Goal: Task Accomplishment & Management: Manage account settings

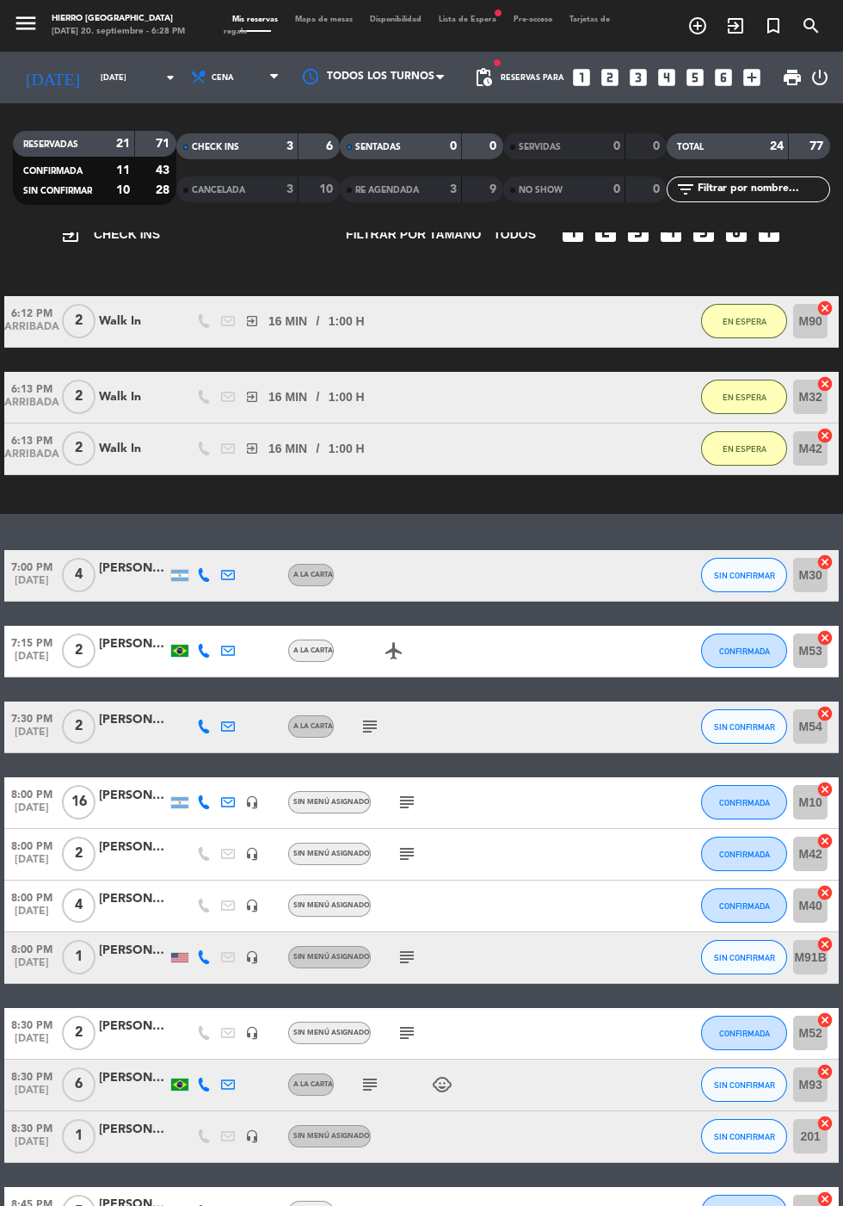
scroll to position [141, 0]
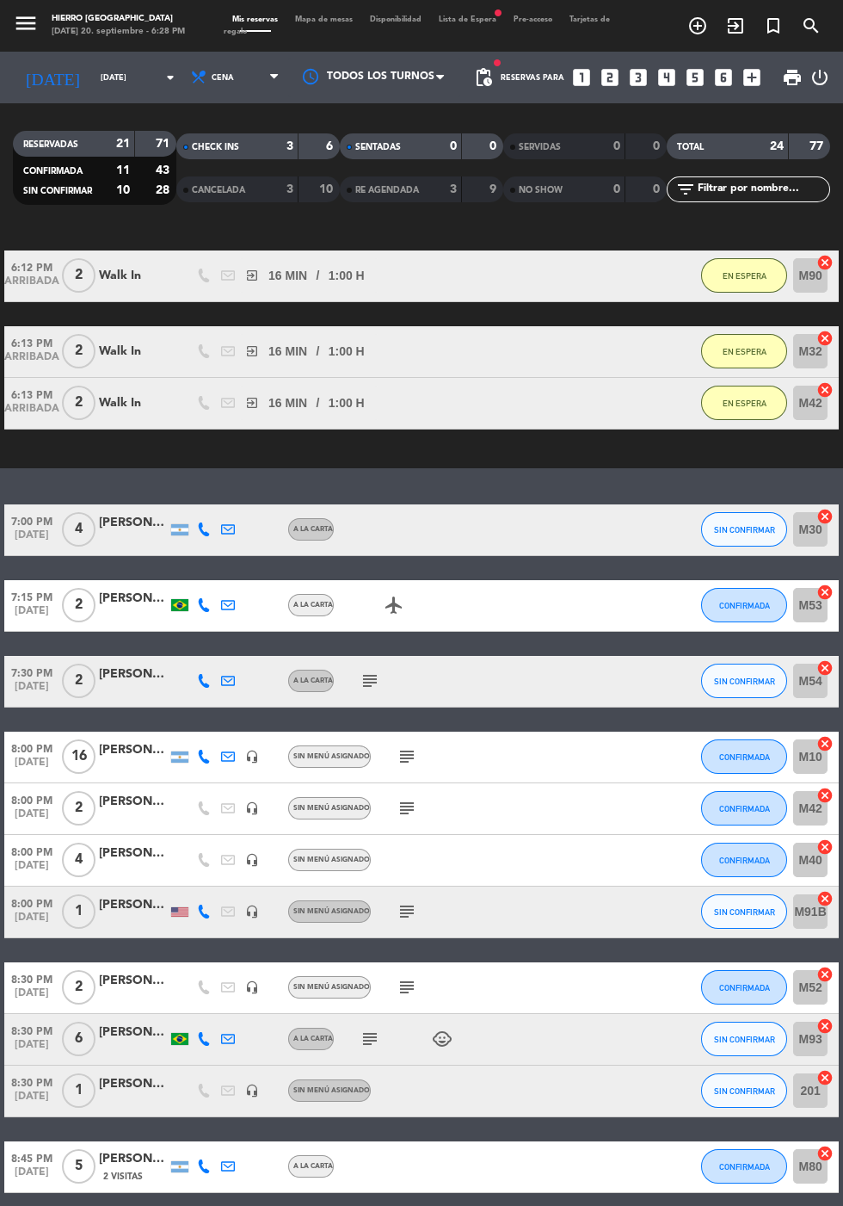
click at [374, 677] on icon "subject" at bounding box center [370, 680] width 21 height 21
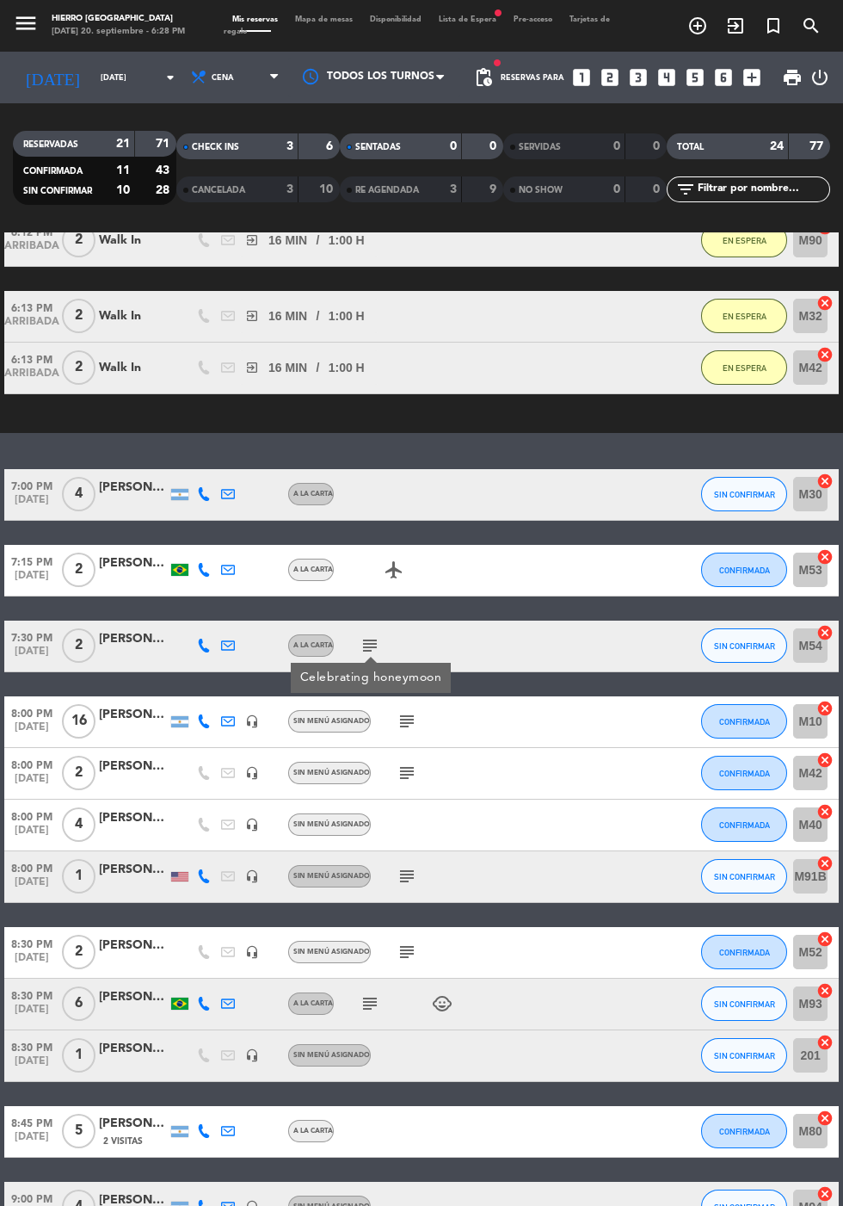
scroll to position [179, 0]
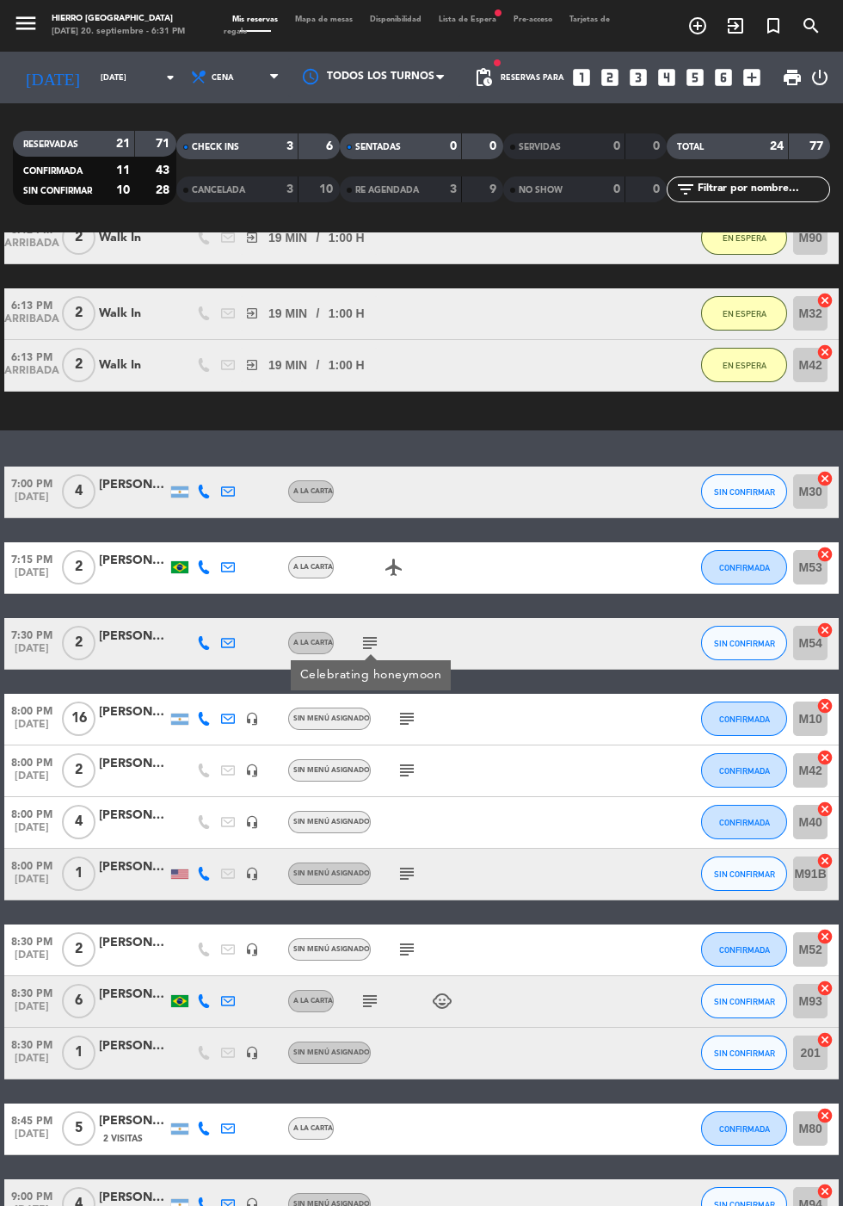
click at [609, 83] on icon "looks_two" at bounding box center [610, 77] width 22 height 22
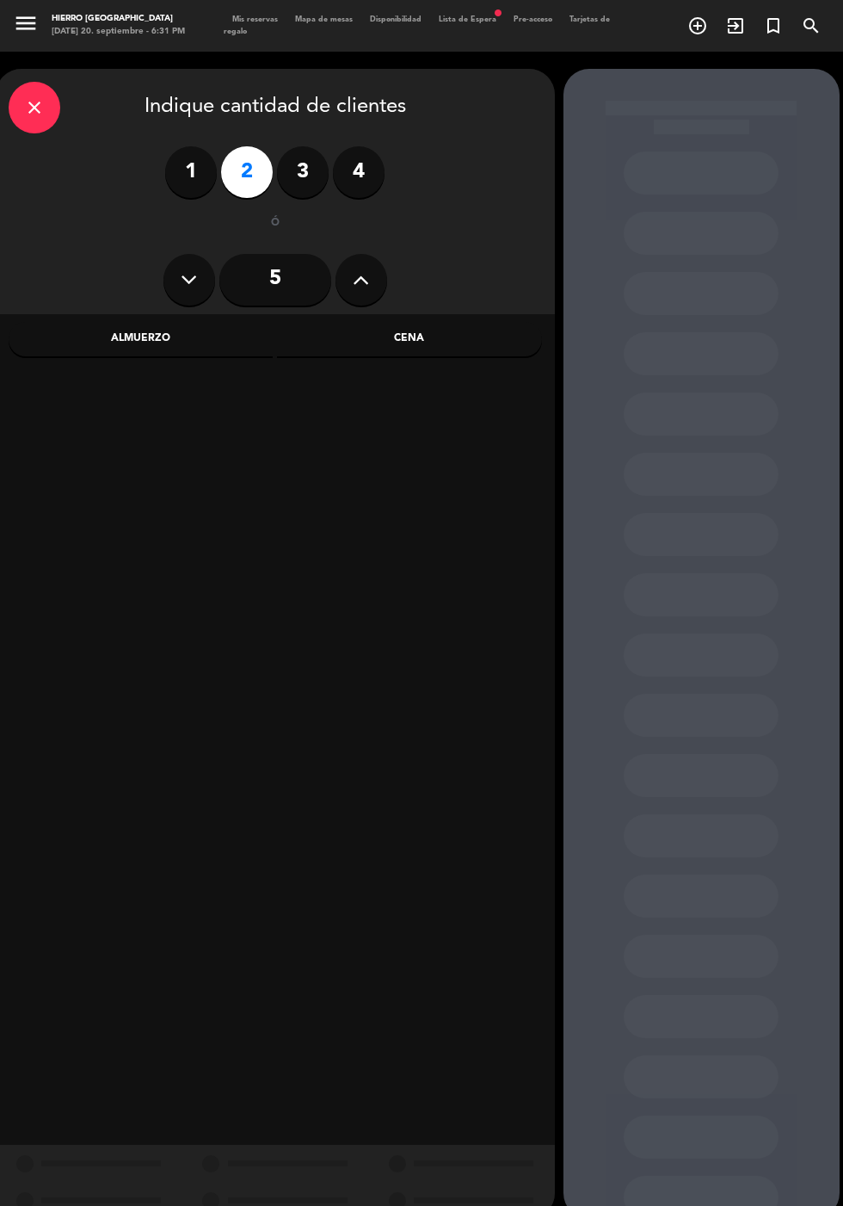
click at [424, 342] on div "Cena" at bounding box center [409, 339] width 265 height 34
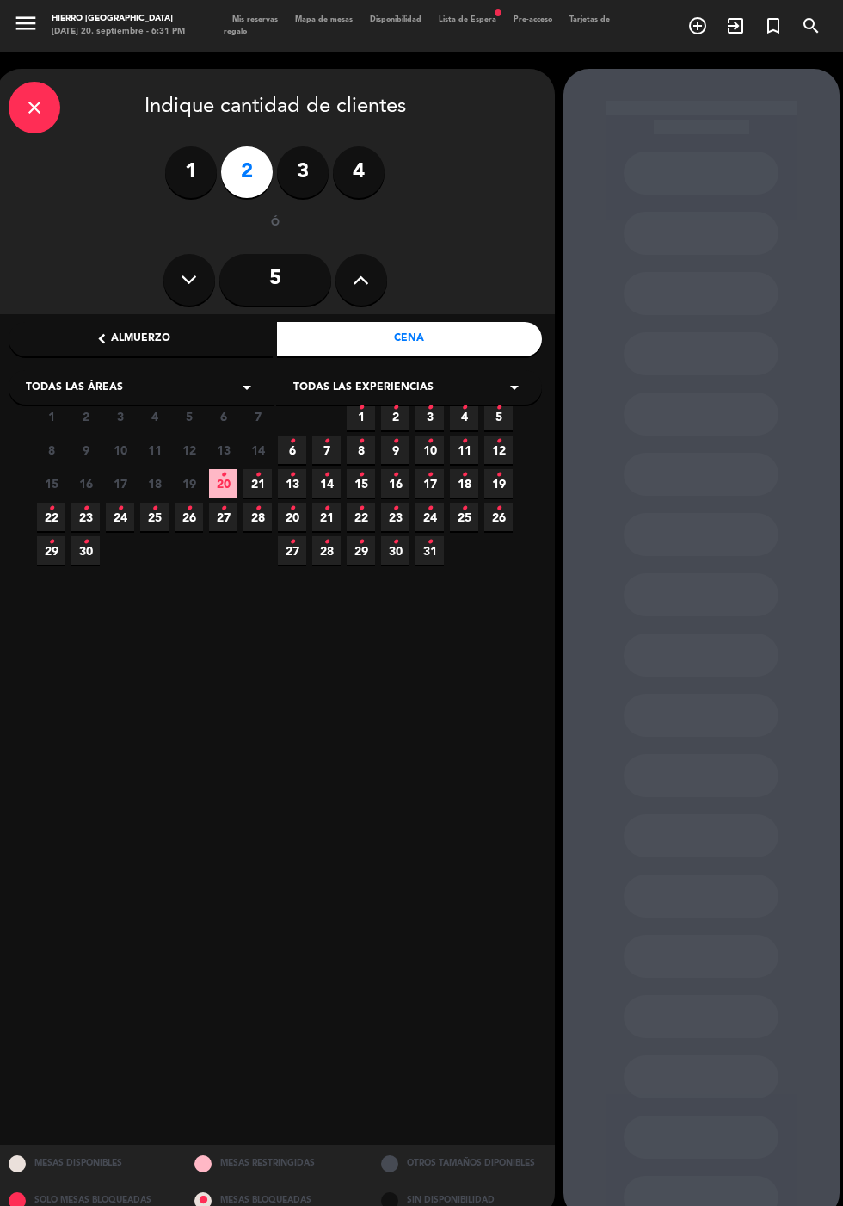
click at [216, 478] on span "20 •" at bounding box center [223, 483] width 28 height 28
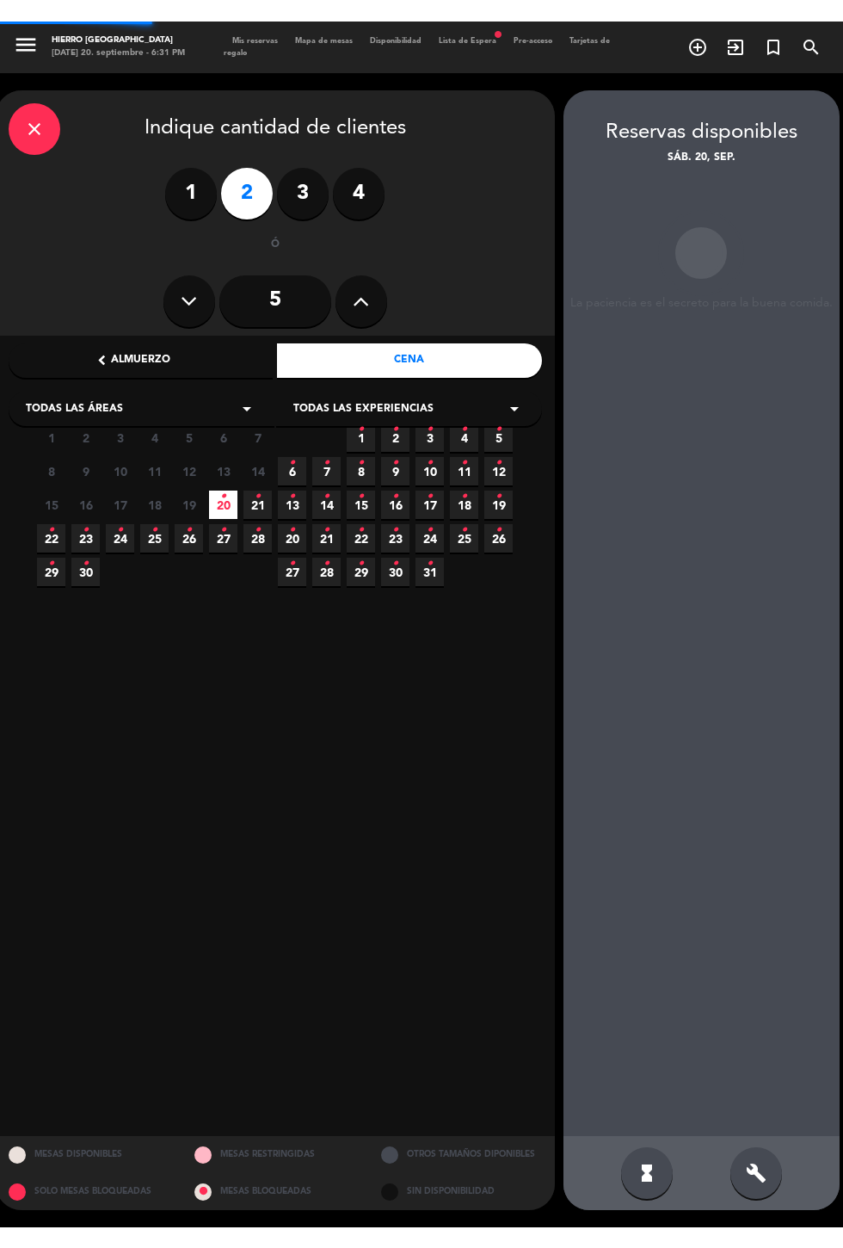
scroll to position [69, 0]
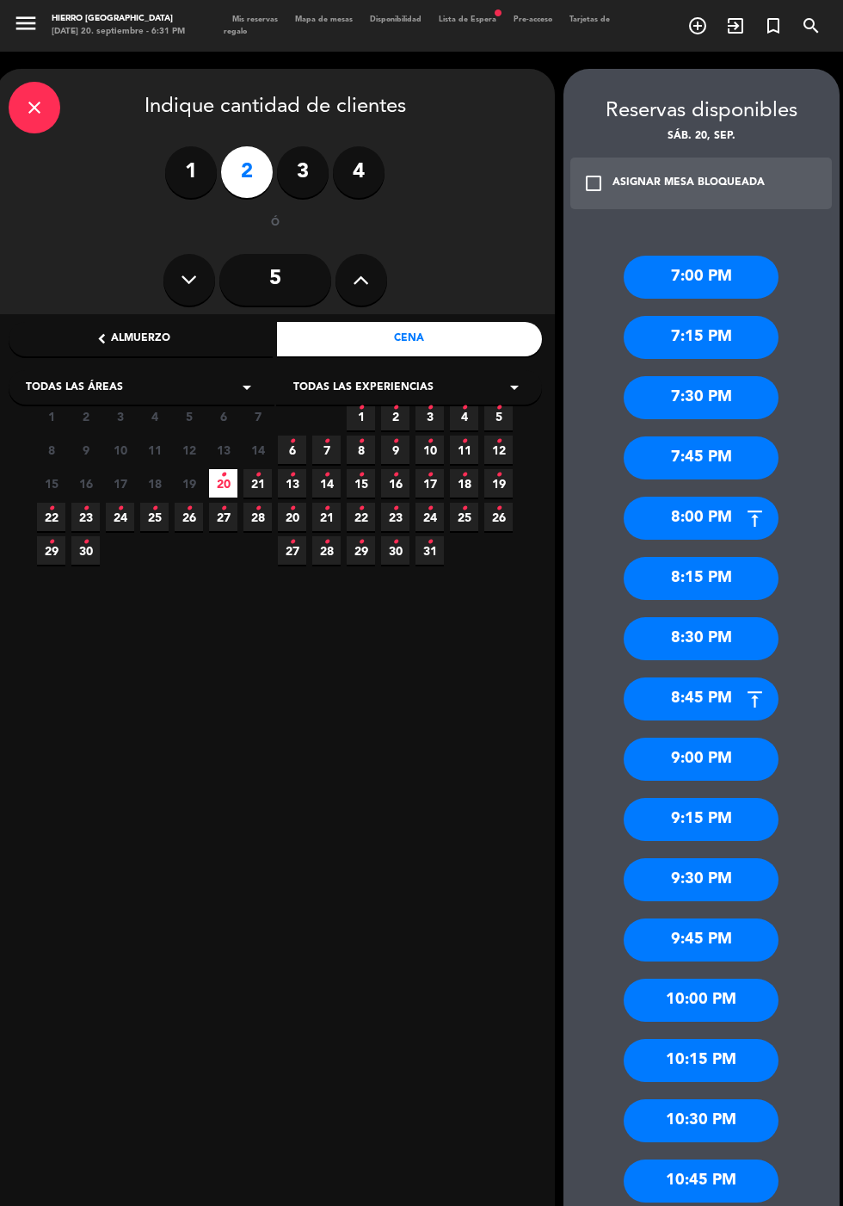
click at [666, 376] on div "7:30 PM" at bounding box center [701, 397] width 155 height 43
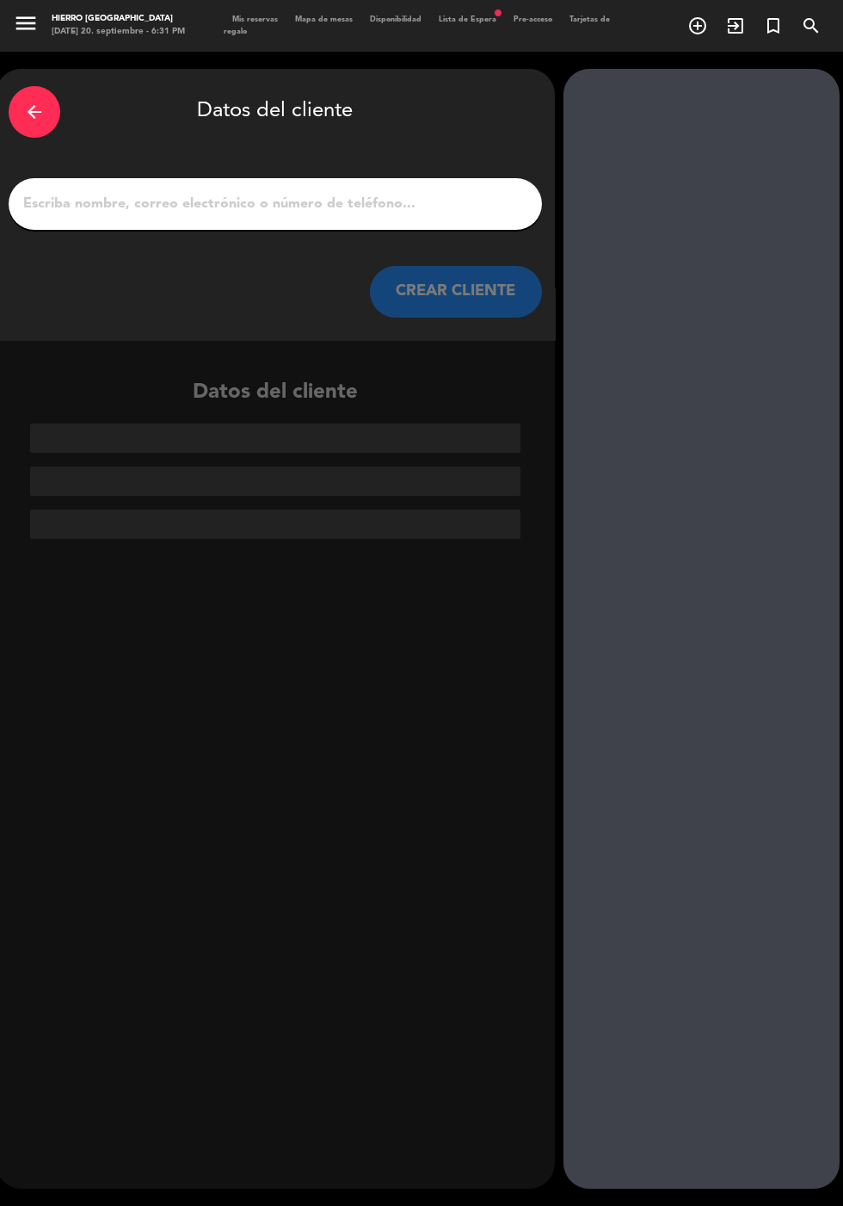
click at [219, 192] on input "1" at bounding box center [276, 204] width 508 height 24
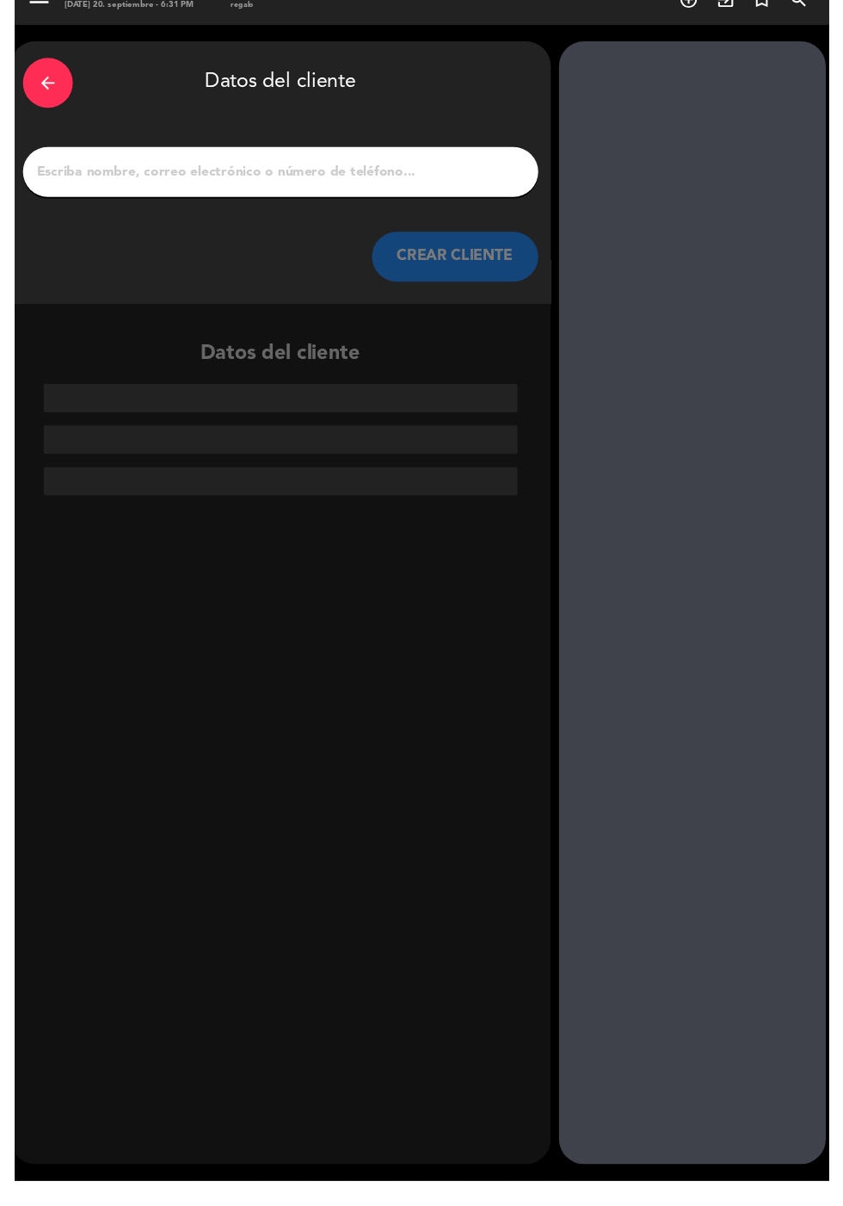
scroll to position [42, 0]
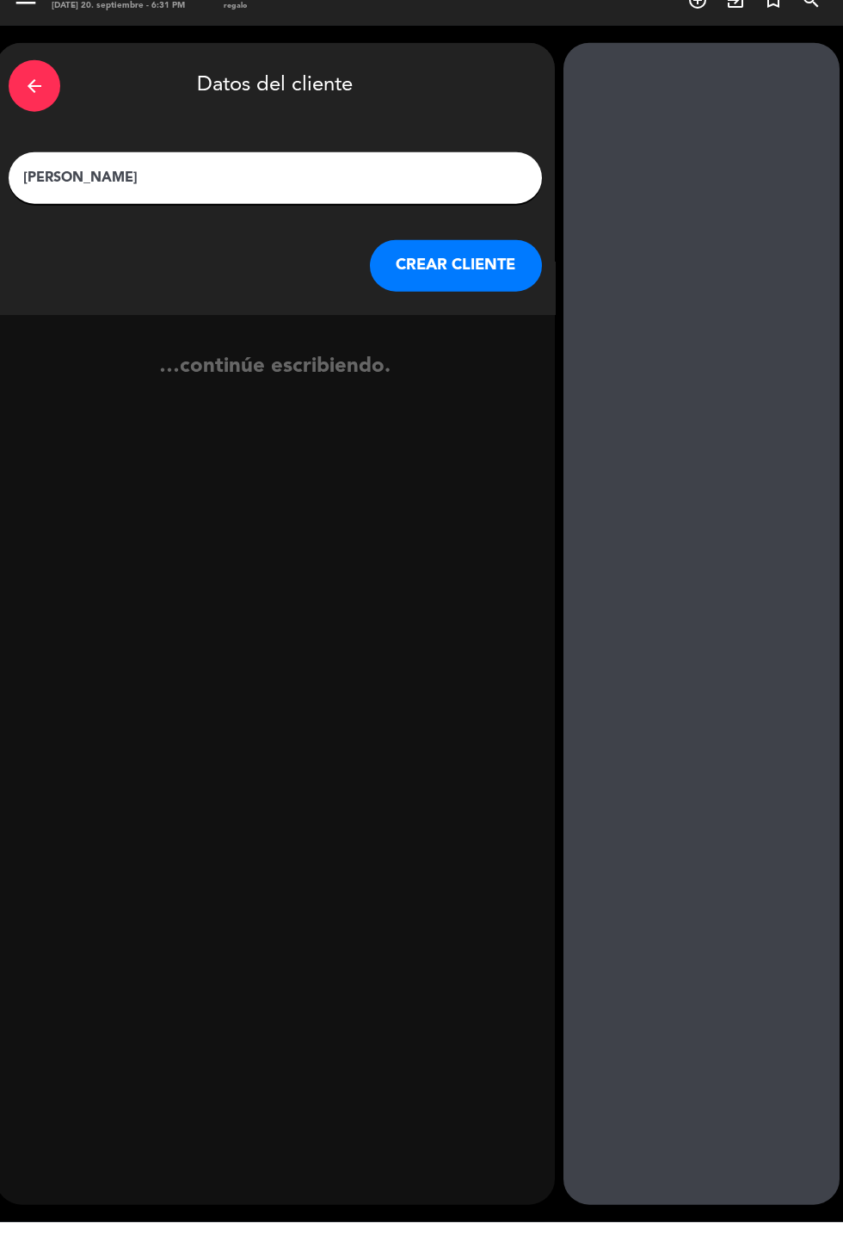
type input "[PERSON_NAME]"
click at [459, 266] on button "CREAR CLIENTE" at bounding box center [456, 292] width 172 height 52
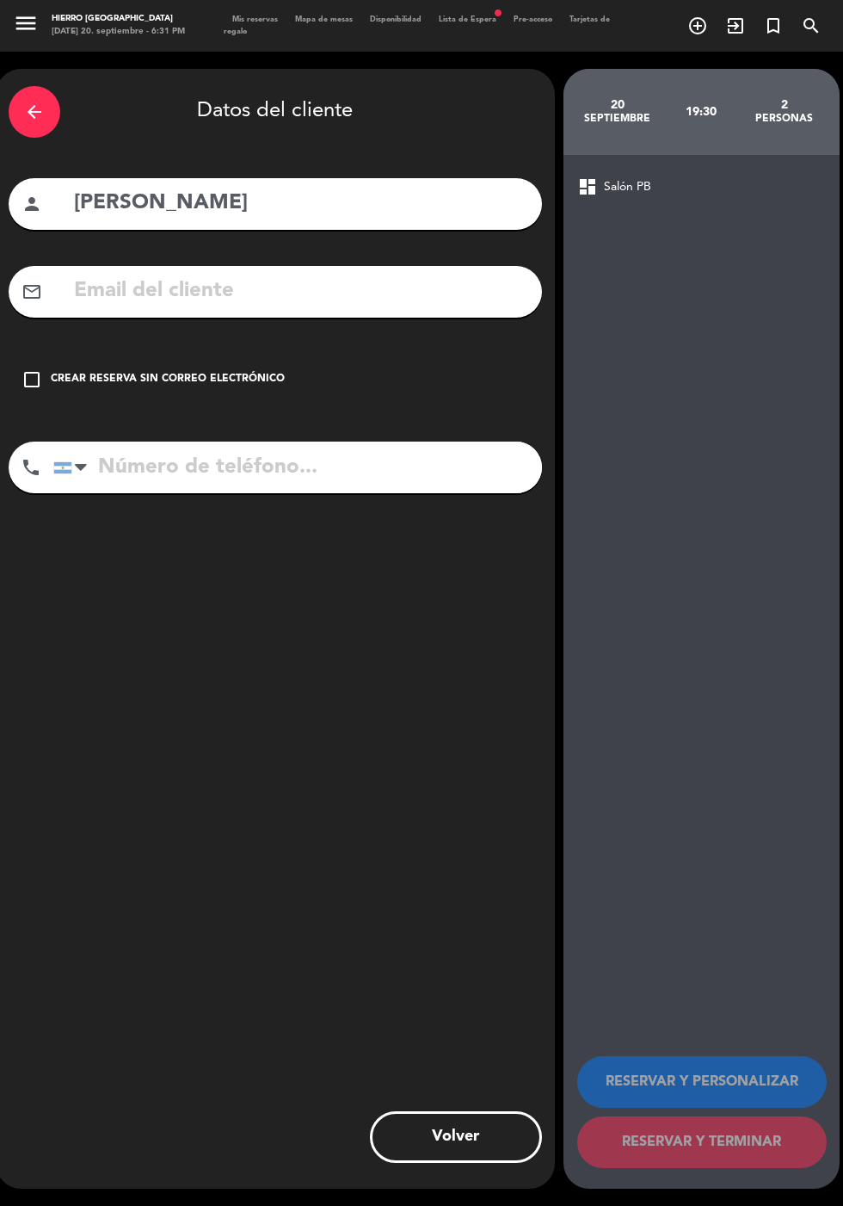
click at [36, 354] on div "check_box_outline_blank Crear reserva sin correo electrónico" at bounding box center [276, 380] width 534 height 52
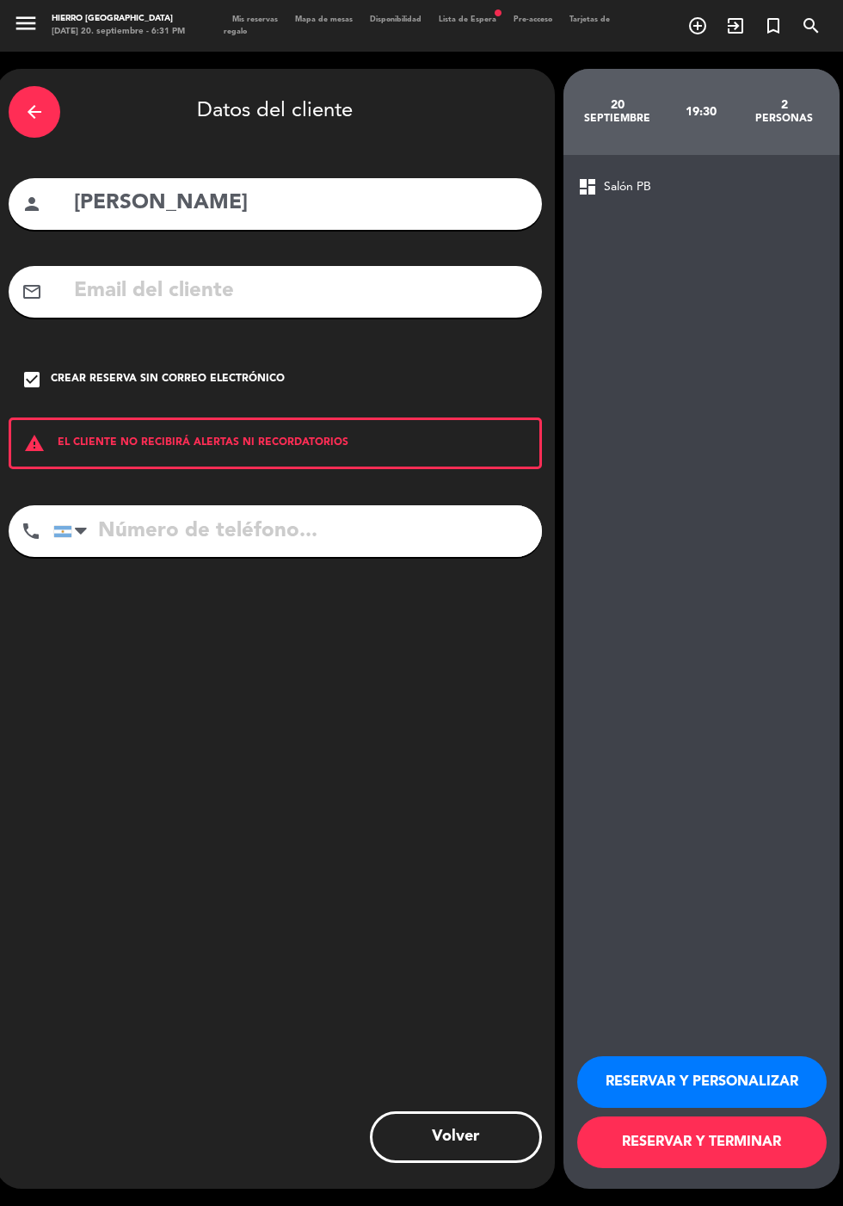
click at [608, 1168] on button "RESERVAR Y TERMINAR" at bounding box center [702, 1142] width 250 height 52
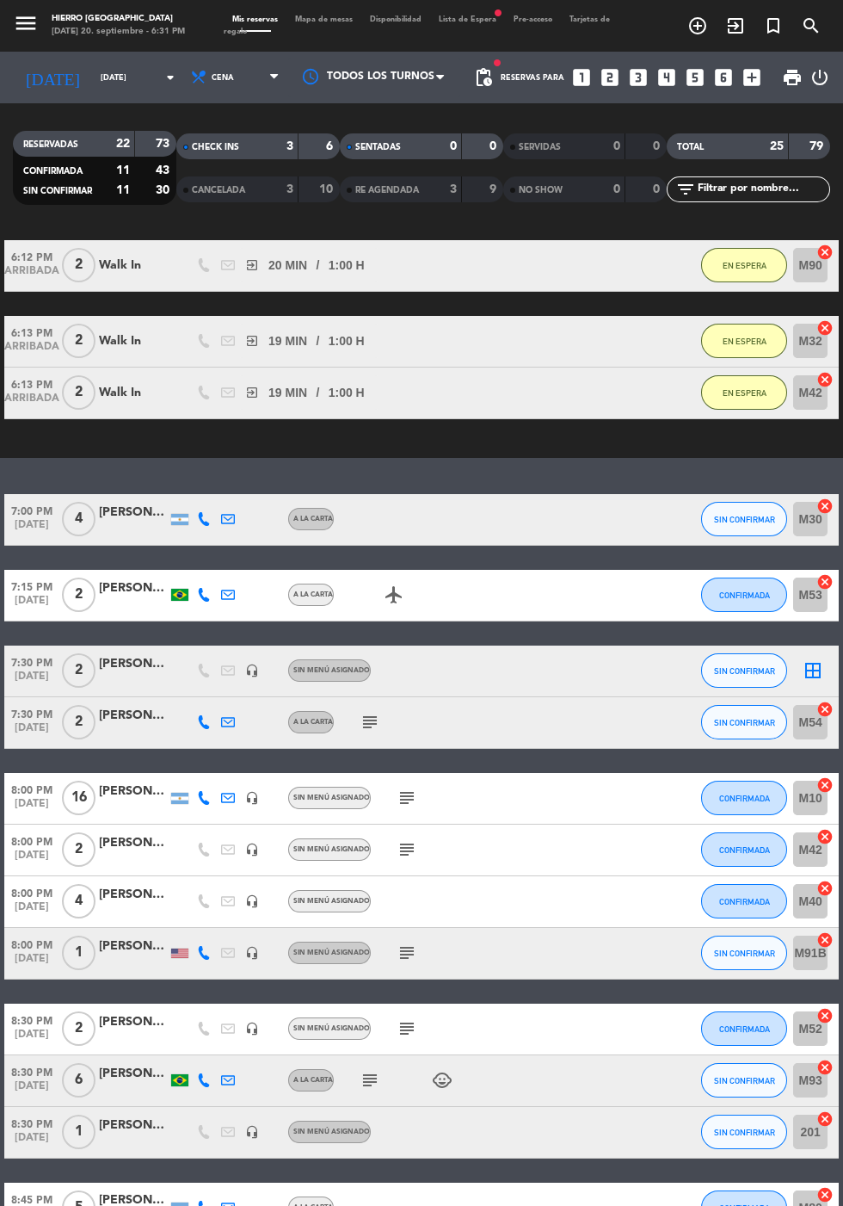
scroll to position [199, 0]
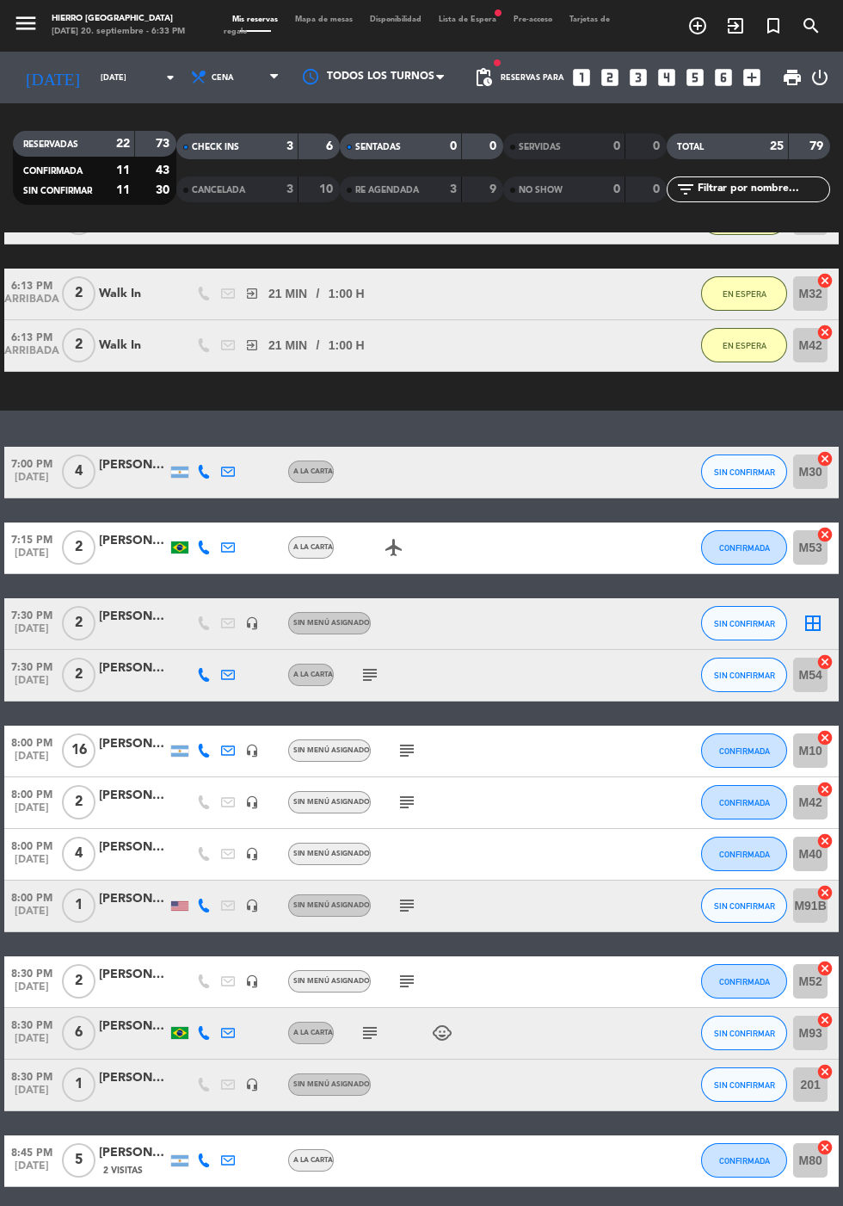
click at [817, 613] on icon "border_all" at bounding box center [813, 623] width 21 height 21
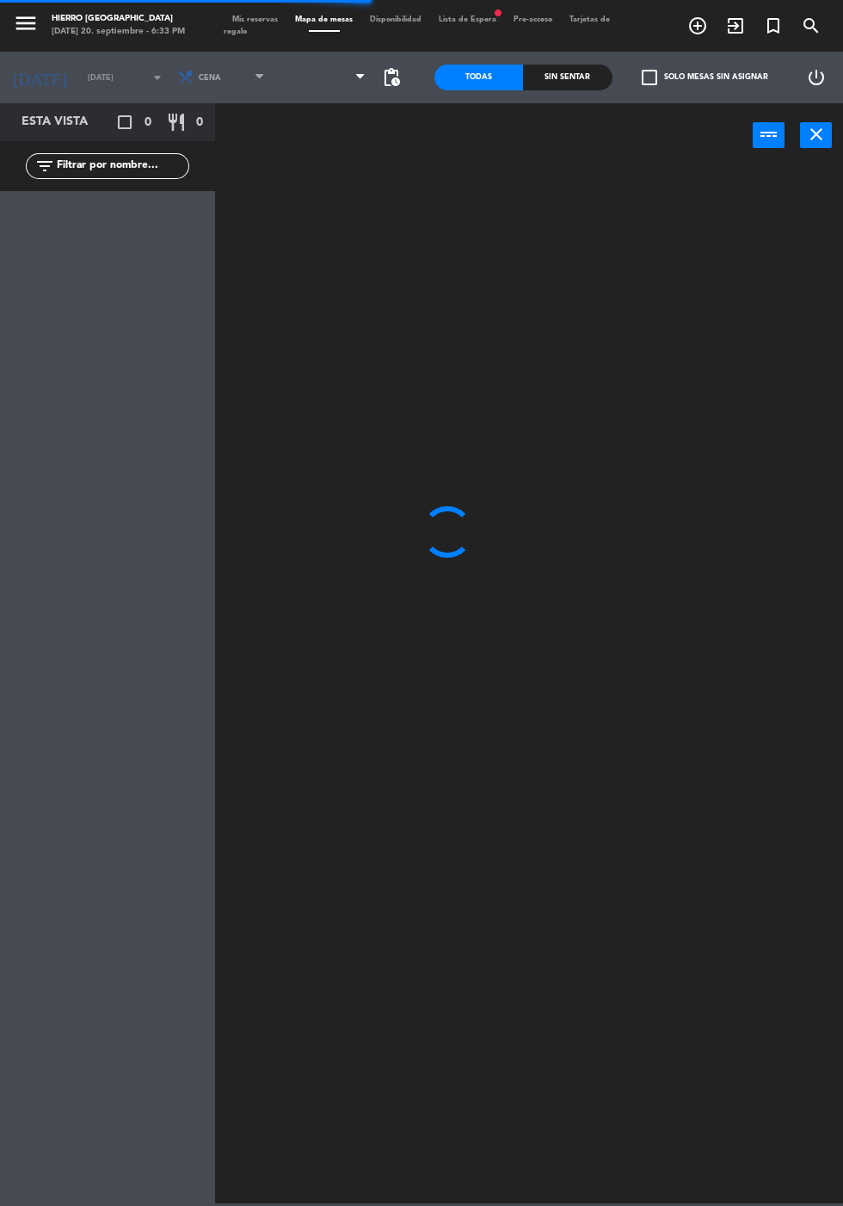
click at [292, 64] on span at bounding box center [325, 78] width 102 height 38
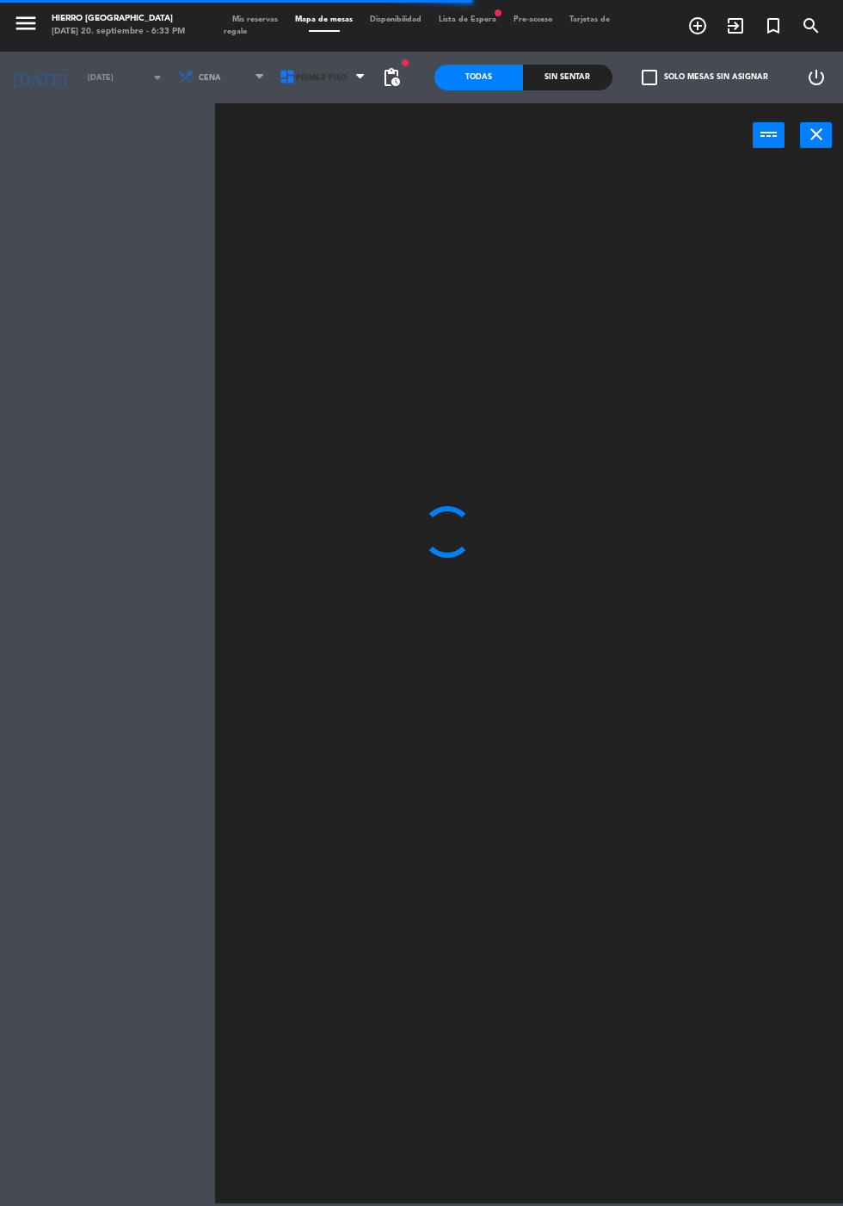
click at [281, 76] on icon at bounding box center [287, 77] width 17 height 17
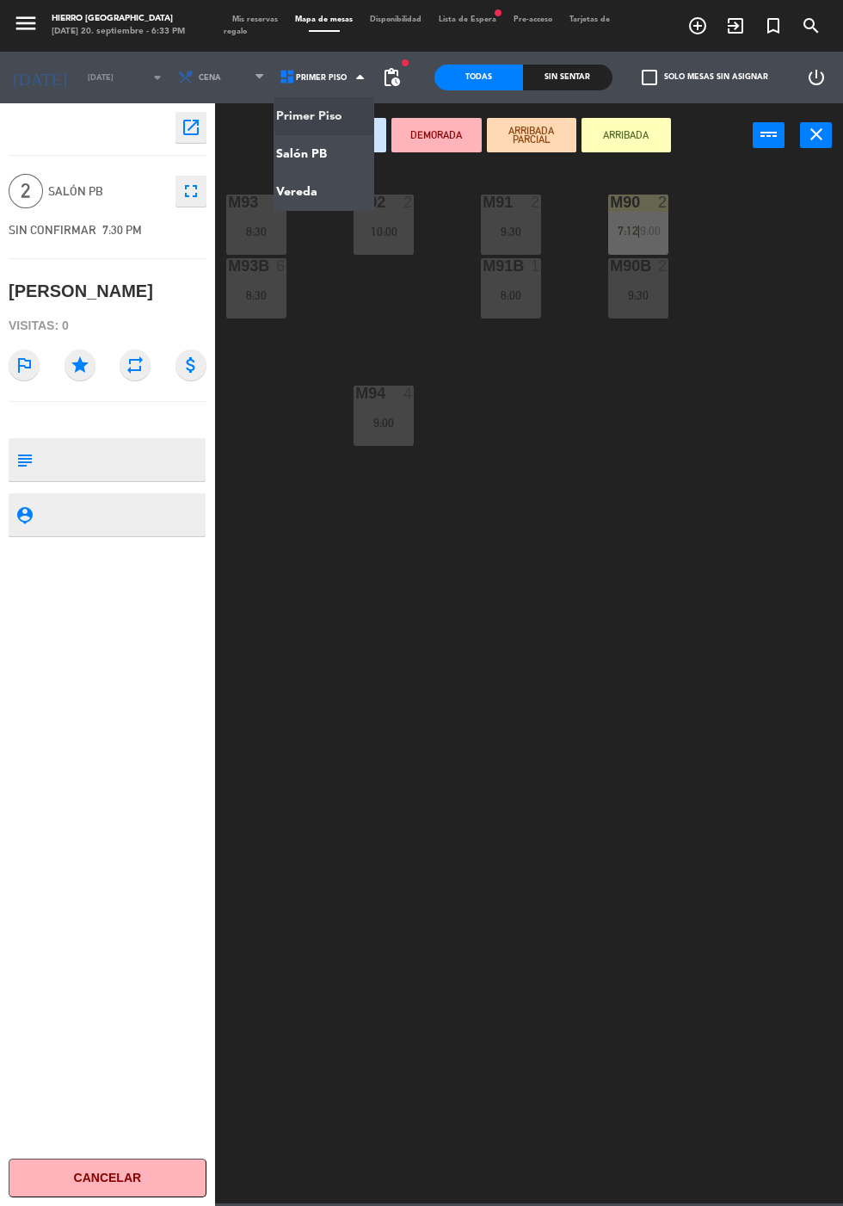
click at [287, 154] on ng-component "menu Hierro [PERSON_NAME] [DATE] 20. septiembre - 6:33 PM Mis reservas Mapa de …" at bounding box center [421, 601] width 843 height 1203
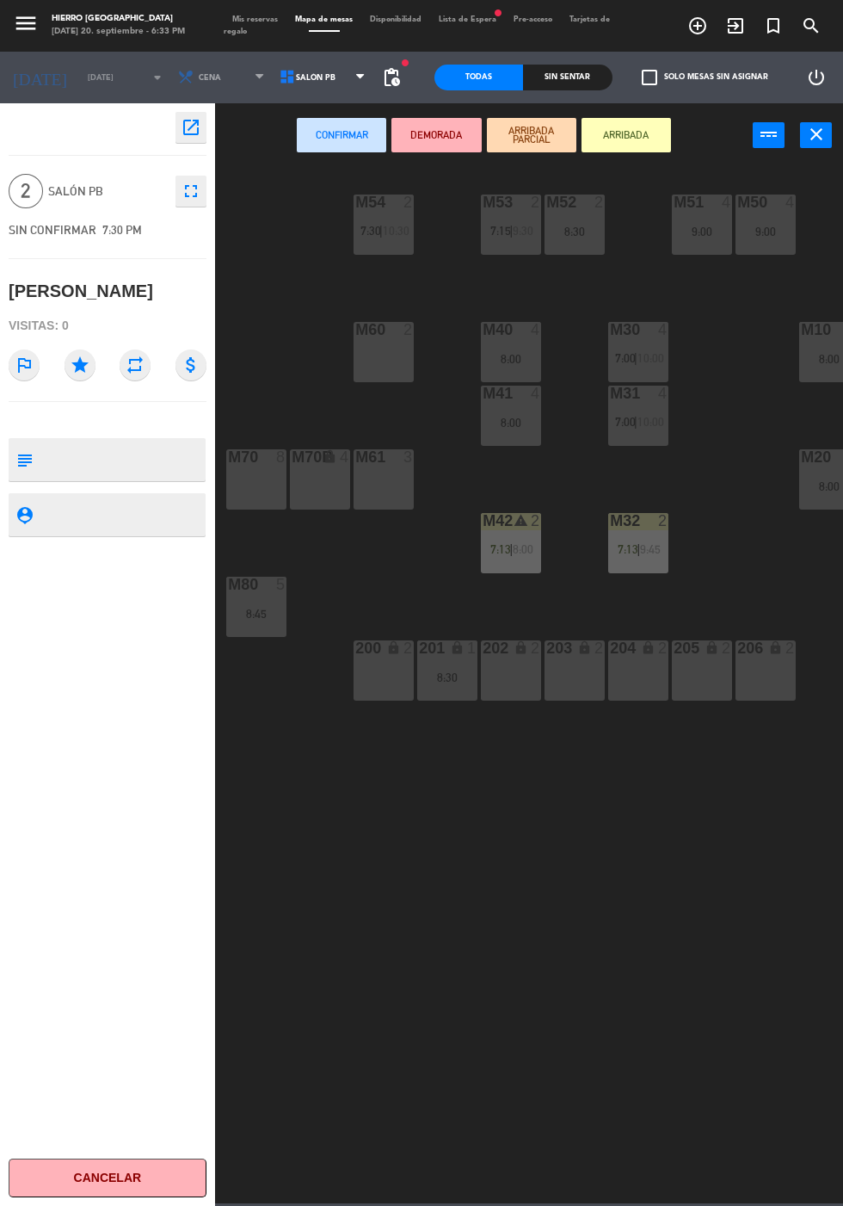
click at [640, 683] on div "204 lock 2" at bounding box center [638, 670] width 60 height 60
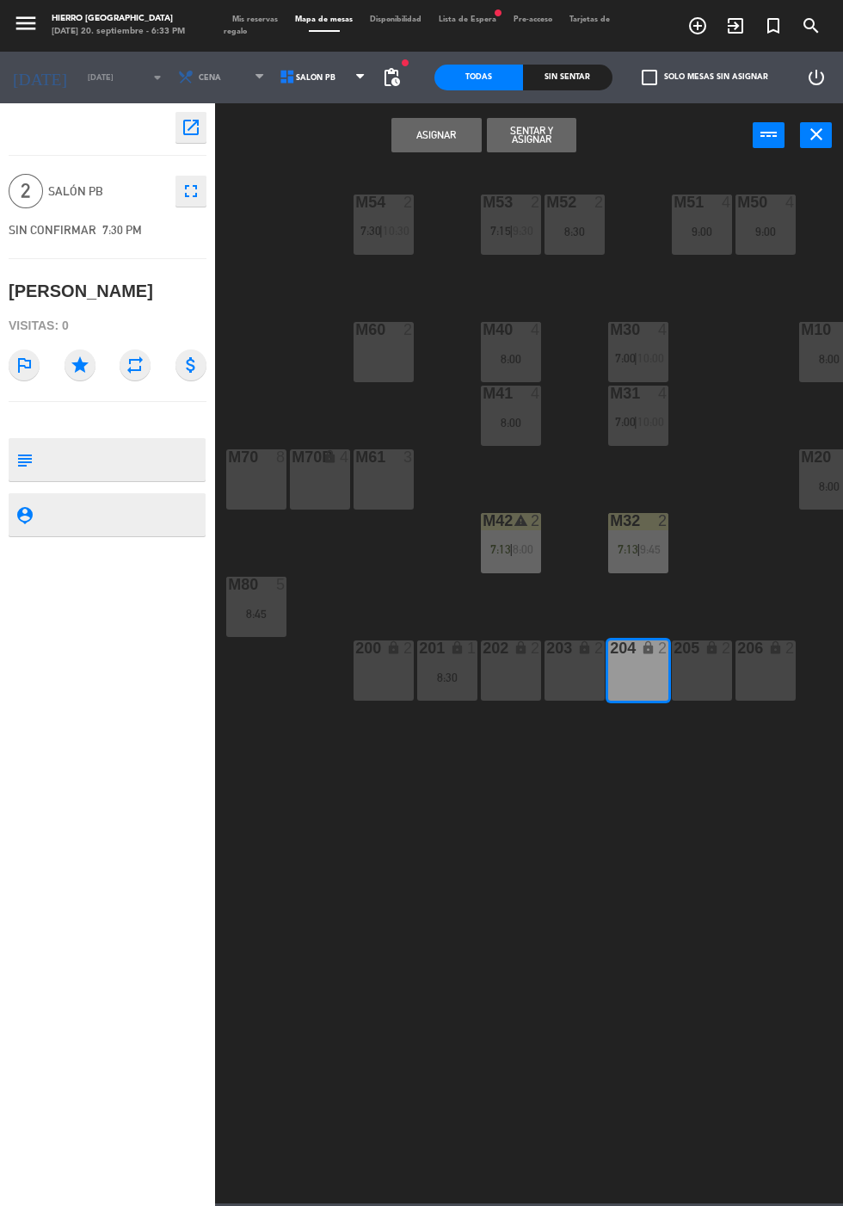
click at [570, 682] on div "203 lock 2" at bounding box center [575, 670] width 60 height 60
click at [410, 141] on button "Asignar" at bounding box center [436, 135] width 89 height 34
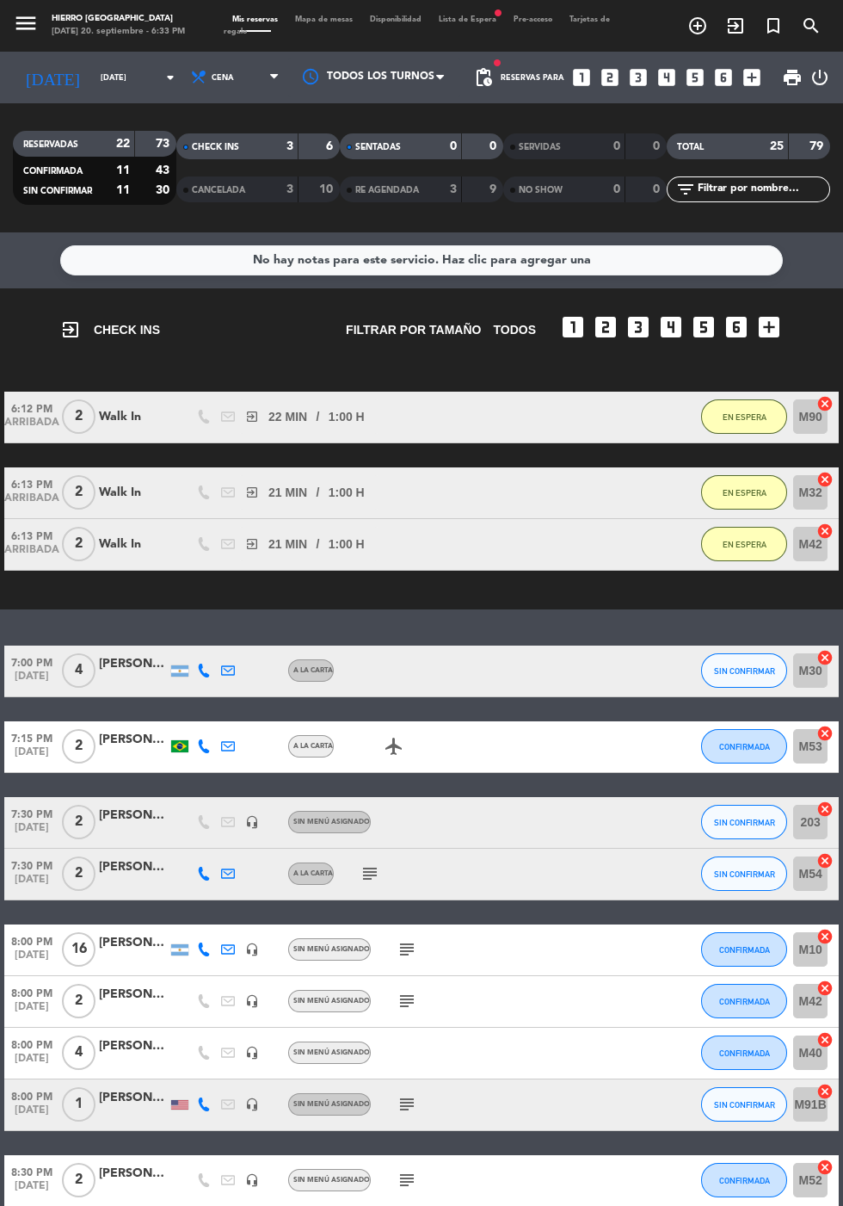
click at [330, 19] on span "Mapa de mesas" at bounding box center [324, 19] width 75 height 8
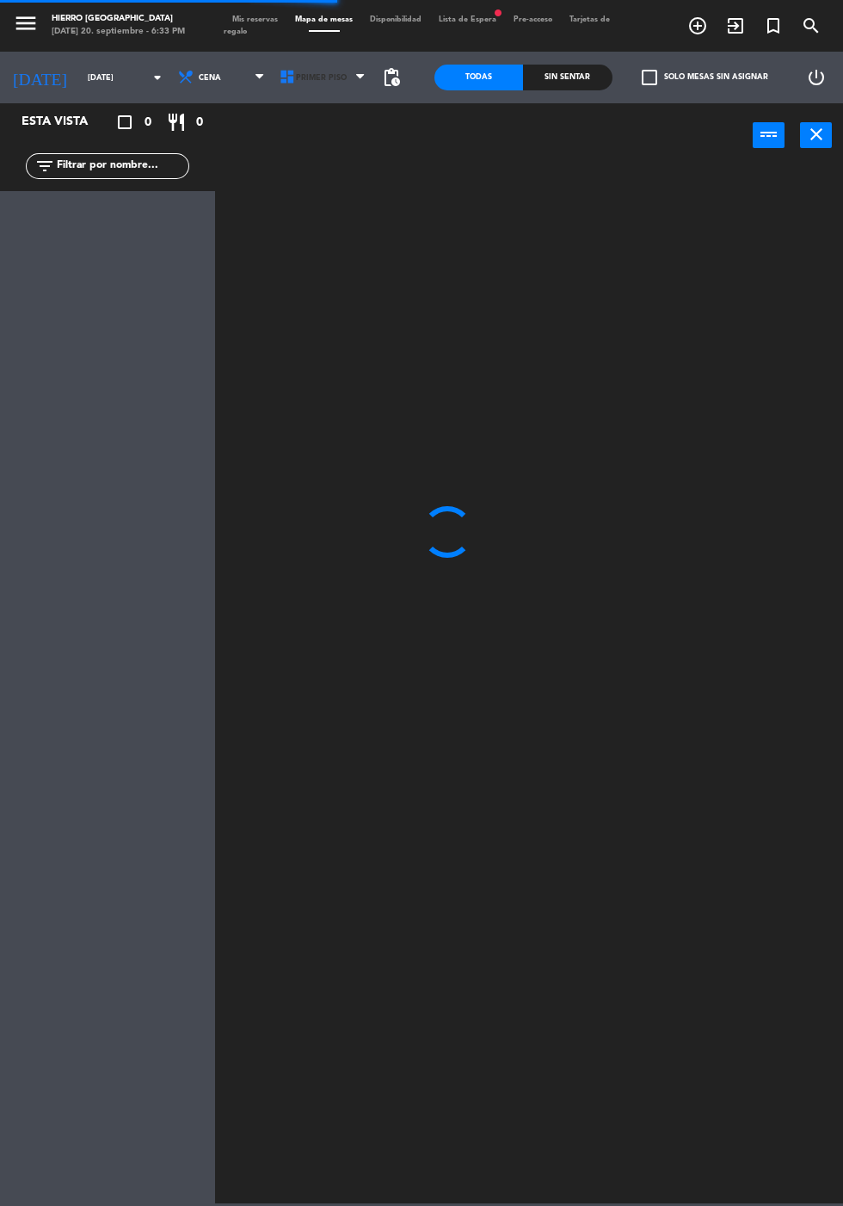
click at [299, 77] on span "Primer Piso" at bounding box center [321, 77] width 51 height 9
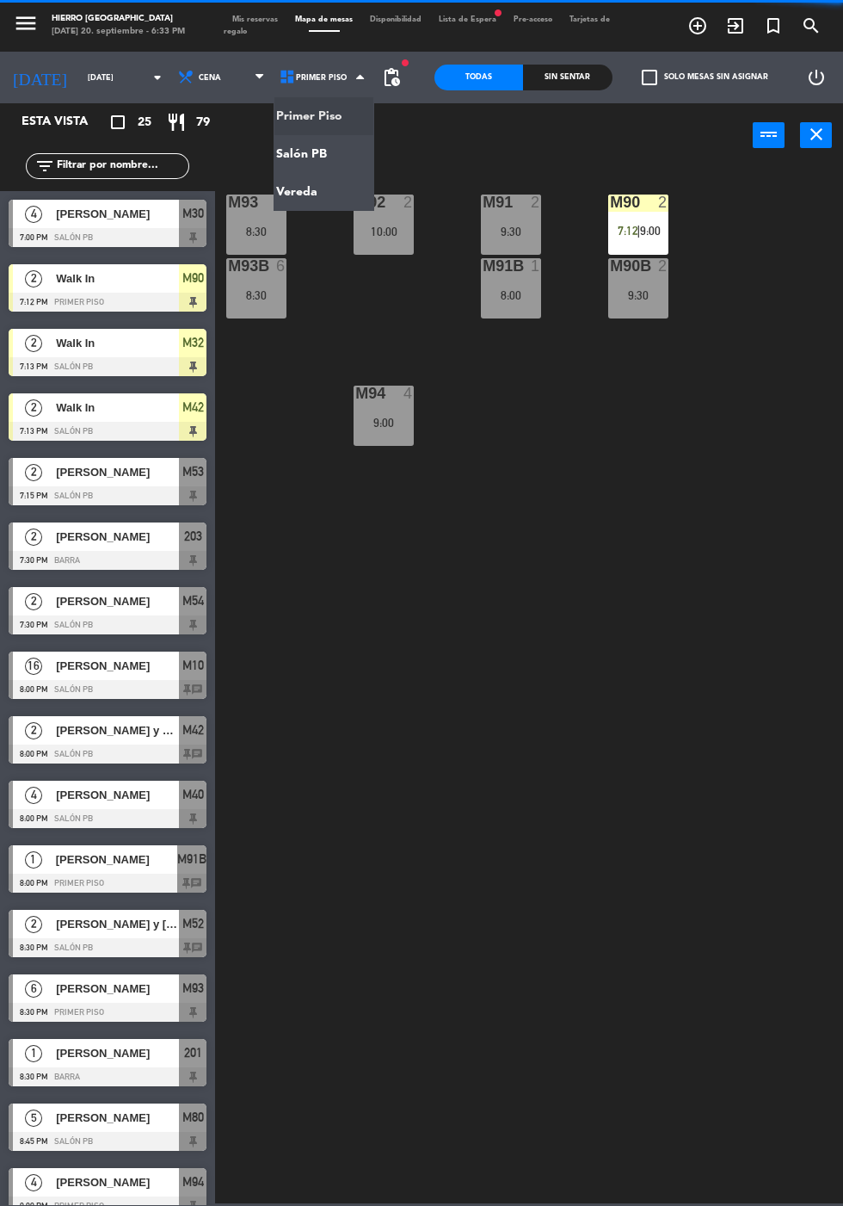
click at [290, 153] on ng-component "menu Hierro [PERSON_NAME] [DATE] 20. septiembre - 6:33 PM Mis reservas Mapa de …" at bounding box center [421, 601] width 843 height 1203
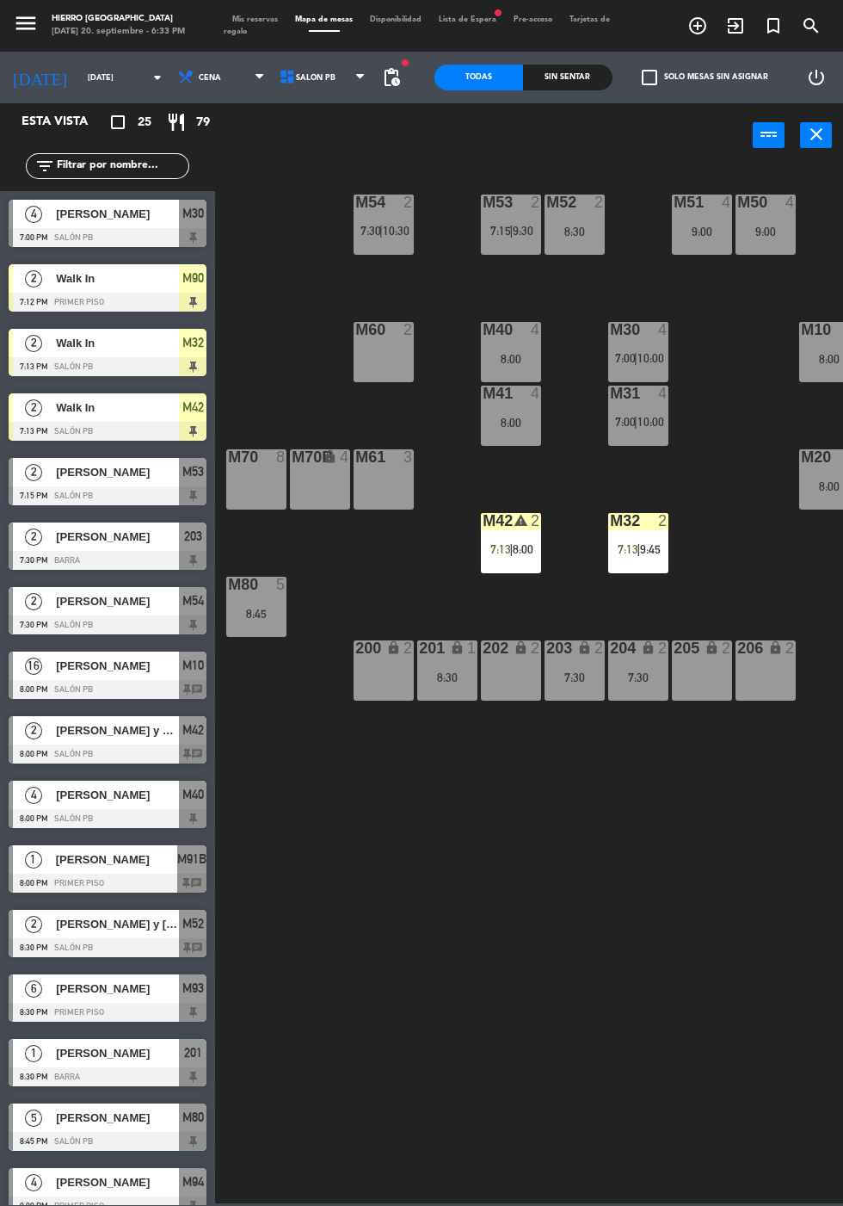
click at [441, 667] on div "201 lock 1 8:30" at bounding box center [447, 670] width 60 height 60
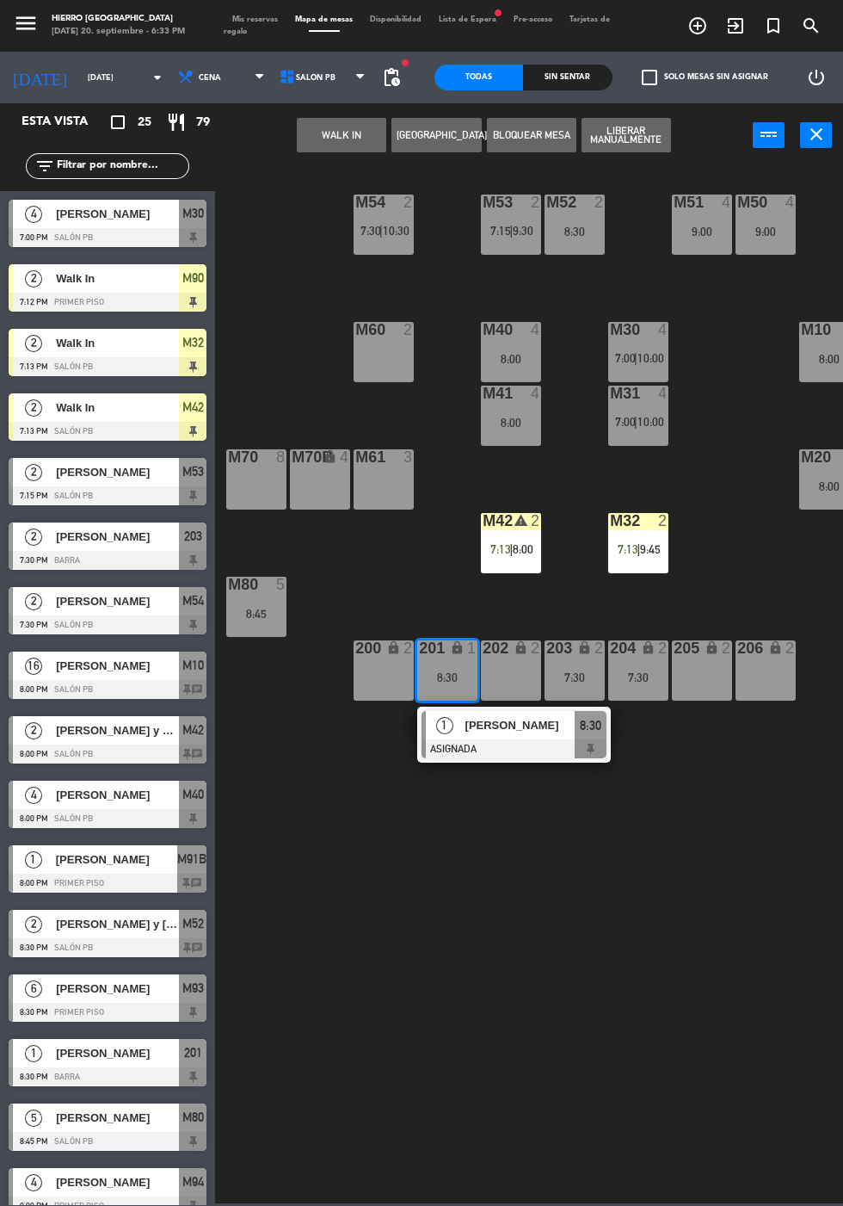
click at [696, 688] on div "205 lock 2" at bounding box center [702, 670] width 60 height 60
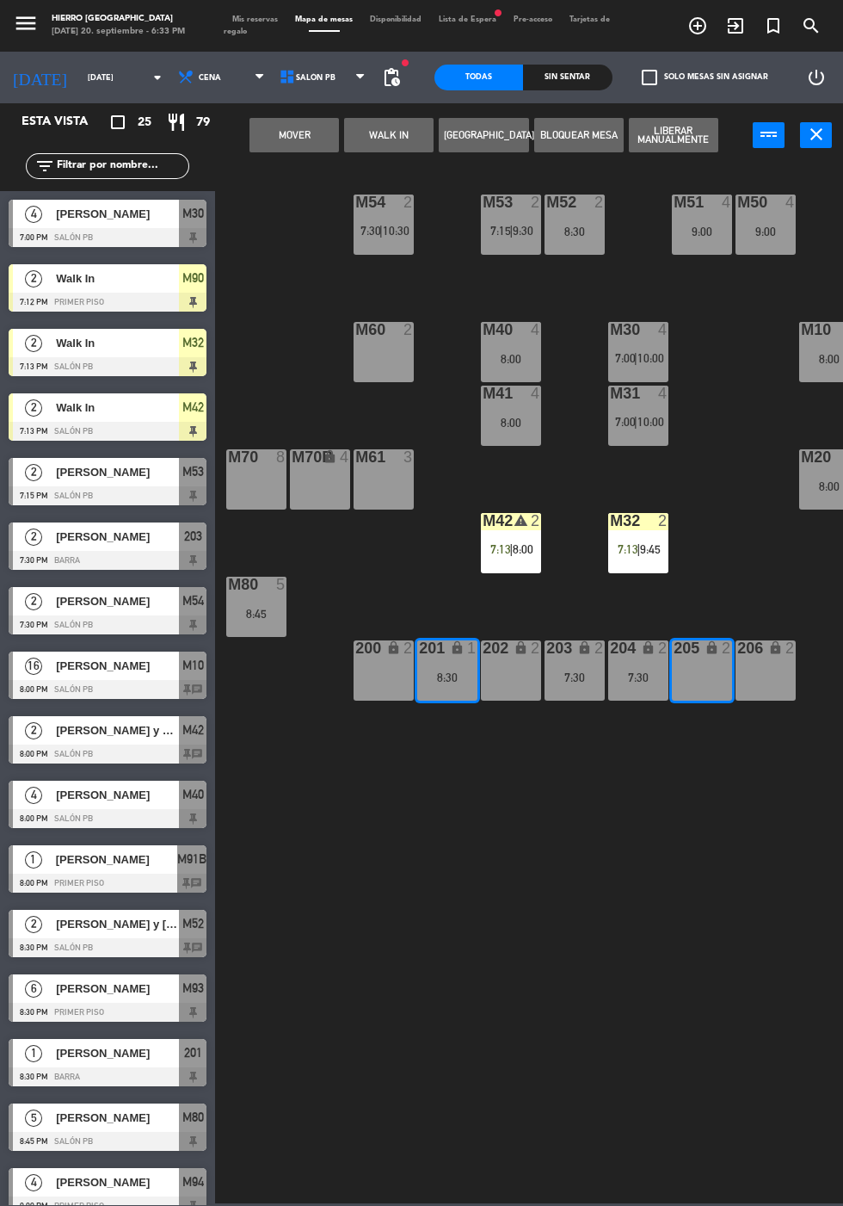
click at [273, 141] on button "Mover" at bounding box center [294, 135] width 89 height 34
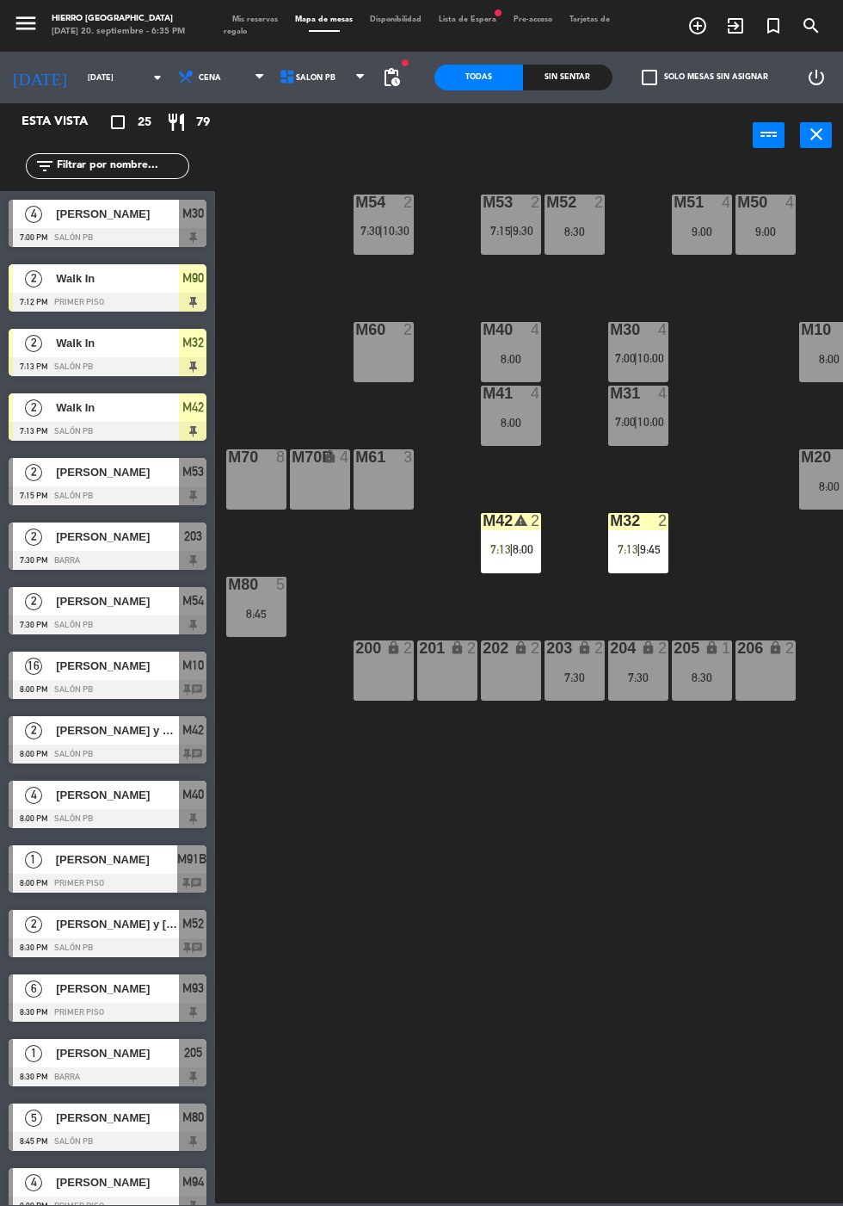
click at [238, 19] on span "Mis reservas" at bounding box center [255, 19] width 63 height 8
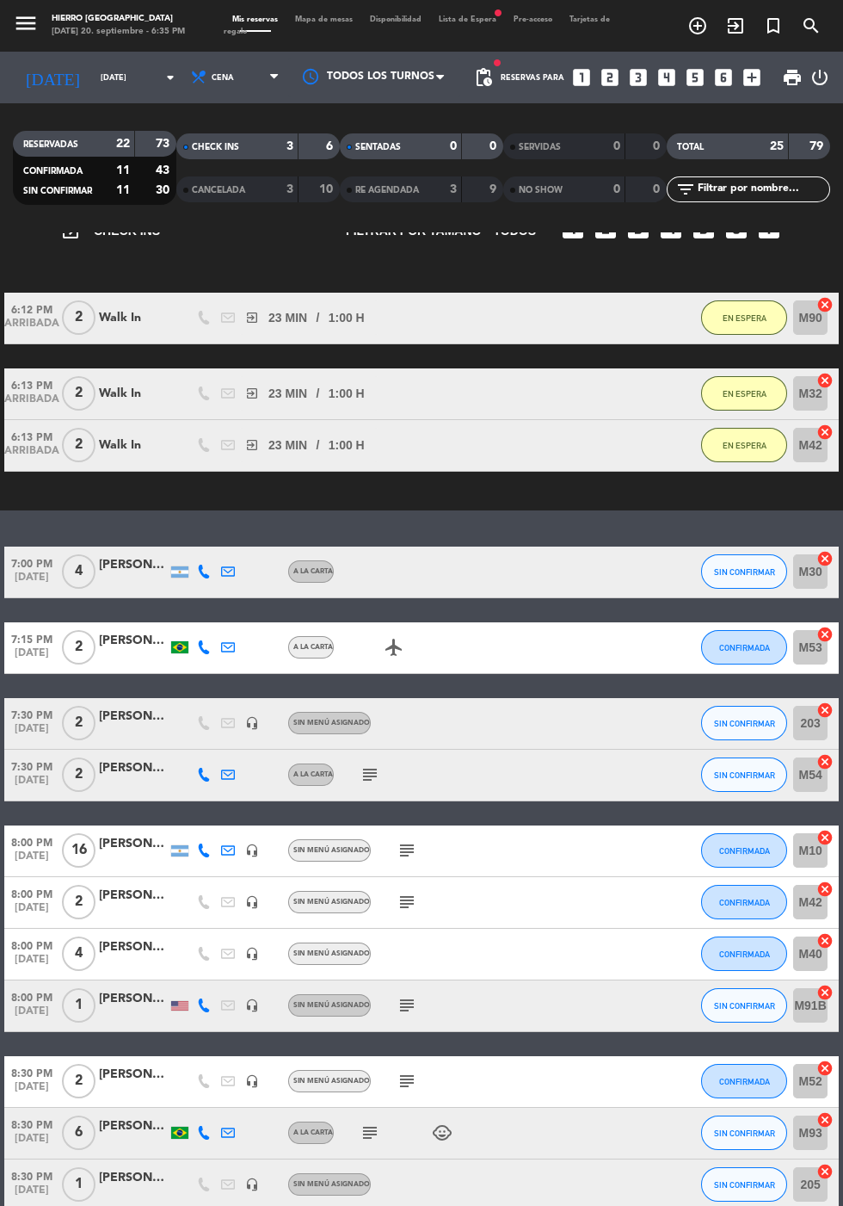
scroll to position [107, 0]
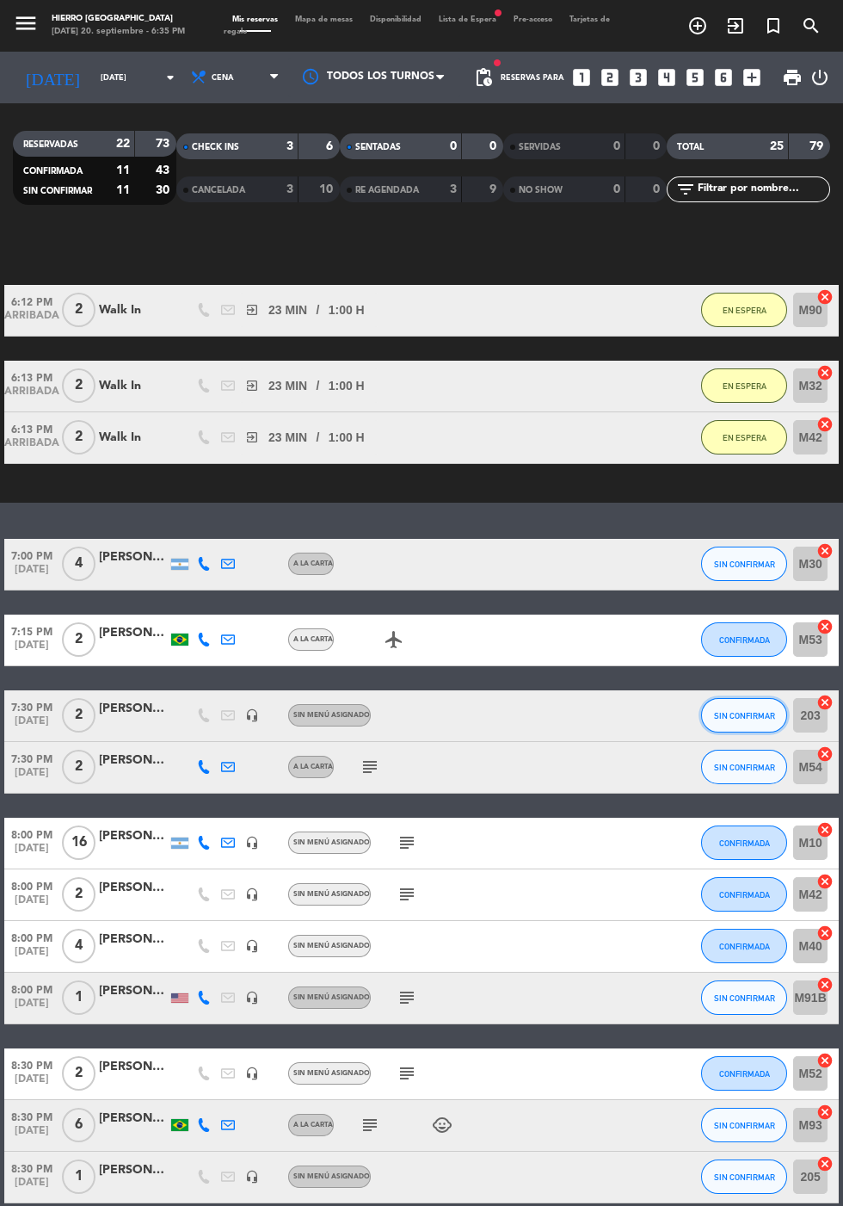
click at [715, 711] on span "SIN CONFIRMAR" at bounding box center [744, 715] width 61 height 9
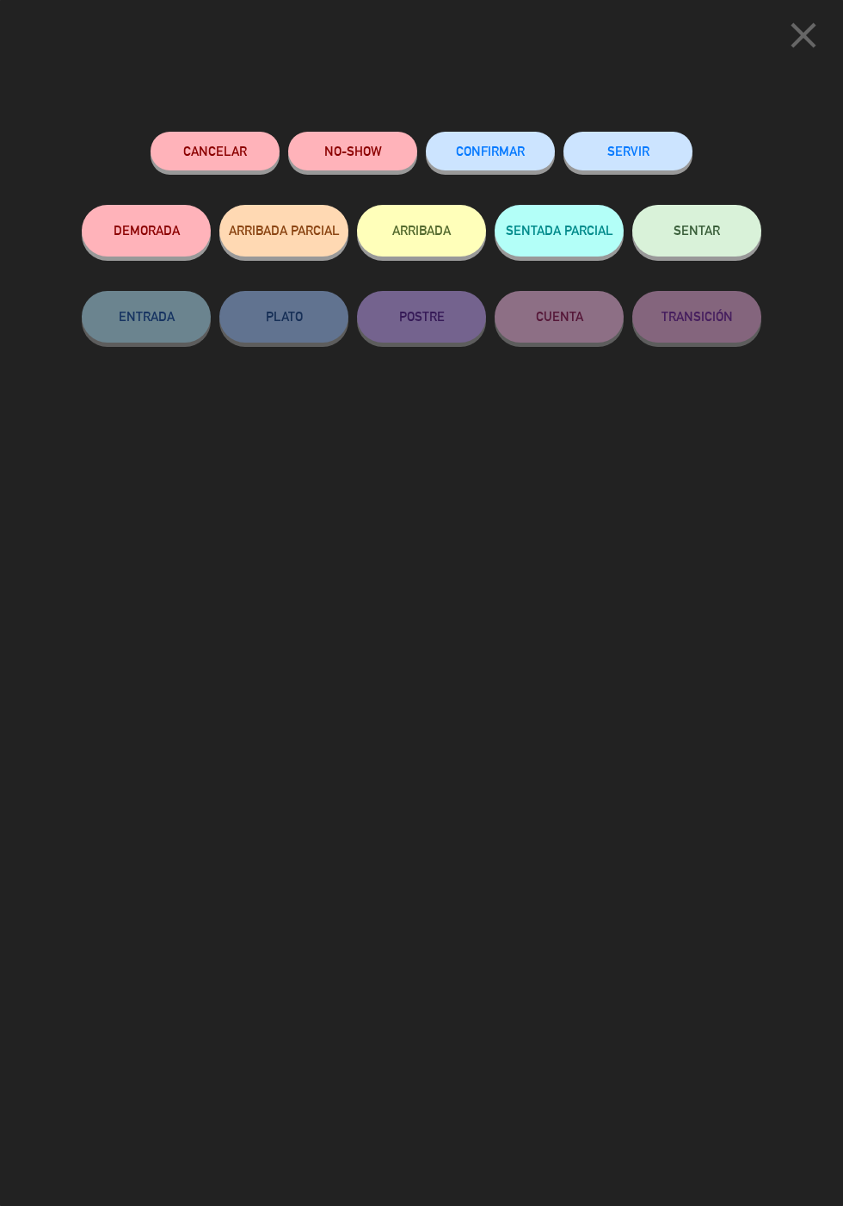
click at [460, 139] on button "CONFIRMAR" at bounding box center [490, 151] width 129 height 39
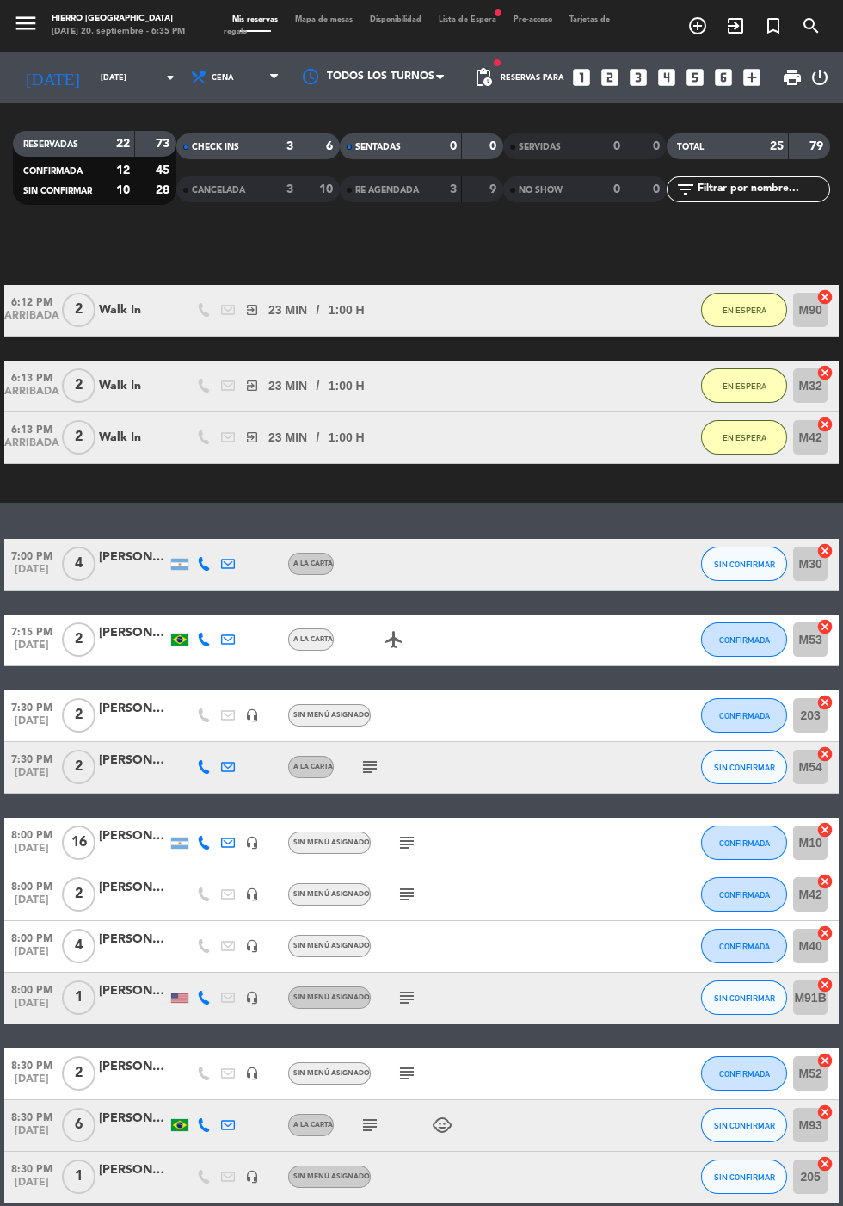
click at [152, 700] on div "[PERSON_NAME]" at bounding box center [133, 709] width 69 height 20
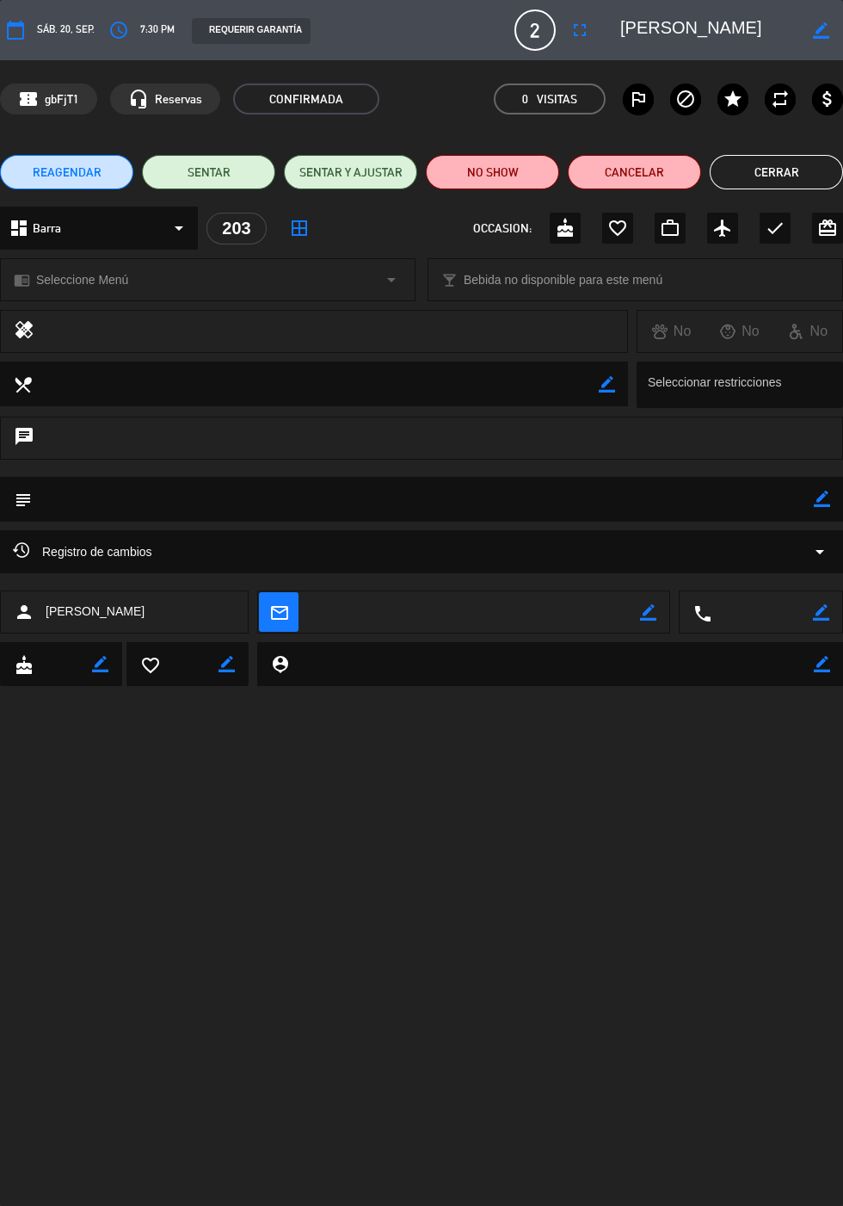
click at [817, 500] on icon "border_color" at bounding box center [822, 498] width 16 height 16
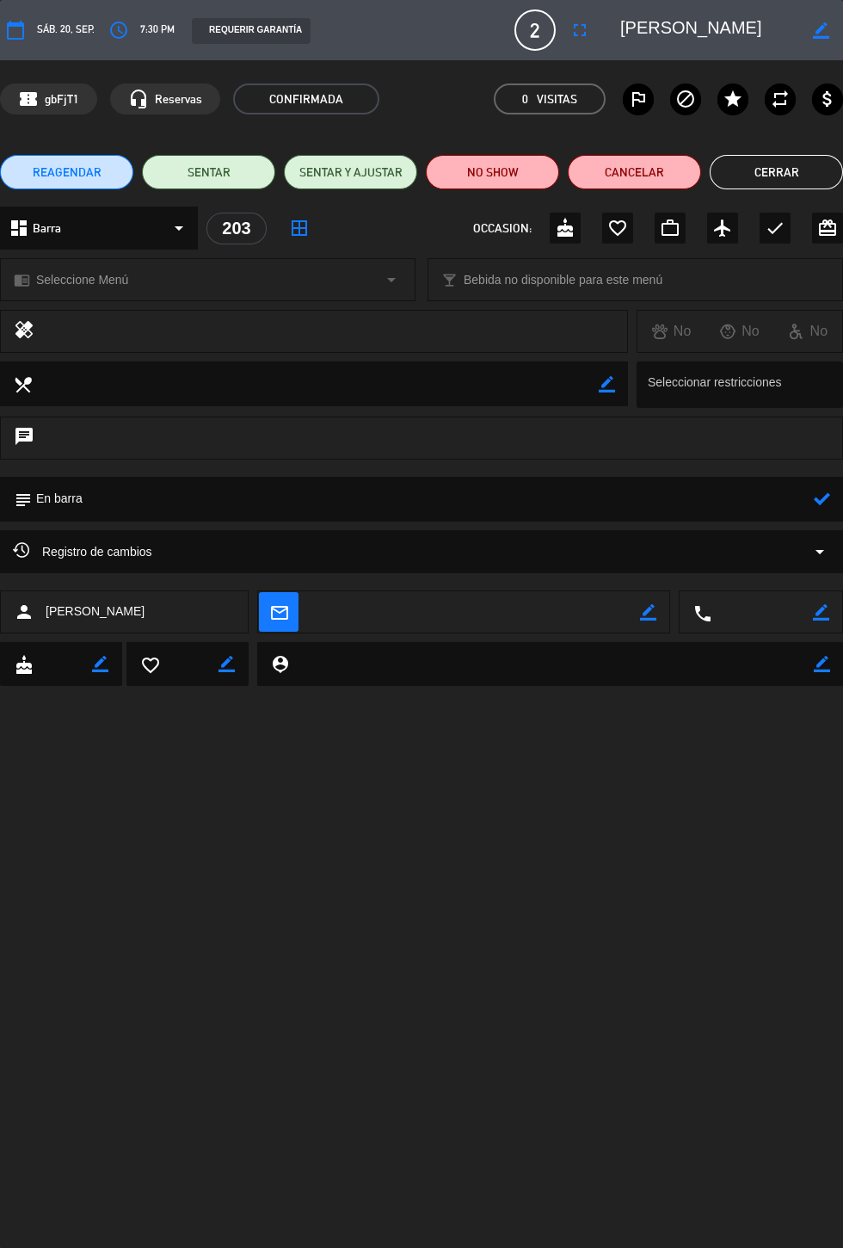
click at [799, 491] on textarea at bounding box center [423, 499] width 782 height 44
click at [799, 504] on textarea at bounding box center [423, 499] width 782 height 44
type textarea "En barra"
click at [824, 501] on icon at bounding box center [822, 498] width 16 height 16
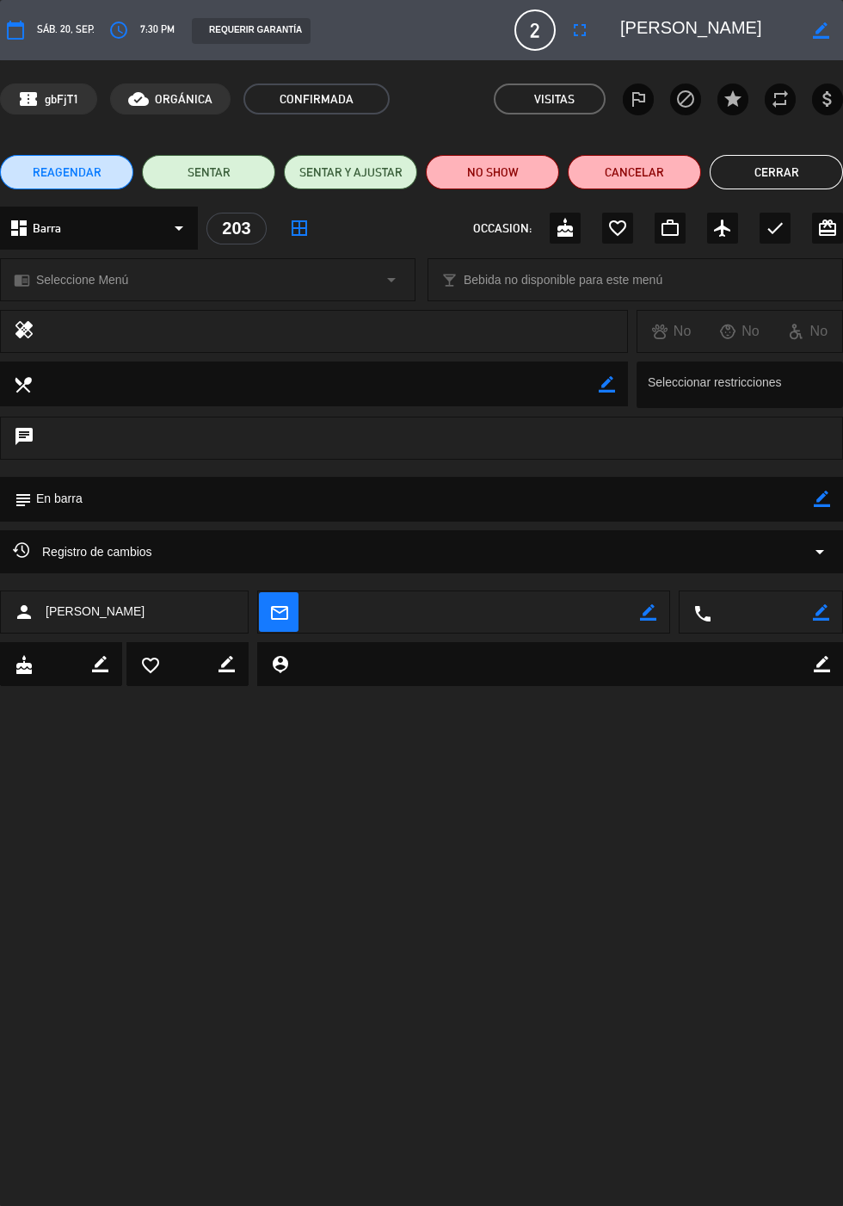
click at [767, 167] on button "Cerrar" at bounding box center [776, 172] width 133 height 34
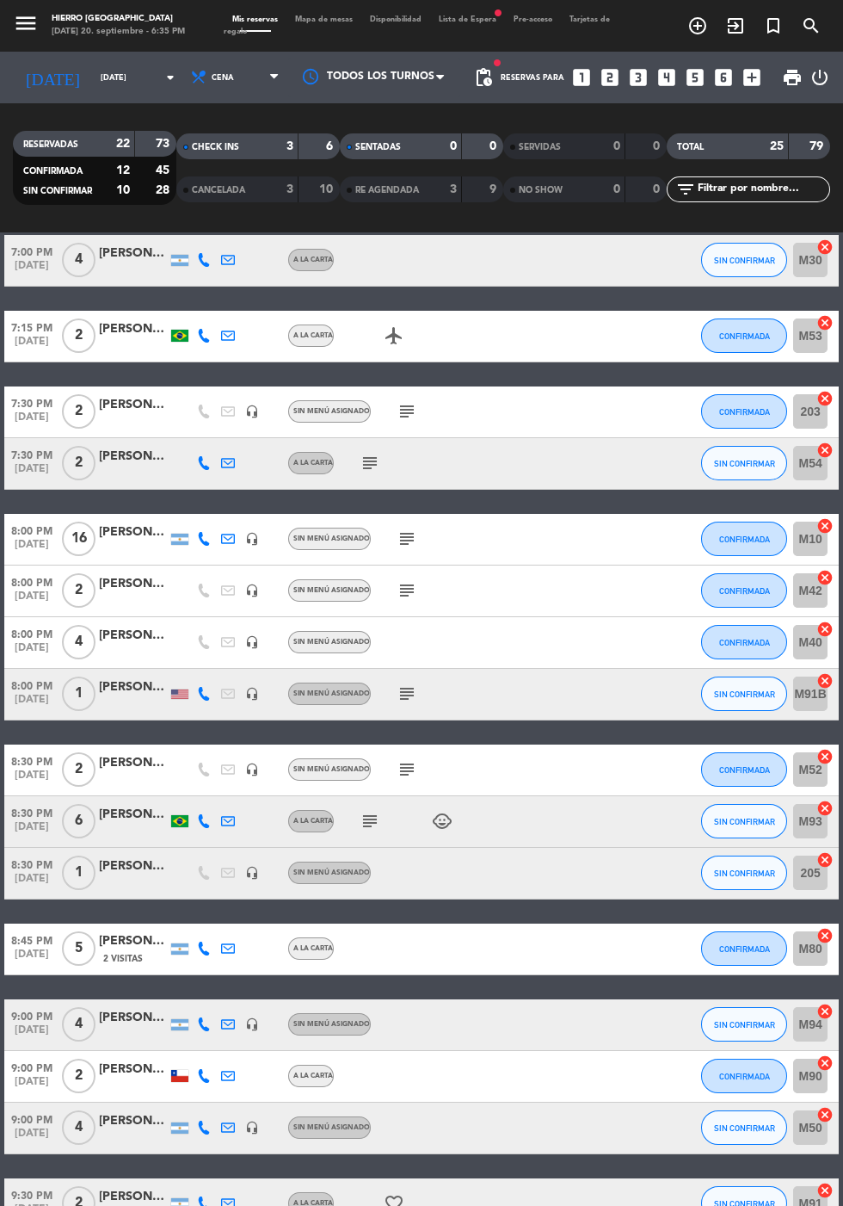
scroll to position [816, 0]
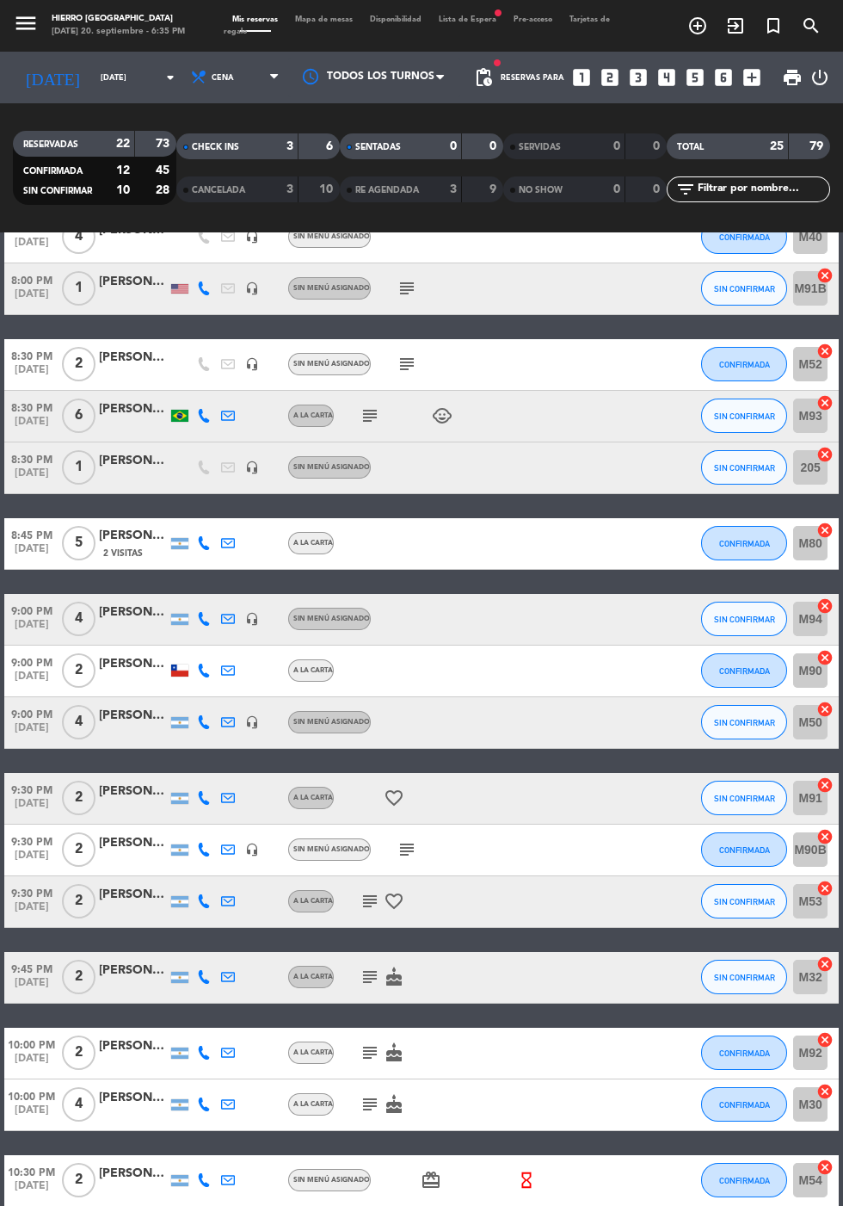
click at [376, 904] on icon "subject" at bounding box center [370, 901] width 21 height 21
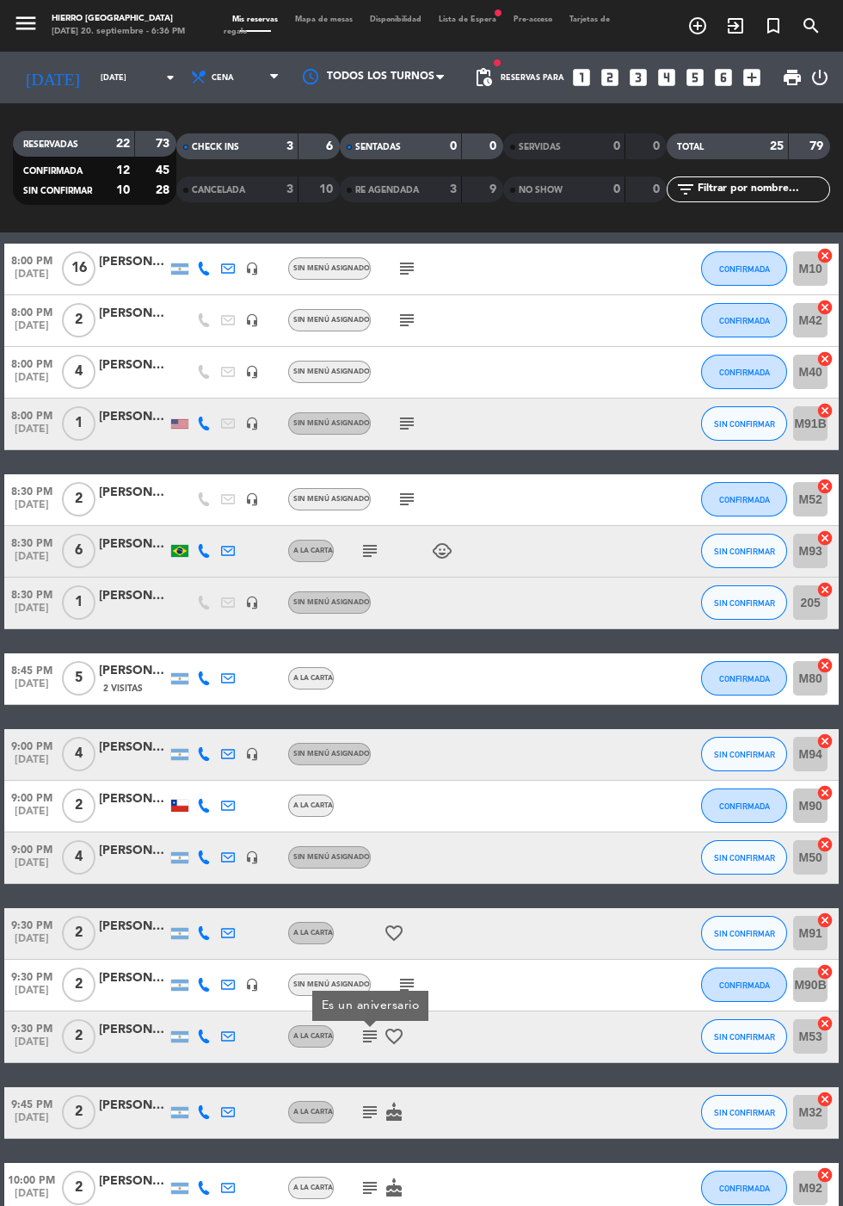
scroll to position [650, 0]
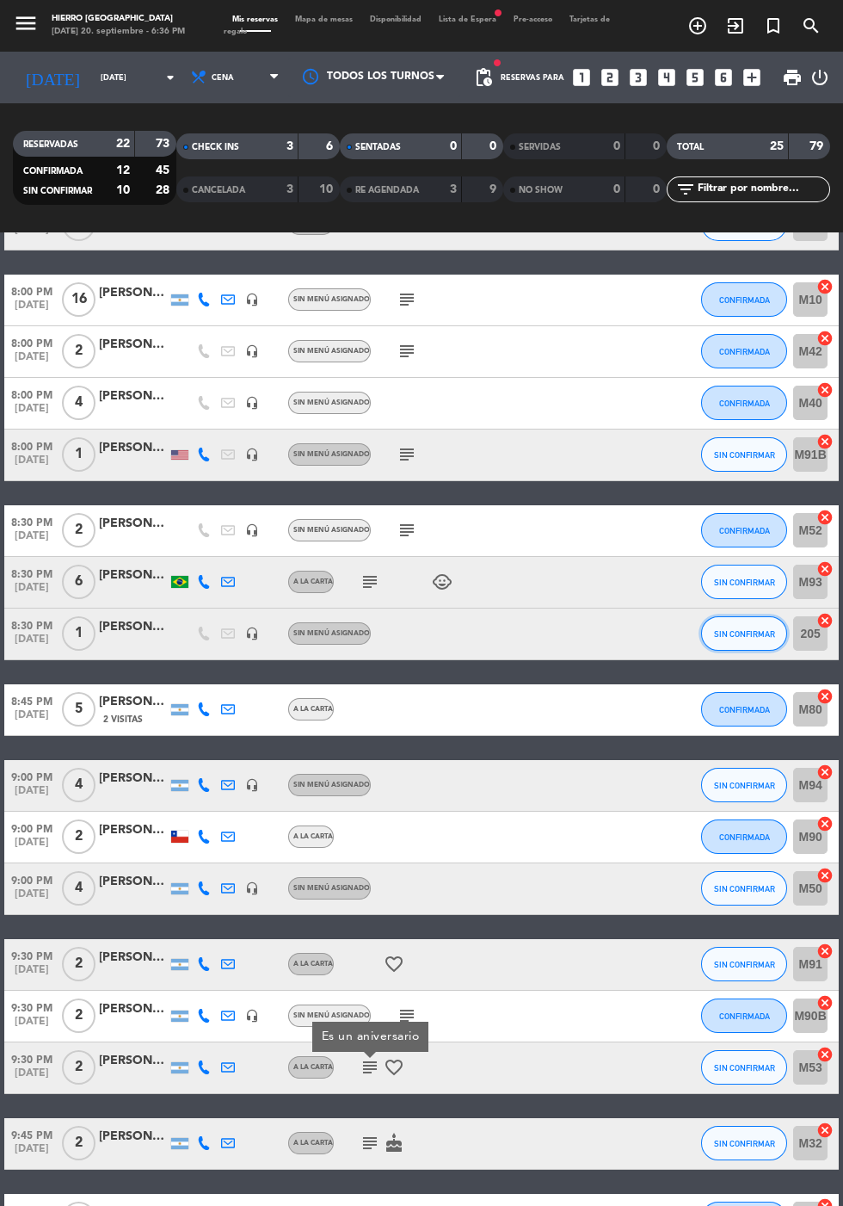
click at [737, 632] on span "SIN CONFIRMAR" at bounding box center [744, 633] width 61 height 9
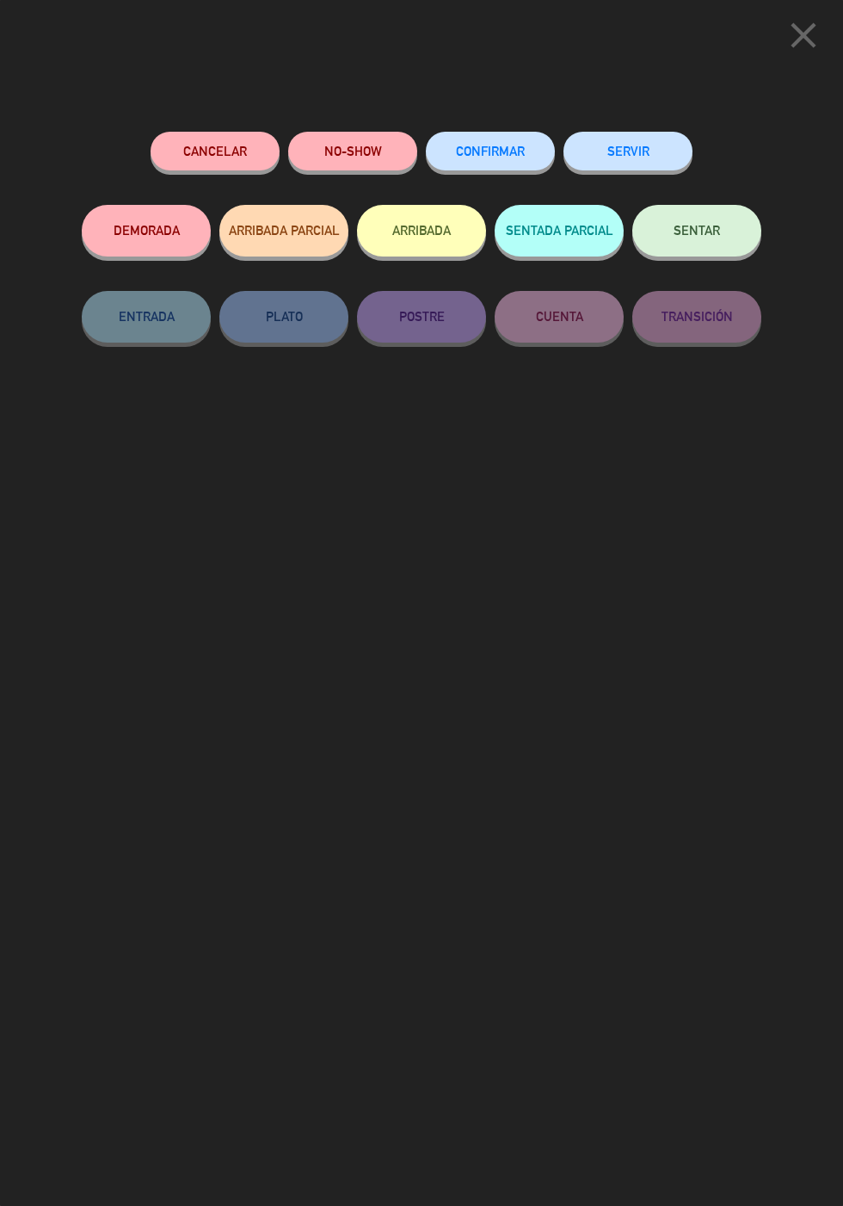
click at [491, 146] on span "CONFIRMAR" at bounding box center [490, 151] width 69 height 15
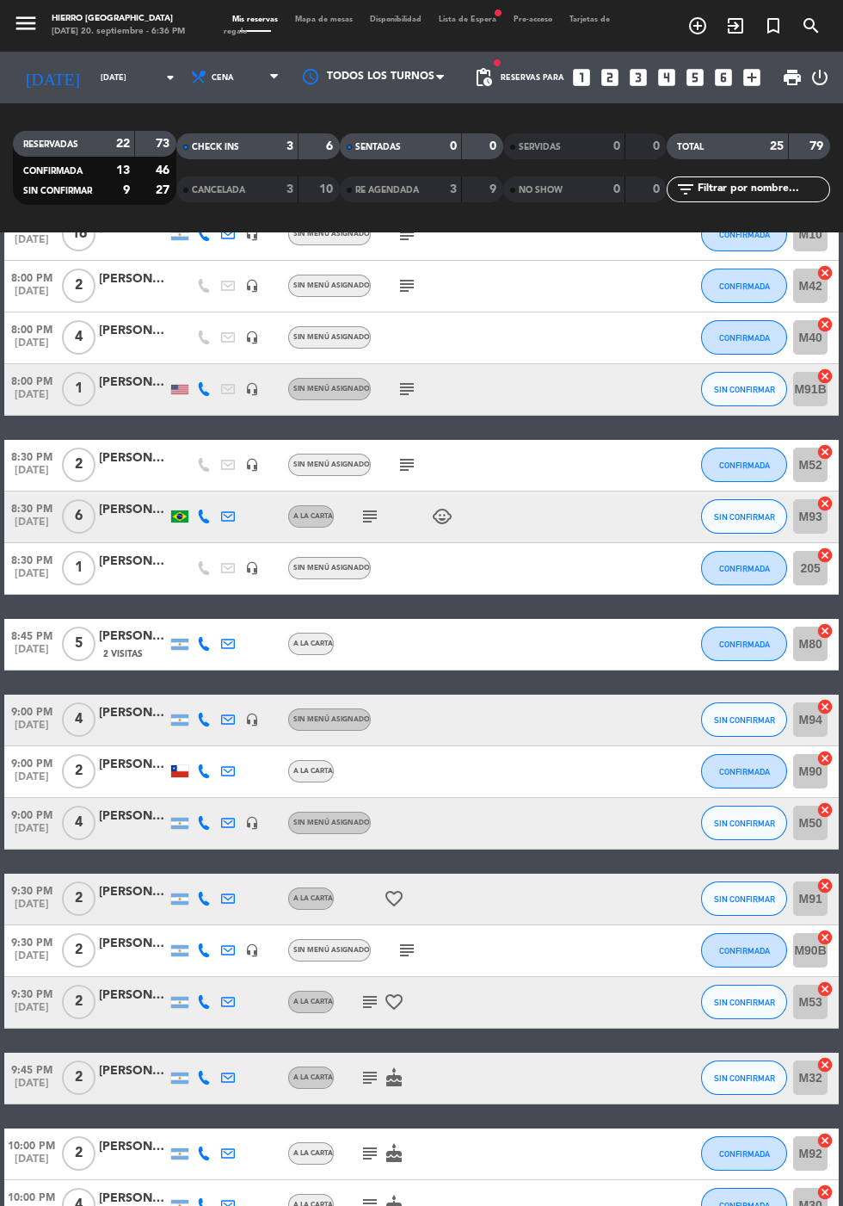
scroll to position [719, 0]
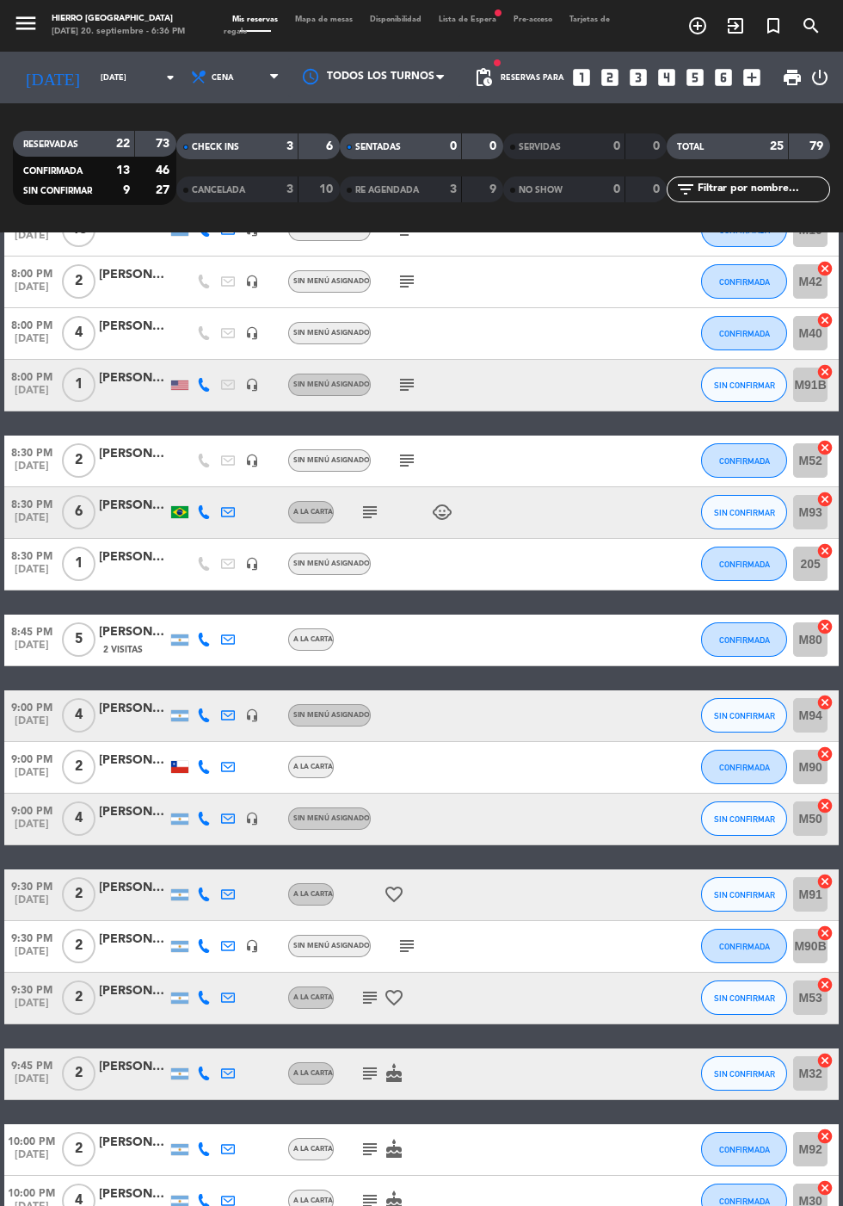
click at [205, 708] on icon at bounding box center [204, 715] width 14 height 14
click at [240, 687] on span at bounding box center [247, 688] width 14 height 14
click at [203, 817] on icon at bounding box center [204, 818] width 14 height 14
click at [242, 787] on span at bounding box center [247, 791] width 14 height 14
click at [731, 713] on span "SIN CONFIRMAR" at bounding box center [744, 715] width 61 height 9
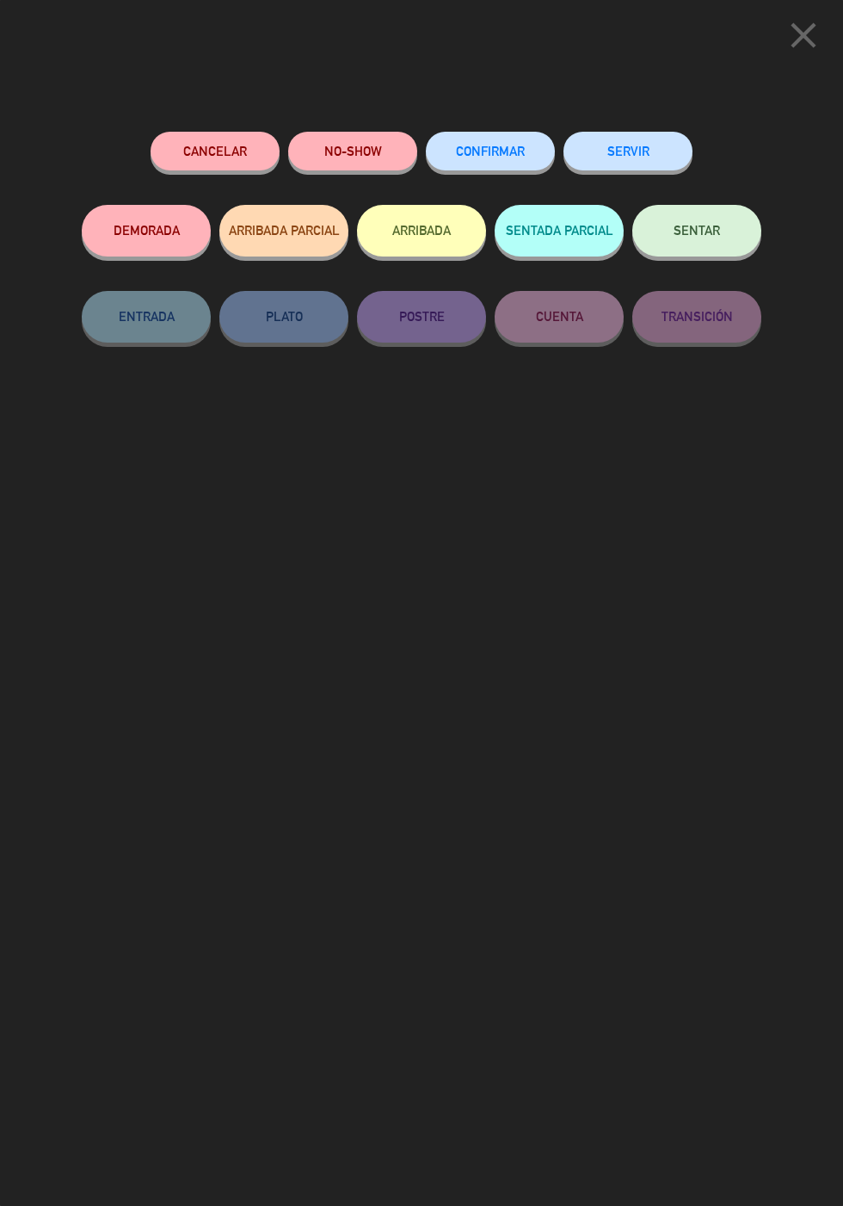
click at [232, 163] on button "Cancelar" at bounding box center [215, 151] width 129 height 39
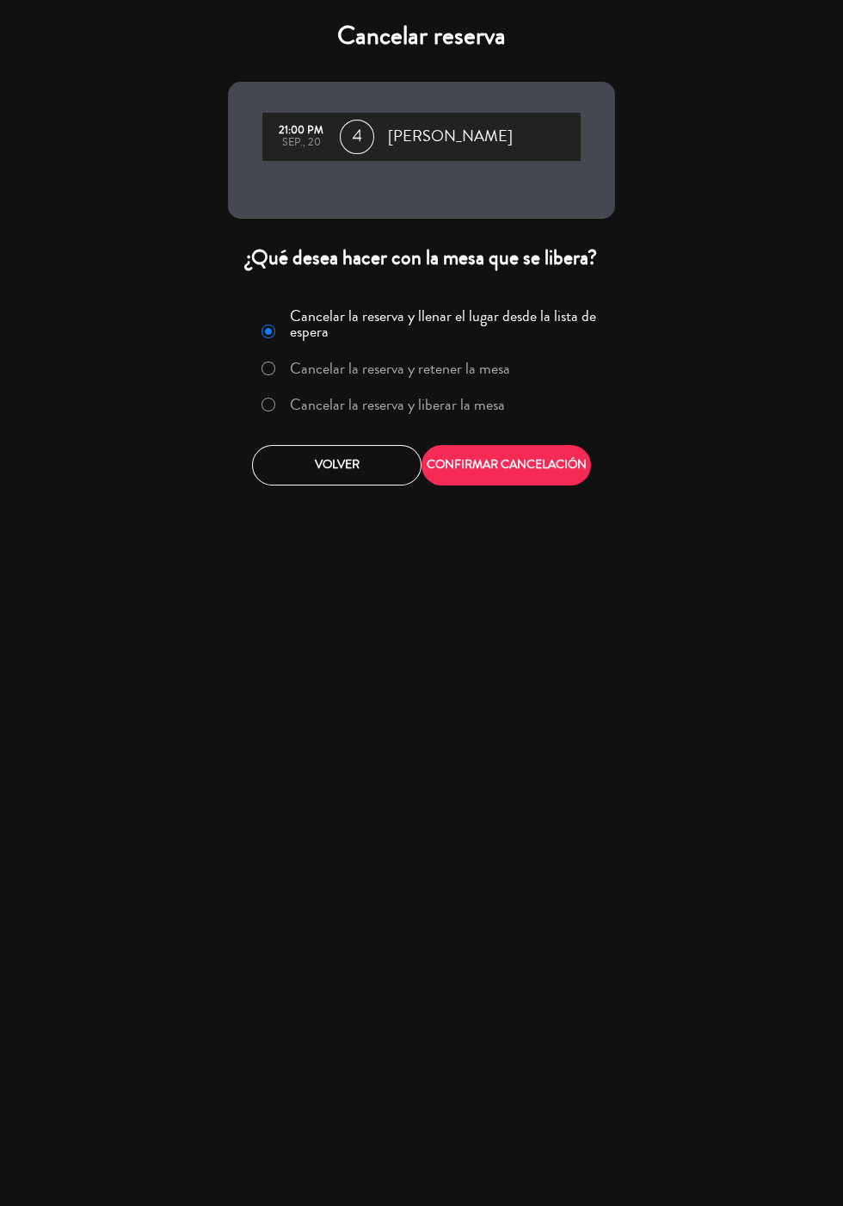
click at [440, 412] on label "Cancelar la reserva y liberar la mesa" at bounding box center [397, 404] width 215 height 15
click at [527, 458] on button "CONFIRMAR CANCELACIÓN" at bounding box center [507, 465] width 170 height 40
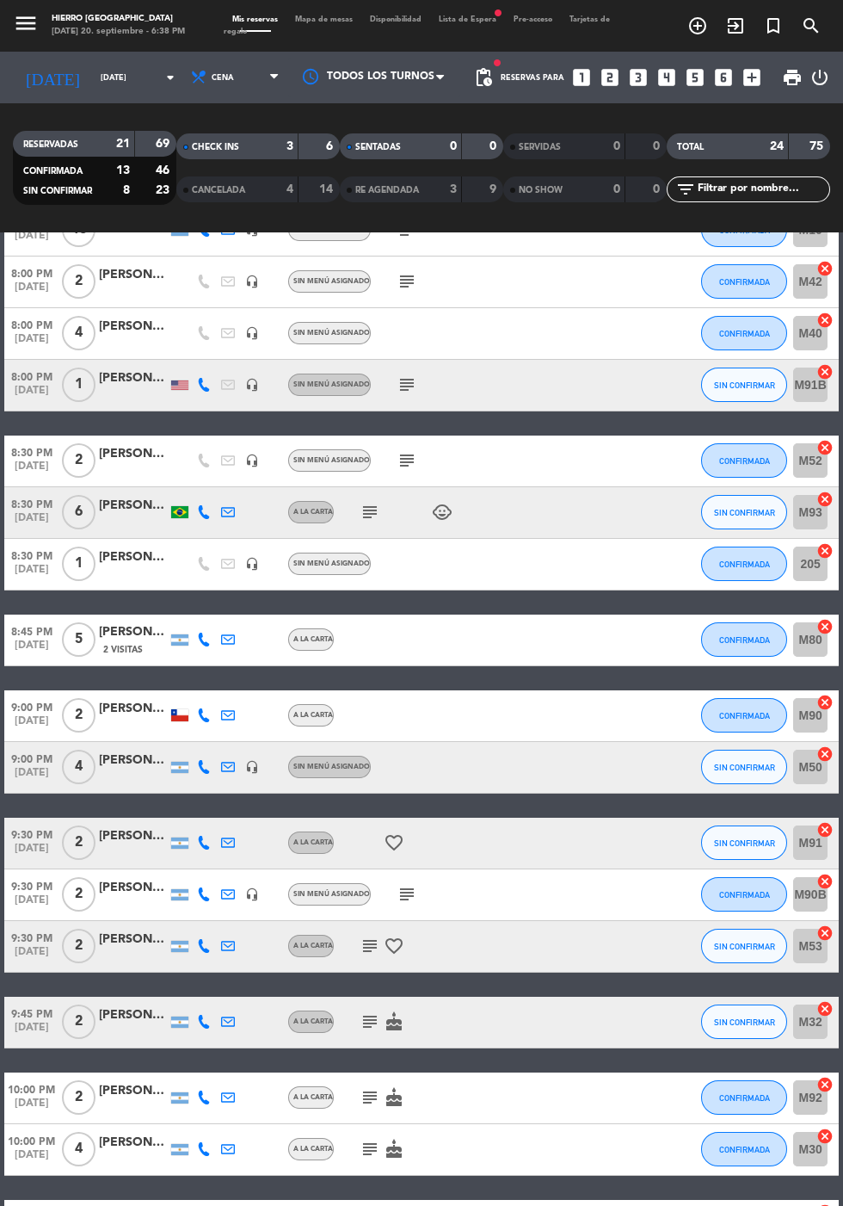
click at [477, 15] on div "Mis reservas Mapa de mesas Disponibilidad Lista de Espera fiber_manual_record P…" at bounding box center [422, 26] width 396 height 25
click at [479, 18] on span "Lista de Espera fiber_manual_record" at bounding box center [467, 19] width 75 height 8
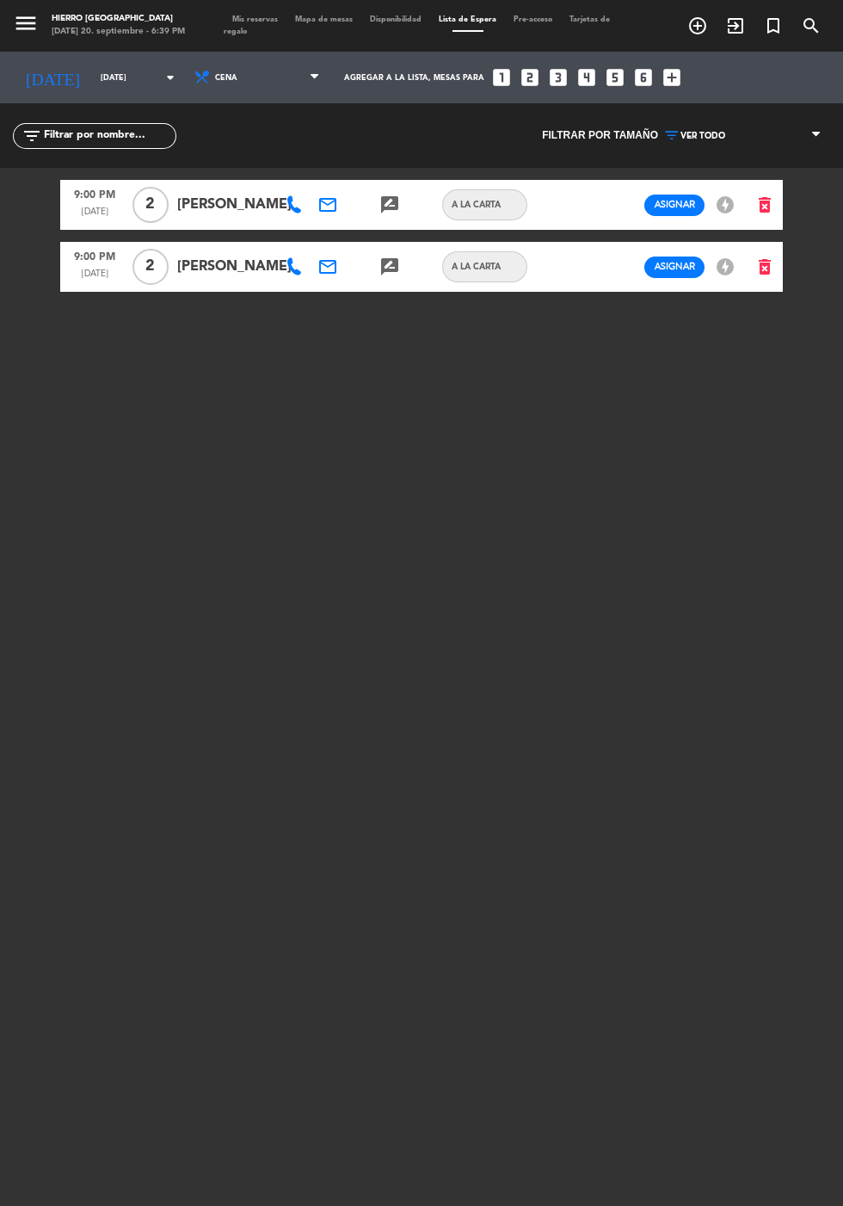
click at [250, 19] on span "Mis reservas" at bounding box center [255, 19] width 63 height 8
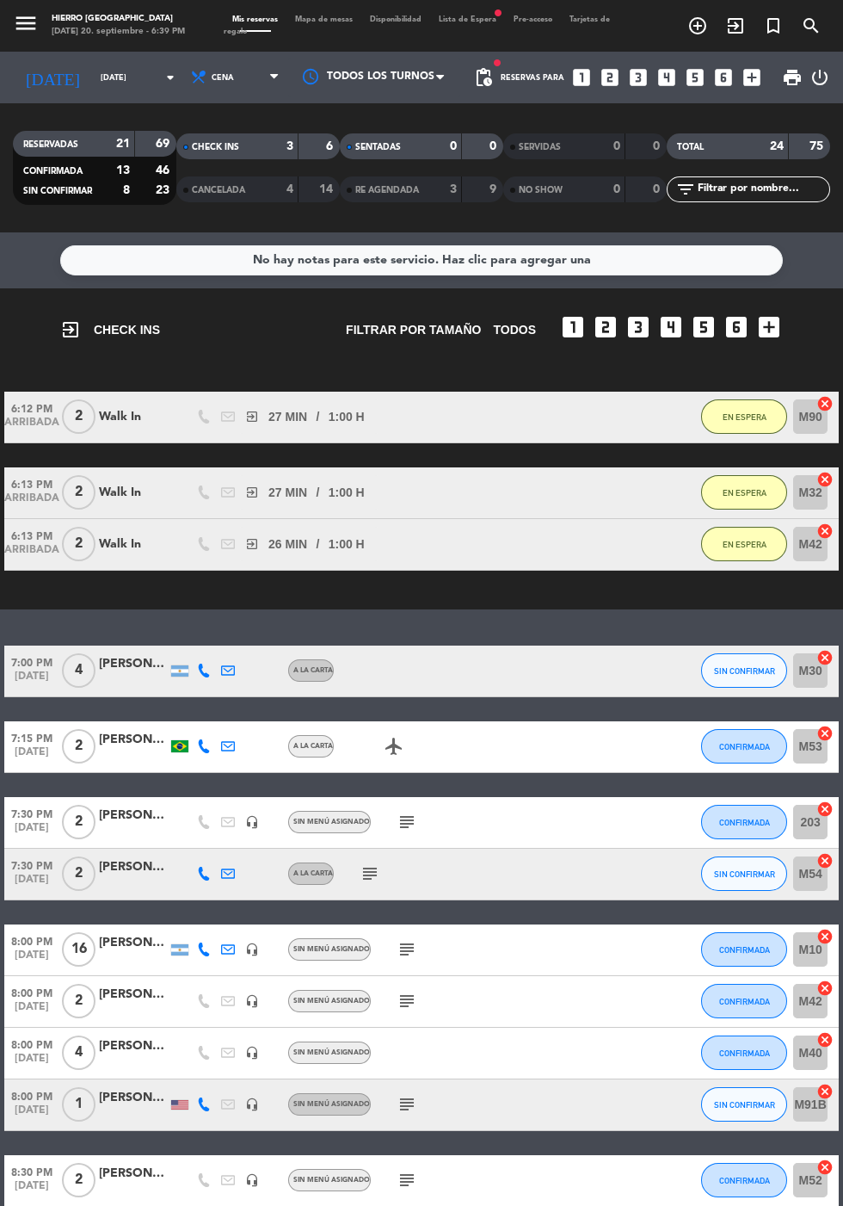
click at [323, 19] on span "Mapa de mesas" at bounding box center [324, 19] width 75 height 8
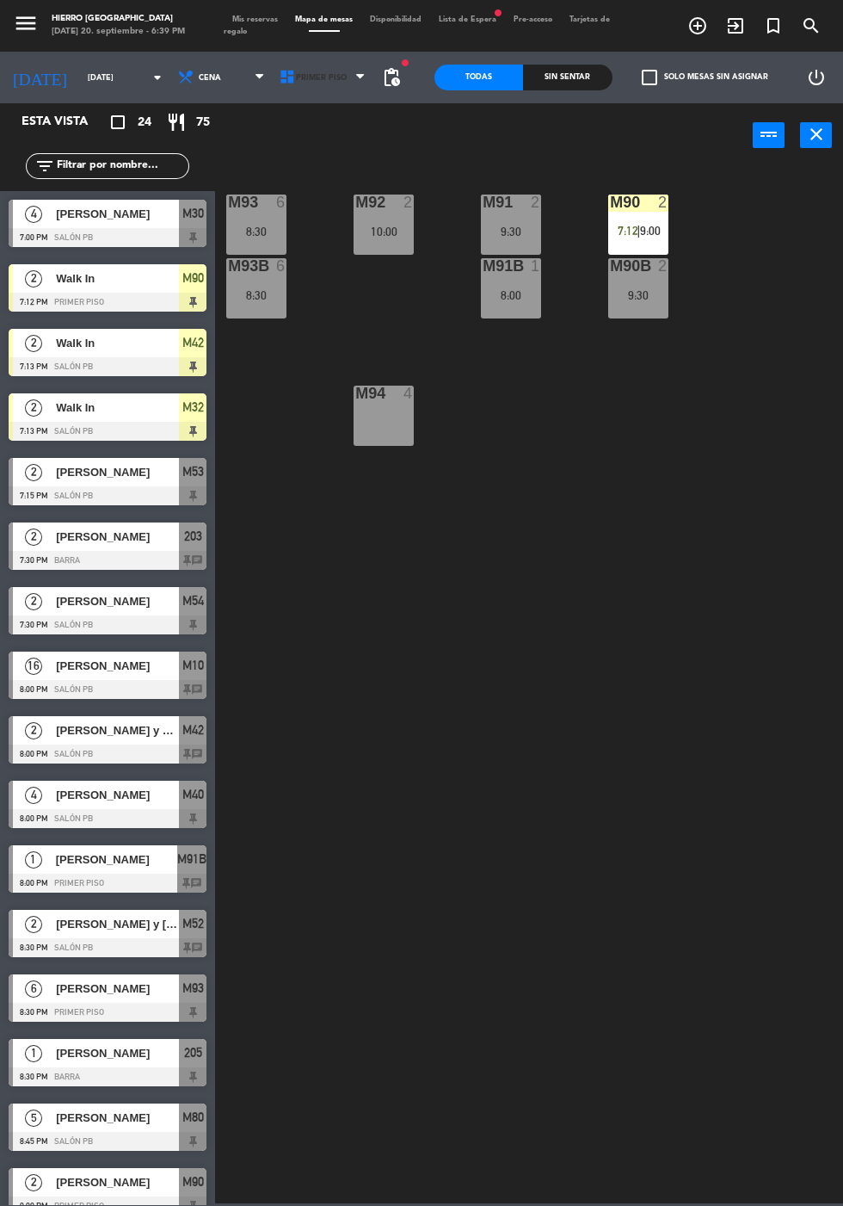
click at [302, 77] on span "Primer Piso" at bounding box center [321, 77] width 51 height 9
click at [324, 147] on ng-component "menu Hierro [PERSON_NAME] [DATE] 20. septiembre - 6:39 PM Mis reservas Mapa de …" at bounding box center [421, 601] width 843 height 1203
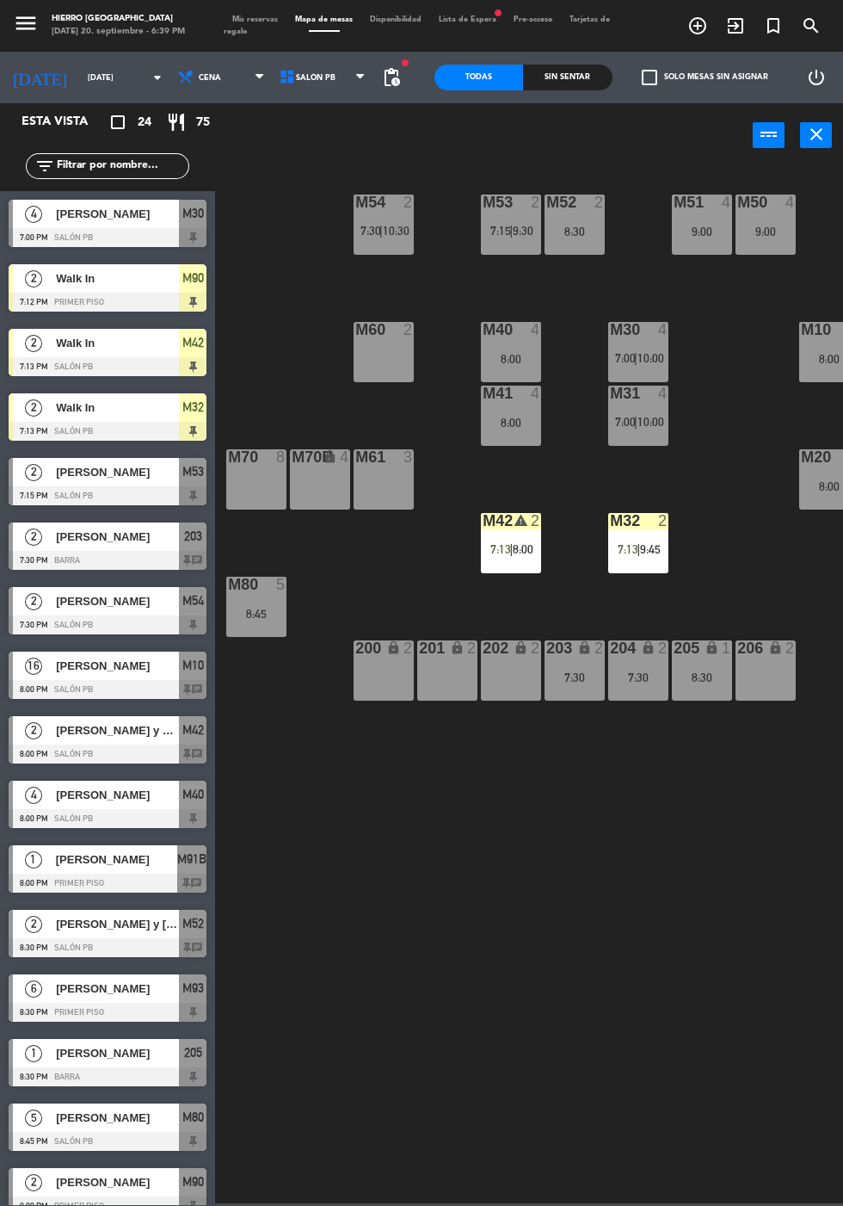
click at [390, 484] on div "M61 3" at bounding box center [384, 479] width 60 height 60
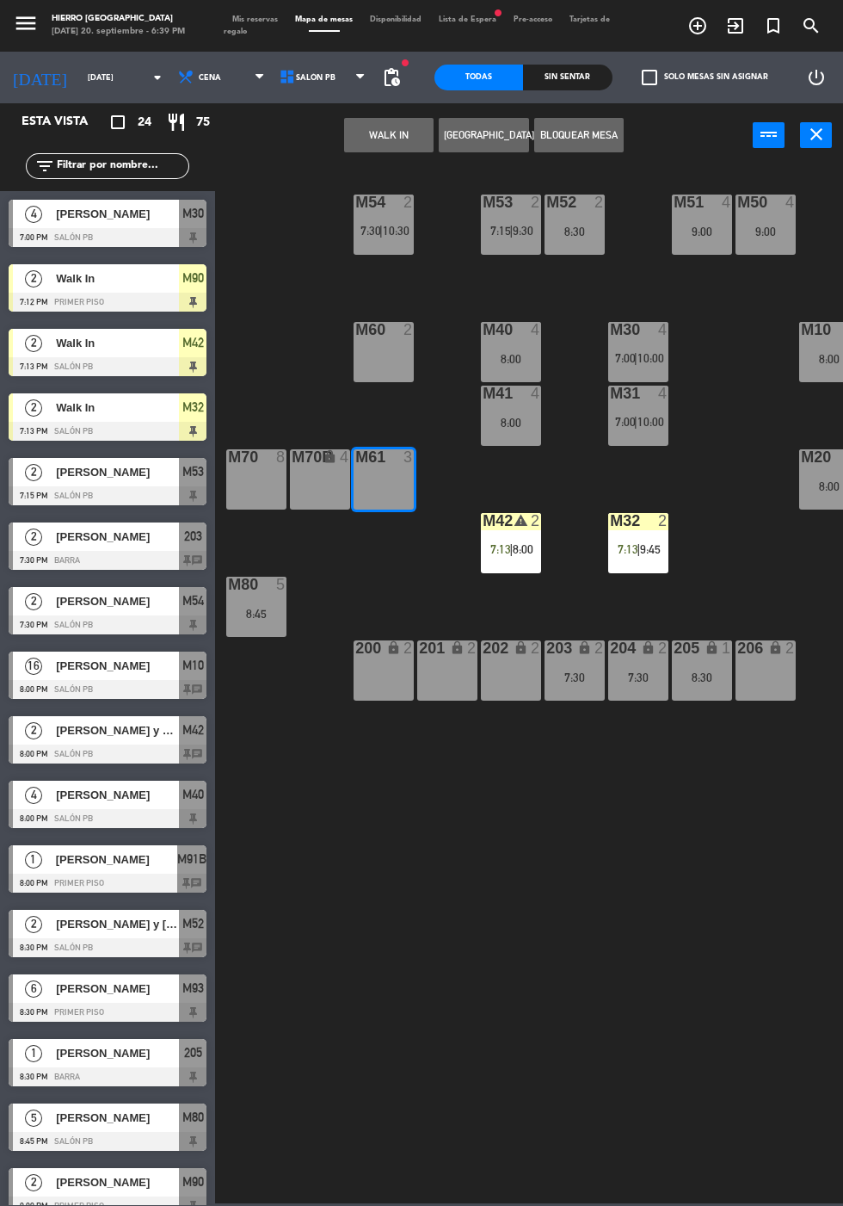
click at [385, 145] on button "WALK IN" at bounding box center [388, 135] width 89 height 34
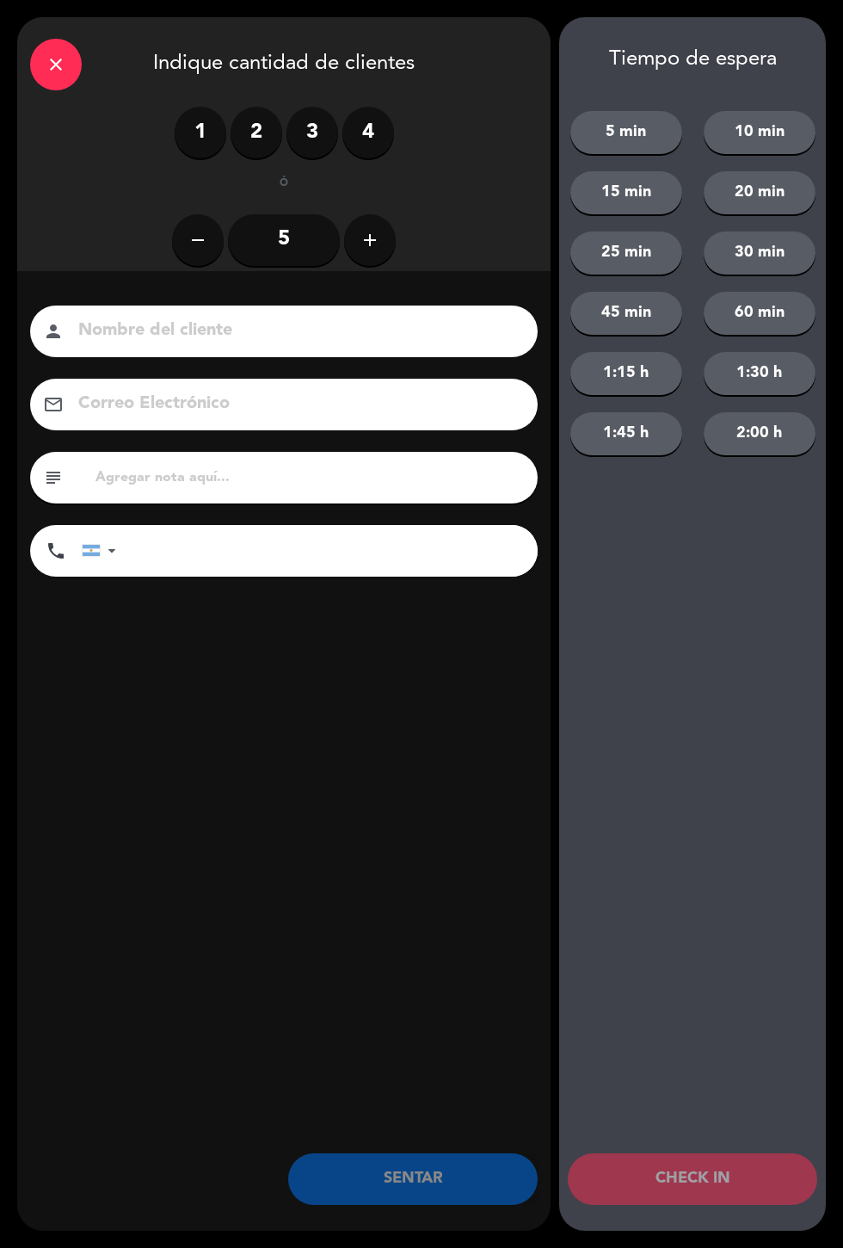
click at [309, 123] on label "3" at bounding box center [313, 133] width 52 height 52
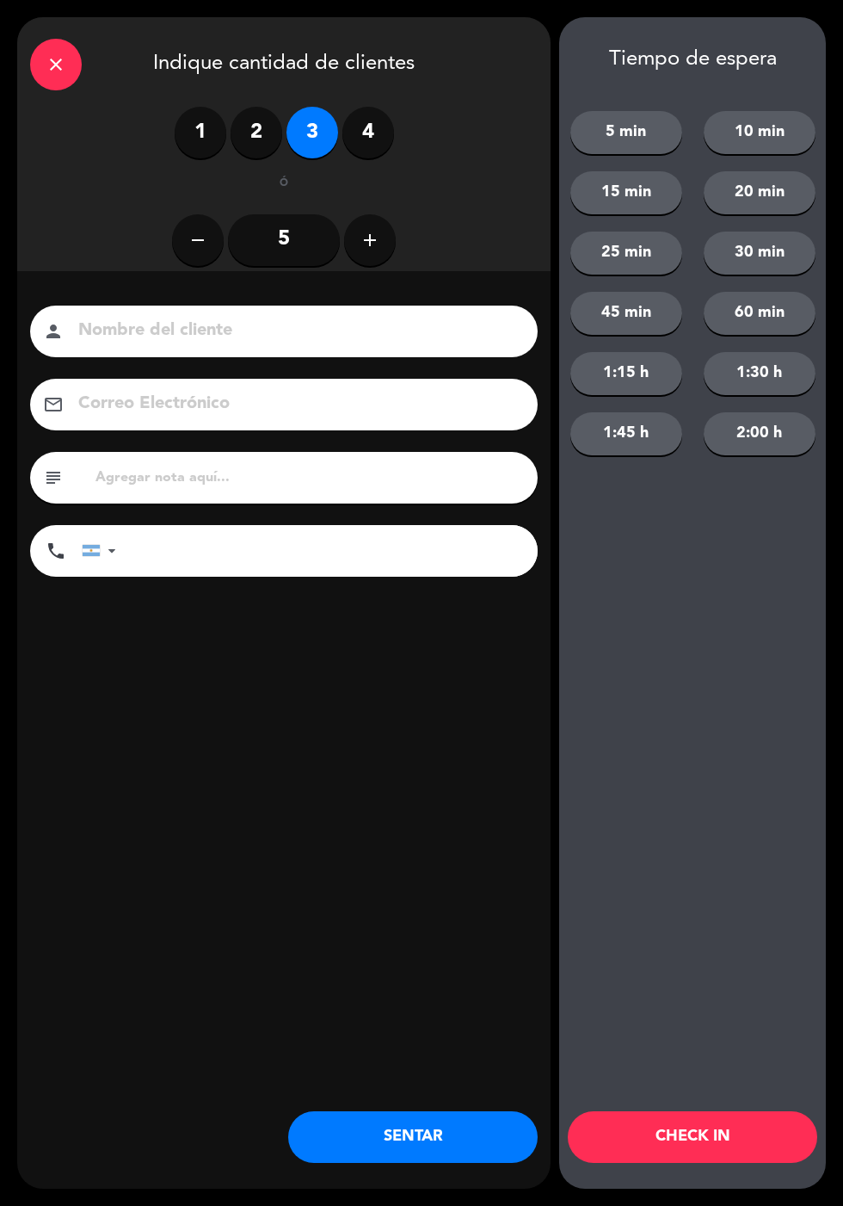
click at [628, 319] on button "45 min" at bounding box center [627, 313] width 112 height 43
click at [715, 1157] on button "CHECK IN" at bounding box center [693, 1137] width 250 height 52
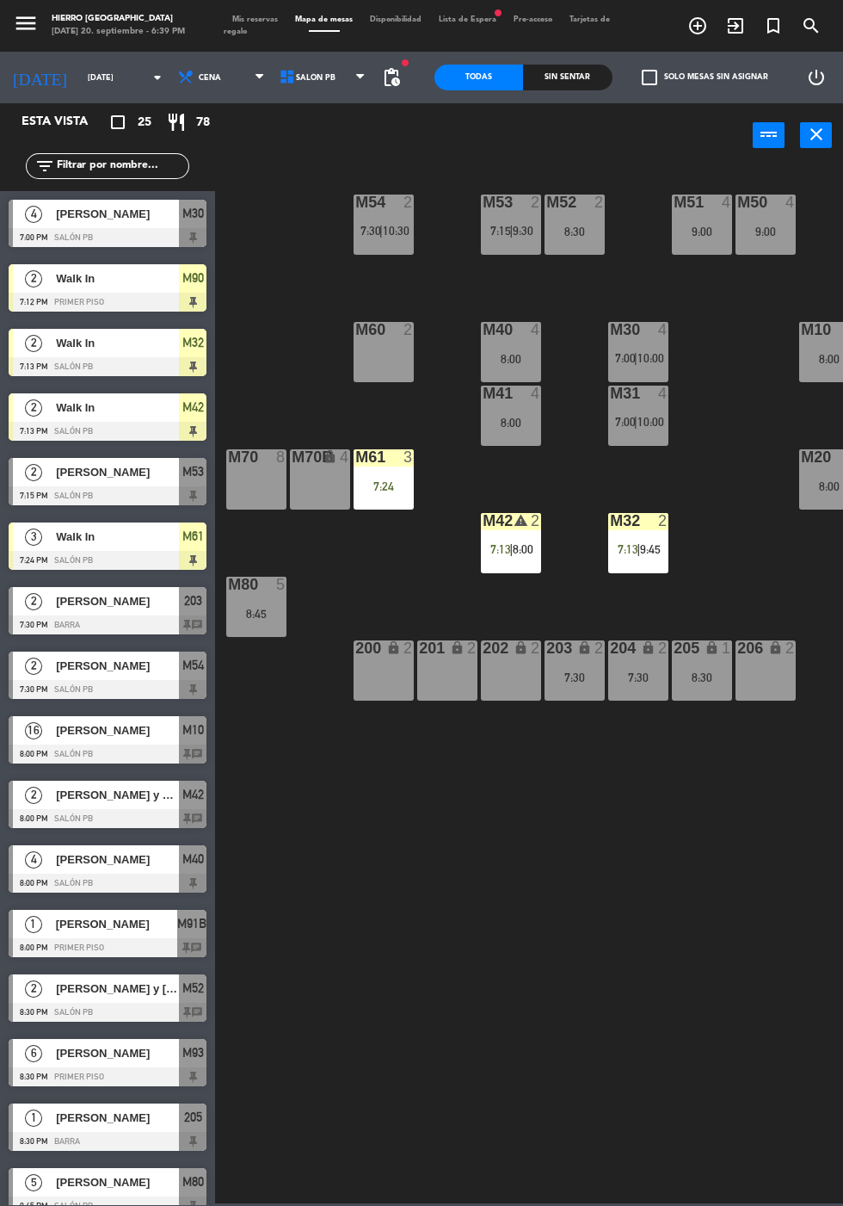
click at [261, 19] on span "Mis reservas" at bounding box center [255, 19] width 63 height 8
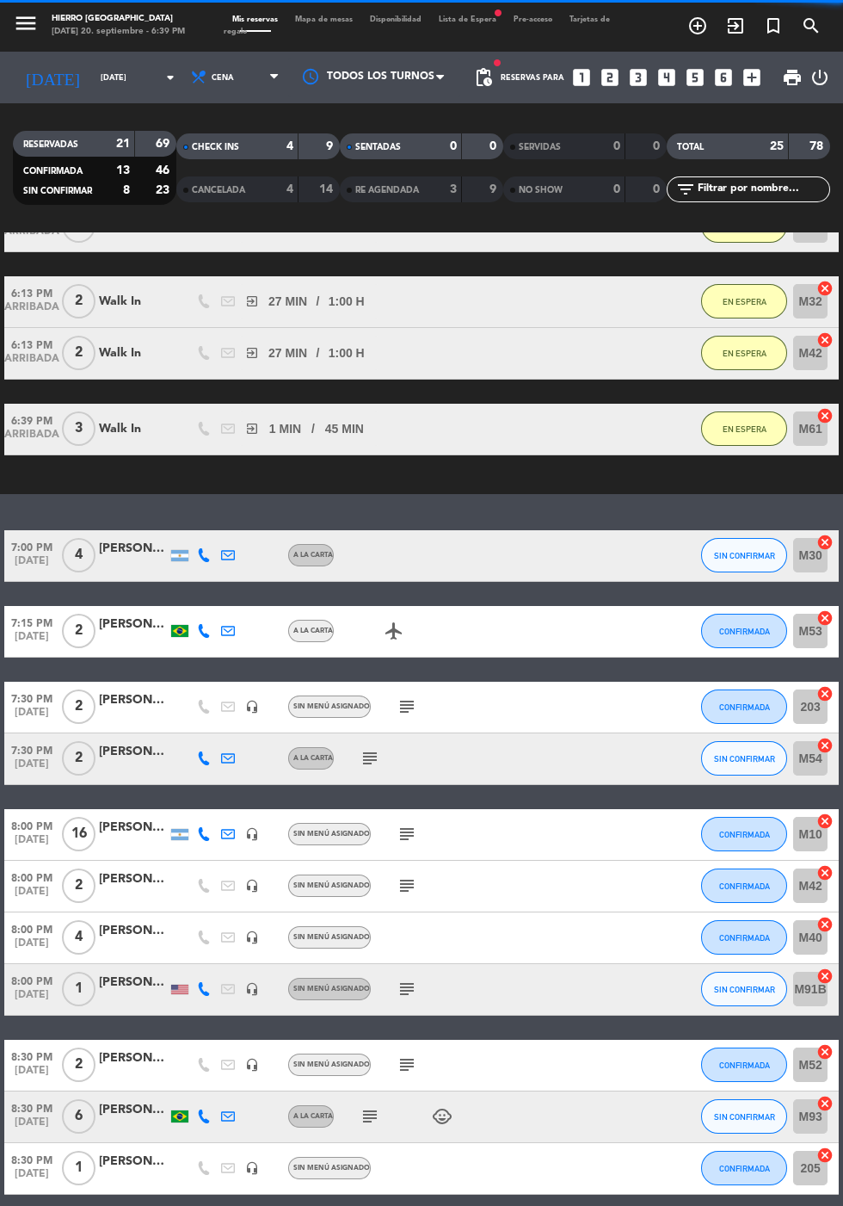
scroll to position [303, 0]
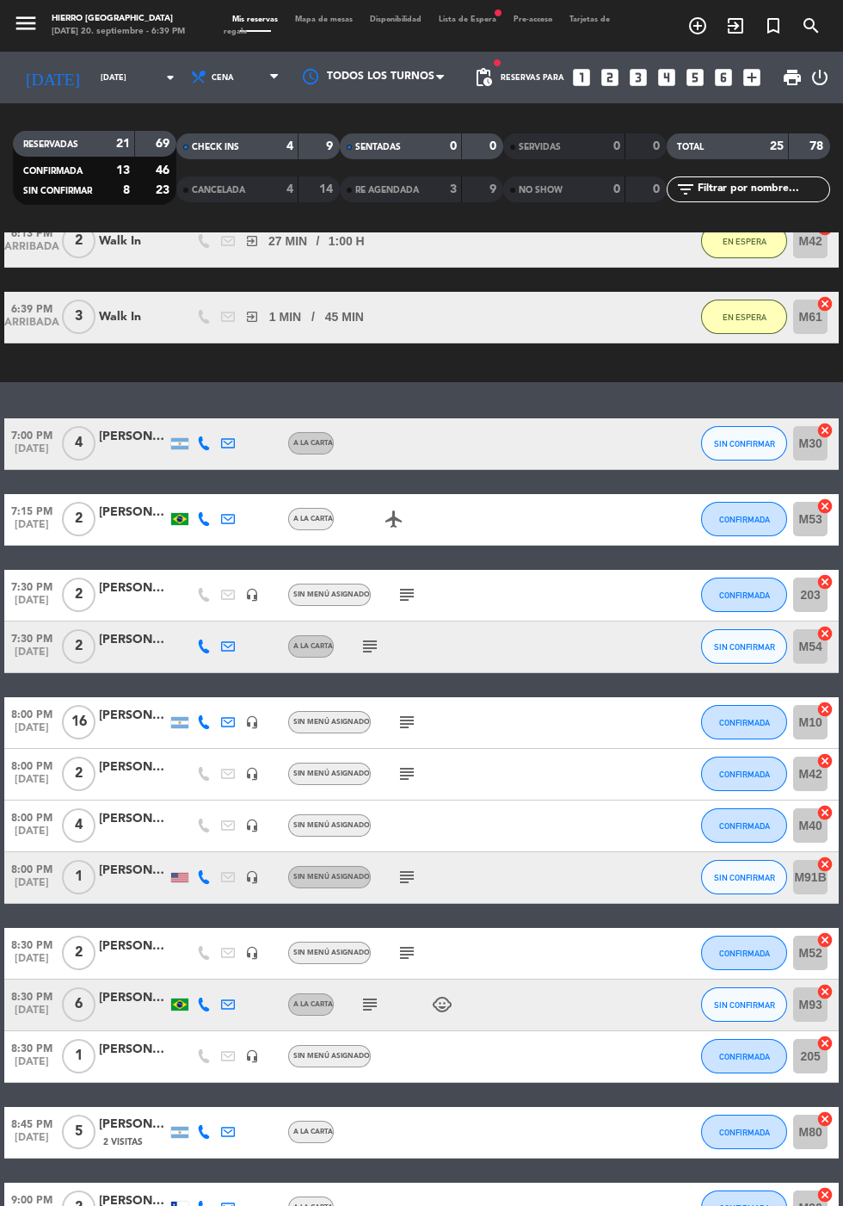
click at [208, 447] on icon at bounding box center [204, 443] width 14 height 14
click at [240, 416] on span at bounding box center [247, 416] width 14 height 14
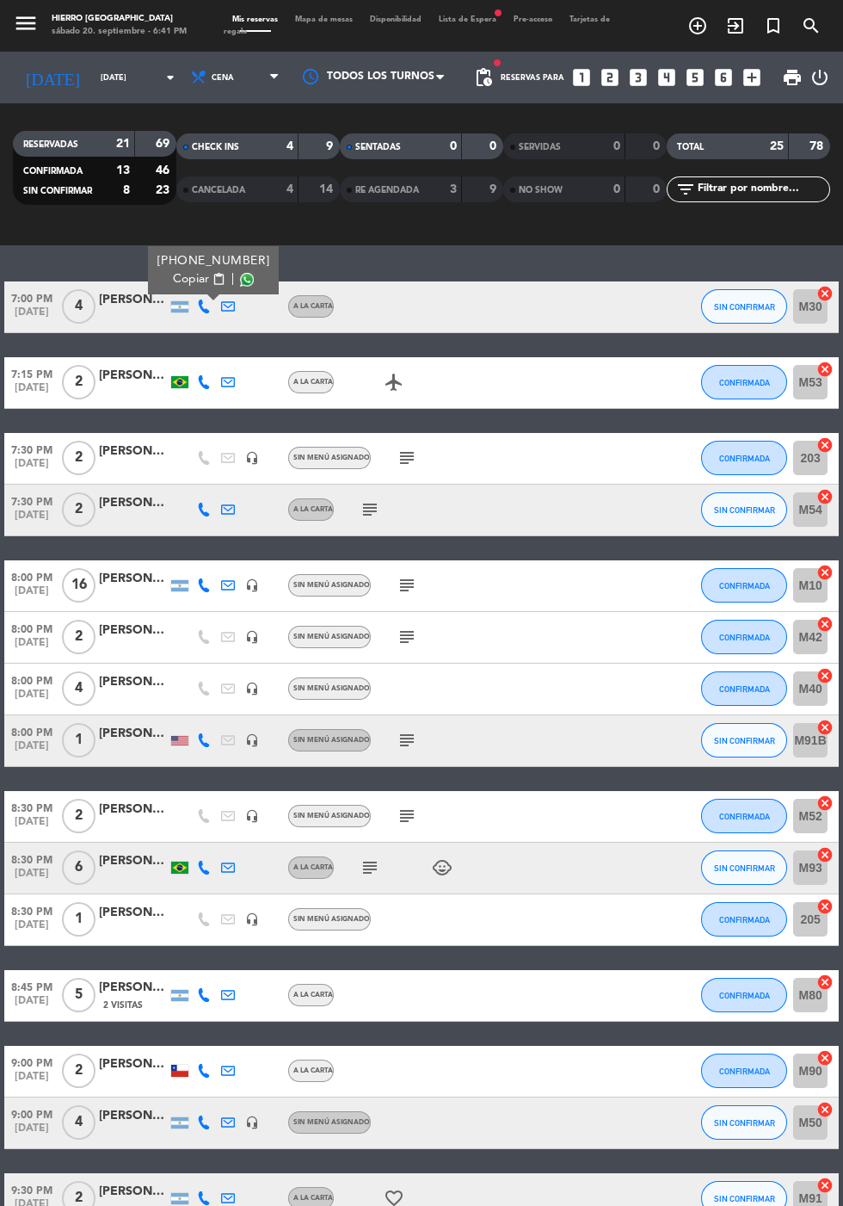
click at [398, 458] on icon "subject" at bounding box center [407, 457] width 21 height 21
click at [360, 519] on icon "subject" at bounding box center [370, 509] width 21 height 21
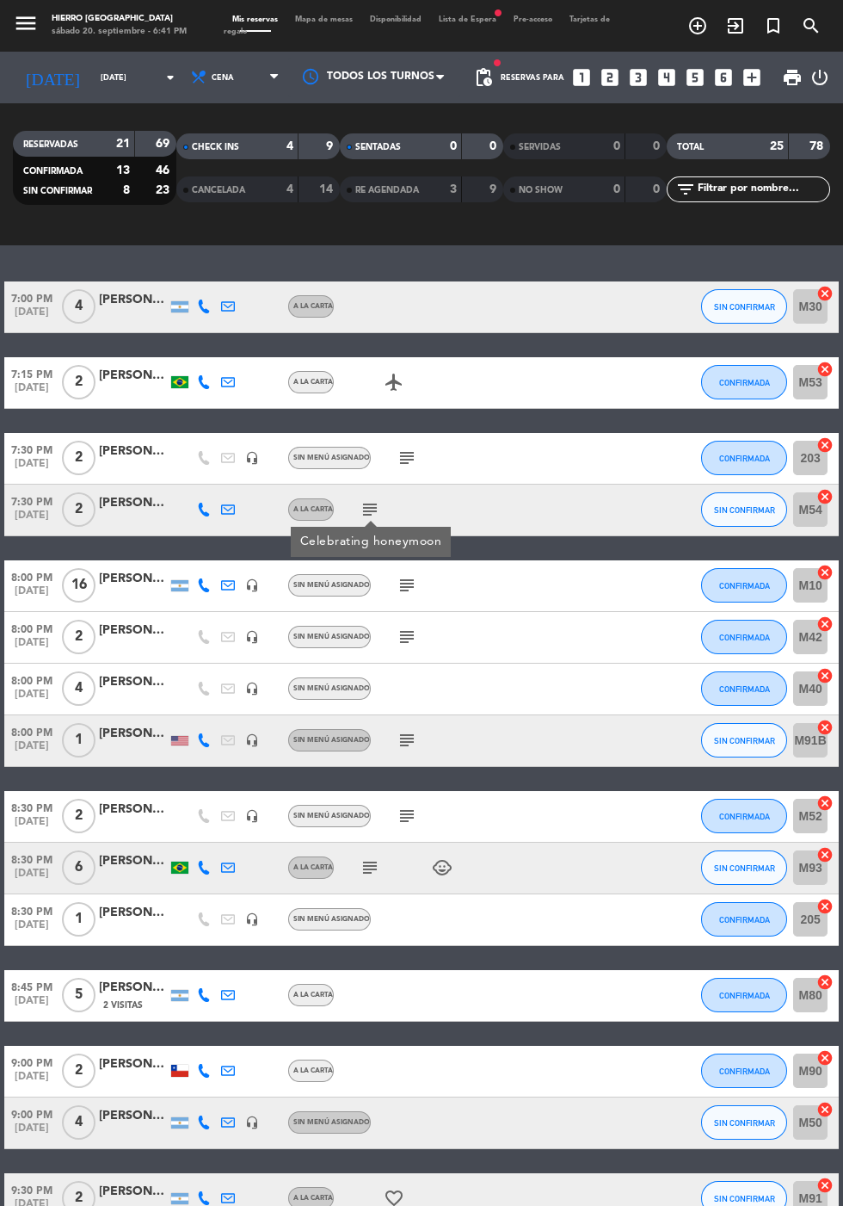
click at [312, 15] on div "Mis reservas Mapa de mesas Disponibilidad Lista de Espera fiber_manual_record P…" at bounding box center [422, 26] width 396 height 25
click at [338, 16] on span "Mapa de mesas" at bounding box center [324, 19] width 75 height 8
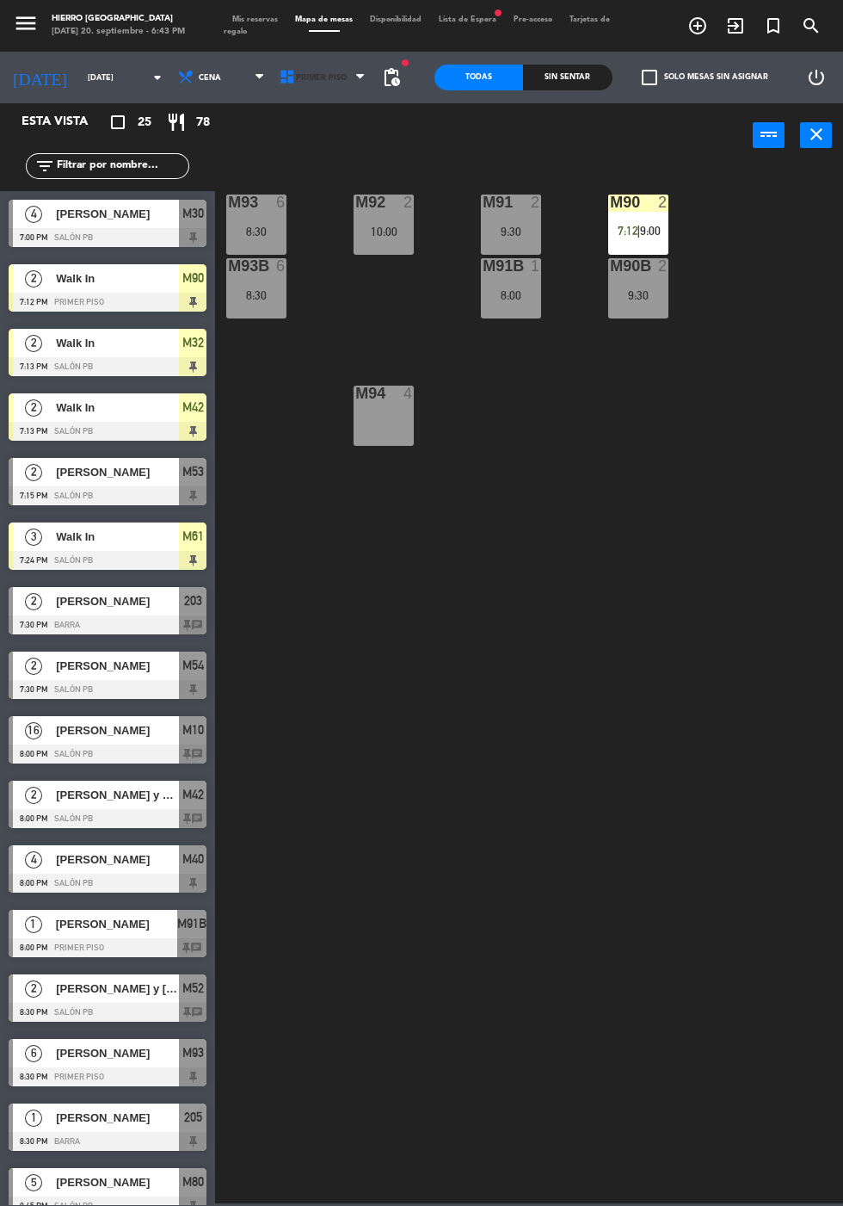
click at [314, 73] on span "Primer Piso" at bounding box center [321, 77] width 51 height 9
click at [282, 194] on ng-component "menu Hierro [PERSON_NAME] [DATE] 20. septiembre - 6:43 PM Mis reservas Mapa de …" at bounding box center [421, 601] width 843 height 1203
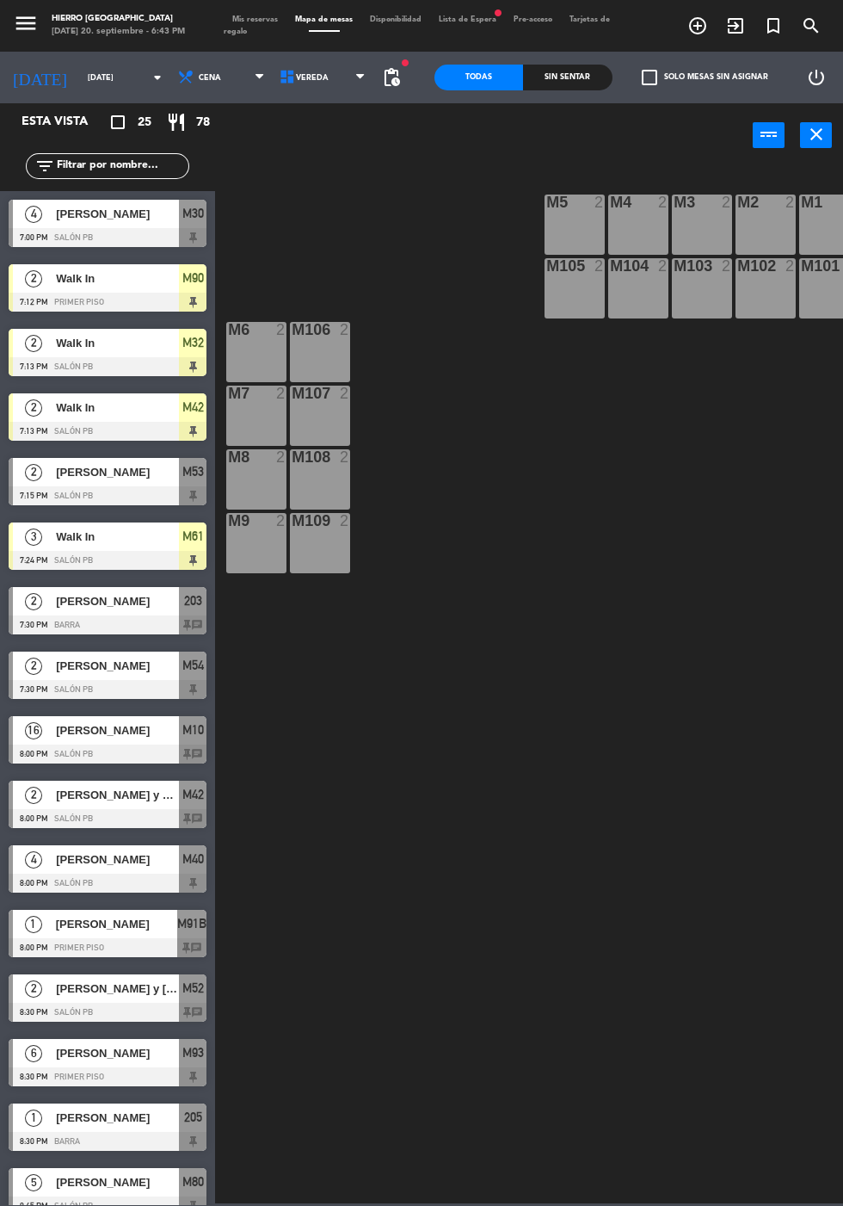
click at [757, 219] on div "M2 2" at bounding box center [766, 224] width 60 height 60
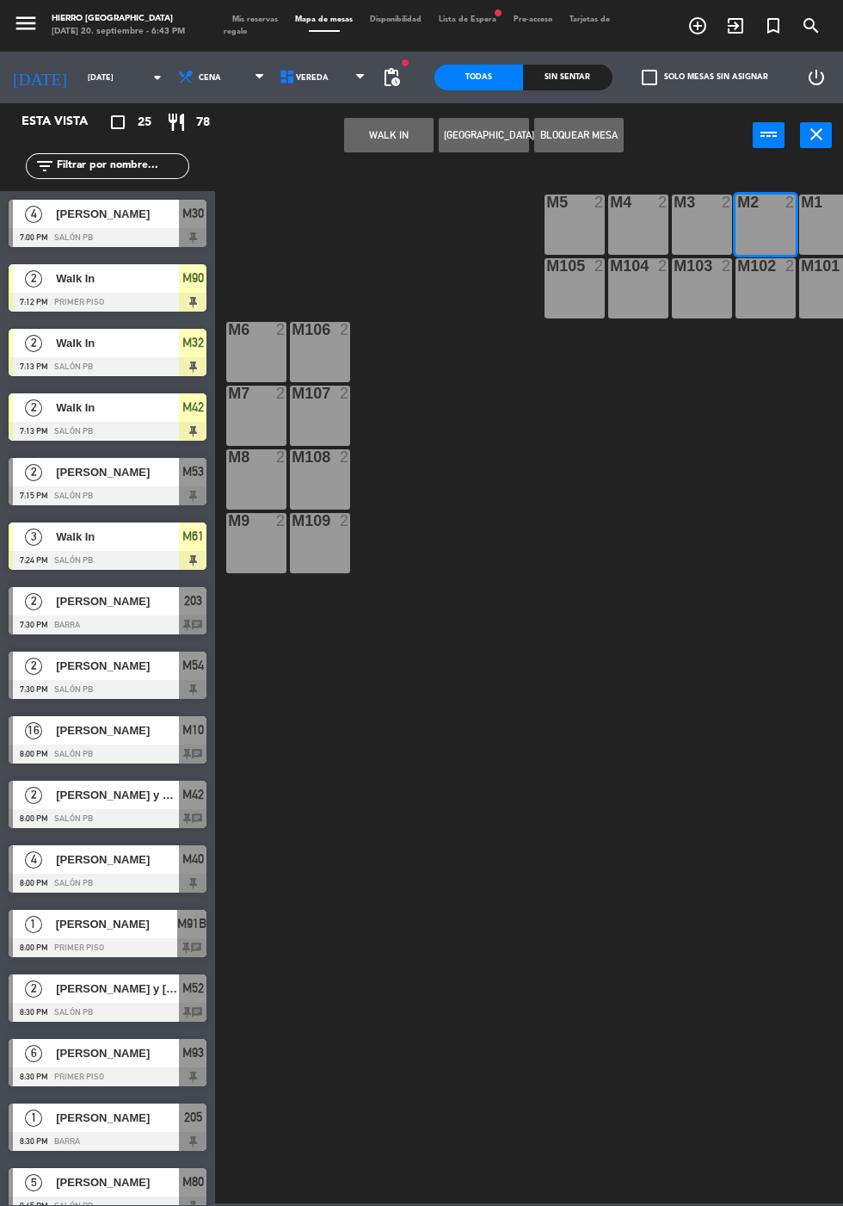
click at [357, 143] on button "WALK IN" at bounding box center [388, 135] width 89 height 34
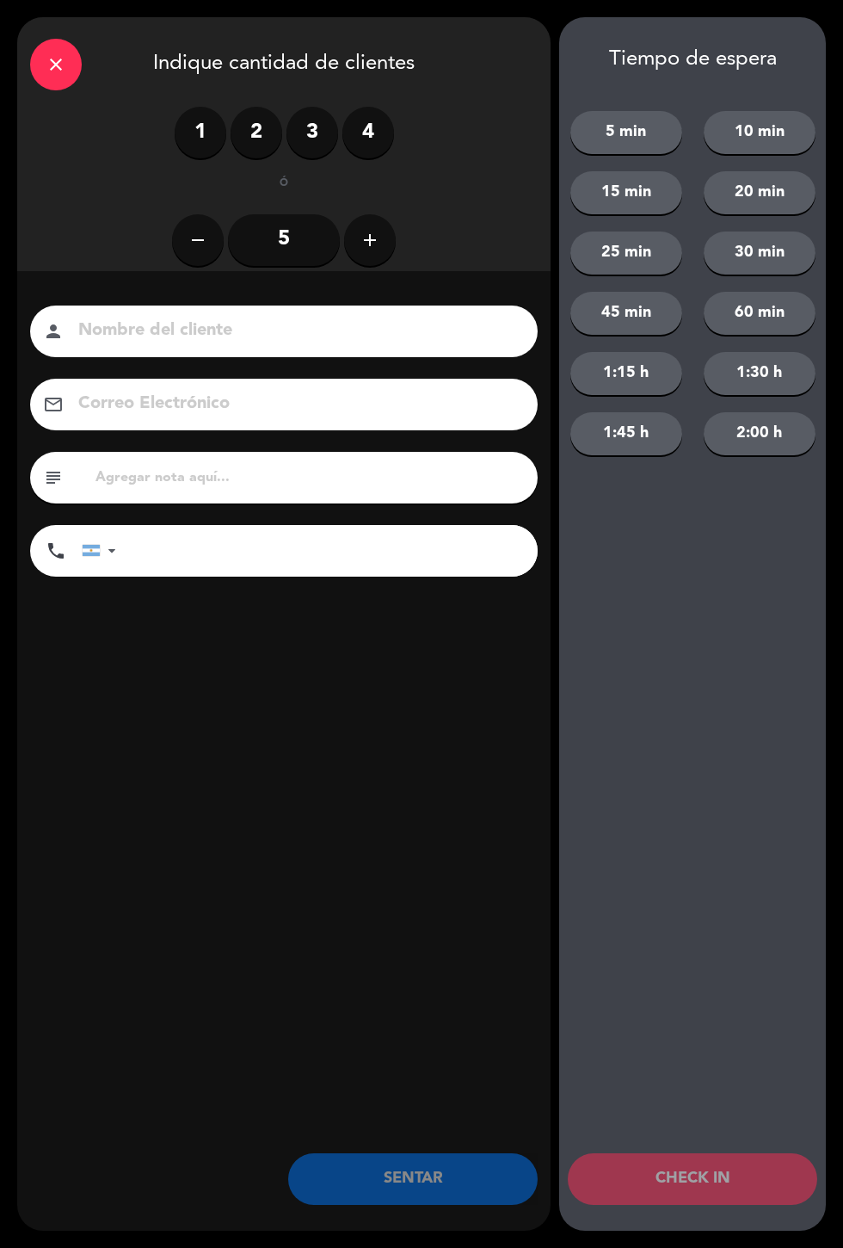
click at [256, 137] on label "2" at bounding box center [257, 133] width 52 height 52
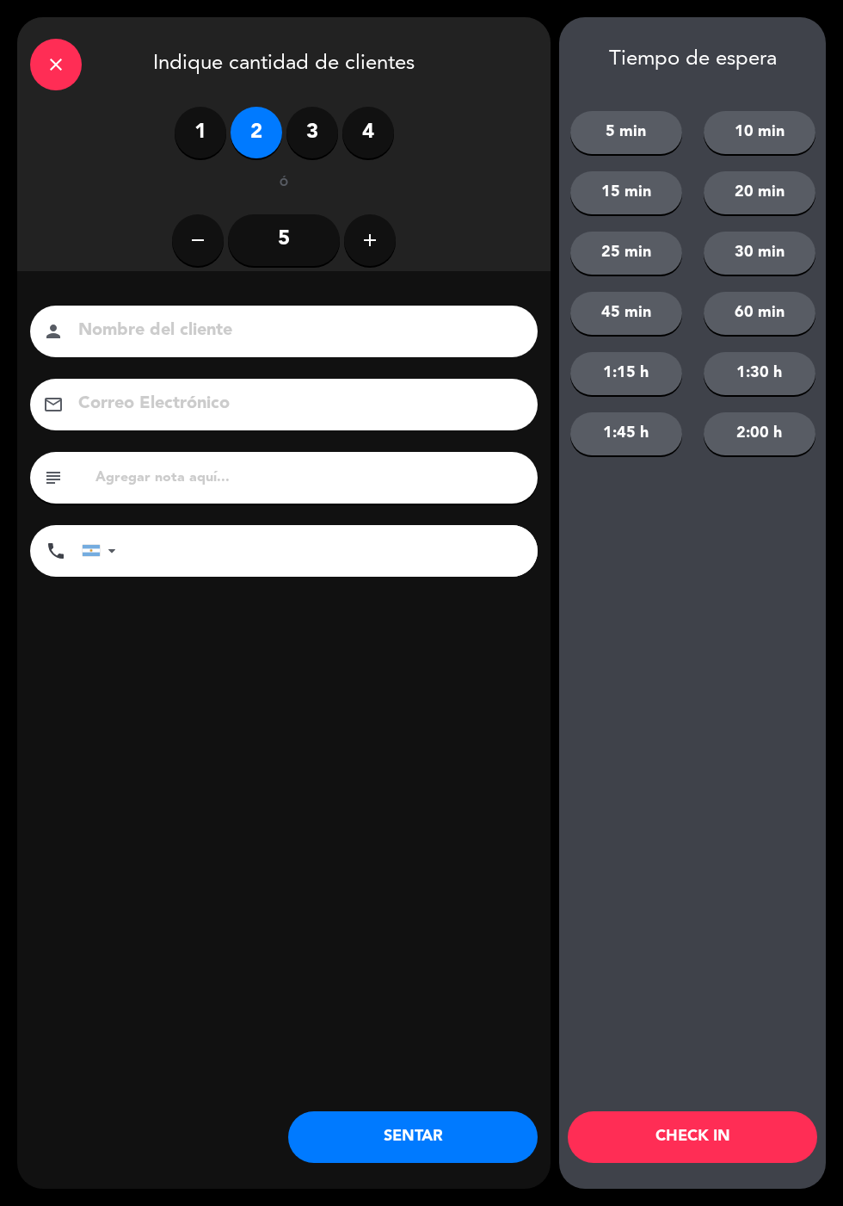
click at [336, 1117] on button "SENTAR" at bounding box center [413, 1137] width 250 height 52
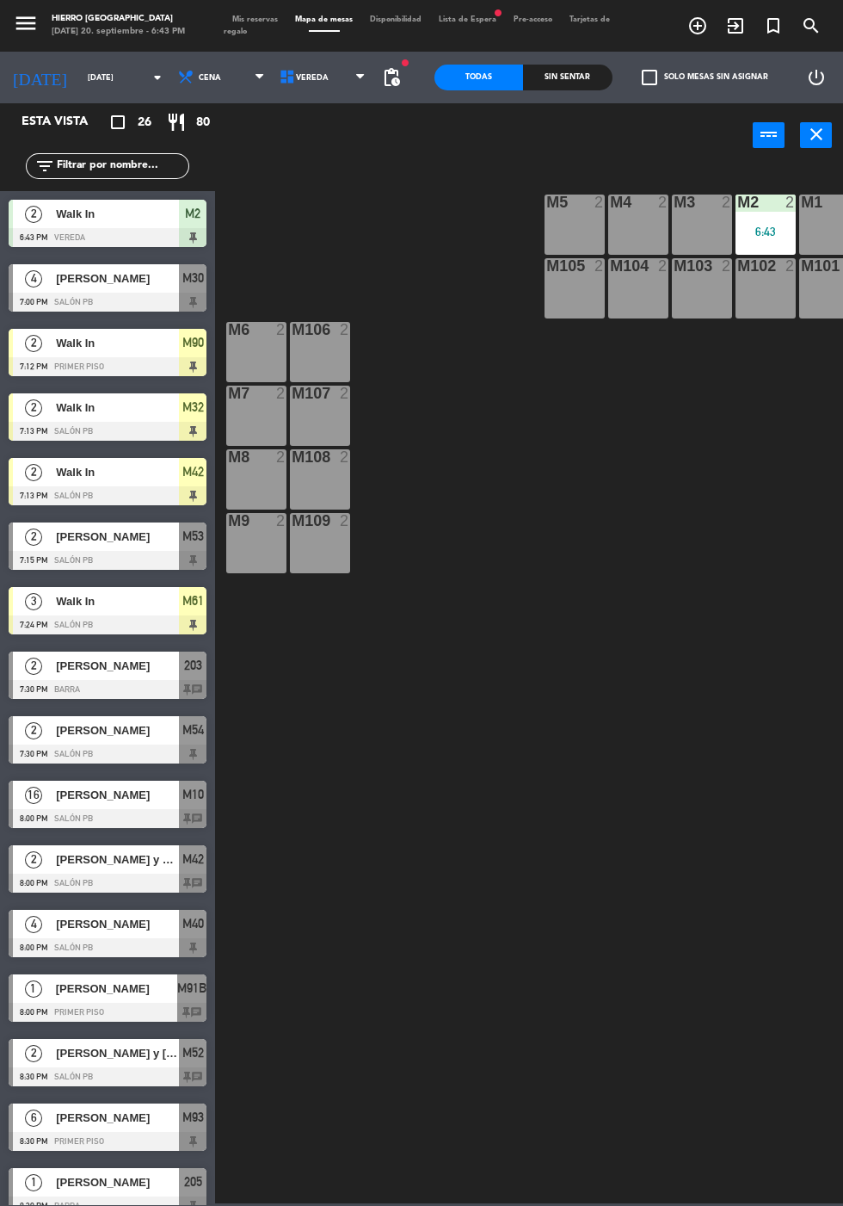
click at [248, 479] on div "M8 2" at bounding box center [256, 479] width 60 height 60
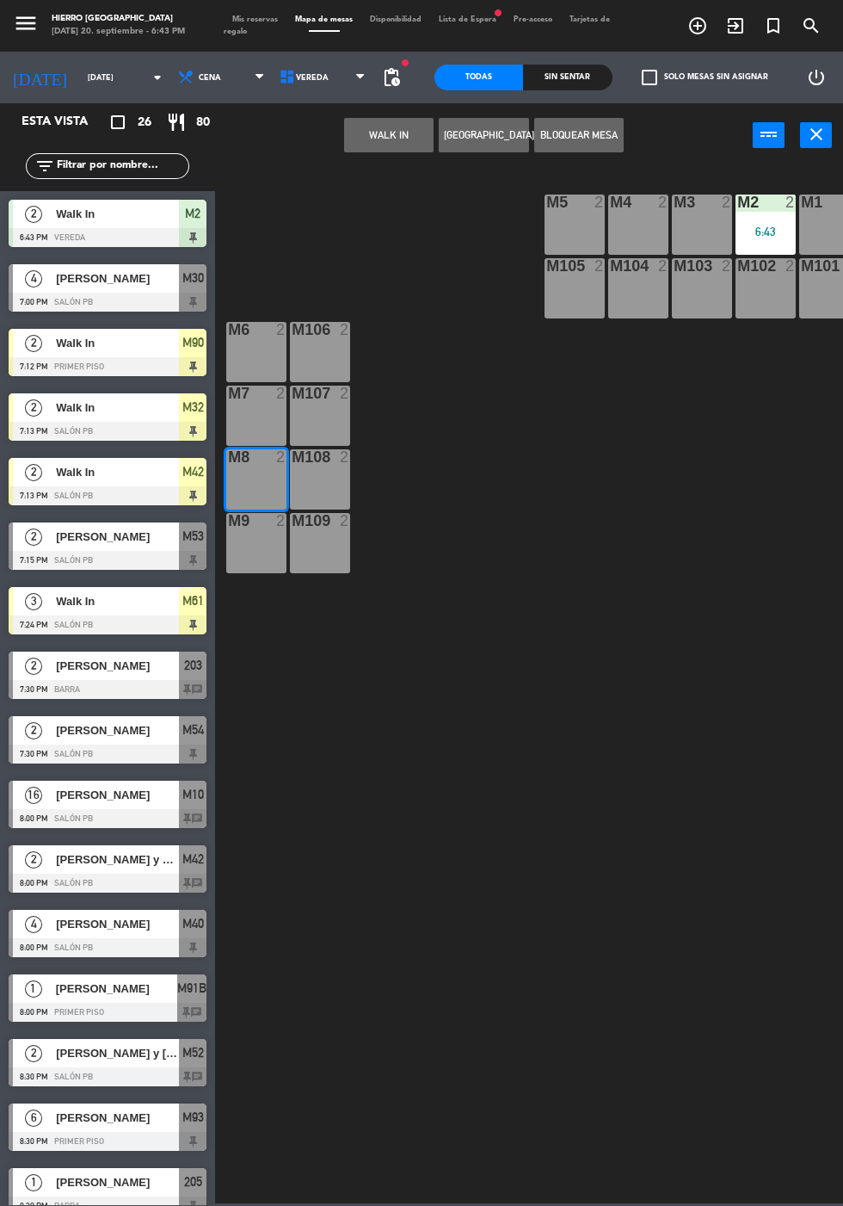
click at [369, 139] on button "WALK IN" at bounding box center [388, 135] width 89 height 34
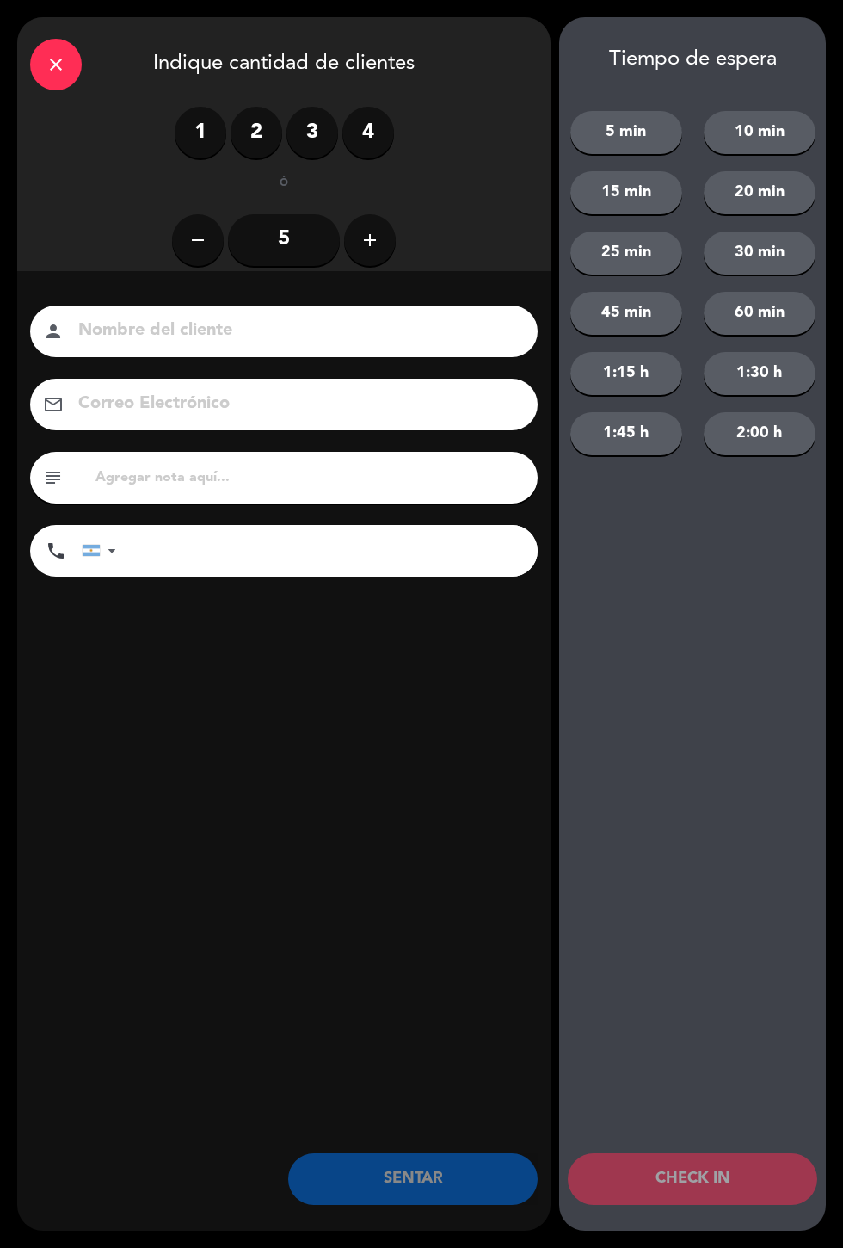
click at [263, 126] on label "2" at bounding box center [257, 133] width 52 height 52
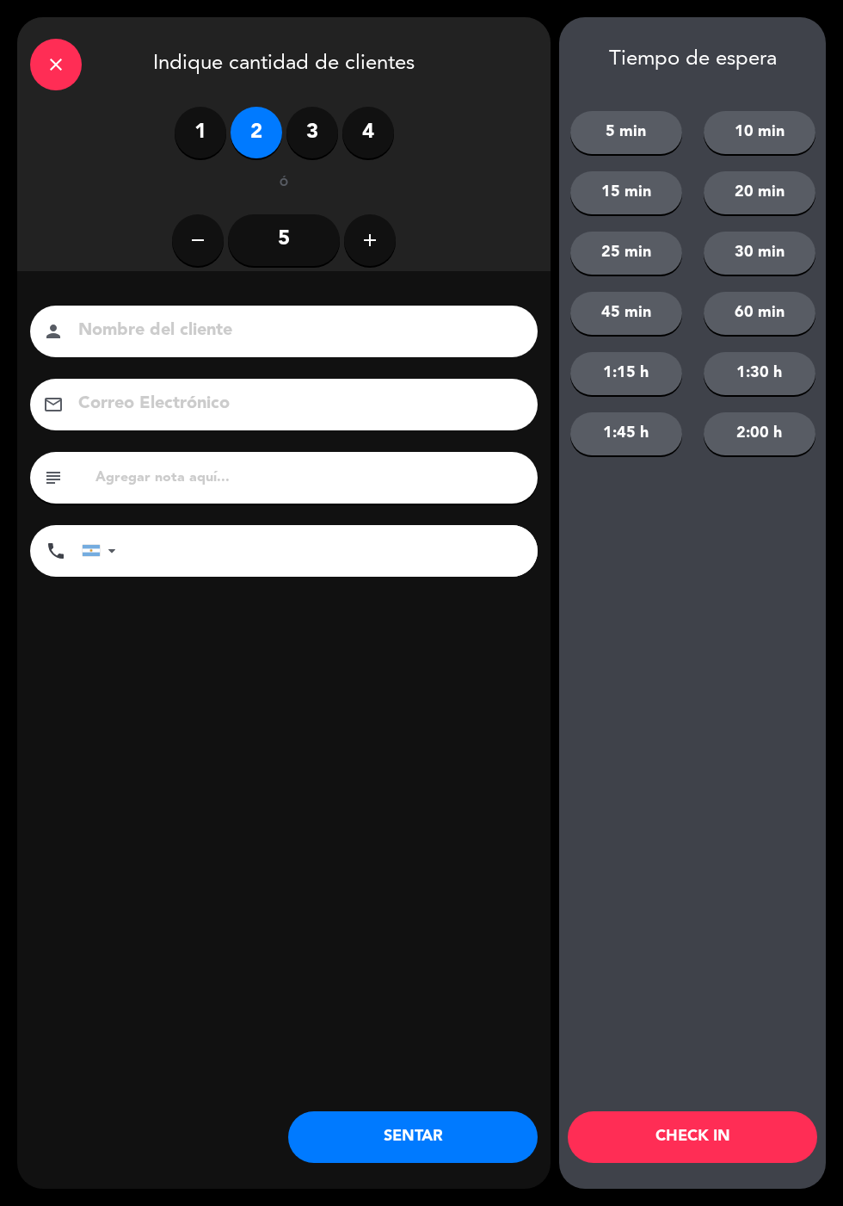
click at [621, 252] on button "25 min" at bounding box center [627, 252] width 112 height 43
click at [669, 1145] on button "CHECK IN" at bounding box center [693, 1137] width 250 height 52
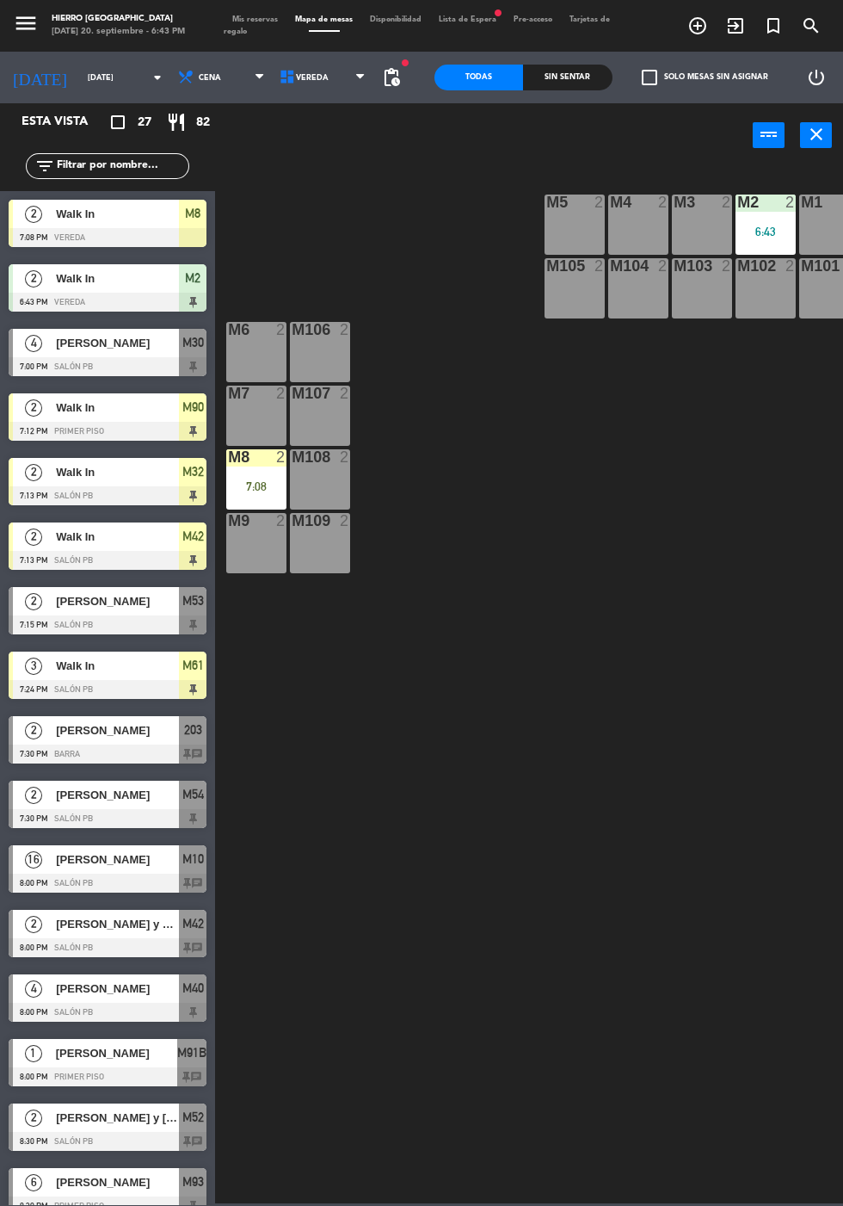
click at [756, 223] on div "M2 2 6:43" at bounding box center [766, 224] width 60 height 60
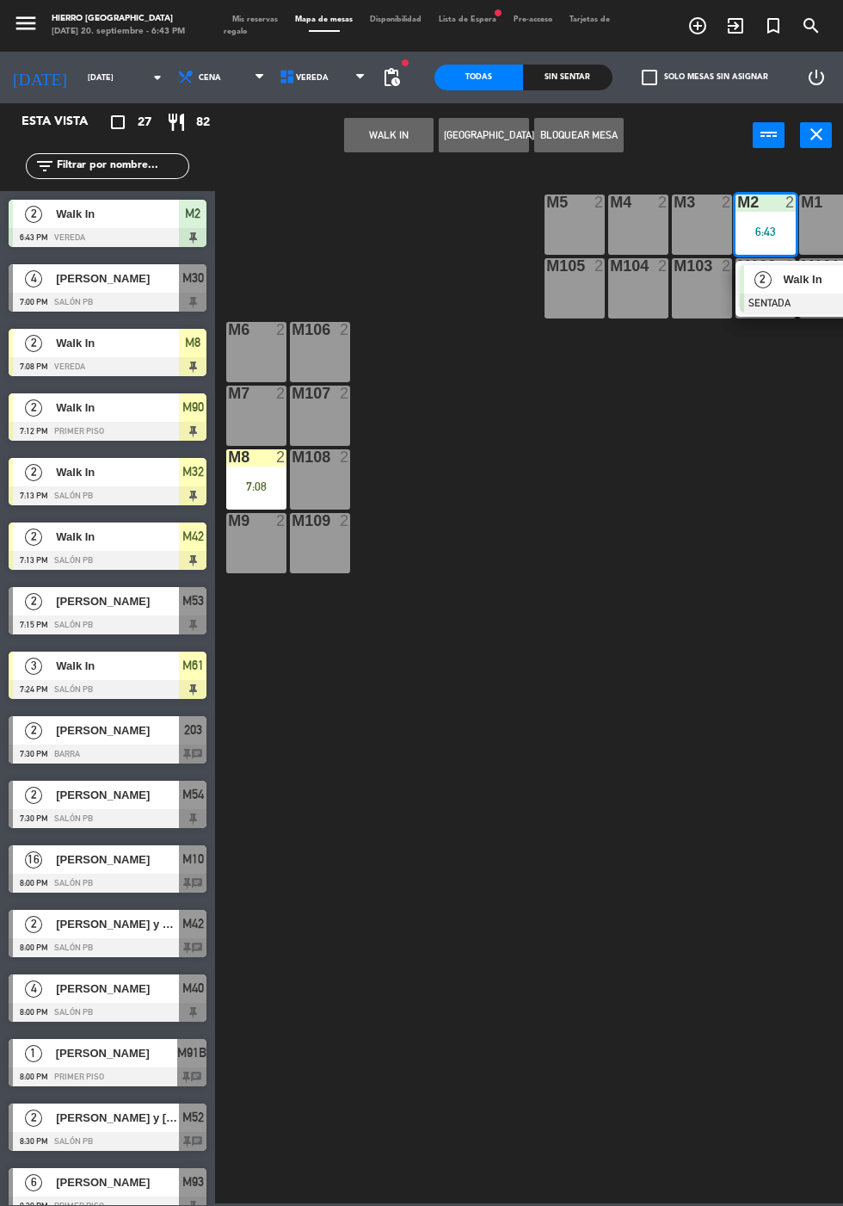
click at [778, 288] on div "2" at bounding box center [762, 279] width 37 height 28
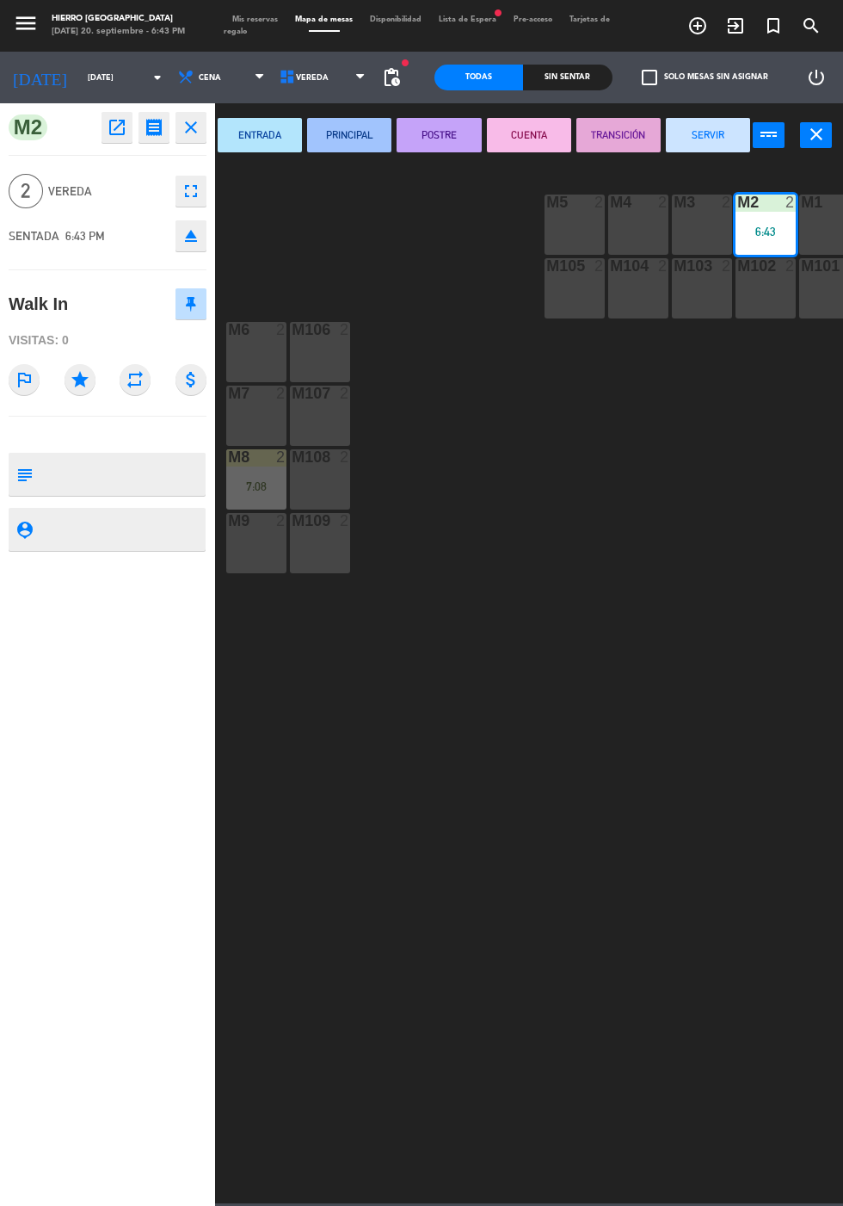
click at [708, 137] on button "SERVIR" at bounding box center [708, 135] width 84 height 34
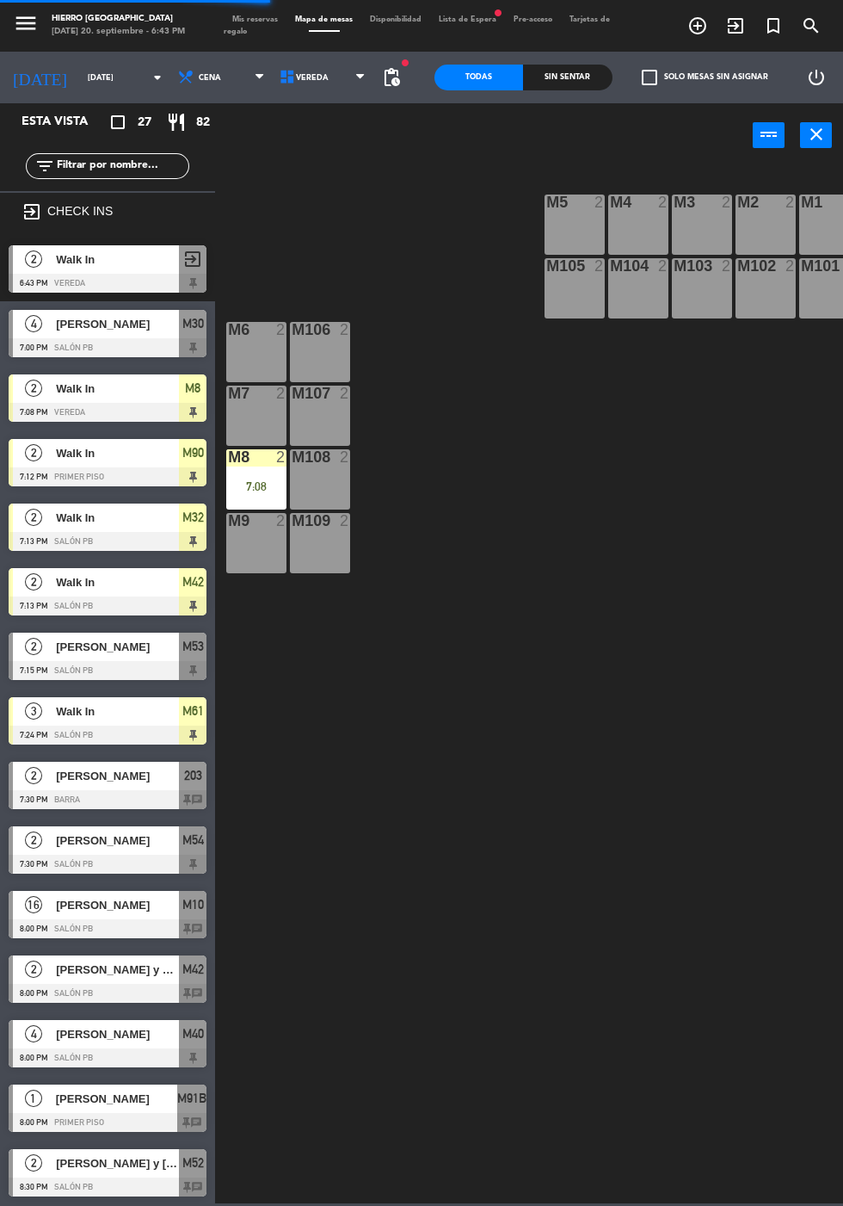
click at [762, 226] on div "M2 2" at bounding box center [766, 224] width 60 height 60
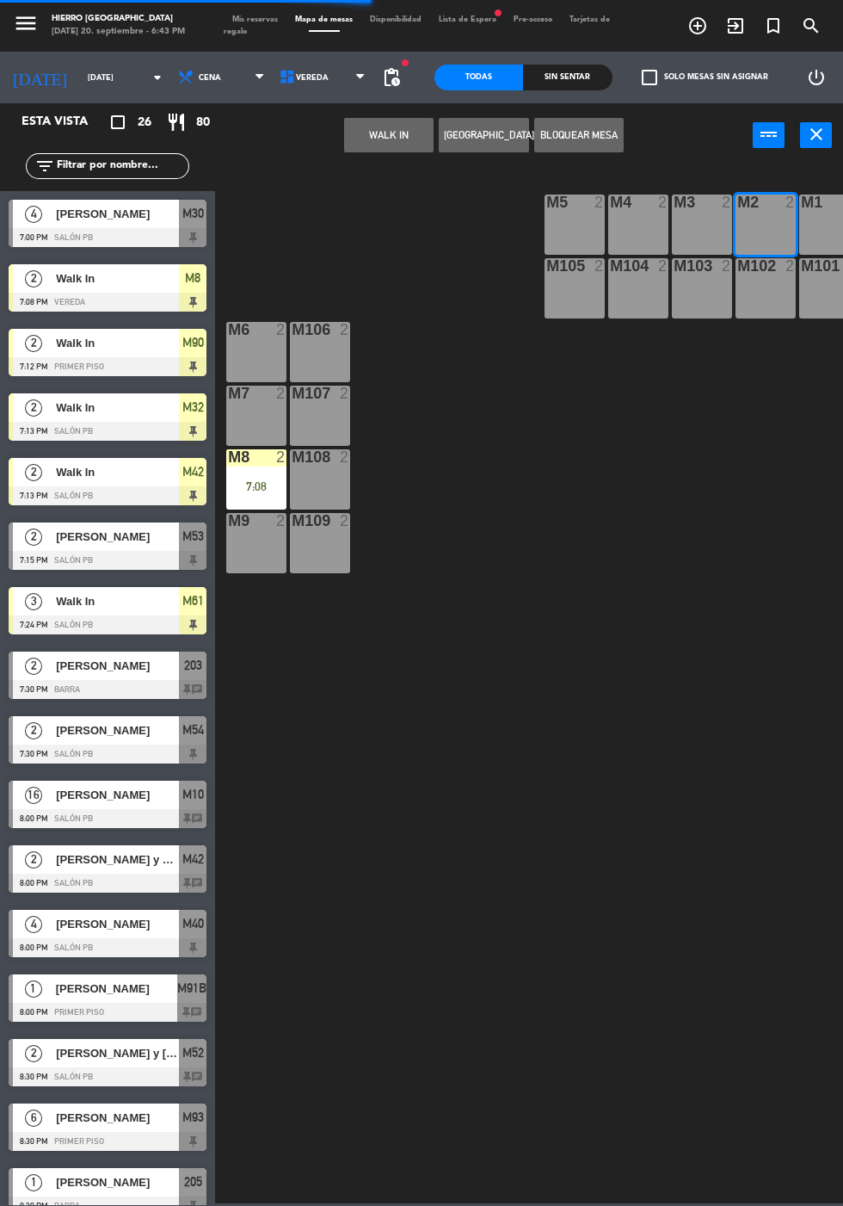
click at [361, 141] on button "WALK IN" at bounding box center [388, 135] width 89 height 34
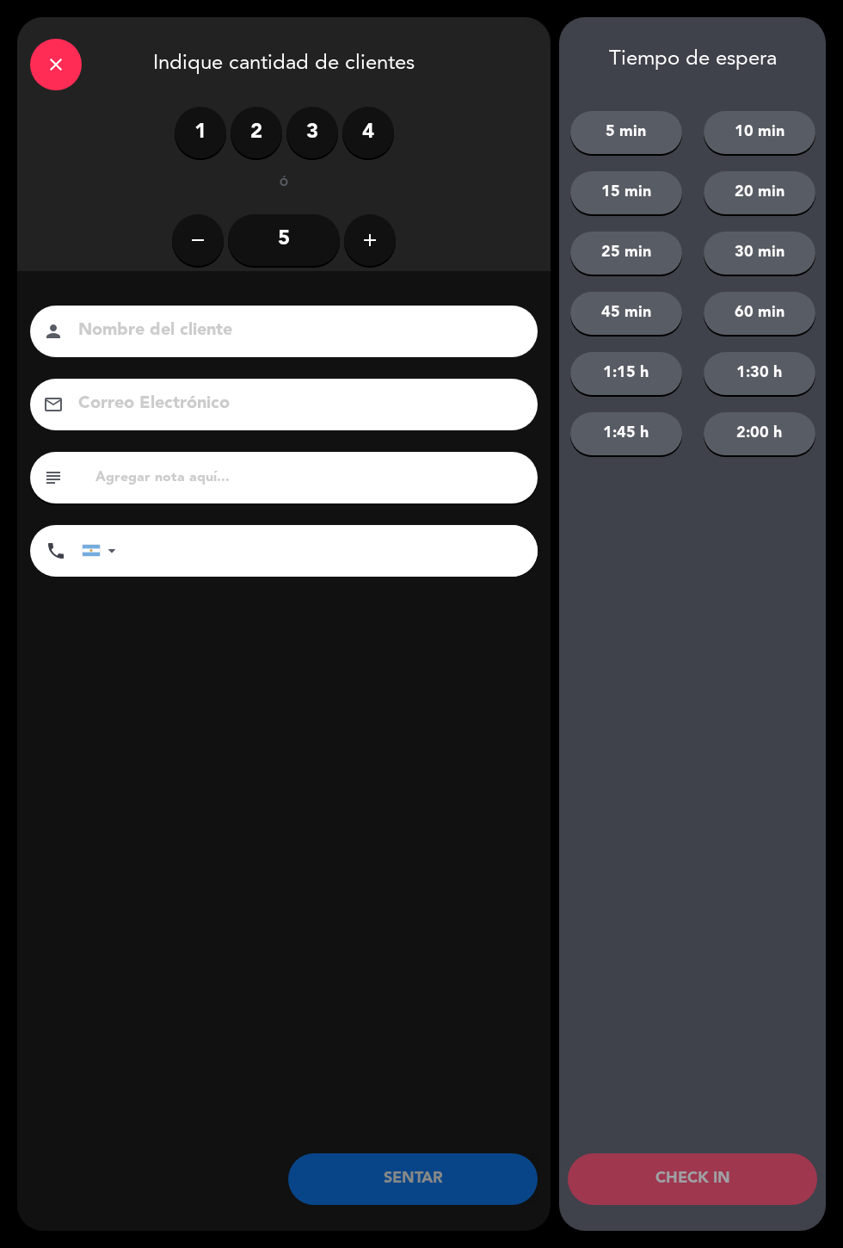
click at [240, 111] on label "2" at bounding box center [257, 133] width 52 height 52
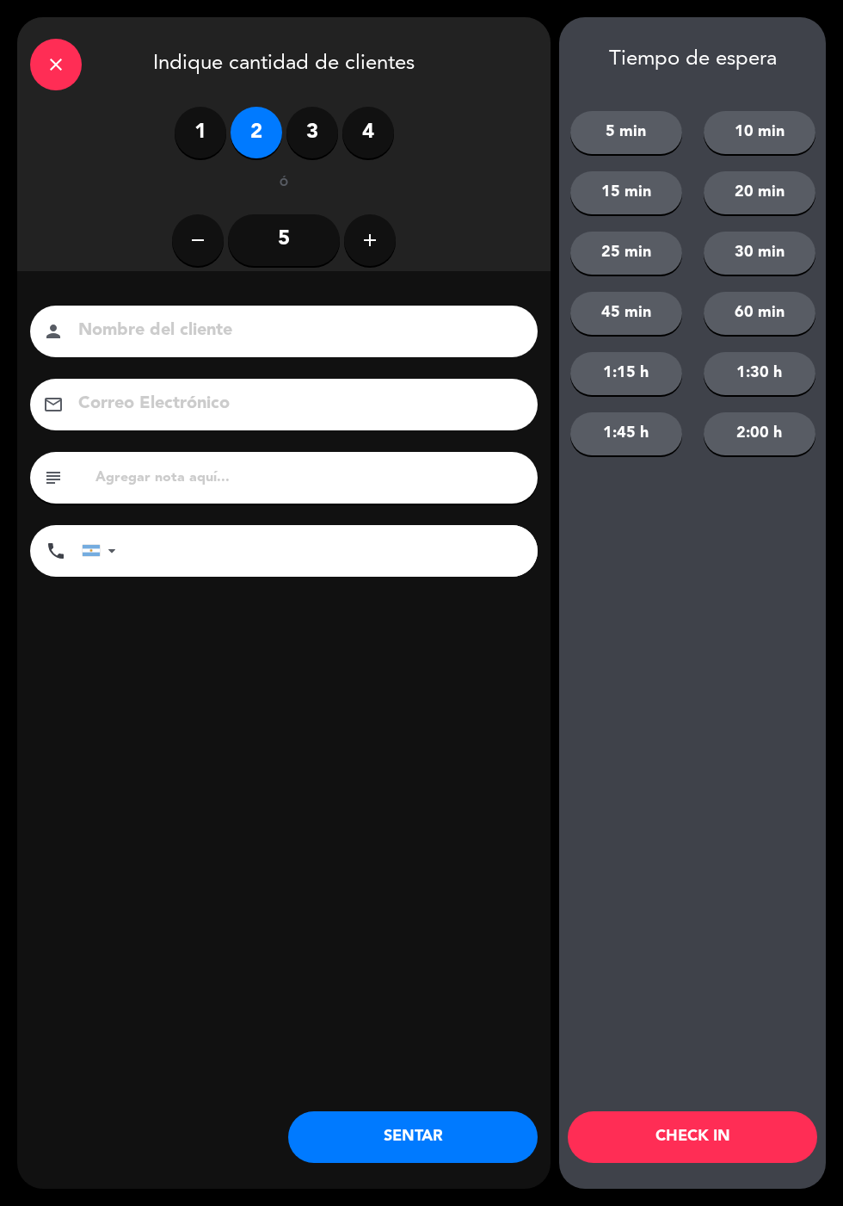
click at [601, 263] on button "25 min" at bounding box center [627, 252] width 112 height 43
click at [640, 1126] on button "CHECK IN" at bounding box center [693, 1137] width 250 height 52
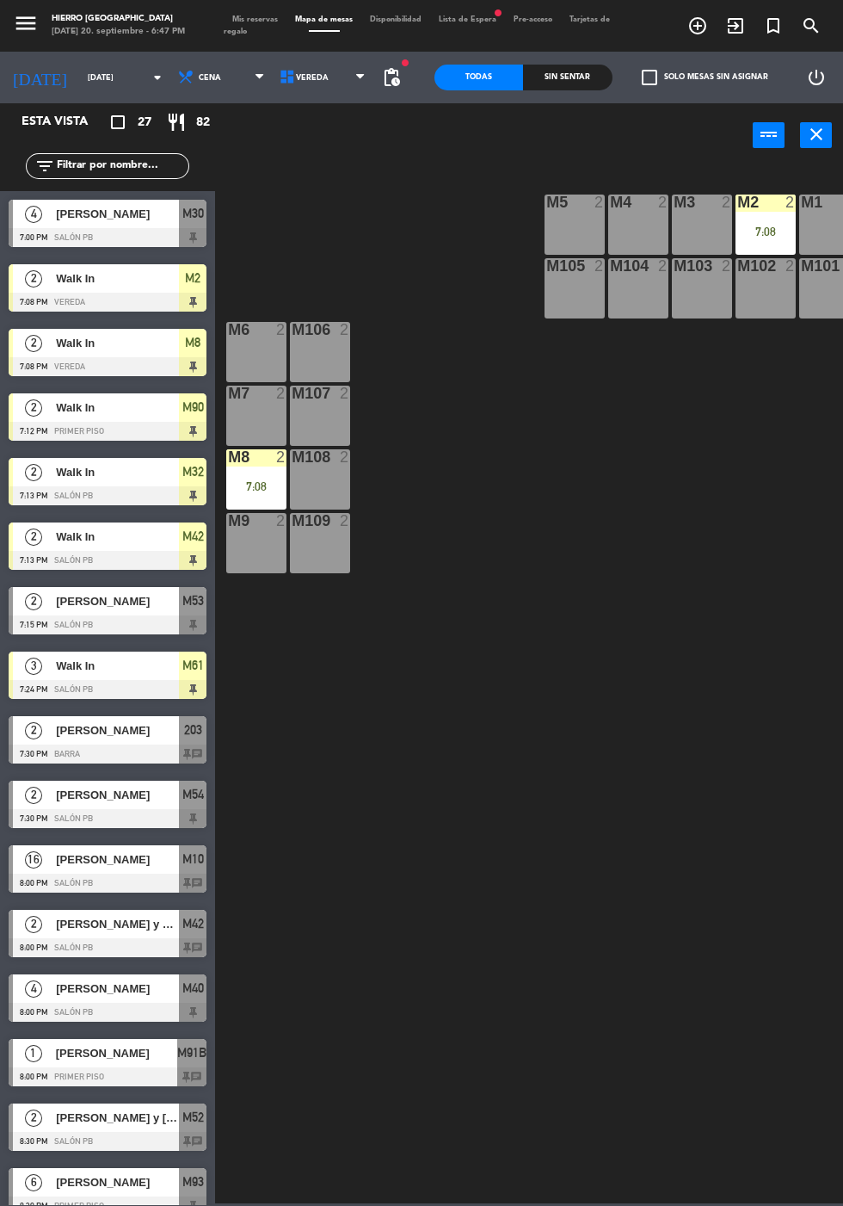
click at [247, 16] on span "Mis reservas" at bounding box center [255, 19] width 63 height 8
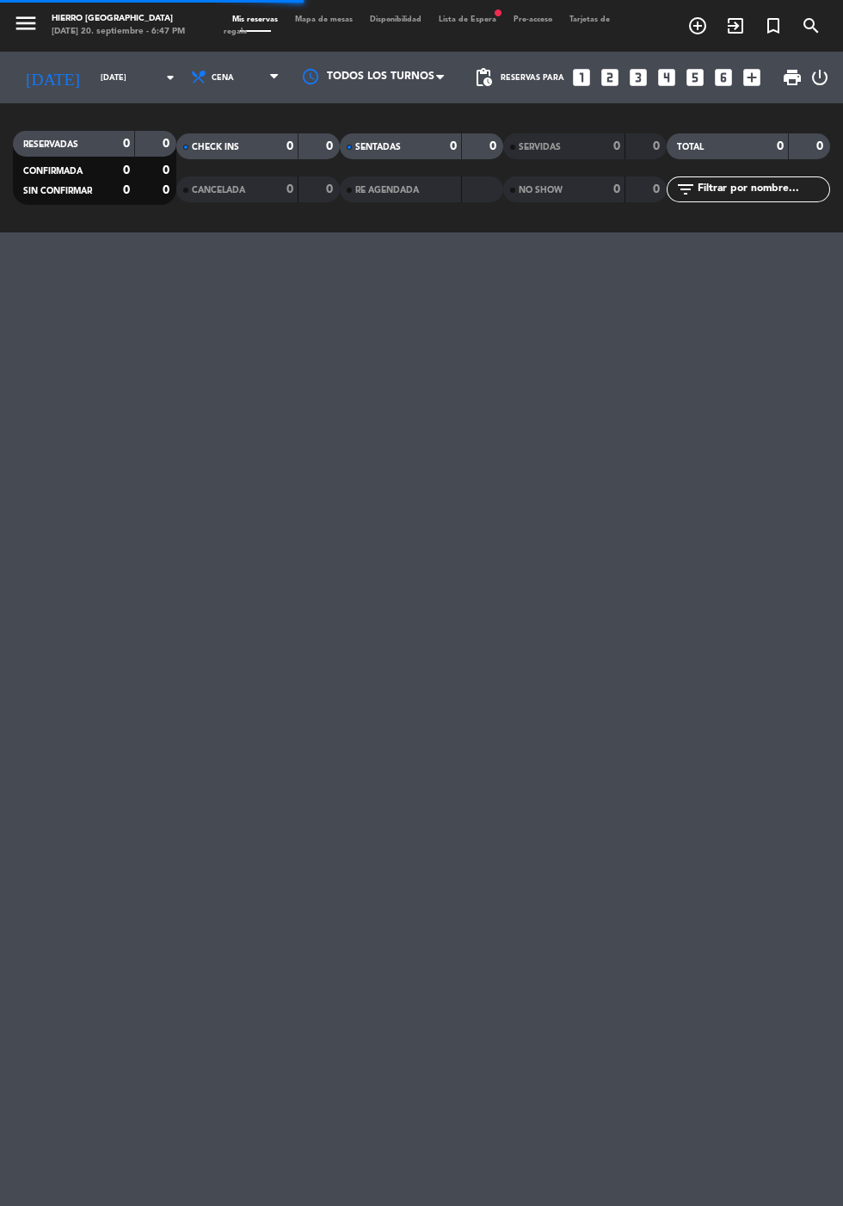
click at [92, 69] on input "[DATE]" at bounding box center [146, 78] width 108 height 27
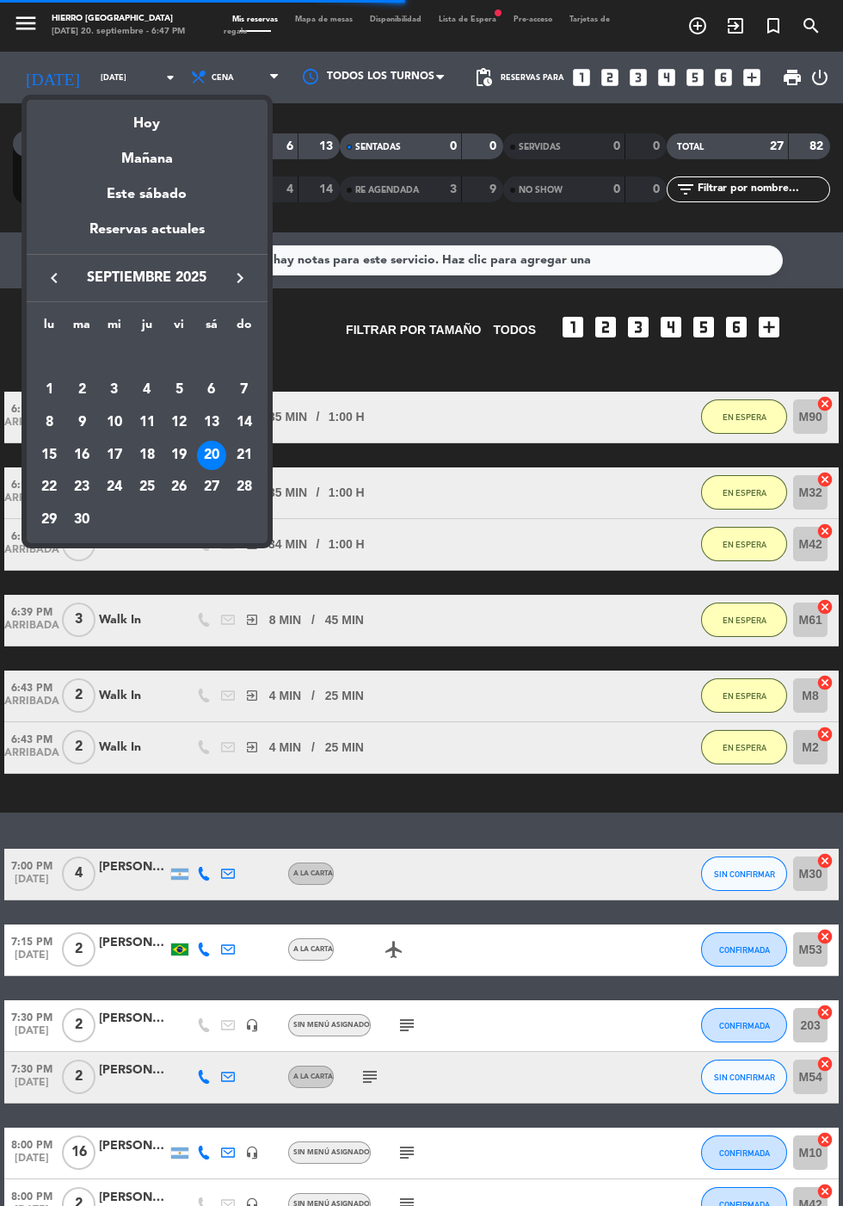
click at [242, 453] on div "21" at bounding box center [244, 455] width 29 height 29
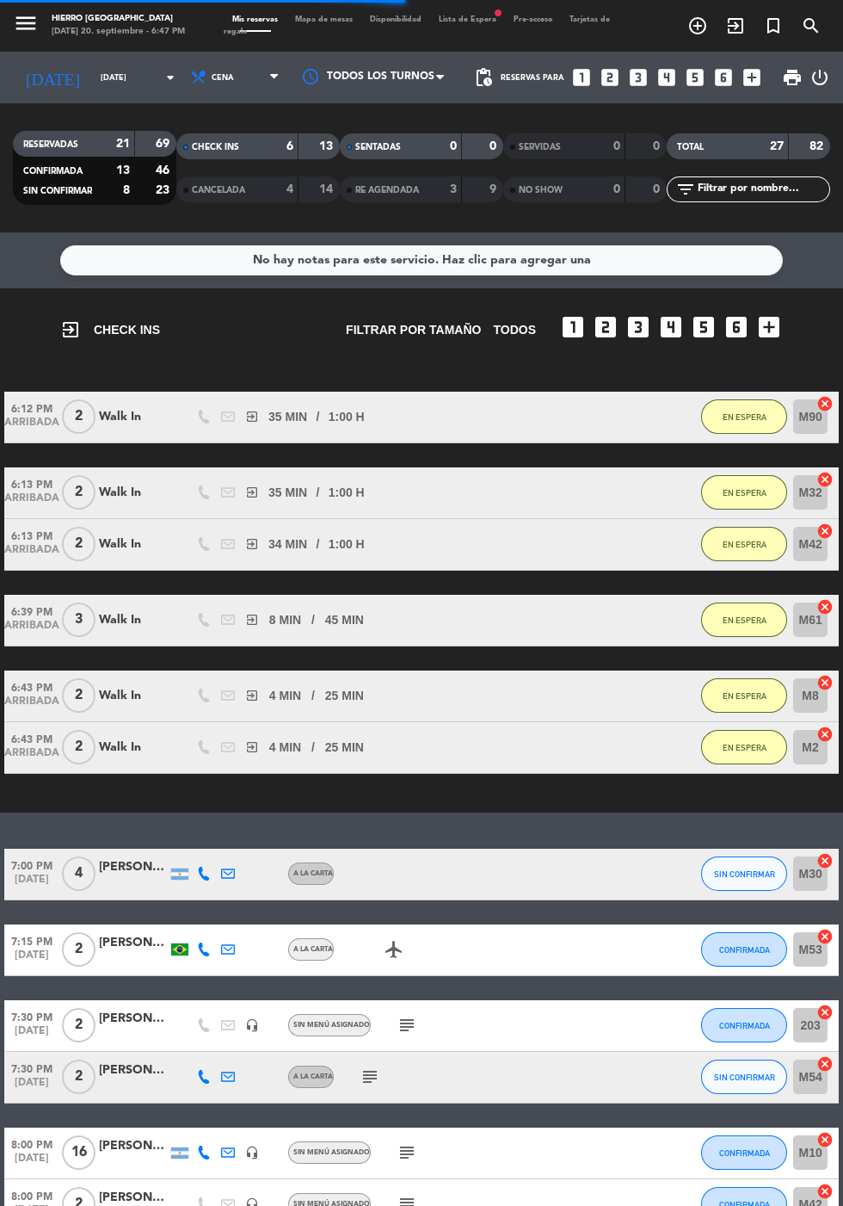
type input "[DATE]"
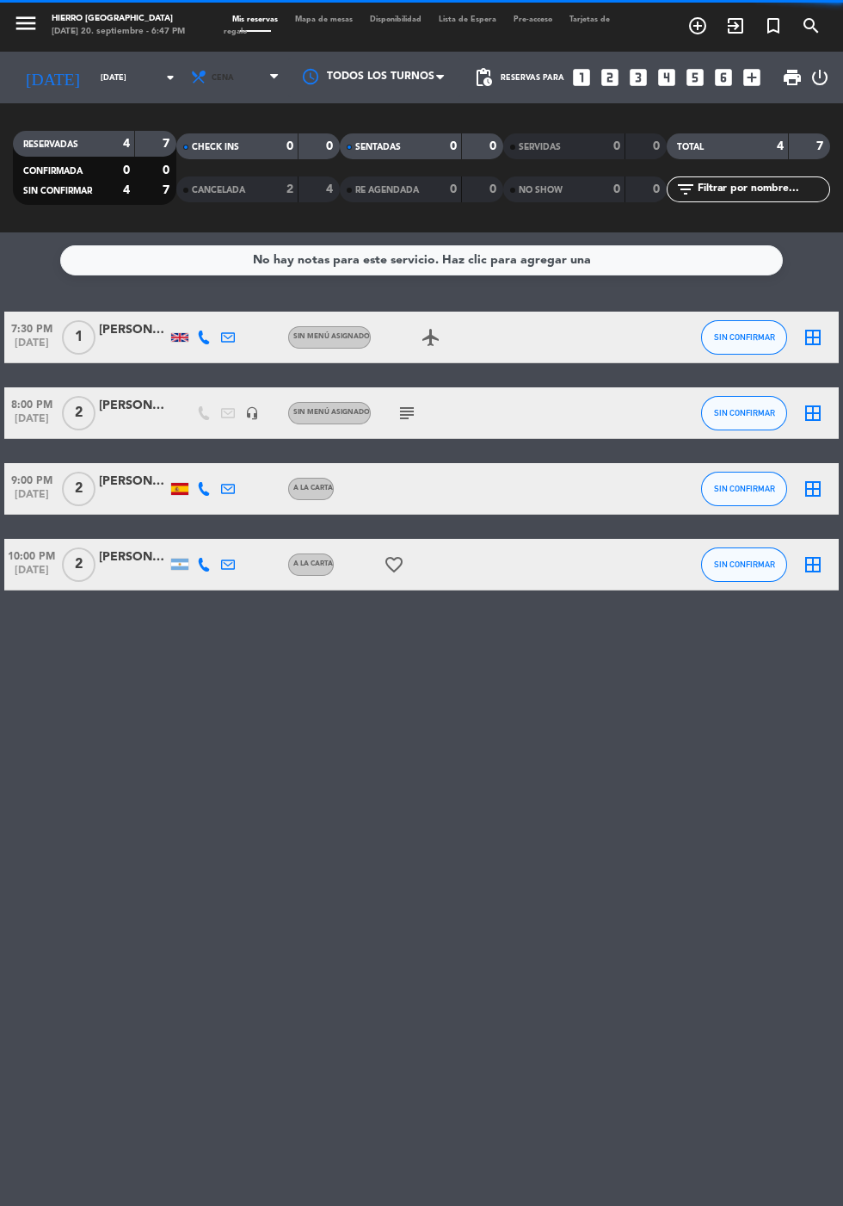
click at [212, 77] on span "Cena" at bounding box center [223, 77] width 22 height 9
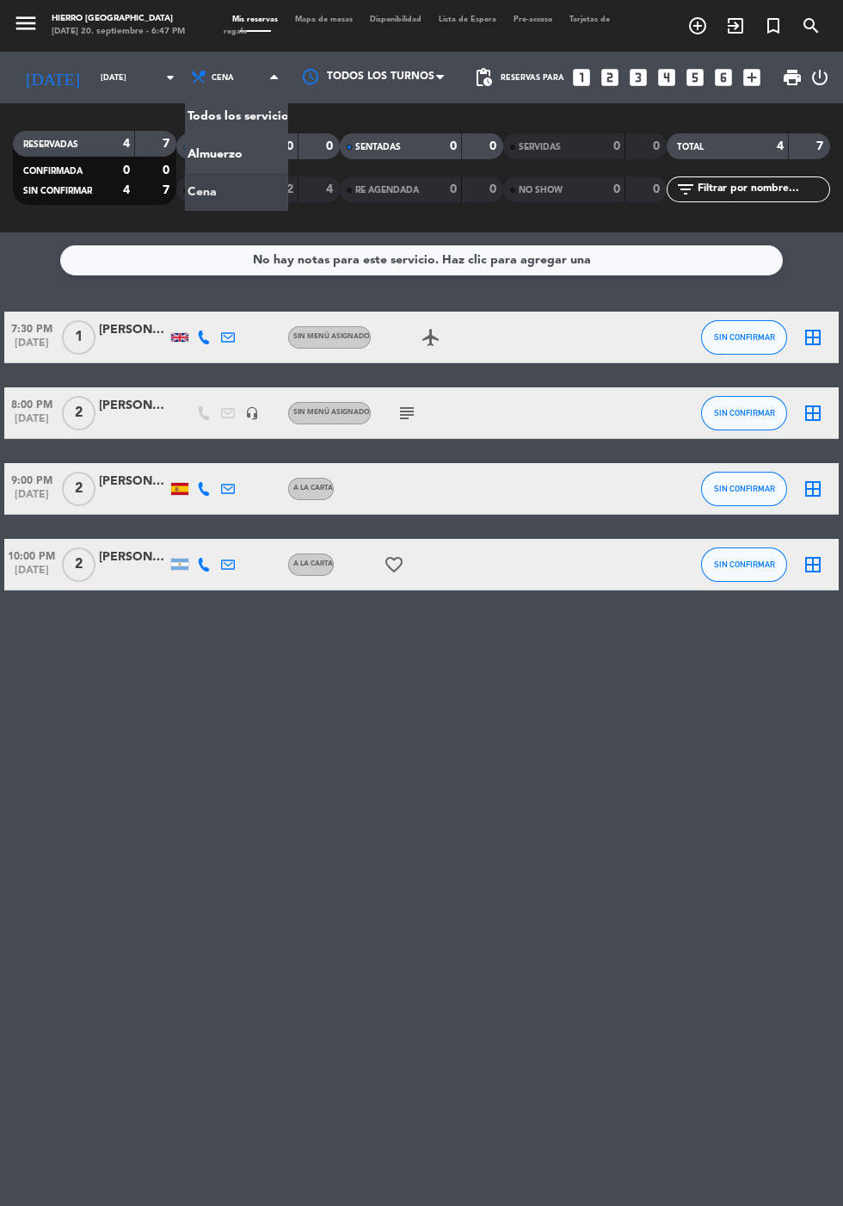
click at [199, 151] on div "menu Hierro [PERSON_NAME] [DATE] 20. septiembre - 6:47 PM Mis reservas Mapa de …" at bounding box center [421, 116] width 843 height 232
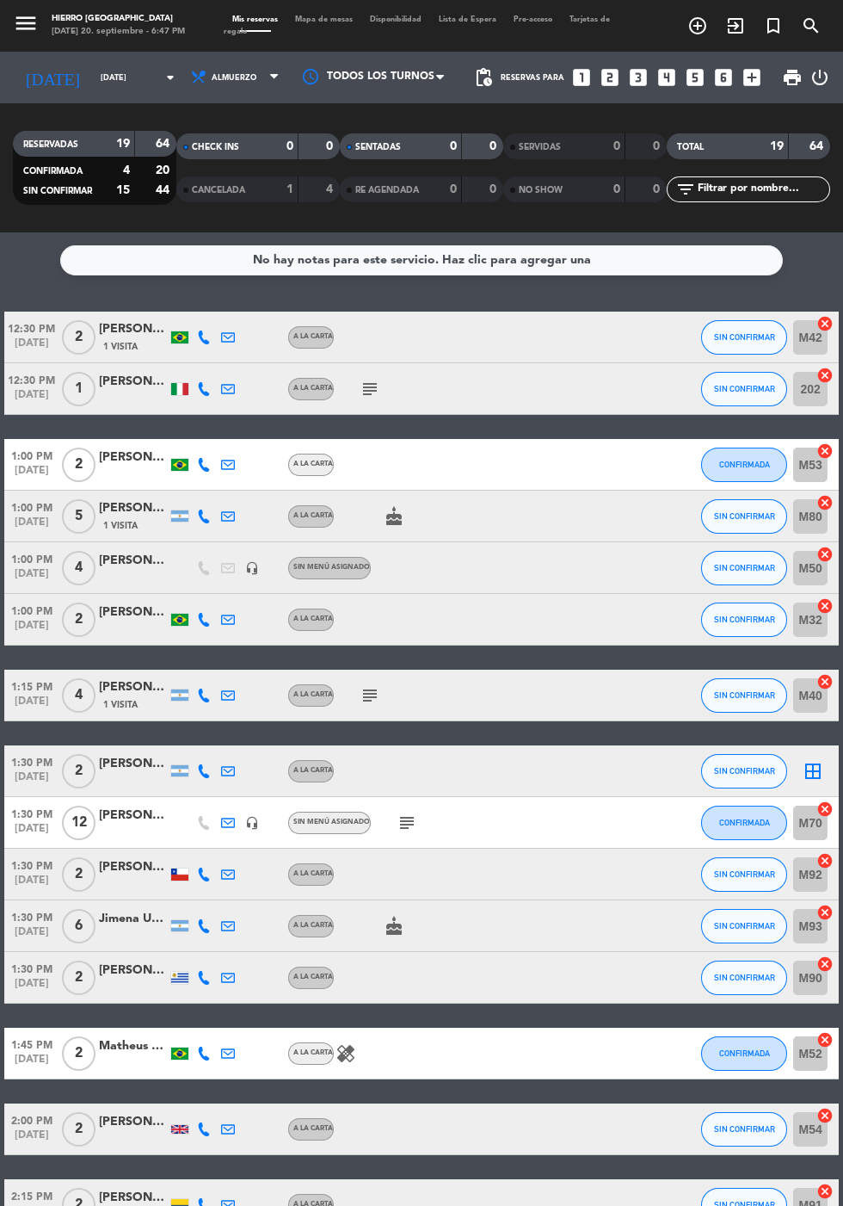
click at [521, 769] on div at bounding box center [501, 770] width 46 height 51
click at [318, 16] on span "Mapa de mesas" at bounding box center [324, 19] width 75 height 8
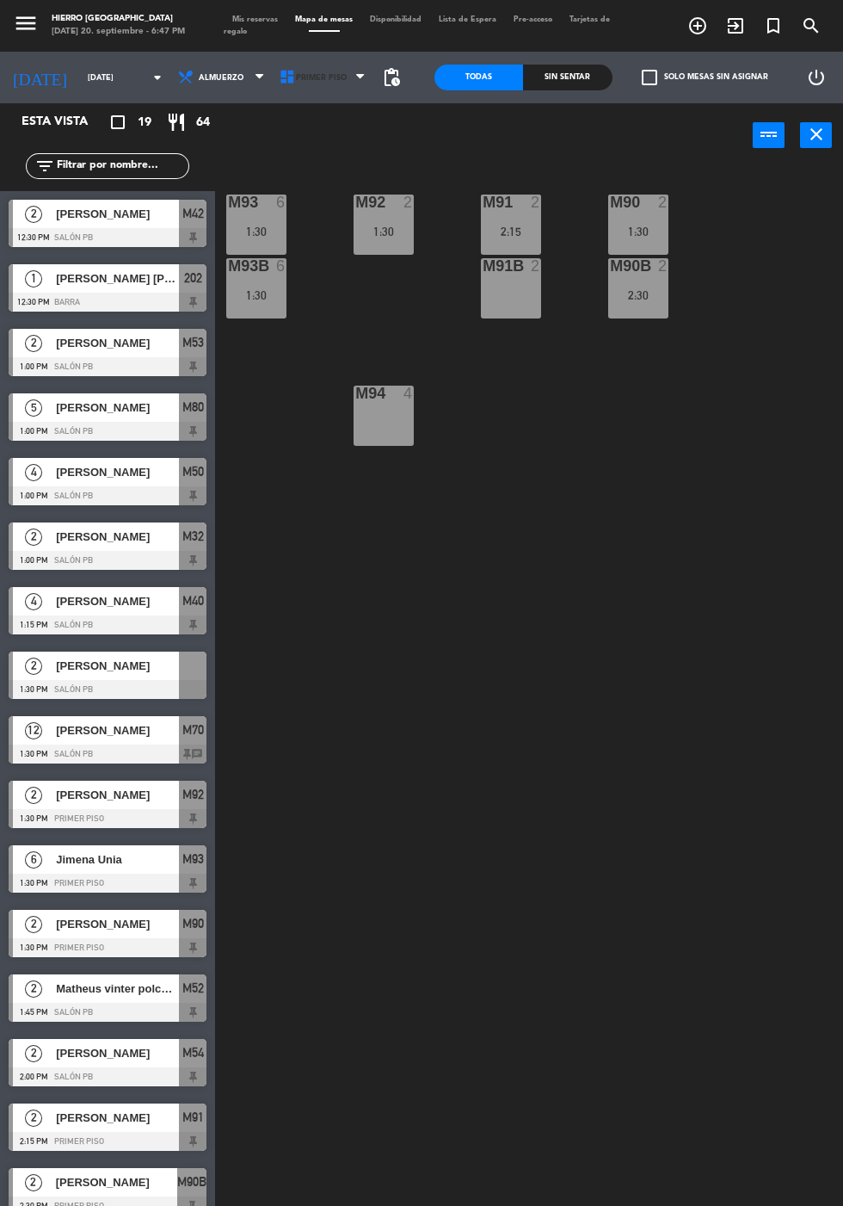
click at [300, 77] on span "Primer Piso" at bounding box center [321, 77] width 51 height 9
click at [296, 158] on ng-component "menu Hierro [PERSON_NAME] [DATE] 20. septiembre - 6:47 PM Mis reservas Mapa de …" at bounding box center [421, 644] width 843 height 1288
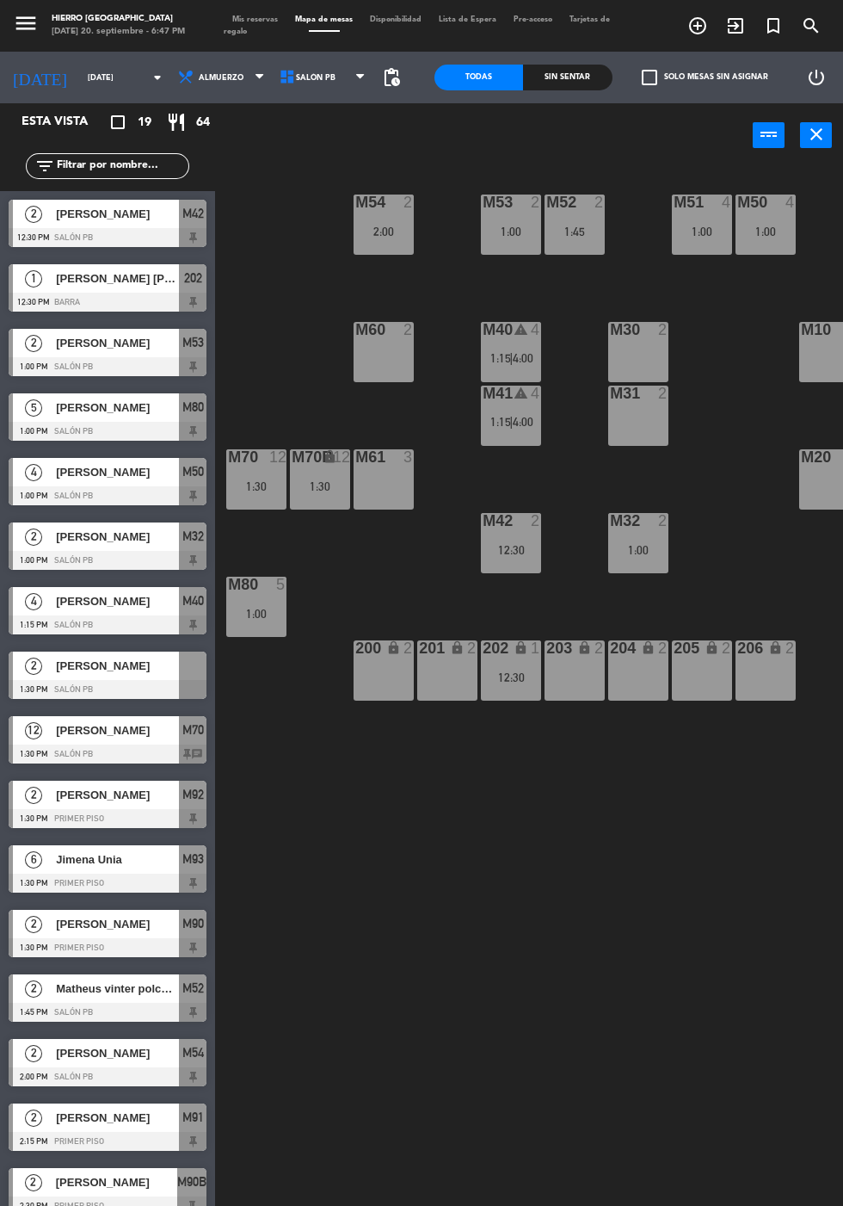
click at [237, 16] on span "Mis reservas" at bounding box center [255, 19] width 63 height 8
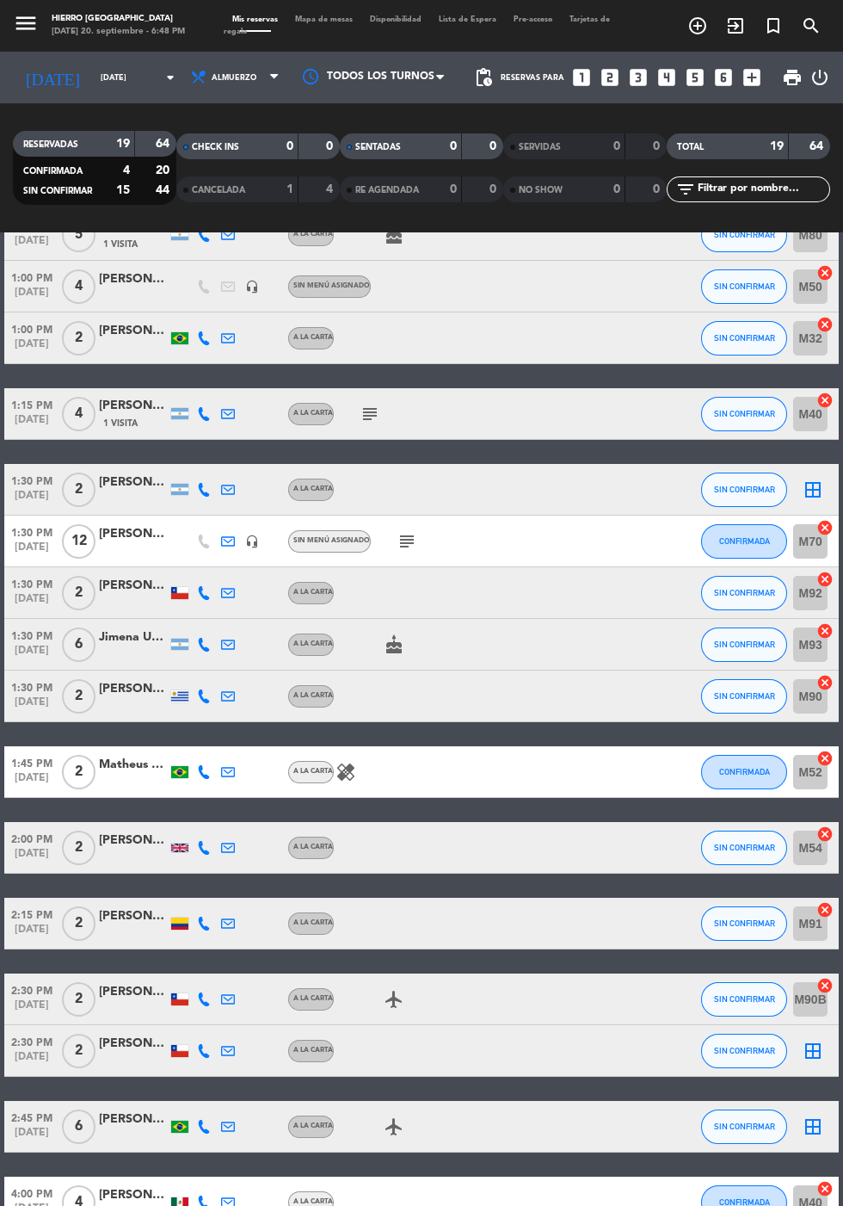
scroll to position [304, 0]
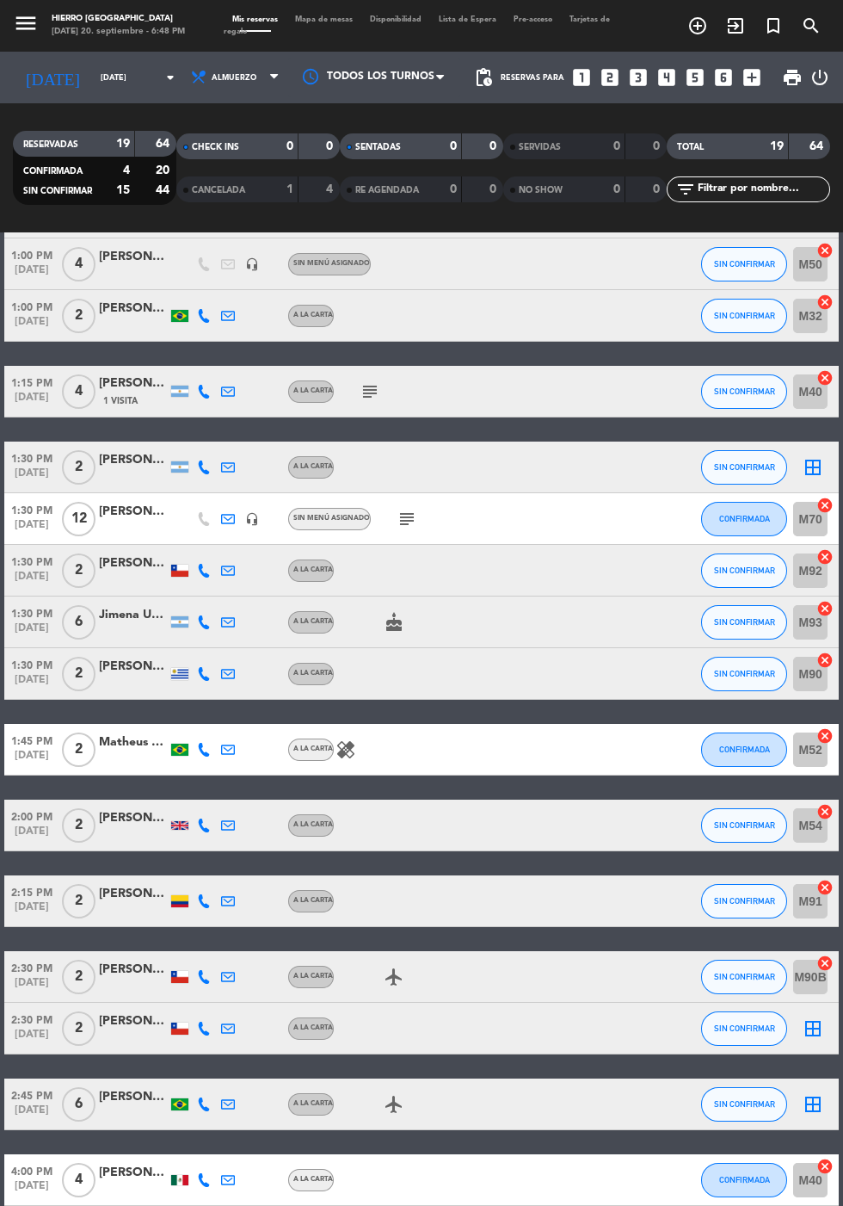
click at [806, 1103] on icon "border_all" at bounding box center [813, 1104] width 21 height 21
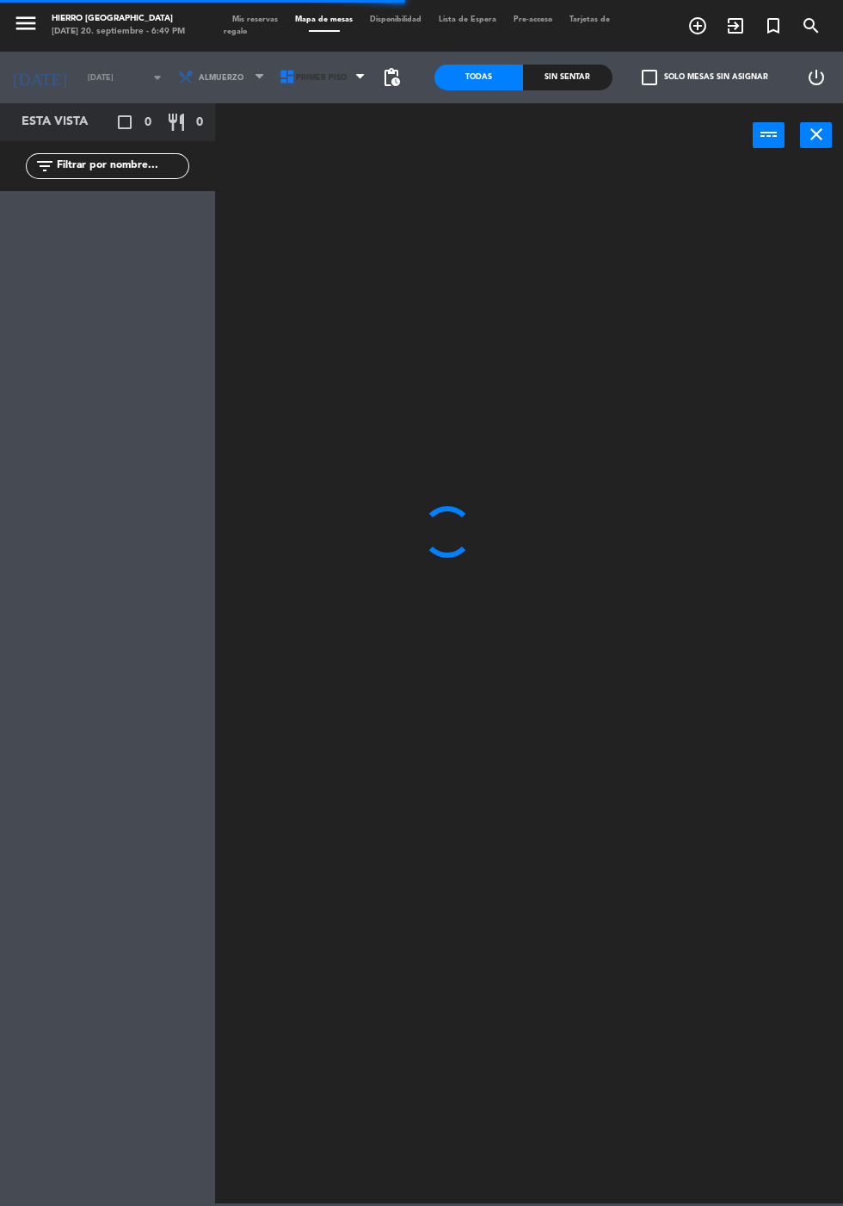
click at [280, 77] on icon at bounding box center [287, 77] width 17 height 17
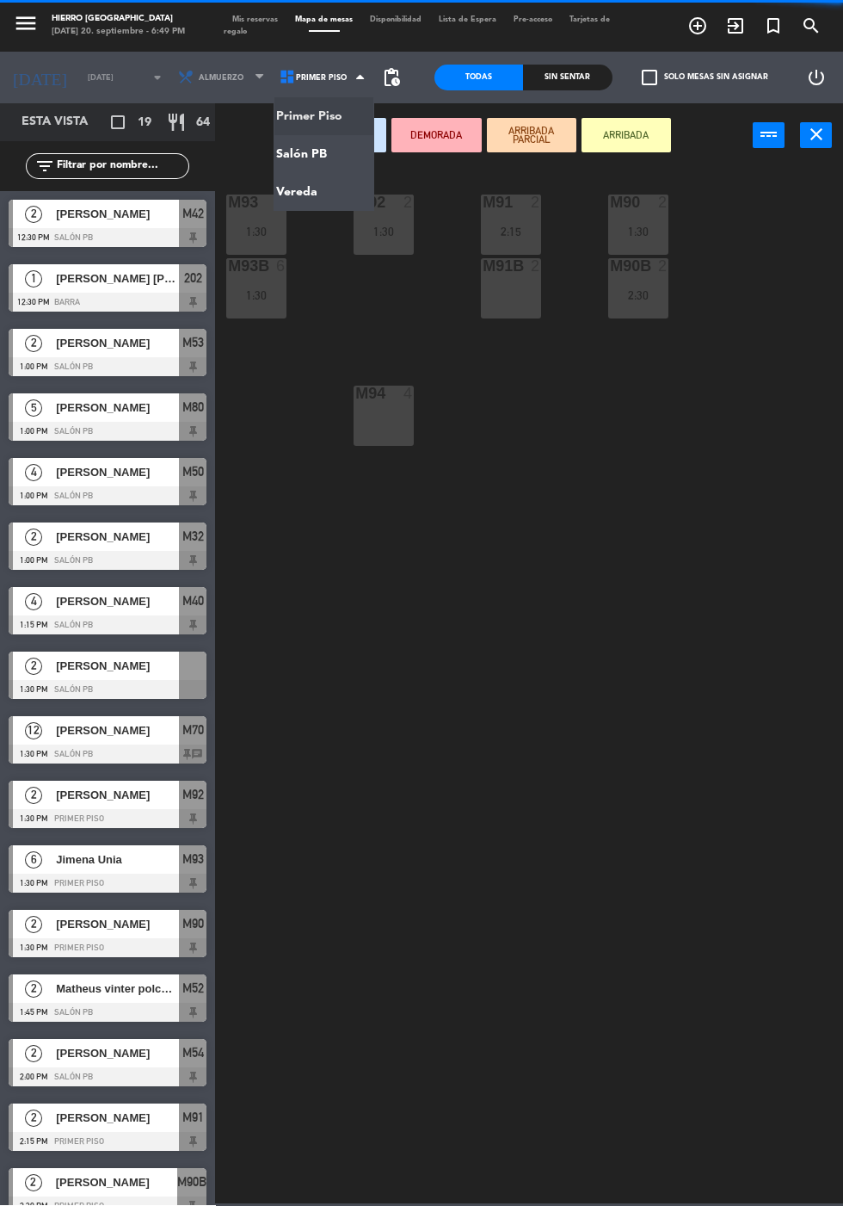
click at [284, 153] on ng-component "menu Hierro [PERSON_NAME] [DATE] 20. septiembre - 6:49 PM Mis reservas Mapa de …" at bounding box center [421, 601] width 843 height 1203
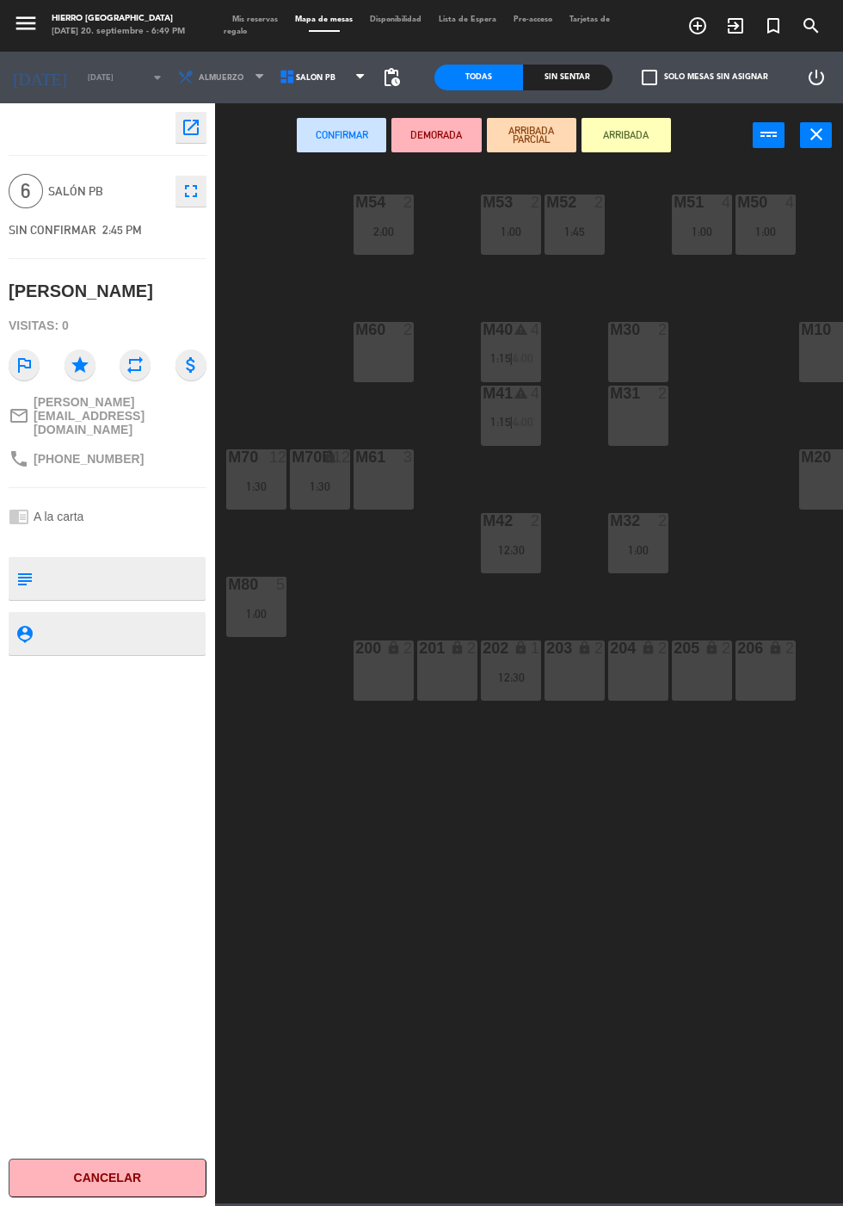
click at [836, 368] on div "M10 6" at bounding box center [829, 352] width 60 height 60
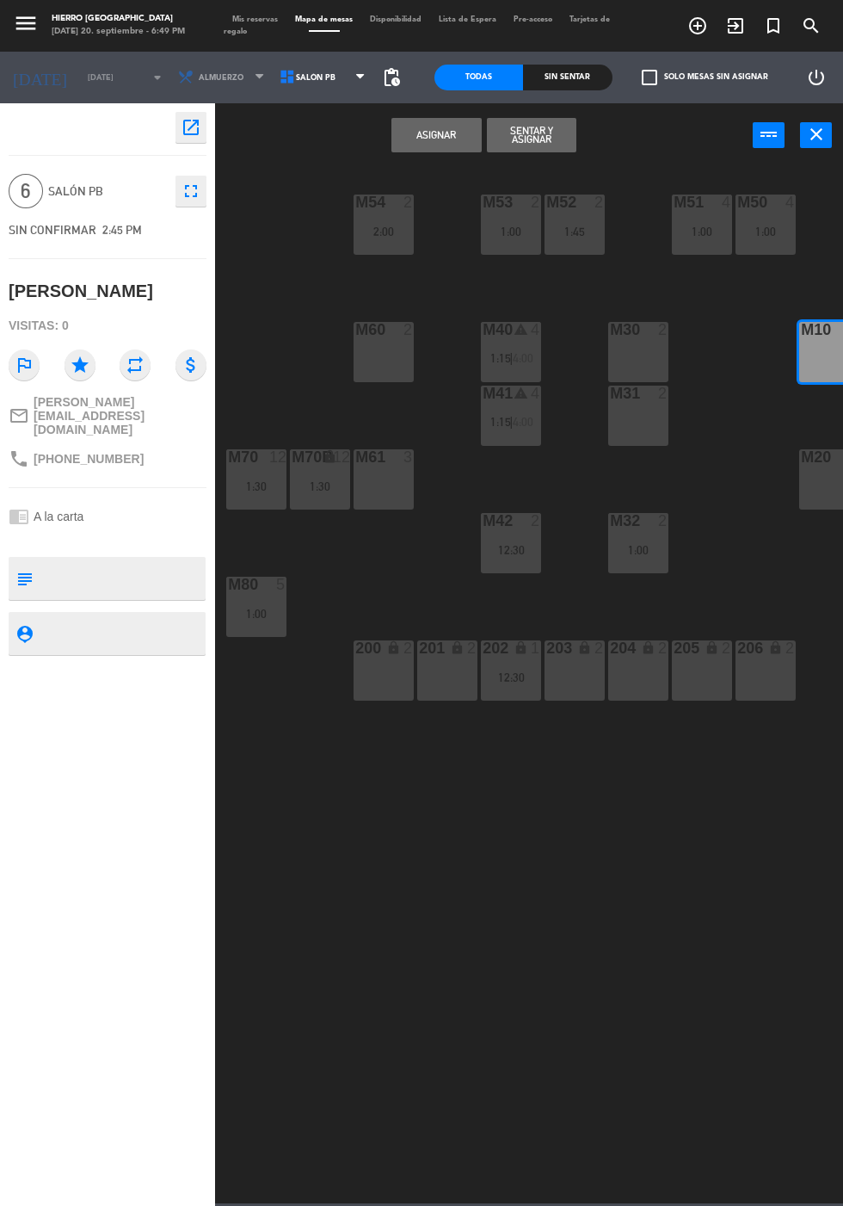
click at [436, 133] on button "Asignar" at bounding box center [436, 135] width 89 height 34
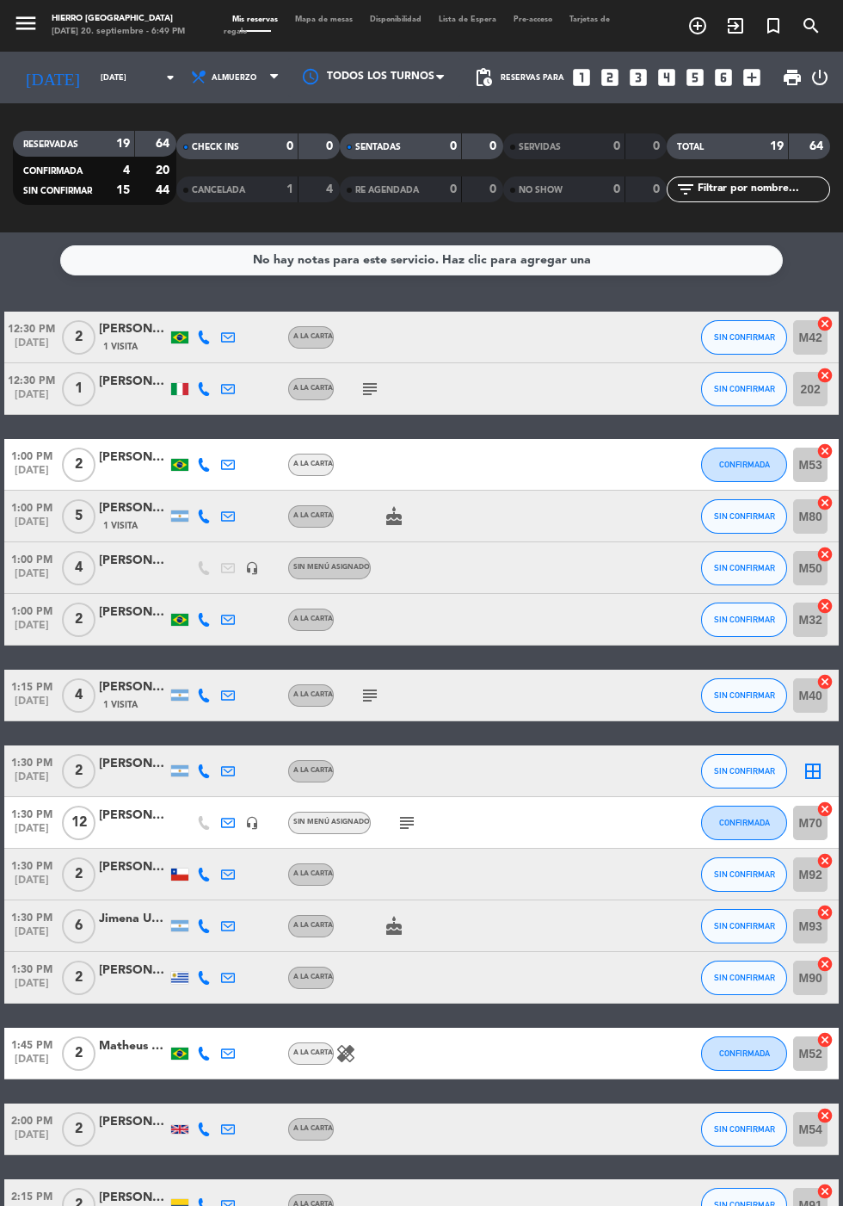
click at [816, 762] on icon "border_all" at bounding box center [813, 771] width 21 height 21
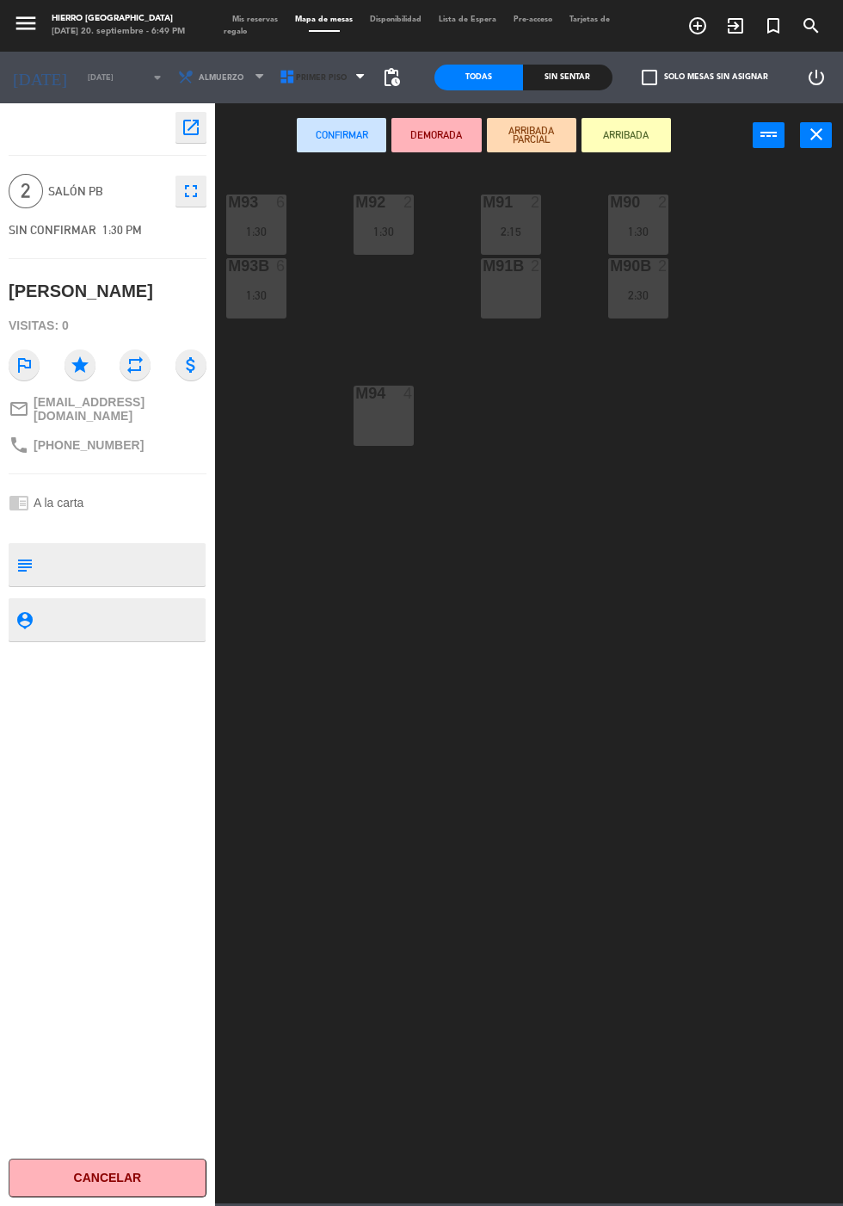
click at [313, 76] on span "Primer Piso" at bounding box center [321, 77] width 51 height 9
click at [329, 160] on ng-component "menu Hierro [PERSON_NAME] [DATE] 20. septiembre - 6:49 PM Mis reservas Mapa de …" at bounding box center [421, 601] width 843 height 1203
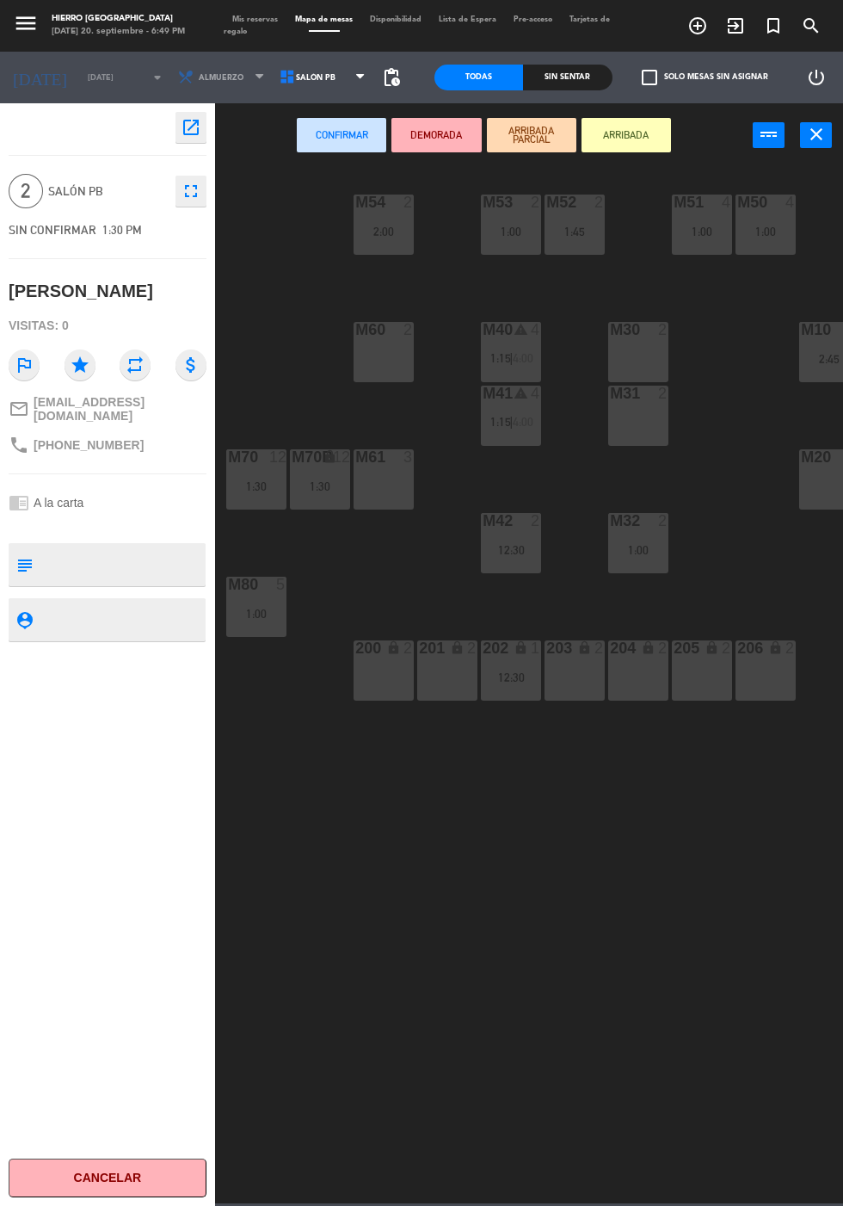
click at [281, 77] on icon at bounding box center [287, 77] width 17 height 17
click at [317, 114] on ng-component "menu Hierro [PERSON_NAME] [DATE] 20. septiembre - 6:49 PM Mis reservas Mapa de …" at bounding box center [421, 601] width 843 height 1203
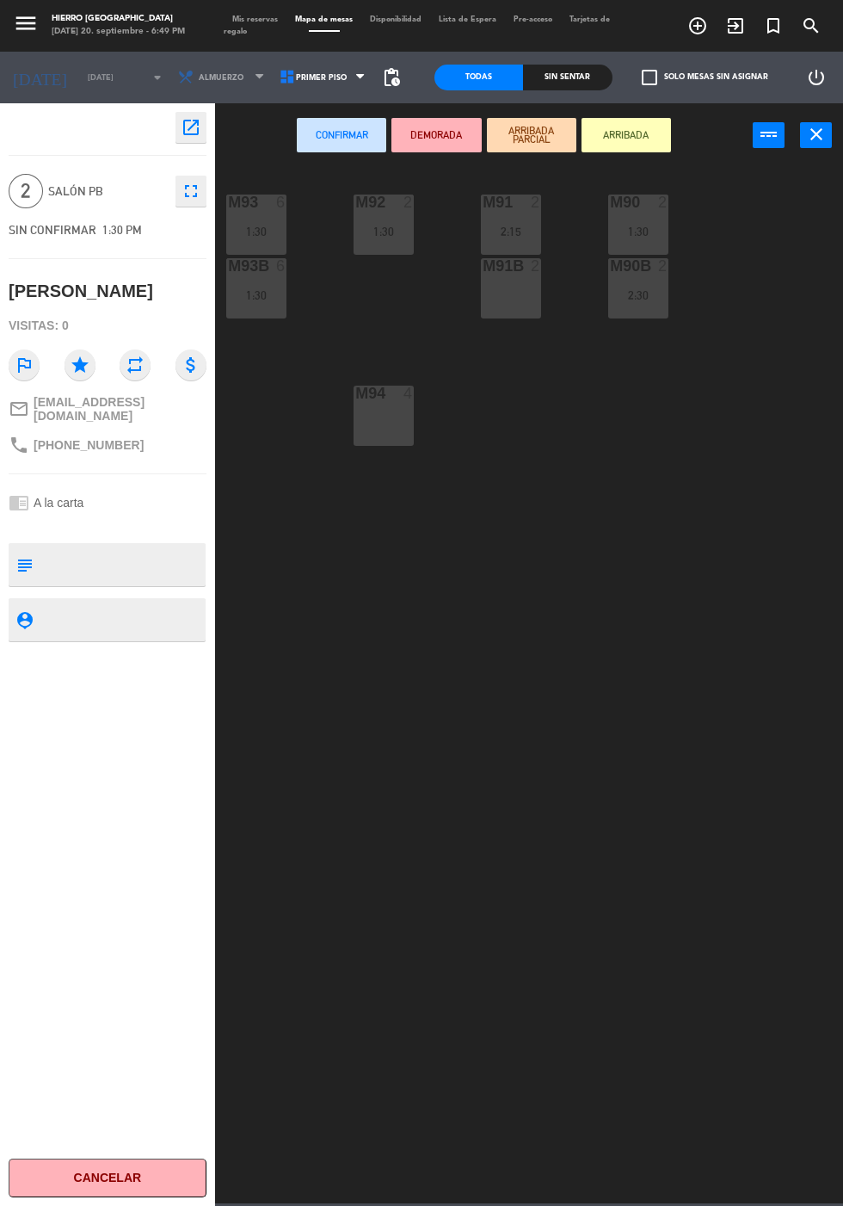
click at [504, 307] on div "M91B 2" at bounding box center [511, 288] width 60 height 60
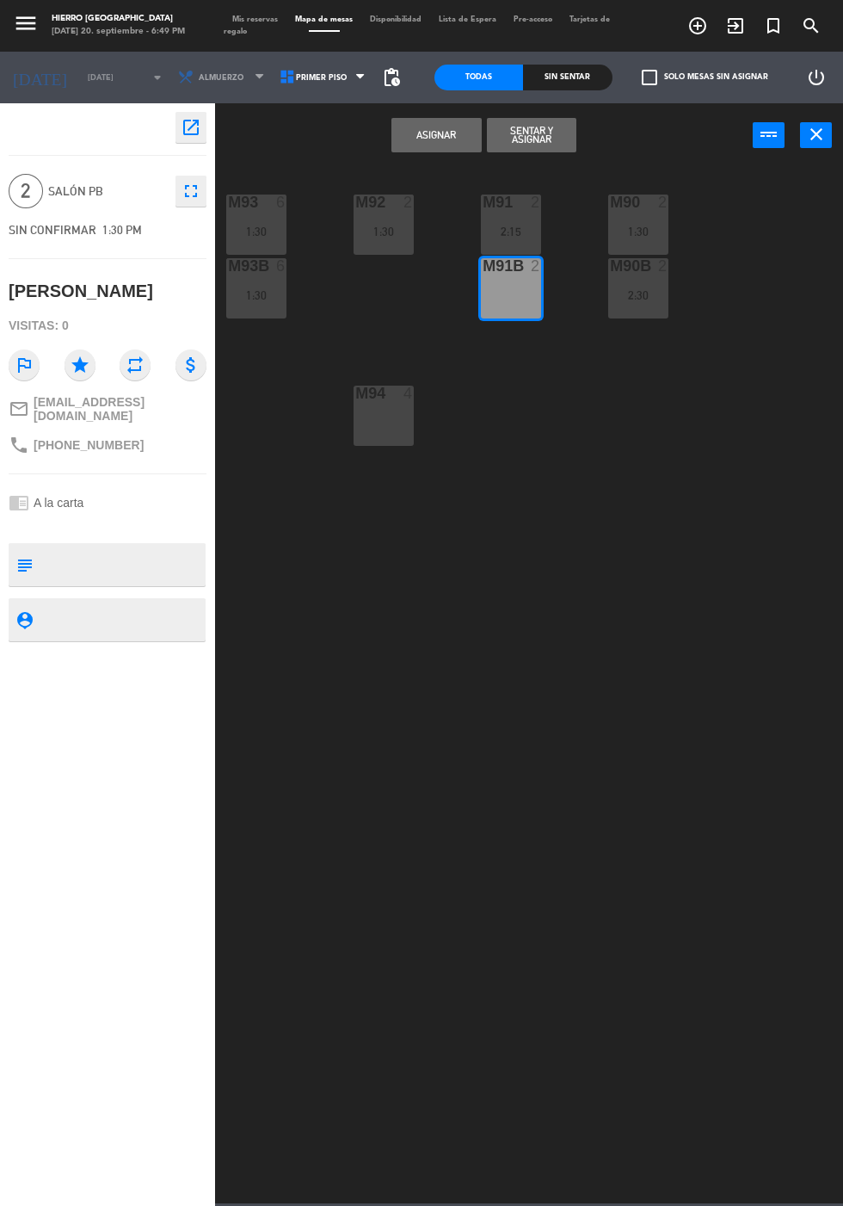
click at [423, 135] on button "Asignar" at bounding box center [436, 135] width 89 height 34
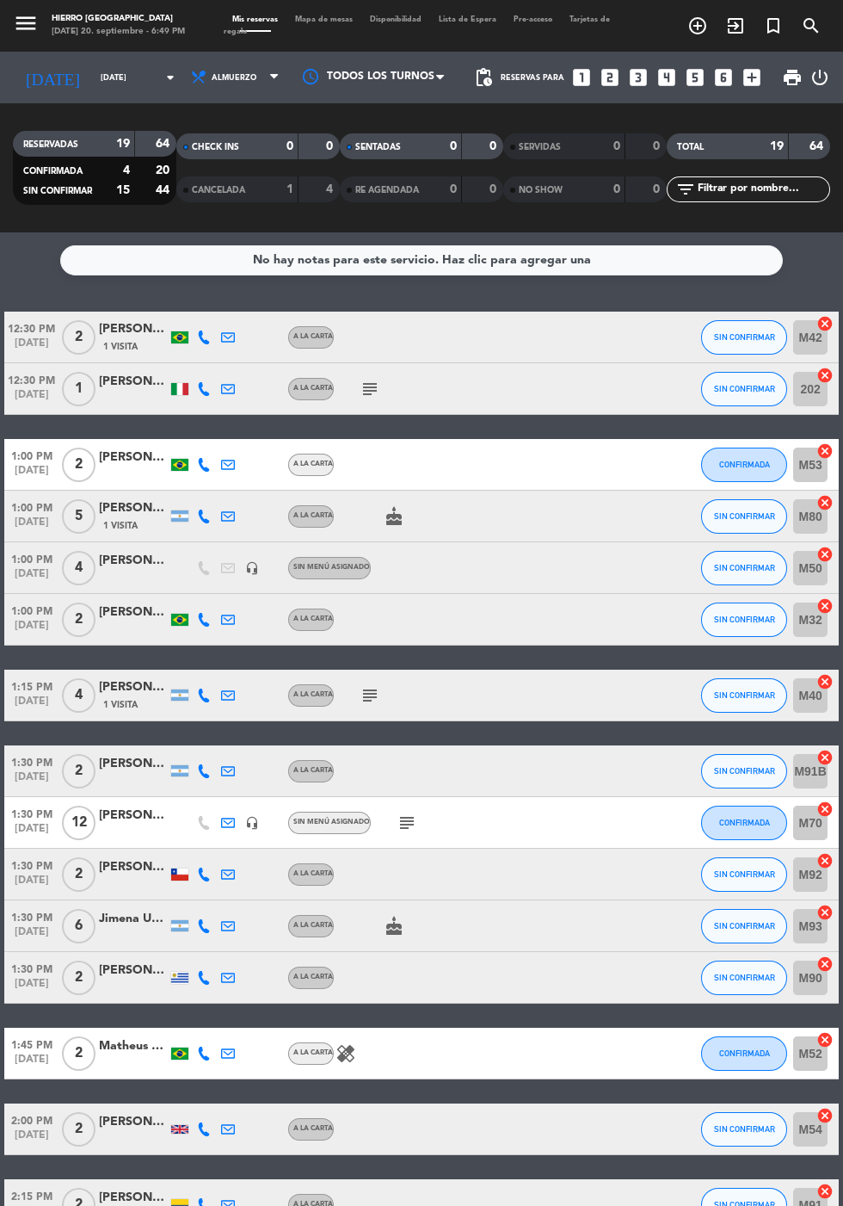
scroll to position [304, 0]
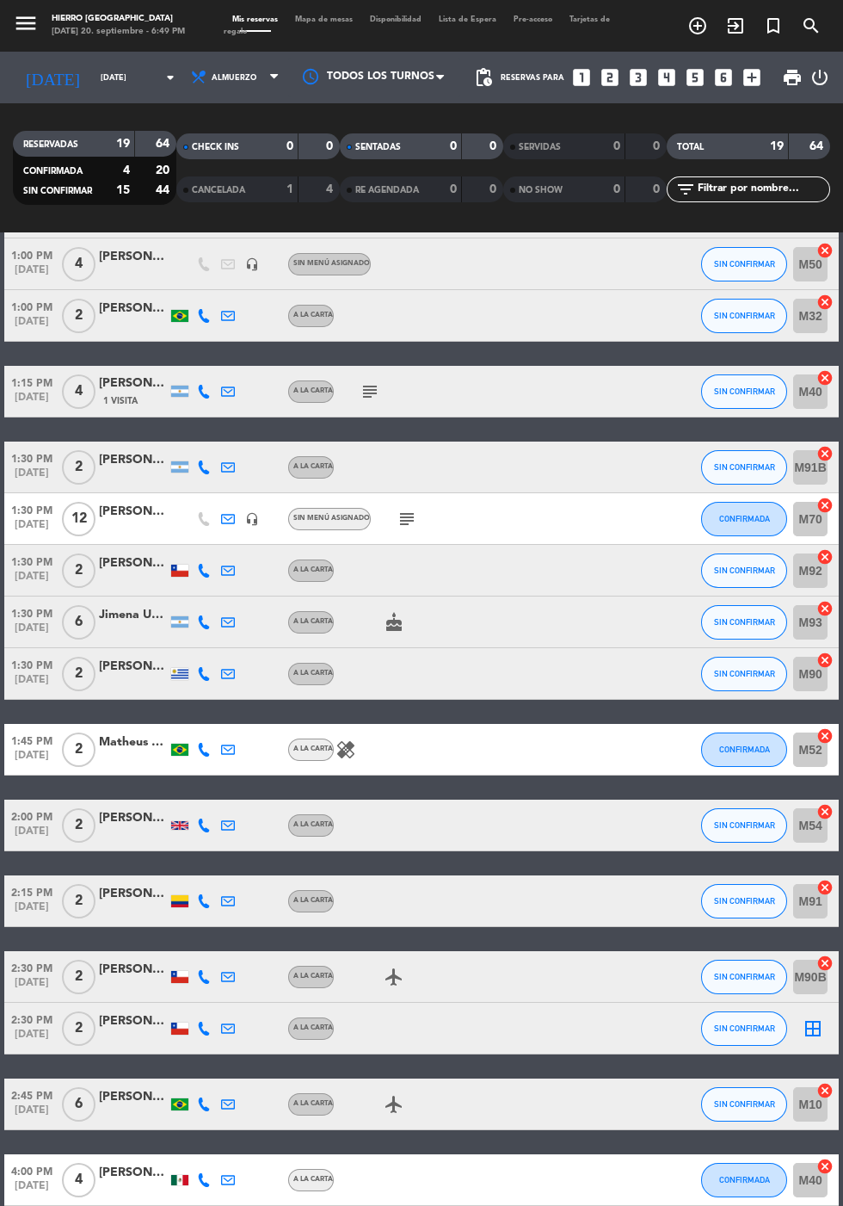
click at [811, 1032] on icon "border_all" at bounding box center [813, 1028] width 21 height 21
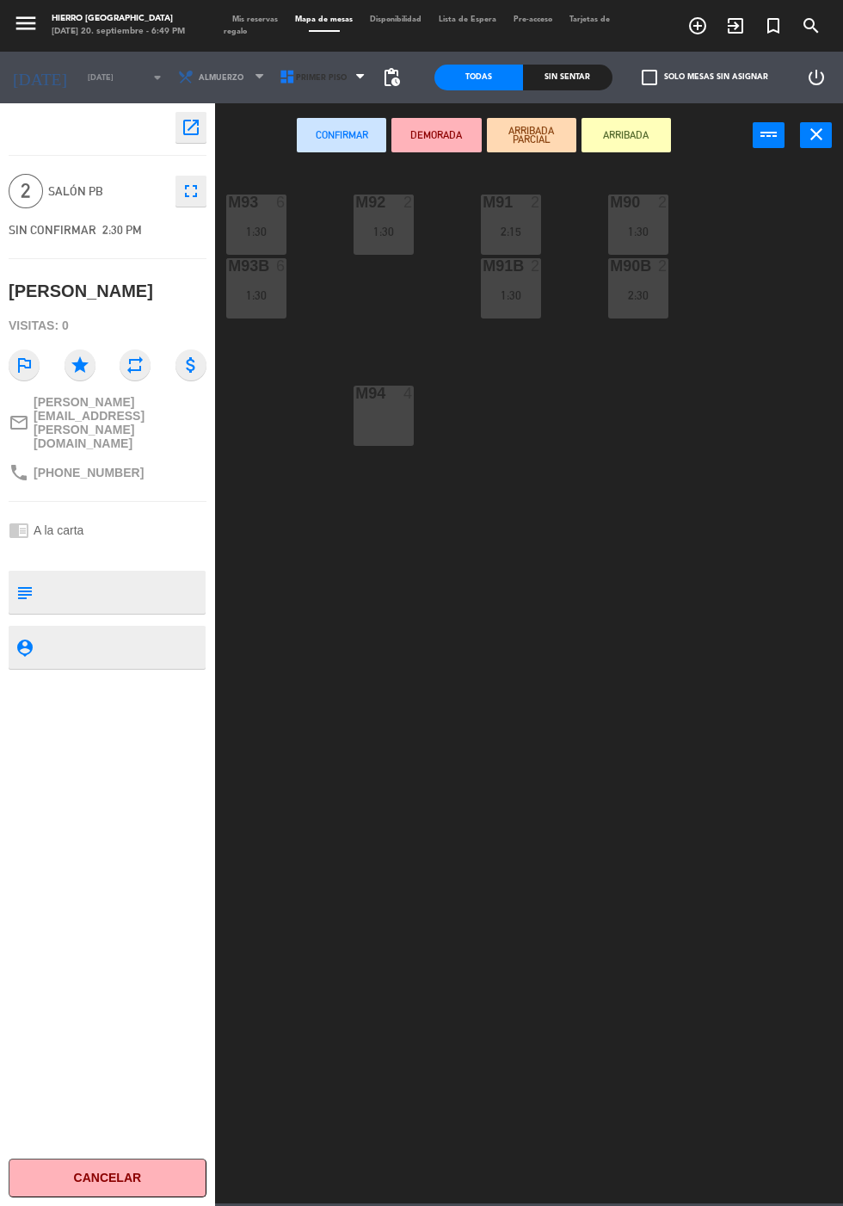
click at [309, 77] on span "Primer Piso" at bounding box center [321, 77] width 51 height 9
click at [326, 152] on ng-component "menu Hierro [PERSON_NAME] [DATE] 20. septiembre - 6:49 PM Mis reservas Mapa de …" at bounding box center [421, 601] width 843 height 1203
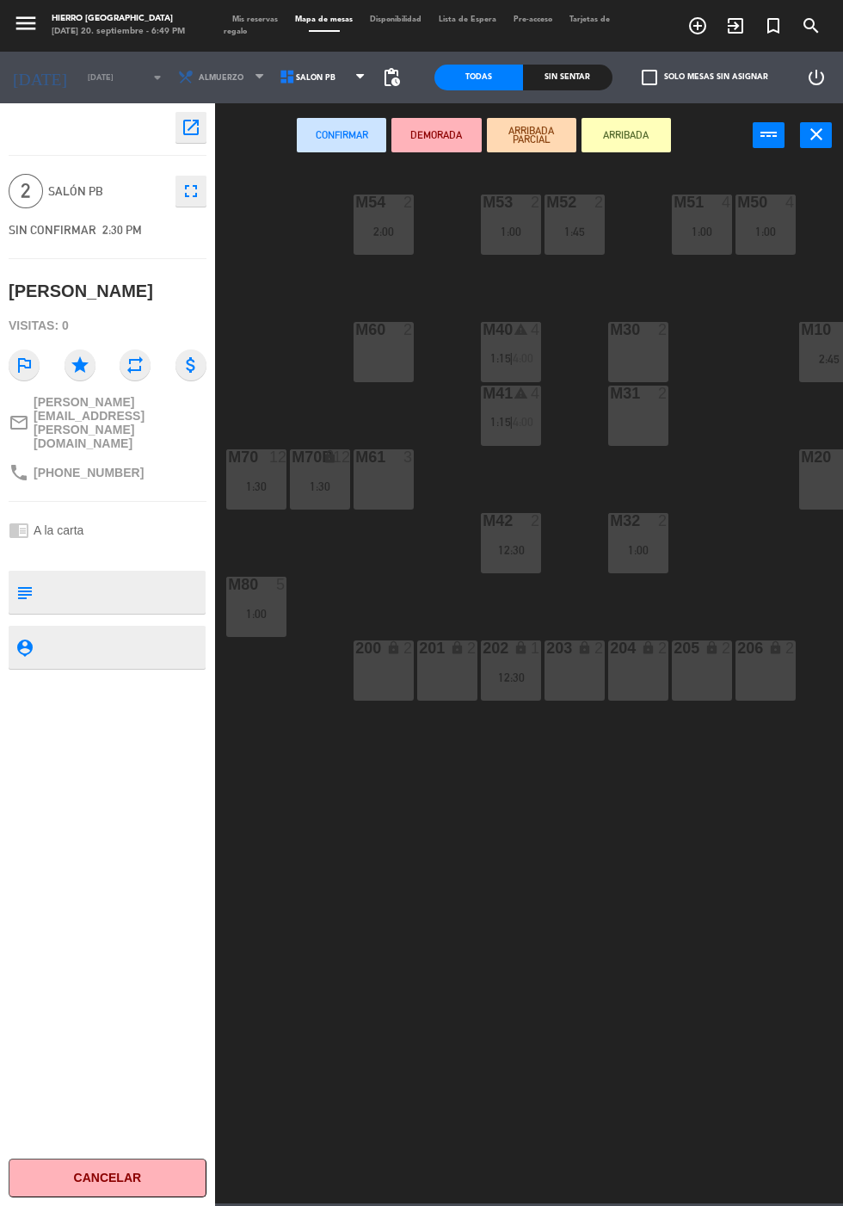
click at [378, 360] on div "M60 2" at bounding box center [384, 352] width 60 height 60
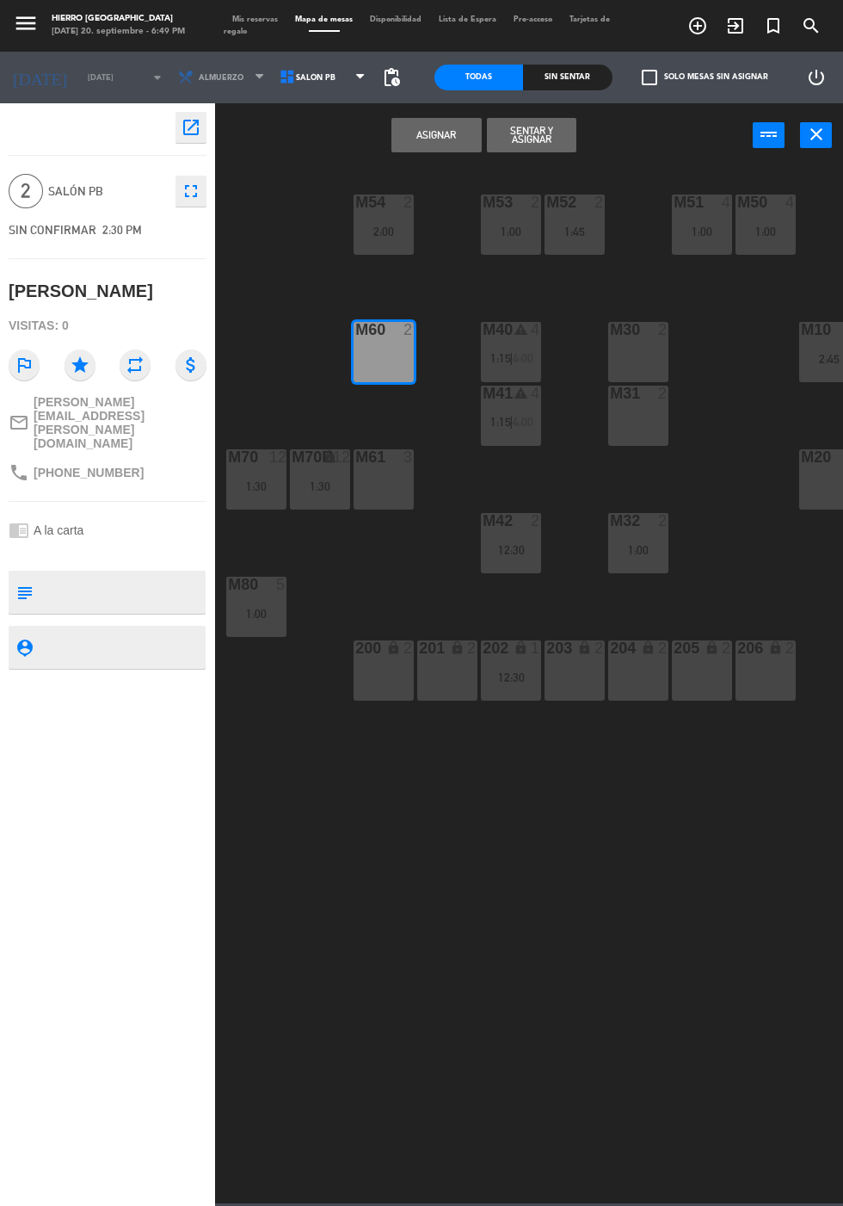
click at [420, 142] on button "Asignar" at bounding box center [436, 135] width 89 height 34
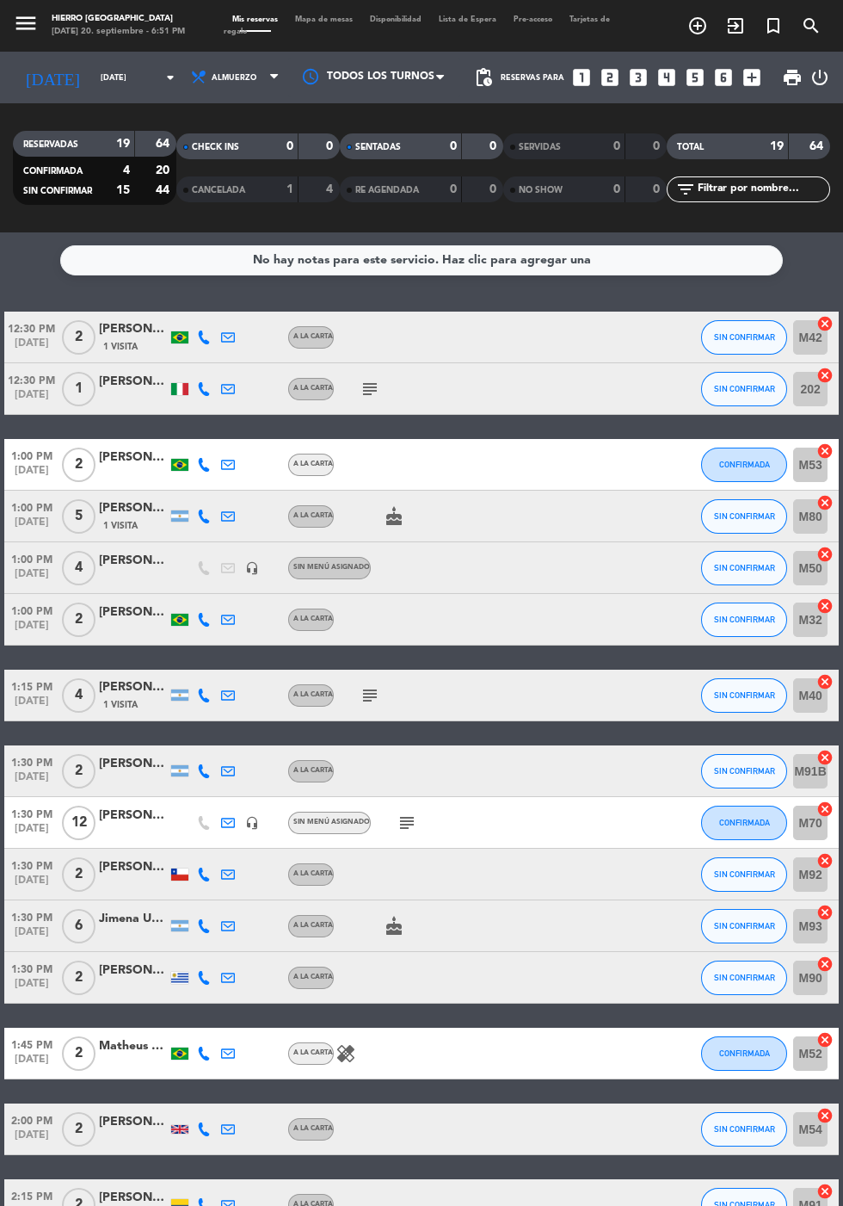
click at [96, 78] on input "[DATE]" at bounding box center [146, 78] width 108 height 27
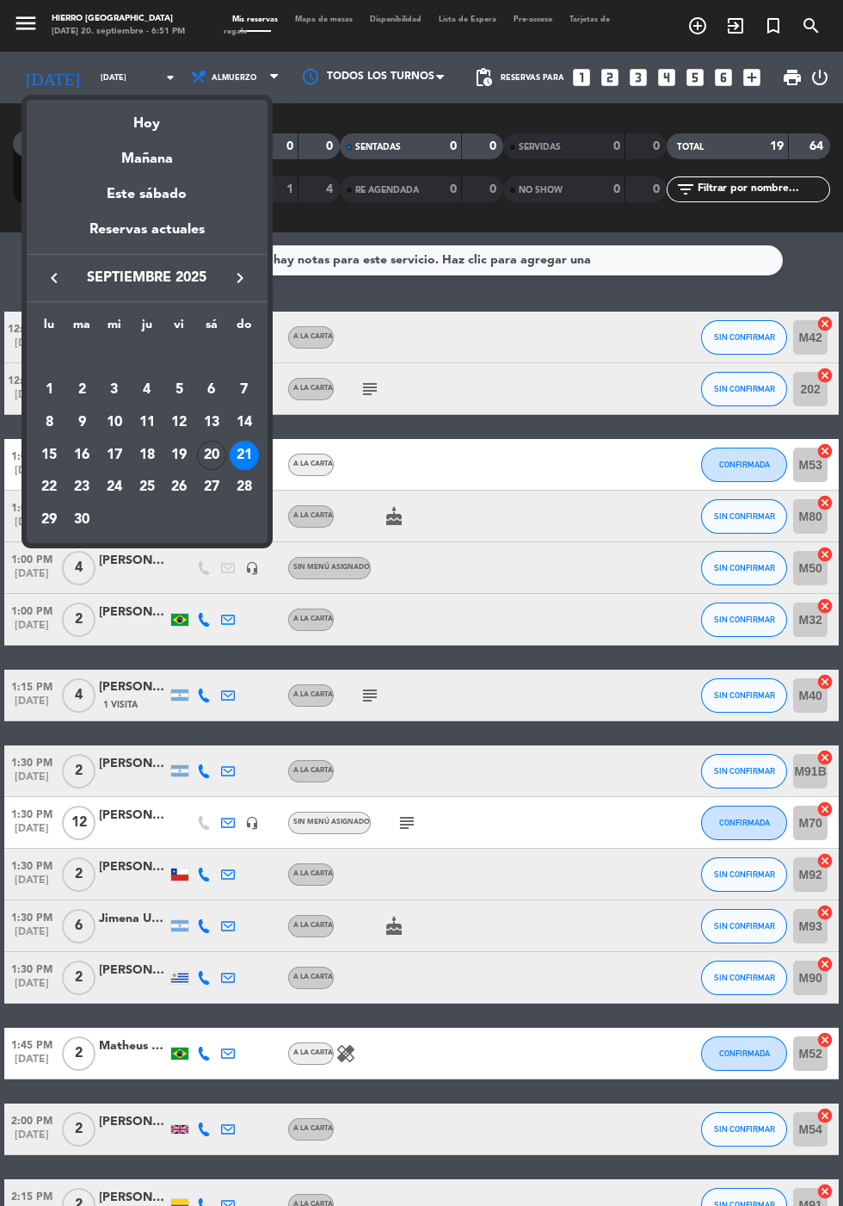
click at [225, 77] on div at bounding box center [421, 603] width 843 height 1206
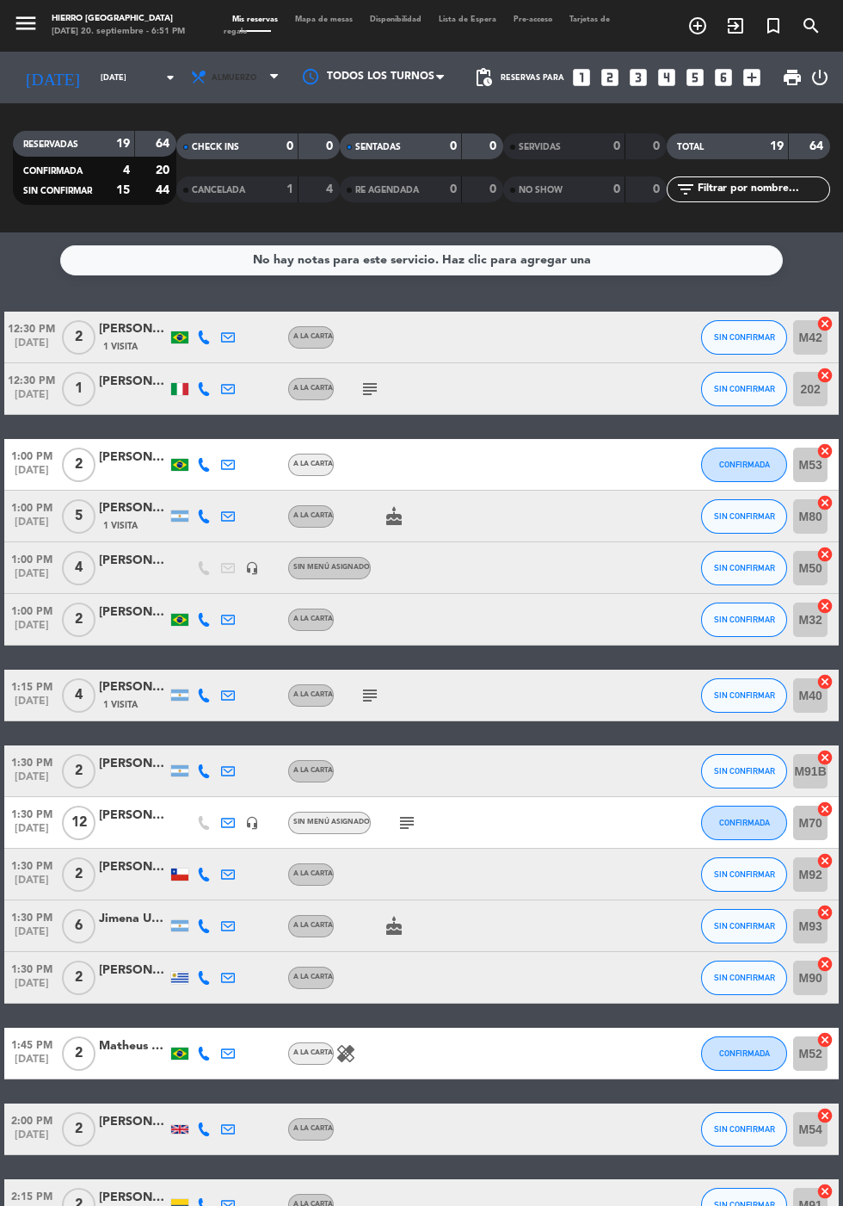
click at [225, 77] on span "Almuerzo" at bounding box center [234, 77] width 45 height 9
click at [219, 203] on div "menu Hierro [PERSON_NAME] [DATE] 20. septiembre - 6:51 PM Mis reservas Mapa de …" at bounding box center [421, 116] width 843 height 232
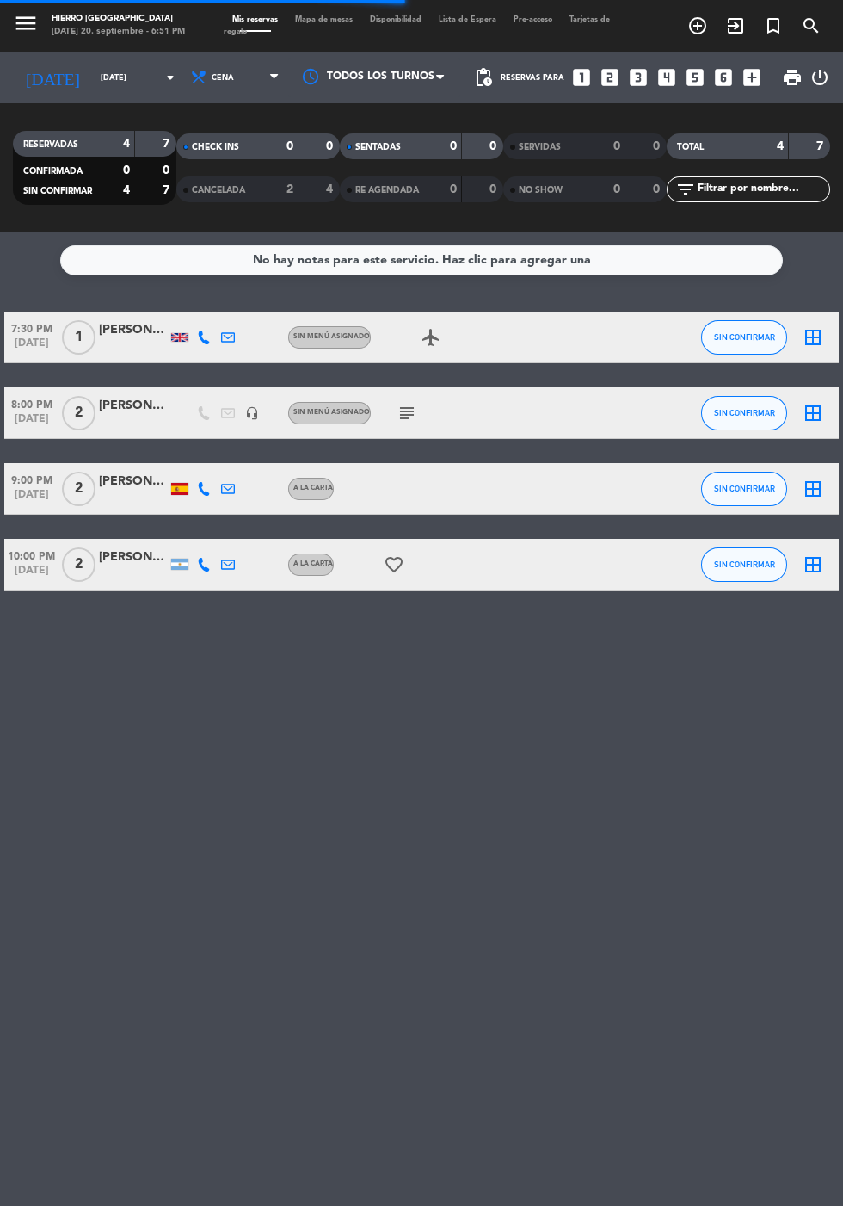
click at [92, 74] on input "[DATE]" at bounding box center [146, 78] width 108 height 27
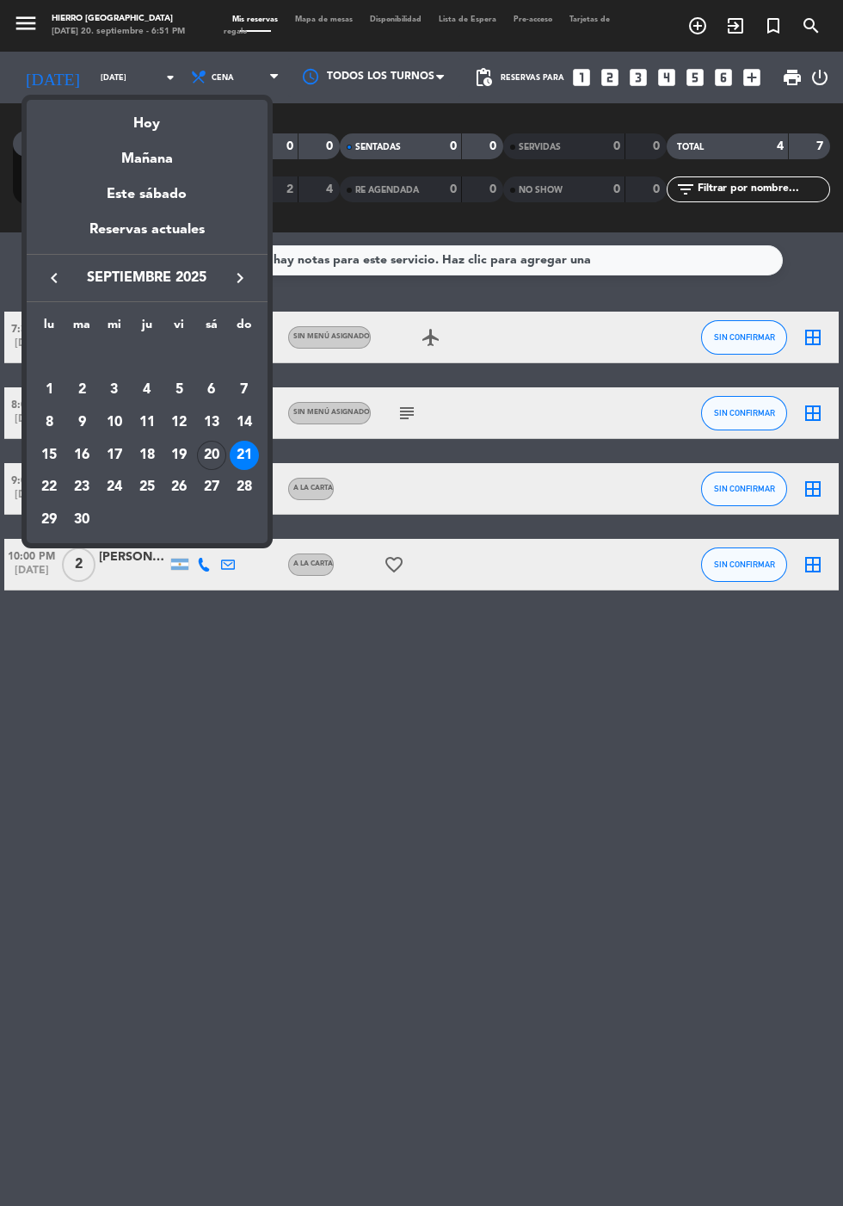
click at [149, 110] on div "Hoy" at bounding box center [147, 117] width 241 height 35
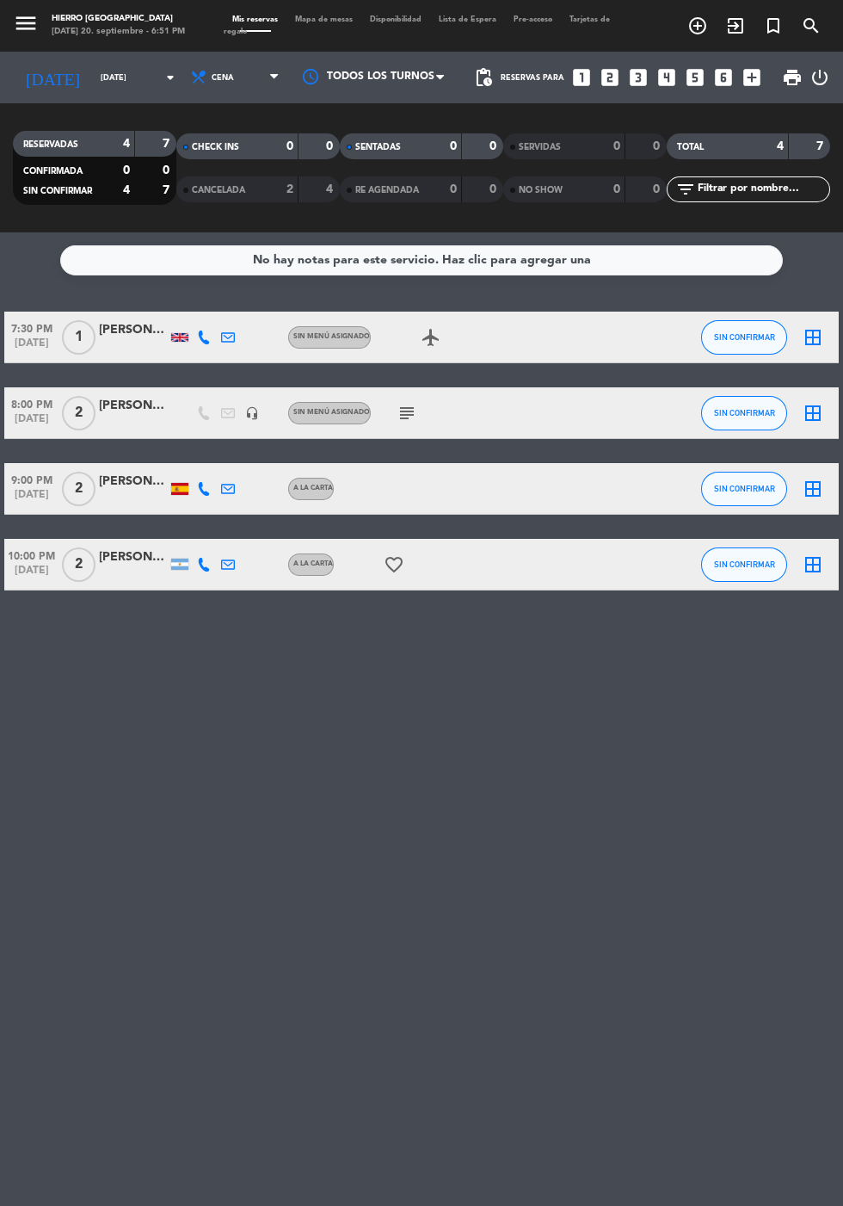
type input "[DATE]"
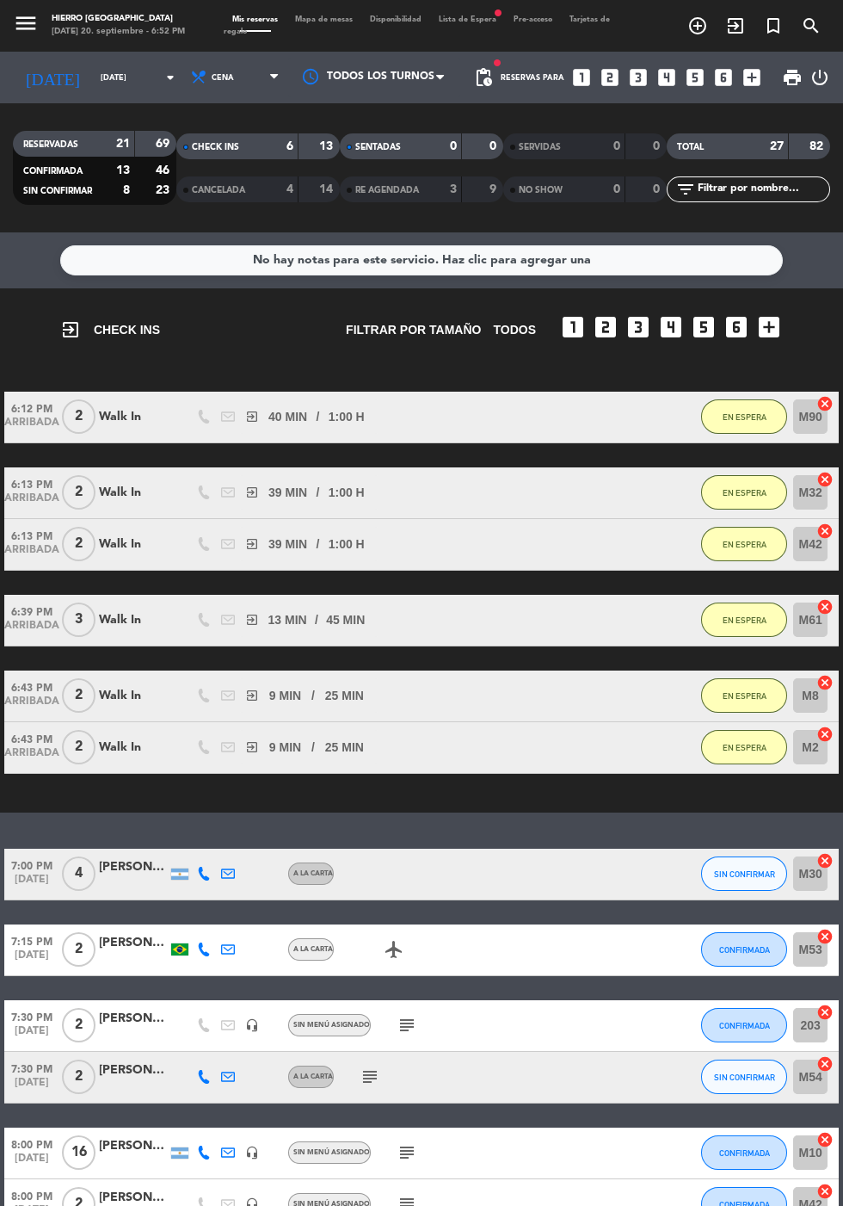
click at [326, 19] on span "Mapa de mesas" at bounding box center [324, 19] width 75 height 8
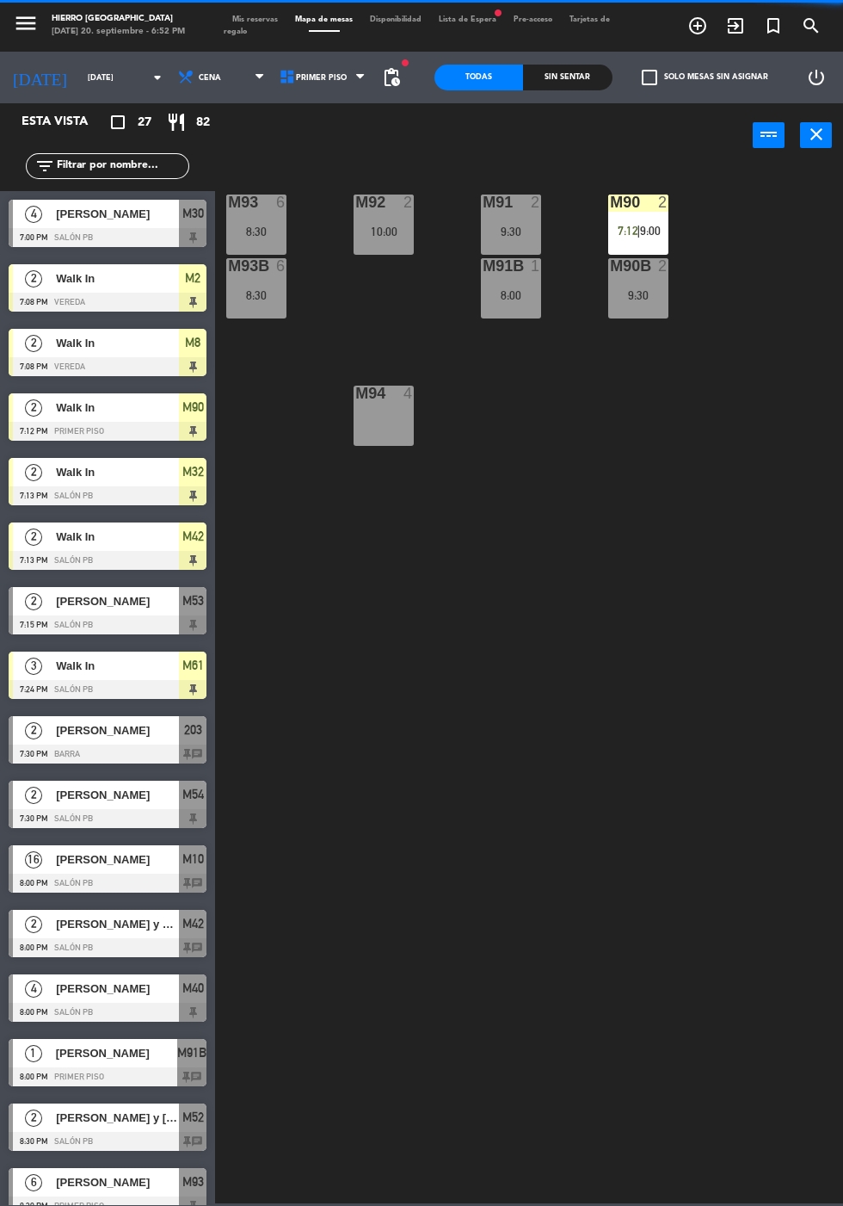
click at [398, 225] on div "10:00" at bounding box center [384, 231] width 60 height 12
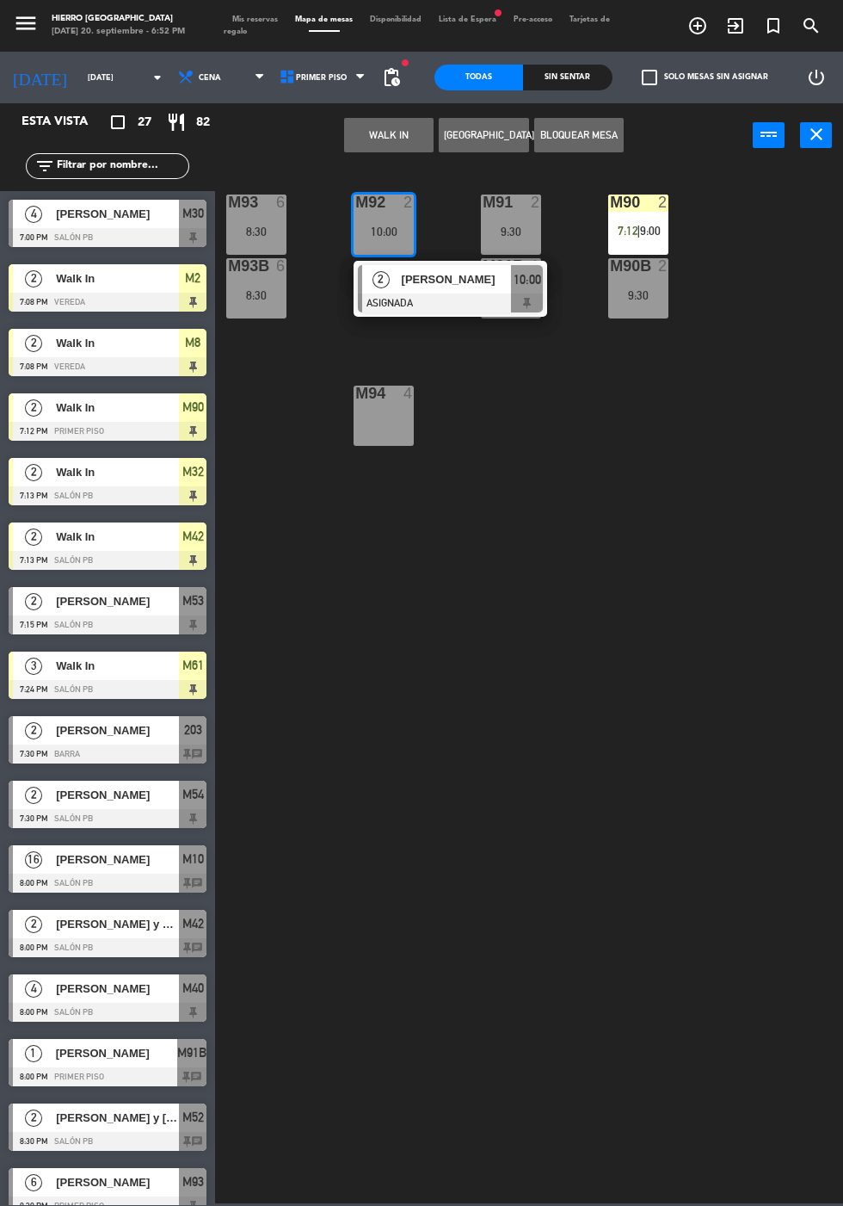
click at [386, 130] on button "WALK IN" at bounding box center [388, 135] width 89 height 34
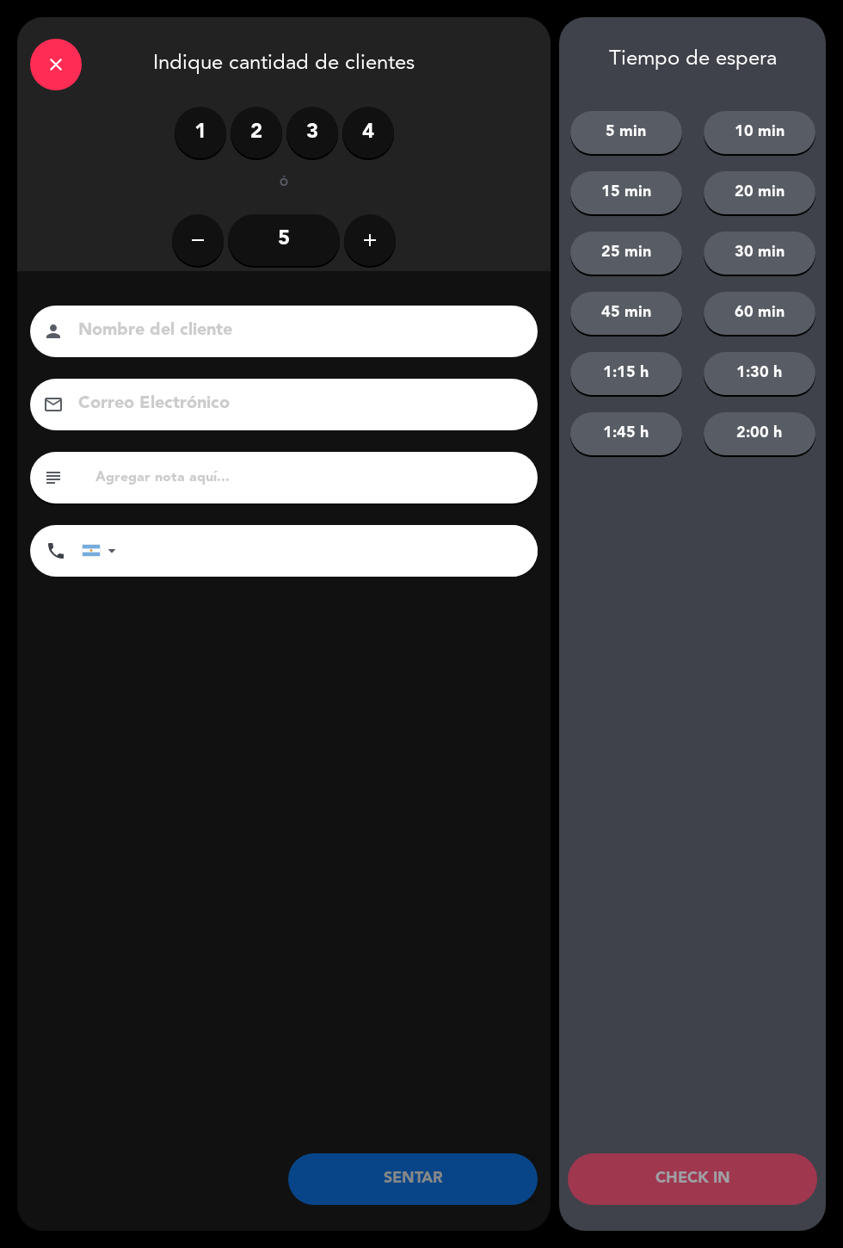
click at [256, 134] on label "2" at bounding box center [257, 133] width 52 height 52
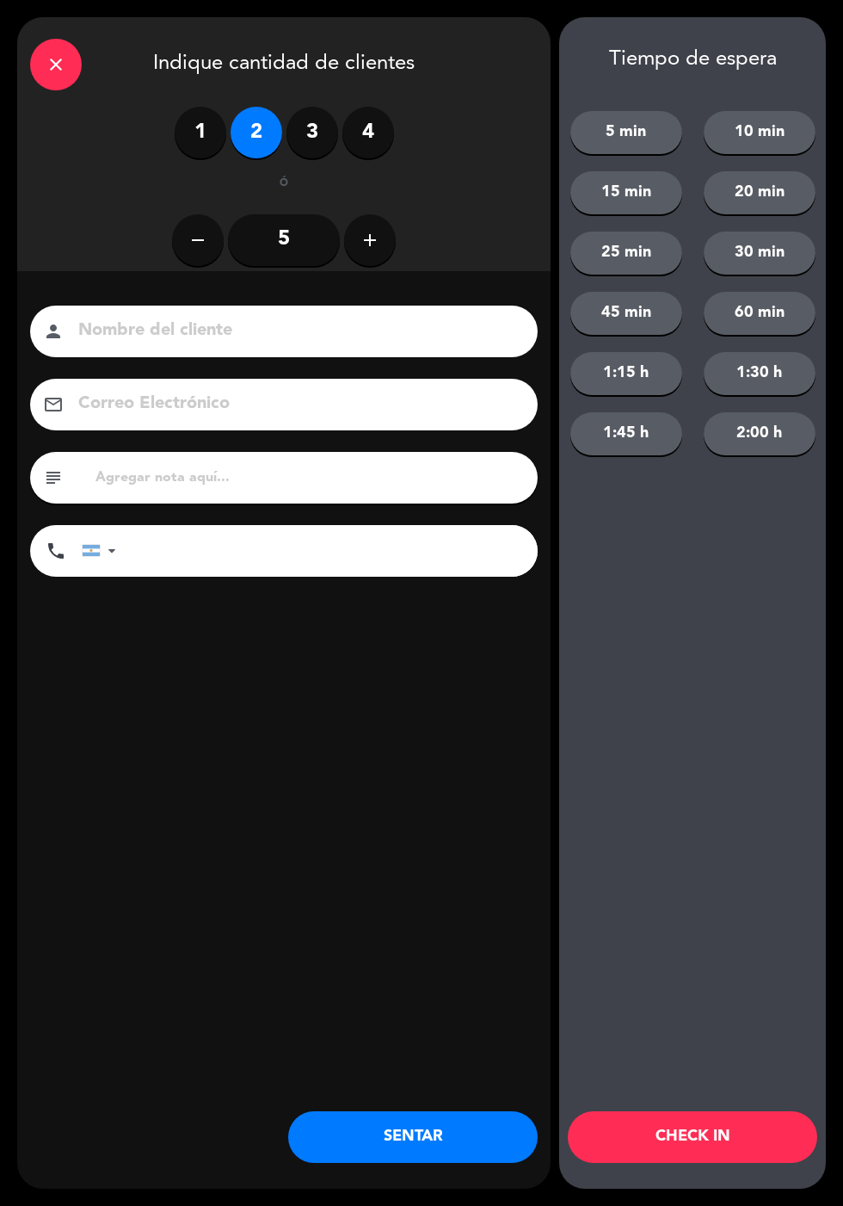
click at [644, 200] on button "15 min" at bounding box center [627, 192] width 112 height 43
click at [719, 1149] on button "CHECK IN" at bounding box center [693, 1137] width 250 height 52
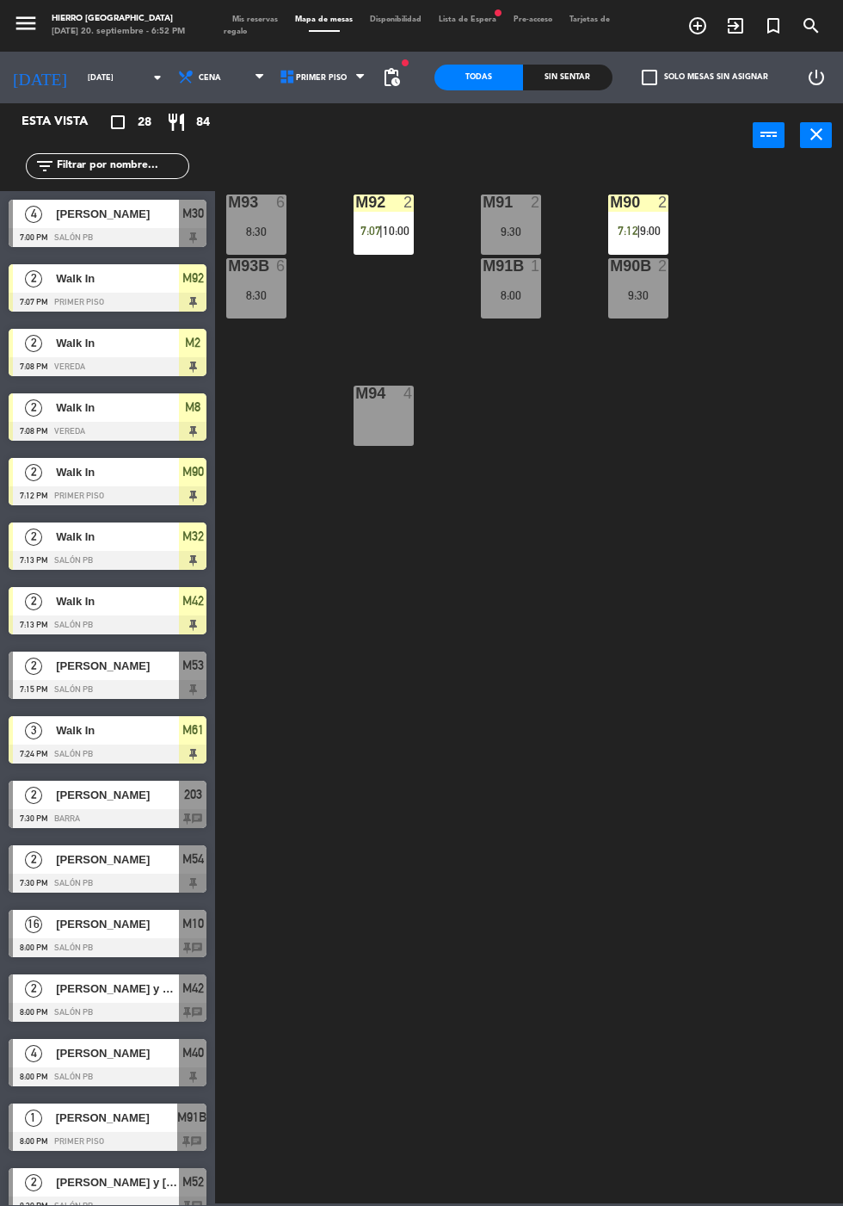
click at [263, 17] on span "Mis reservas" at bounding box center [255, 19] width 63 height 8
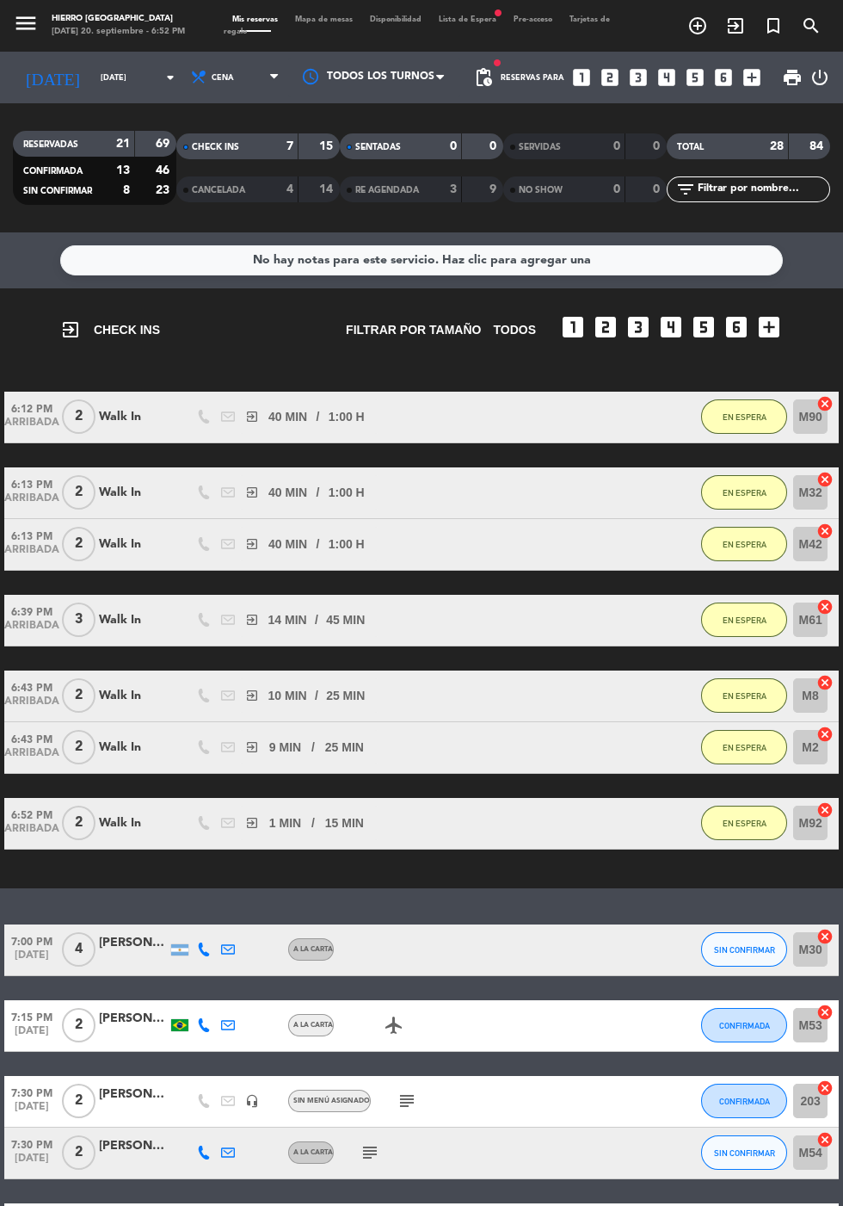
click at [690, 78] on icon "looks_5" at bounding box center [695, 77] width 22 height 22
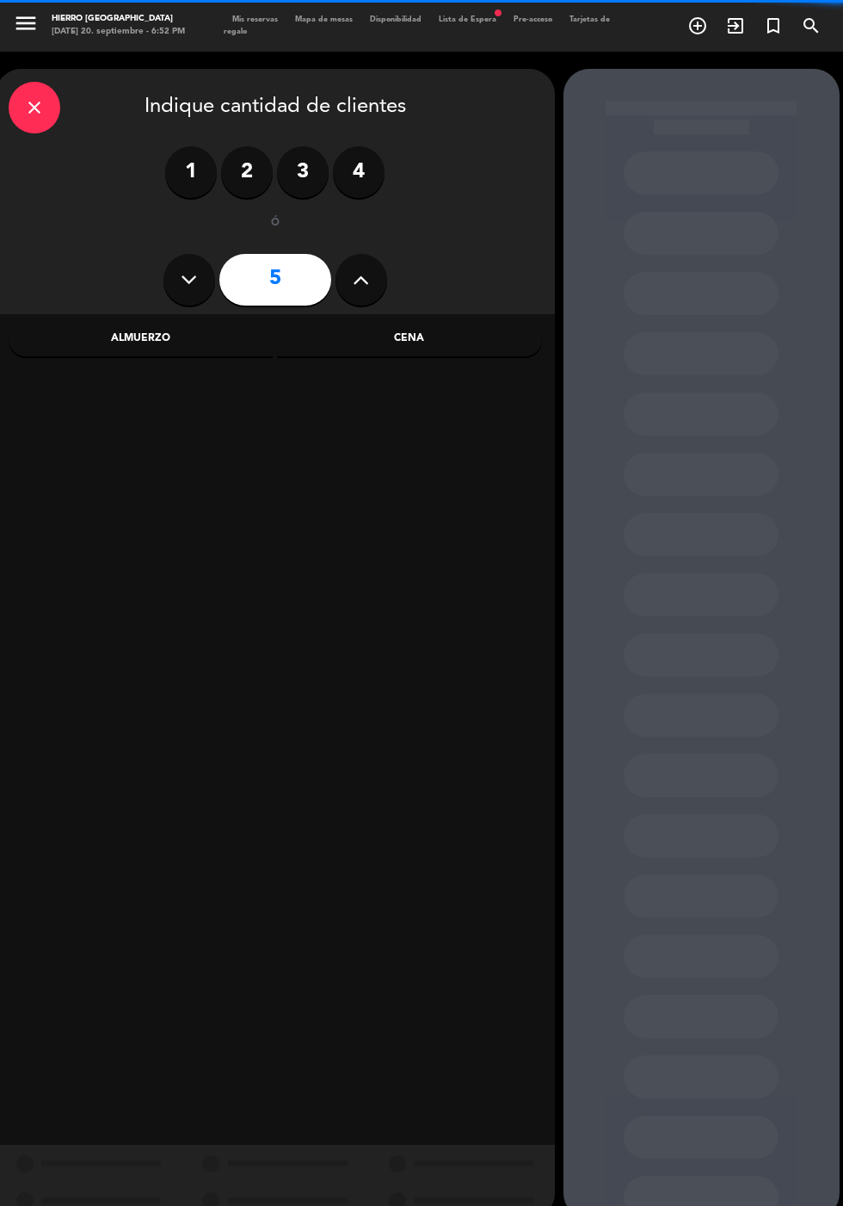
click at [356, 281] on icon at bounding box center [361, 280] width 16 height 26
click at [369, 275] on button at bounding box center [362, 280] width 52 height 52
click at [365, 263] on button at bounding box center [362, 280] width 52 height 52
click at [361, 281] on icon at bounding box center [361, 280] width 16 height 26
type input "9"
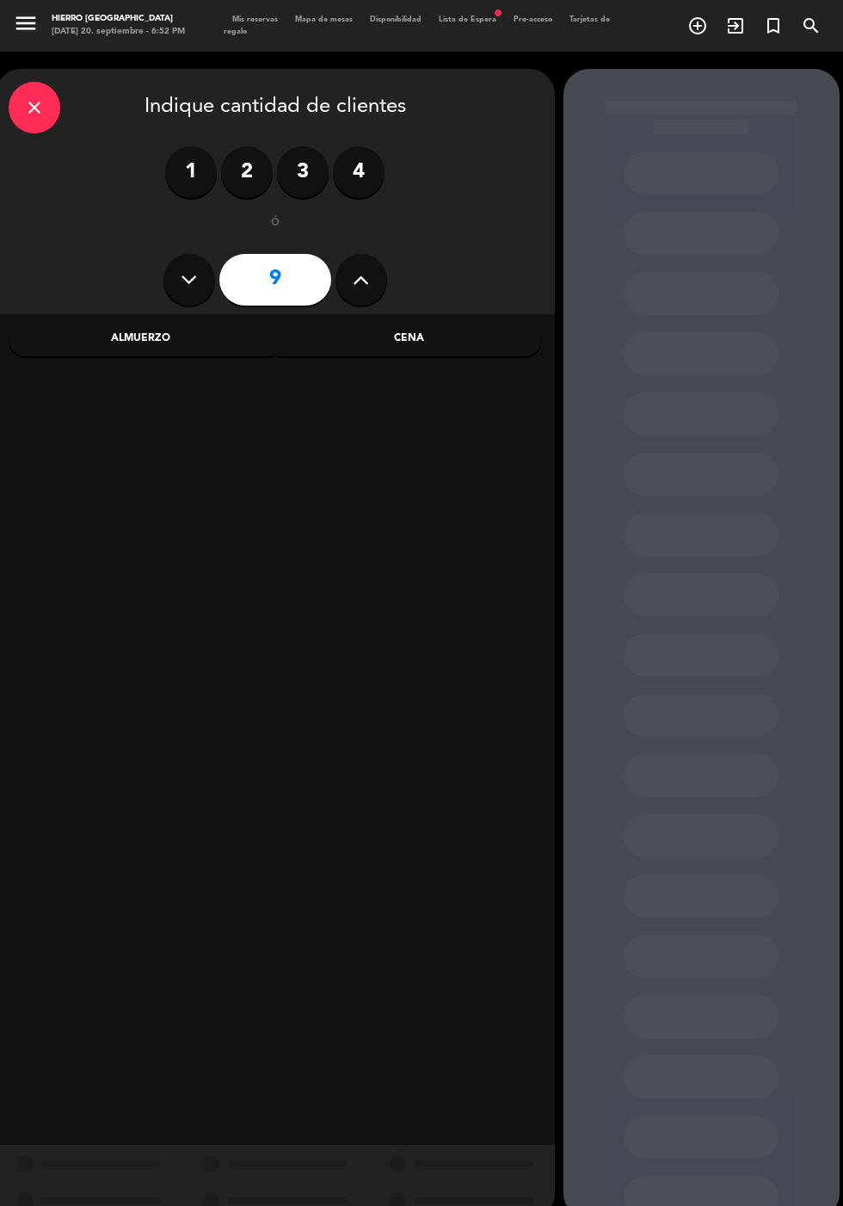
click at [135, 334] on div "Almuerzo" at bounding box center [141, 339] width 265 height 34
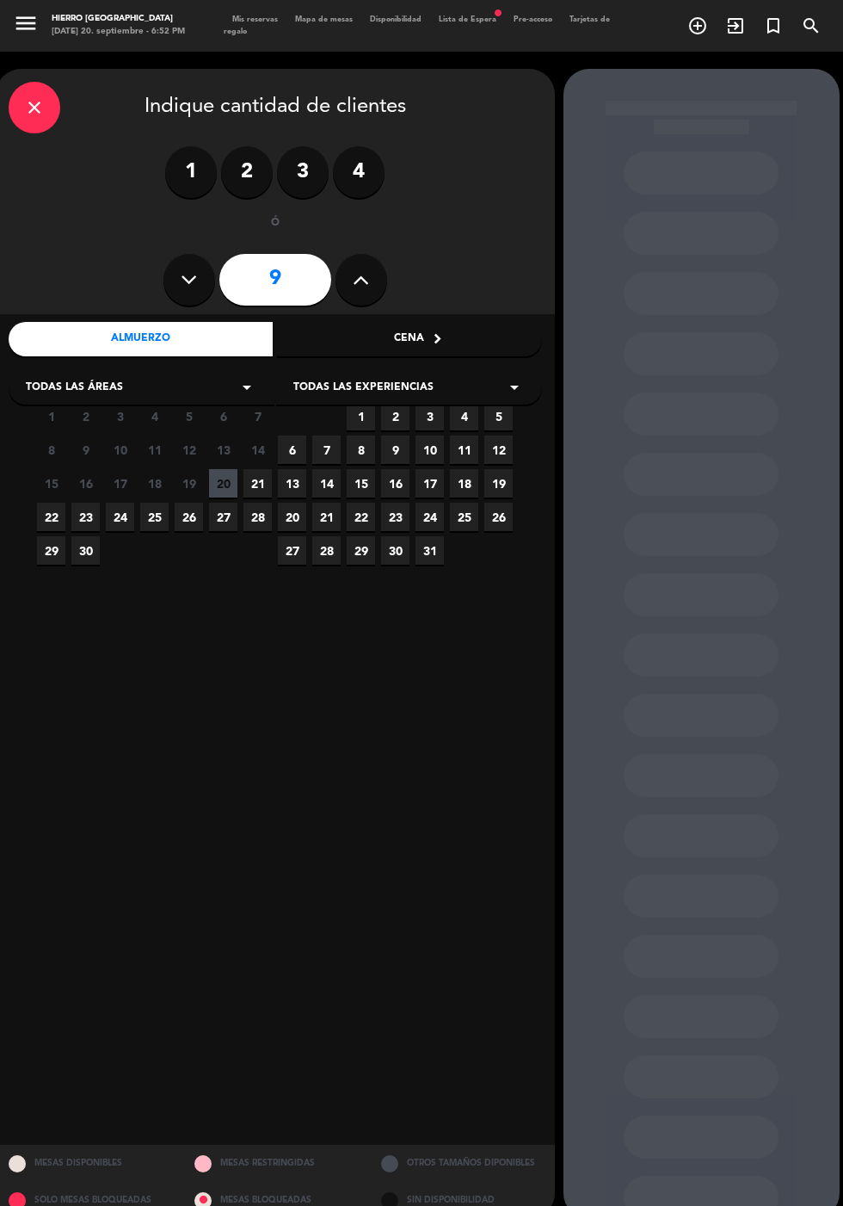
click at [257, 483] on span "21" at bounding box center [258, 483] width 28 height 28
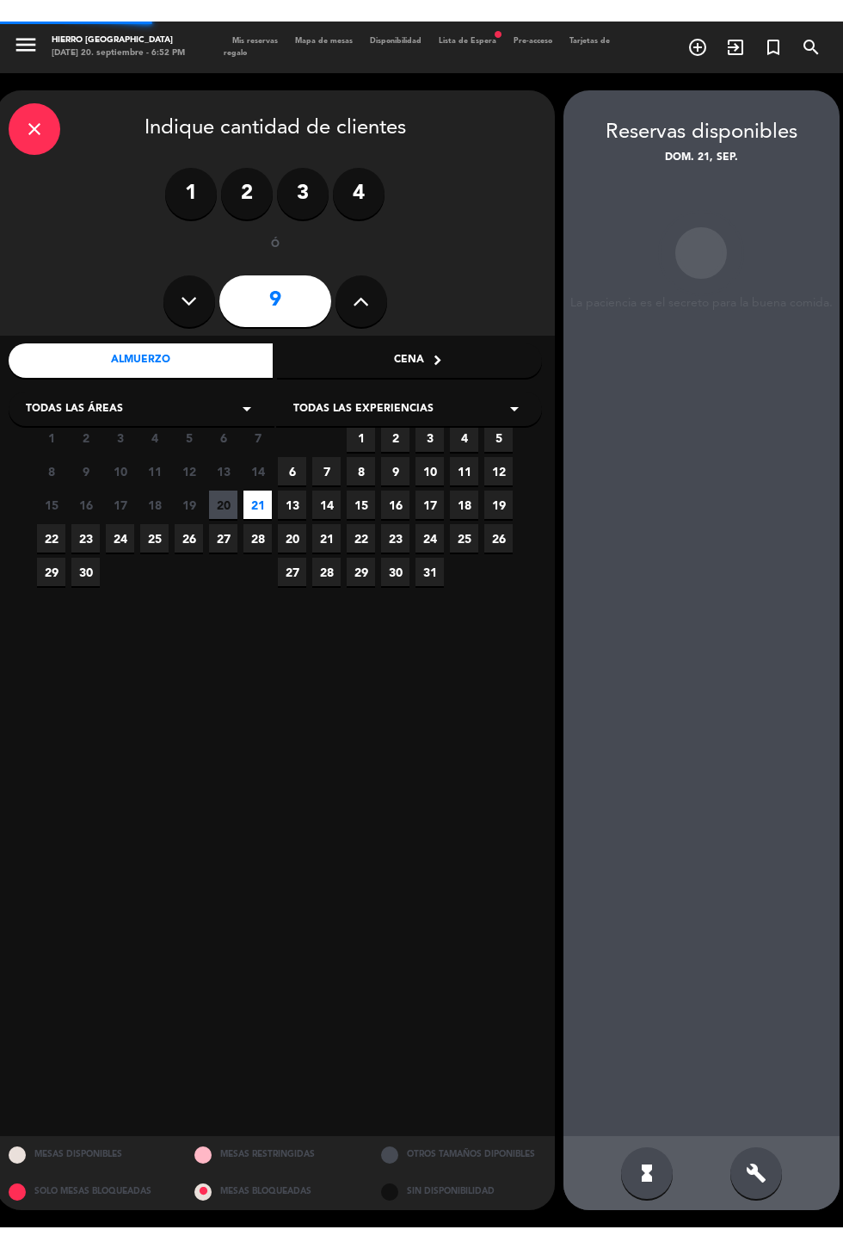
scroll to position [69, 0]
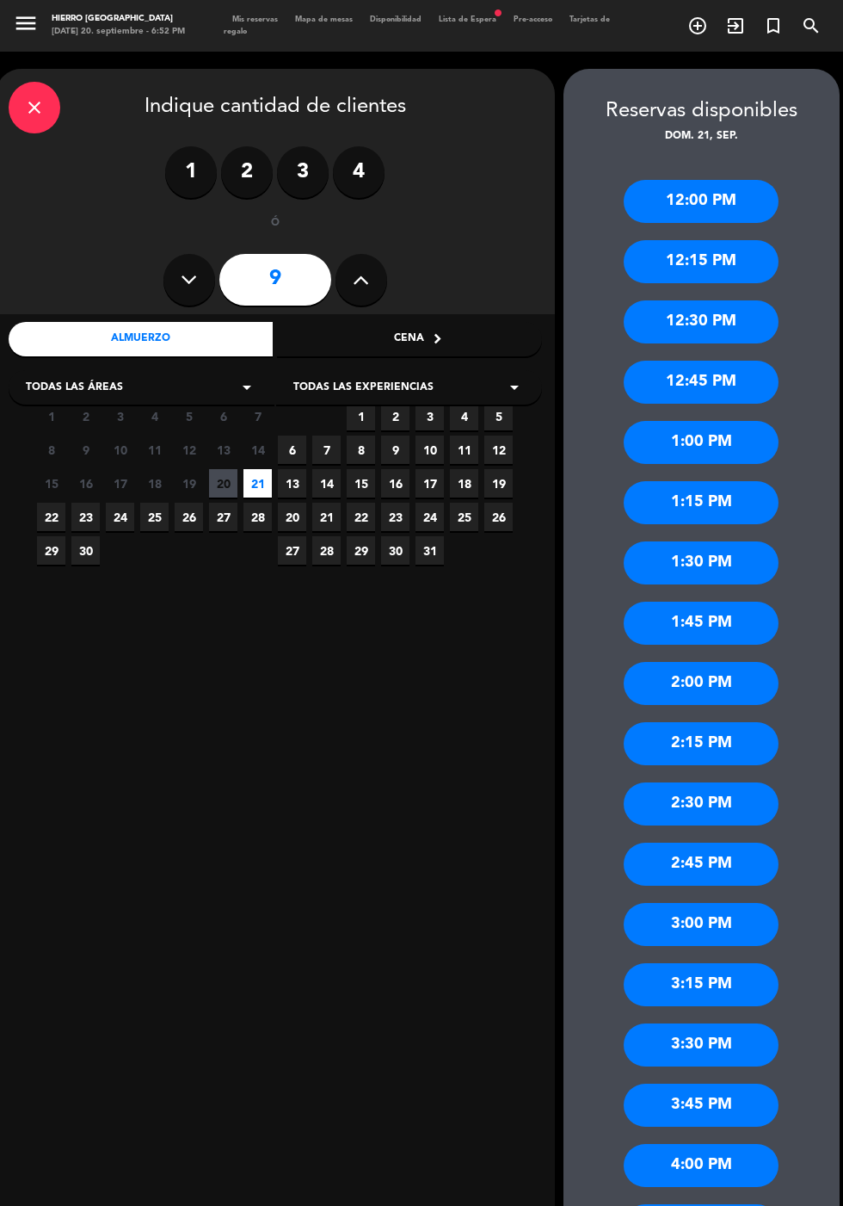
click at [732, 903] on div "3:00 PM" at bounding box center [701, 924] width 155 height 43
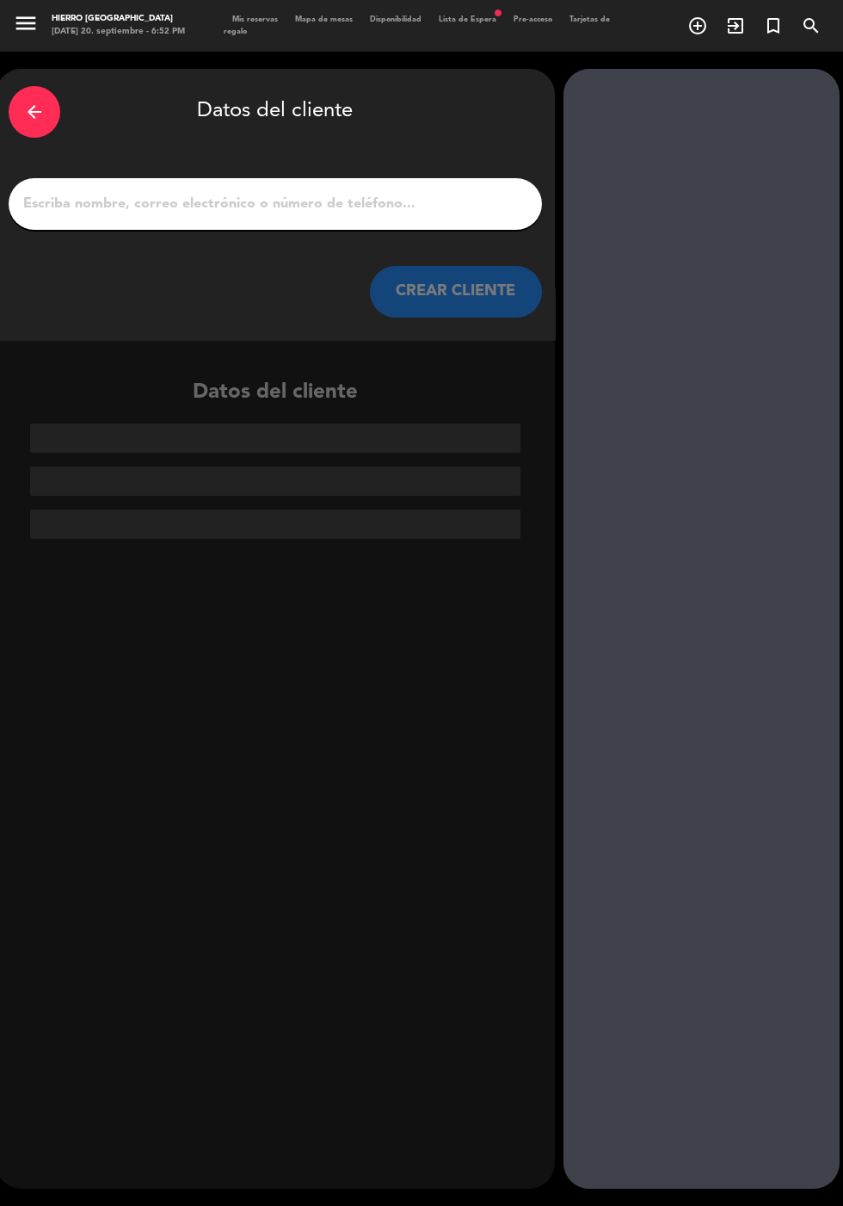
click at [472, 192] on input "1" at bounding box center [276, 204] width 508 height 24
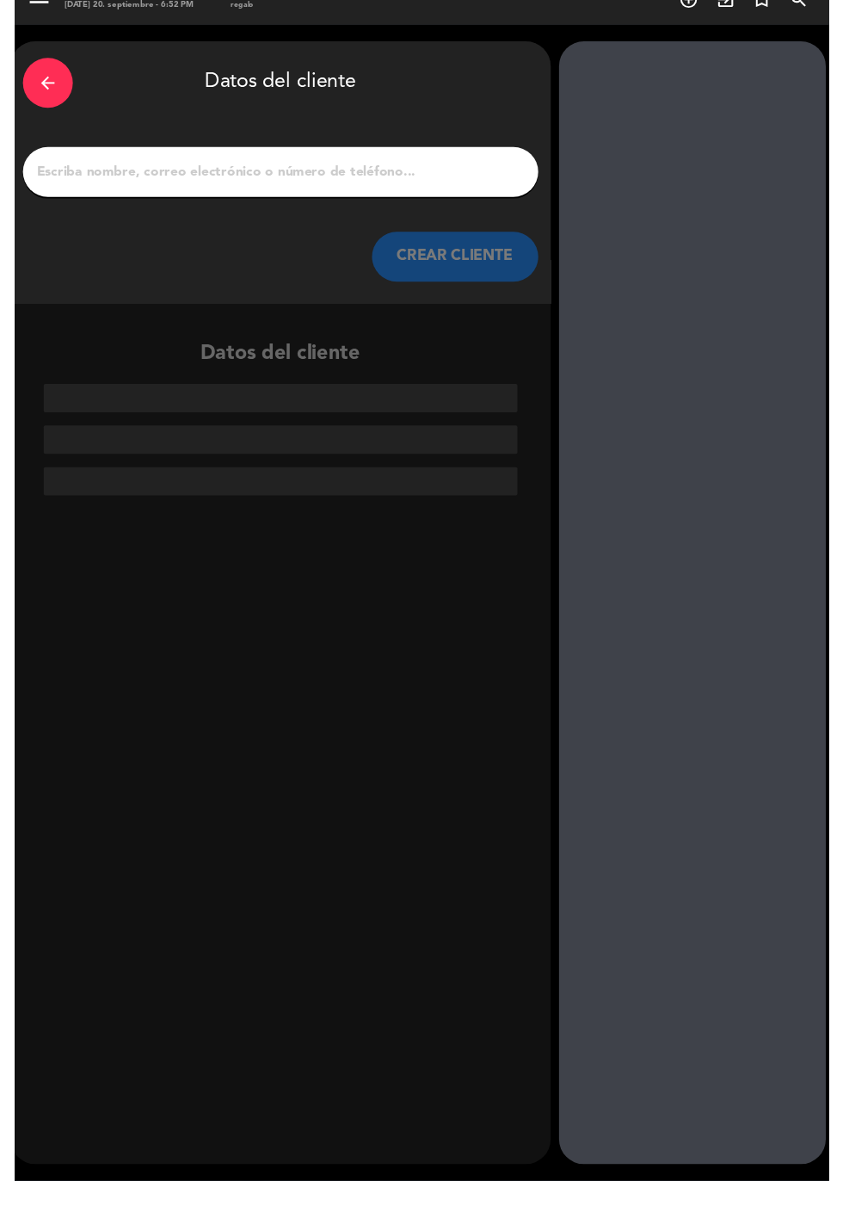
scroll to position [42, 0]
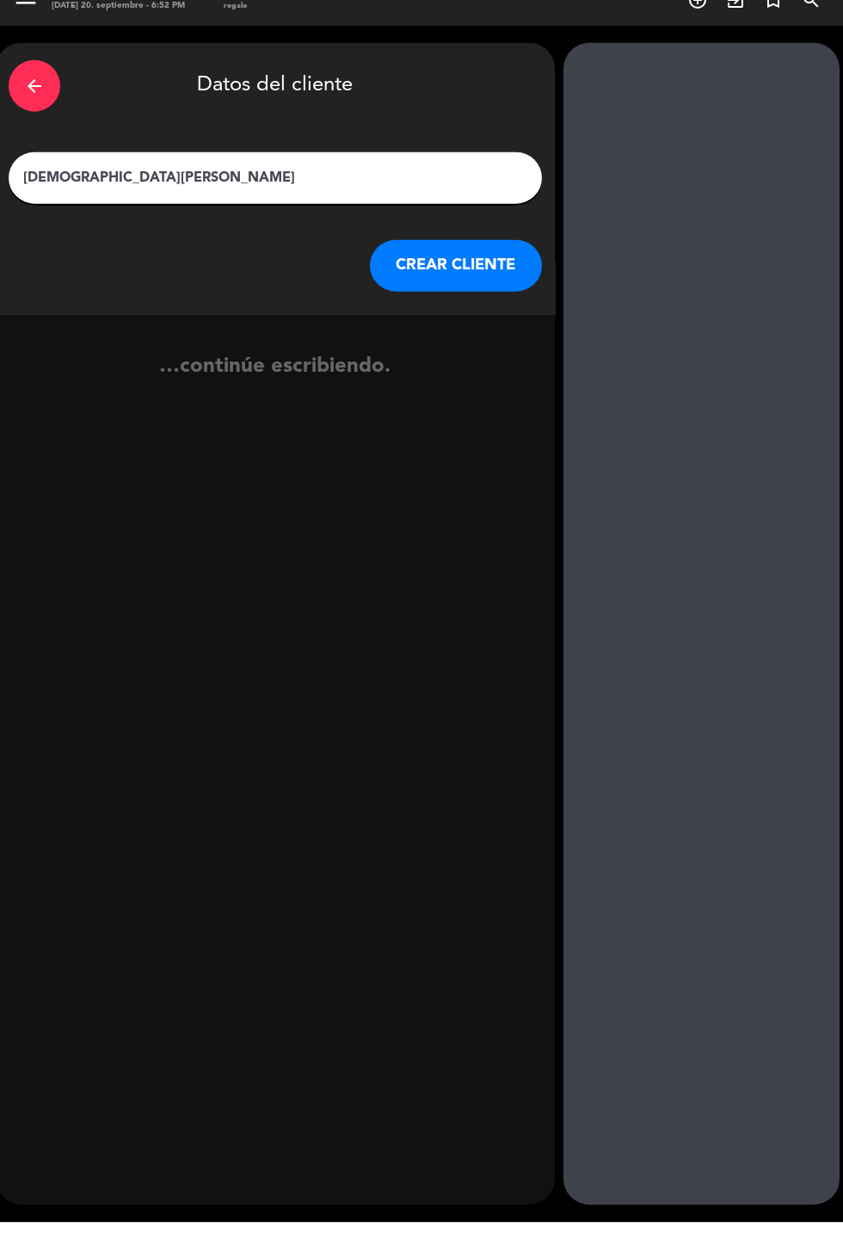
type input "[PERSON_NAME]"
click at [474, 266] on button "CREAR CLIENTE" at bounding box center [456, 292] width 172 height 52
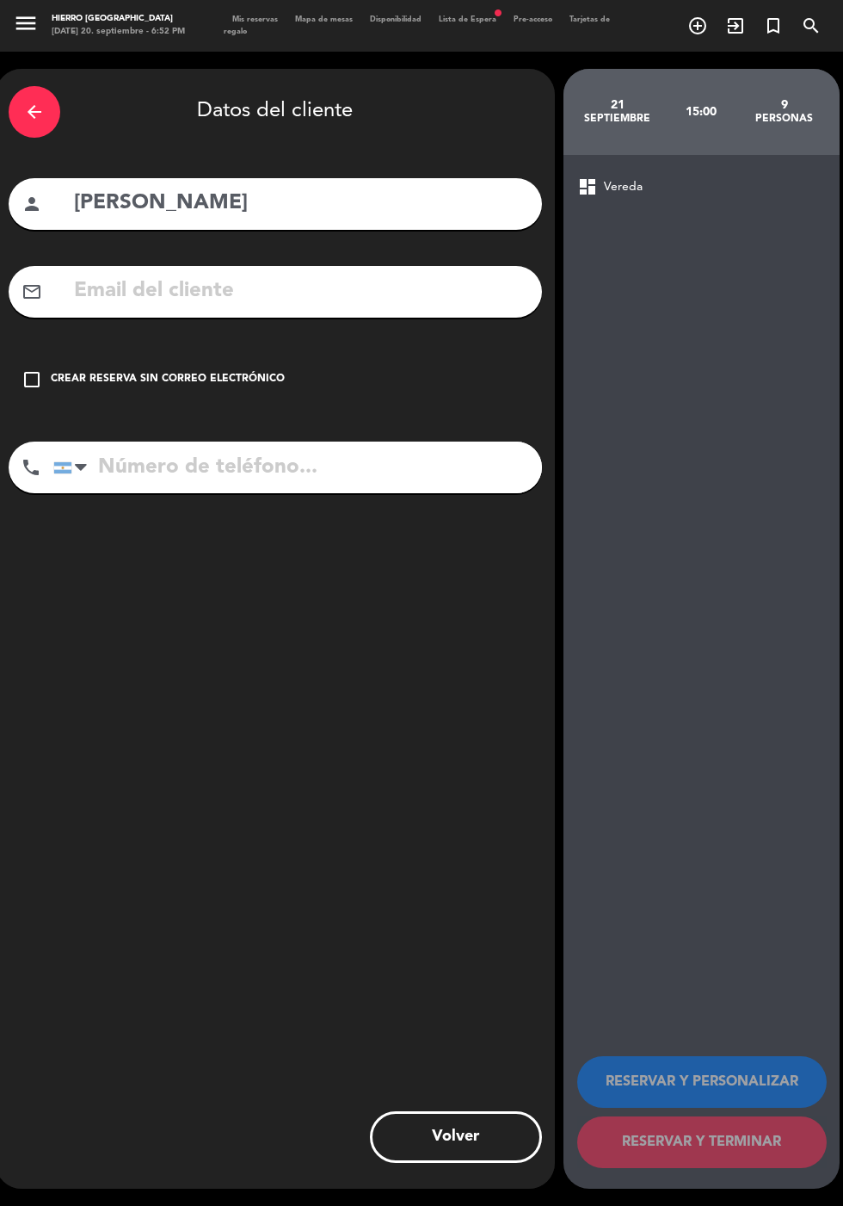
click at [385, 274] on input "text" at bounding box center [300, 291] width 457 height 35
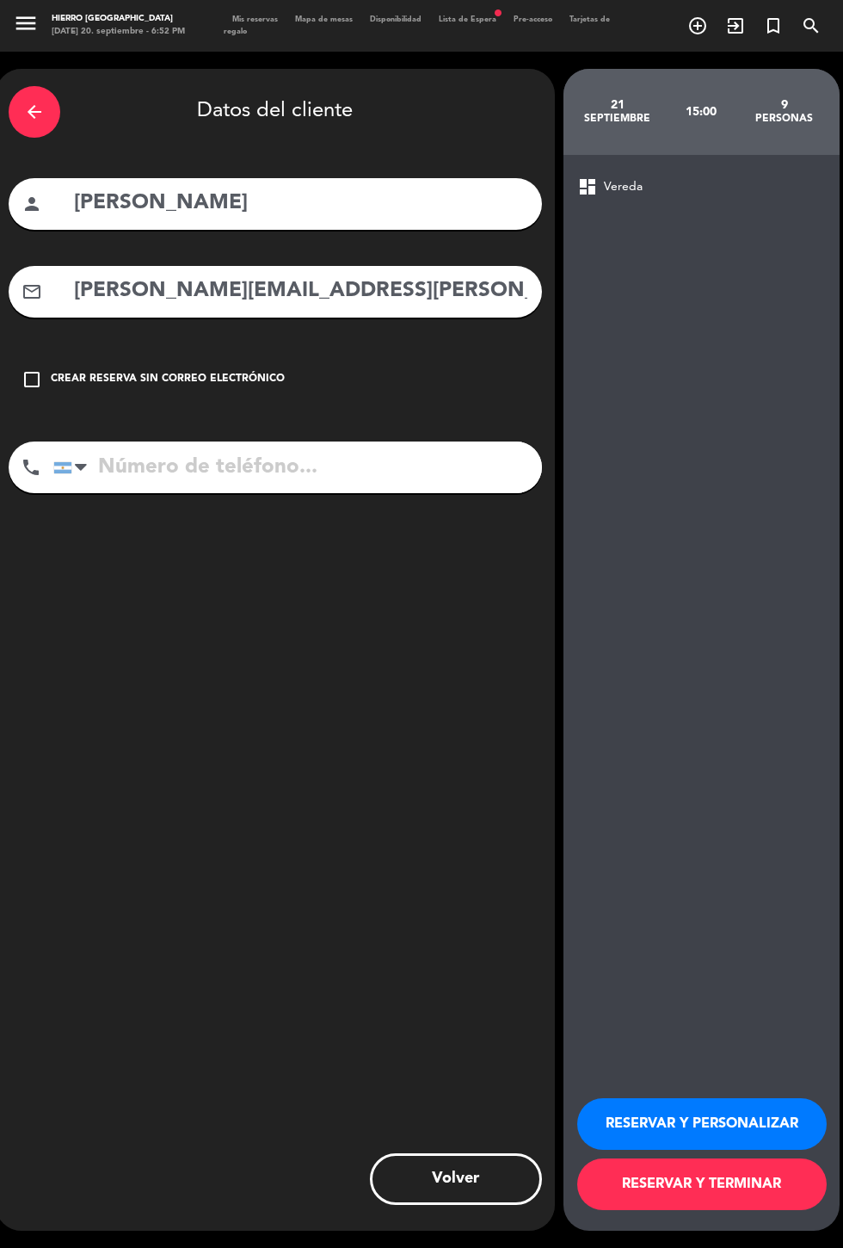
type input "[PERSON_NAME][EMAIL_ADDRESS][PERSON_NAME][DOMAIN_NAME]"
click at [416, 441] on input "tel" at bounding box center [297, 467] width 489 height 52
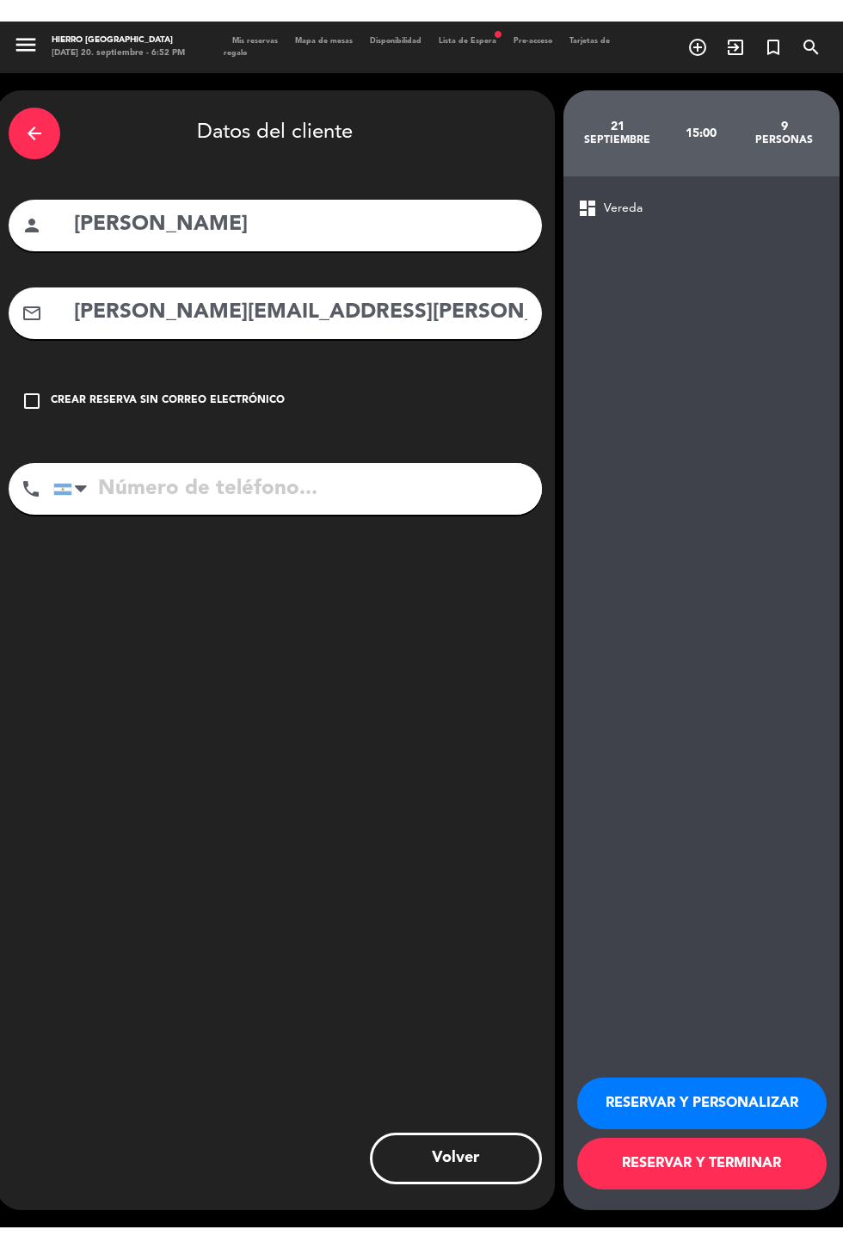
scroll to position [0, 0]
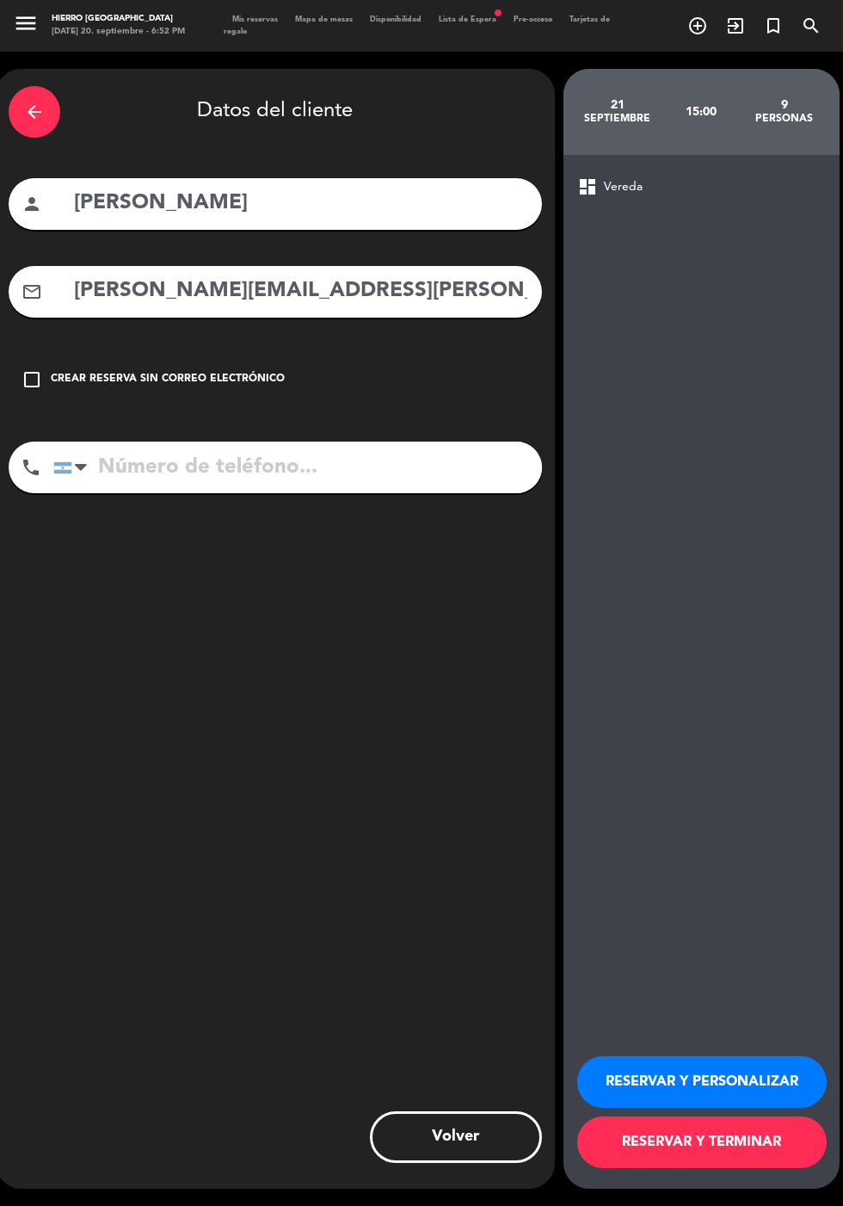
click at [364, 418] on div "arrow_back Datos del cliente person [PERSON_NAME] mail_outline [PERSON_NAME][EM…" at bounding box center [275, 629] width 559 height 1120
click at [436, 445] on input "tel" at bounding box center [297, 467] width 489 height 52
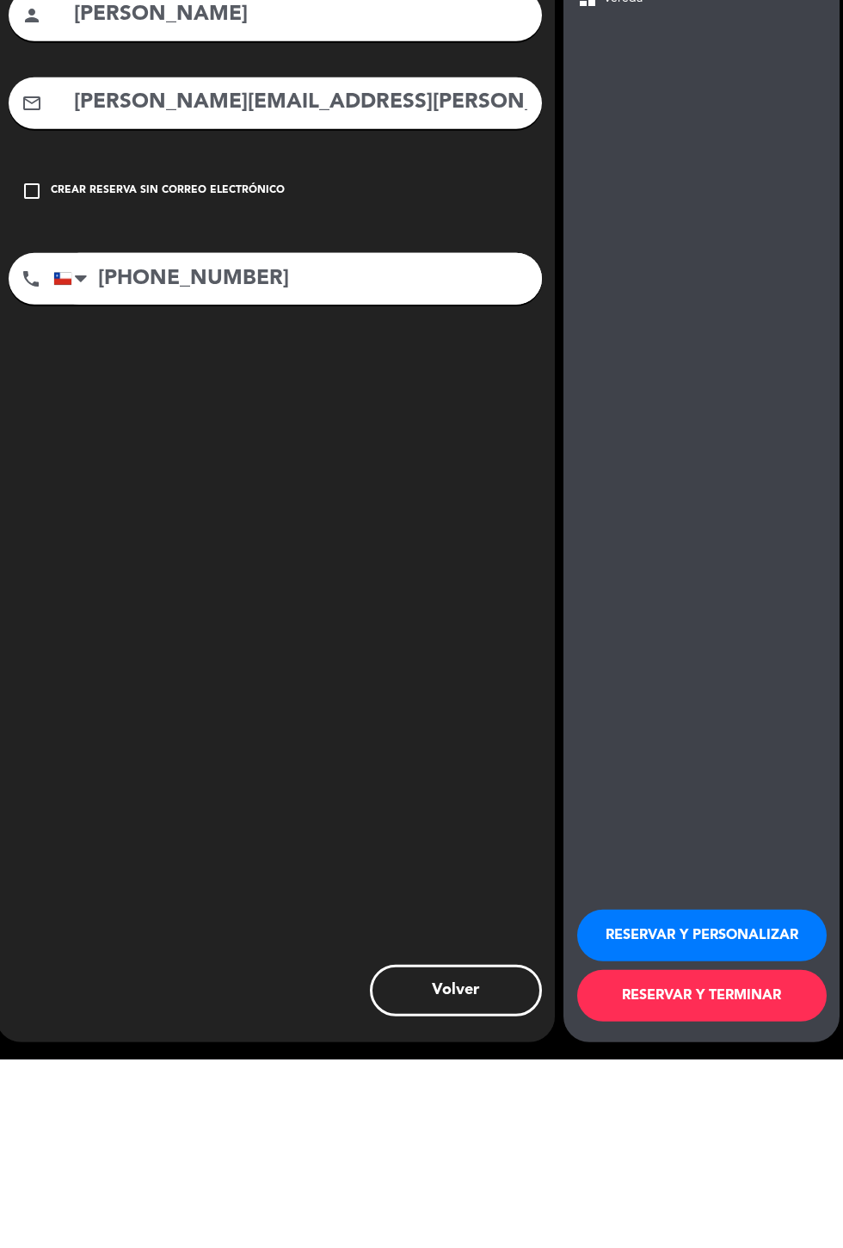
scroll to position [42, 0]
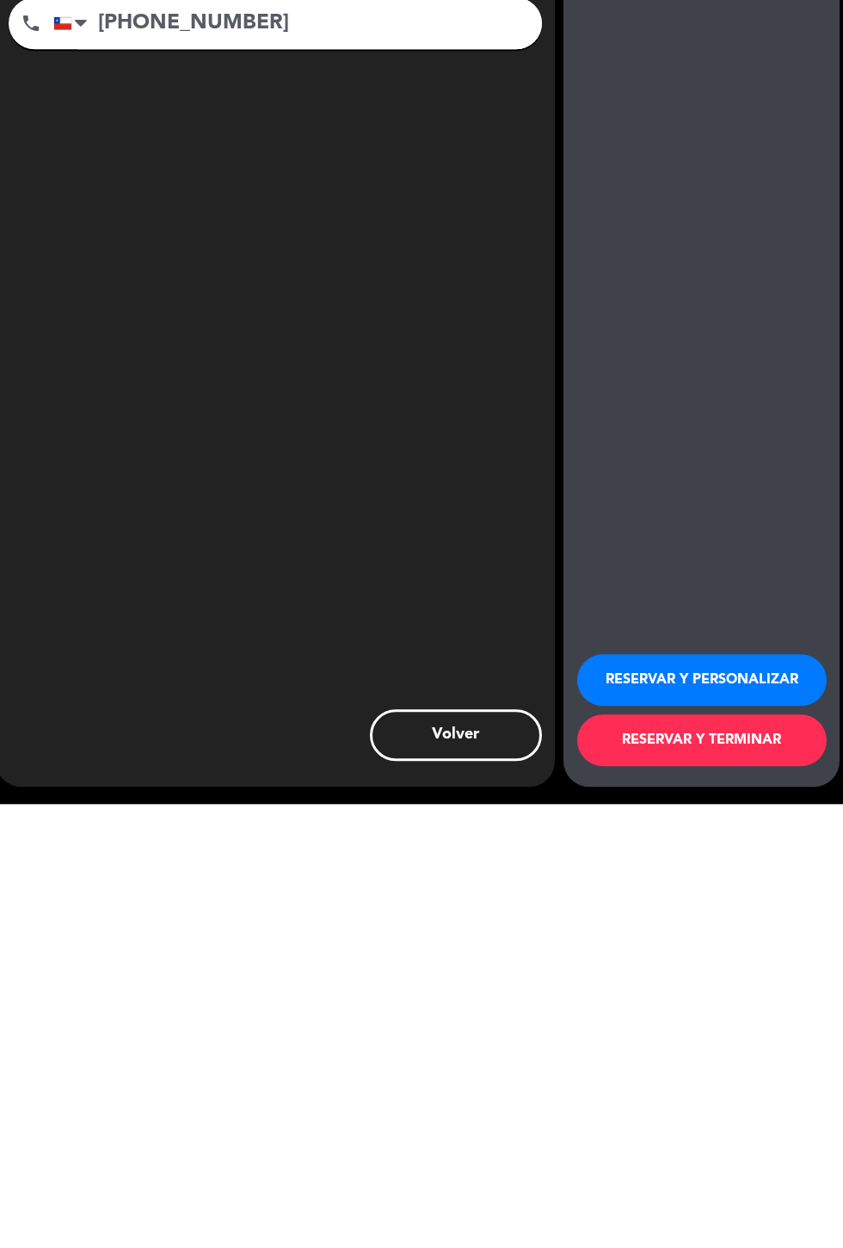
type input "[PHONE_NUMBER]"
click at [753, 1114] on button "RESERVAR Y PERSONALIZAR" at bounding box center [702, 1124] width 250 height 52
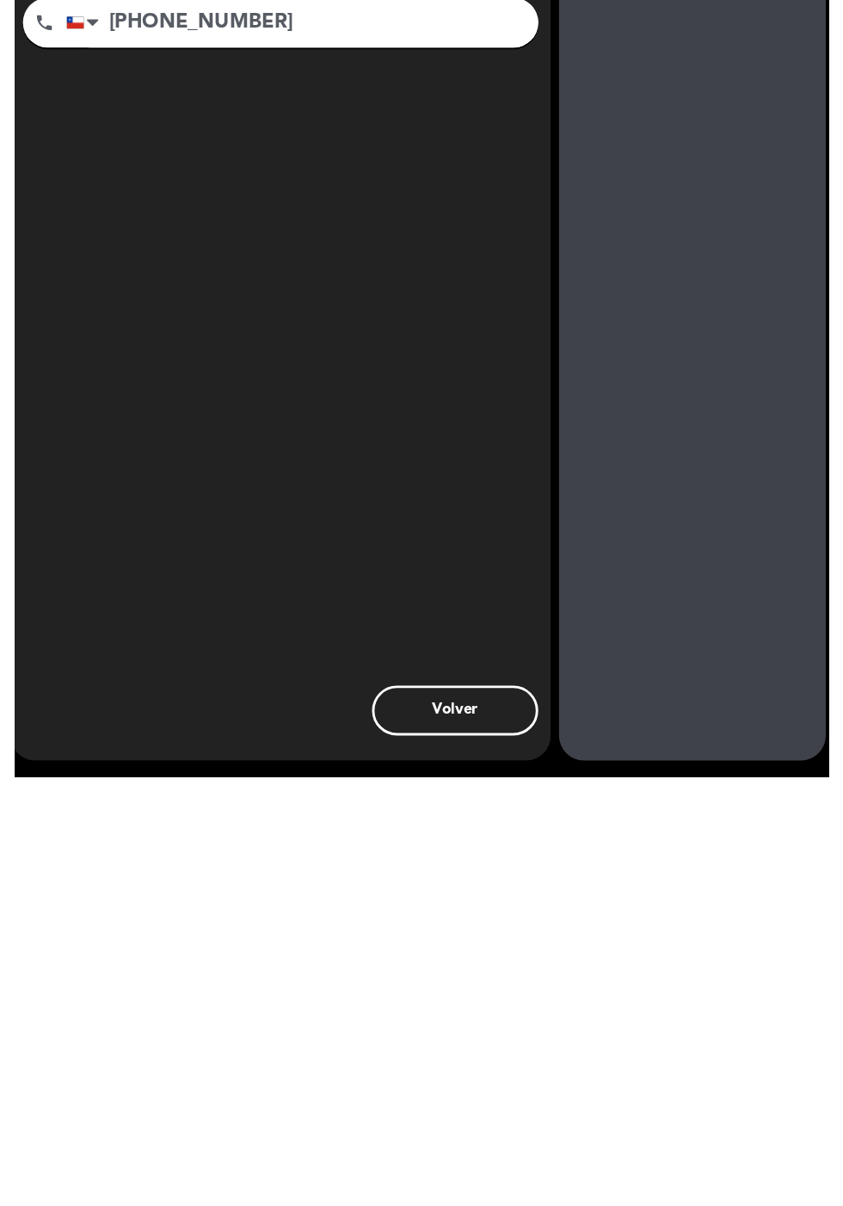
scroll to position [0, 0]
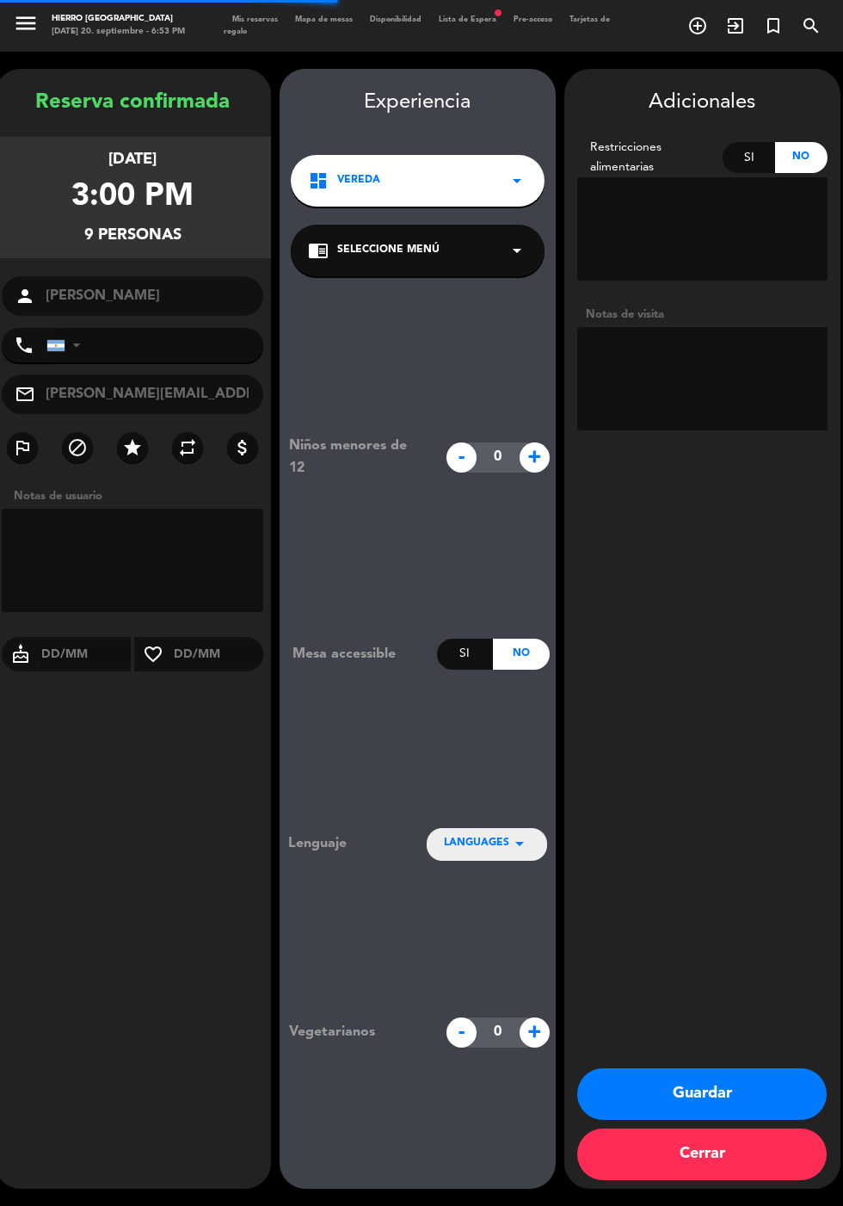
type input "[PHONE_NUMBER]"
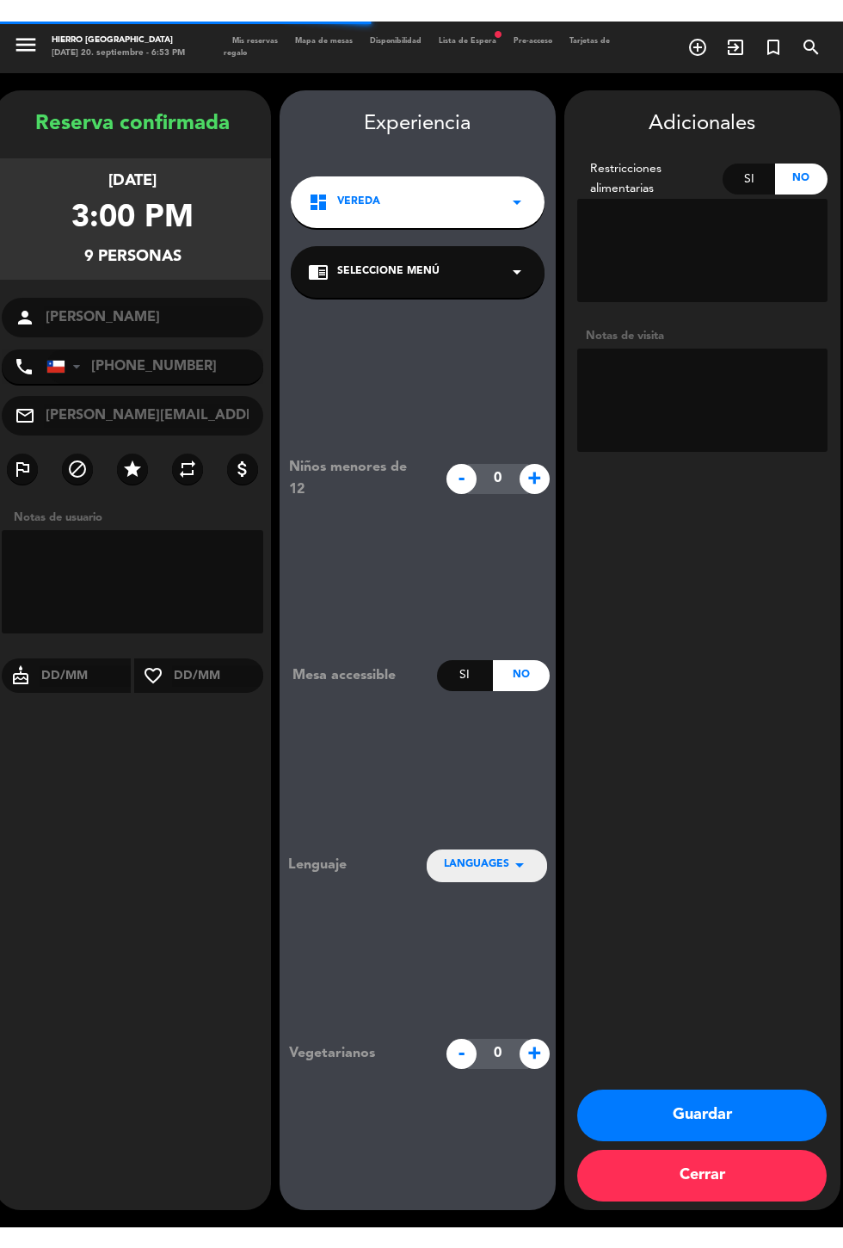
scroll to position [69, 0]
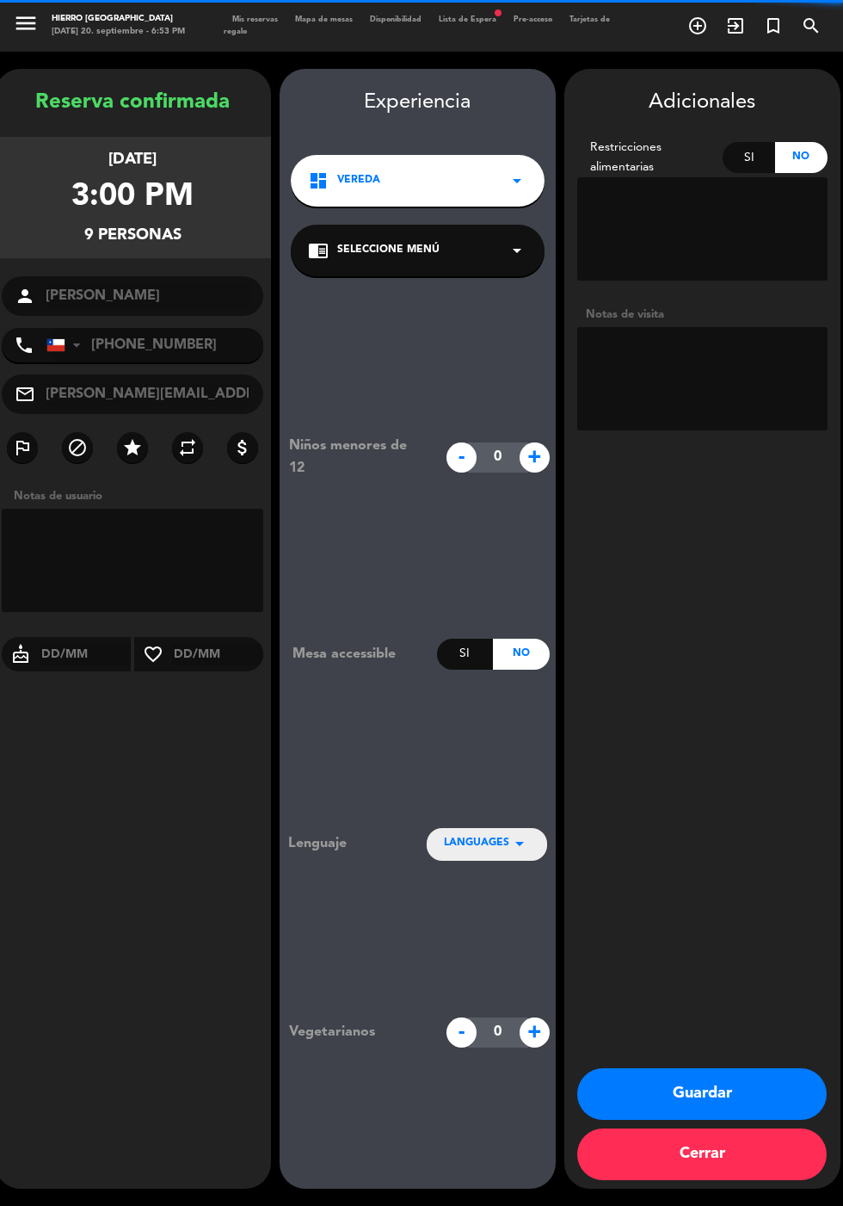
click at [713, 327] on textarea at bounding box center [702, 378] width 250 height 103
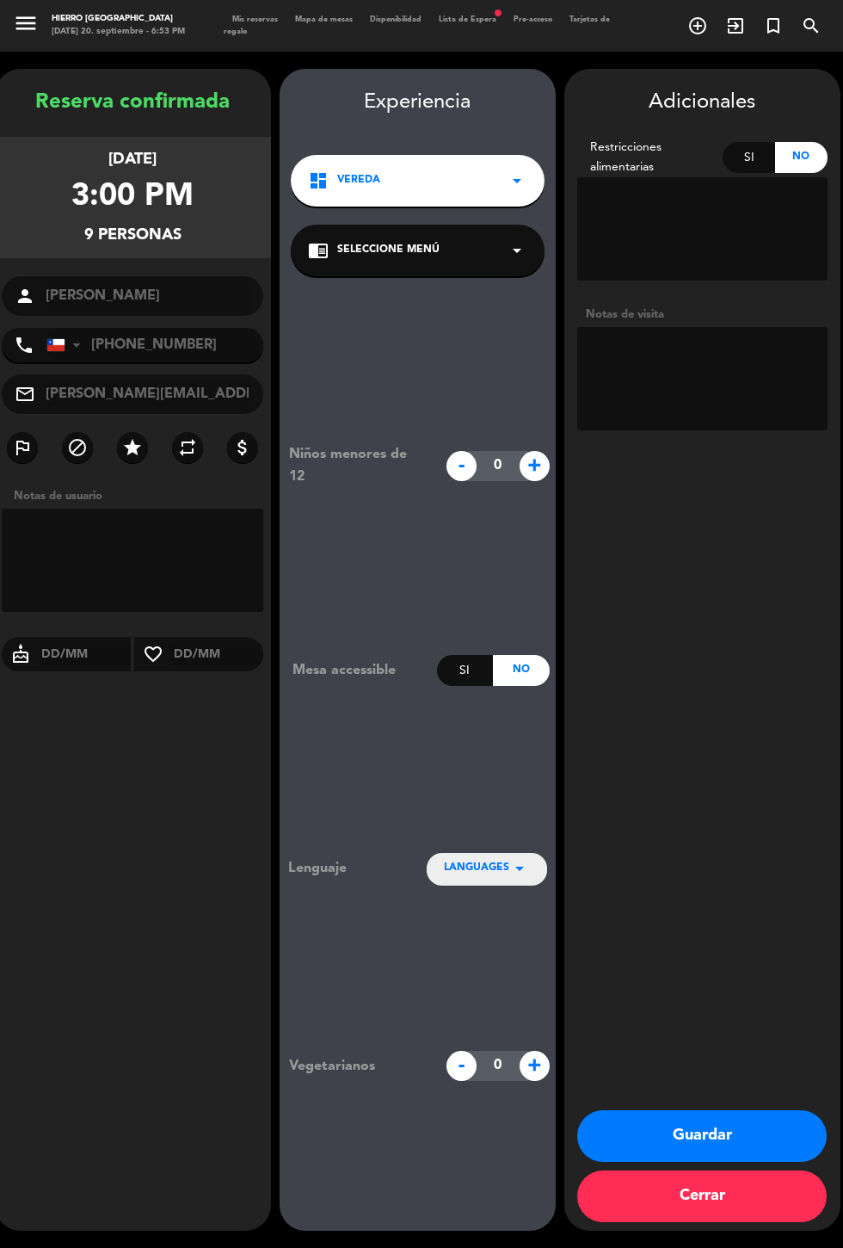
scroll to position [42, 0]
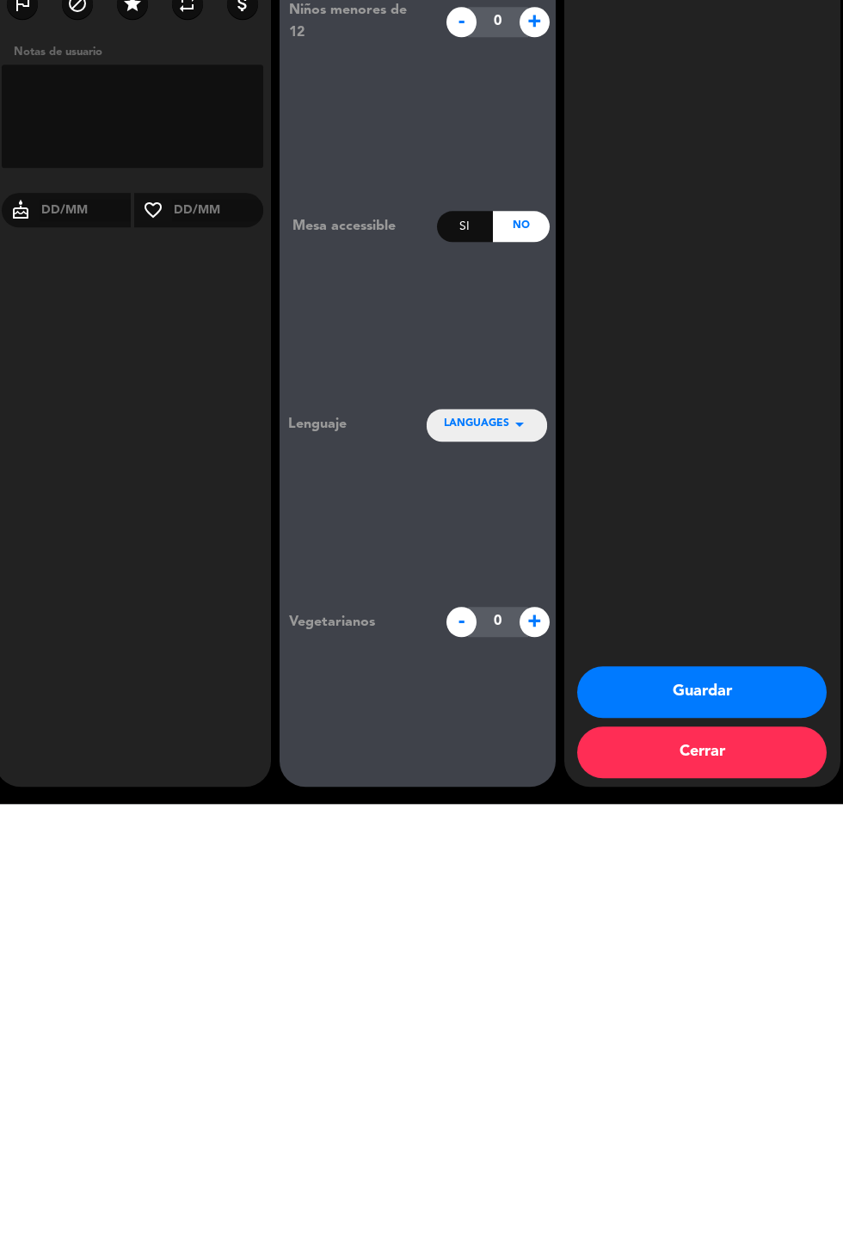
type textarea "Afuera, no abonaron seña pero saben del horarios puntual"
click at [765, 1119] on button "Guardar" at bounding box center [702, 1136] width 250 height 52
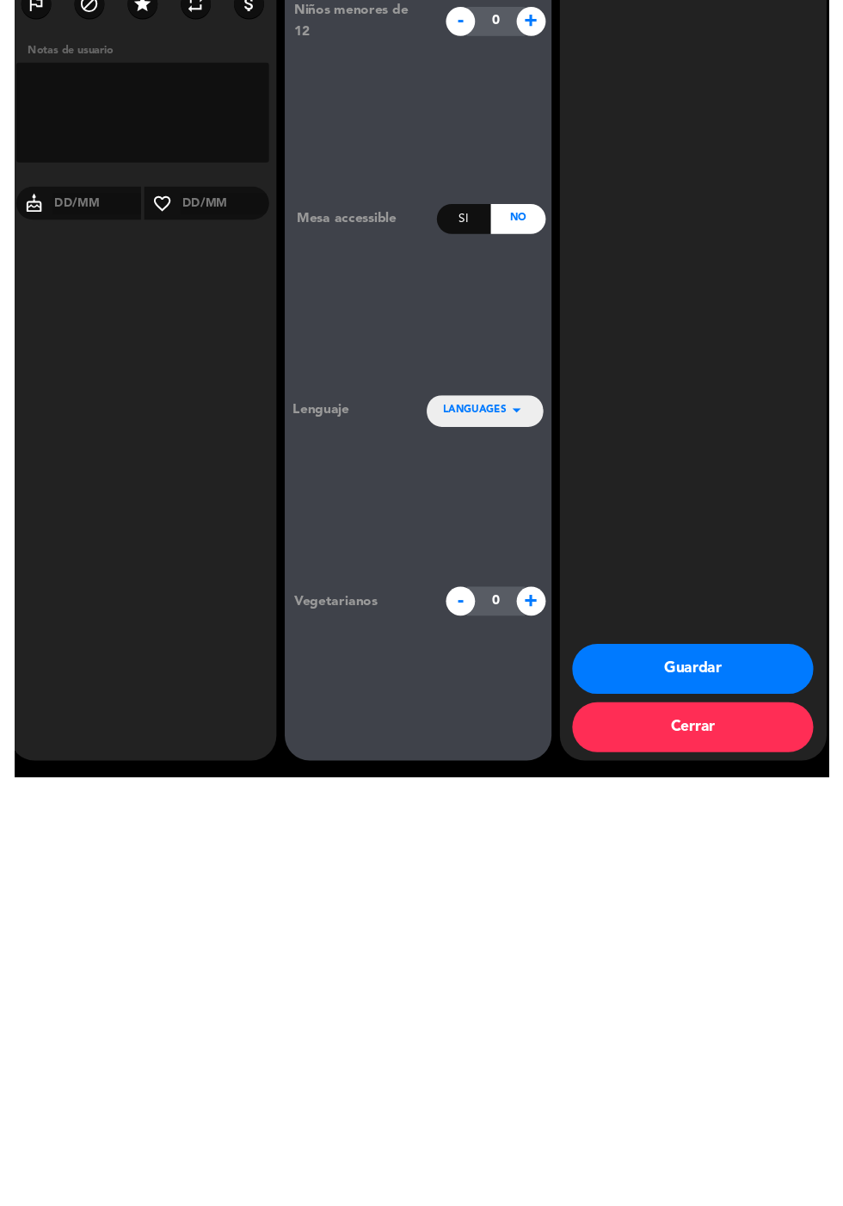
scroll to position [0, 0]
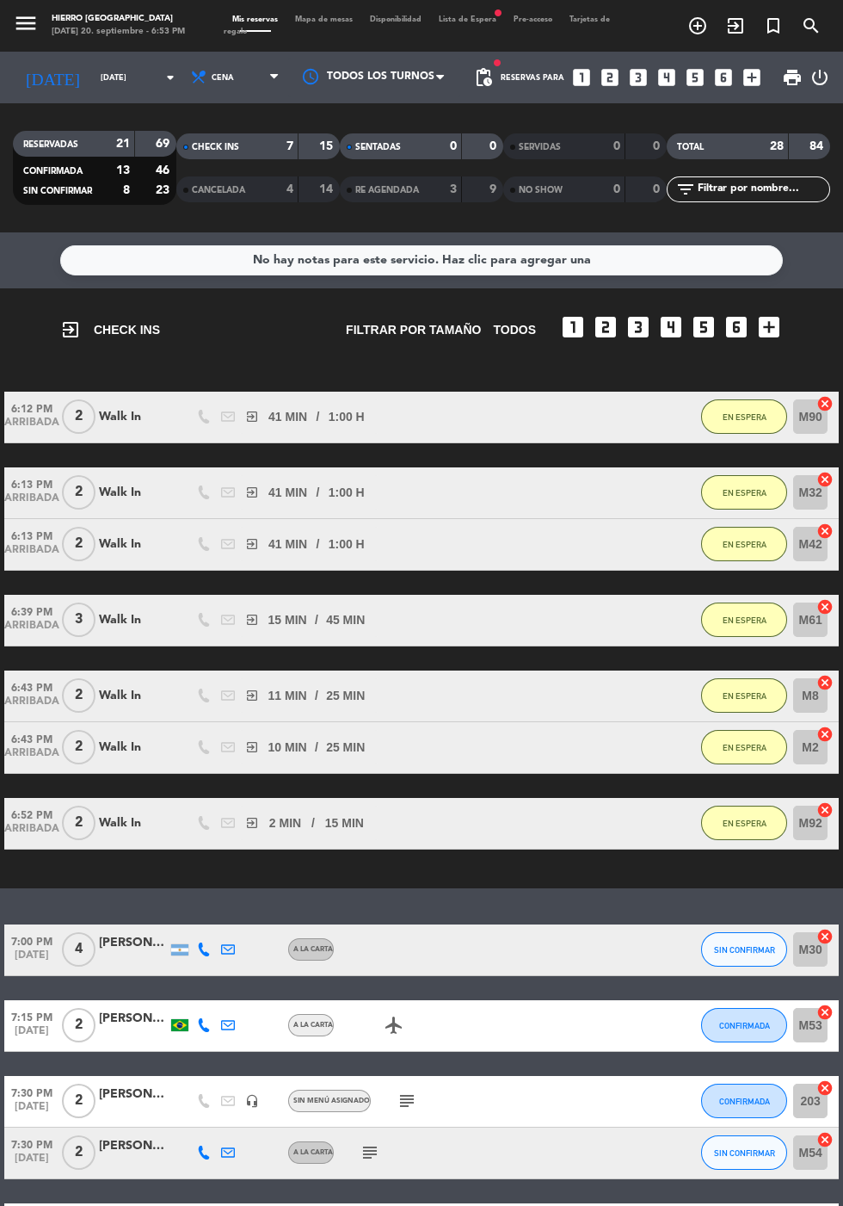
click at [92, 65] on input "[DATE]" at bounding box center [146, 78] width 108 height 27
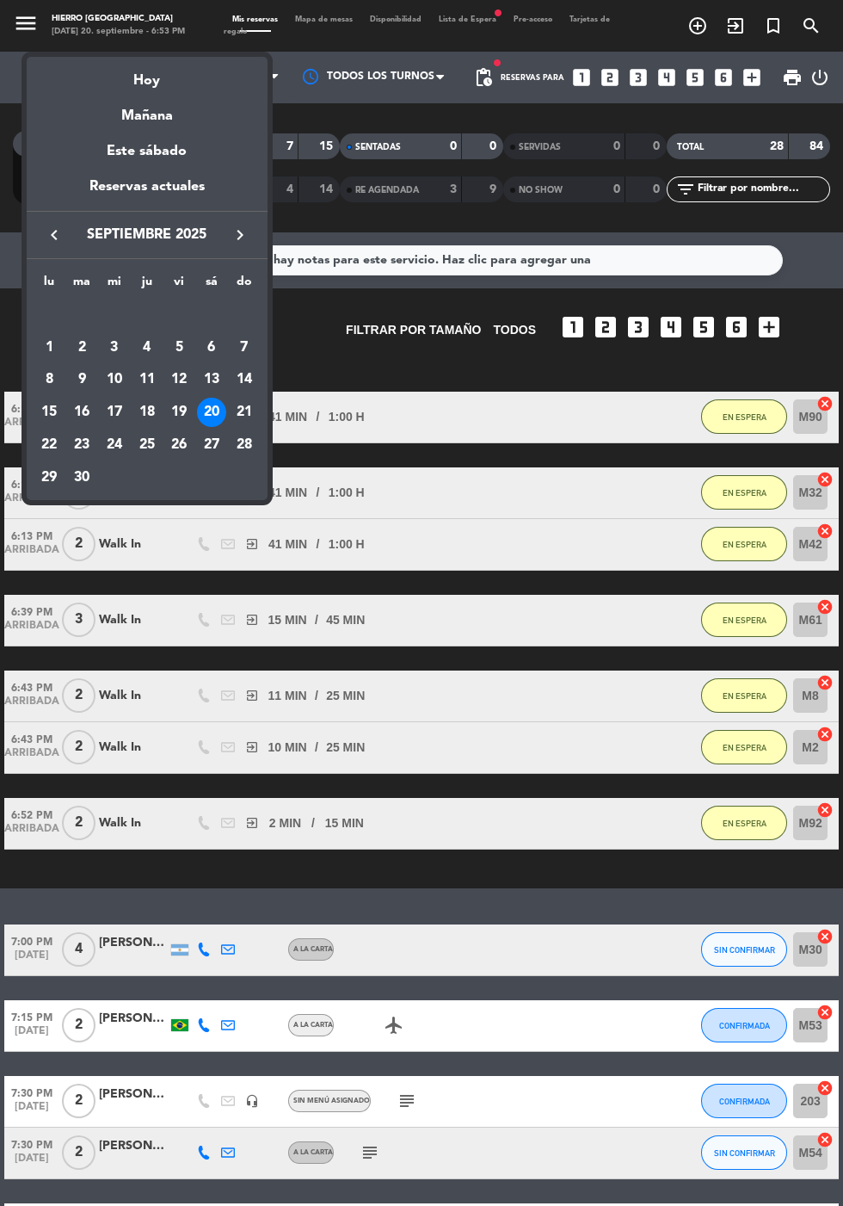
click at [244, 410] on div "21" at bounding box center [244, 412] width 29 height 29
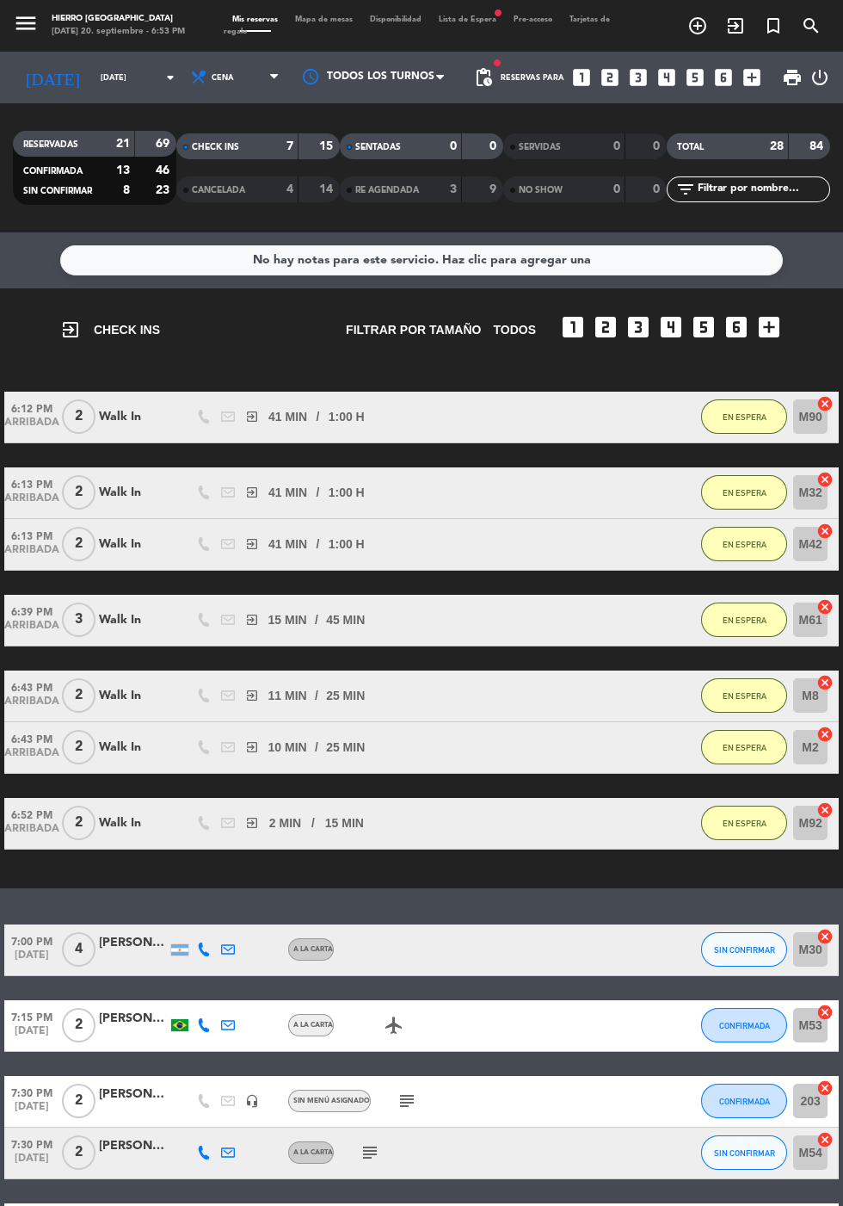
type input "[DATE]"
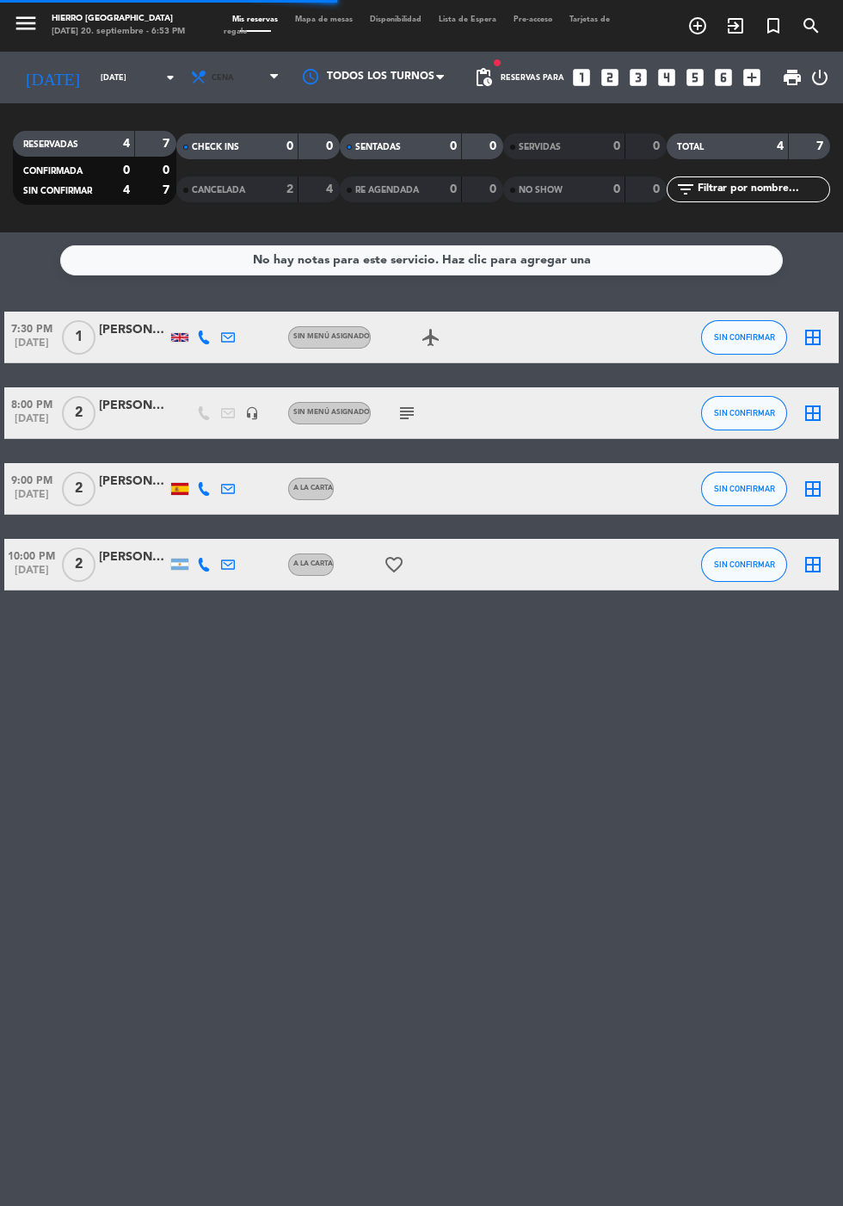
click at [202, 59] on span "Cena" at bounding box center [236, 78] width 103 height 38
click at [233, 109] on div "menu Hierro [PERSON_NAME] [DATE] 20. septiembre - 6:53 PM Mis reservas Mapa de …" at bounding box center [421, 116] width 843 height 232
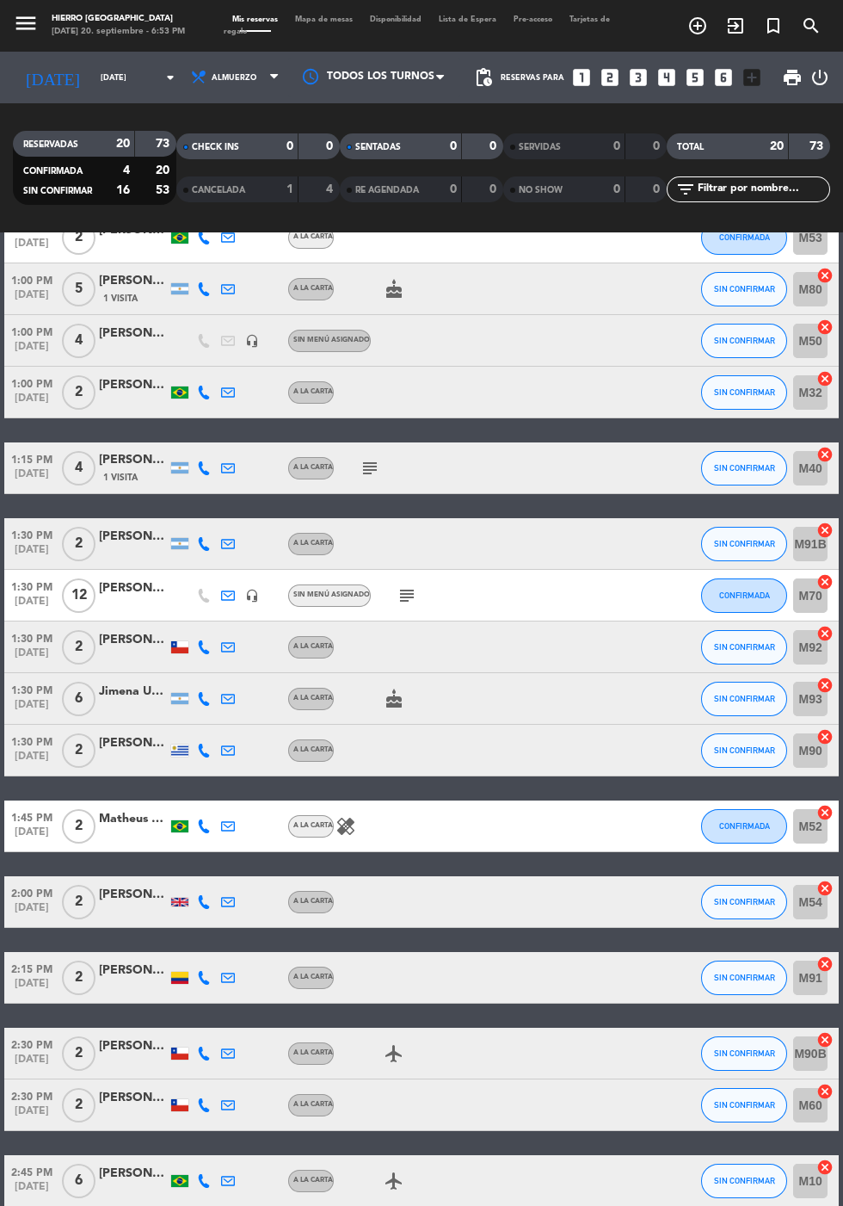
scroll to position [379, 0]
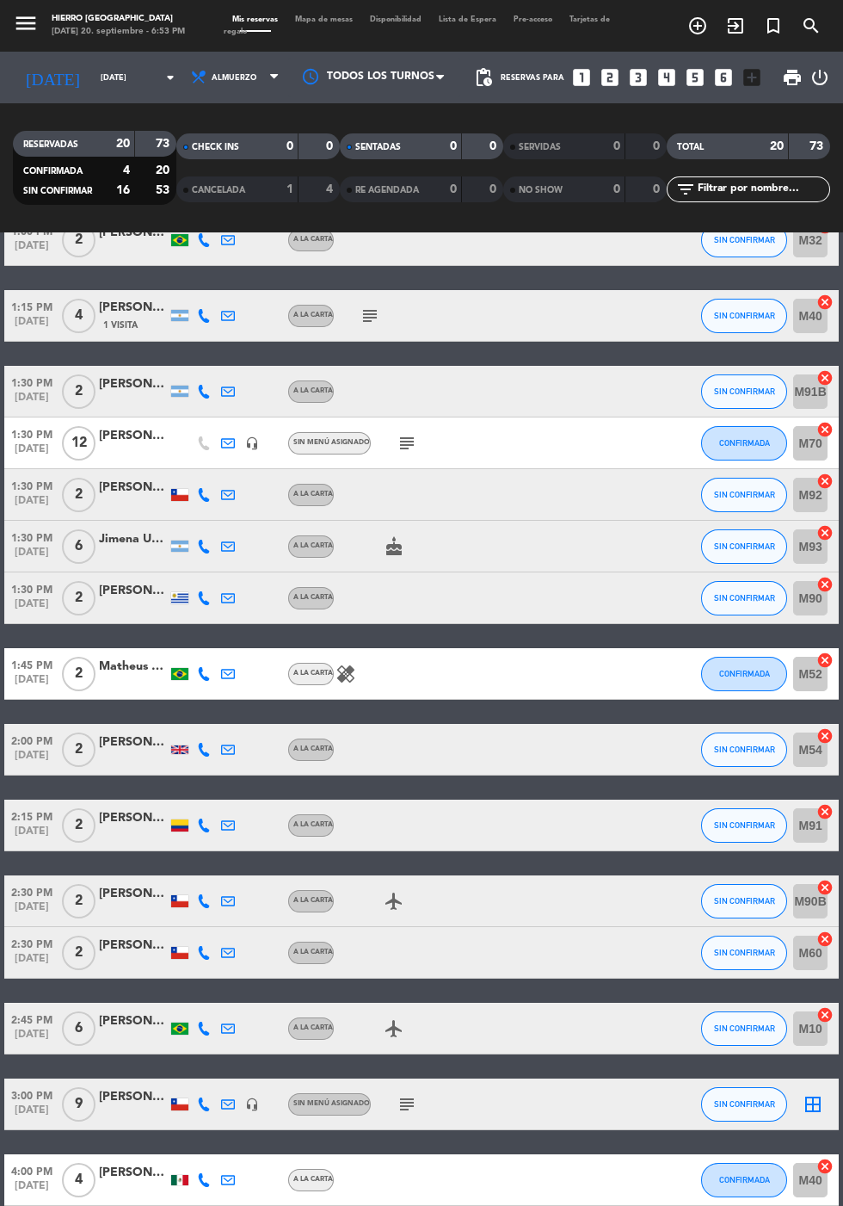
click at [122, 1087] on div "[PERSON_NAME]" at bounding box center [133, 1097] width 69 height 20
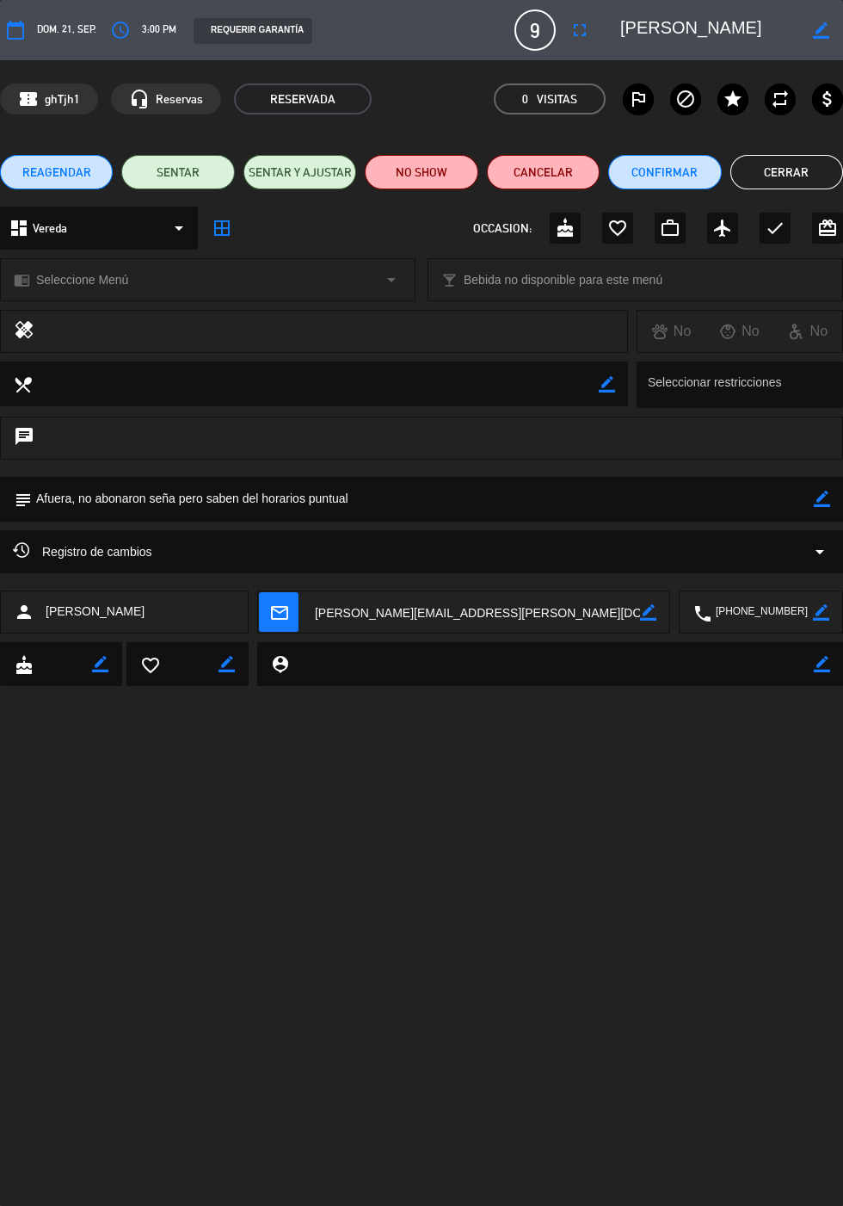
click at [822, 27] on icon "border_color" at bounding box center [821, 30] width 16 height 16
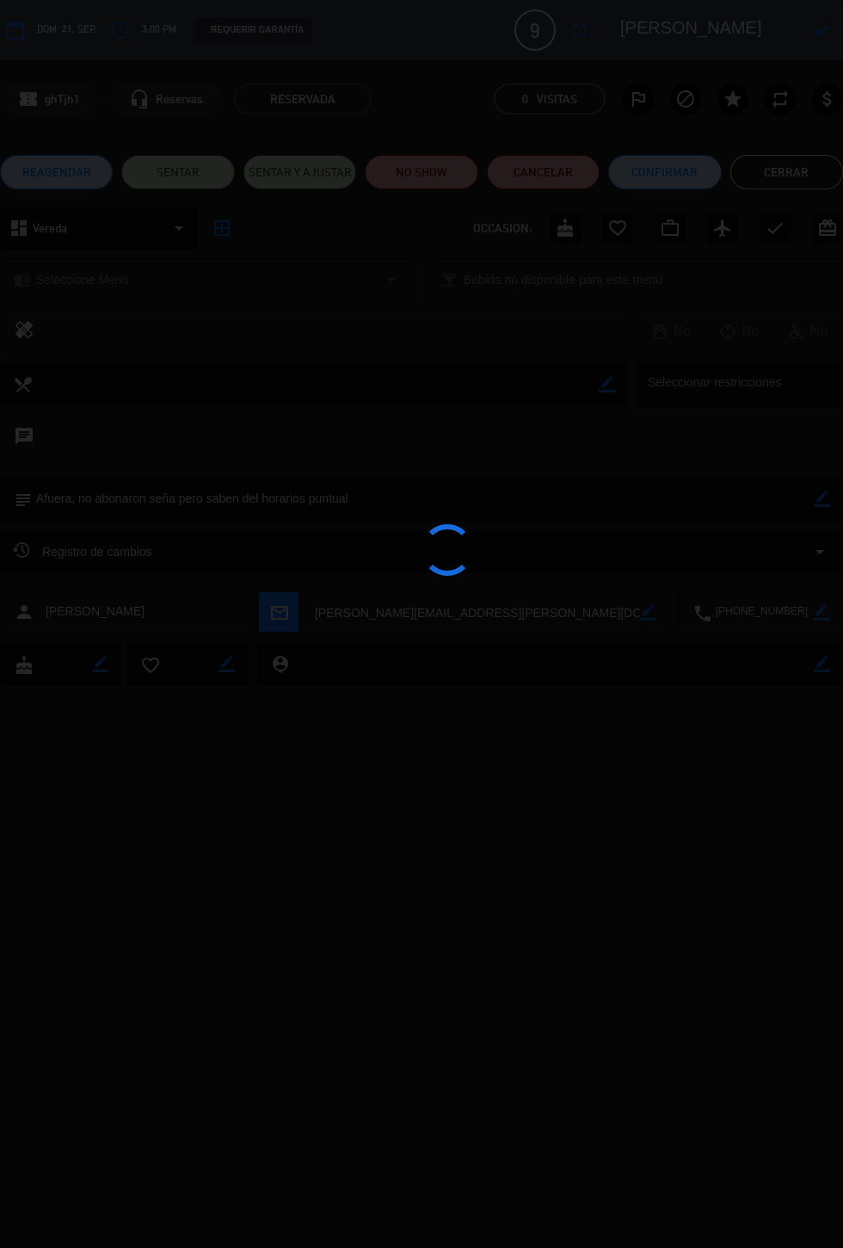
click at [682, 19] on div at bounding box center [421, 624] width 843 height 1248
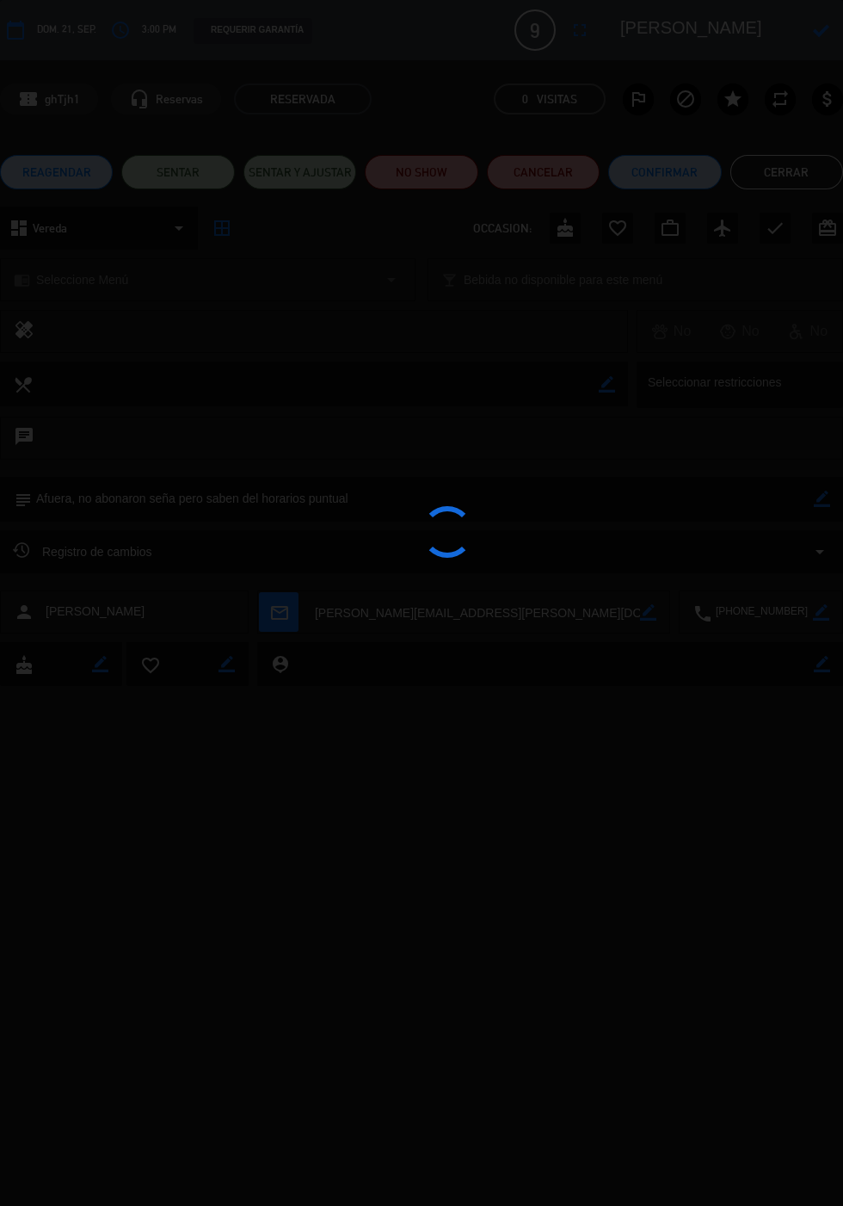
click at [696, 26] on div at bounding box center [421, 603] width 843 height 1206
click at [688, 34] on div at bounding box center [421, 603] width 843 height 1206
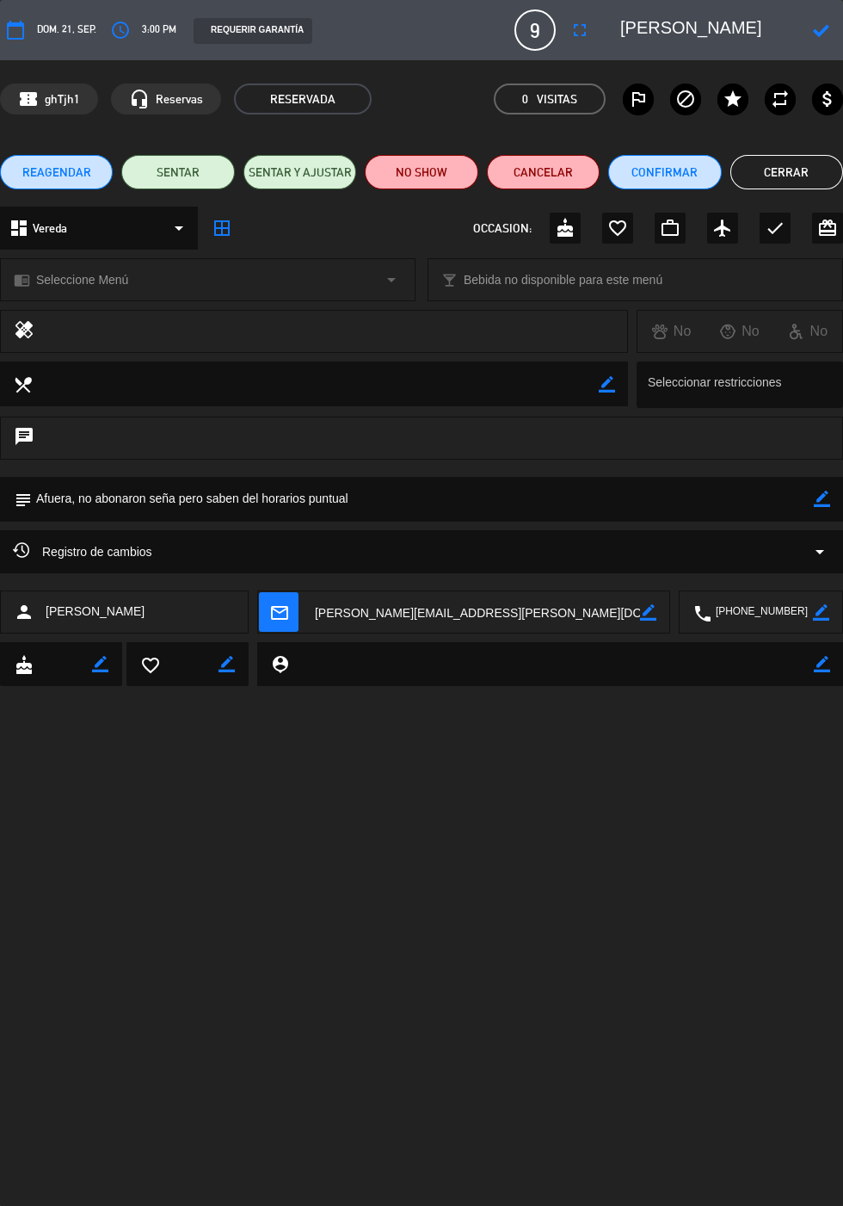
click at [684, 29] on textarea at bounding box center [709, 30] width 178 height 31
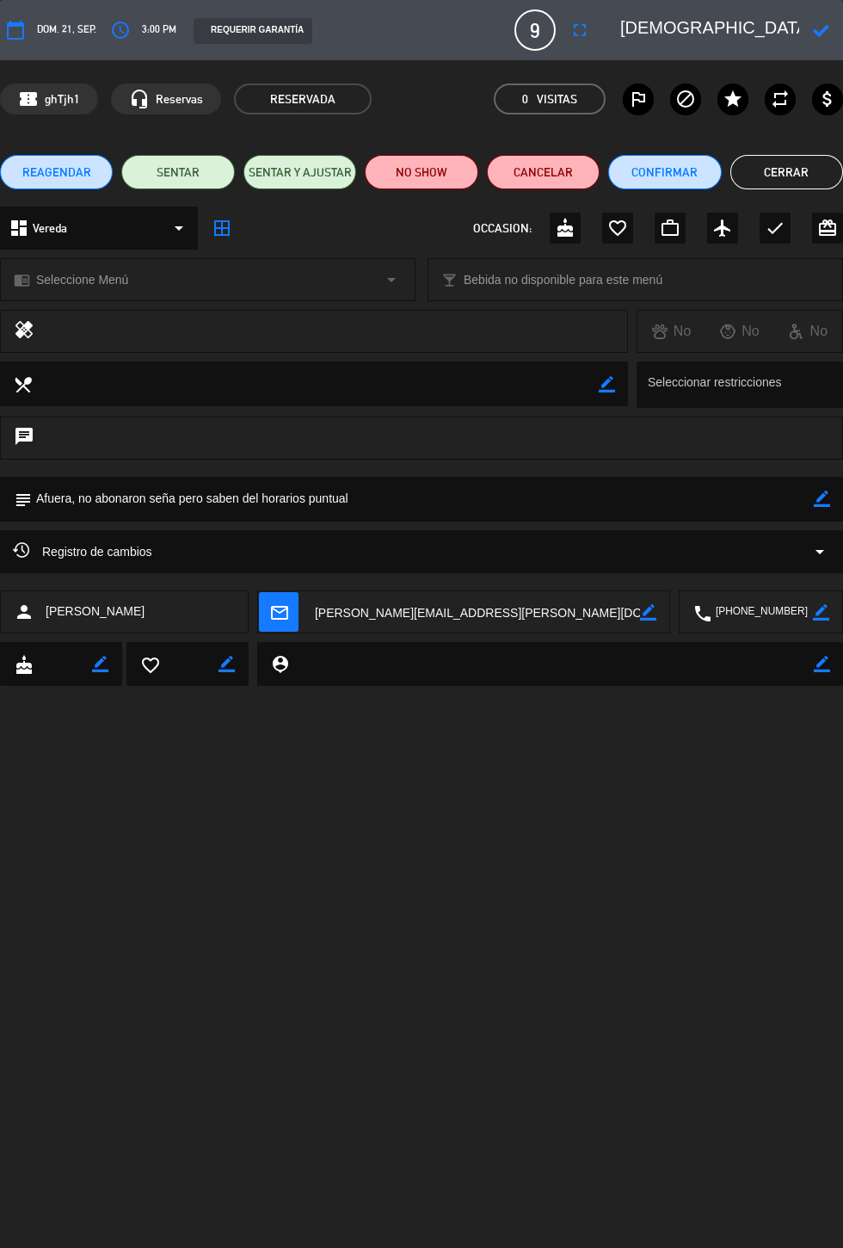
type textarea "[DEMOGRAPHIC_DATA][PERSON_NAME]"
click at [822, 28] on icon at bounding box center [821, 30] width 16 height 16
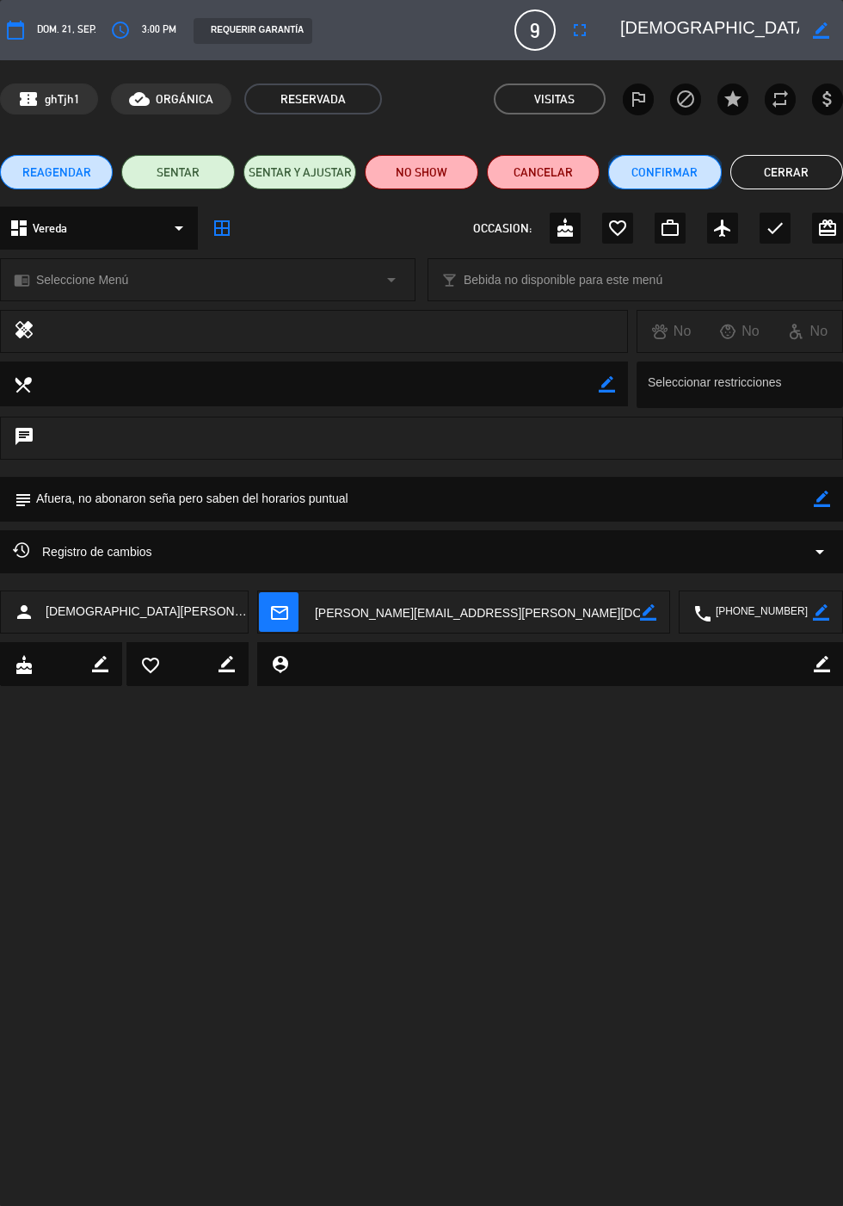
click at [662, 176] on button "Confirmar" at bounding box center [664, 172] width 113 height 34
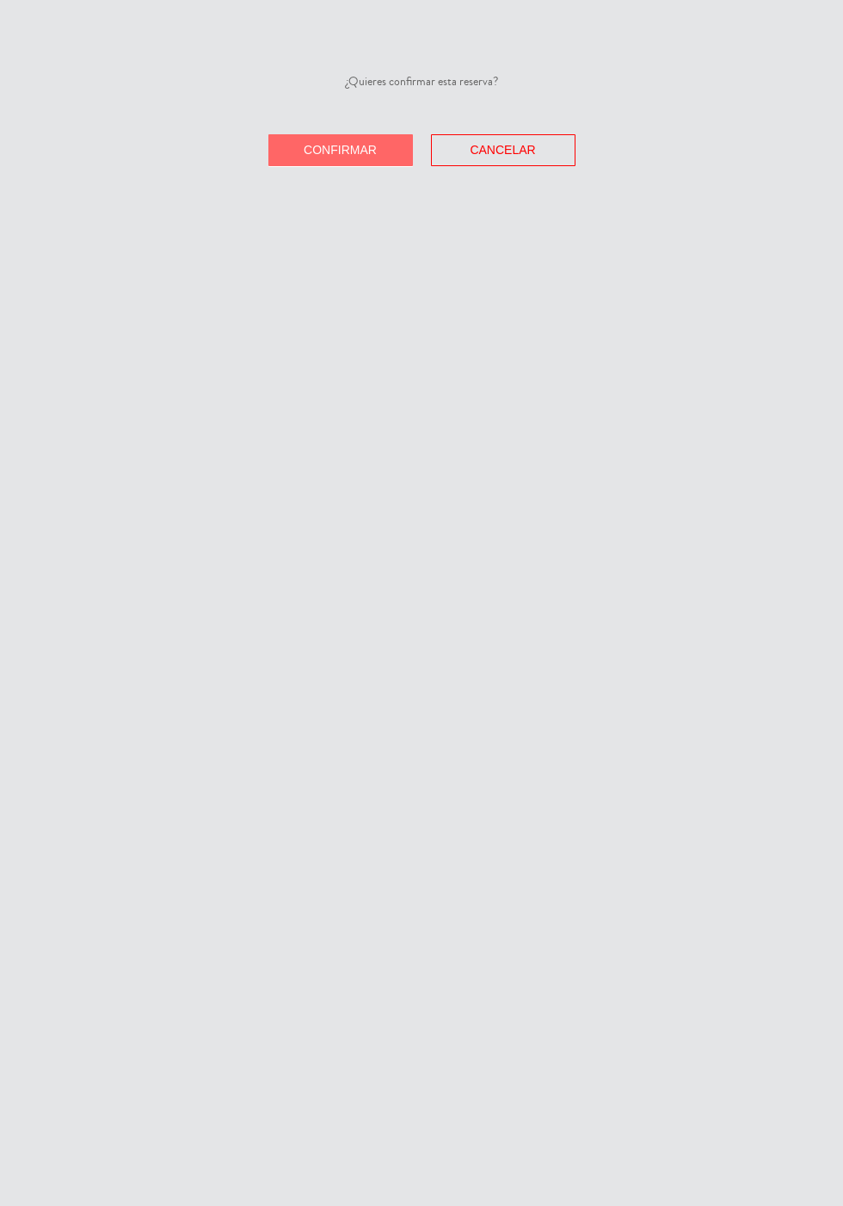
click at [349, 147] on span "Confirmar" at bounding box center [340, 150] width 73 height 14
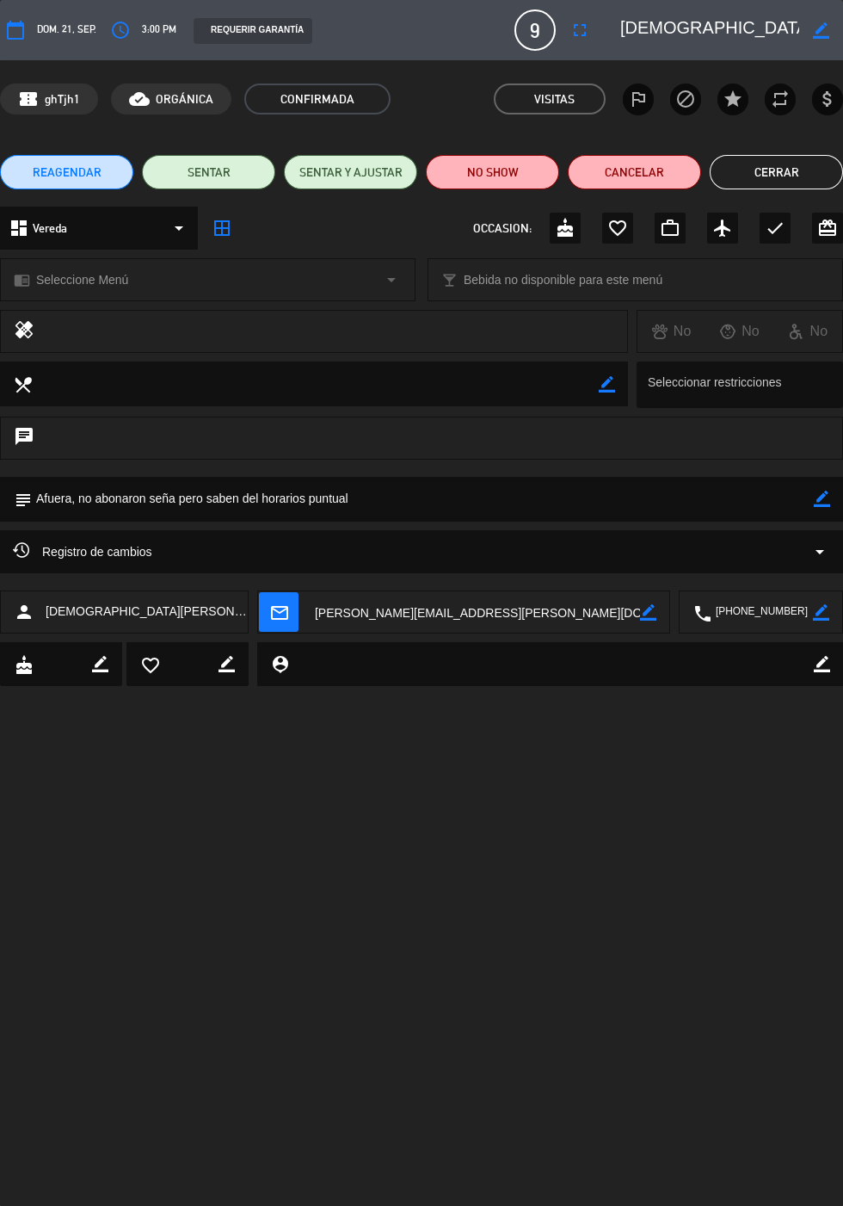
click at [824, 170] on button "Cerrar" at bounding box center [776, 172] width 133 height 34
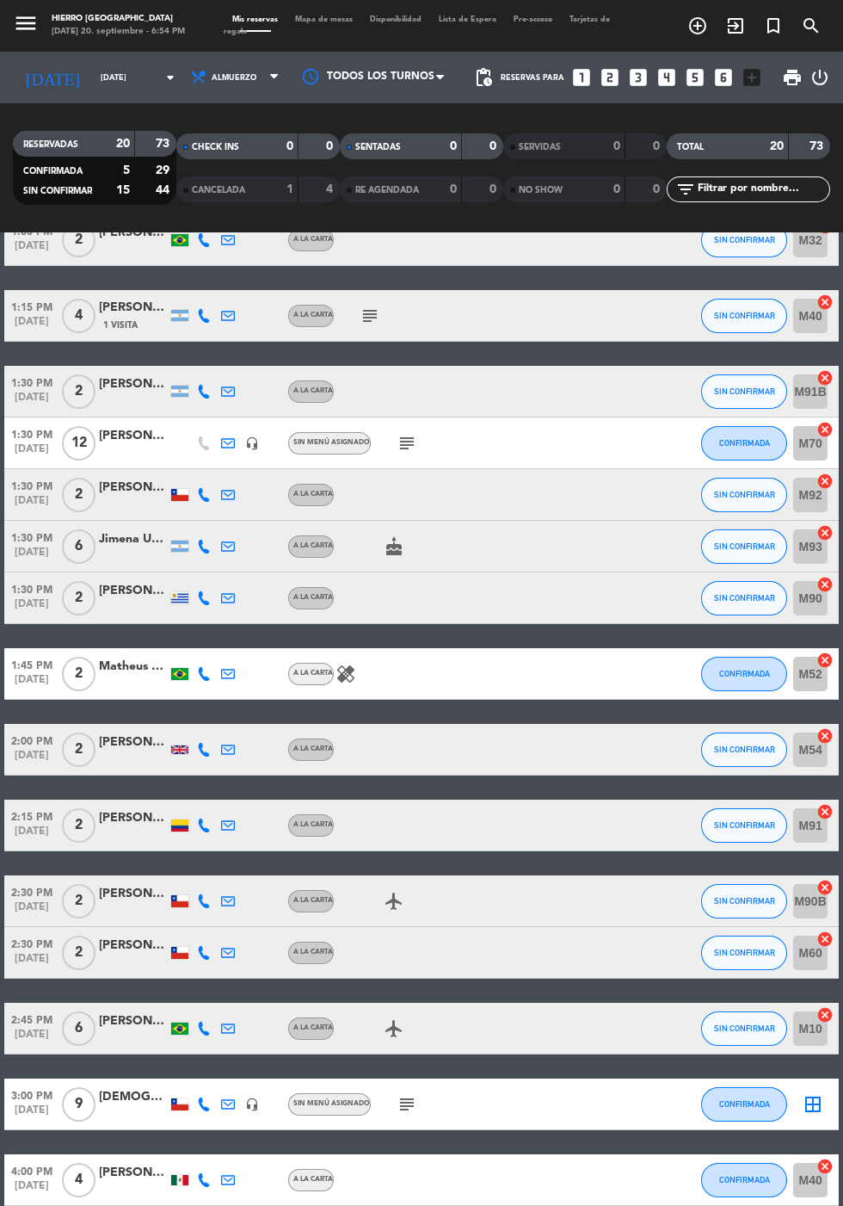
click at [603, 66] on icon "looks_two" at bounding box center [610, 77] width 22 height 22
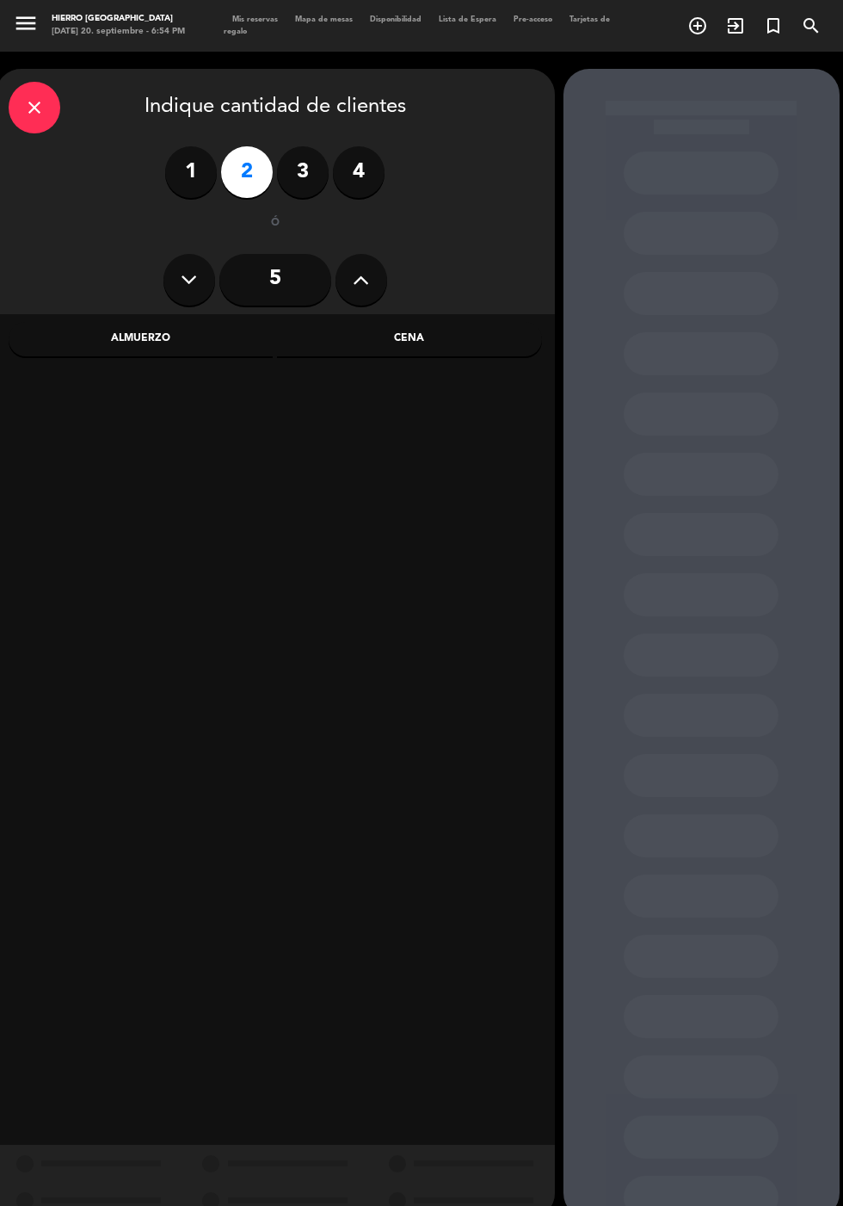
click at [425, 322] on div "Cena" at bounding box center [409, 339] width 265 height 34
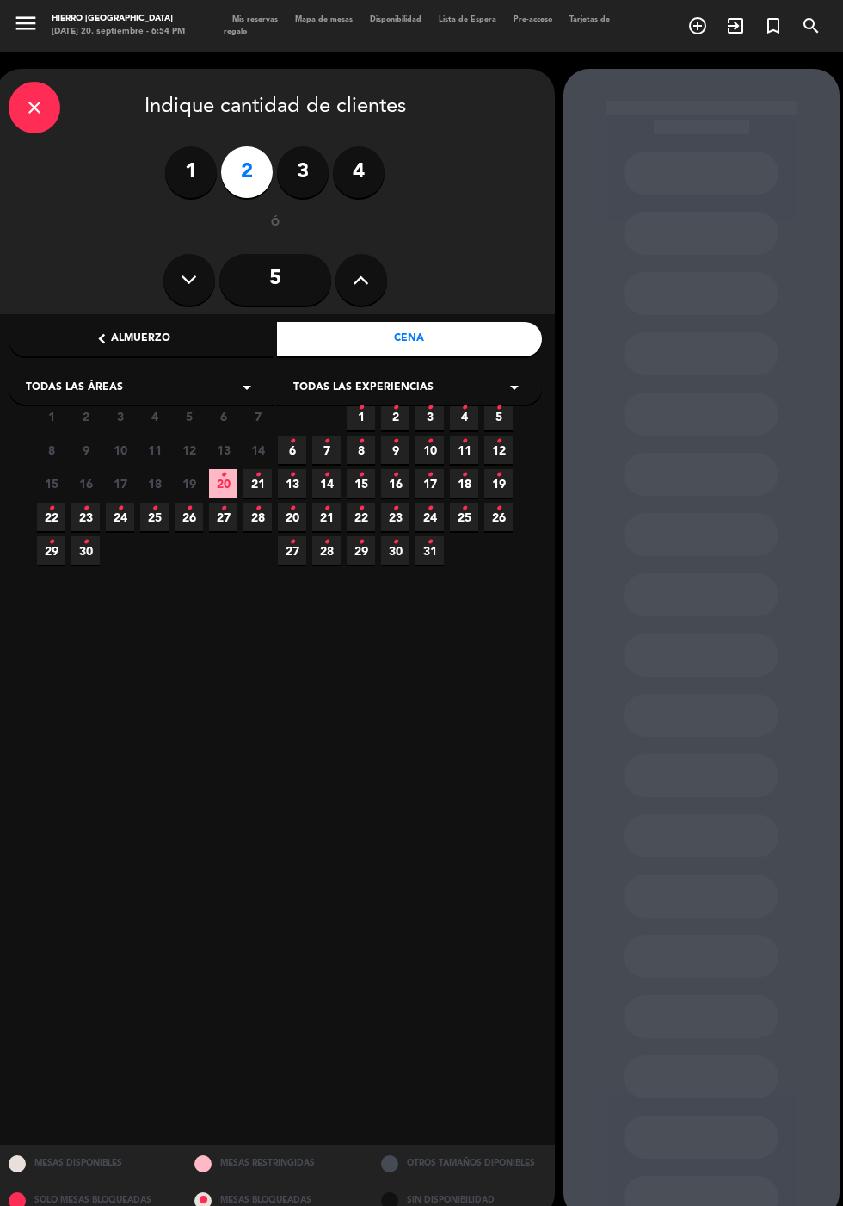
click at [223, 461] on icon "•" at bounding box center [223, 475] width 6 height 28
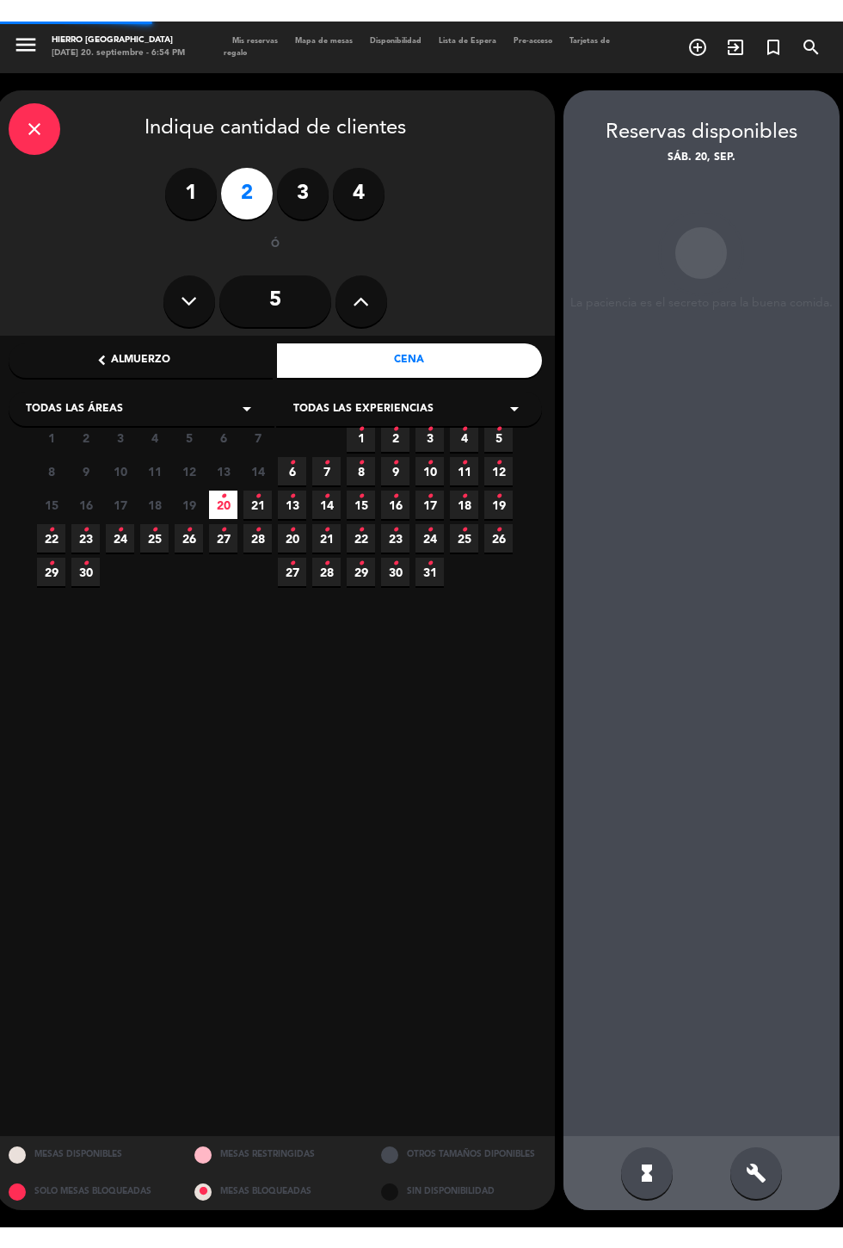
scroll to position [69, 0]
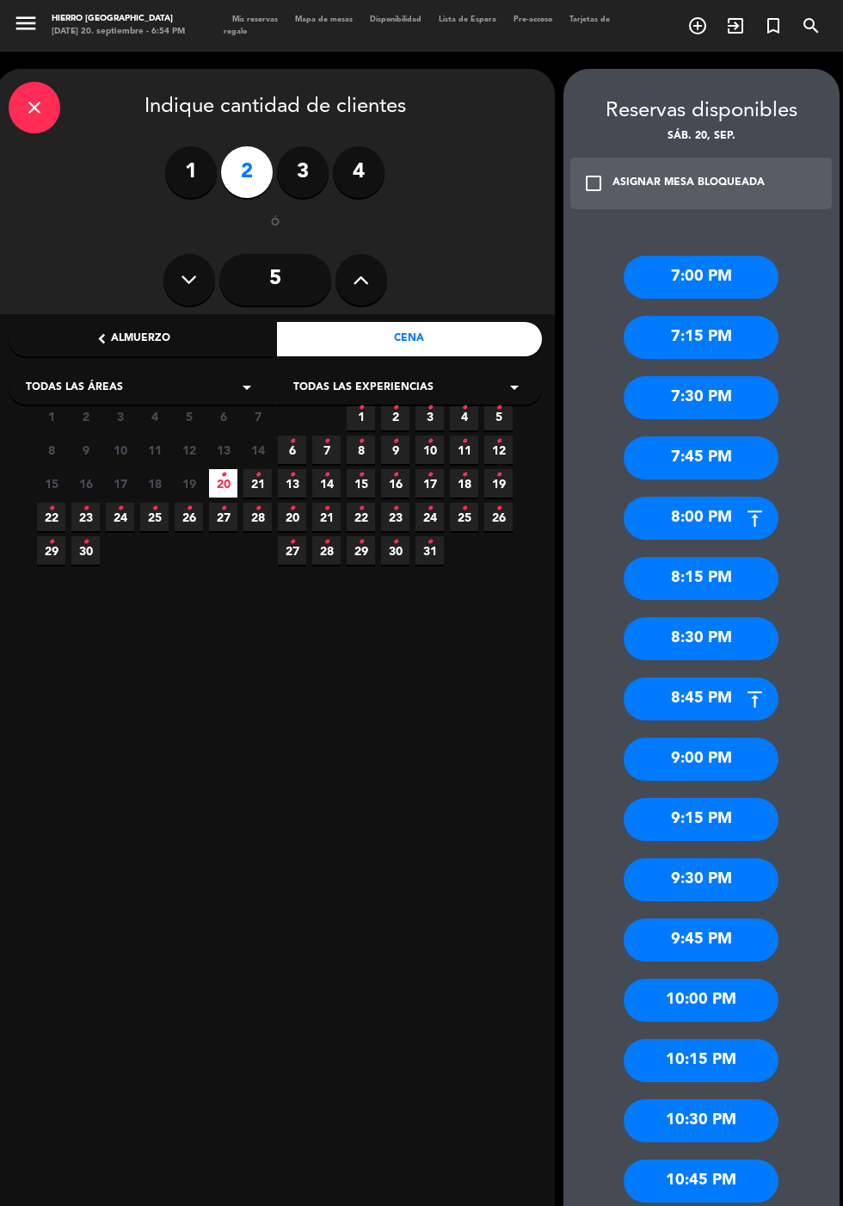
click at [726, 617] on div "8:30 PM" at bounding box center [701, 638] width 155 height 43
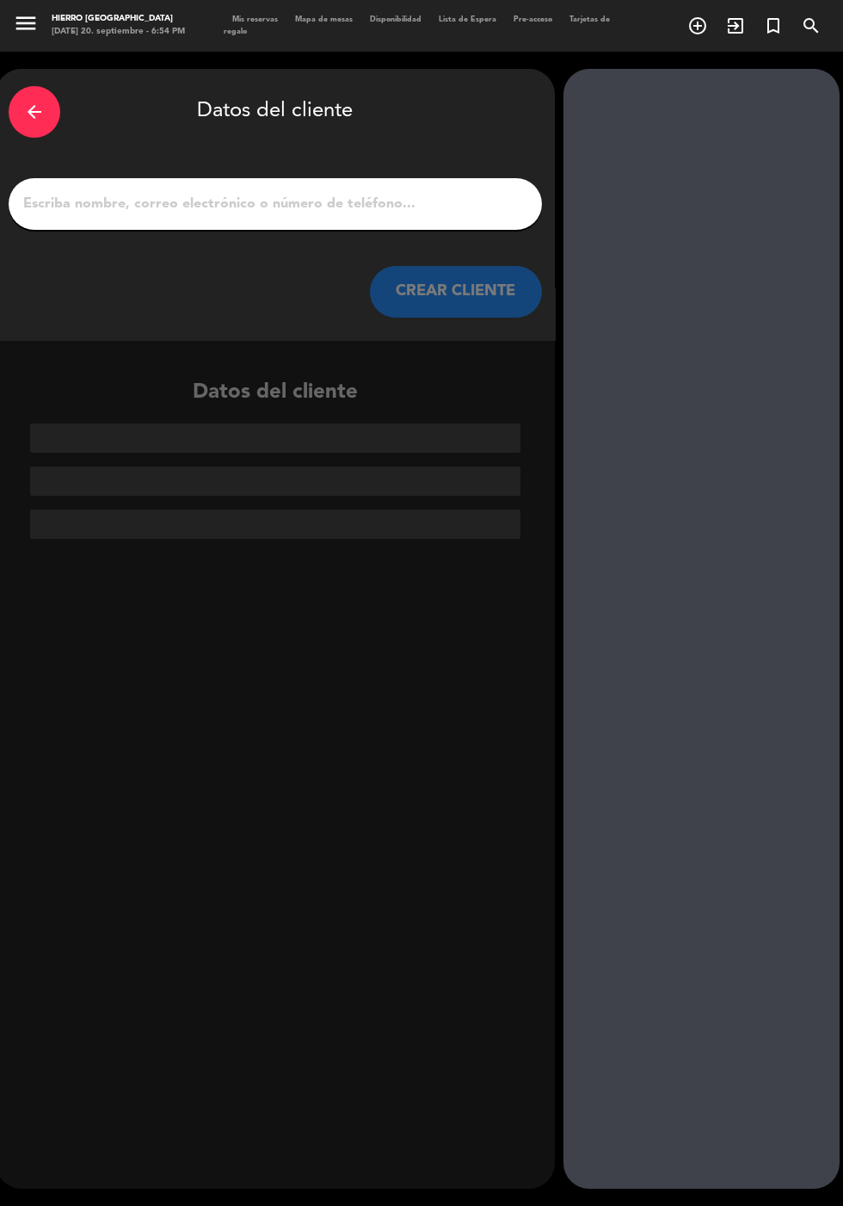
click at [389, 192] on input "1" at bounding box center [276, 204] width 508 height 24
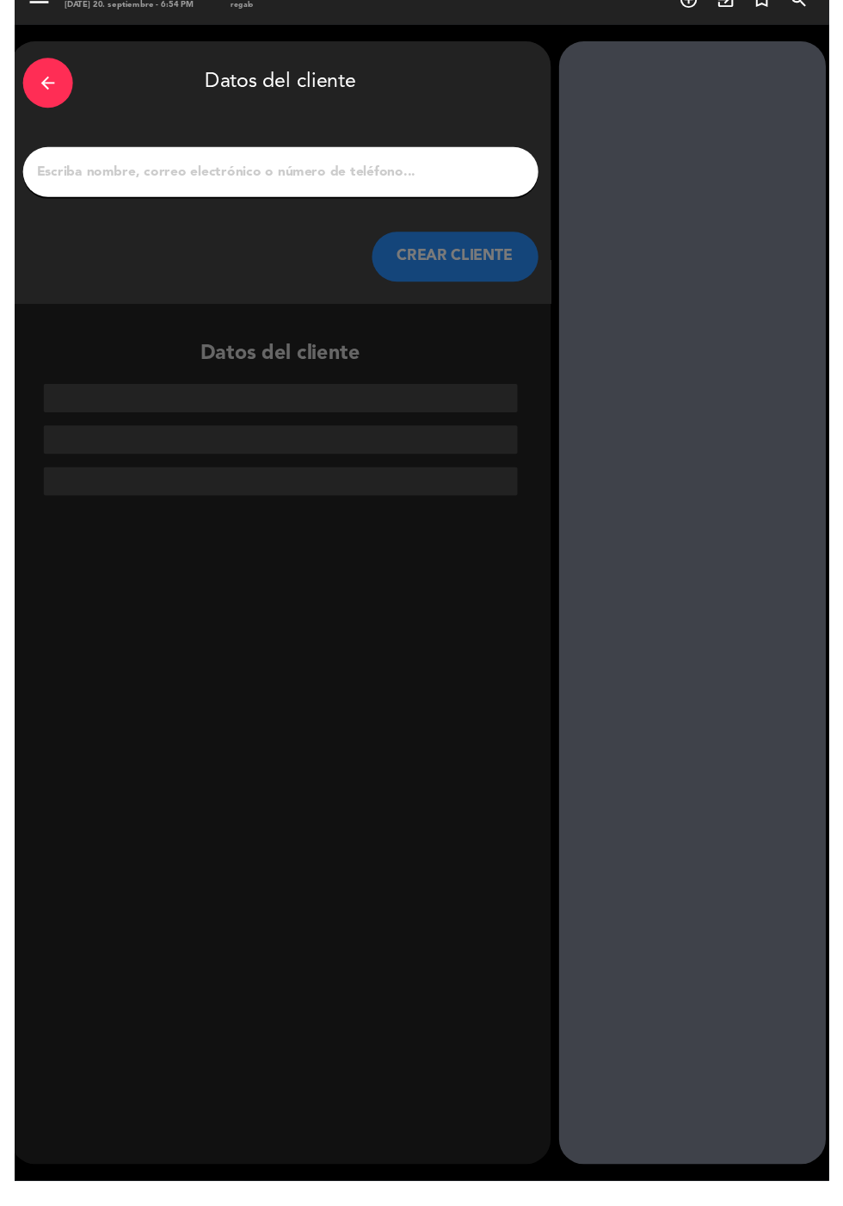
scroll to position [42, 0]
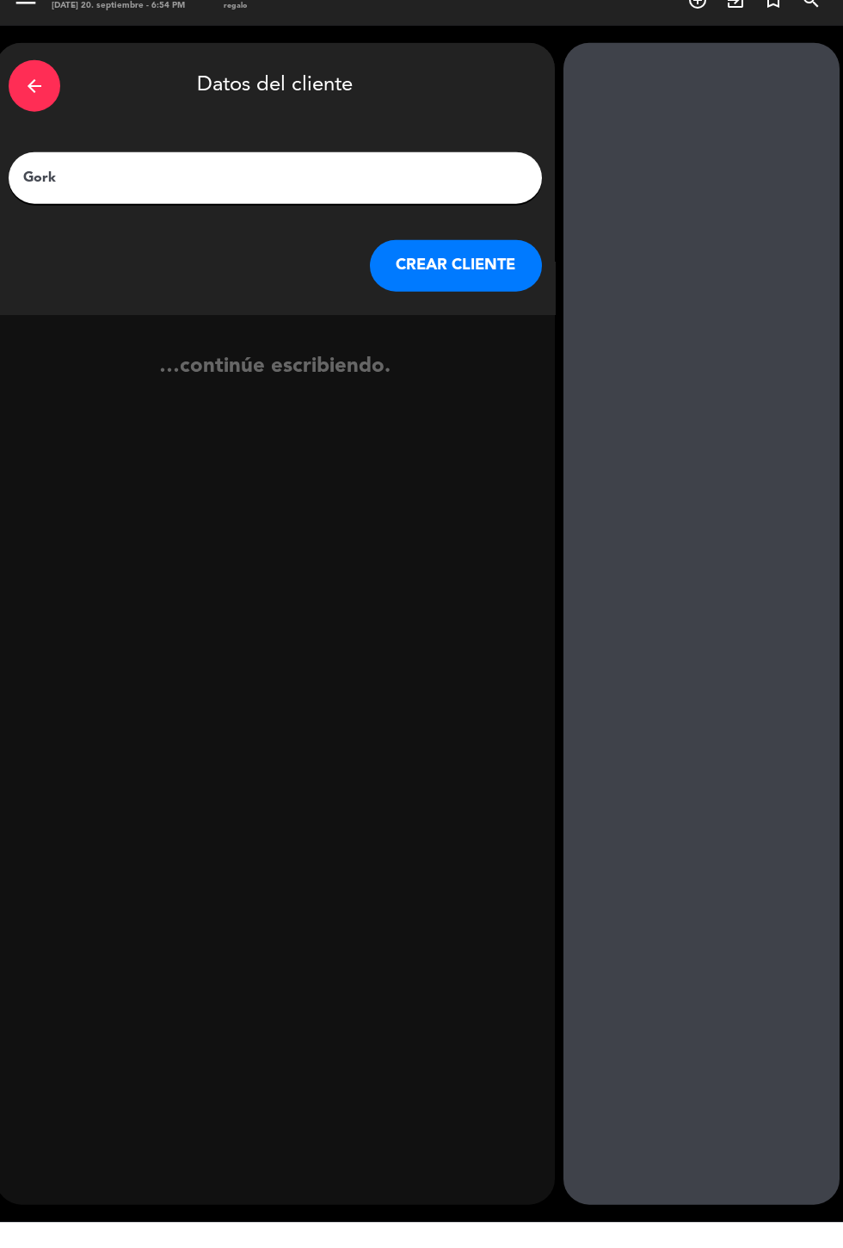
type input "[PERSON_NAME]"
click at [464, 266] on button "CREAR CLIENTE" at bounding box center [456, 292] width 172 height 52
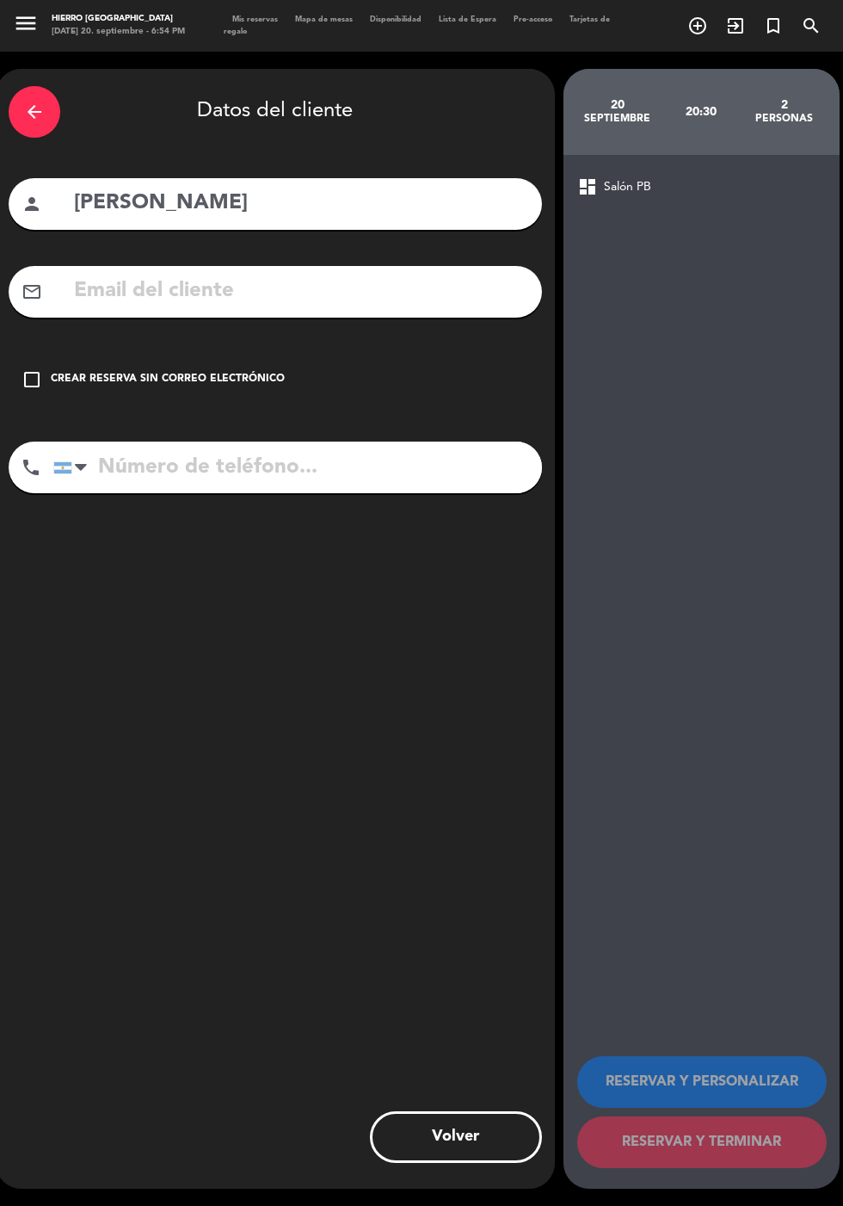
click at [19, 354] on div "check_box_outline_blank Crear reserva sin correo electrónico" at bounding box center [276, 380] width 534 height 52
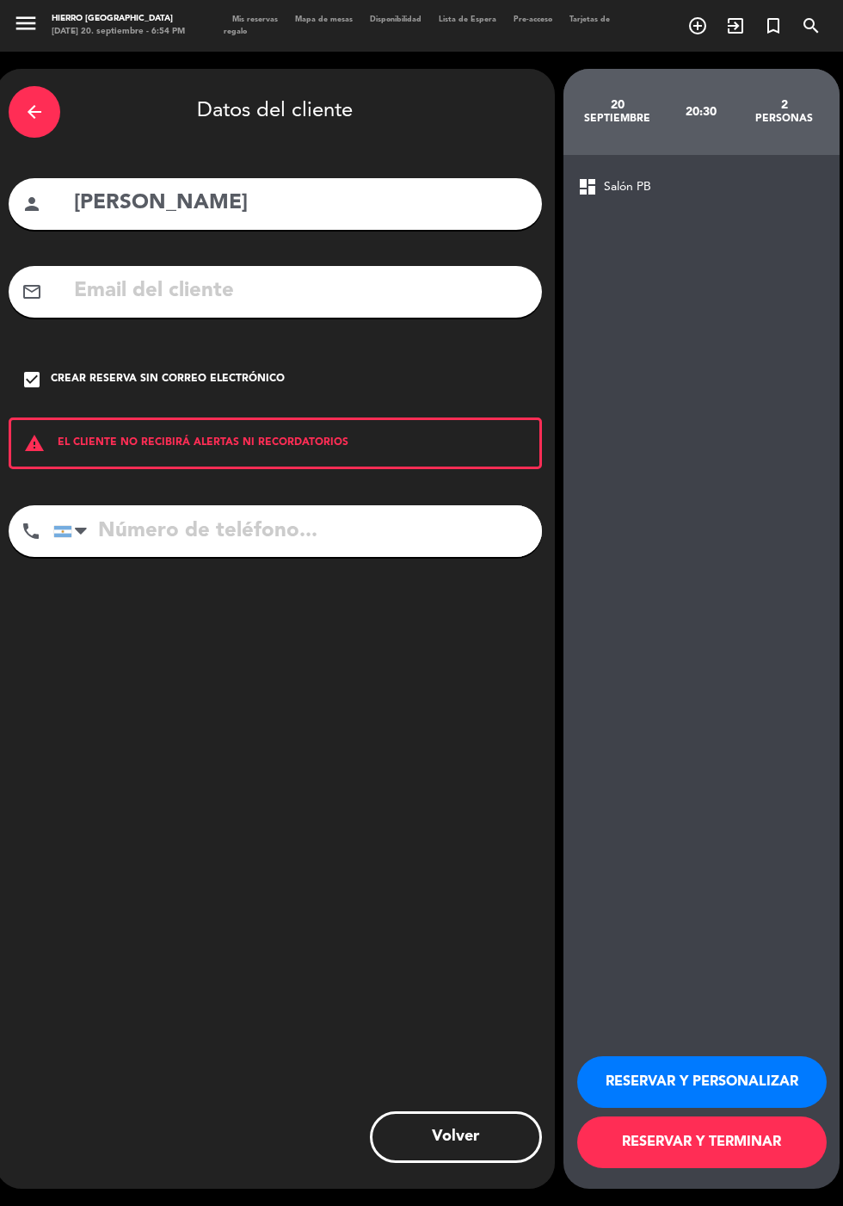
click at [747, 1168] on button "RESERVAR Y TERMINAR" at bounding box center [702, 1142] width 250 height 52
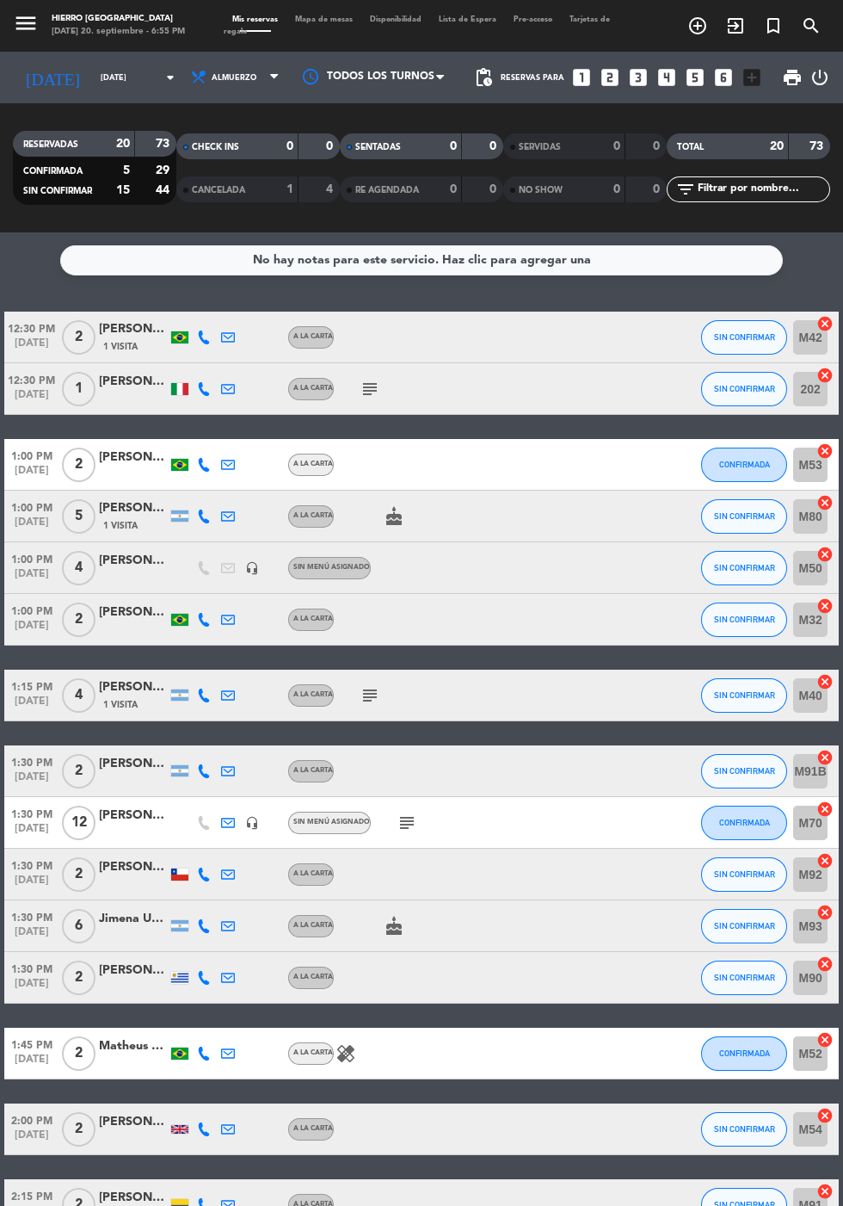
click at [92, 65] on input "[DATE]" at bounding box center [146, 78] width 108 height 27
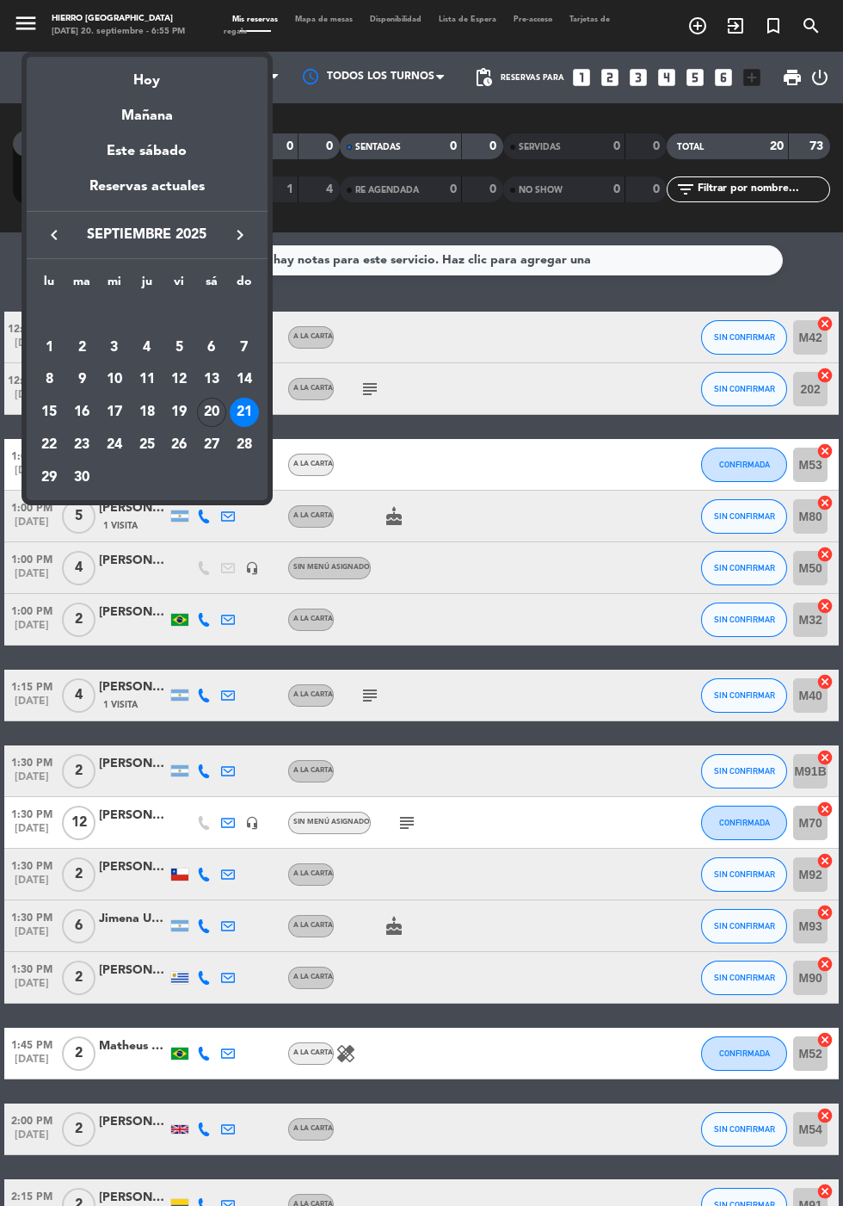
click at [146, 81] on div "Hoy" at bounding box center [147, 74] width 241 height 35
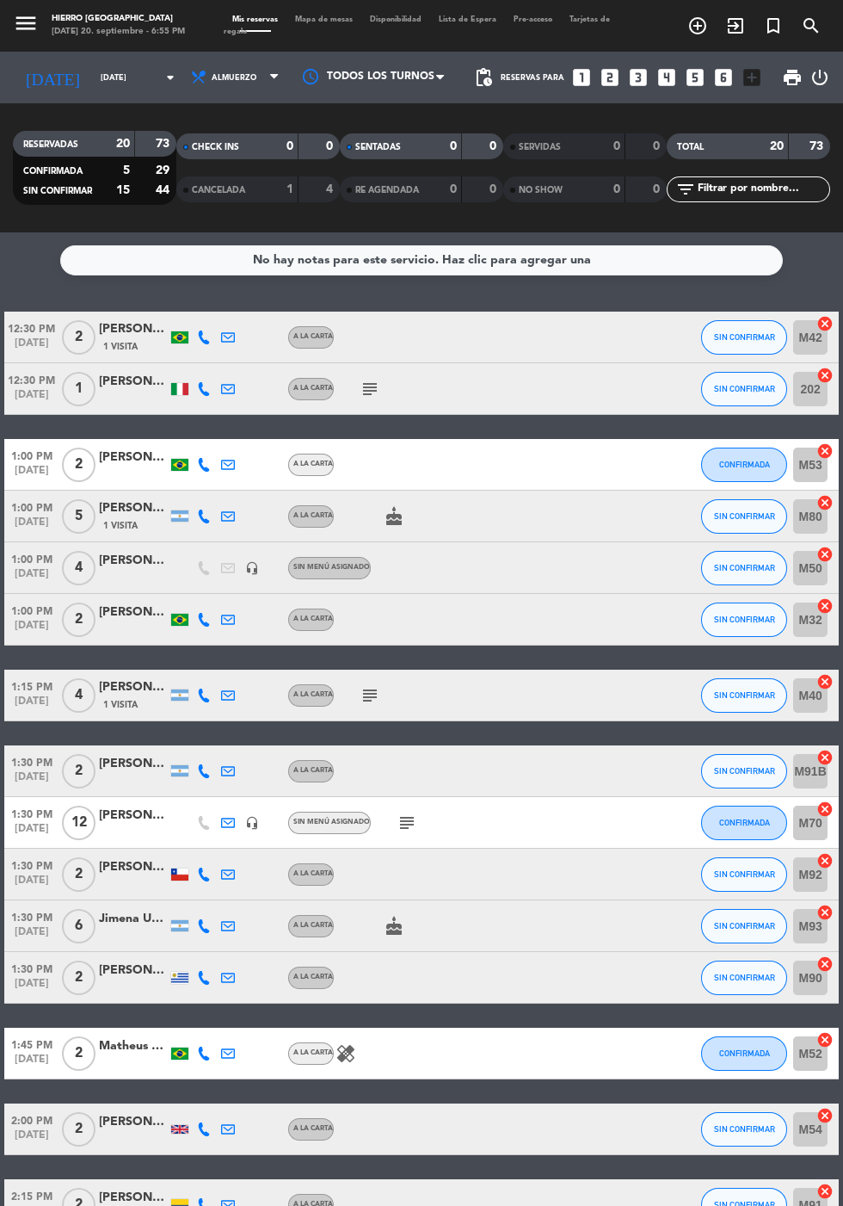
type input "[DATE]"
click at [216, 73] on span "Almuerzo" at bounding box center [234, 77] width 45 height 9
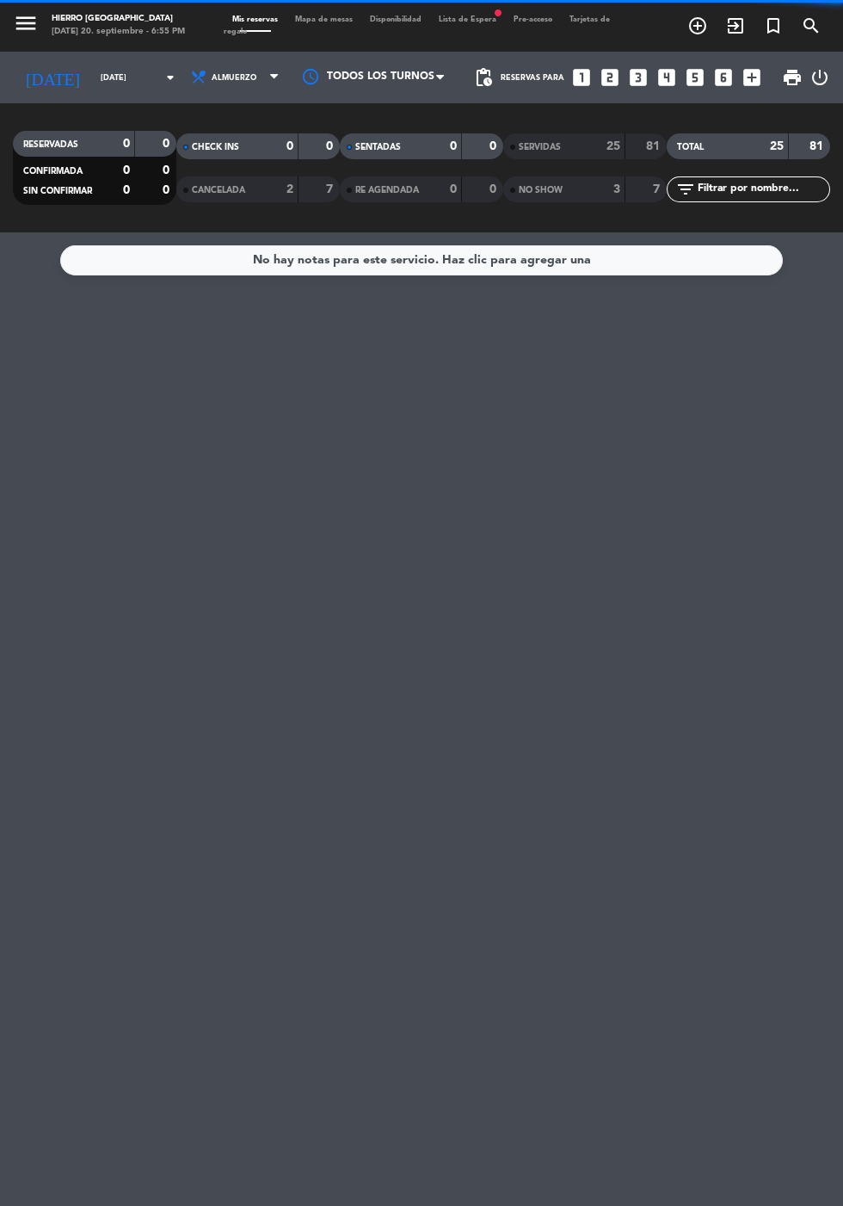
click at [220, 186] on span "CANCELADA" at bounding box center [218, 190] width 53 height 9
click at [212, 73] on span "Almuerzo" at bounding box center [234, 77] width 45 height 9
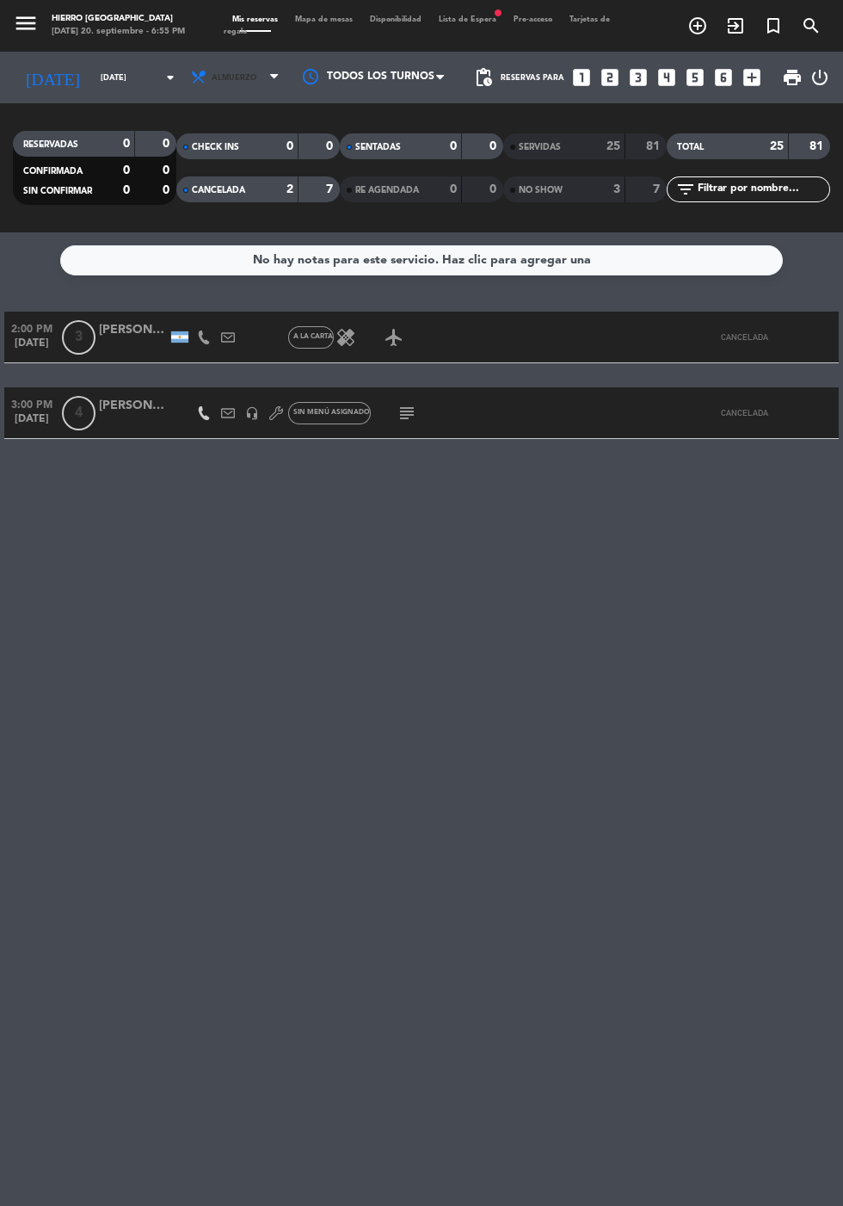
click at [242, 59] on span "Almuerzo" at bounding box center [236, 78] width 103 height 38
click at [228, 151] on div "menu Hierro [PERSON_NAME] [DATE] 20. septiembre - 6:55 PM Mis reservas Mapa de …" at bounding box center [421, 116] width 843 height 232
click at [273, 180] on div "2" at bounding box center [277, 190] width 34 height 20
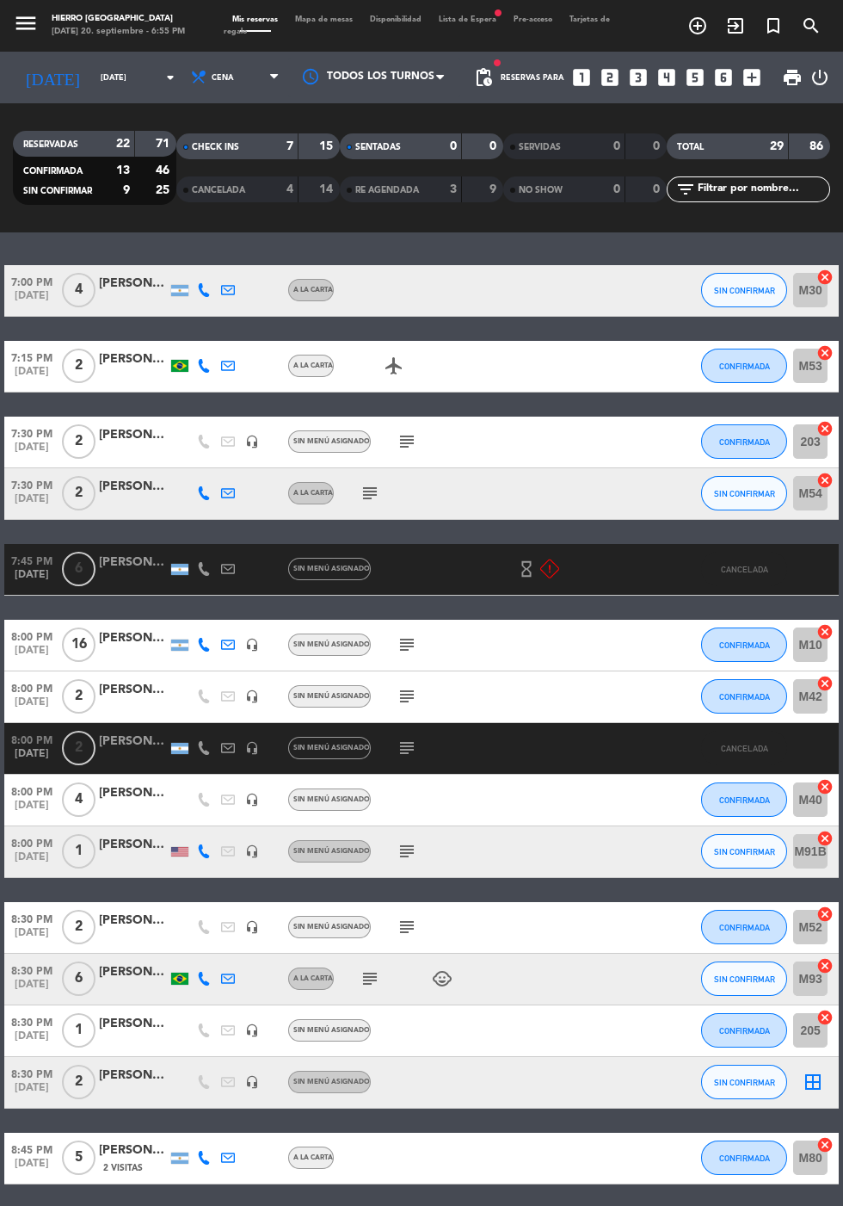
scroll to position [923, 0]
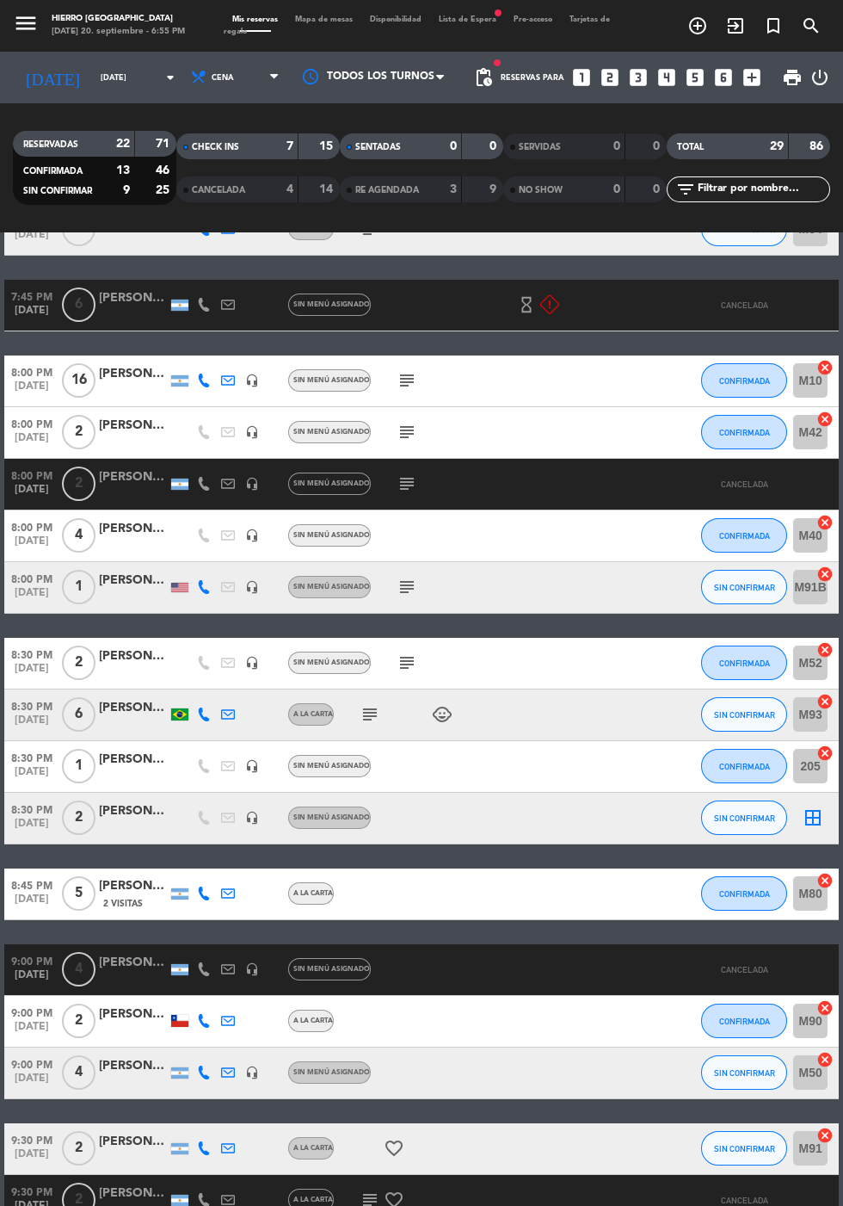
click at [839, 772] on bookings-row "7:00 PM [DATE] 4 [PERSON_NAME] A la carta SIN CONFIRMAR M30 cancel 7:15 PM [DAT…" at bounding box center [421, 804] width 843 height 1607
click at [821, 807] on icon "border_all" at bounding box center [813, 817] width 21 height 21
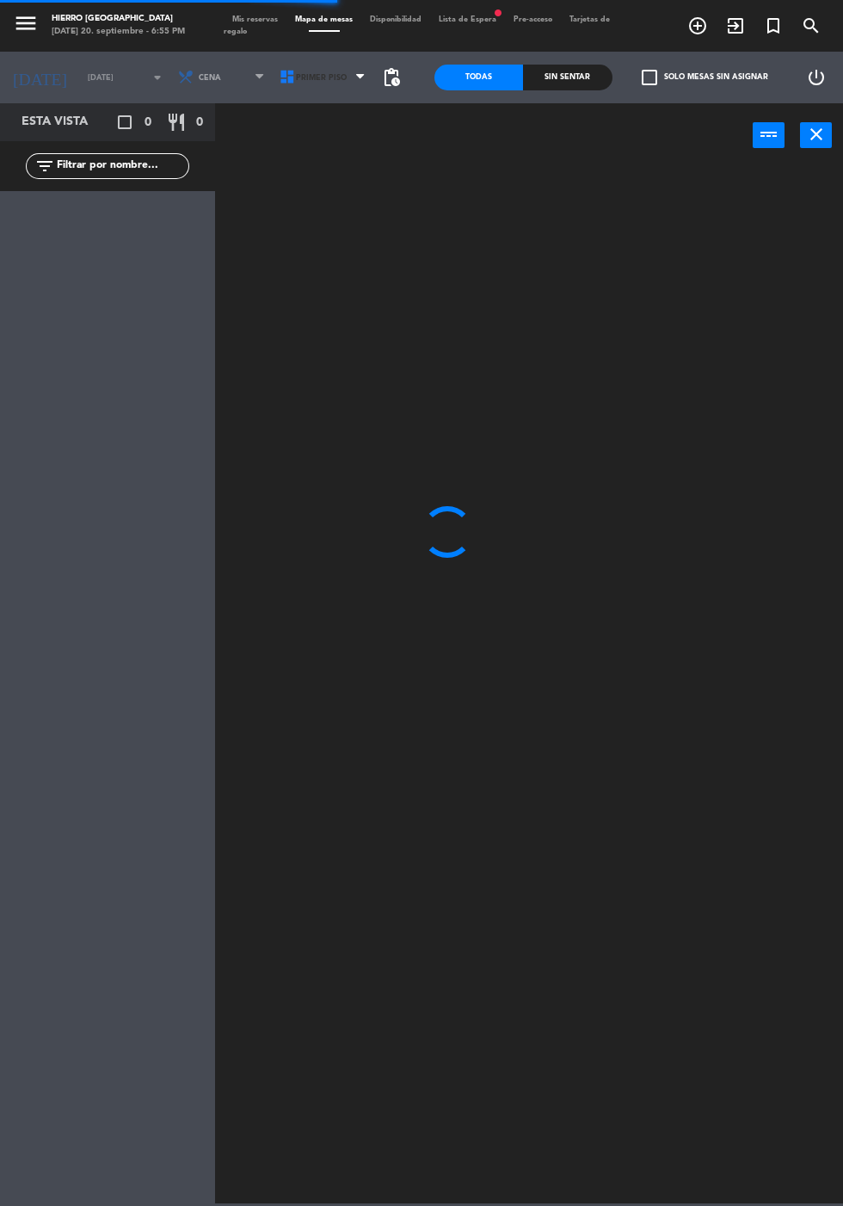
click at [290, 96] on span "Primer Piso" at bounding box center [325, 78] width 102 height 38
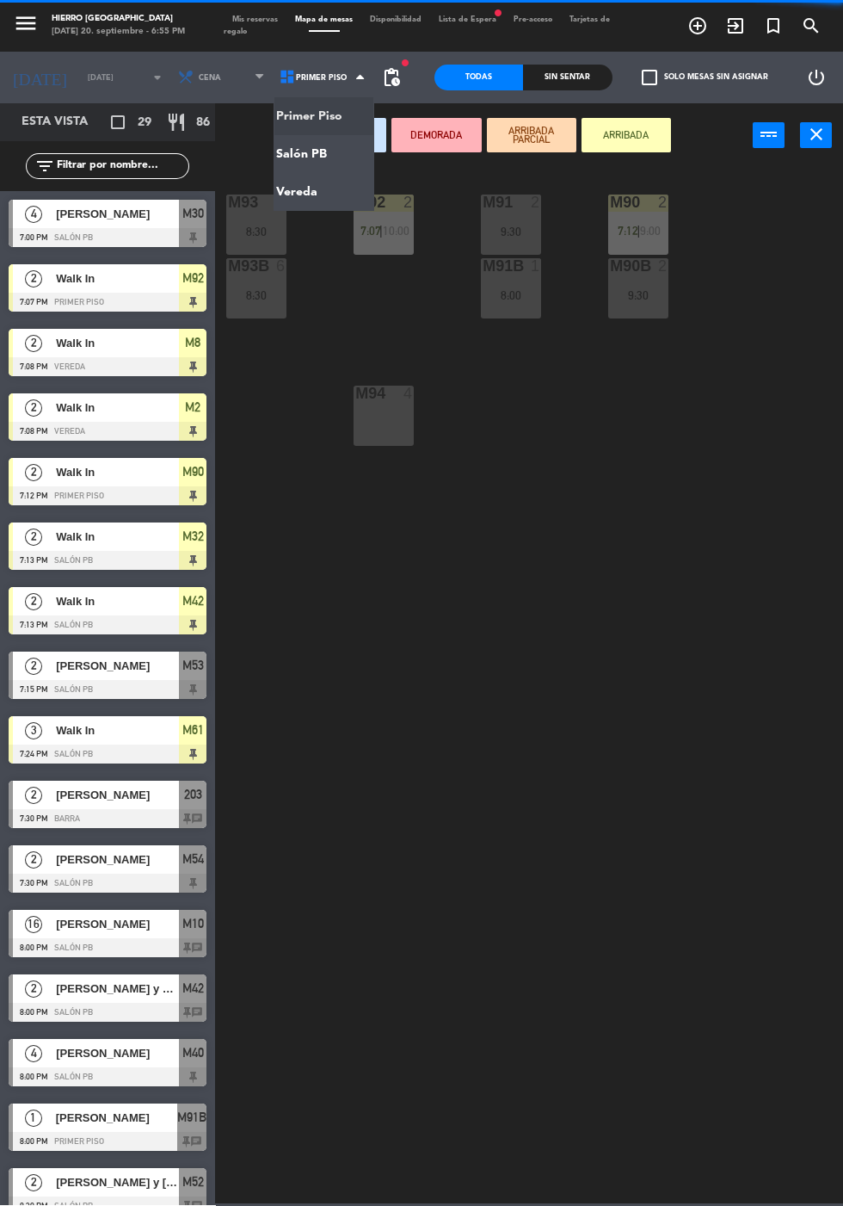
click at [337, 158] on ng-component "menu Hierro [PERSON_NAME] [DATE] 20. septiembre - 6:55 PM Mis reservas Mapa de …" at bounding box center [421, 601] width 843 height 1203
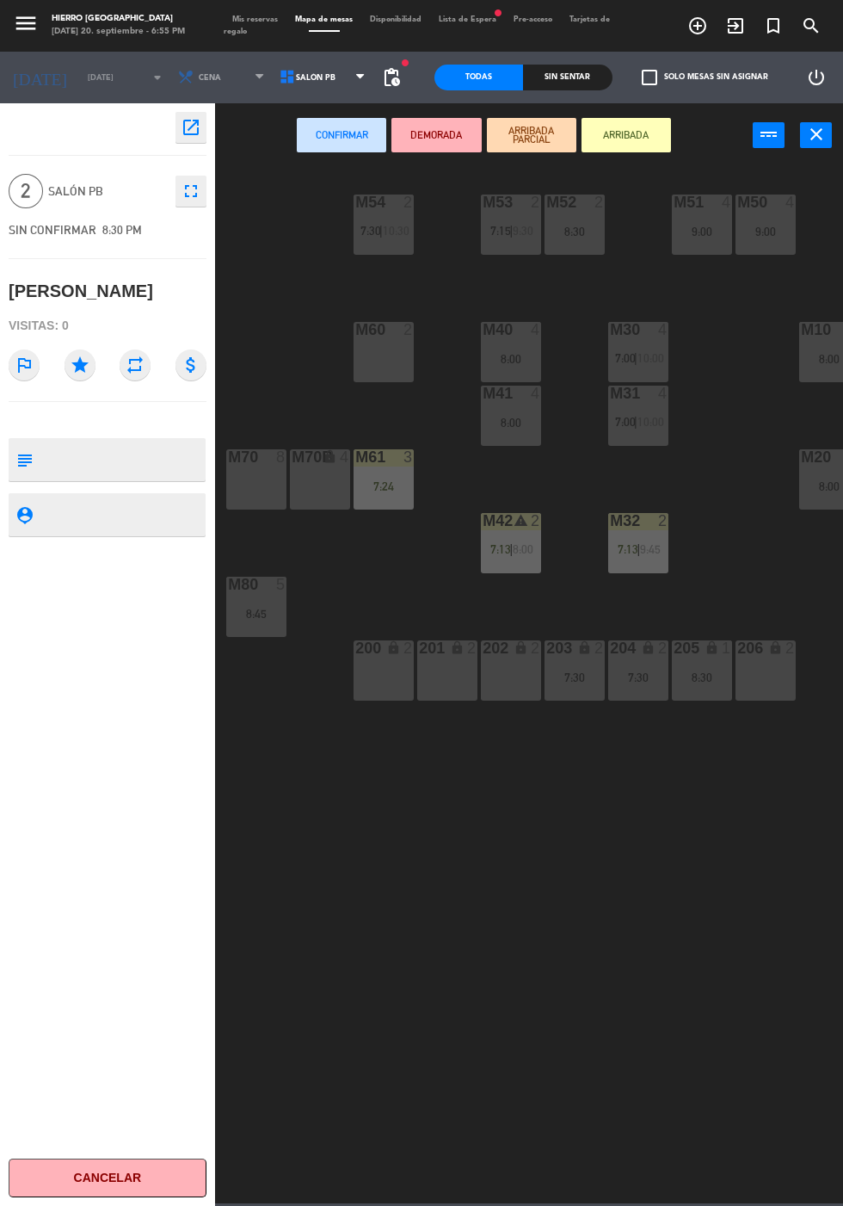
click at [379, 367] on div "M60 2" at bounding box center [384, 352] width 60 height 60
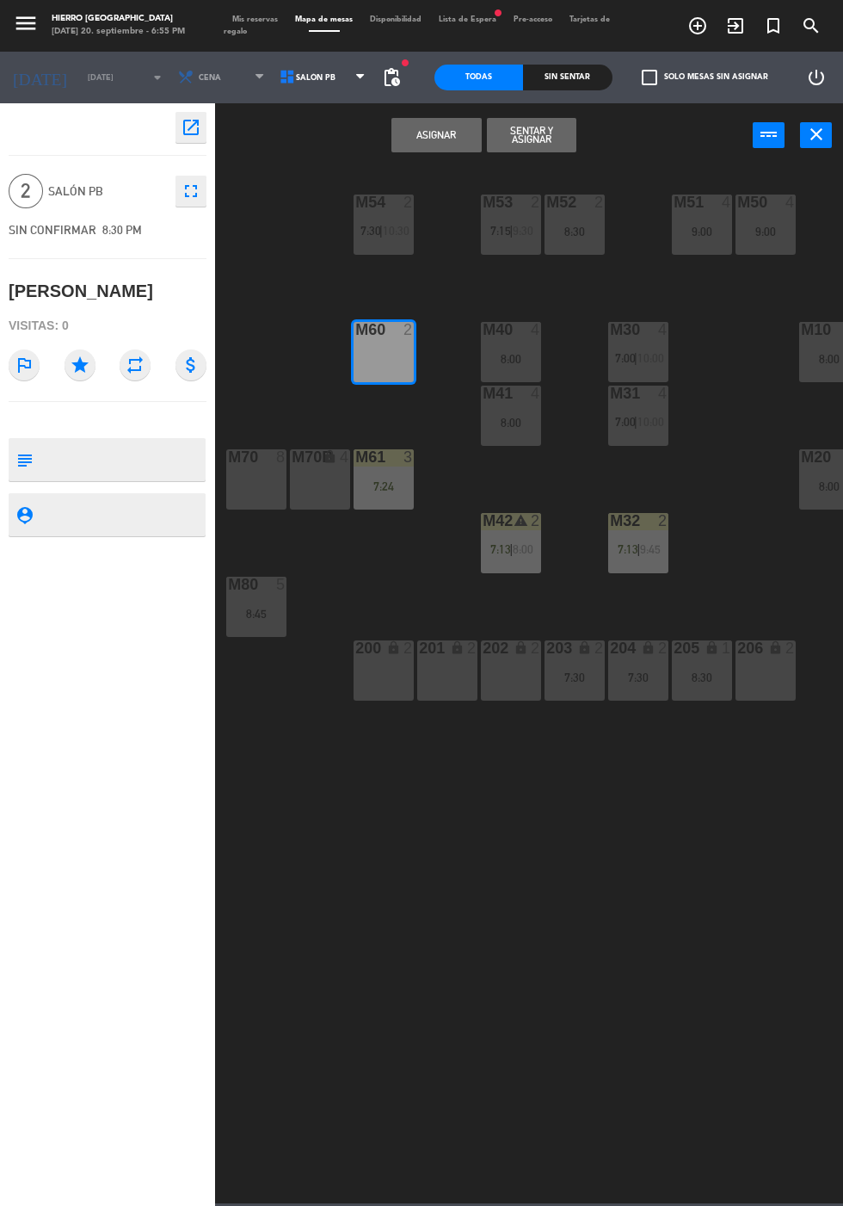
click at [435, 134] on button "Asignar" at bounding box center [436, 135] width 89 height 34
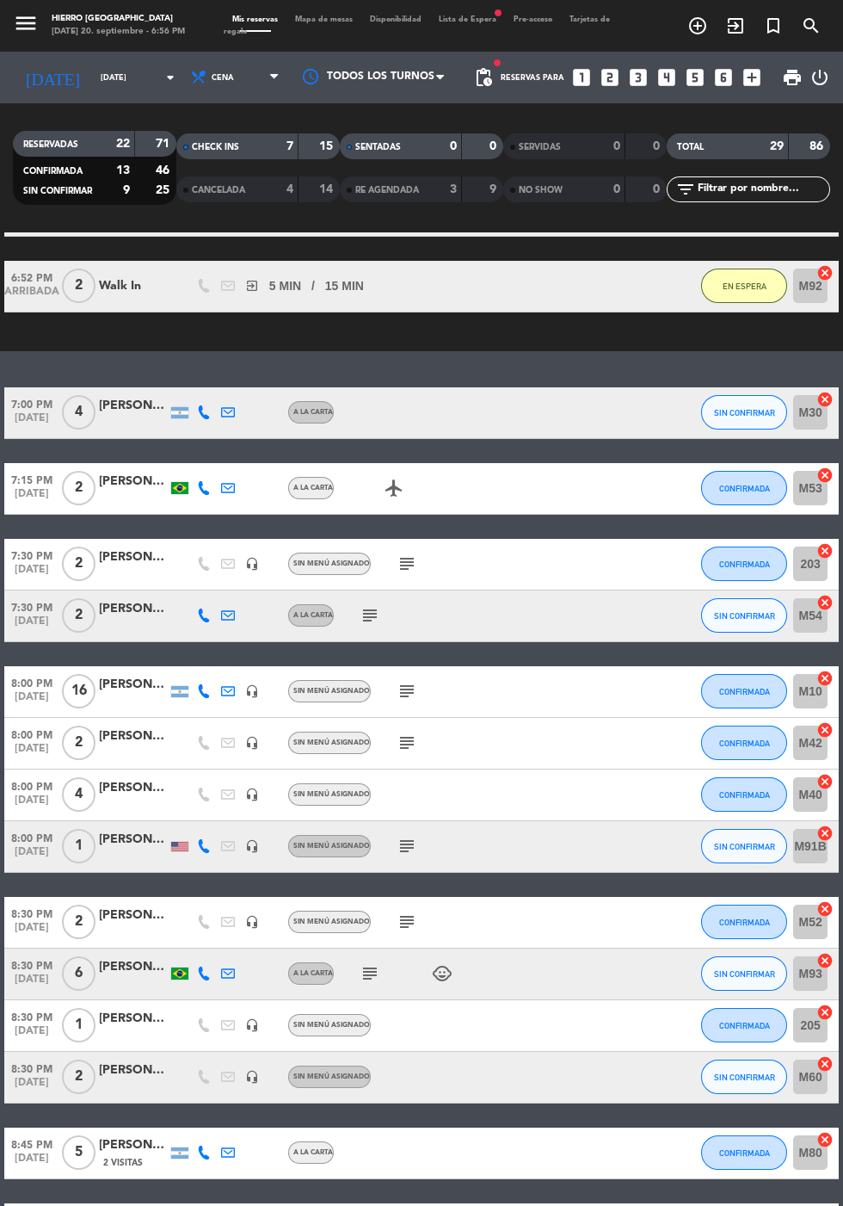
scroll to position [1095, 0]
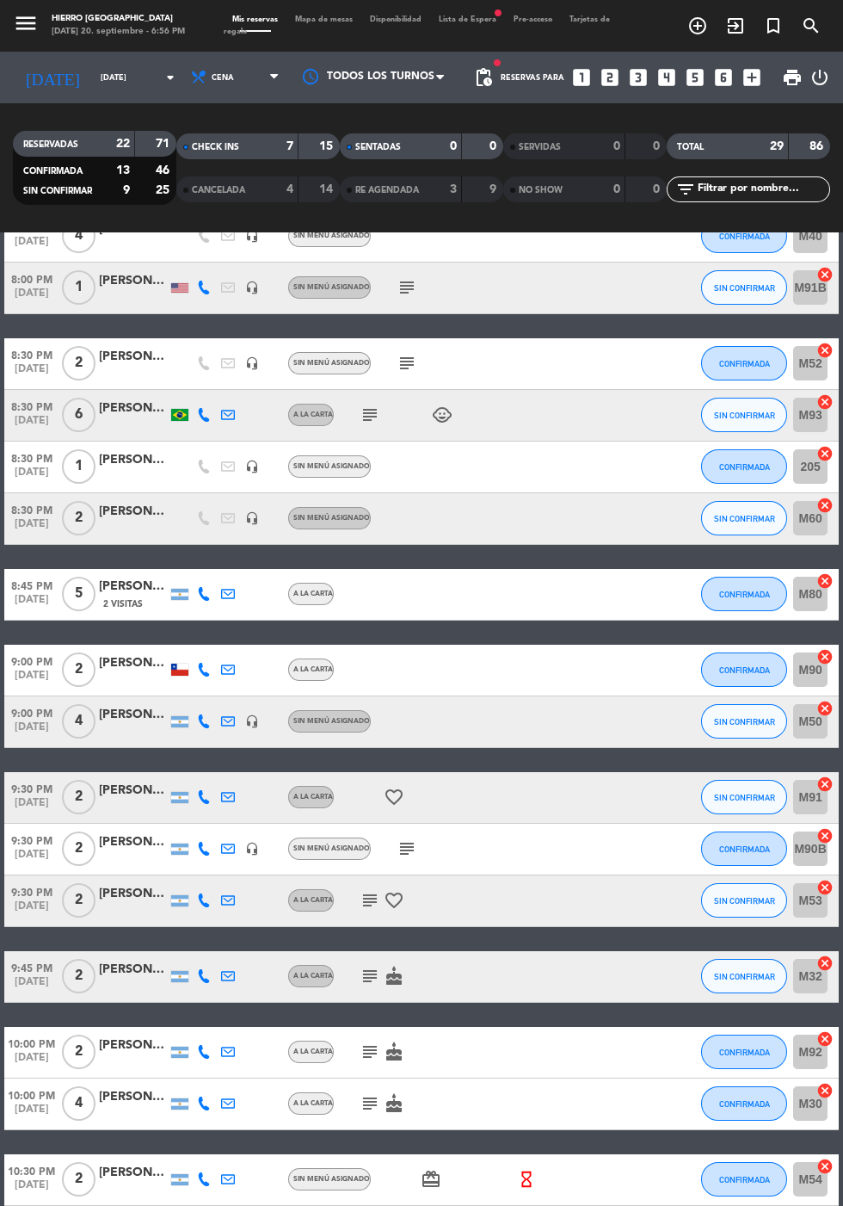
click at [370, 1093] on icon "subject" at bounding box center [370, 1103] width 21 height 21
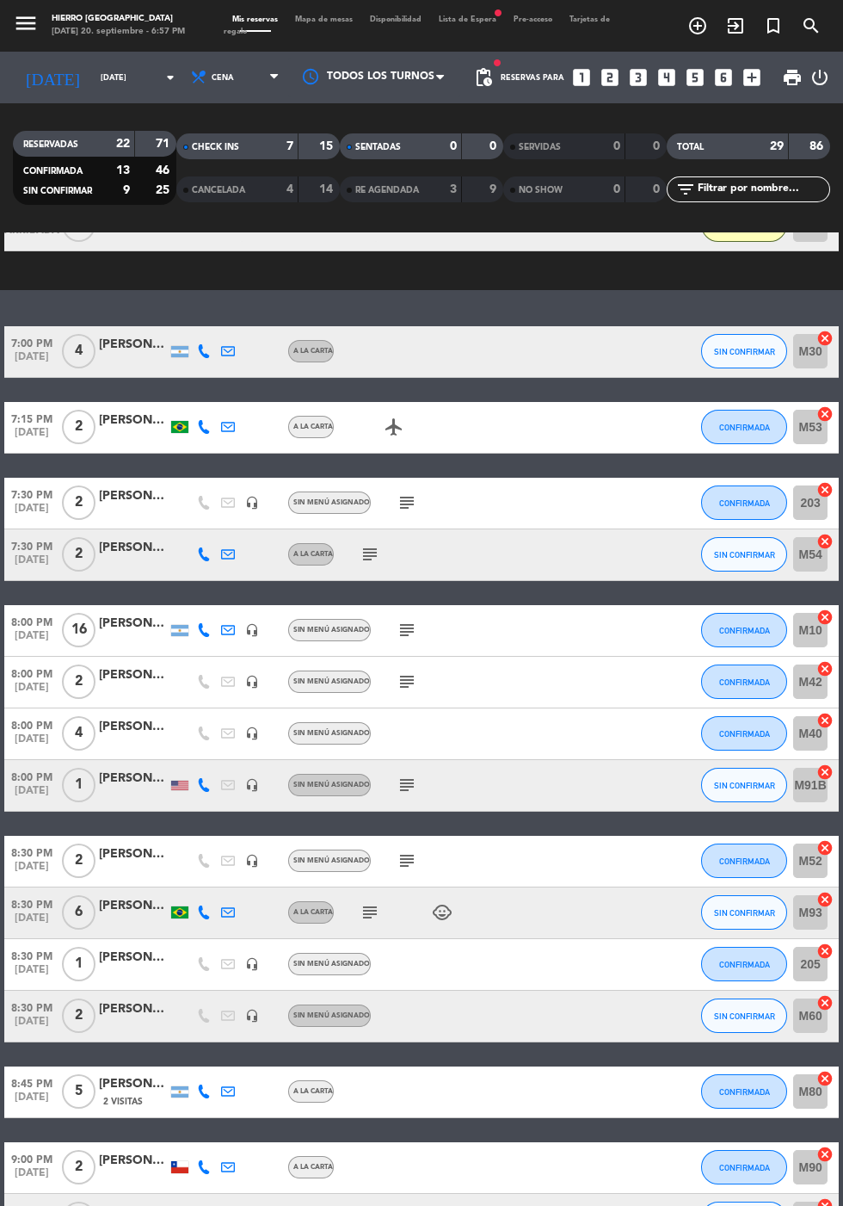
scroll to position [0, 0]
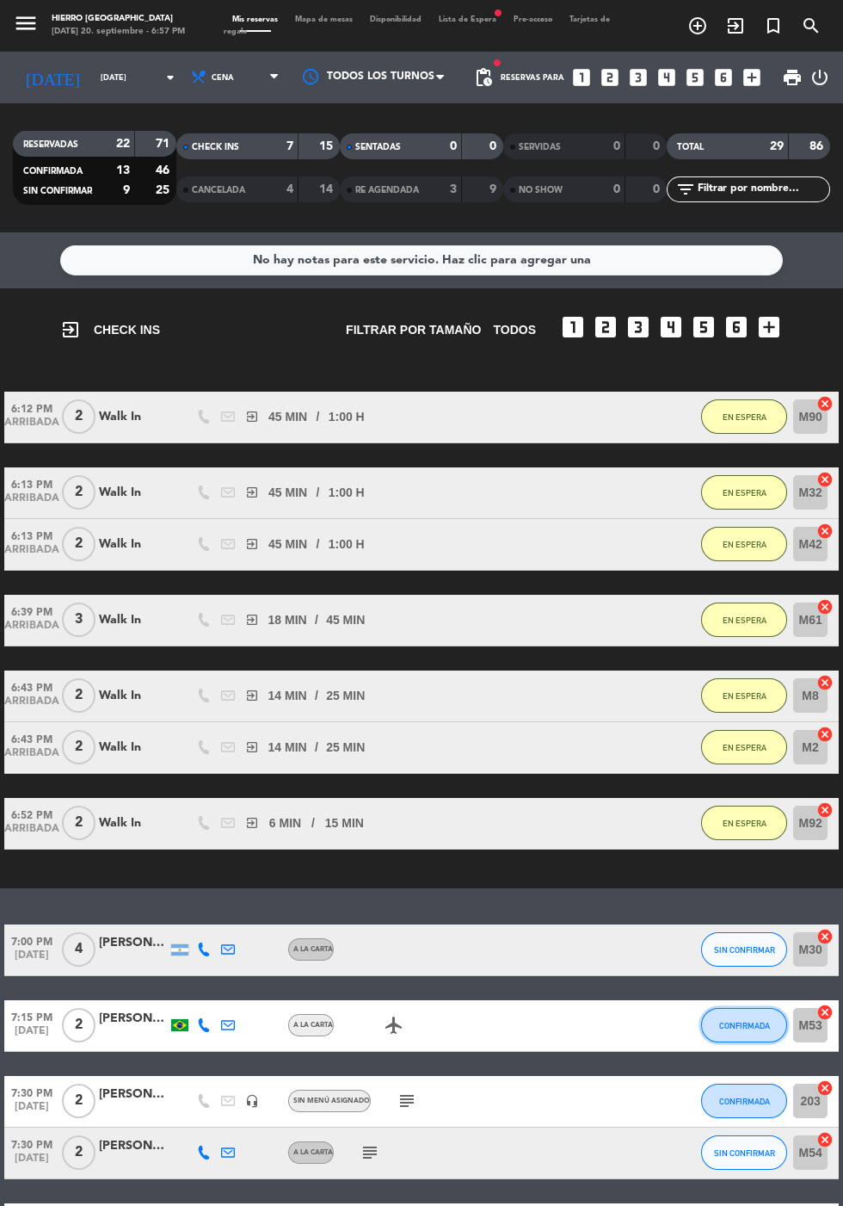
click at [737, 1021] on span "CONFIRMADA" at bounding box center [744, 1025] width 51 height 9
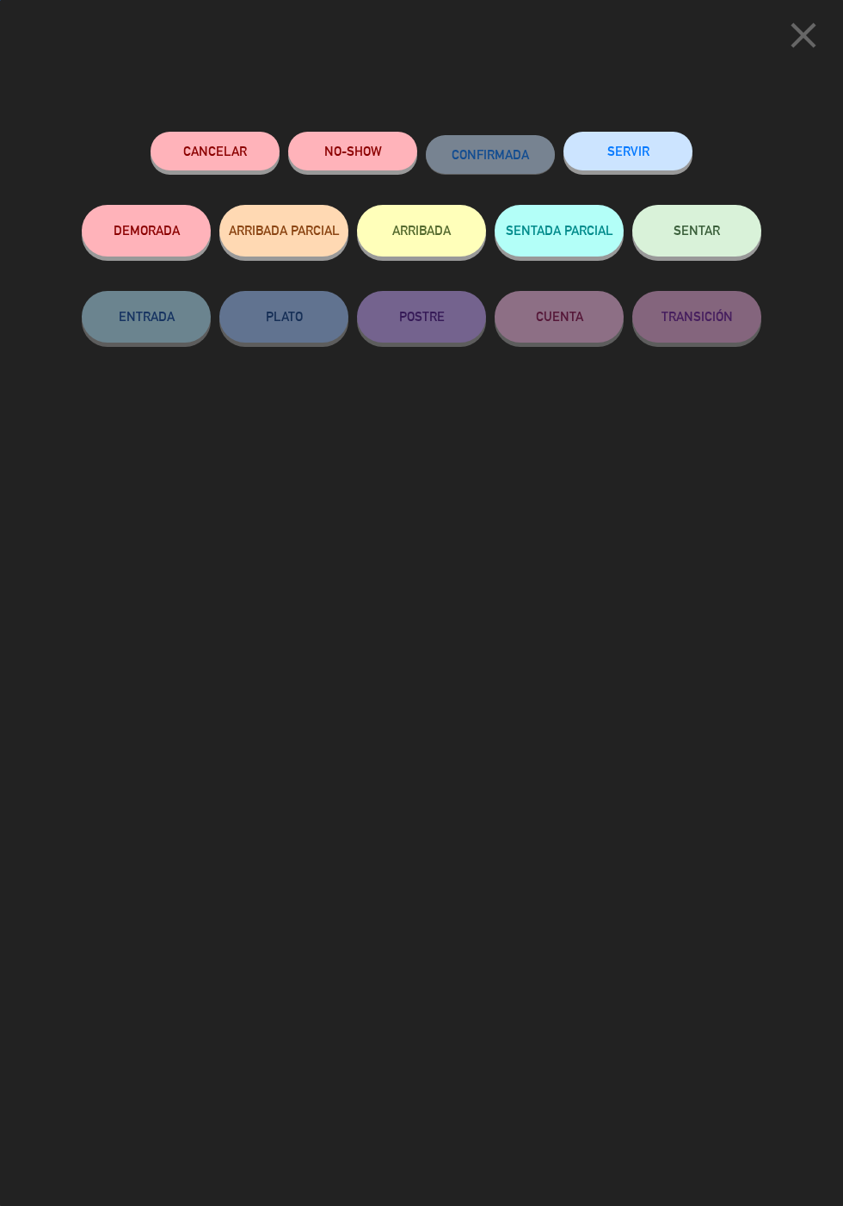
click at [723, 221] on button "SENTAR" at bounding box center [696, 231] width 129 height 52
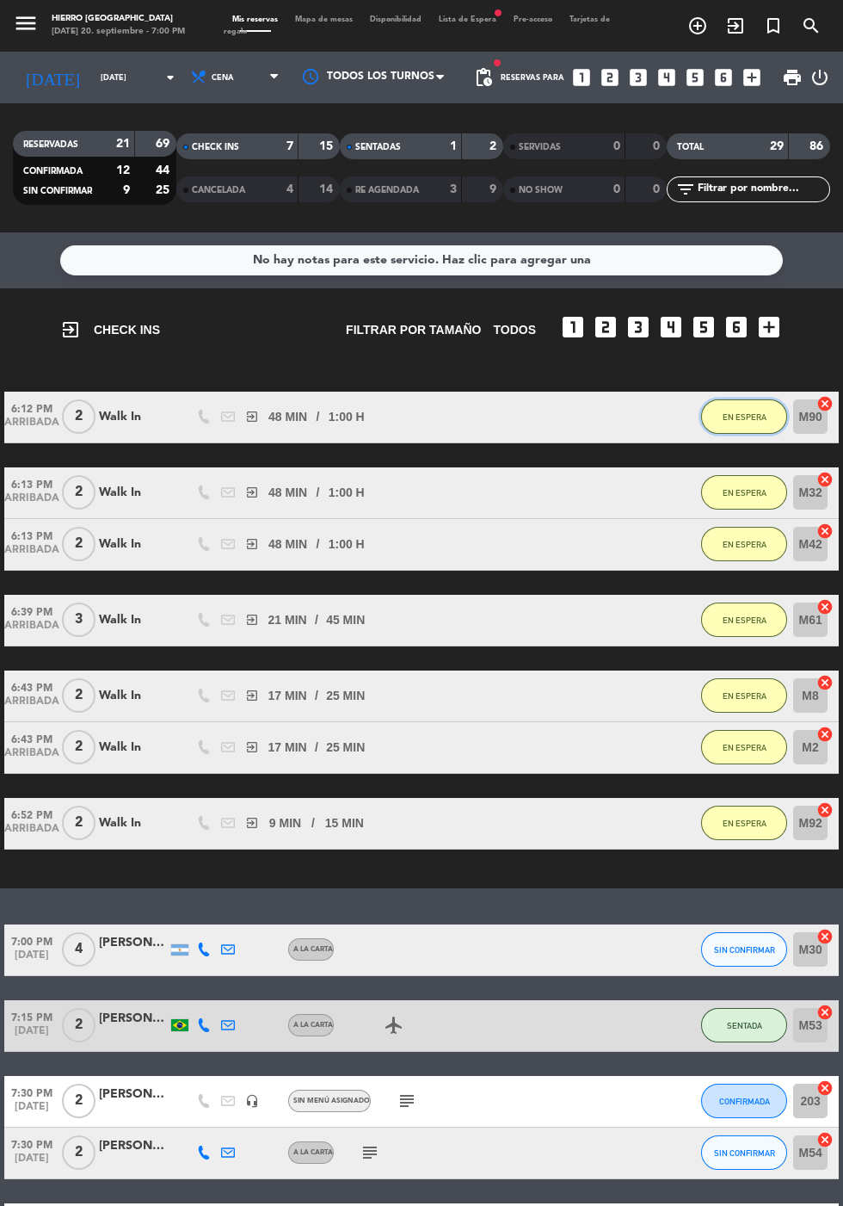
click at [748, 412] on span "EN ESPERA" at bounding box center [745, 416] width 44 height 9
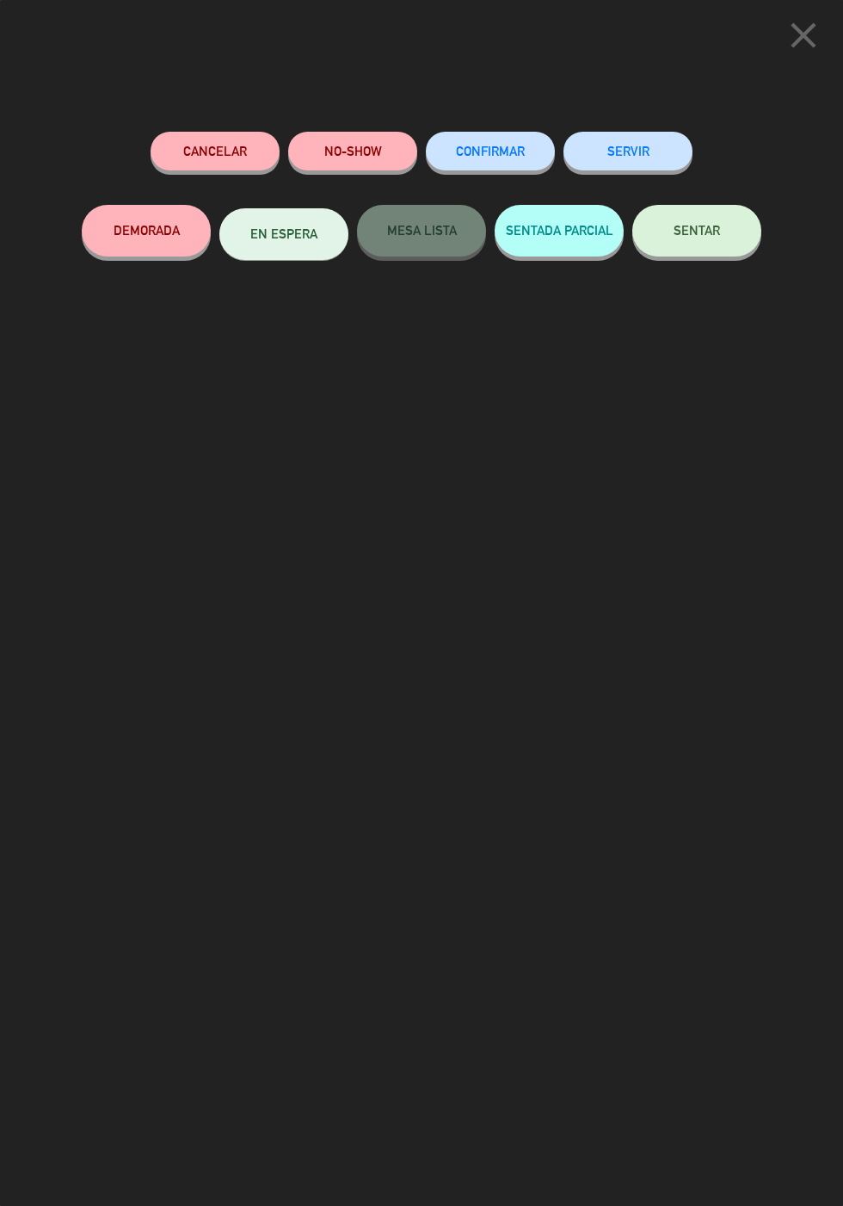
click at [723, 217] on button "SENTAR" at bounding box center [696, 231] width 129 height 52
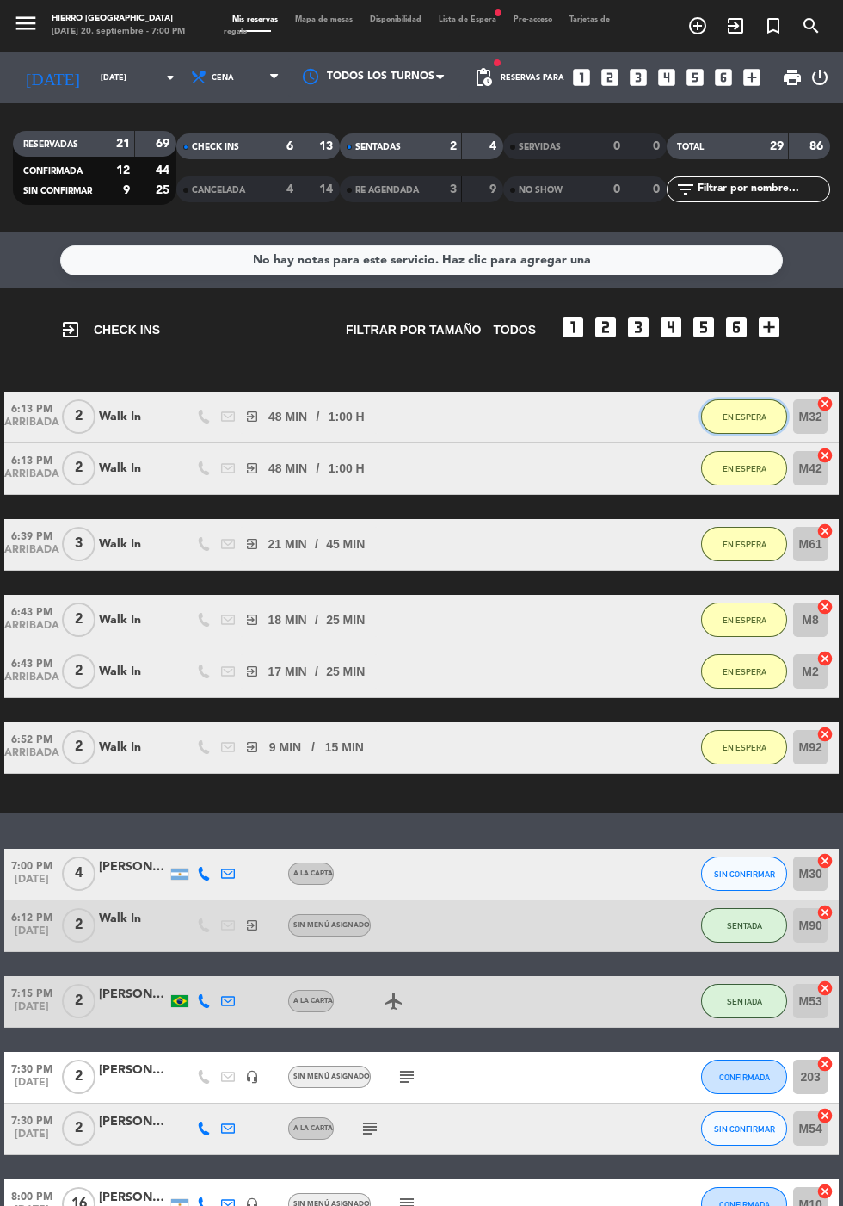
click at [741, 412] on span "EN ESPERA" at bounding box center [745, 416] width 44 height 9
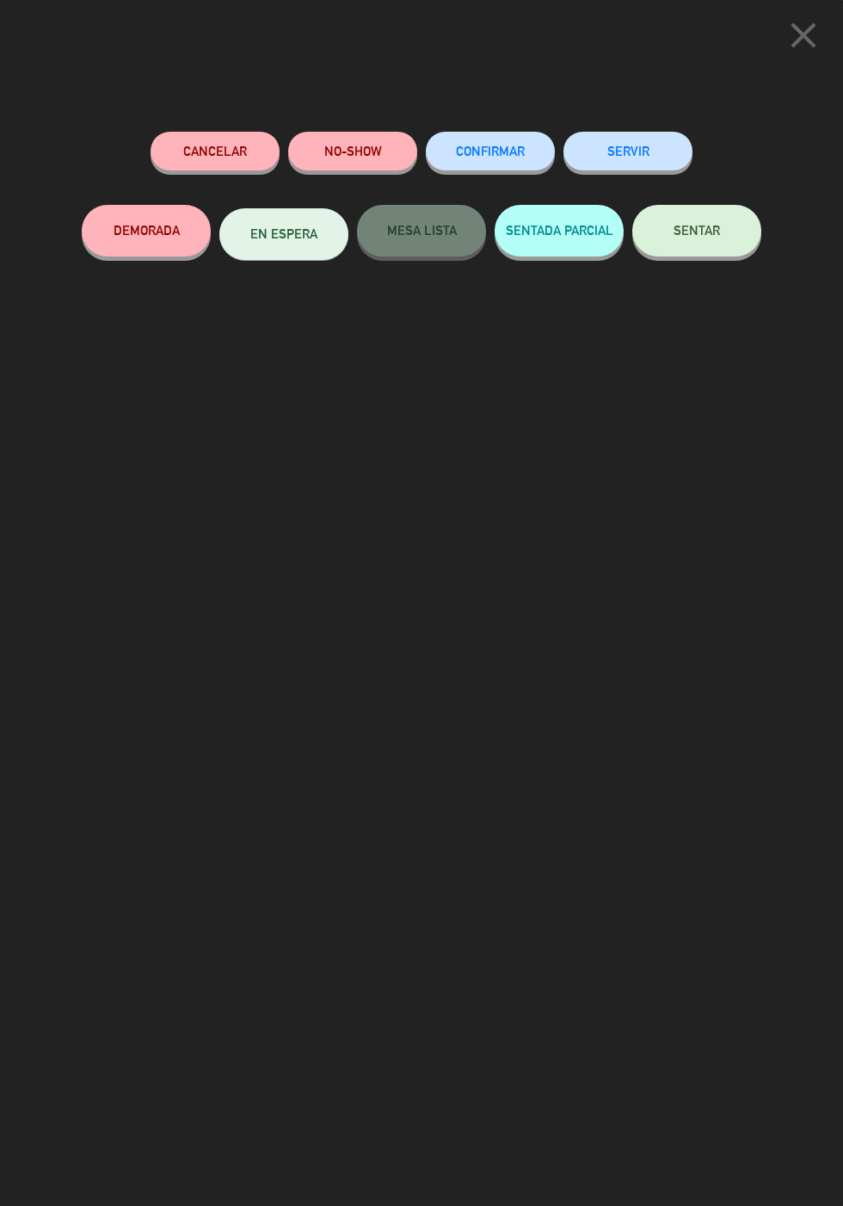
click at [715, 217] on button "SENTAR" at bounding box center [696, 231] width 129 height 52
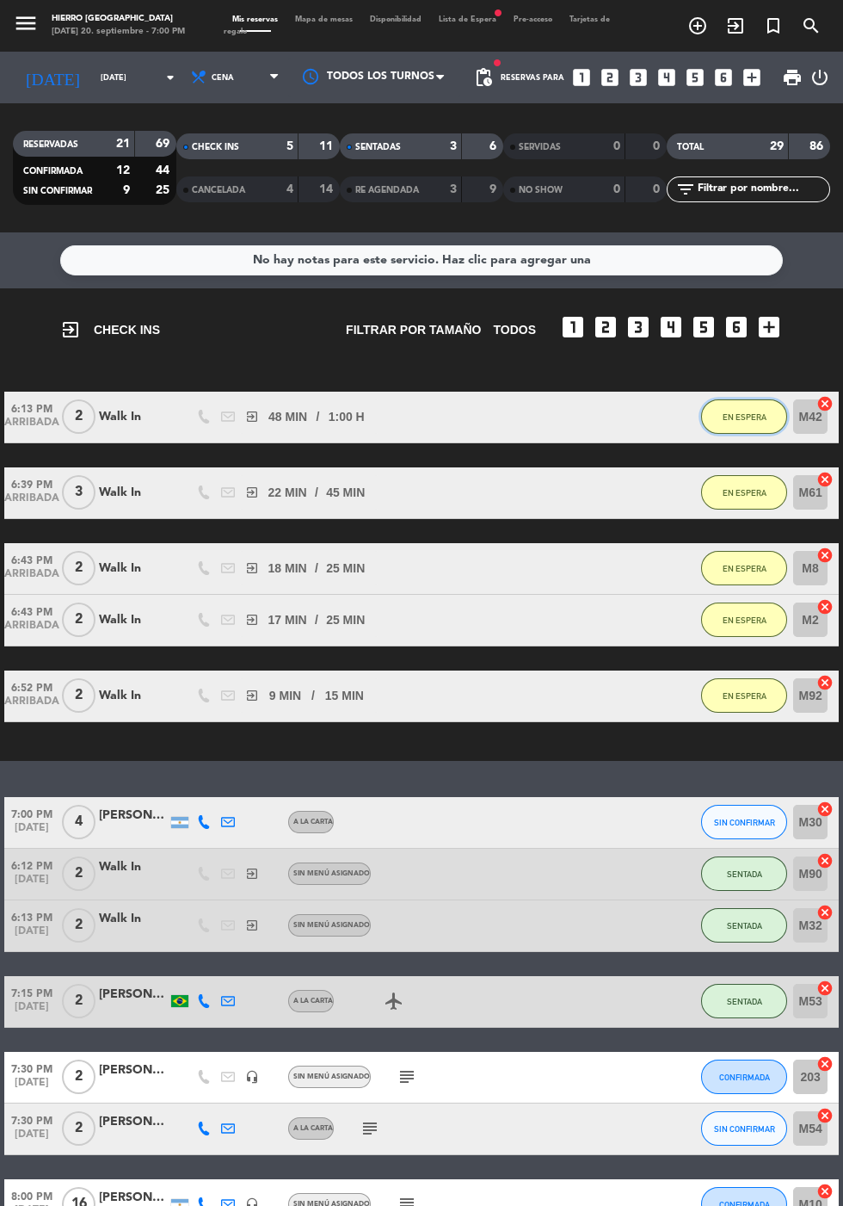
click at [746, 412] on span "EN ESPERA" at bounding box center [745, 416] width 44 height 9
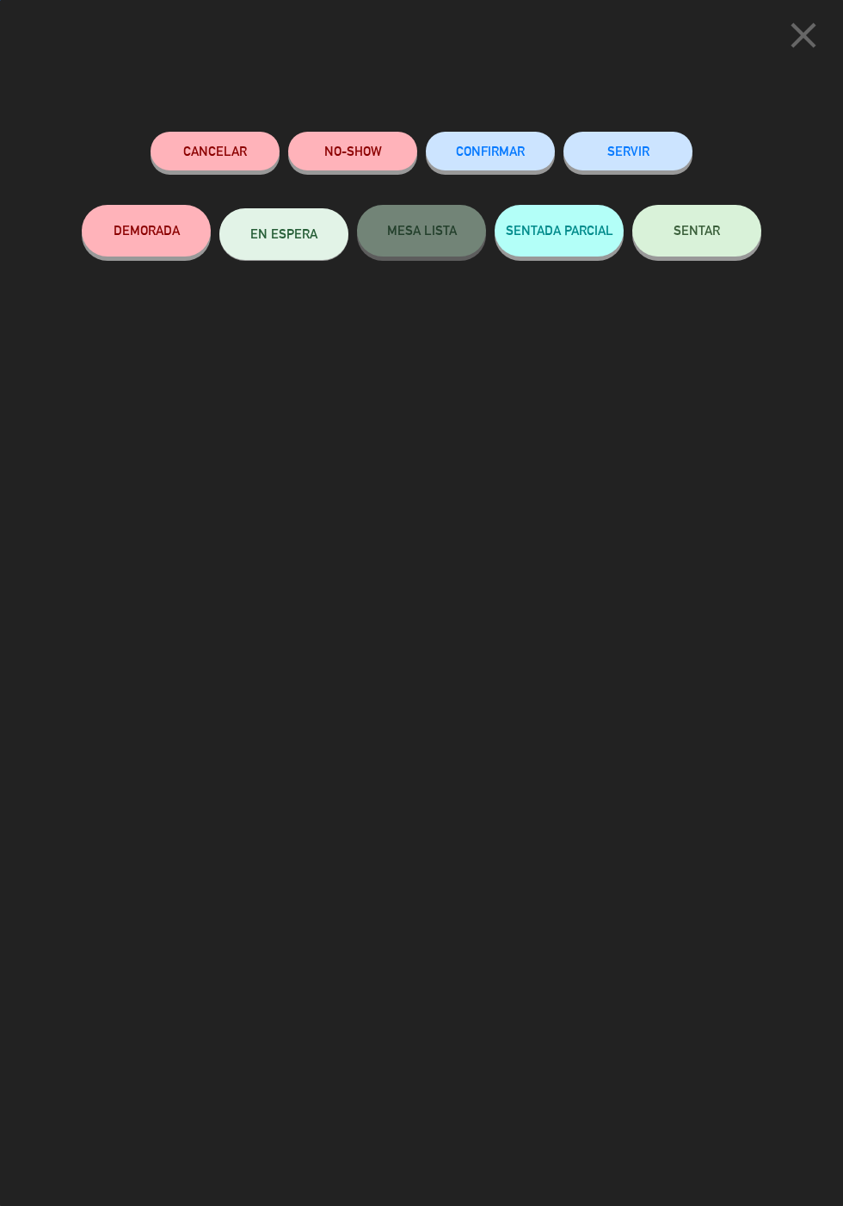
click at [710, 226] on span "SENTAR" at bounding box center [697, 230] width 46 height 15
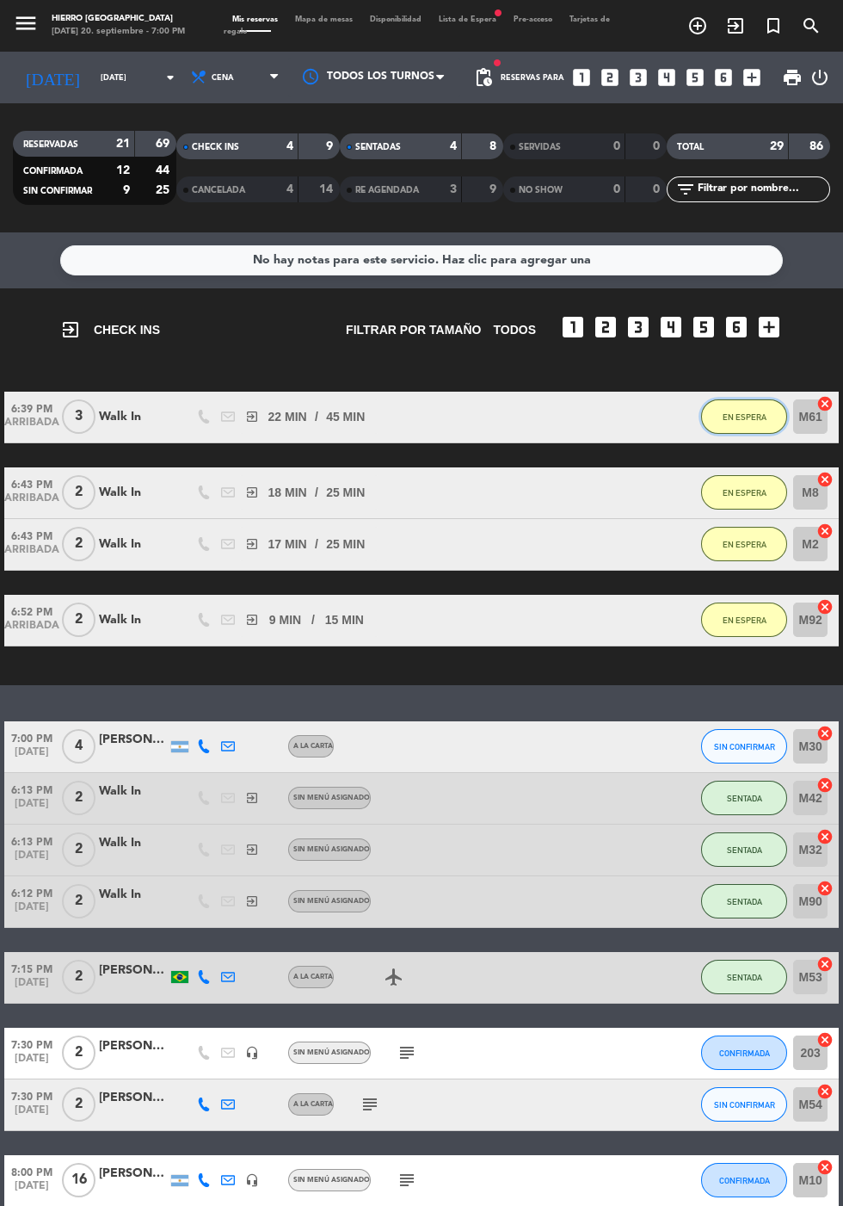
click at [731, 399] on button "EN ESPERA" at bounding box center [744, 416] width 86 height 34
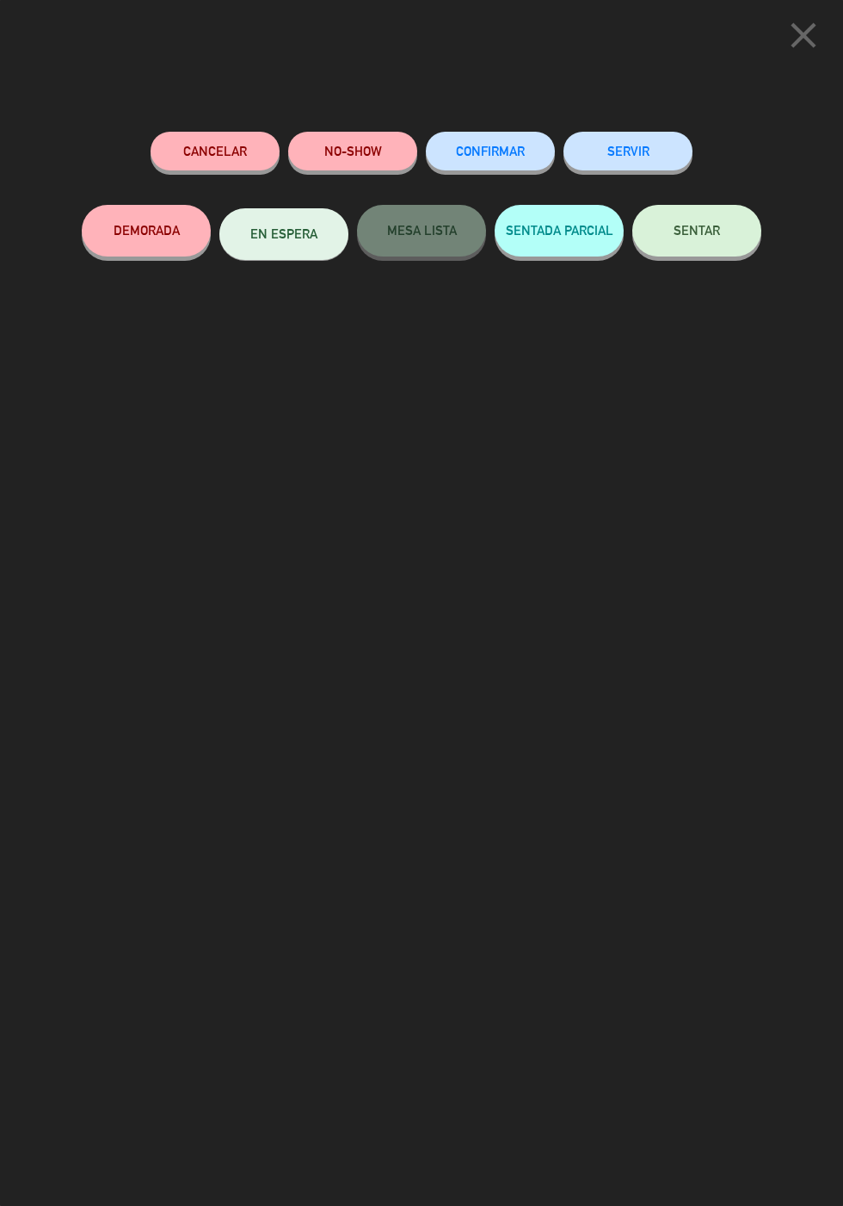
click at [713, 216] on button "SENTAR" at bounding box center [696, 231] width 129 height 52
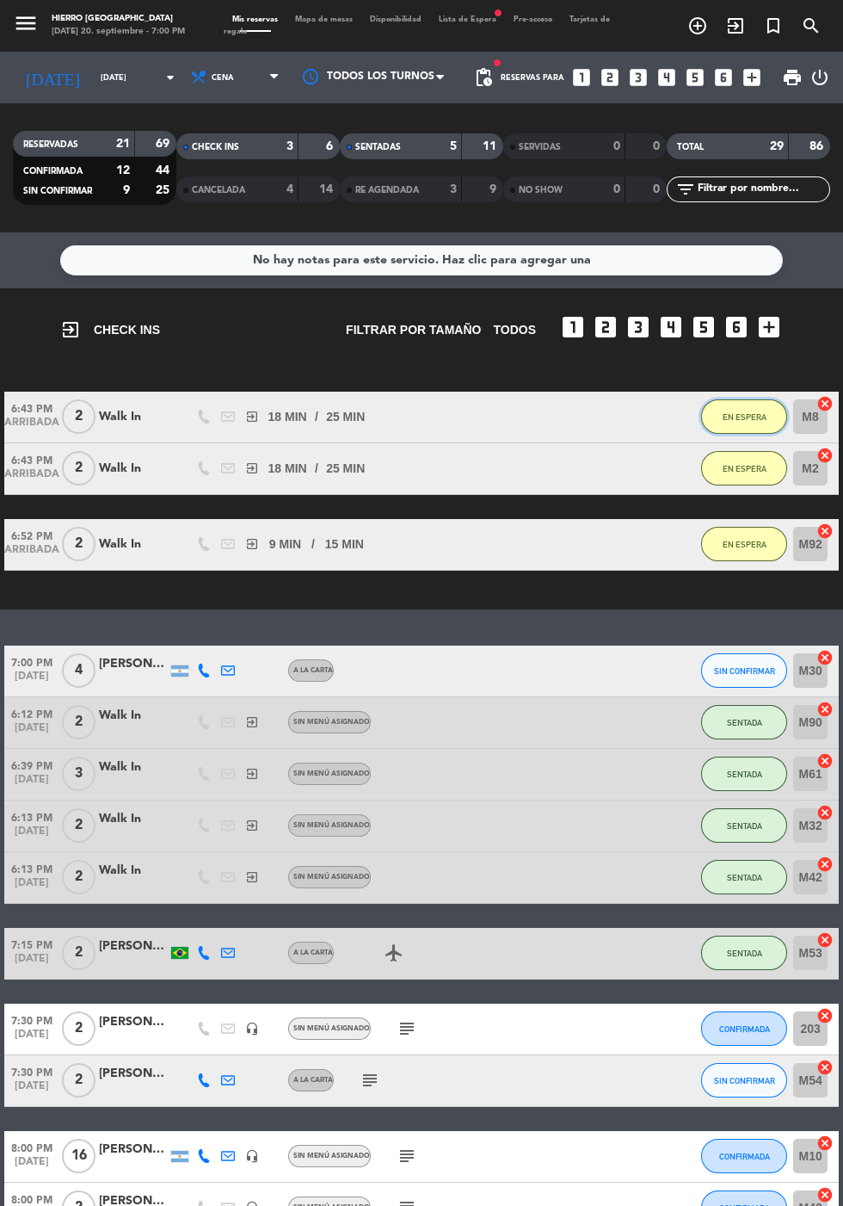
click at [737, 412] on span "EN ESPERA" at bounding box center [745, 416] width 44 height 9
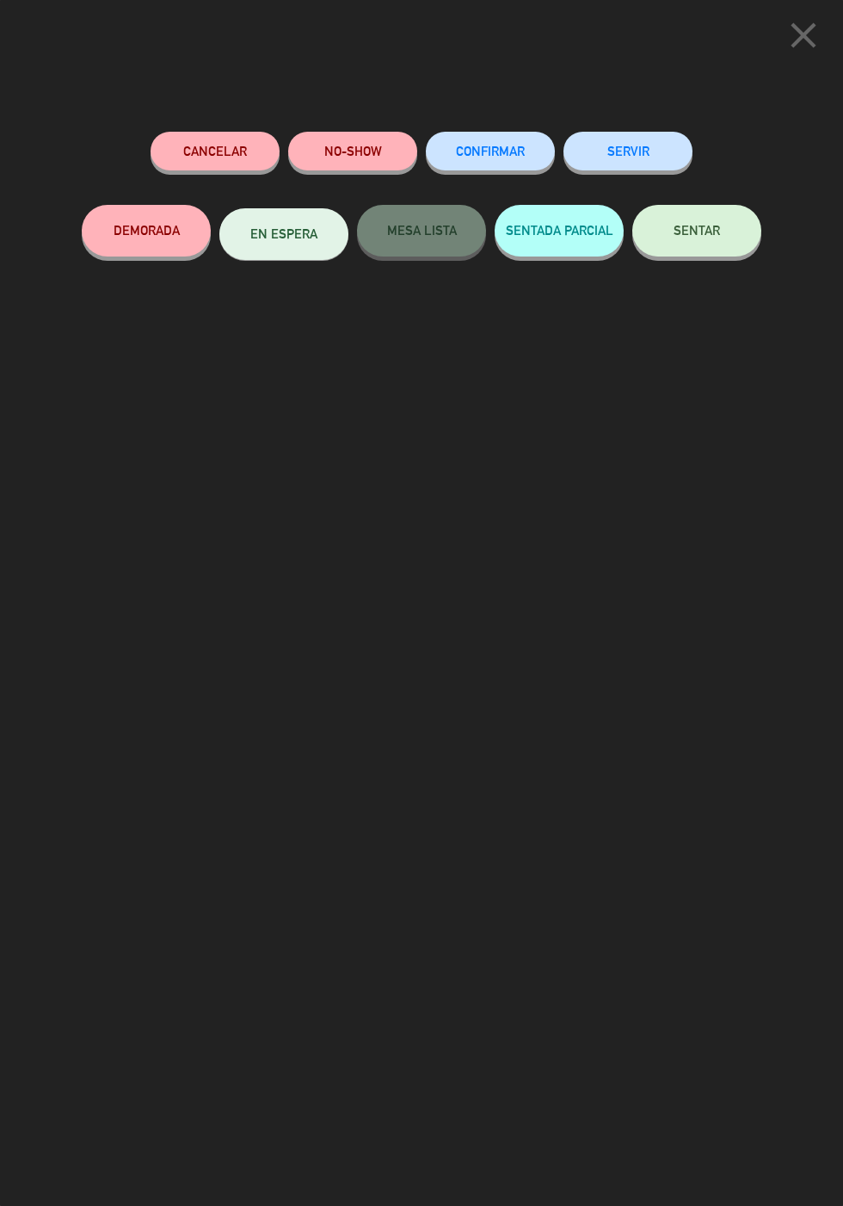
click at [717, 232] on span "SENTAR" at bounding box center [697, 230] width 46 height 15
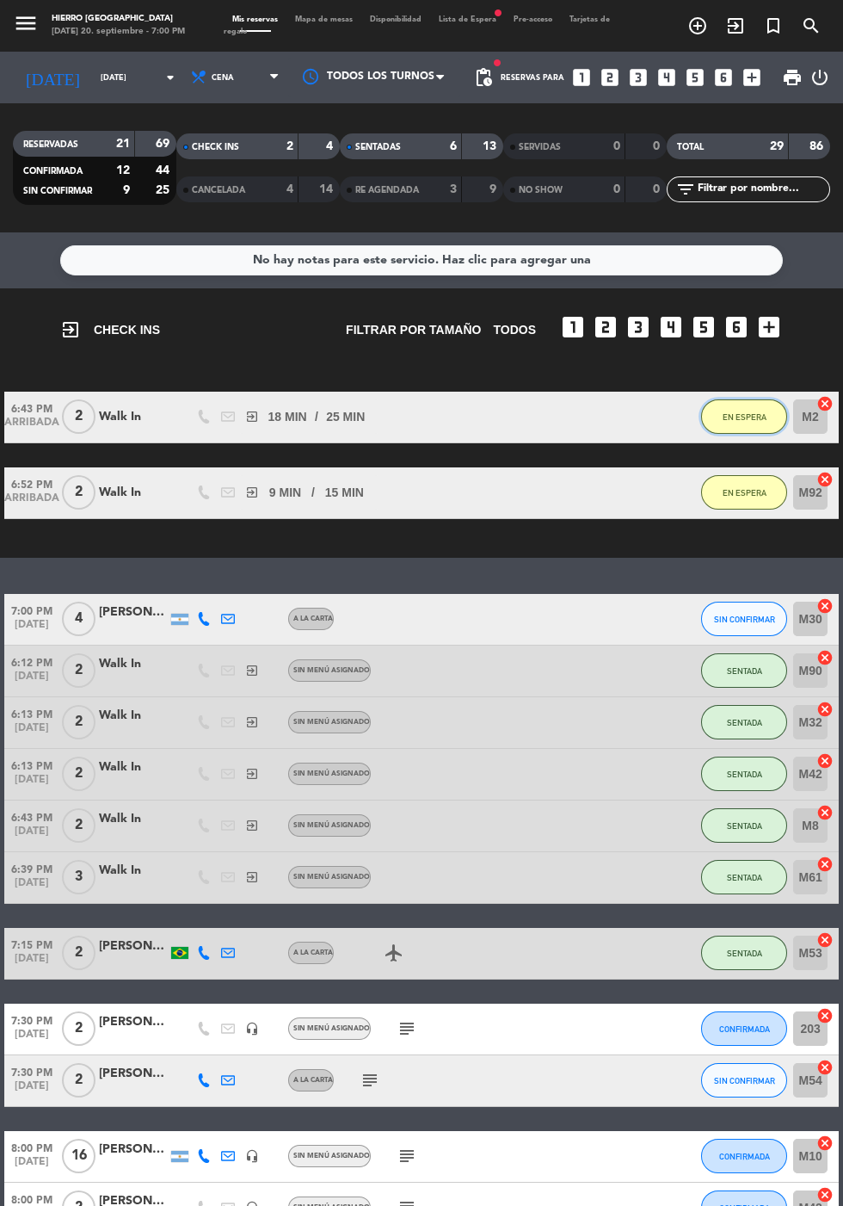
click at [739, 399] on button "EN ESPERA" at bounding box center [744, 416] width 86 height 34
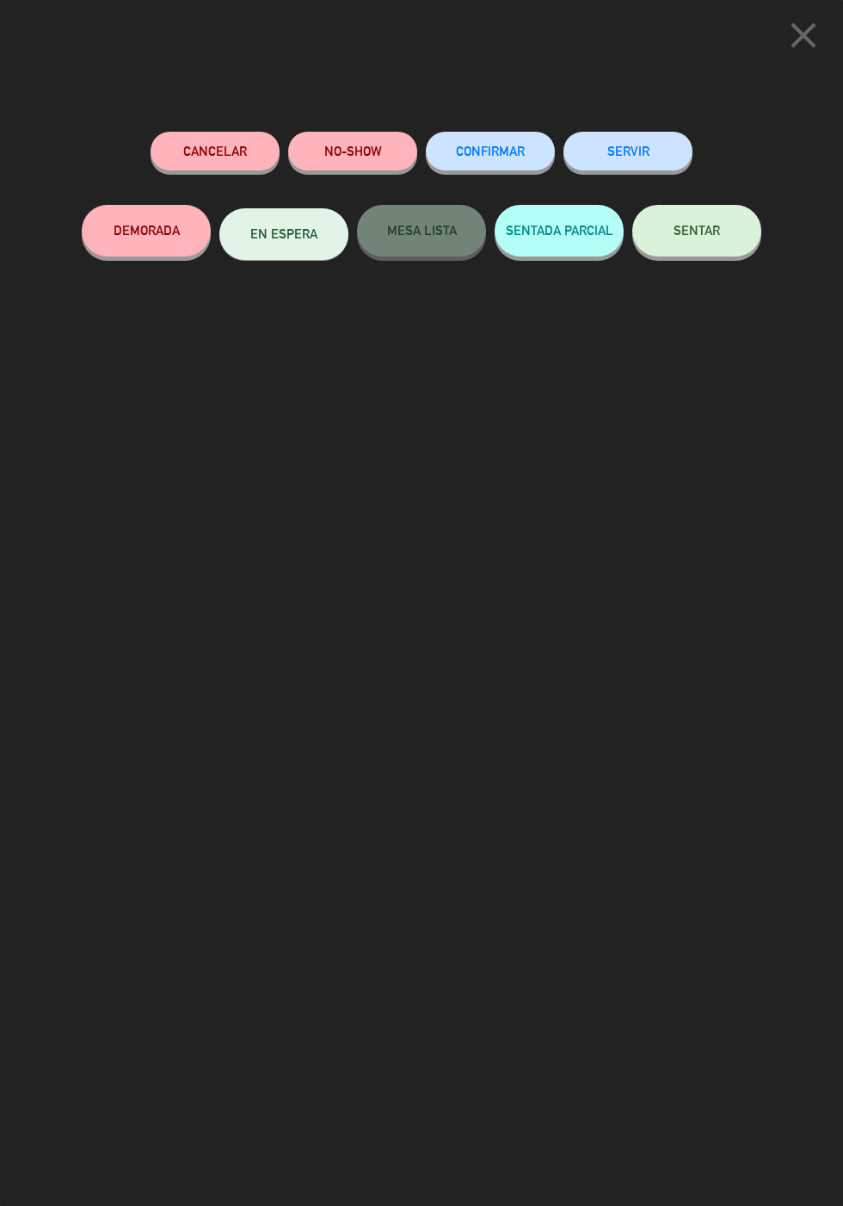
click at [723, 218] on button "SENTAR" at bounding box center [696, 231] width 129 height 52
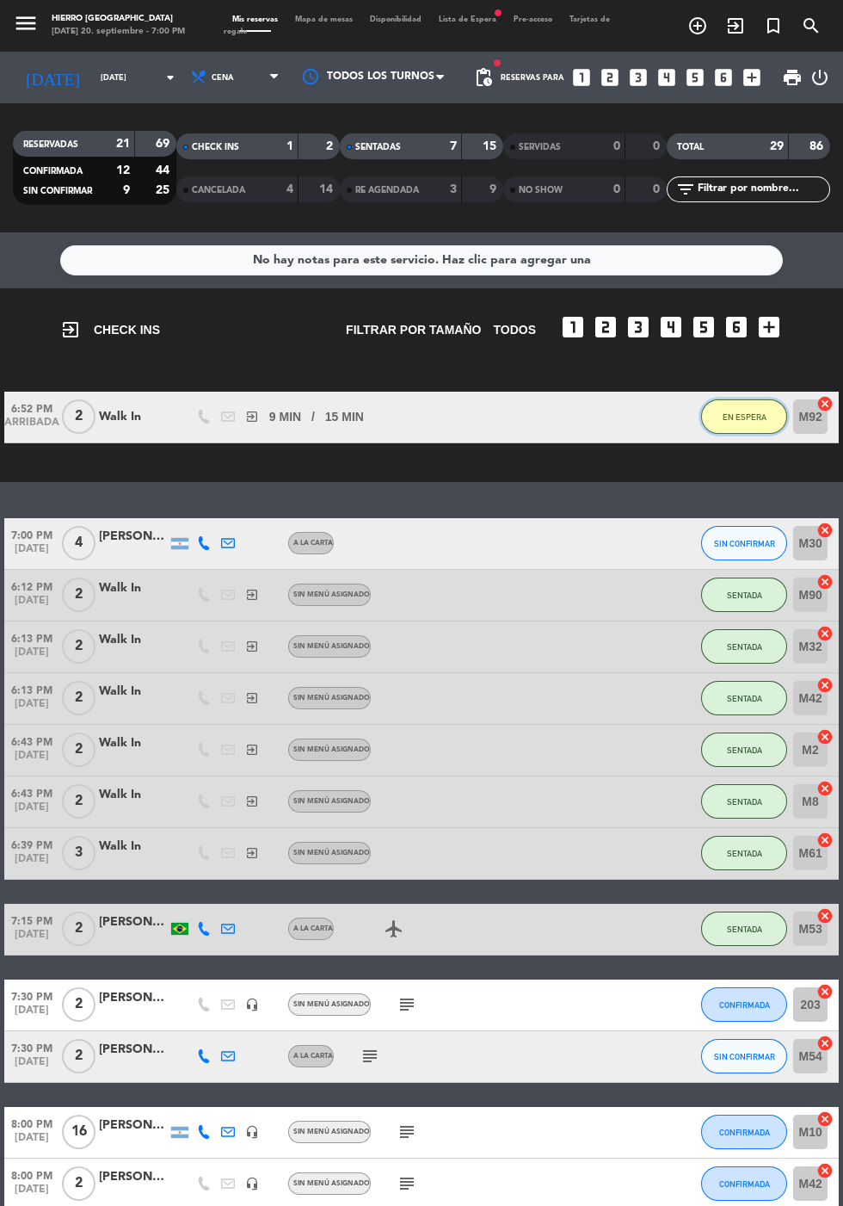
click at [748, 412] on span "EN ESPERA" at bounding box center [745, 416] width 44 height 9
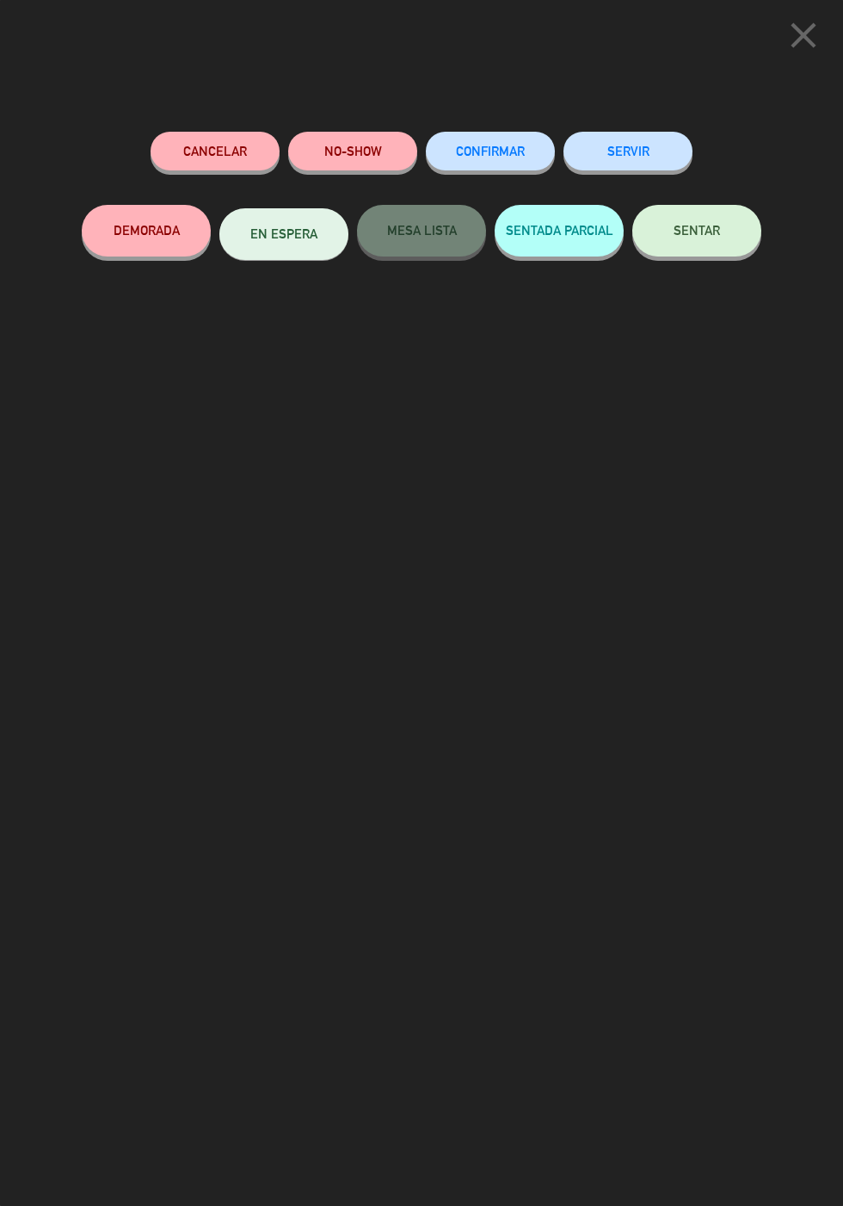
click at [710, 229] on span "SENTAR" at bounding box center [697, 230] width 46 height 15
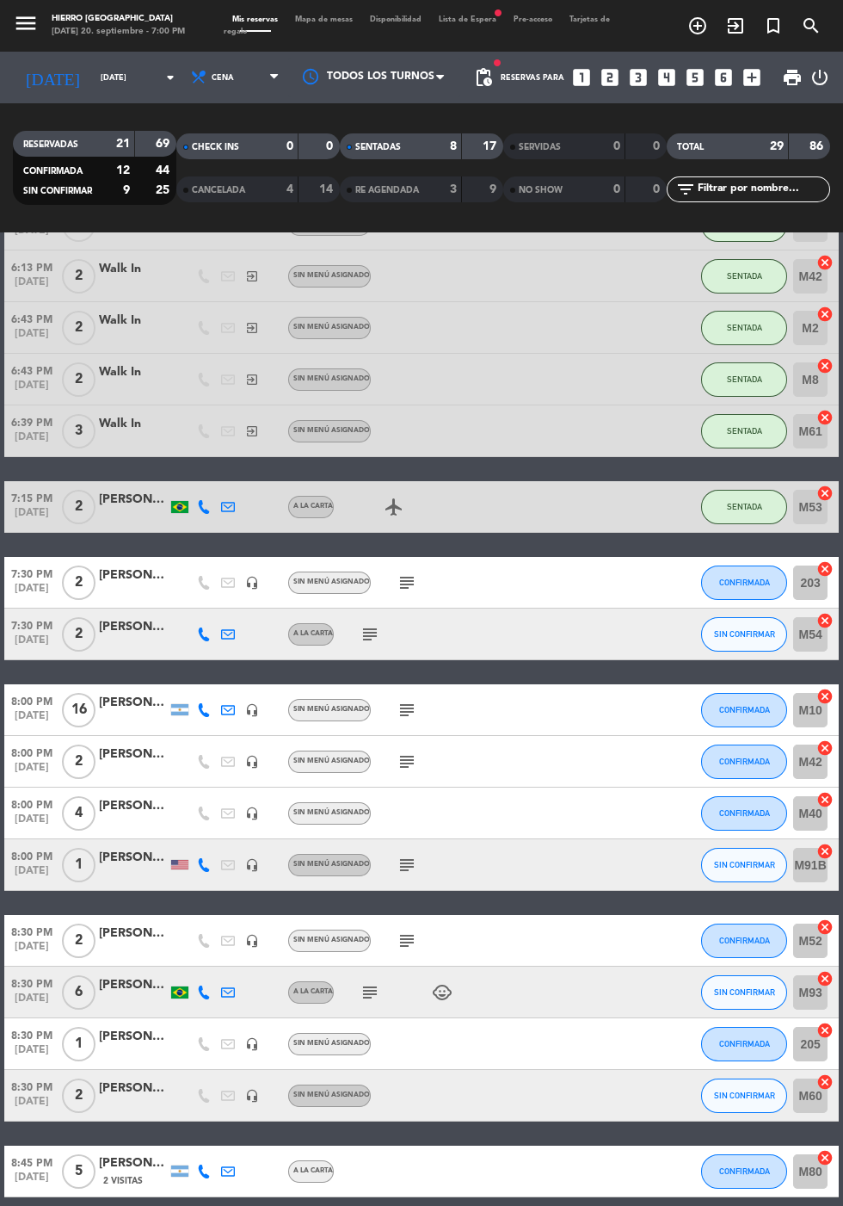
scroll to position [285, 0]
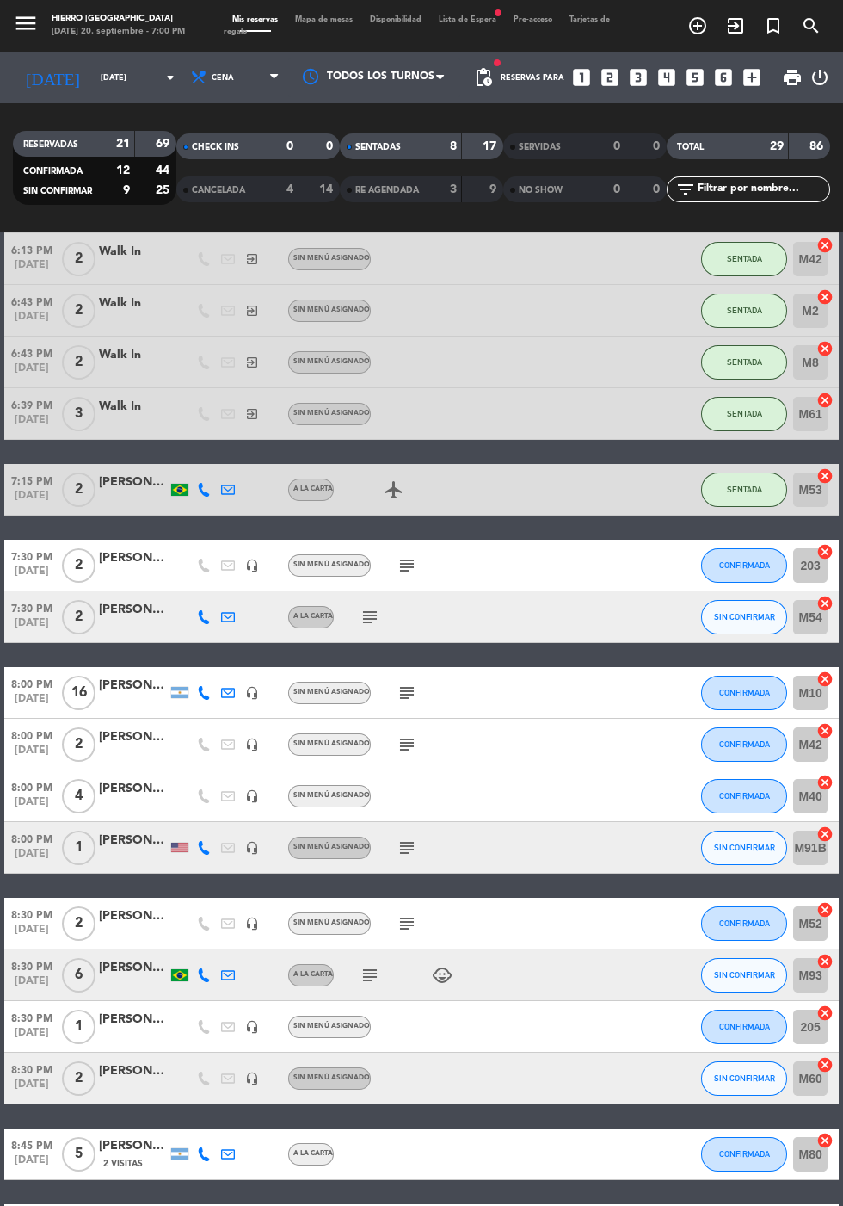
click at [404, 682] on icon "subject" at bounding box center [407, 692] width 21 height 21
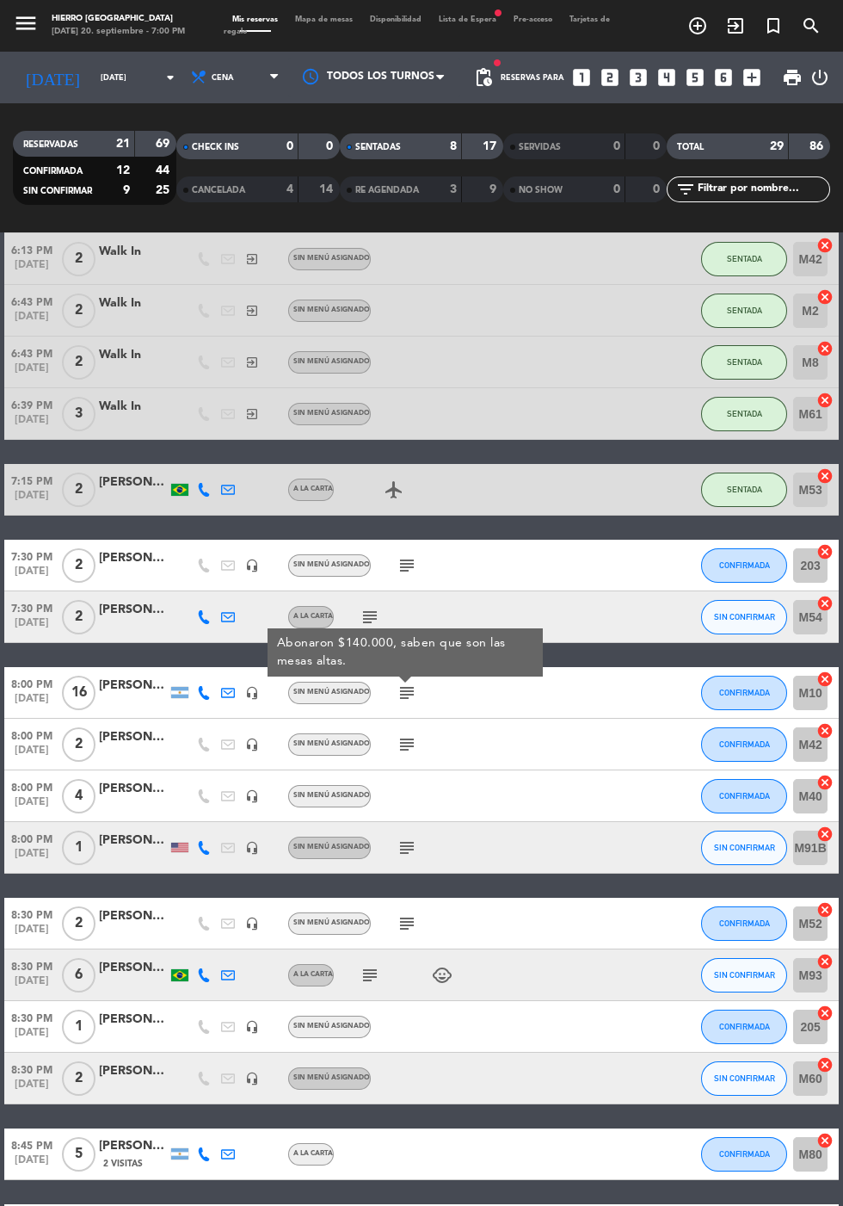
click at [399, 734] on icon "subject" at bounding box center [407, 744] width 21 height 21
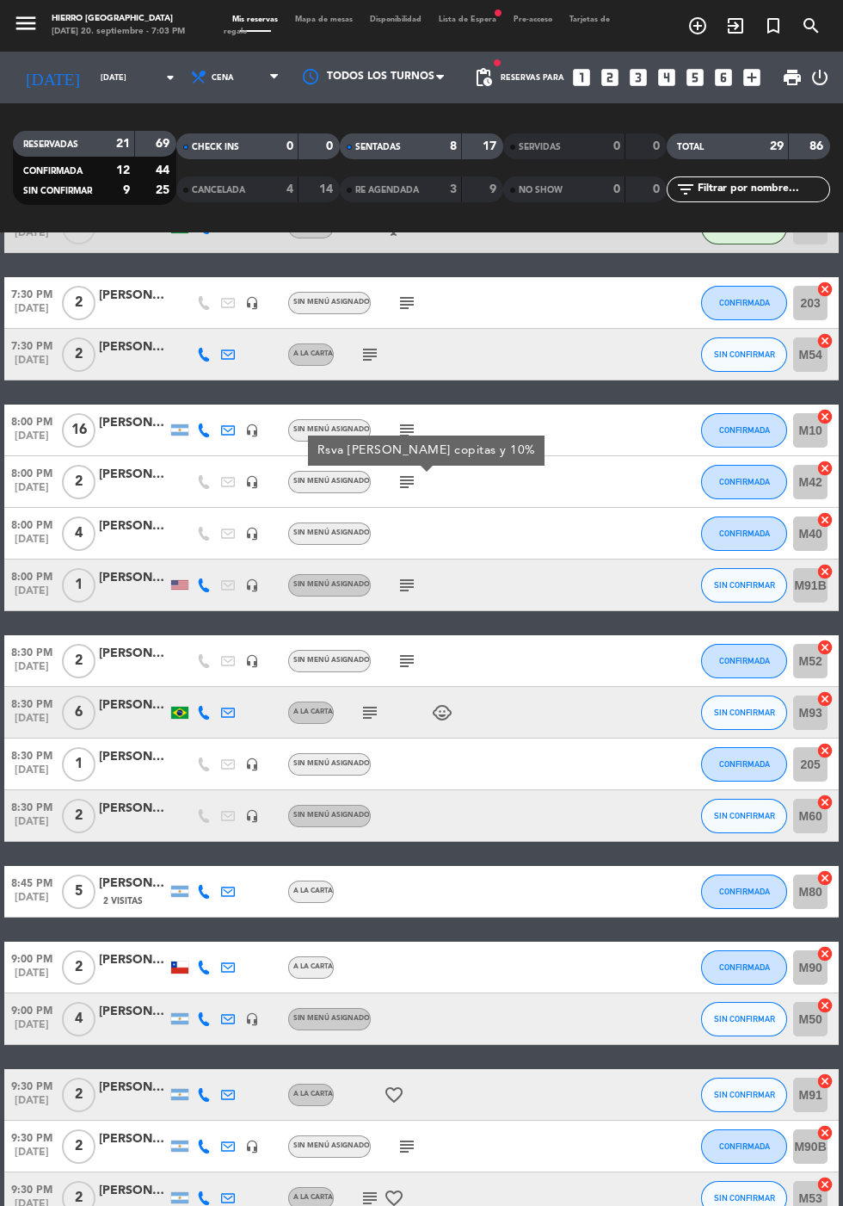
scroll to position [648, 0]
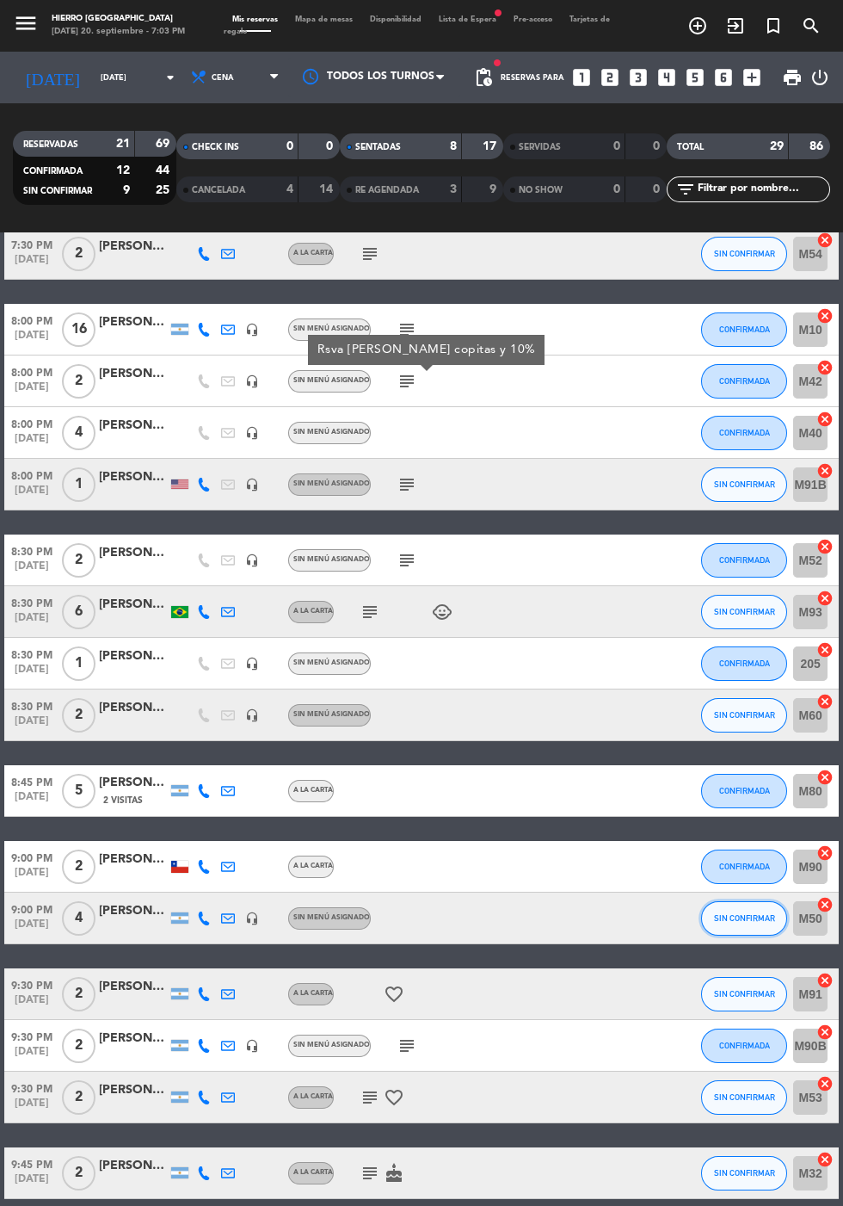
click at [730, 901] on button "SIN CONFIRMAR" at bounding box center [744, 918] width 86 height 34
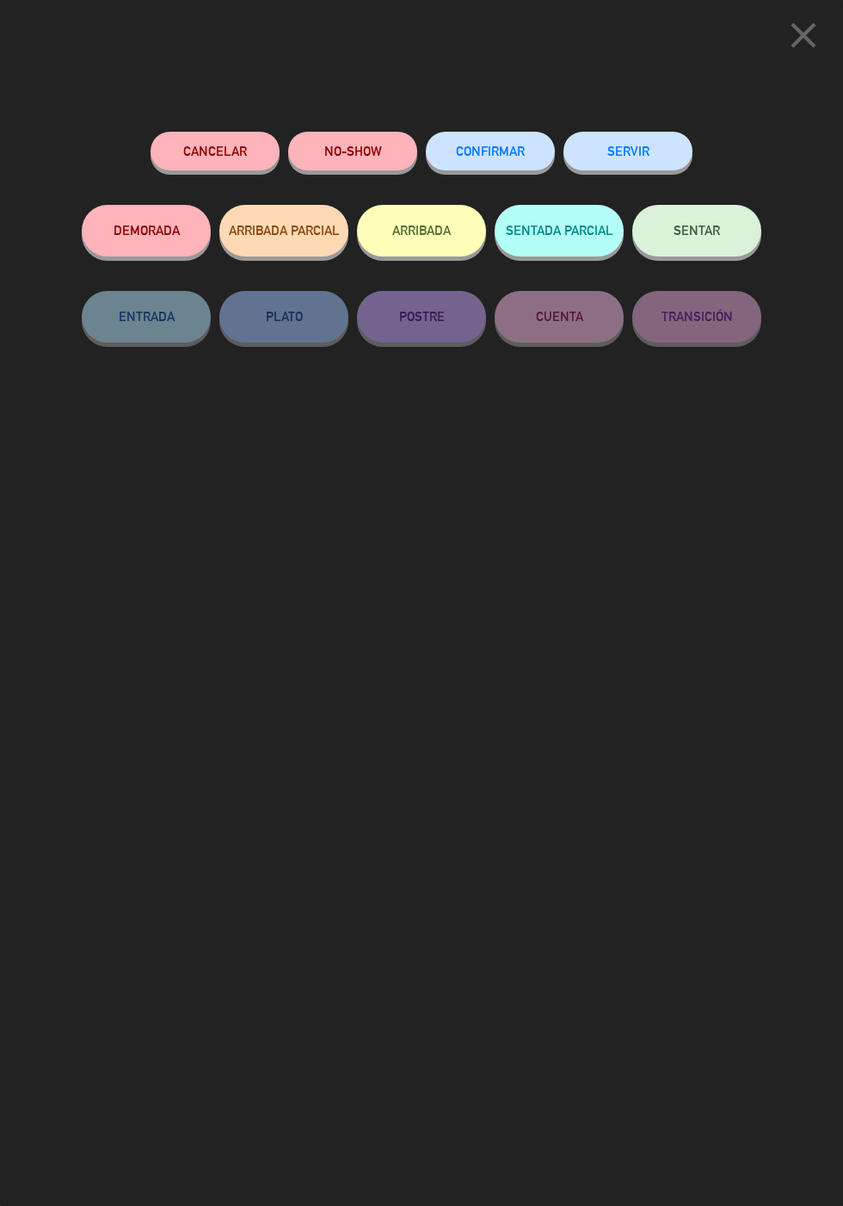
click at [497, 142] on button "CONFIRMAR" at bounding box center [490, 151] width 129 height 39
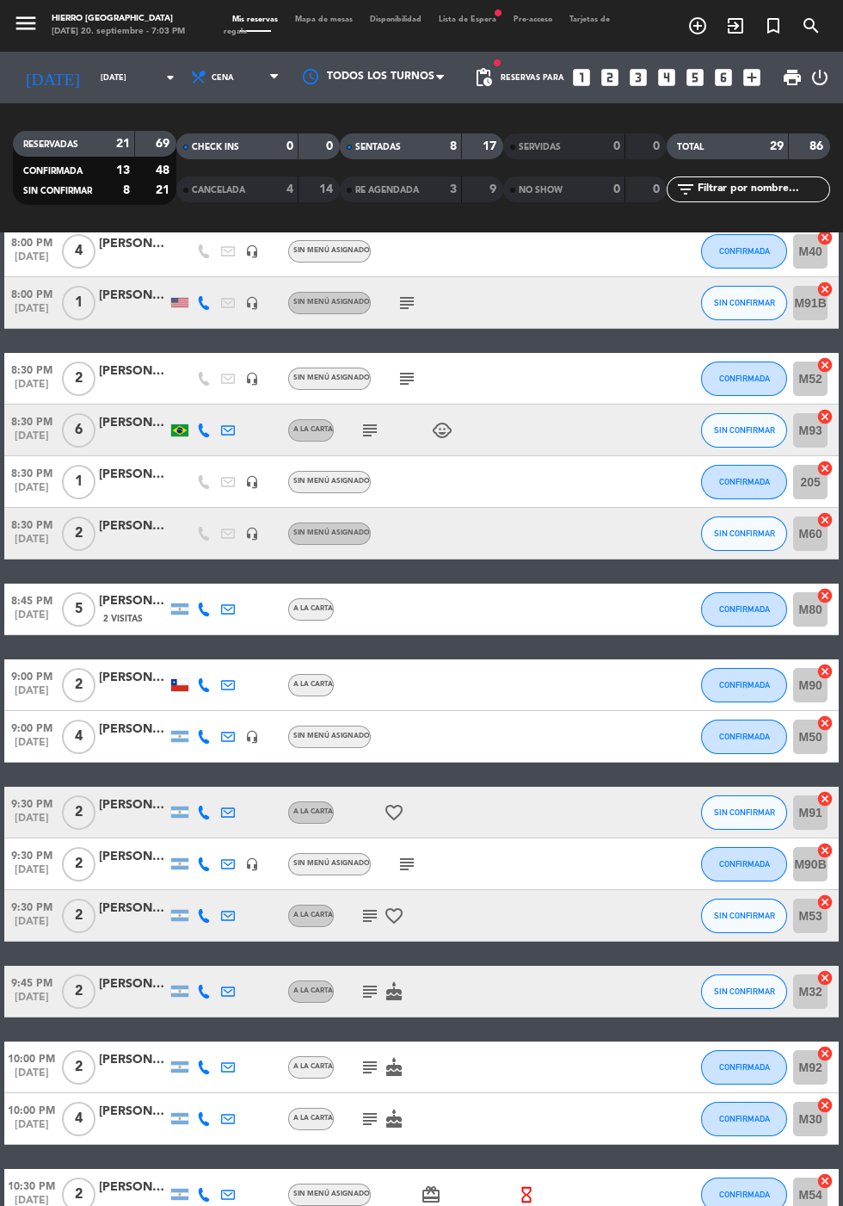
scroll to position [836, 0]
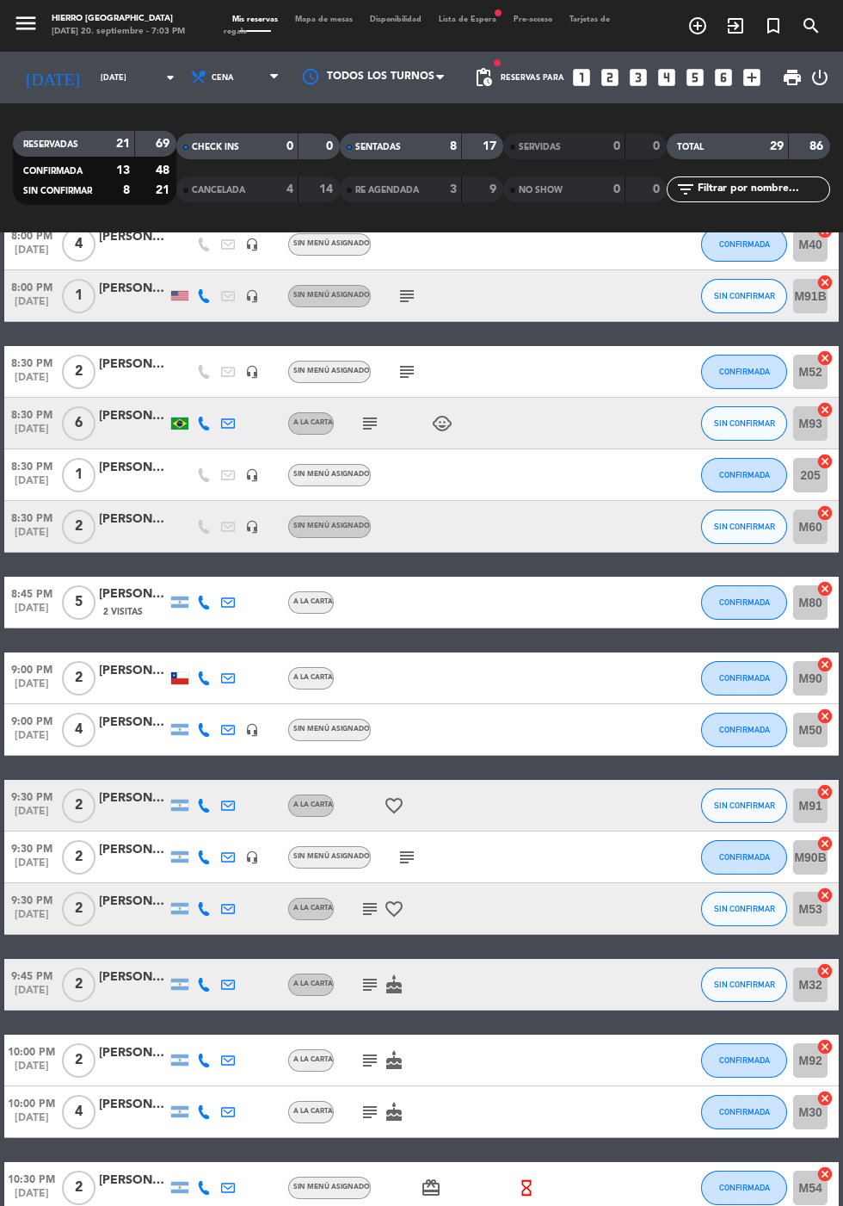
click at [407, 847] on icon "subject" at bounding box center [407, 857] width 21 height 21
click at [743, 521] on span "SIN CONFIRMAR" at bounding box center [744, 525] width 61 height 9
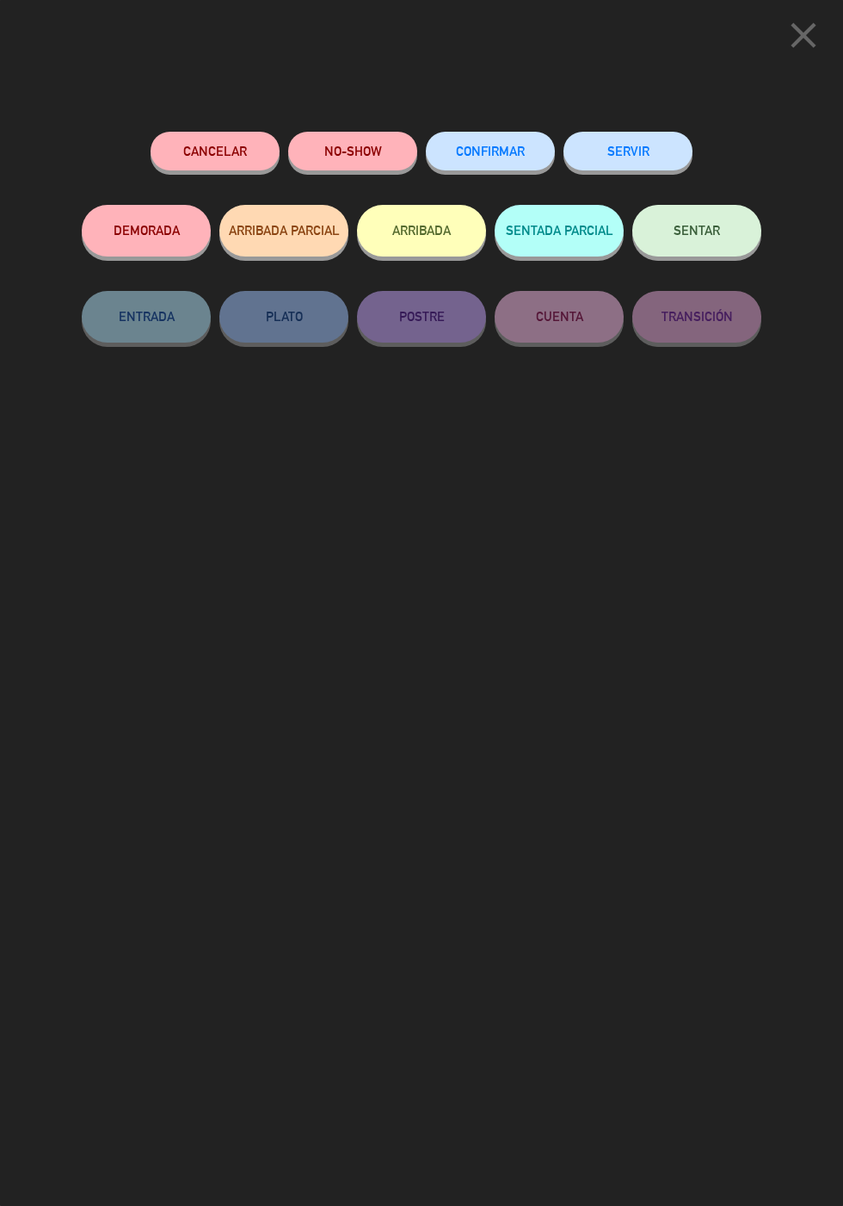
click at [495, 151] on span "CONFIRMAR" at bounding box center [490, 151] width 69 height 15
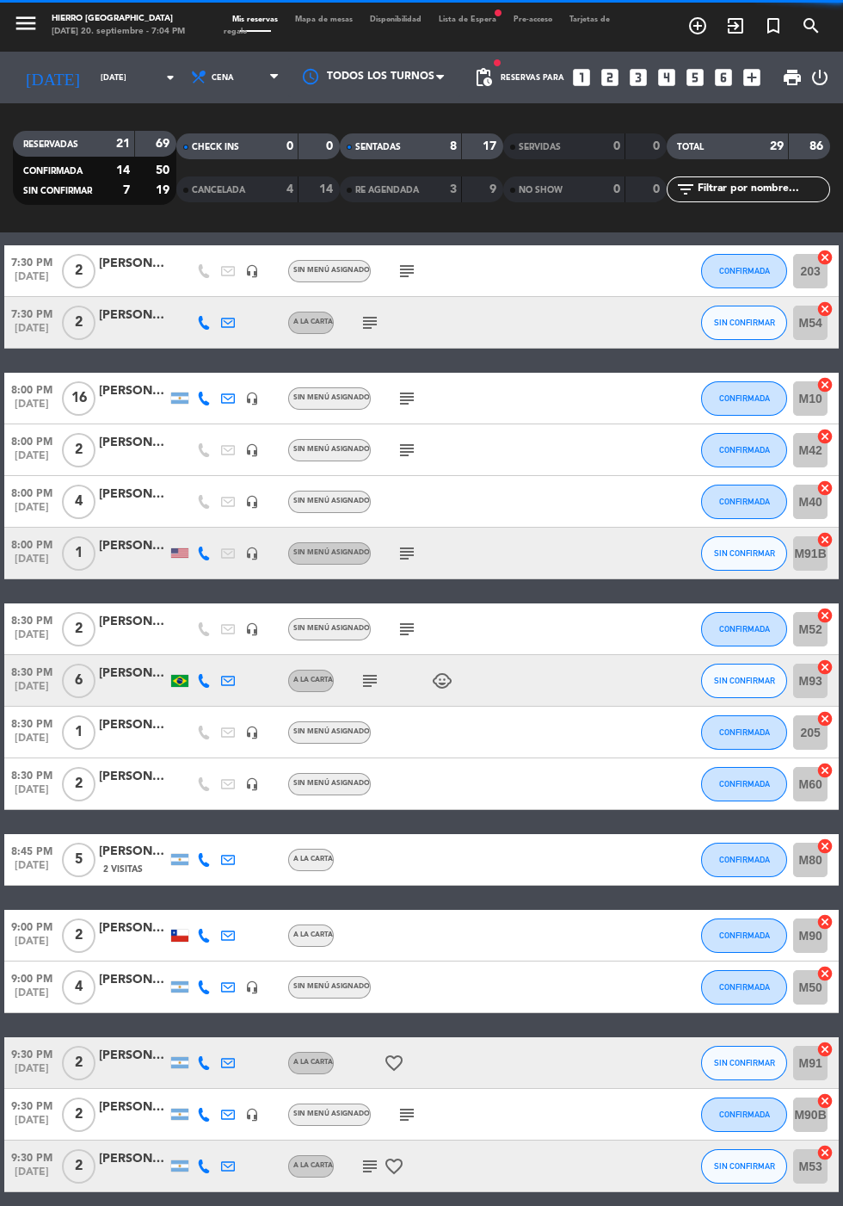
scroll to position [569, 0]
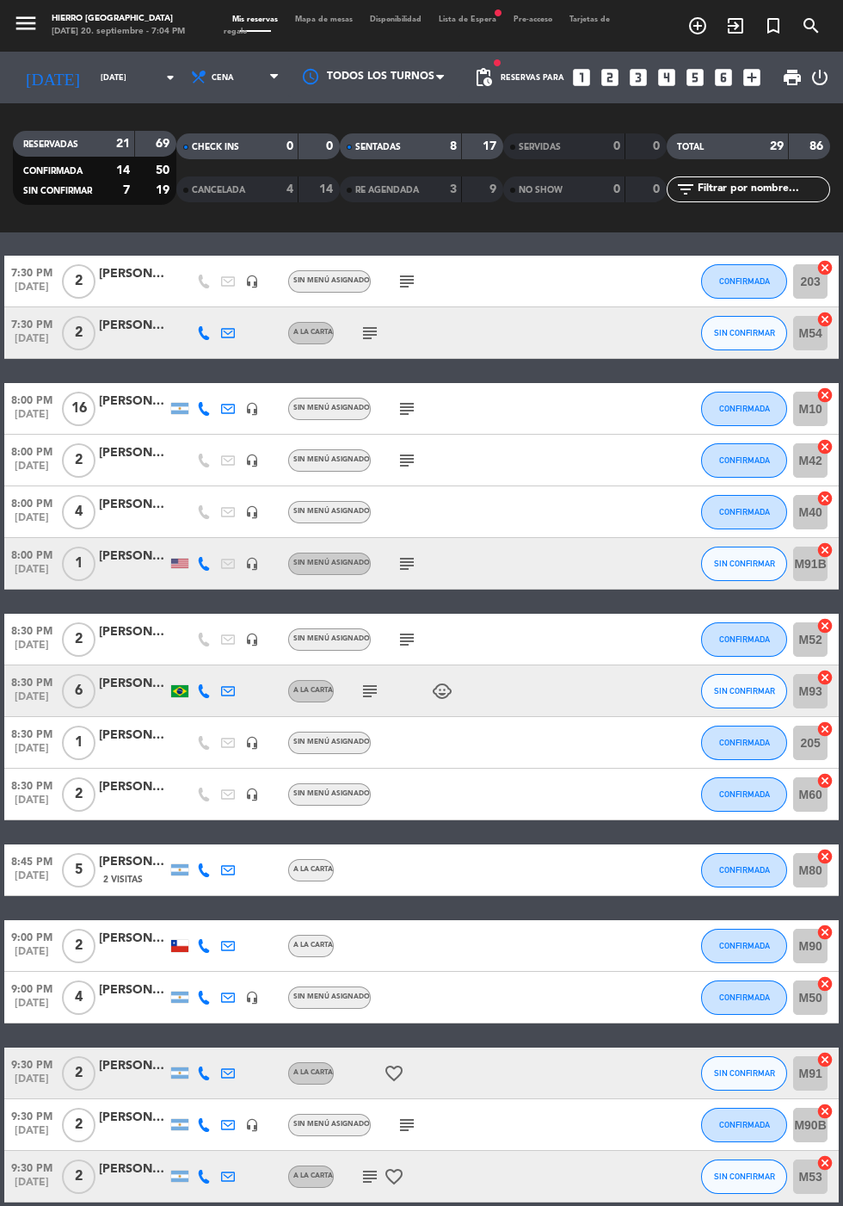
click at [407, 553] on icon "subject" at bounding box center [407, 563] width 21 height 21
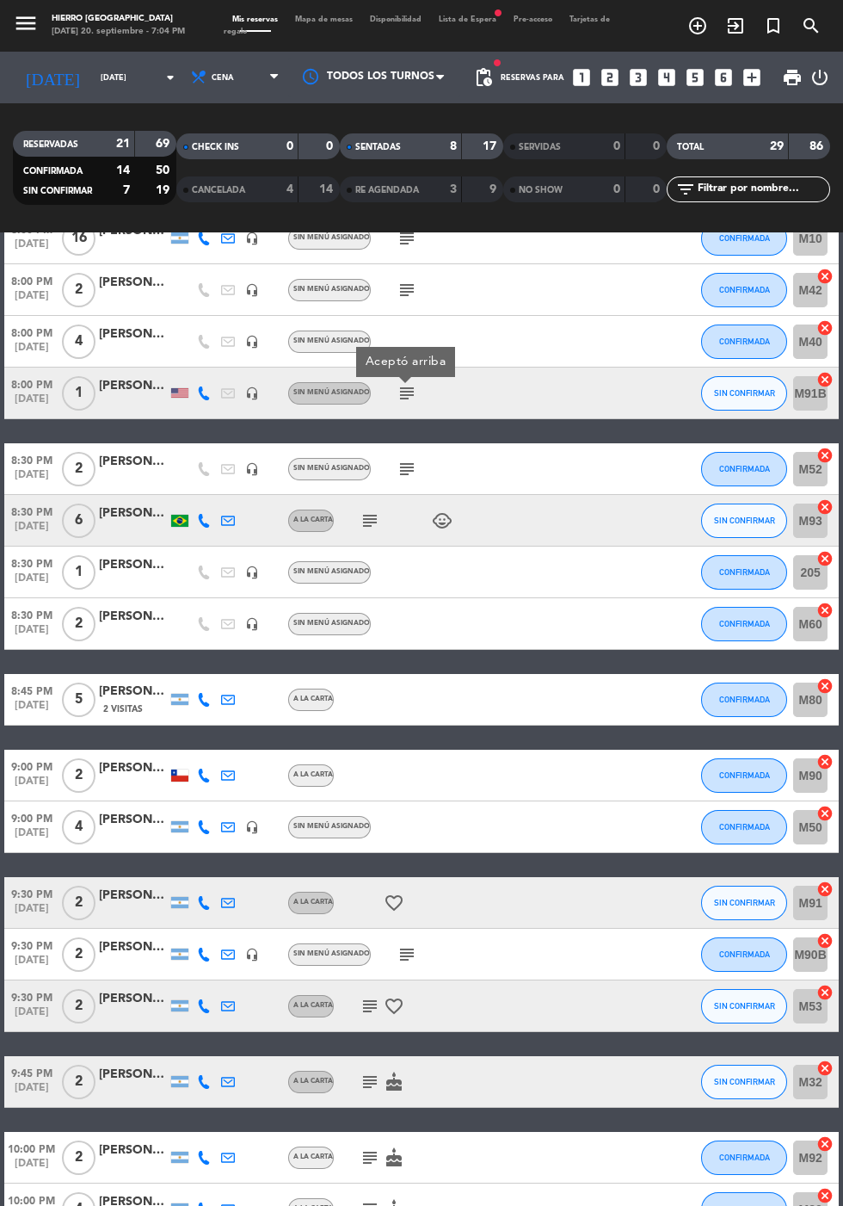
scroll to position [844, 0]
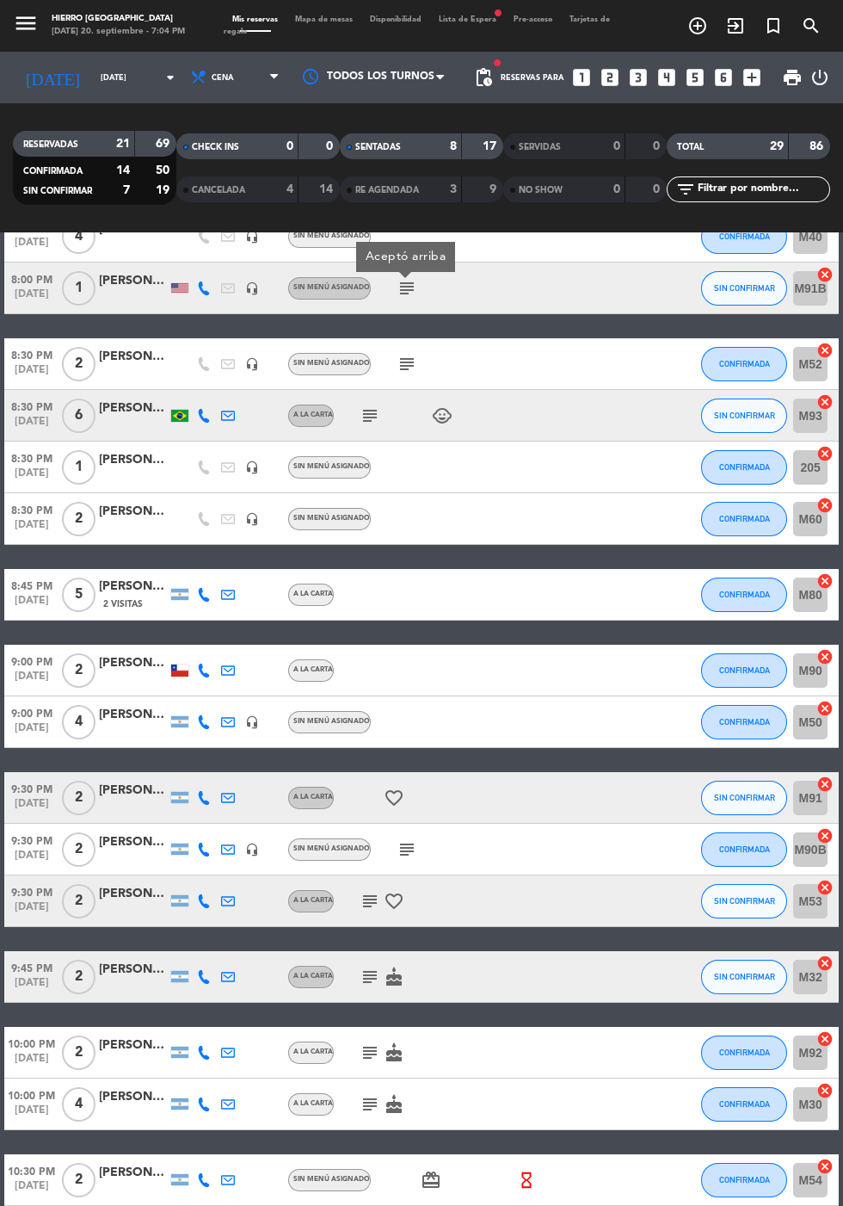
click at [200, 791] on icon at bounding box center [204, 798] width 14 height 14
click at [240, 763] on span at bounding box center [247, 770] width 14 height 14
click at [200, 894] on icon at bounding box center [204, 901] width 14 height 14
click at [366, 891] on icon "subject" at bounding box center [370, 901] width 21 height 21
click at [198, 894] on icon at bounding box center [204, 901] width 14 height 14
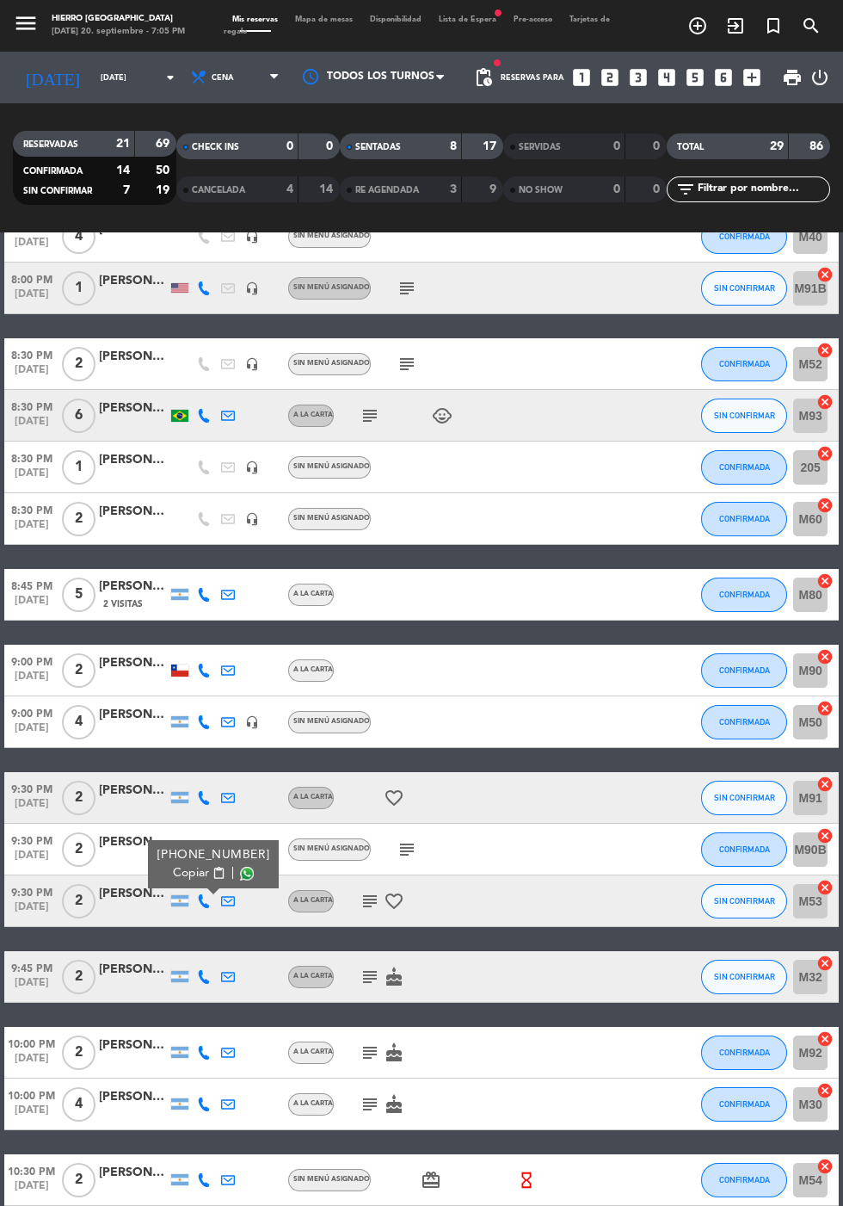
click at [240, 867] on span at bounding box center [247, 874] width 14 height 14
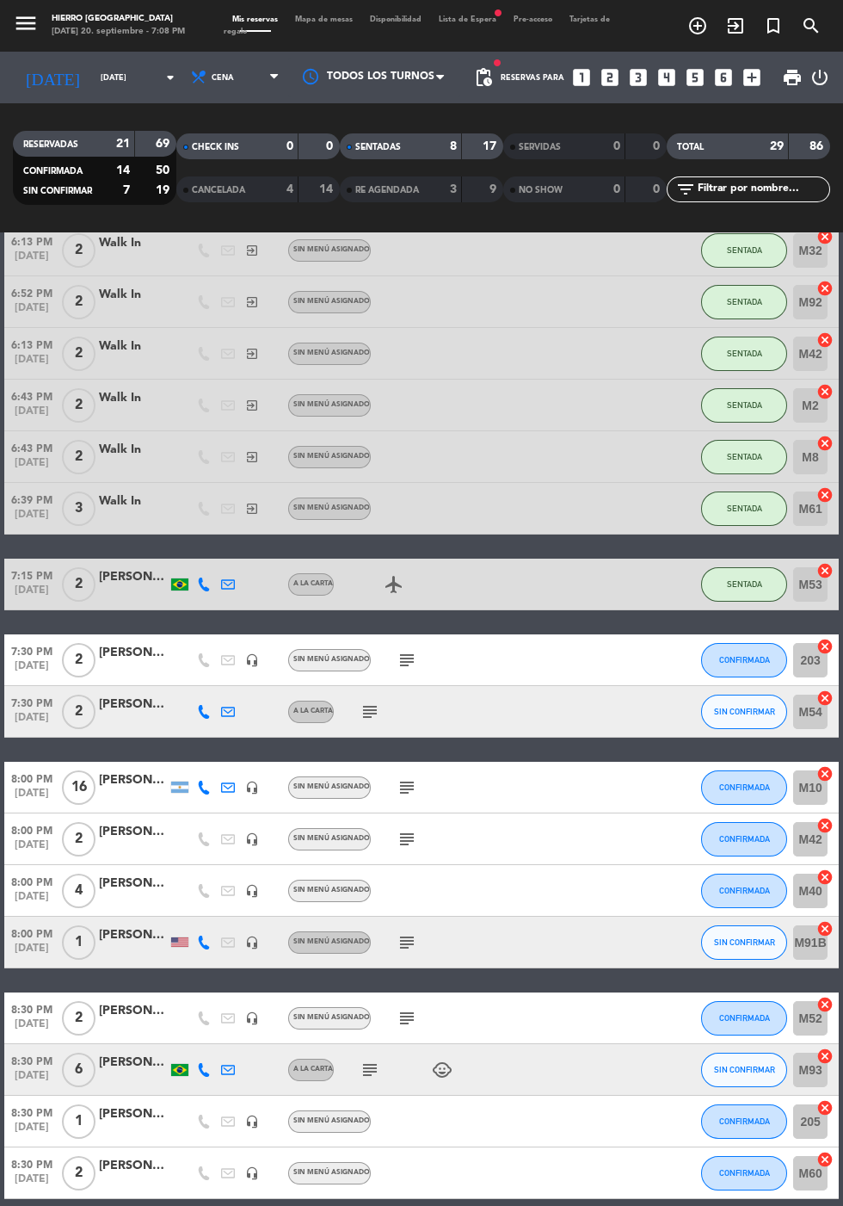
scroll to position [0, 0]
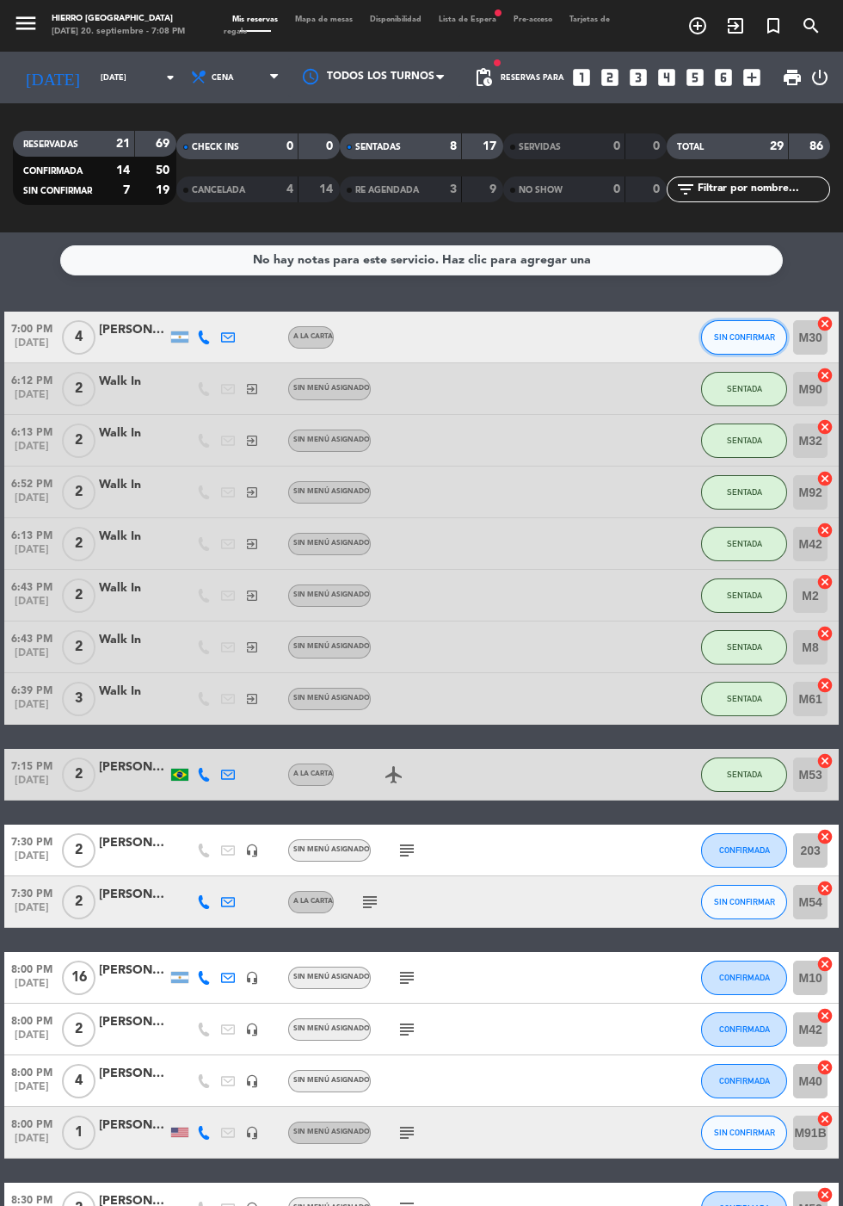
click at [730, 332] on span "SIN CONFIRMAR" at bounding box center [744, 336] width 61 height 9
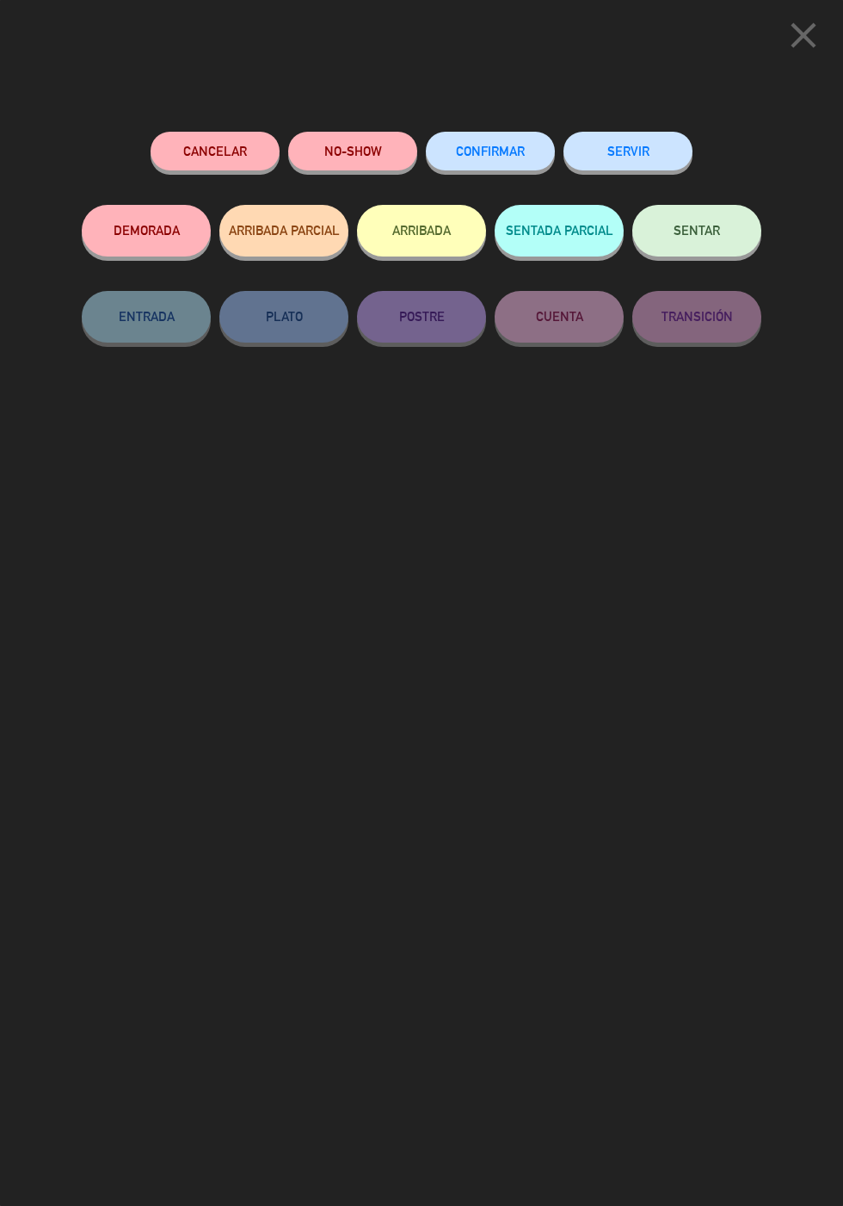
click at [677, 245] on button "SENTAR" at bounding box center [696, 231] width 129 height 52
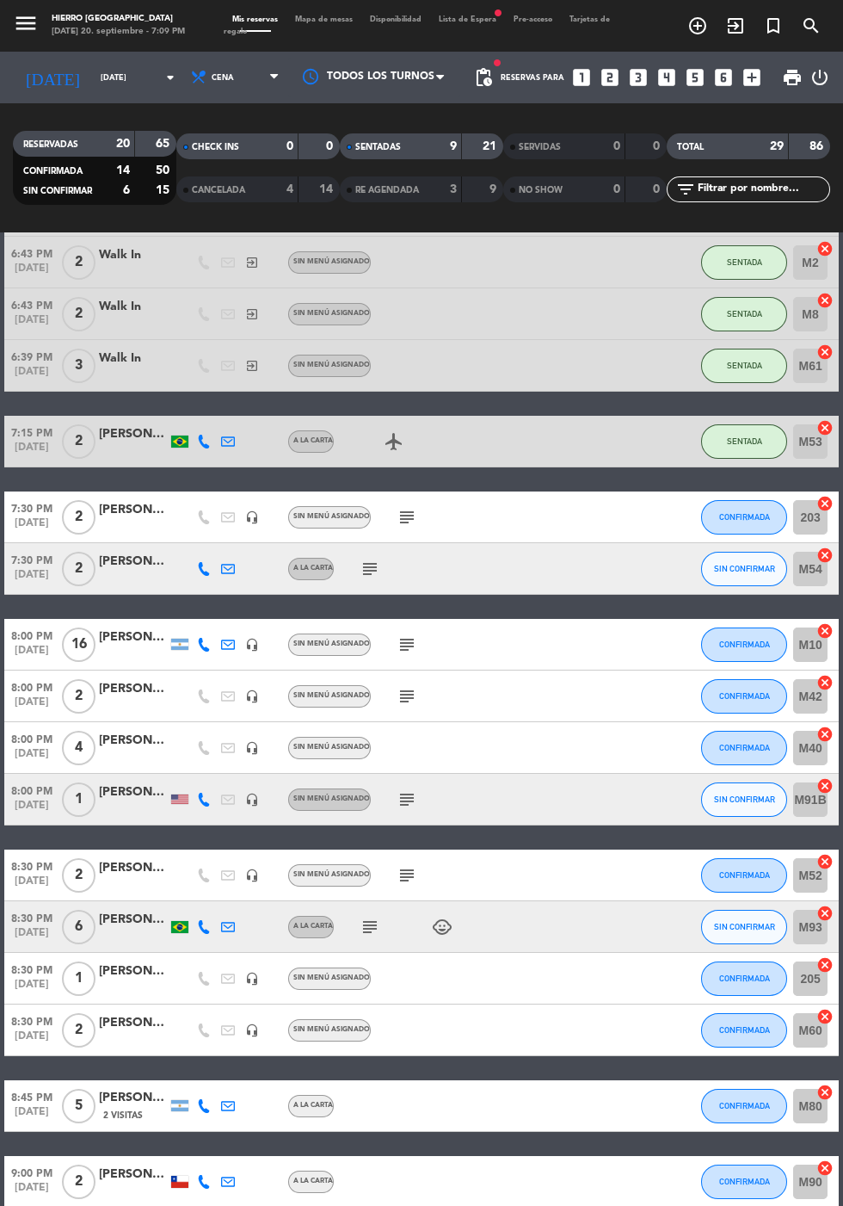
scroll to position [844, 0]
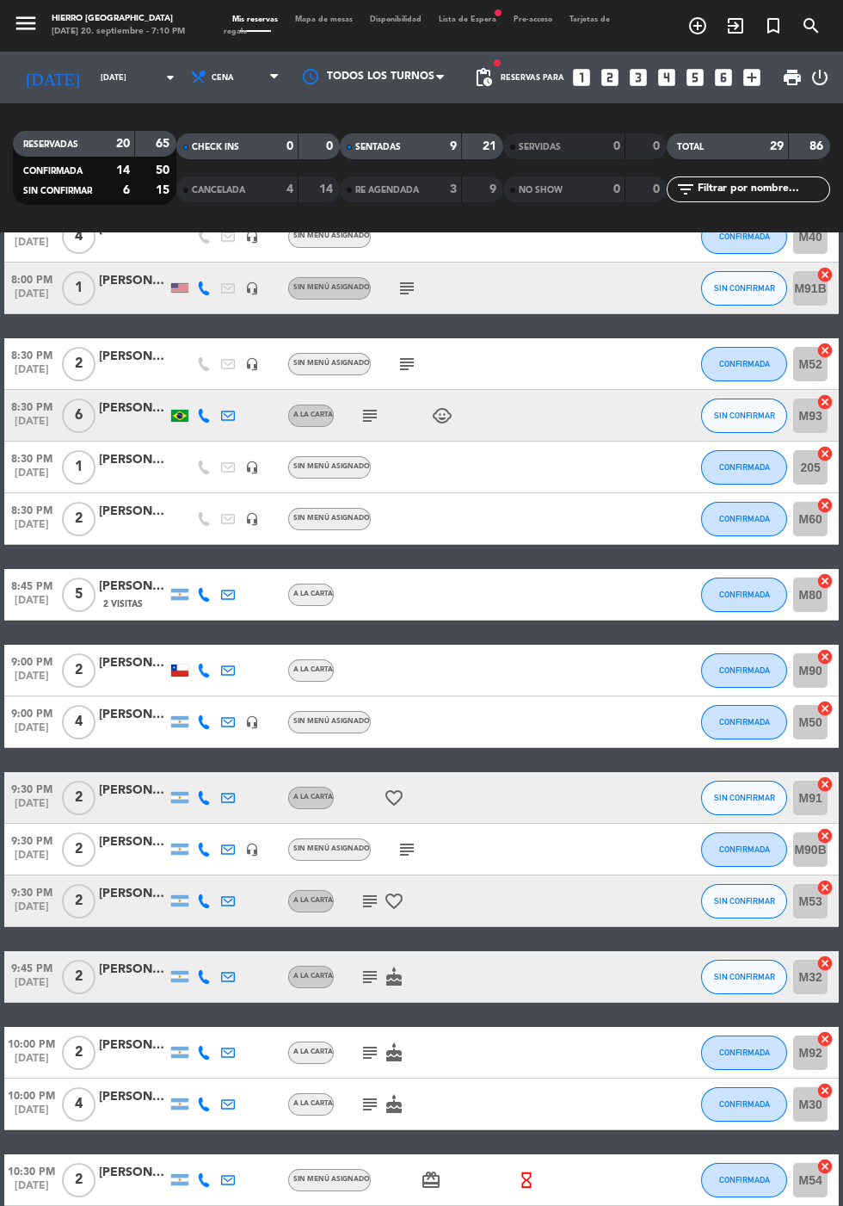
click at [641, 66] on icon "looks_3" at bounding box center [638, 77] width 22 height 22
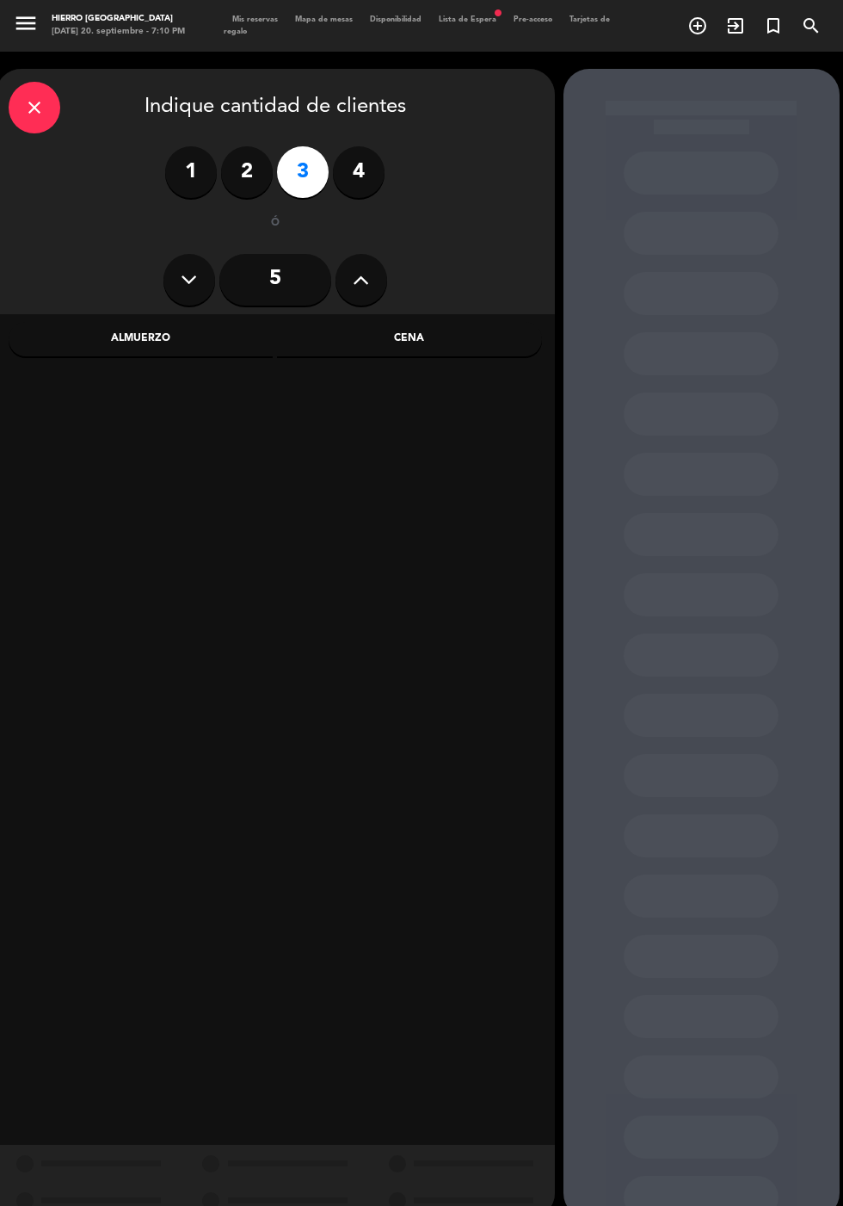
click at [347, 146] on label "4" at bounding box center [359, 172] width 52 height 52
click at [401, 322] on div "Cena" at bounding box center [409, 339] width 265 height 34
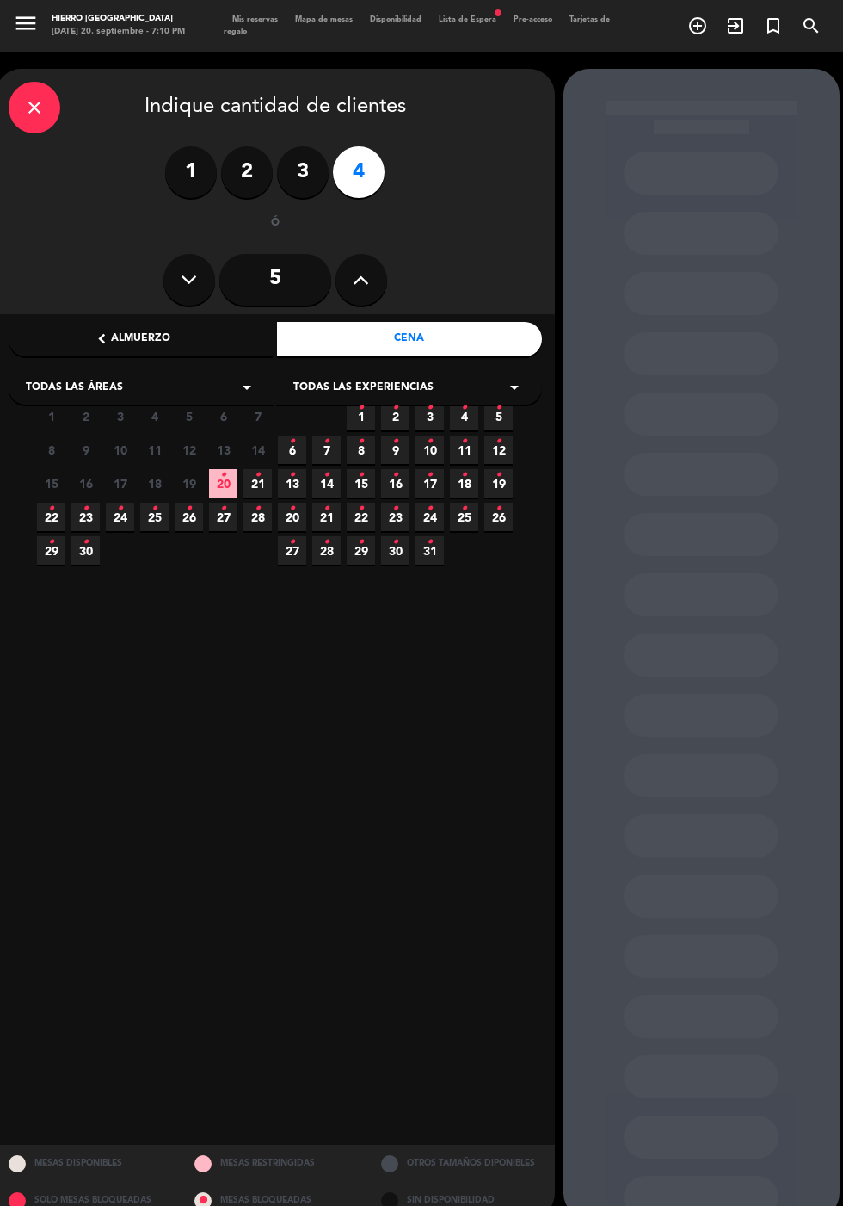
click at [223, 461] on icon "•" at bounding box center [223, 475] width 6 height 28
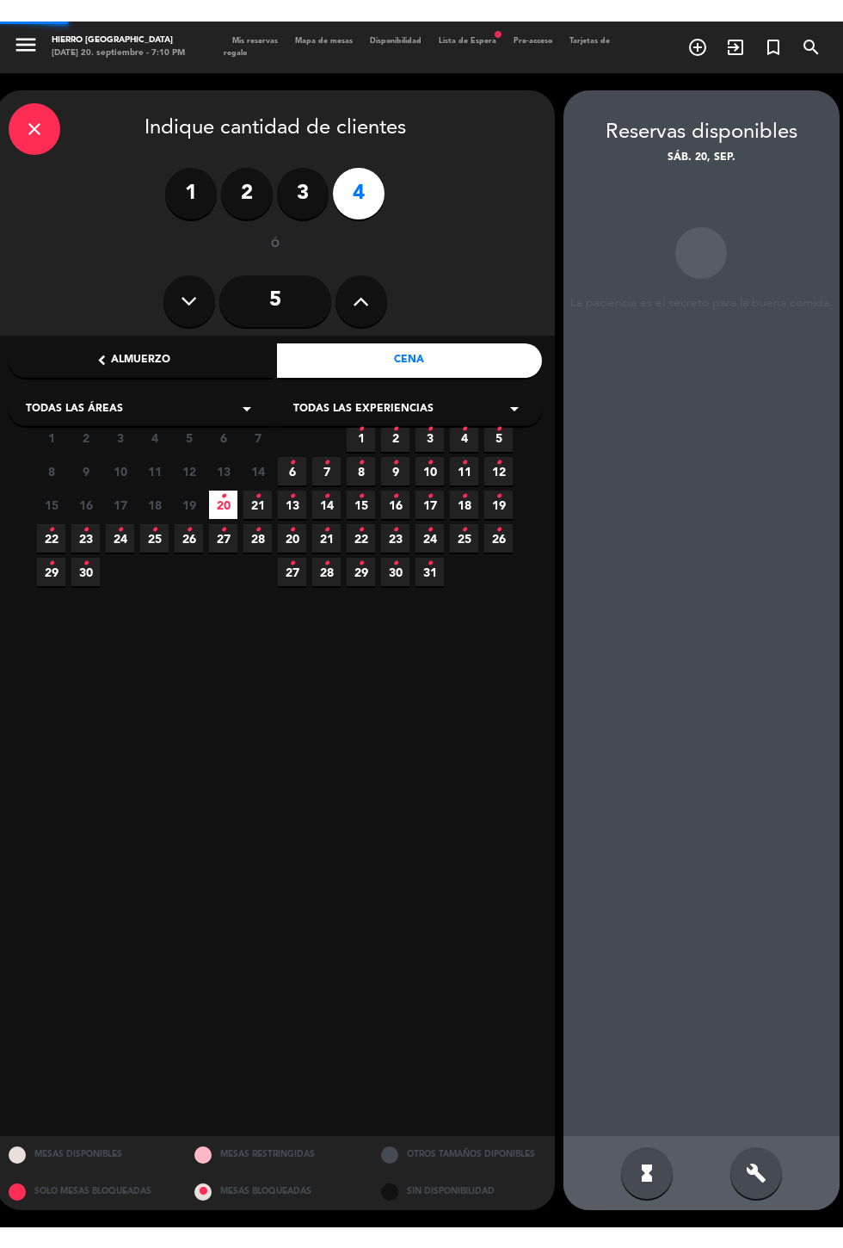
scroll to position [69, 0]
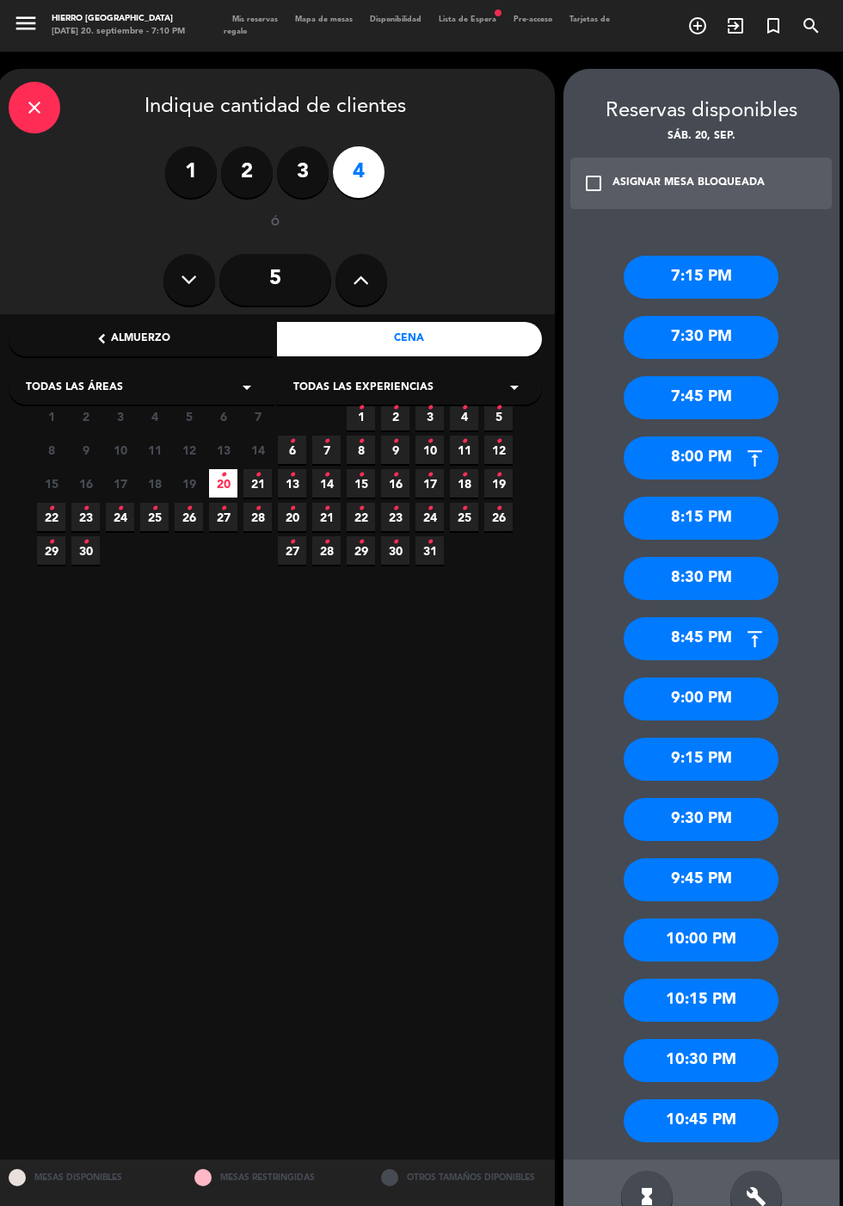
click at [657, 918] on div "10:00 PM" at bounding box center [701, 939] width 155 height 43
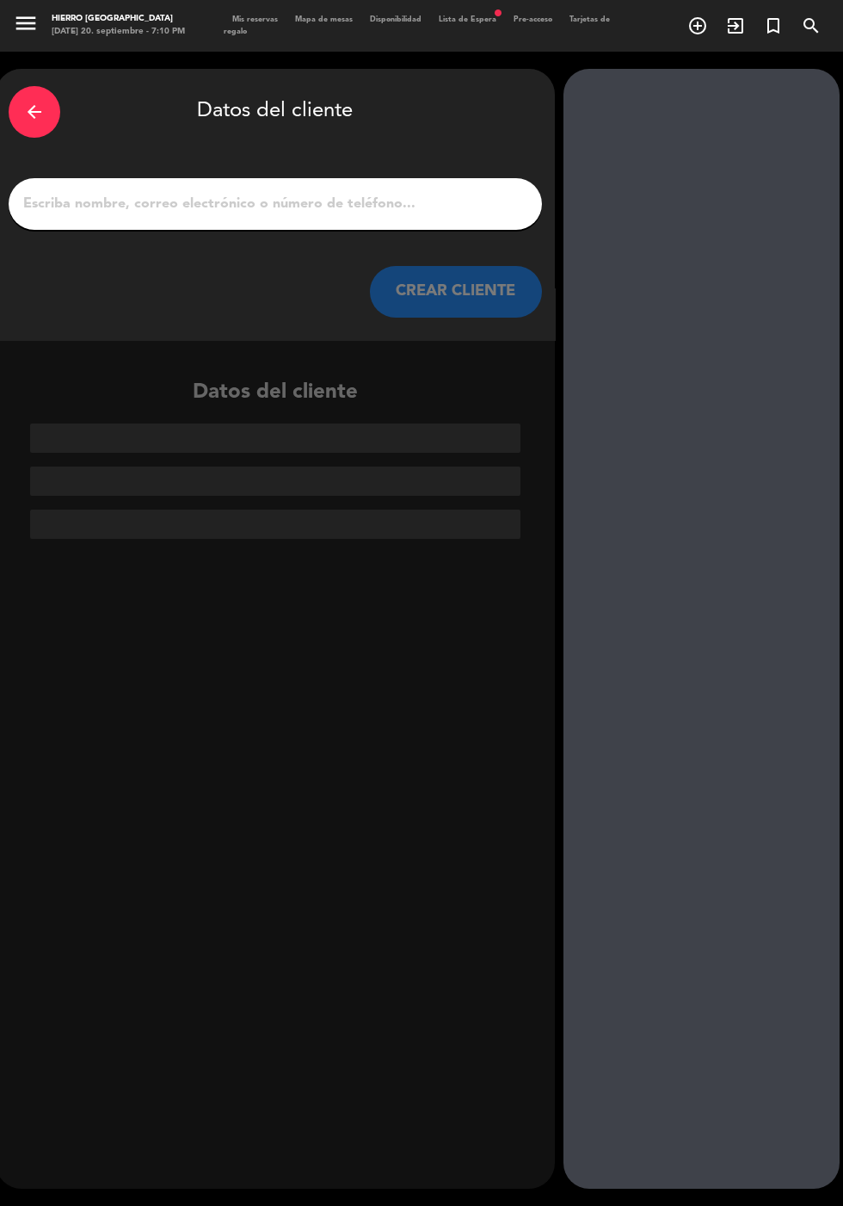
click at [290, 104] on div "arrow_back Datos del cliente CREAR CLIENTE" at bounding box center [275, 204] width 559 height 271
click at [242, 192] on input "1" at bounding box center [276, 204] width 508 height 24
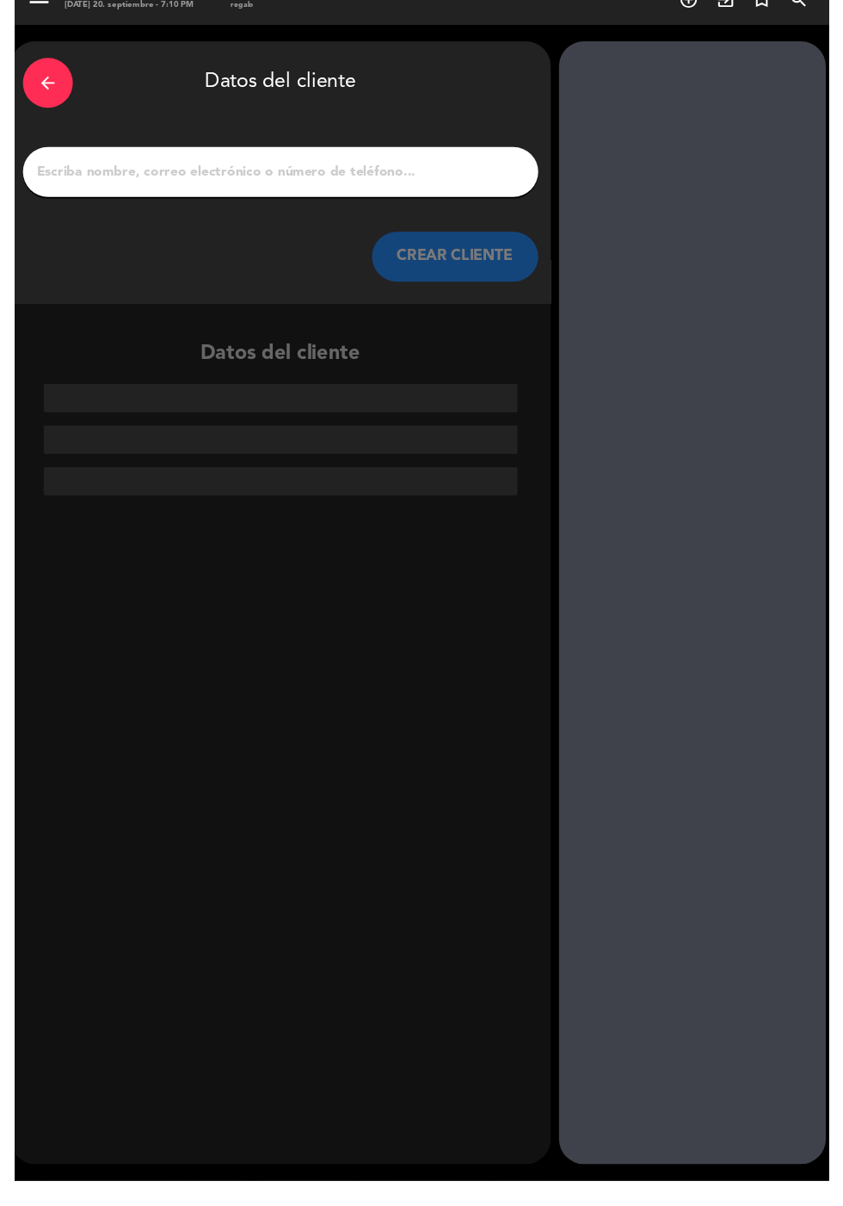
scroll to position [42, 0]
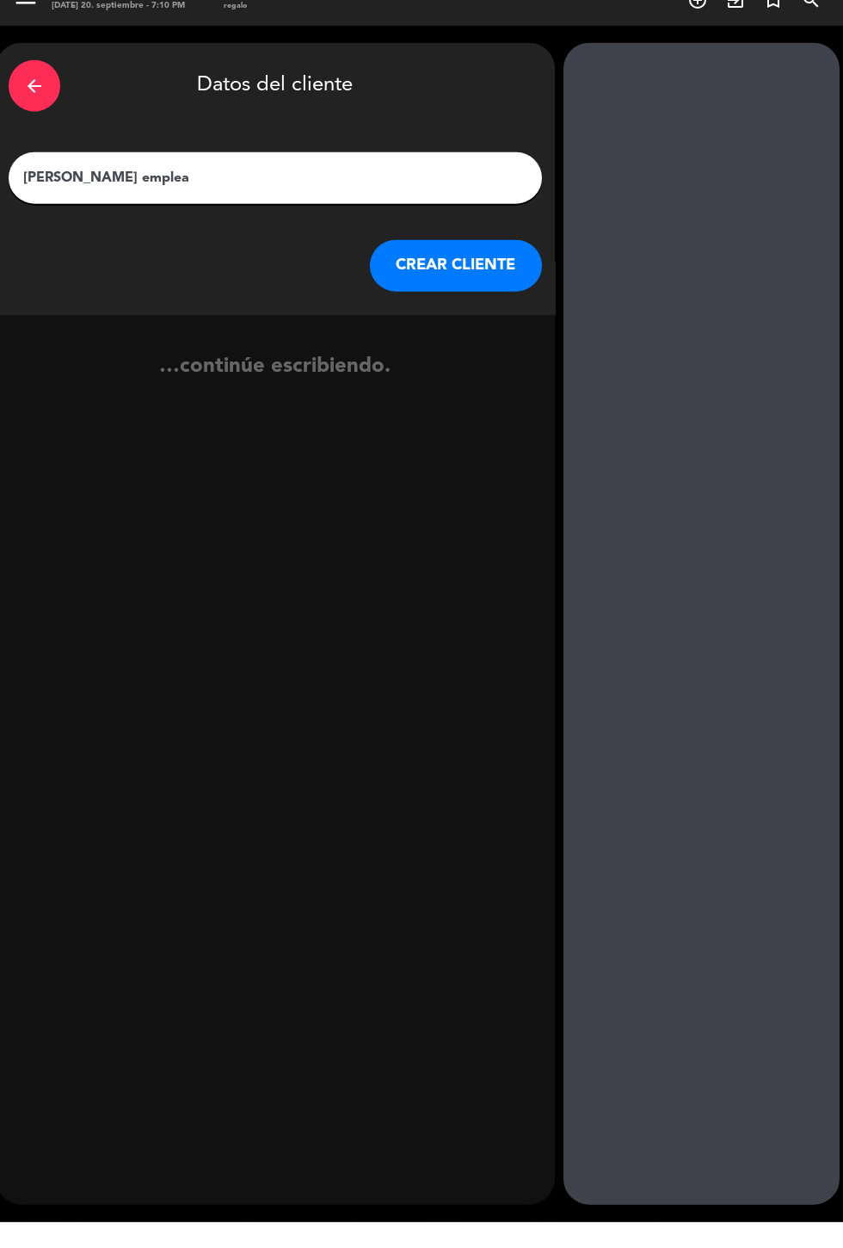
type input "Facundo empleado"
click at [446, 266] on button "CREAR CLIENTE" at bounding box center [456, 292] width 172 height 52
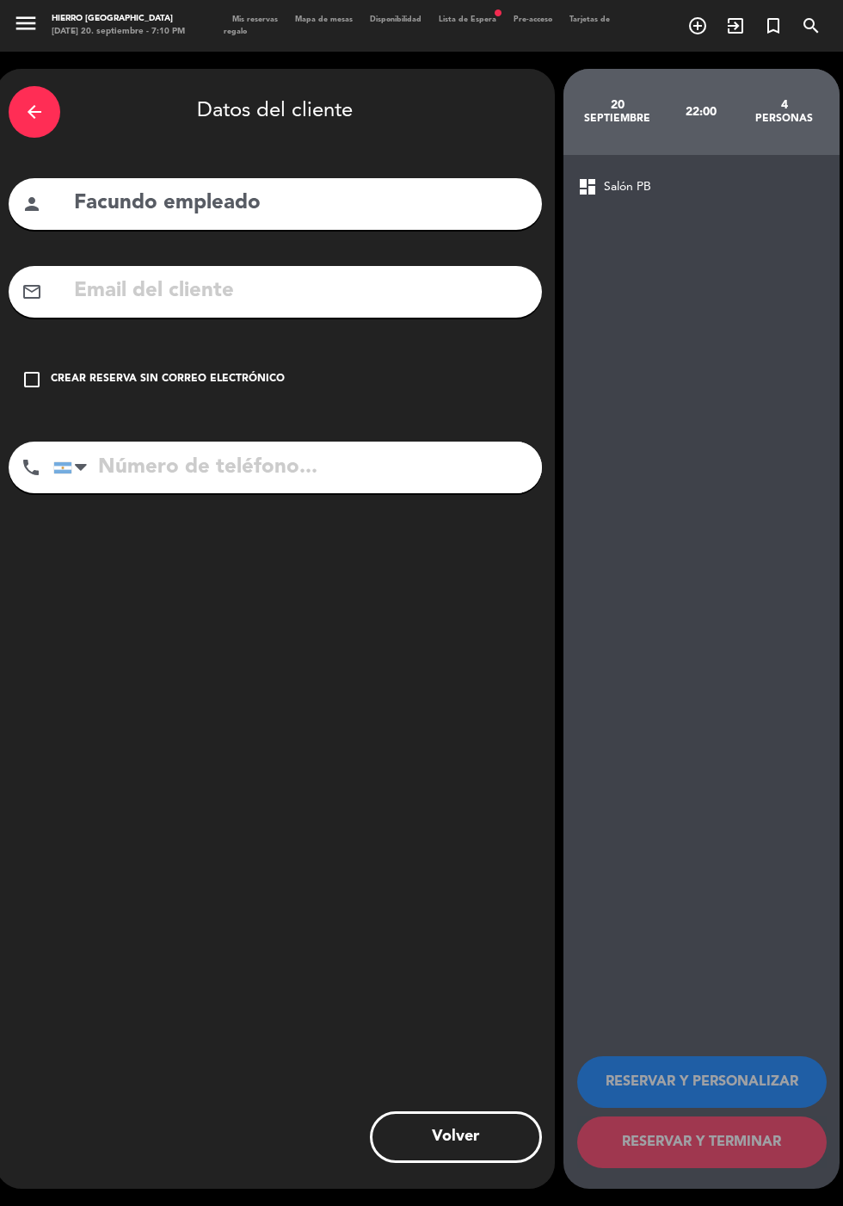
click at [29, 354] on div "check_box_outline_blank Crear reserva sin correo electrónico" at bounding box center [276, 380] width 534 height 52
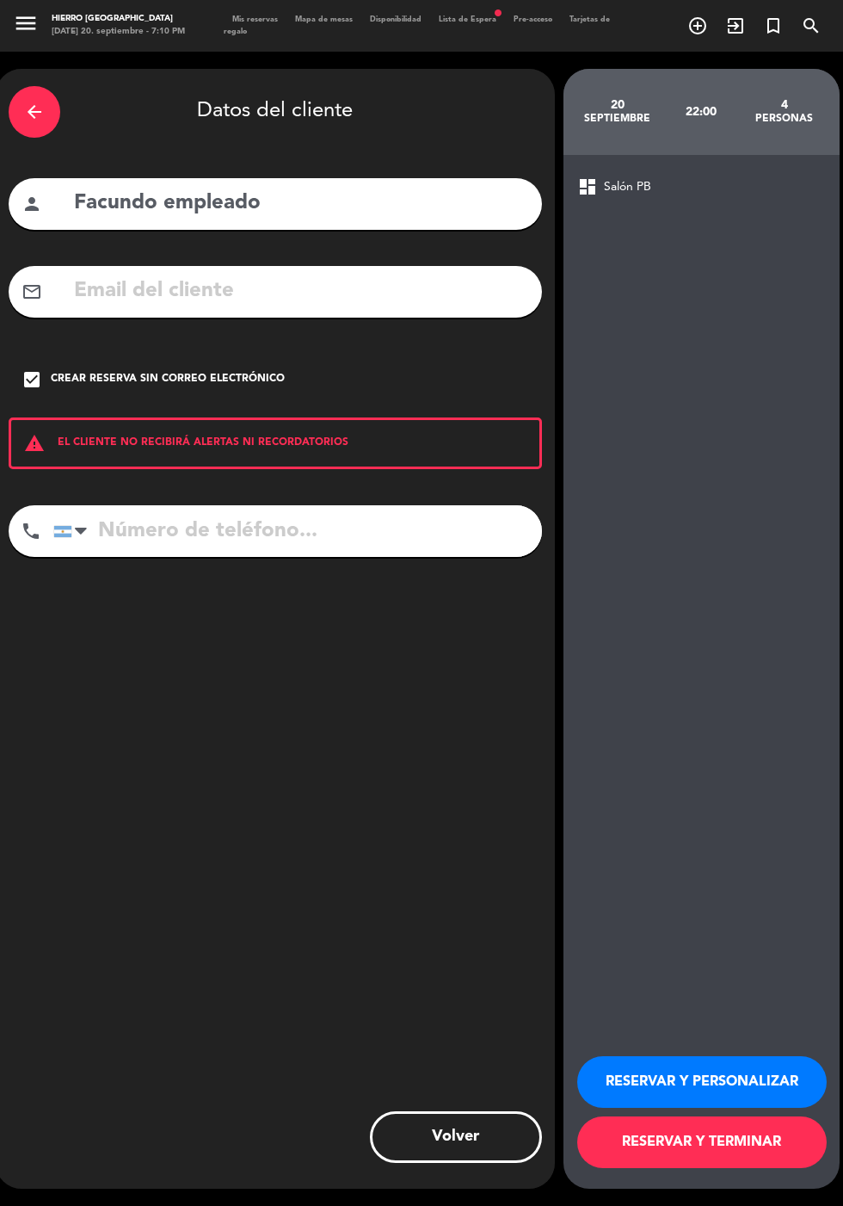
click at [650, 1107] on button "RESERVAR Y PERSONALIZAR" at bounding box center [702, 1082] width 250 height 52
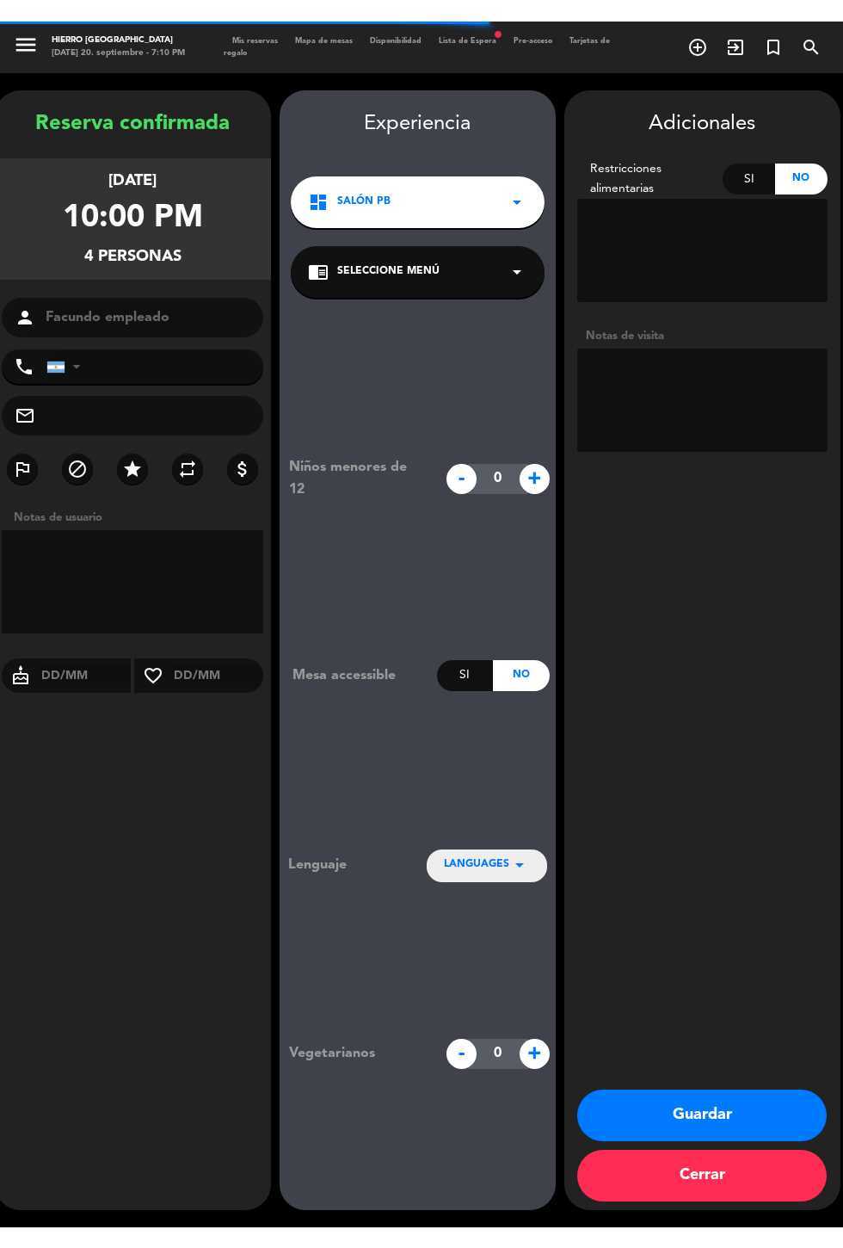
scroll to position [69, 0]
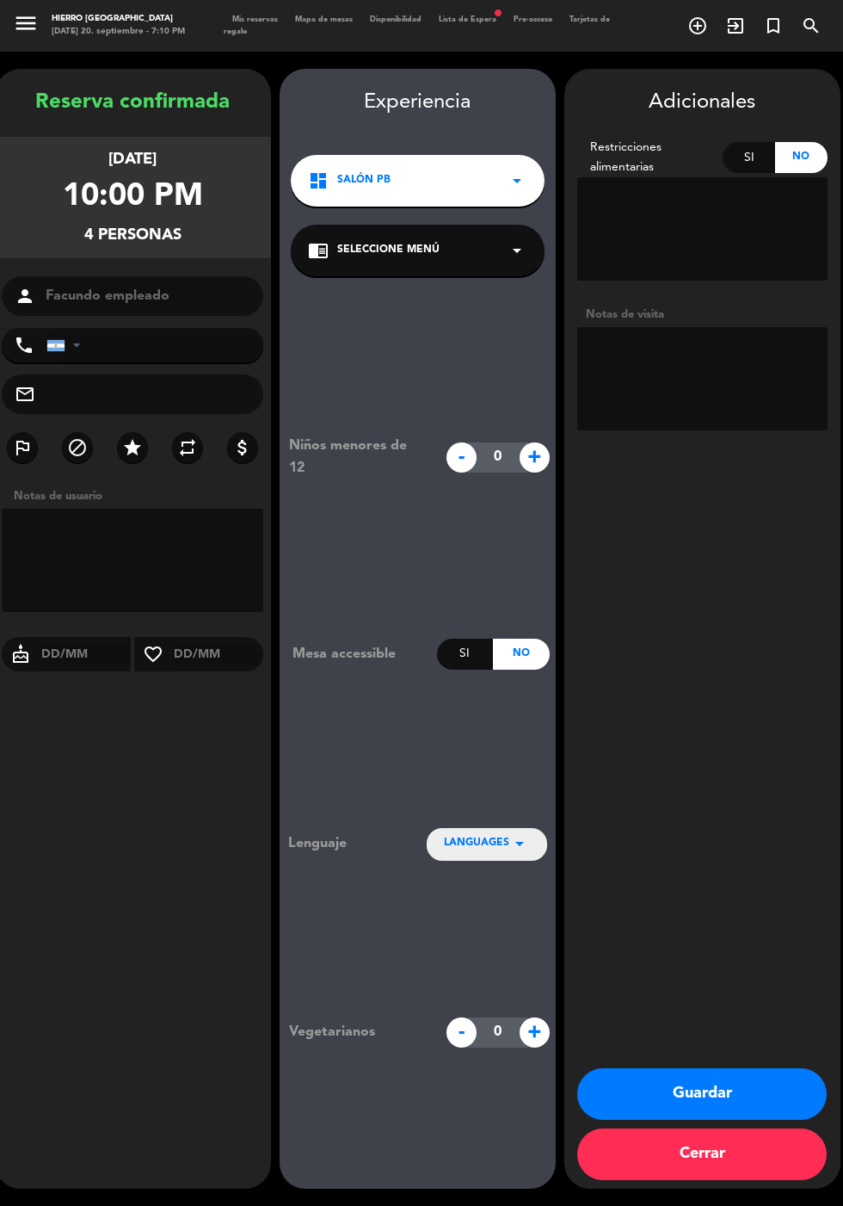
click at [669, 327] on textarea at bounding box center [702, 378] width 250 height 103
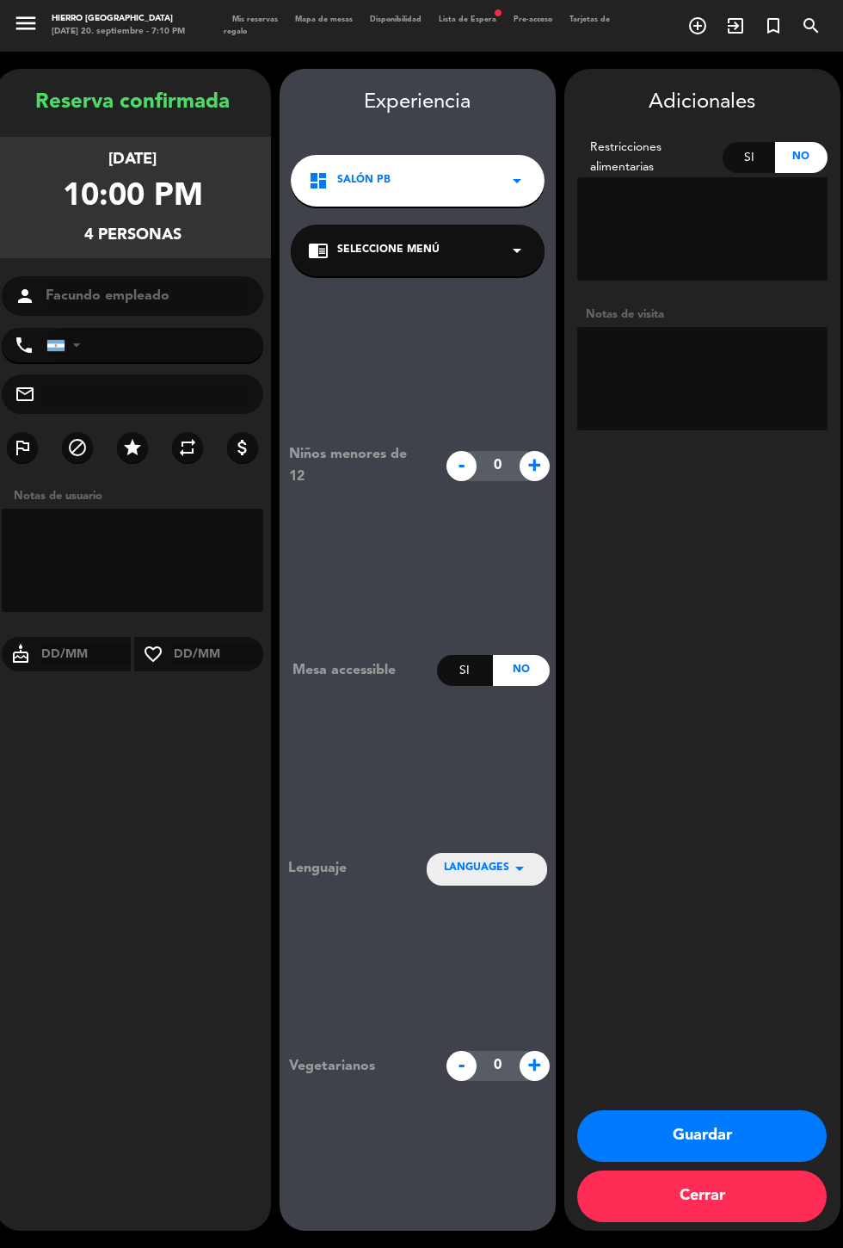
scroll to position [42, 0]
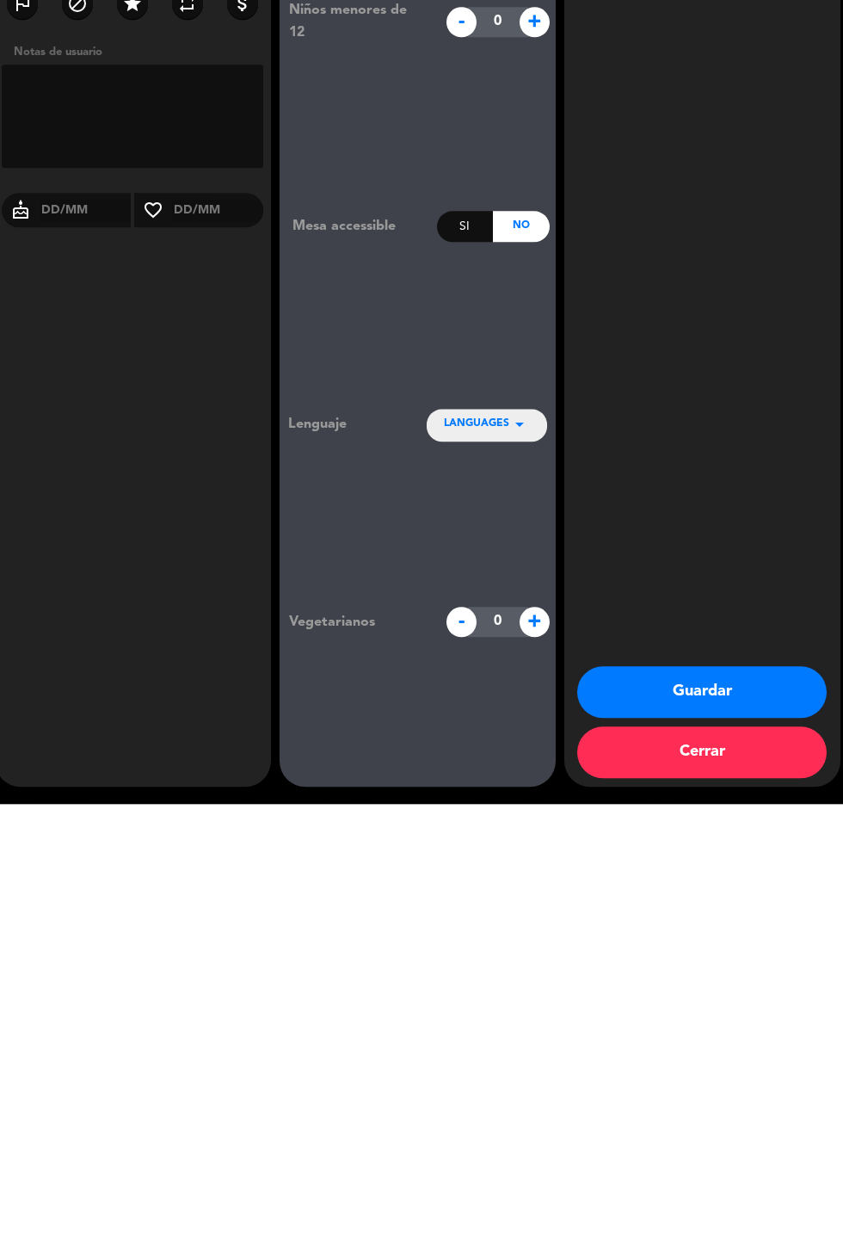
type textarea "Dcto empleado"
click at [625, 1131] on button "Guardar" at bounding box center [702, 1136] width 250 height 52
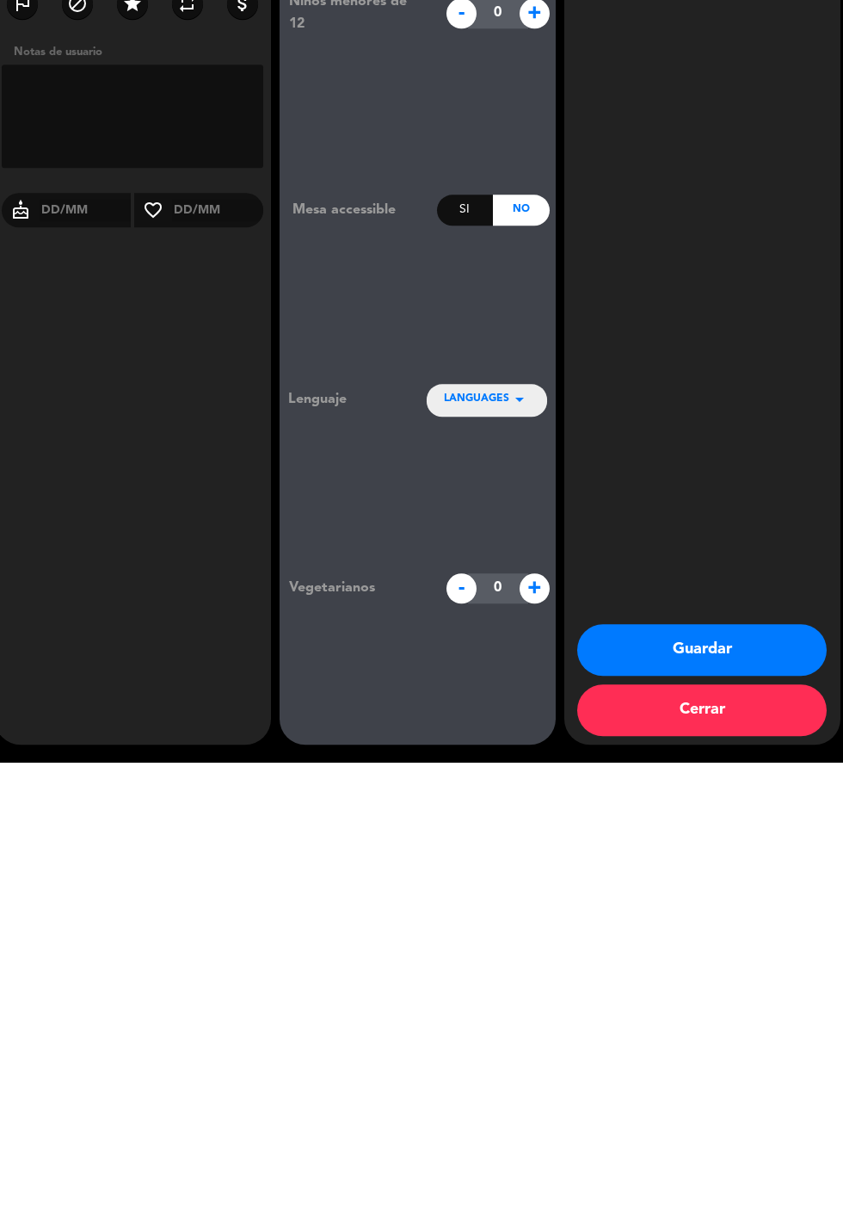
scroll to position [0, 0]
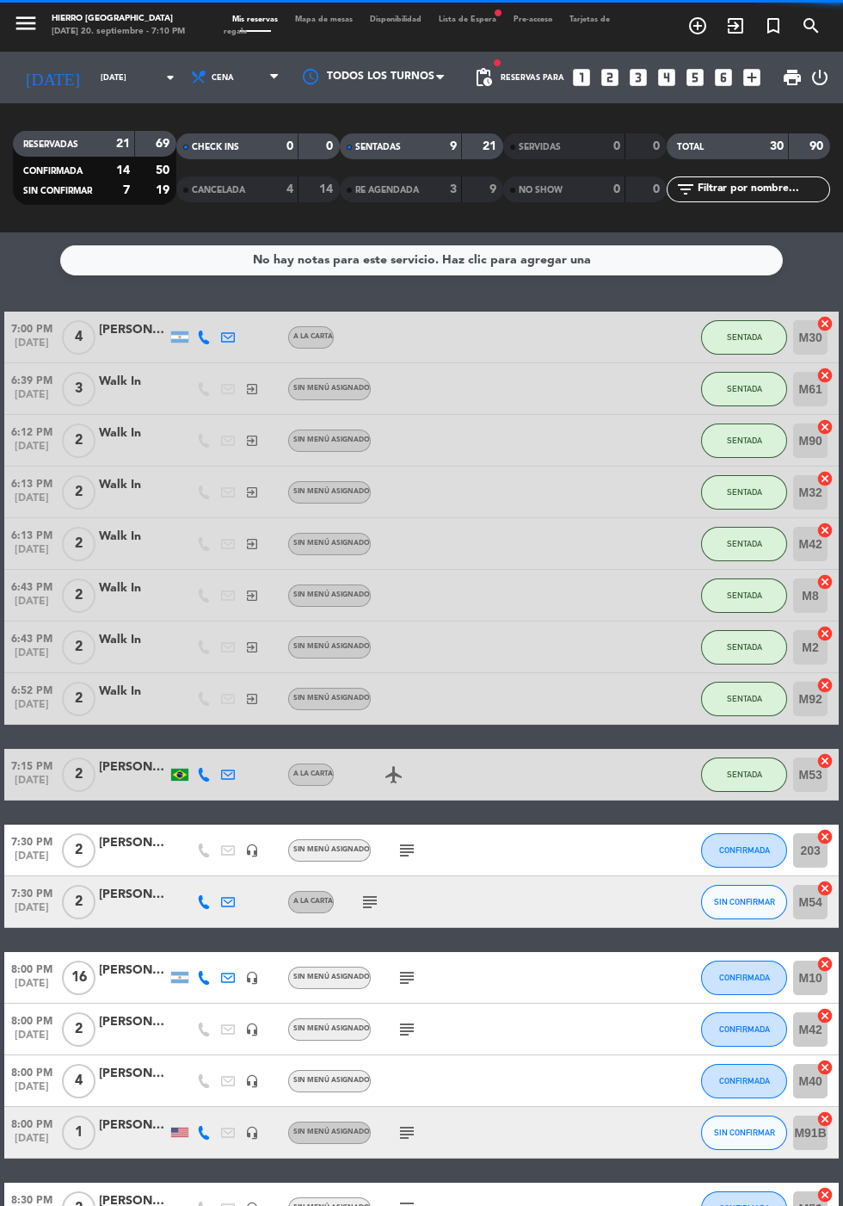
scroll to position [896, 0]
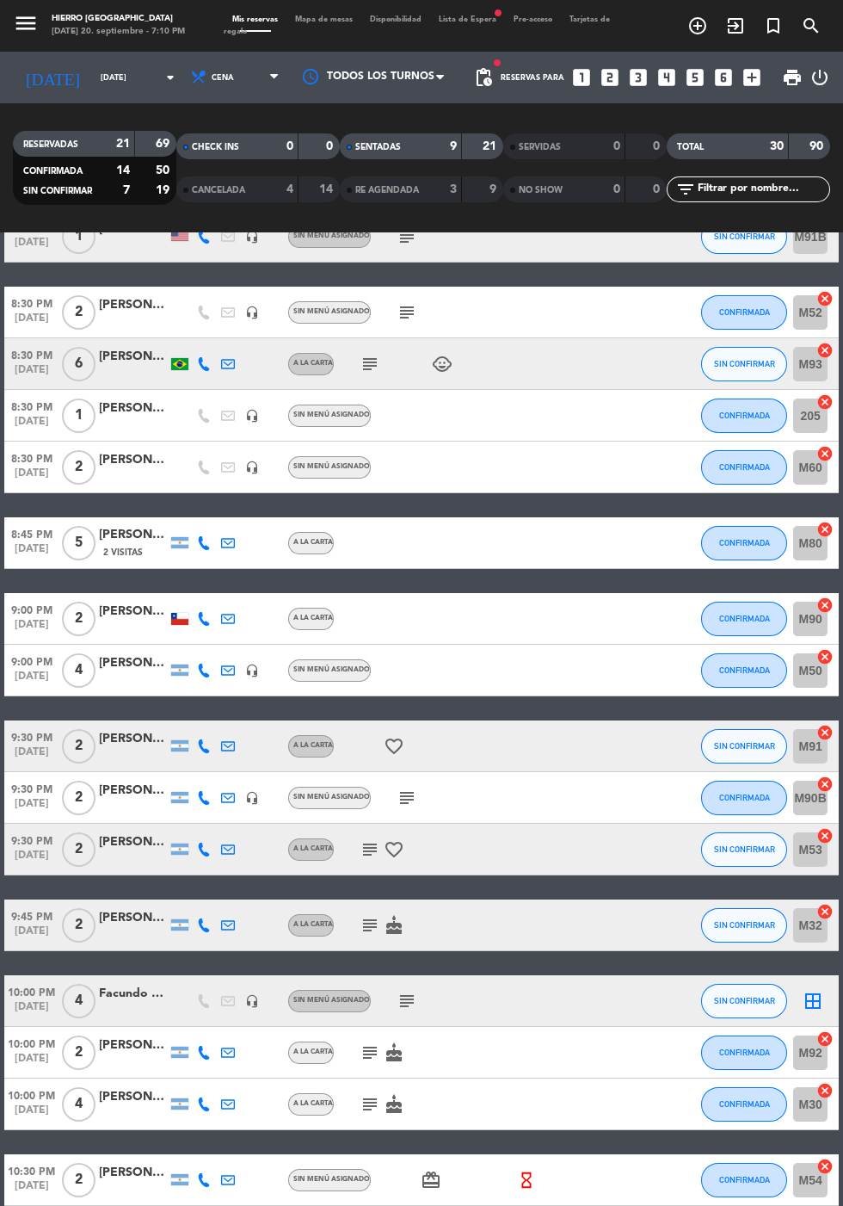
click at [809, 990] on icon "border_all" at bounding box center [813, 1000] width 21 height 21
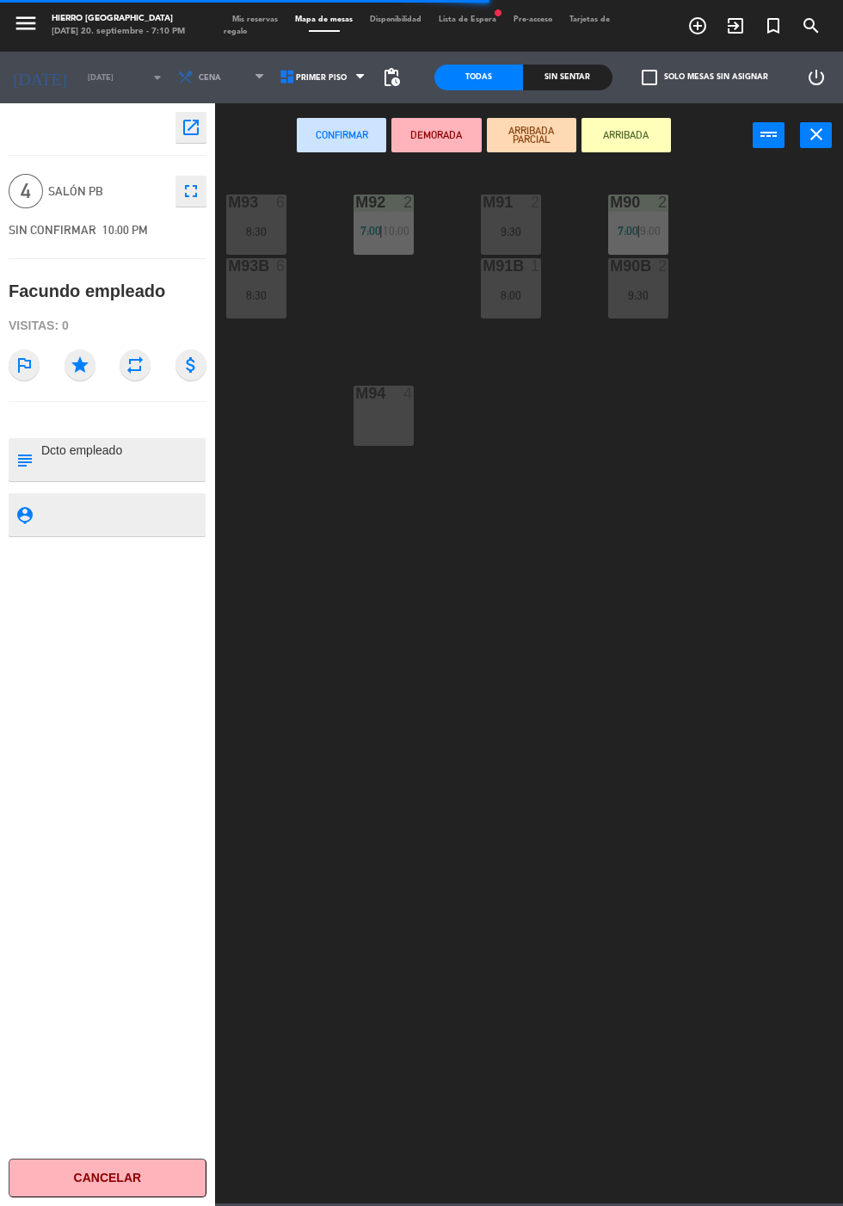
click at [380, 445] on div "M94 4" at bounding box center [384, 416] width 60 height 60
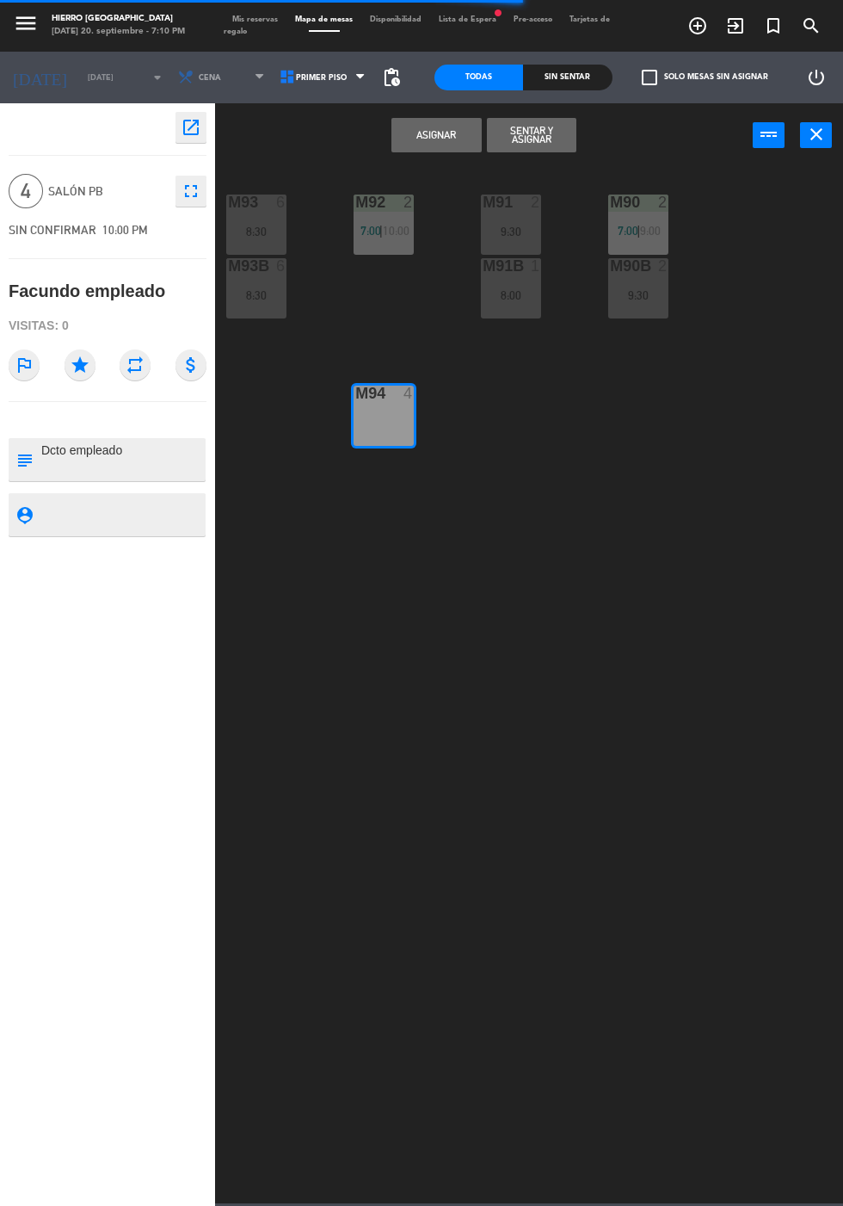
click at [418, 139] on button "Asignar" at bounding box center [436, 135] width 89 height 34
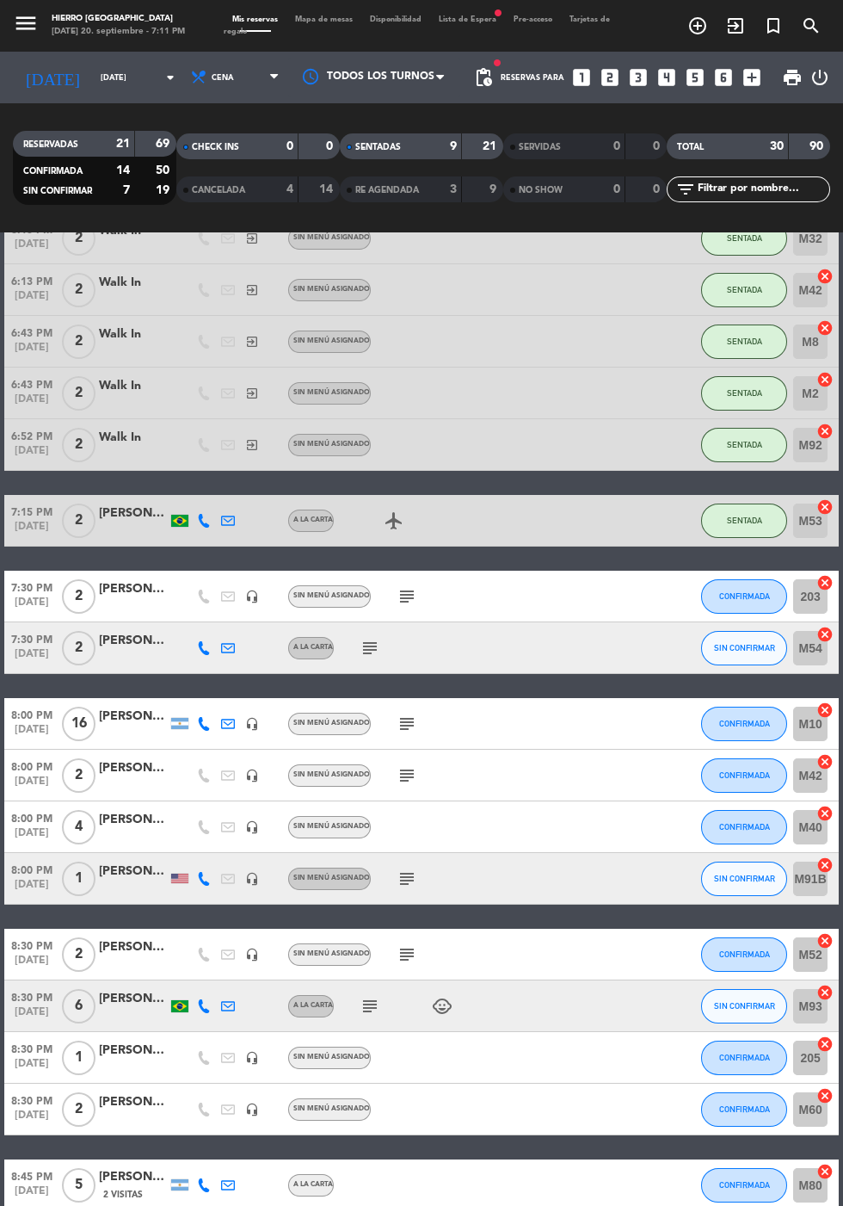
scroll to position [896, 0]
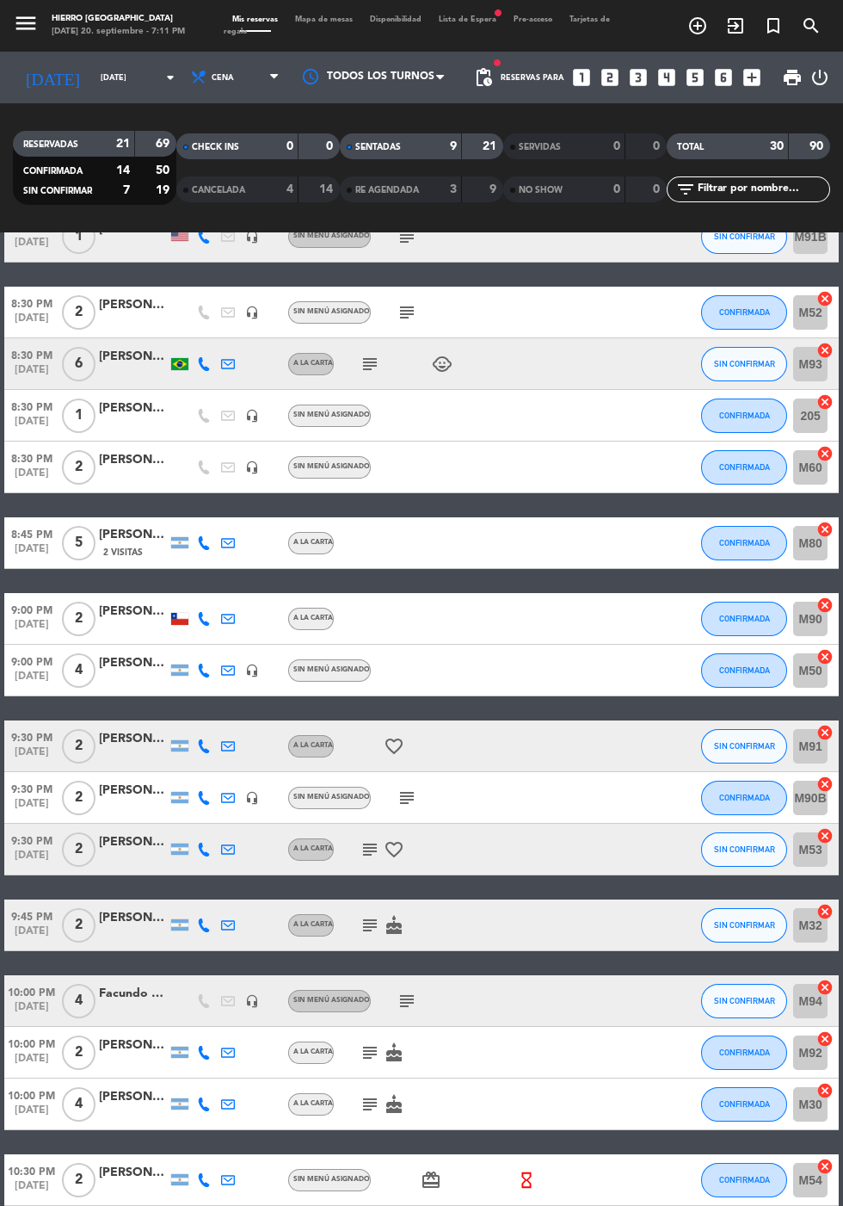
click at [364, 915] on icon "subject" at bounding box center [370, 925] width 21 height 21
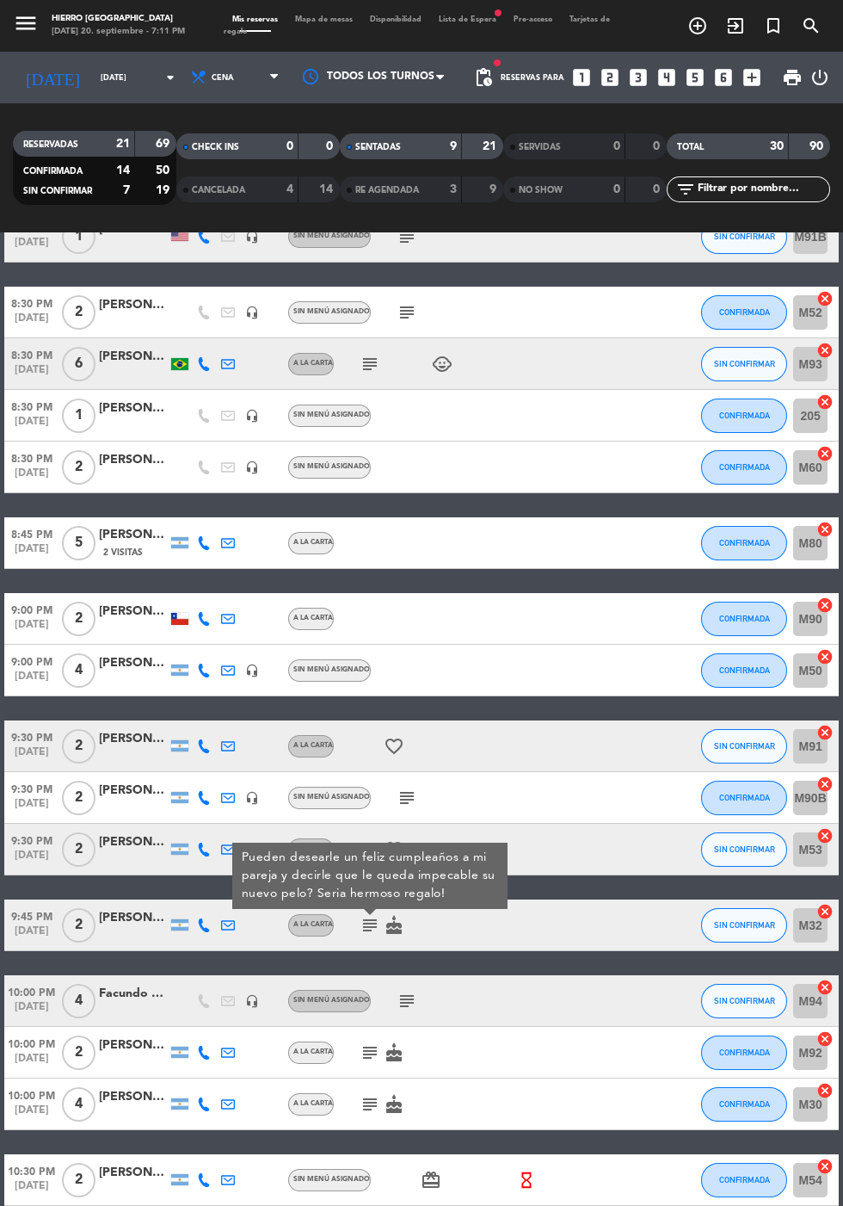
click at [202, 918] on icon at bounding box center [204, 925] width 14 height 14
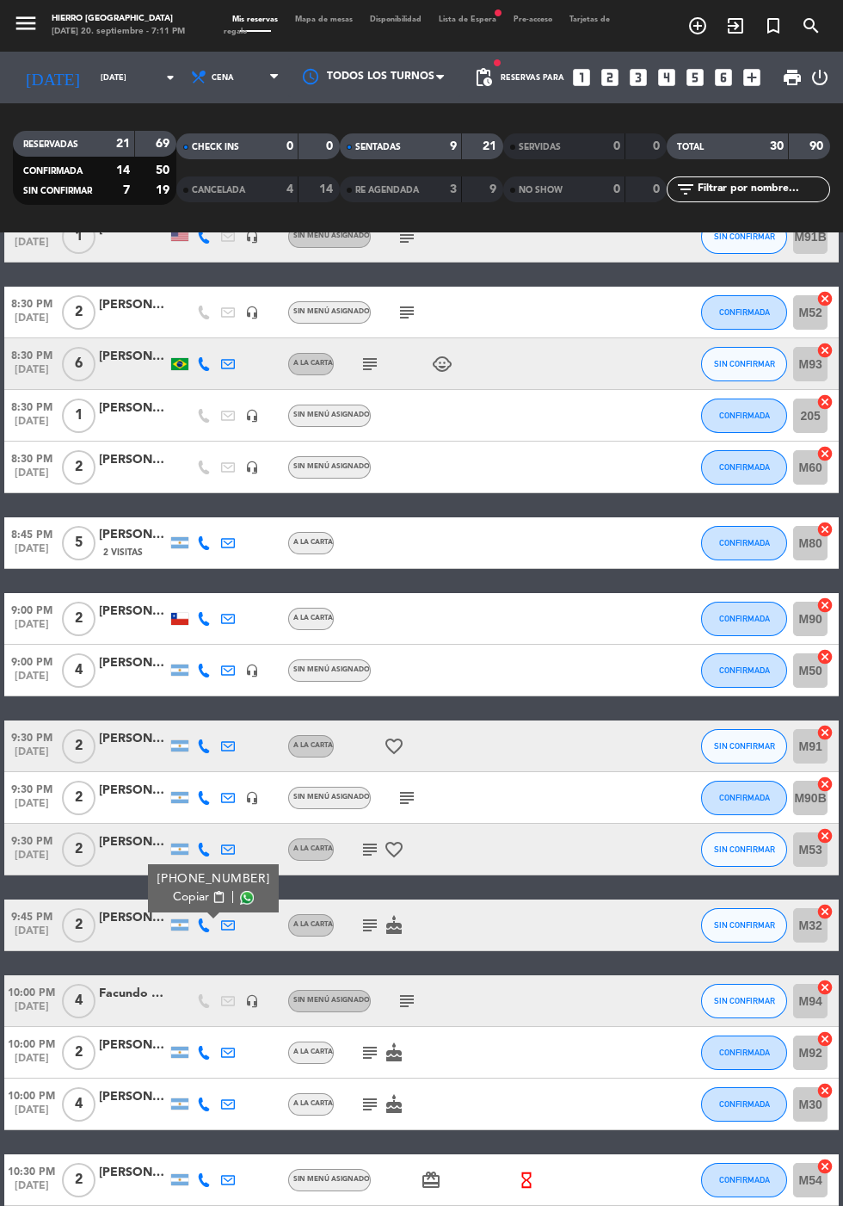
click at [240, 891] on span at bounding box center [247, 898] width 14 height 14
click at [746, 996] on span "SIN CONFIRMAR" at bounding box center [744, 1000] width 61 height 9
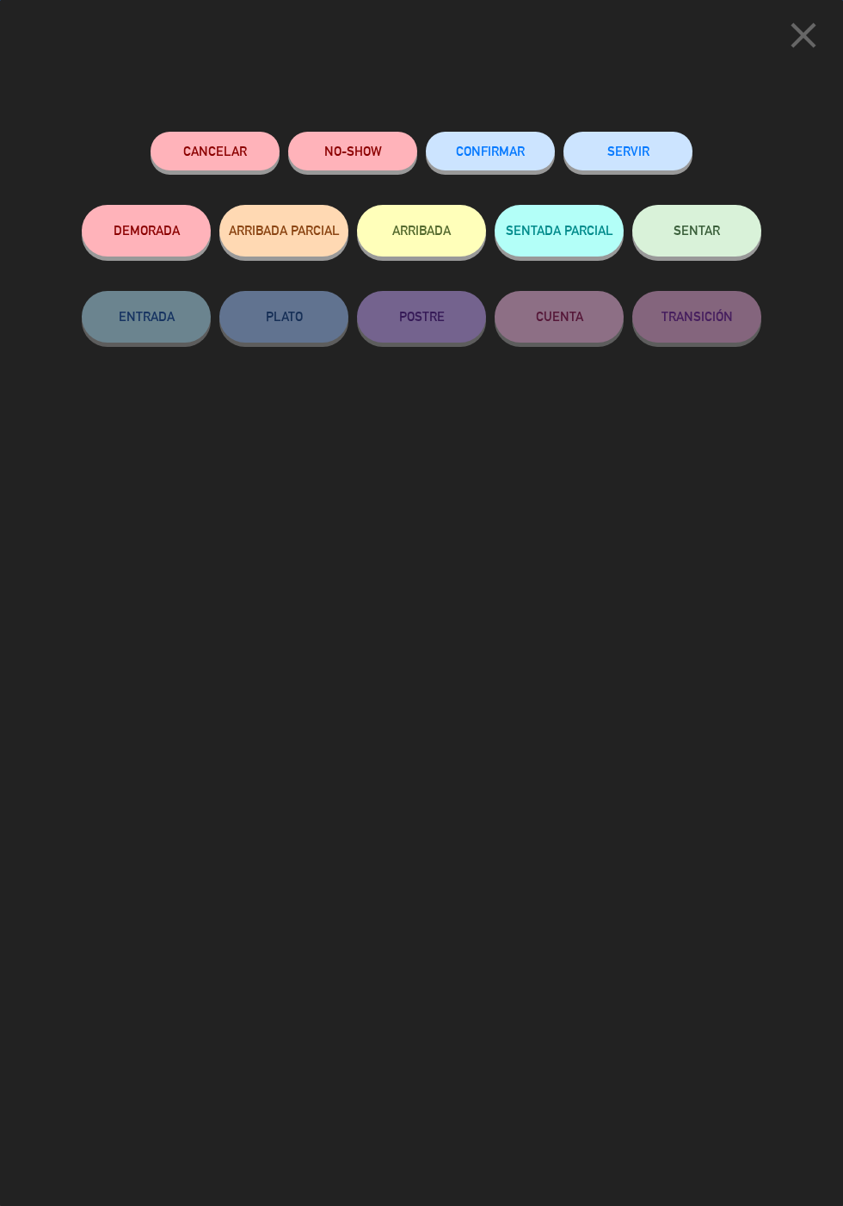
click at [495, 149] on span "CONFIRMAR" at bounding box center [490, 151] width 69 height 15
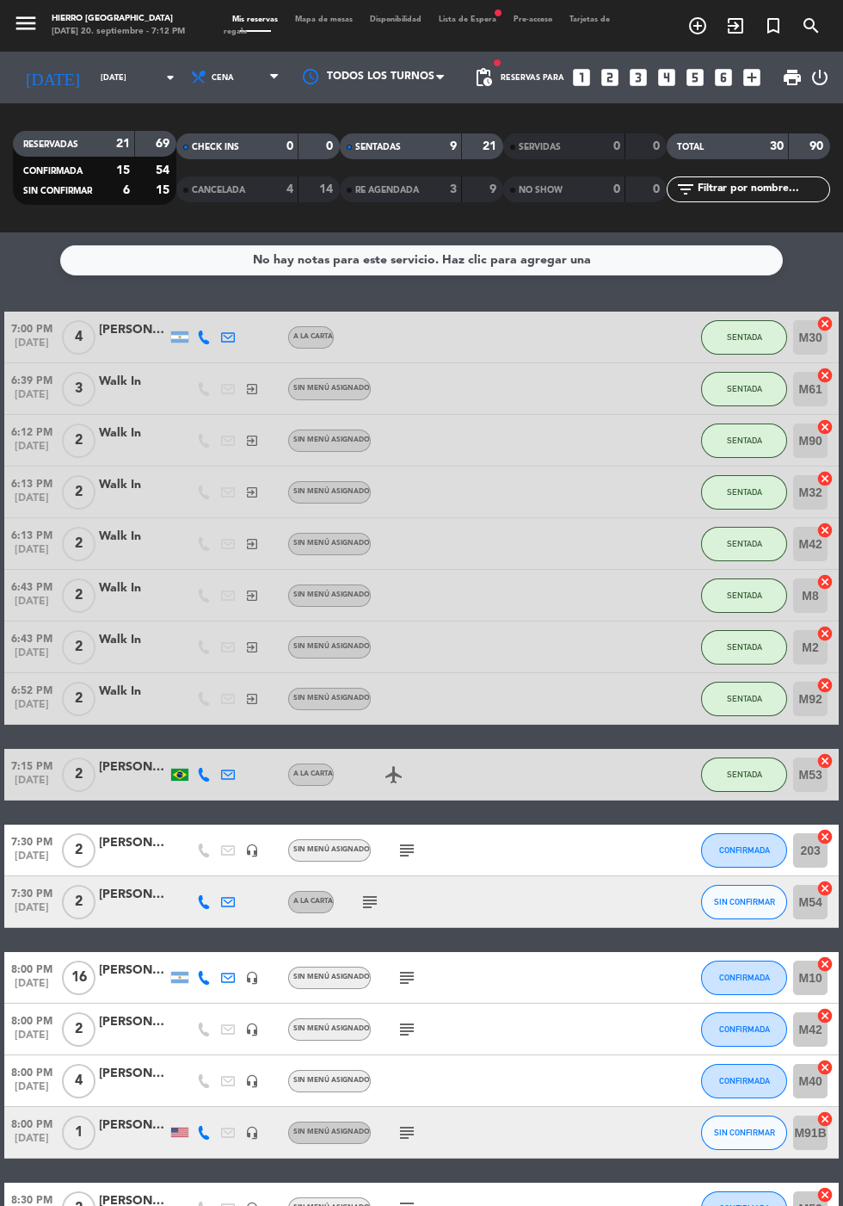
scroll to position [15, 0]
click at [752, 845] on span "CONFIRMADA" at bounding box center [744, 849] width 51 height 9
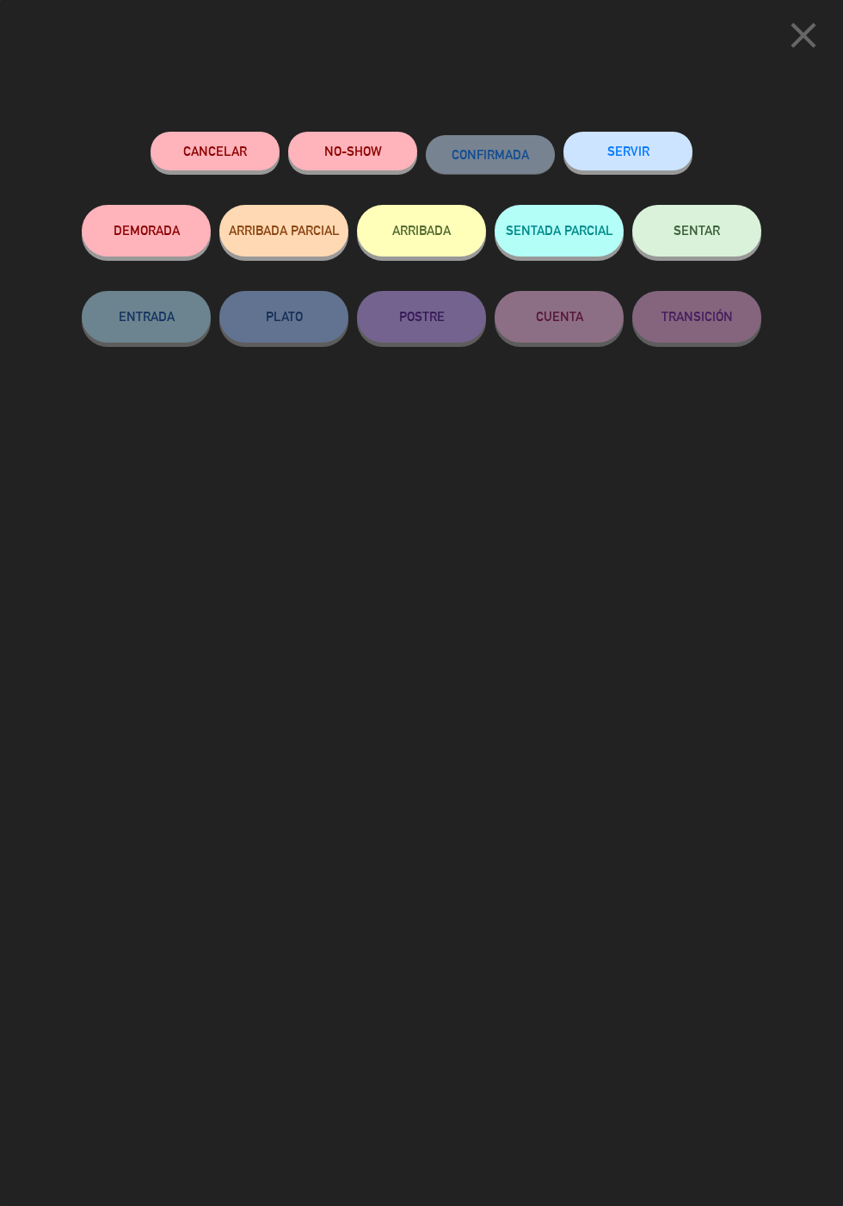
click at [720, 205] on div "SENTAR" at bounding box center [696, 248] width 129 height 86
click at [707, 217] on button "SENTAR" at bounding box center [696, 231] width 129 height 52
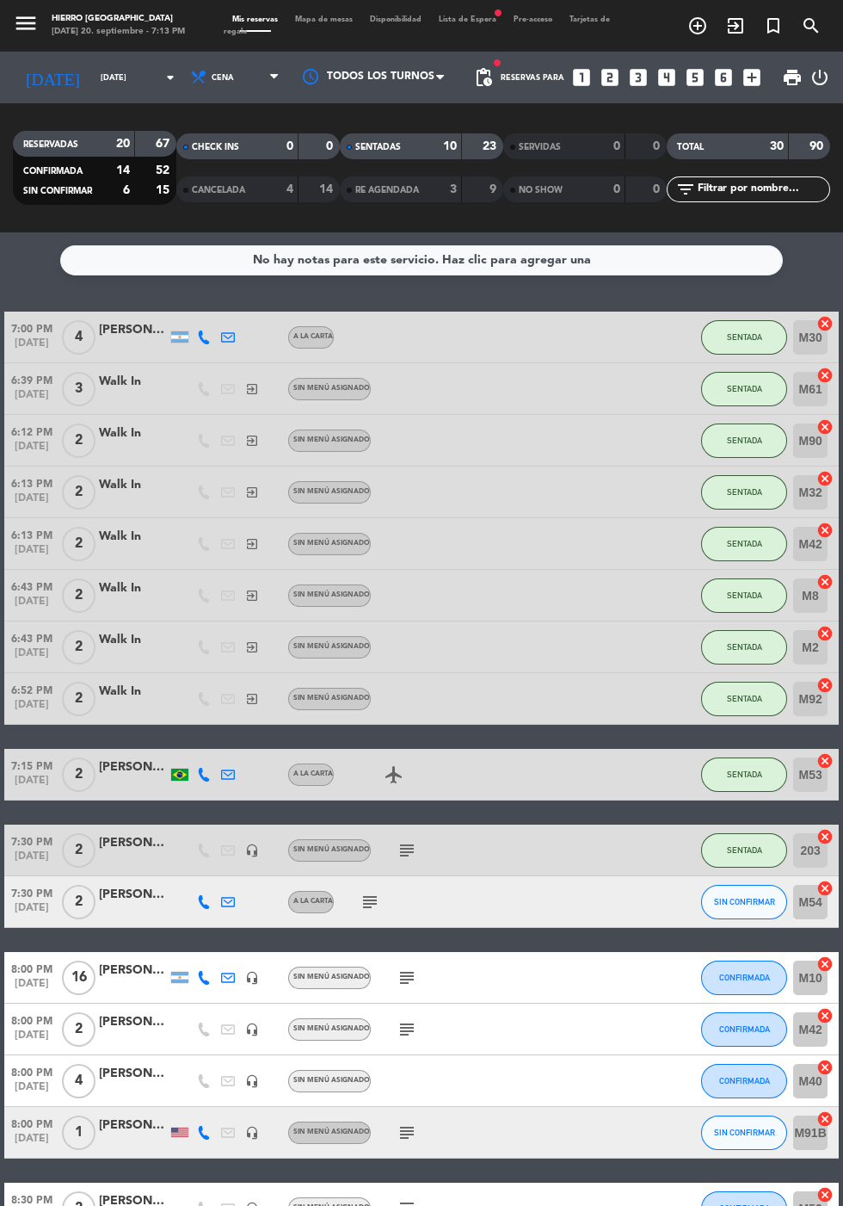
click at [330, 898] on span "A la carta" at bounding box center [313, 901] width 40 height 7
click at [361, 891] on icon "subject" at bounding box center [370, 901] width 21 height 21
click at [466, 21] on span "Lista de Espera fiber_manual_record" at bounding box center [467, 19] width 75 height 8
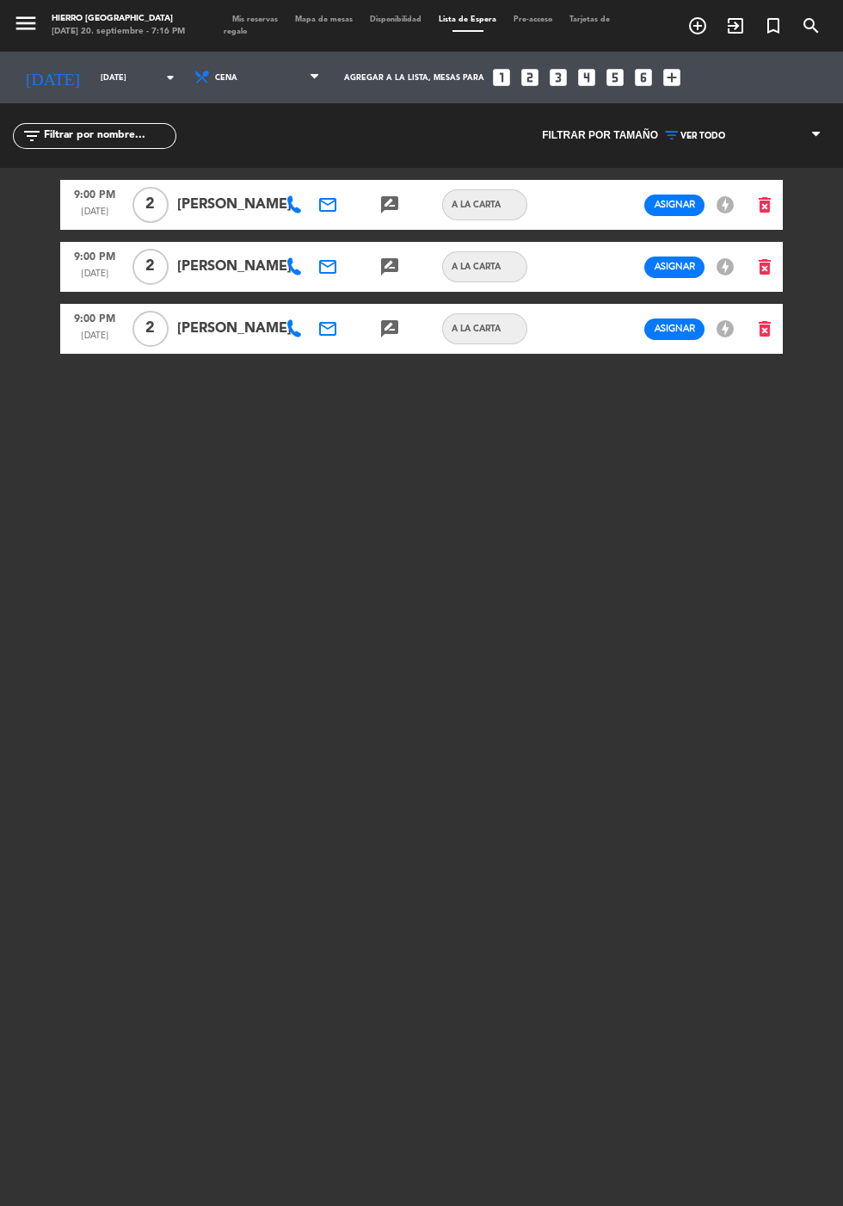
click at [256, 18] on span "Mis reservas" at bounding box center [255, 19] width 63 height 8
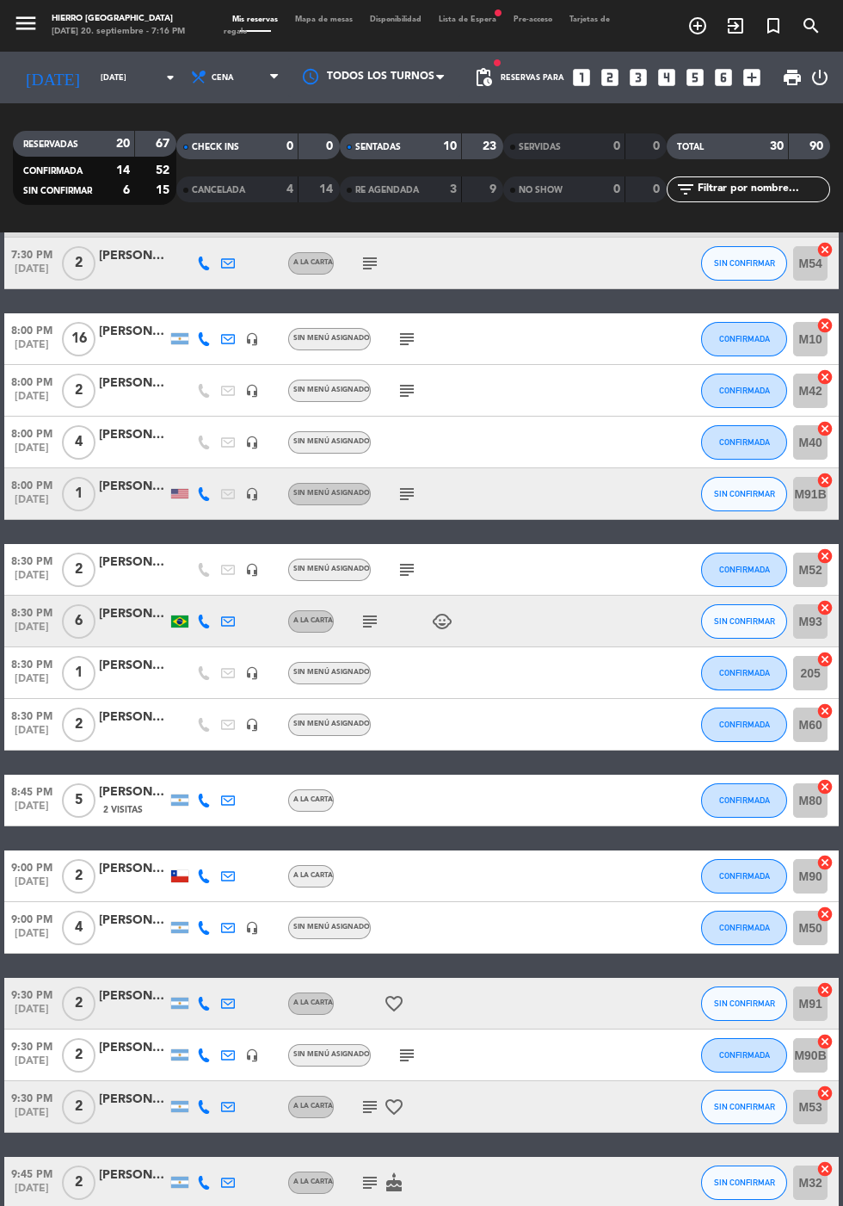
scroll to position [641, 0]
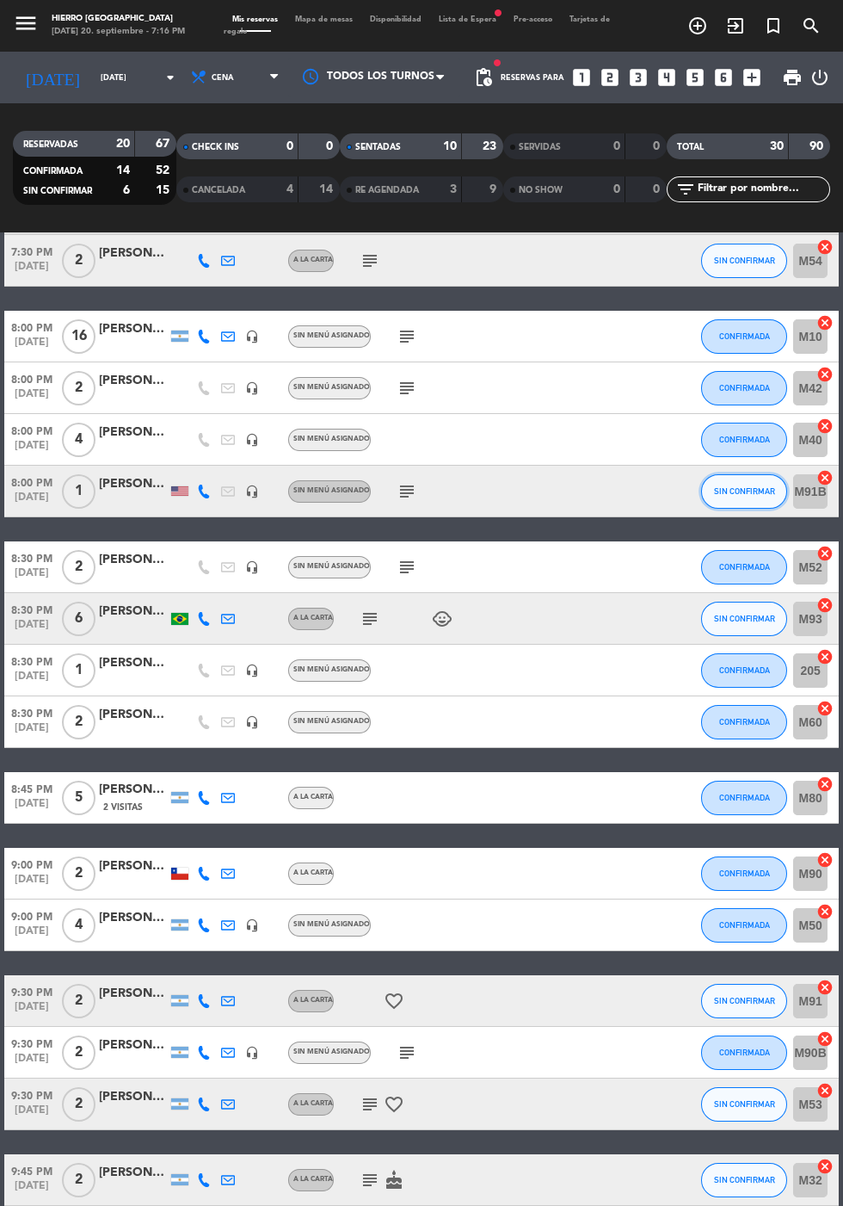
click at [734, 490] on span "SIN CONFIRMAR" at bounding box center [744, 490] width 61 height 9
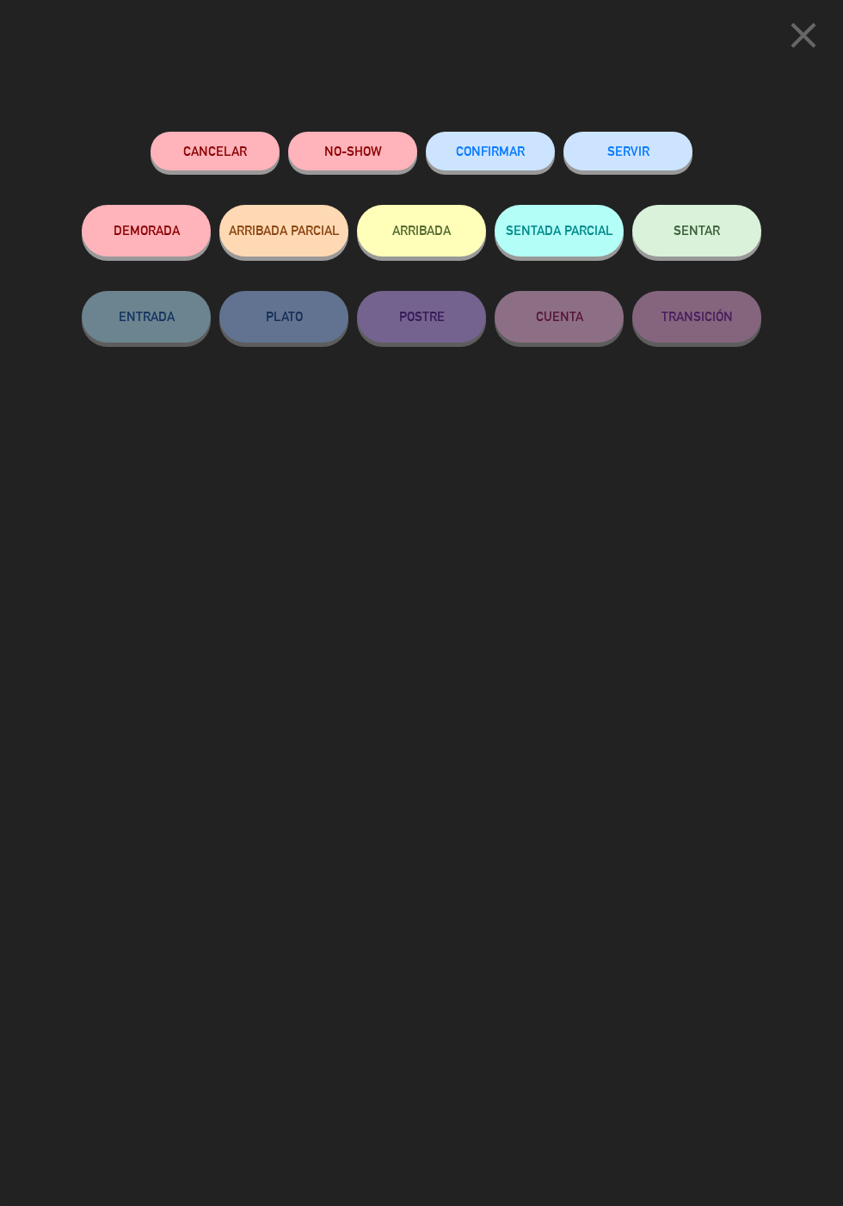
click at [467, 143] on button "CONFIRMAR" at bounding box center [490, 151] width 129 height 39
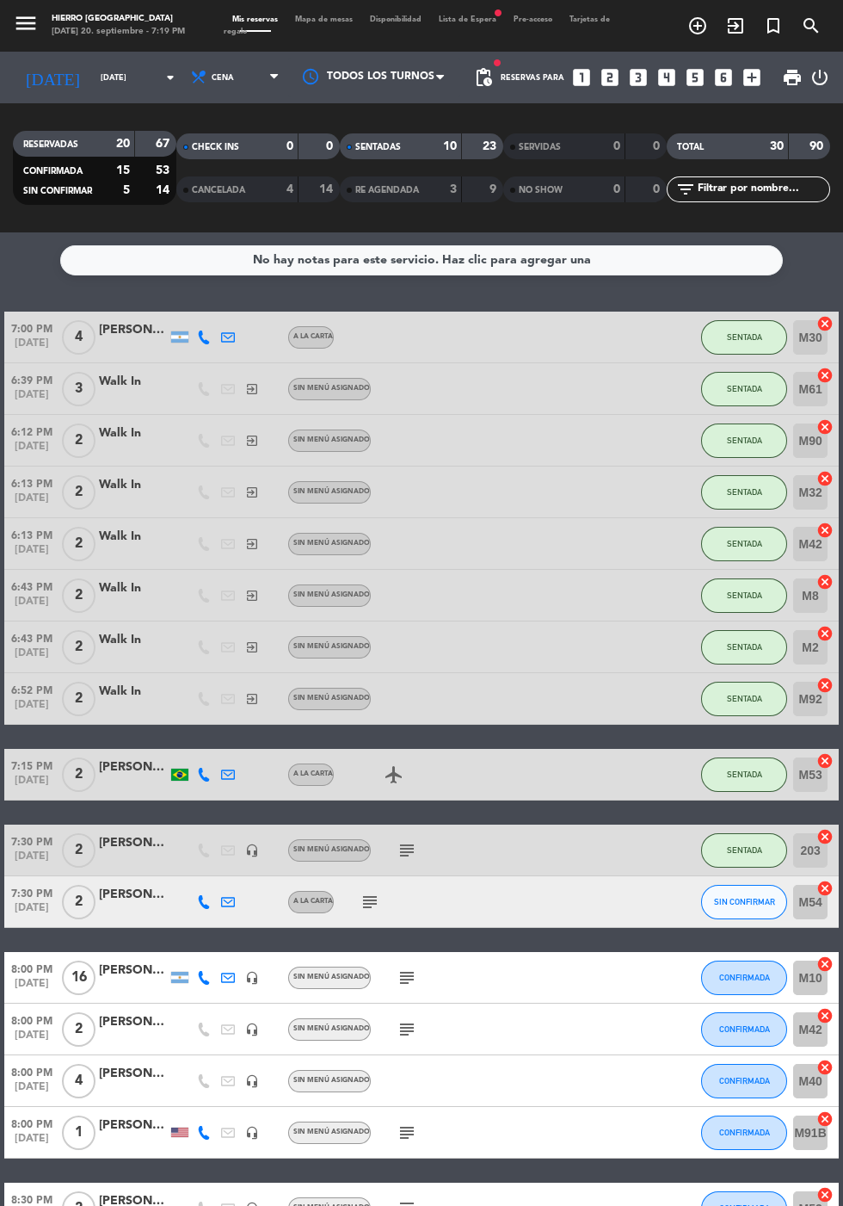
scroll to position [0, 0]
click at [466, 19] on span "Lista de Espera fiber_manual_record" at bounding box center [467, 19] width 75 height 8
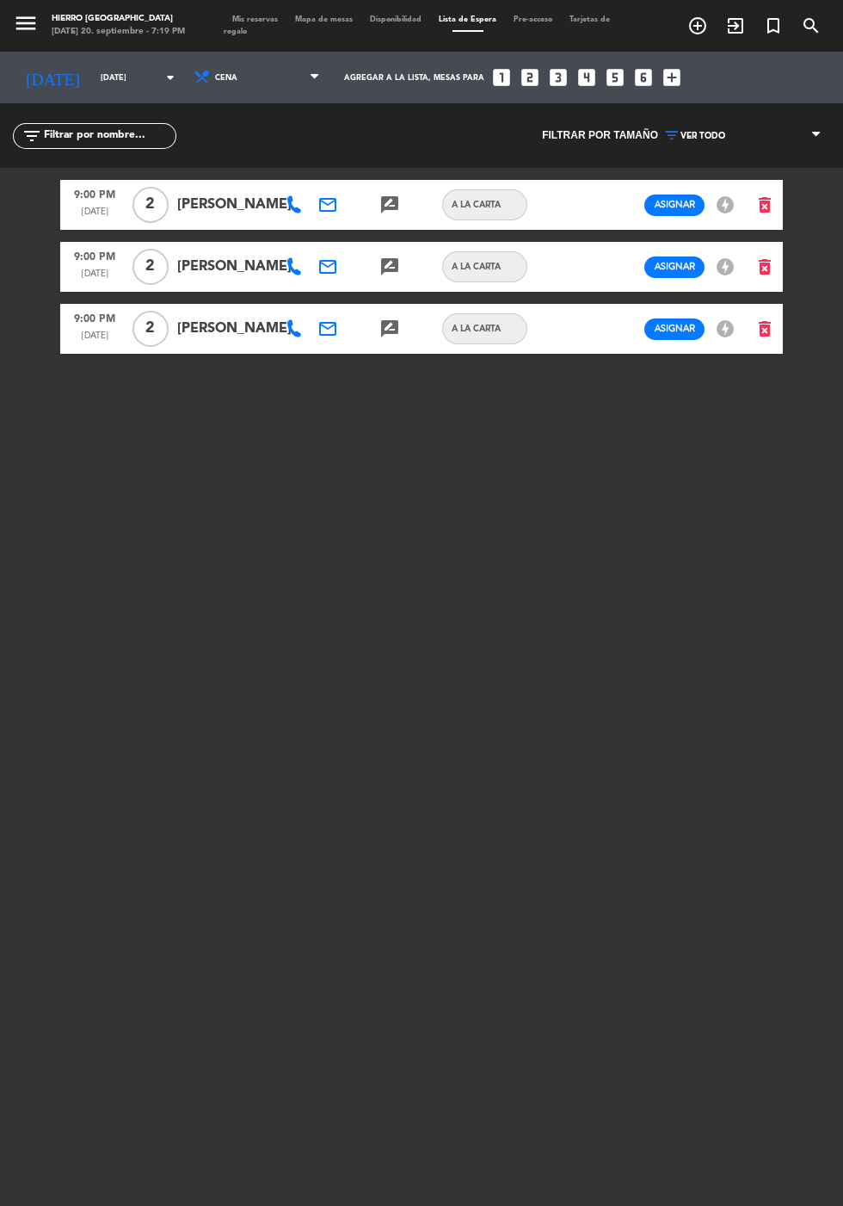
click at [250, 19] on span "Mis reservas" at bounding box center [255, 19] width 63 height 8
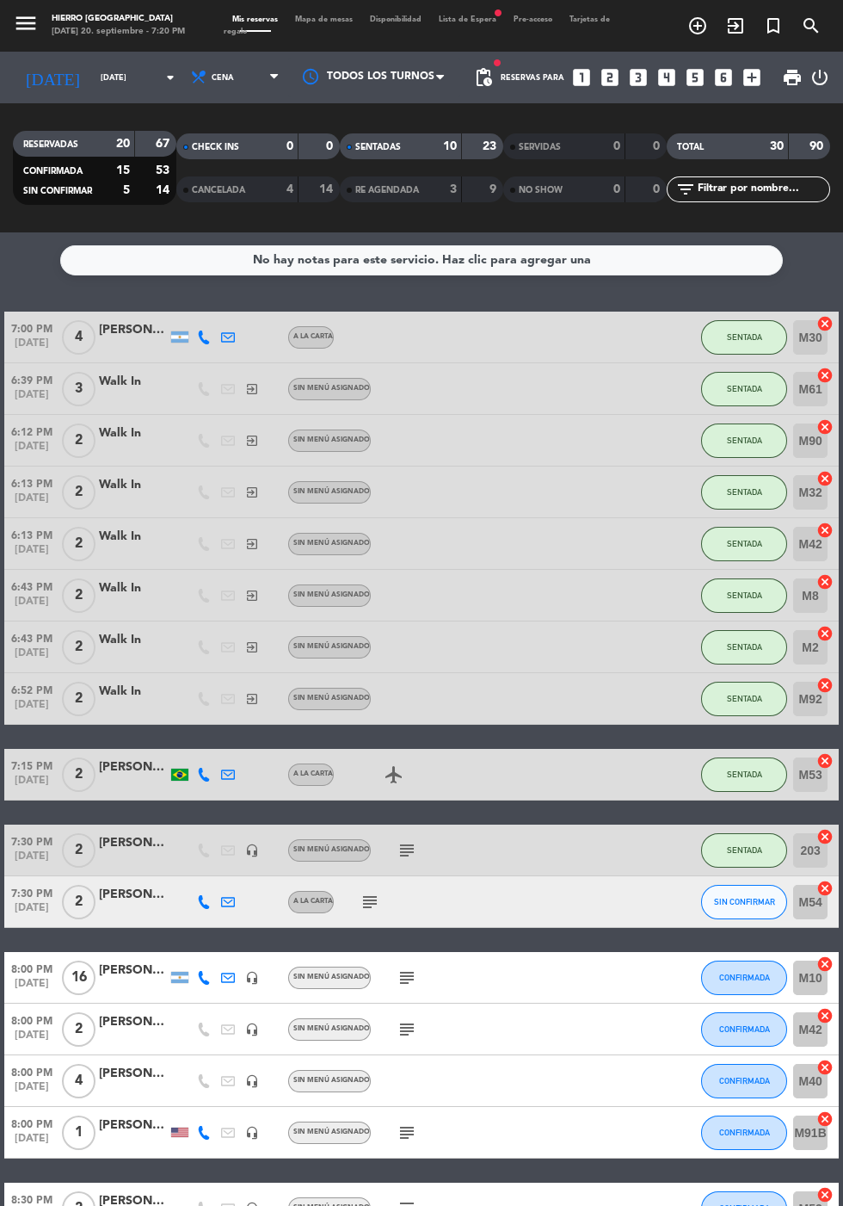
click at [481, 20] on span "Lista de Espera fiber_manual_record" at bounding box center [467, 19] width 75 height 8
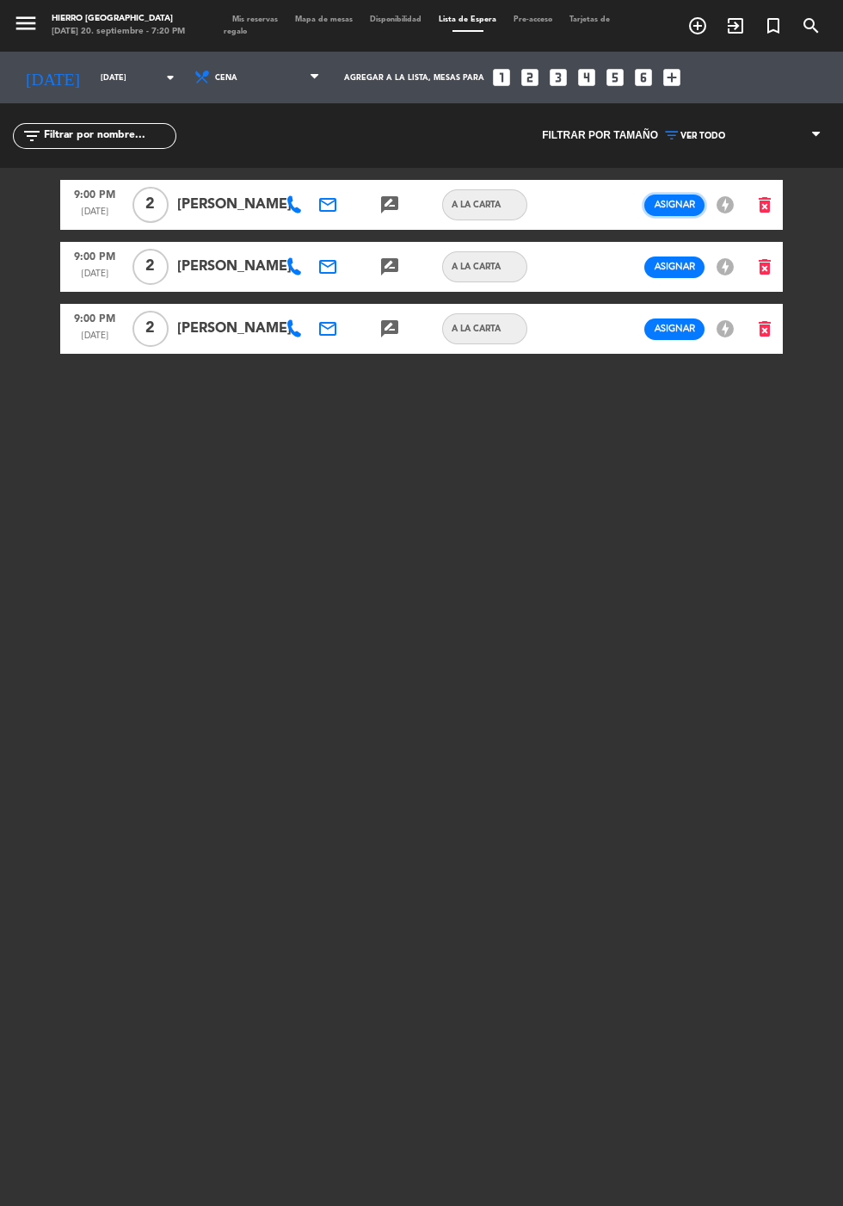
click at [657, 211] on span "Asignar" at bounding box center [675, 204] width 40 height 13
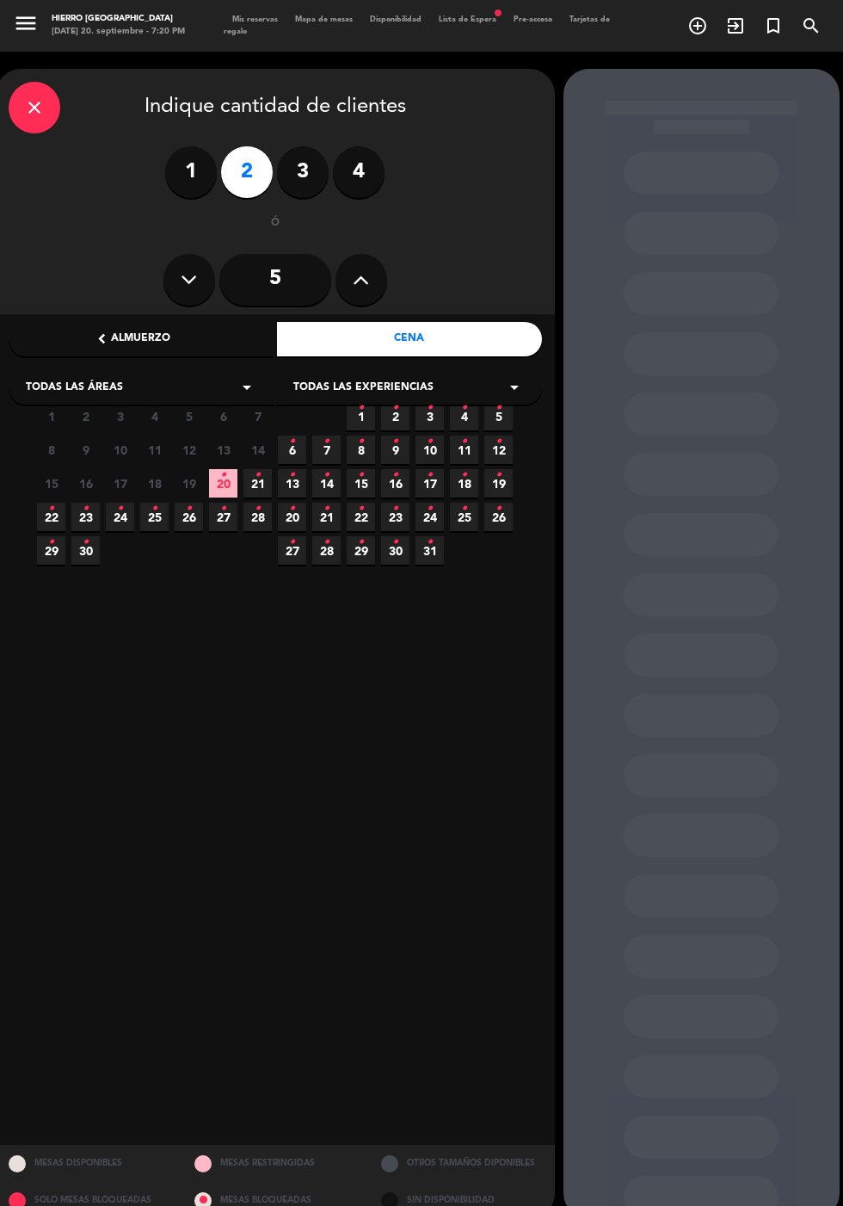
click at [189, 483] on span "19" at bounding box center [189, 483] width 28 height 28
click at [216, 481] on span "20 •" at bounding box center [223, 483] width 28 height 28
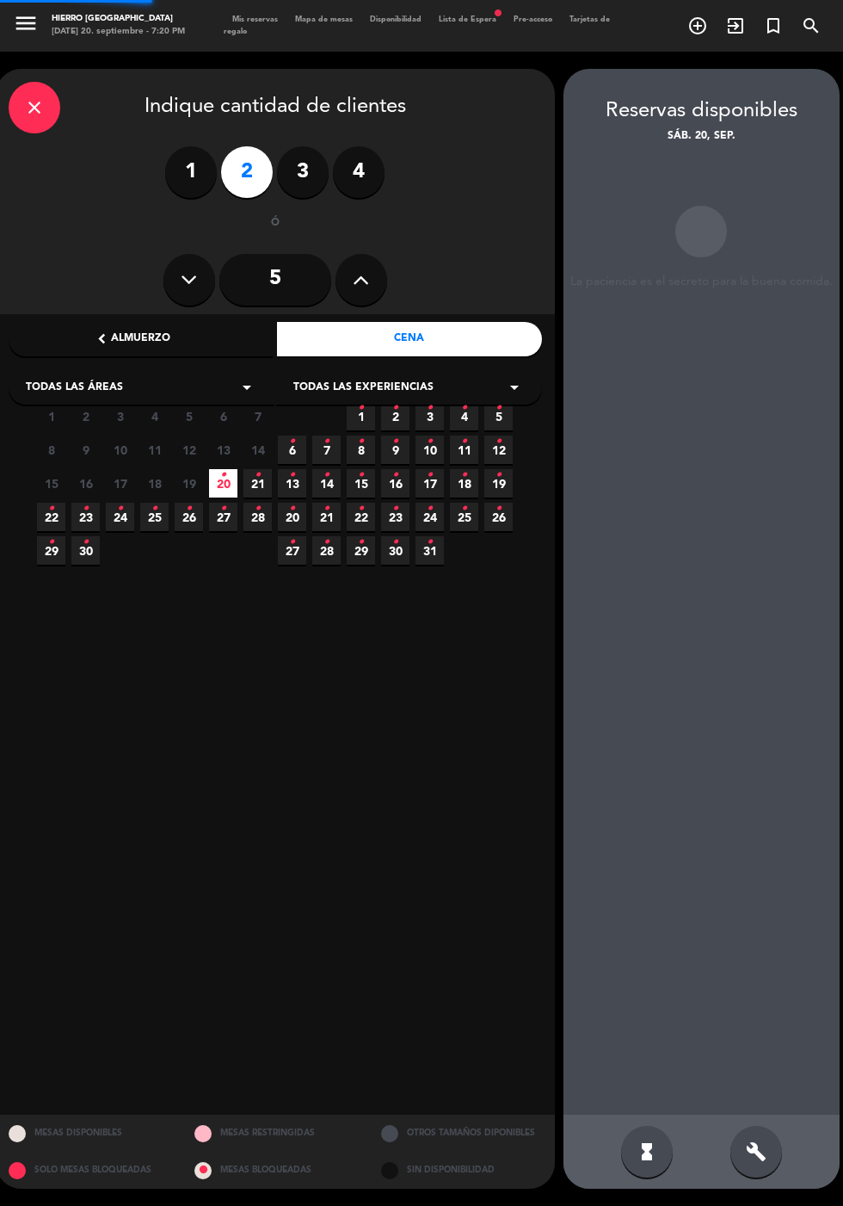
scroll to position [69, 0]
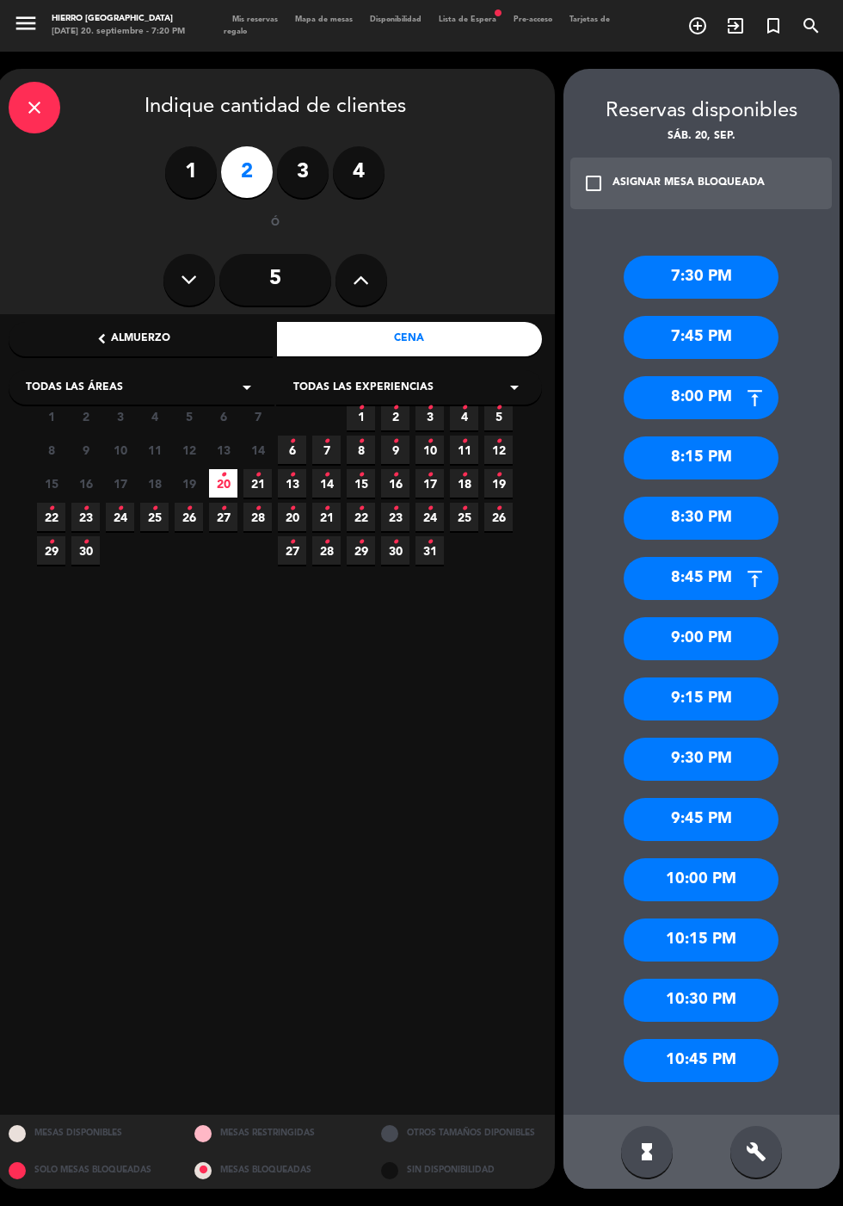
click at [638, 737] on div "9:30 PM" at bounding box center [701, 758] width 155 height 43
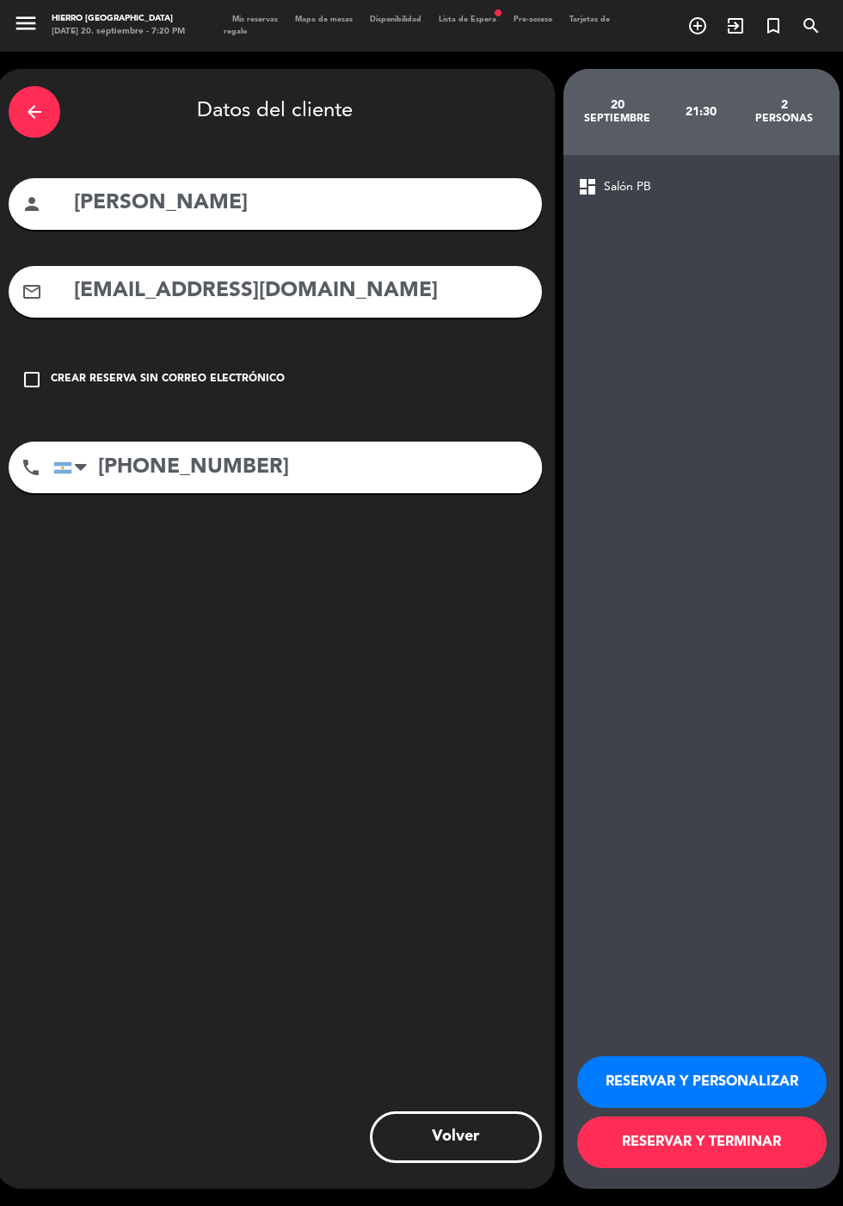
click at [610, 1166] on button "RESERVAR Y TERMINAR" at bounding box center [702, 1142] width 250 height 52
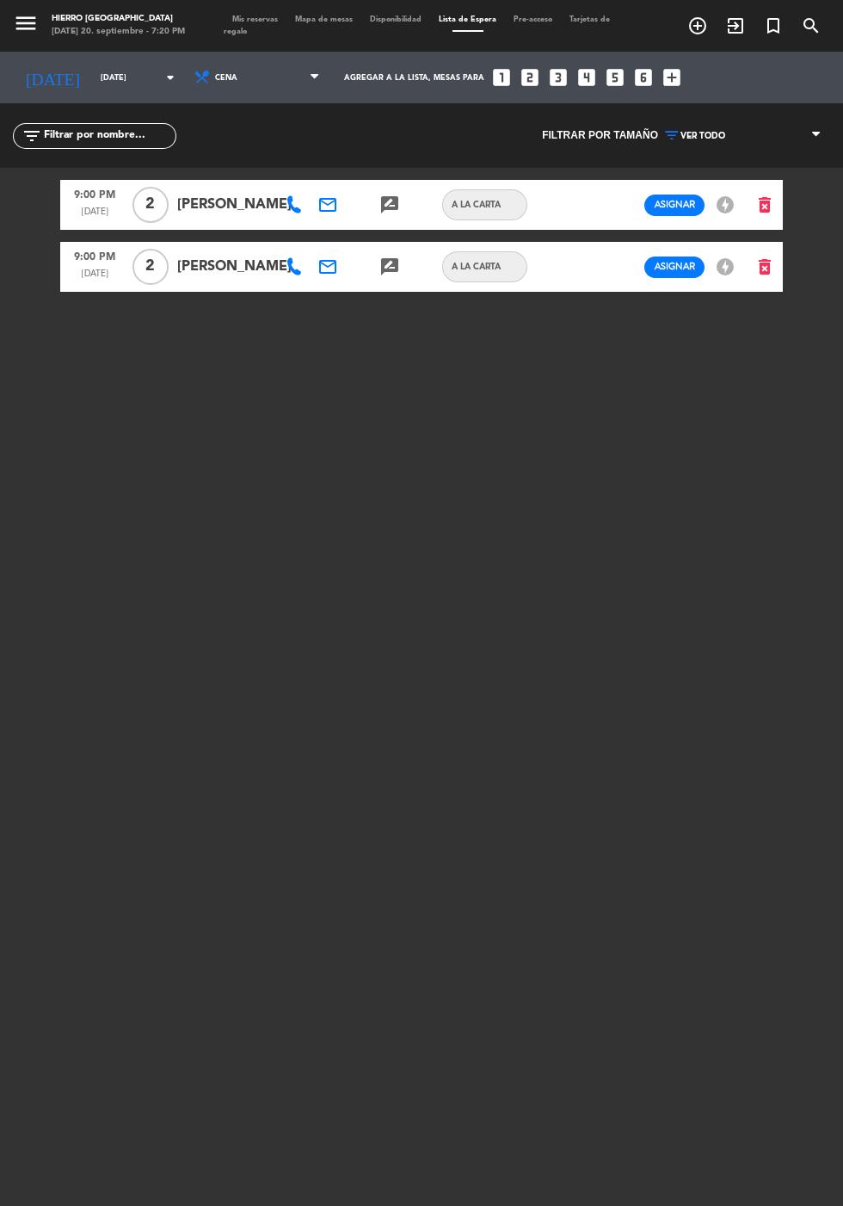
click at [240, 17] on span "Mis reservas" at bounding box center [255, 19] width 63 height 8
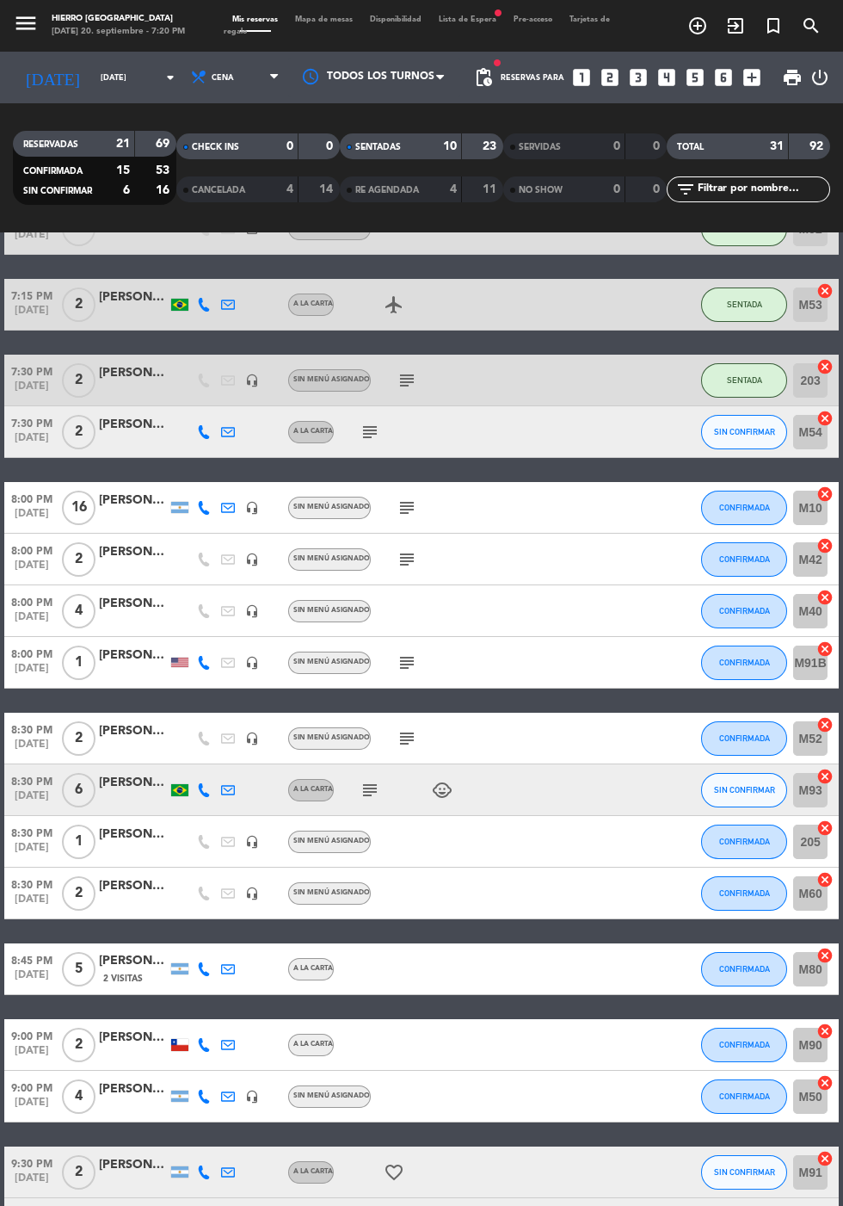
scroll to position [947, 0]
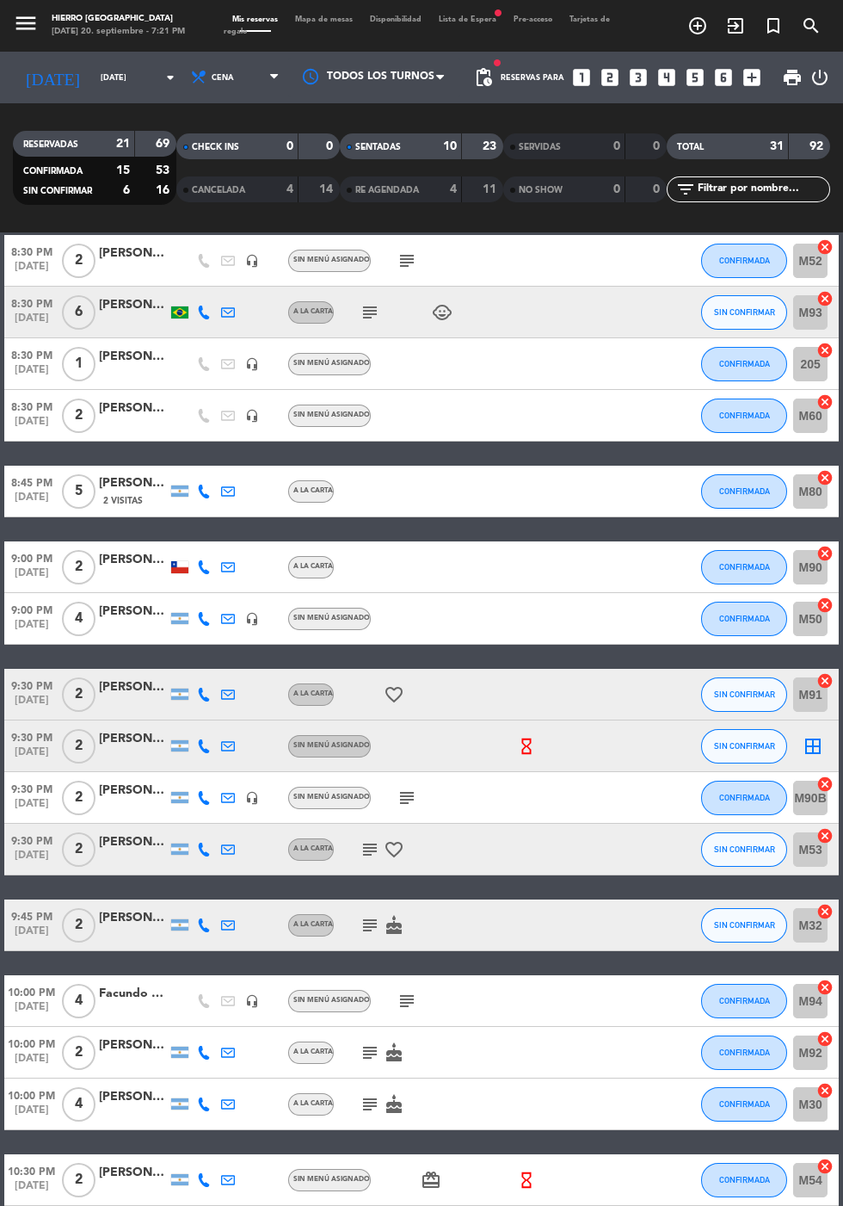
click at [812, 738] on icon "border_all" at bounding box center [813, 746] width 21 height 21
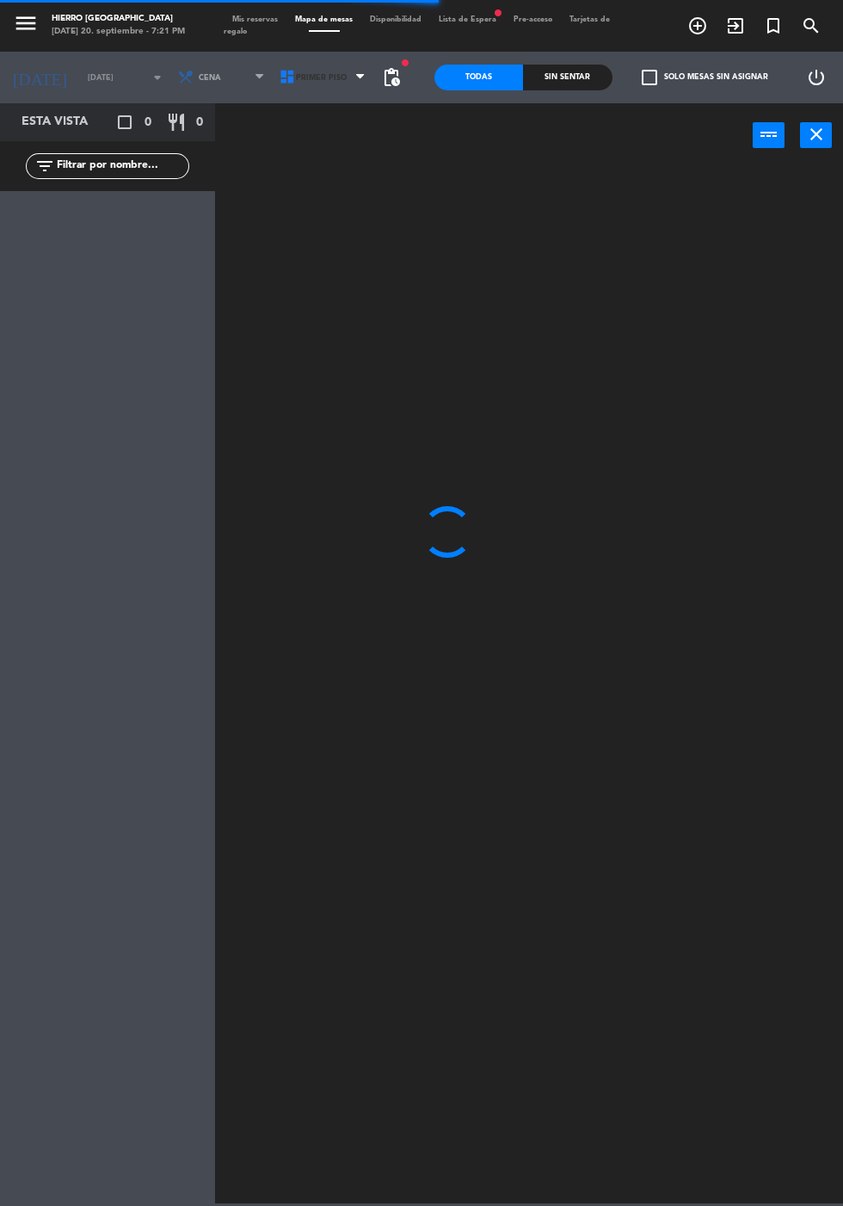
click at [282, 81] on icon at bounding box center [287, 77] width 17 height 17
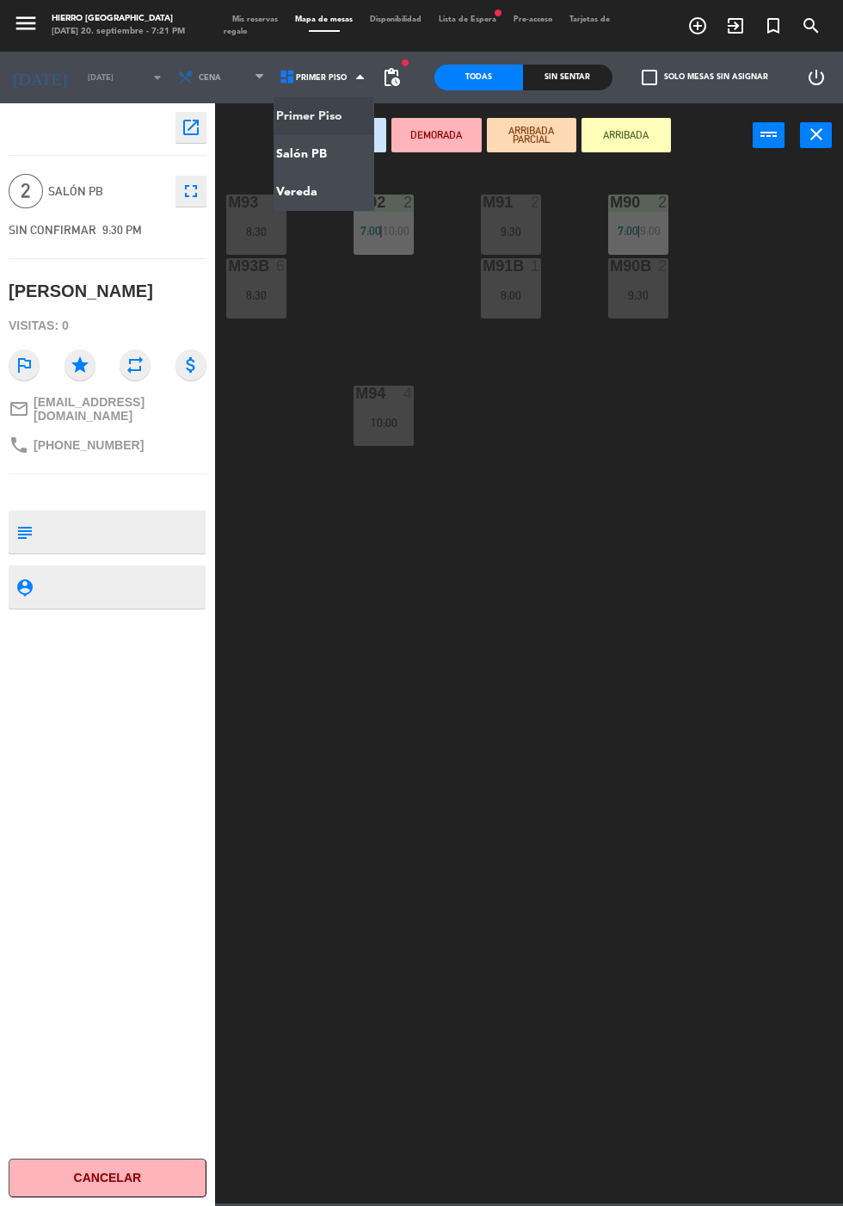
click at [290, 152] on ng-component "menu Hierro [PERSON_NAME] [DATE] 20. septiembre - 7:21 PM Mis reservas Mapa de …" at bounding box center [421, 601] width 843 height 1203
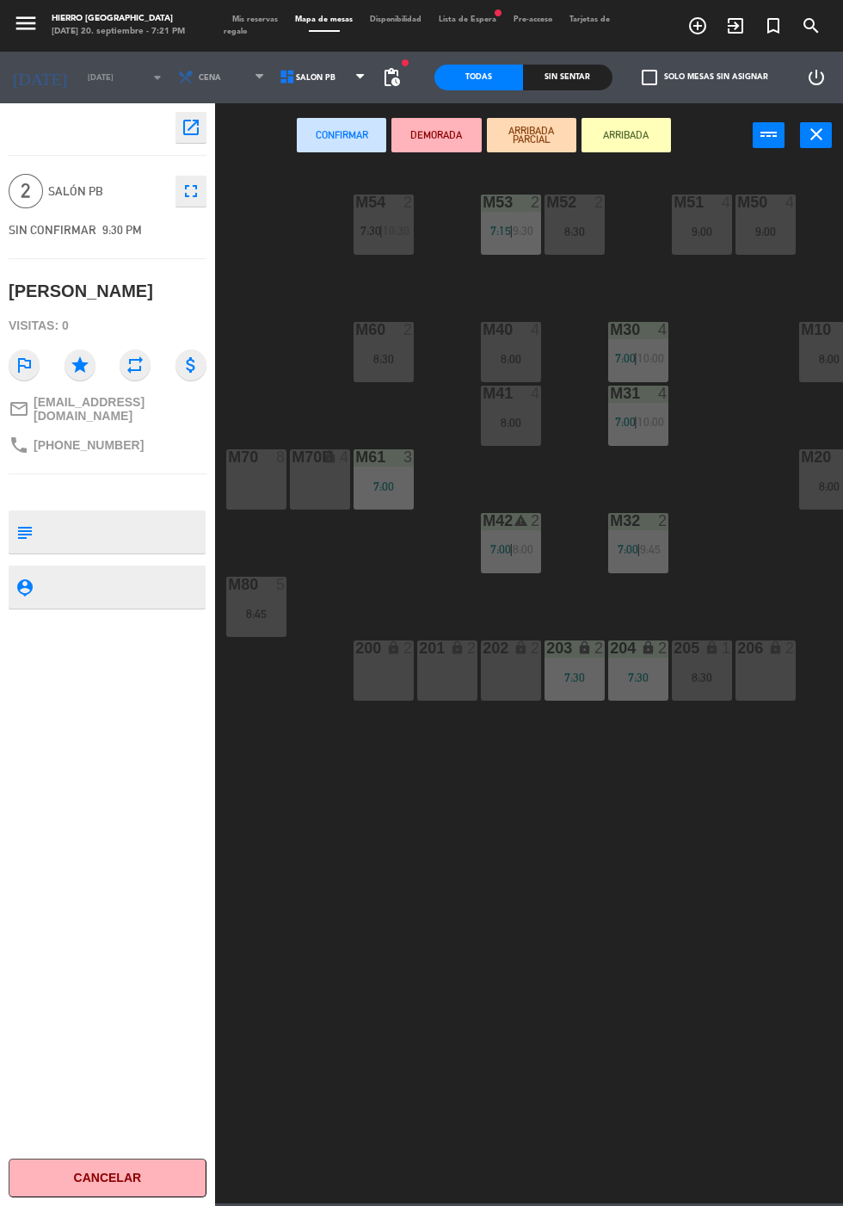
click at [500, 688] on div "202 lock 2" at bounding box center [511, 670] width 60 height 60
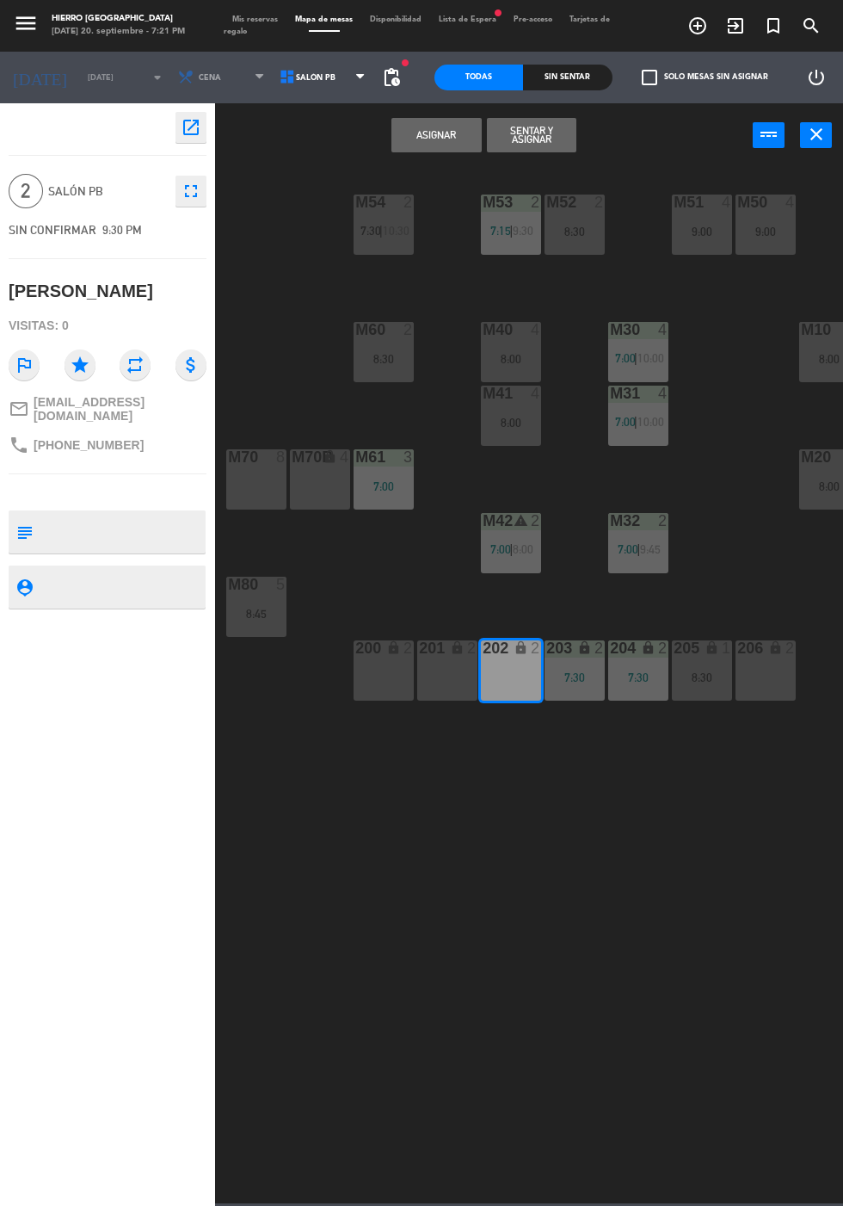
click at [447, 693] on div "201 lock 2" at bounding box center [447, 670] width 60 height 60
click at [411, 146] on button "Asignar" at bounding box center [436, 135] width 89 height 34
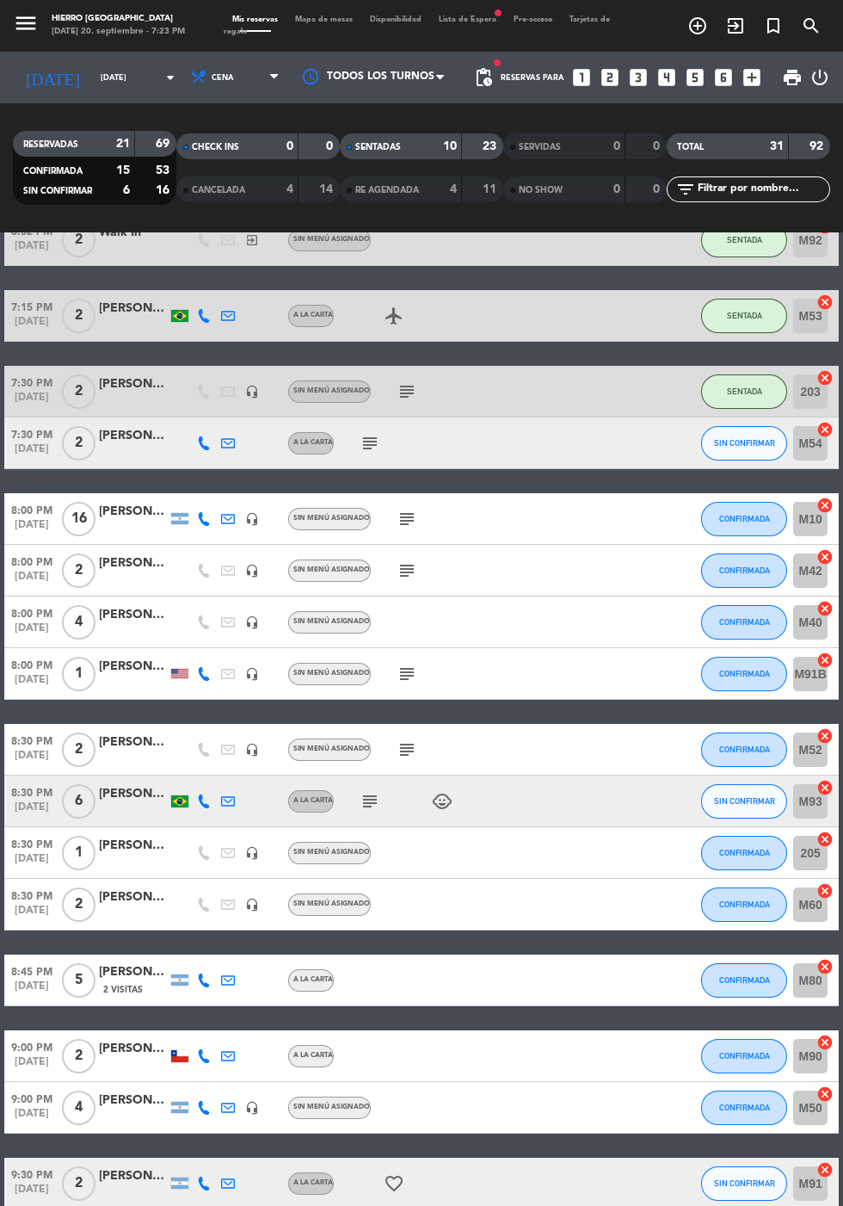
scroll to position [441, 0]
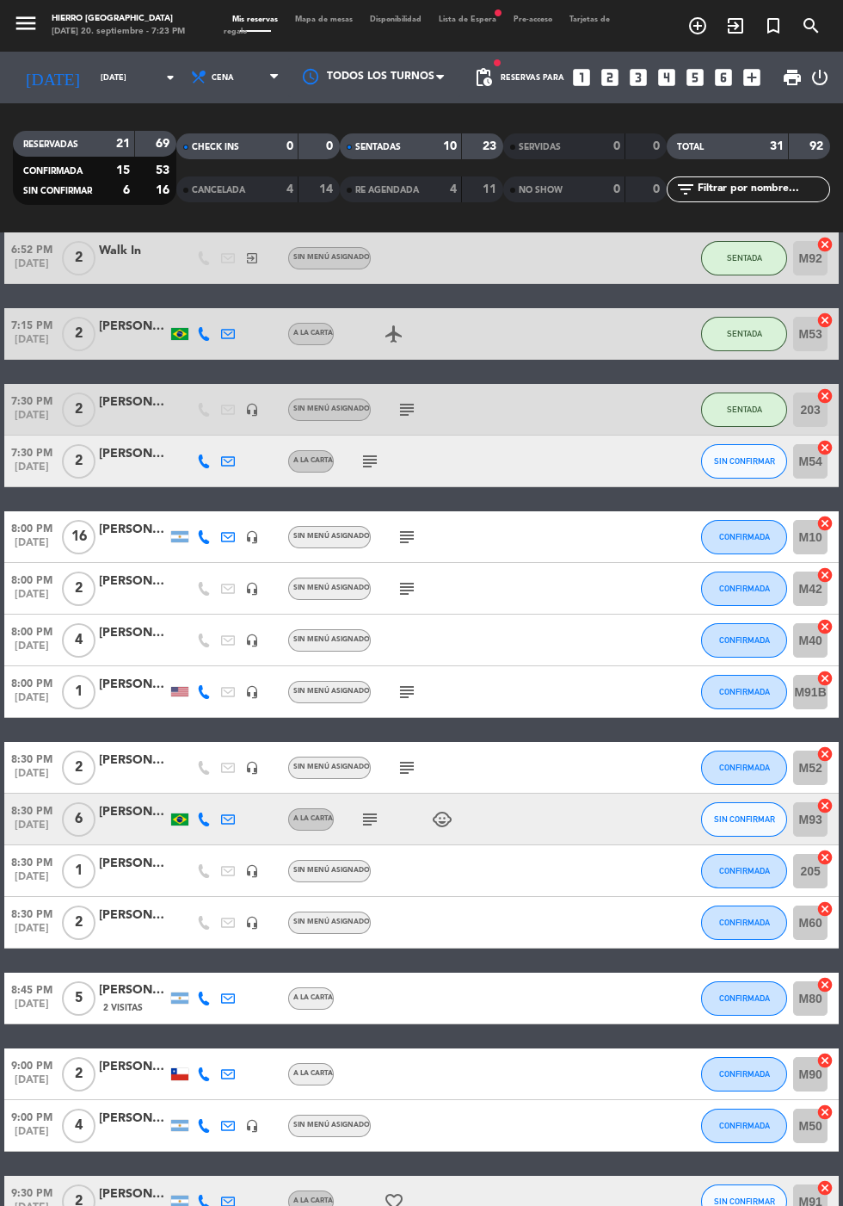
click at [409, 579] on icon "subject" at bounding box center [407, 588] width 21 height 21
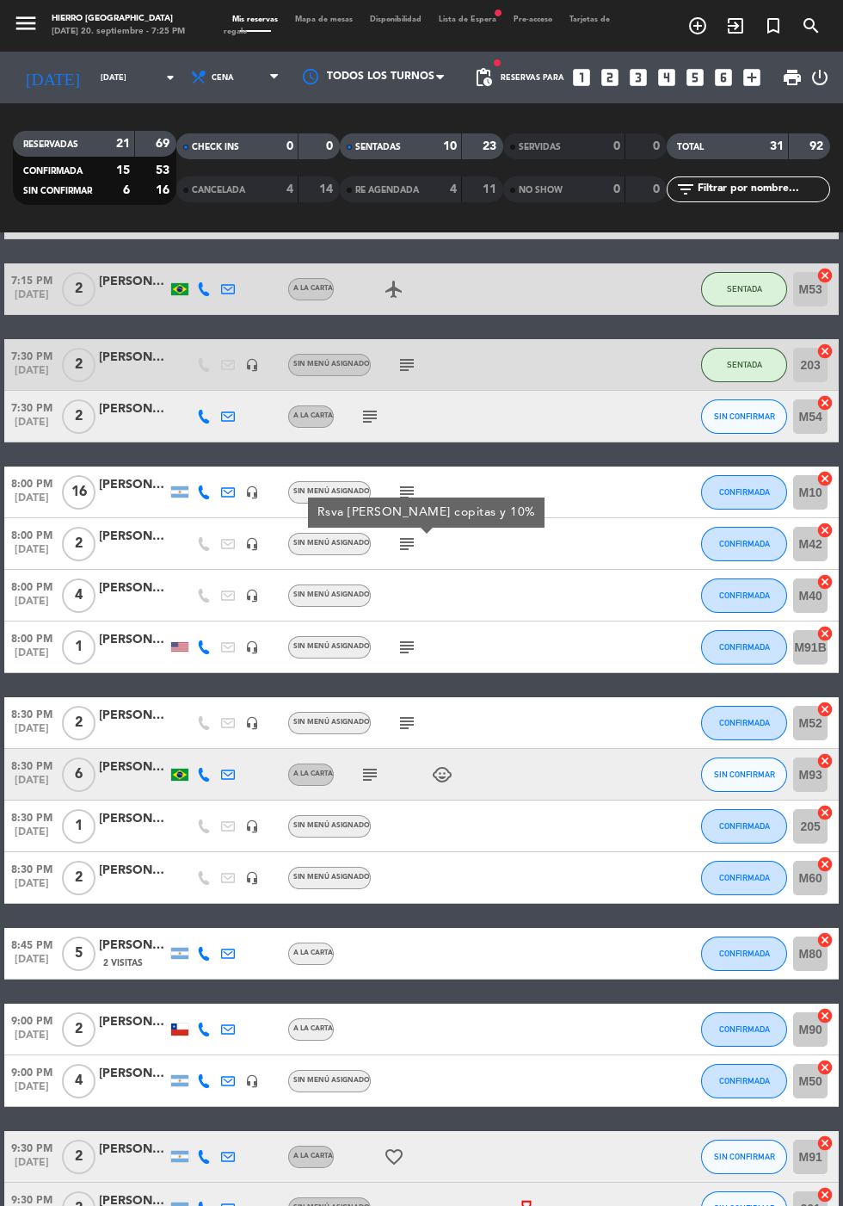
scroll to position [458, 0]
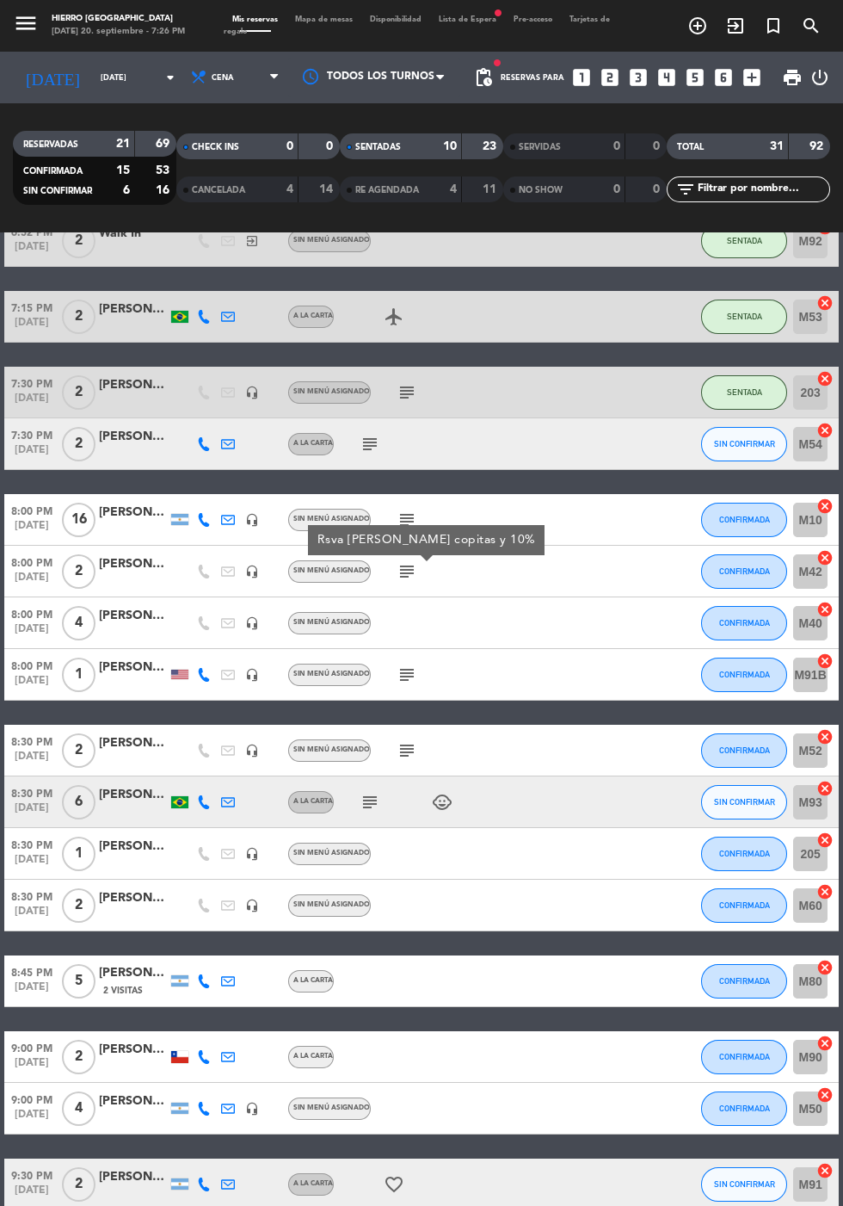
click at [342, 16] on span "Mapa de mesas" at bounding box center [324, 19] width 75 height 8
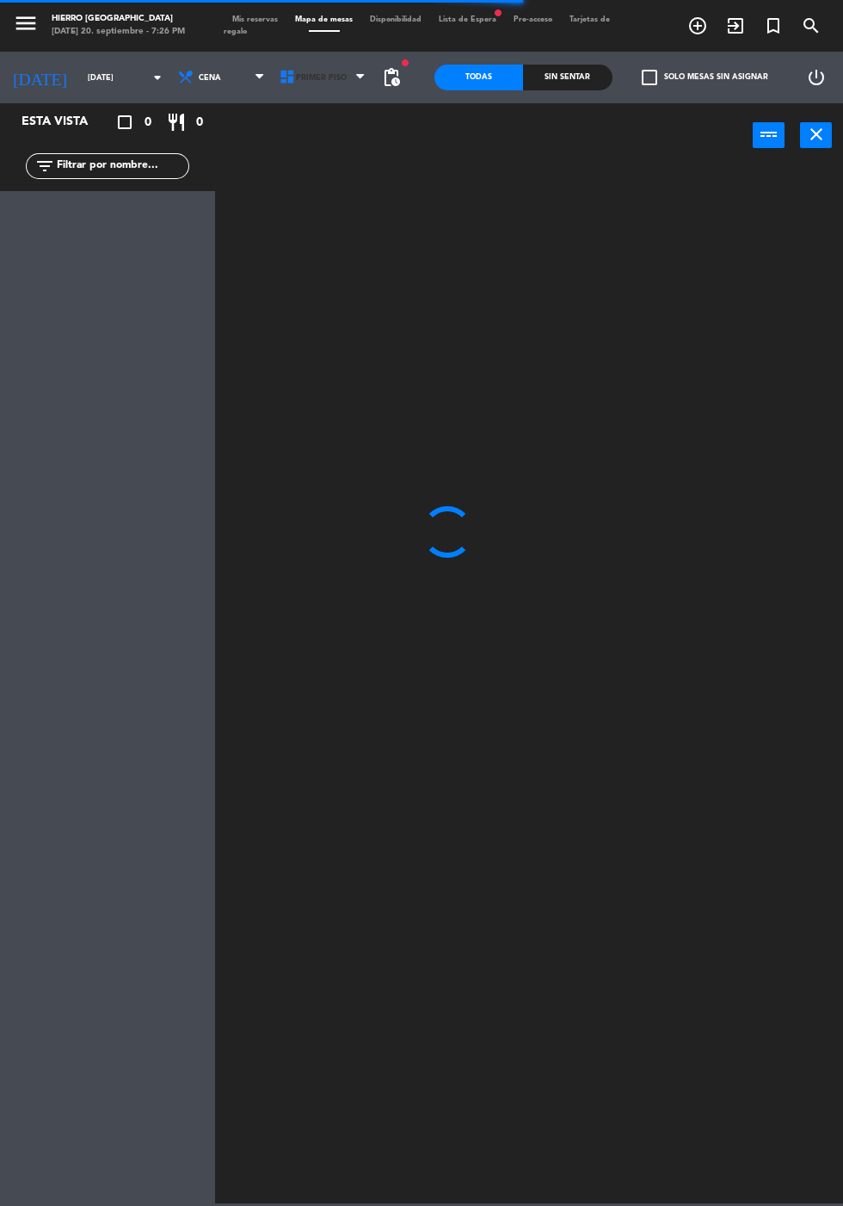
click at [279, 77] on icon at bounding box center [287, 77] width 17 height 17
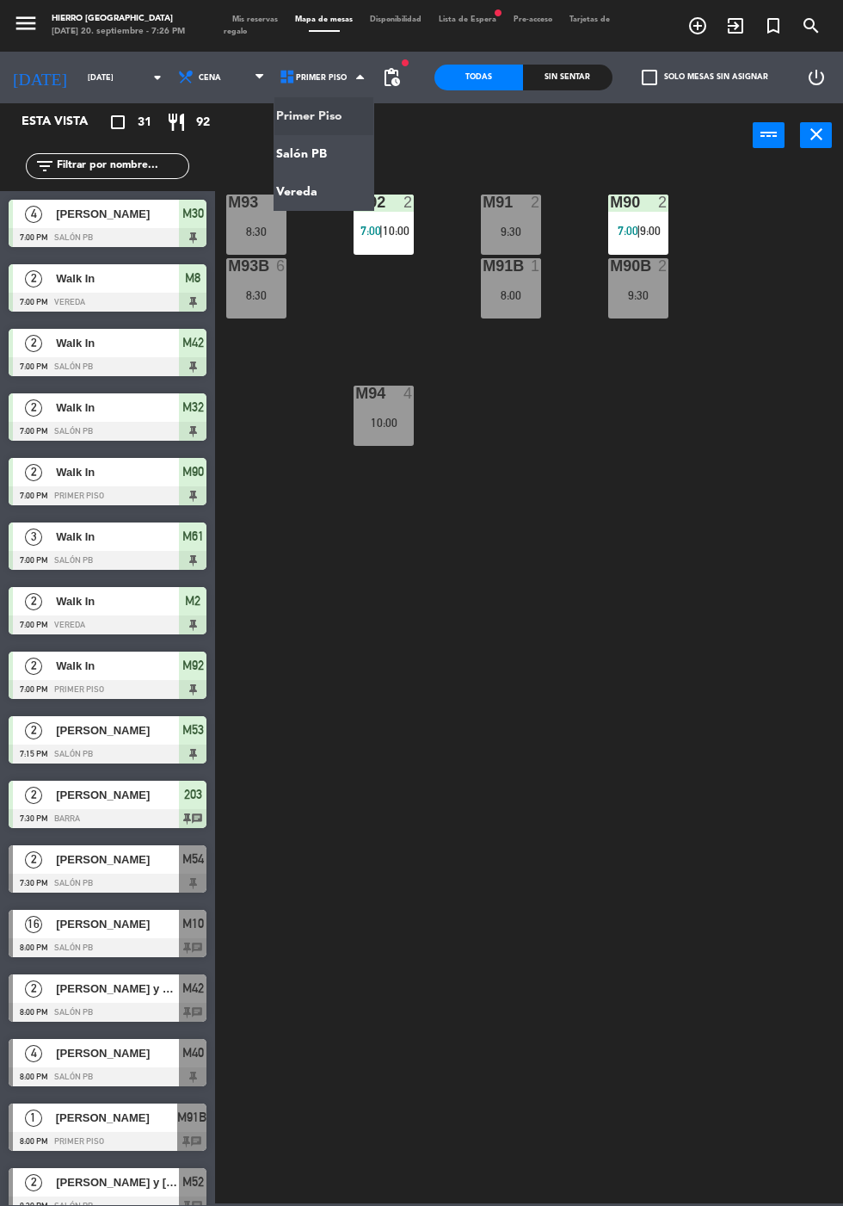
click at [323, 145] on ng-component "menu Hierro [PERSON_NAME] [DATE] 20. septiembre - 7:26 PM Mis reservas Mapa de …" at bounding box center [421, 601] width 843 height 1203
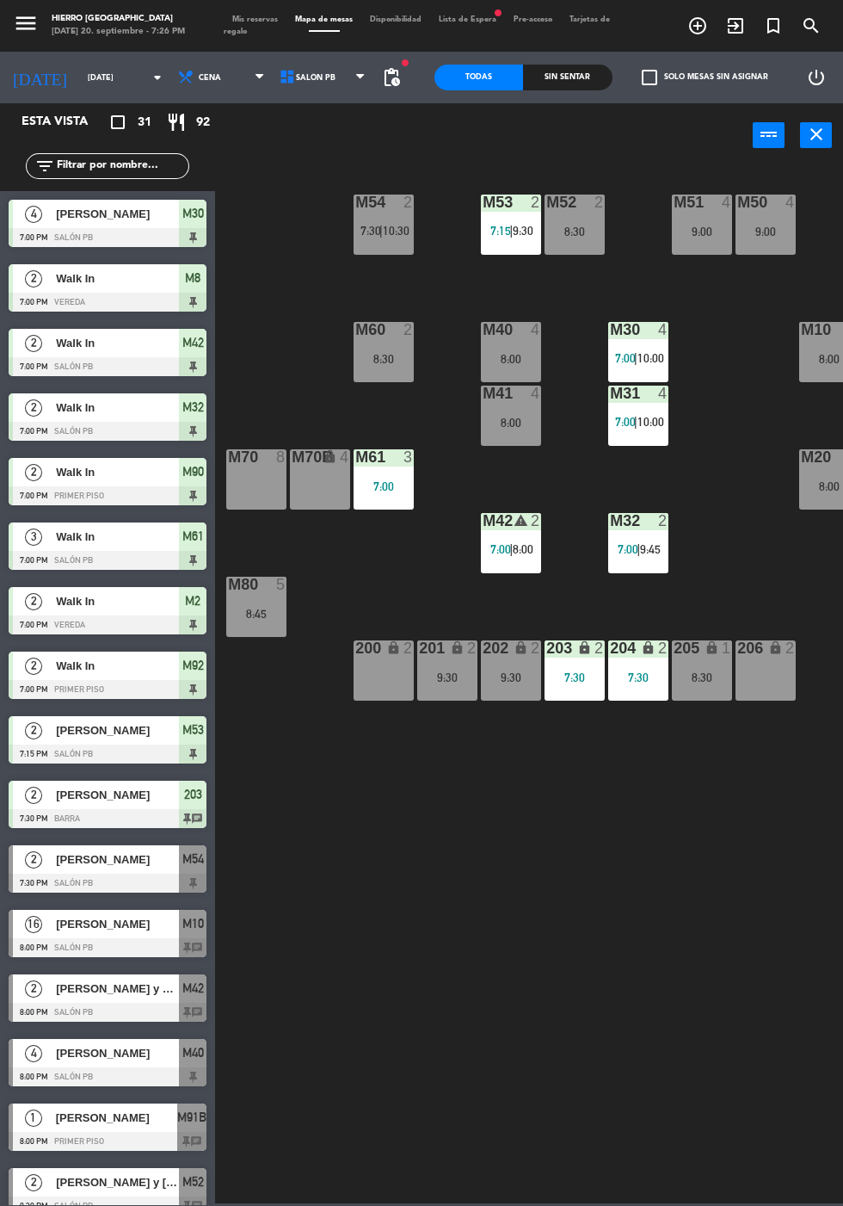
click at [380, 216] on div "M54 2 7:30 | 10:30" at bounding box center [384, 224] width 60 height 60
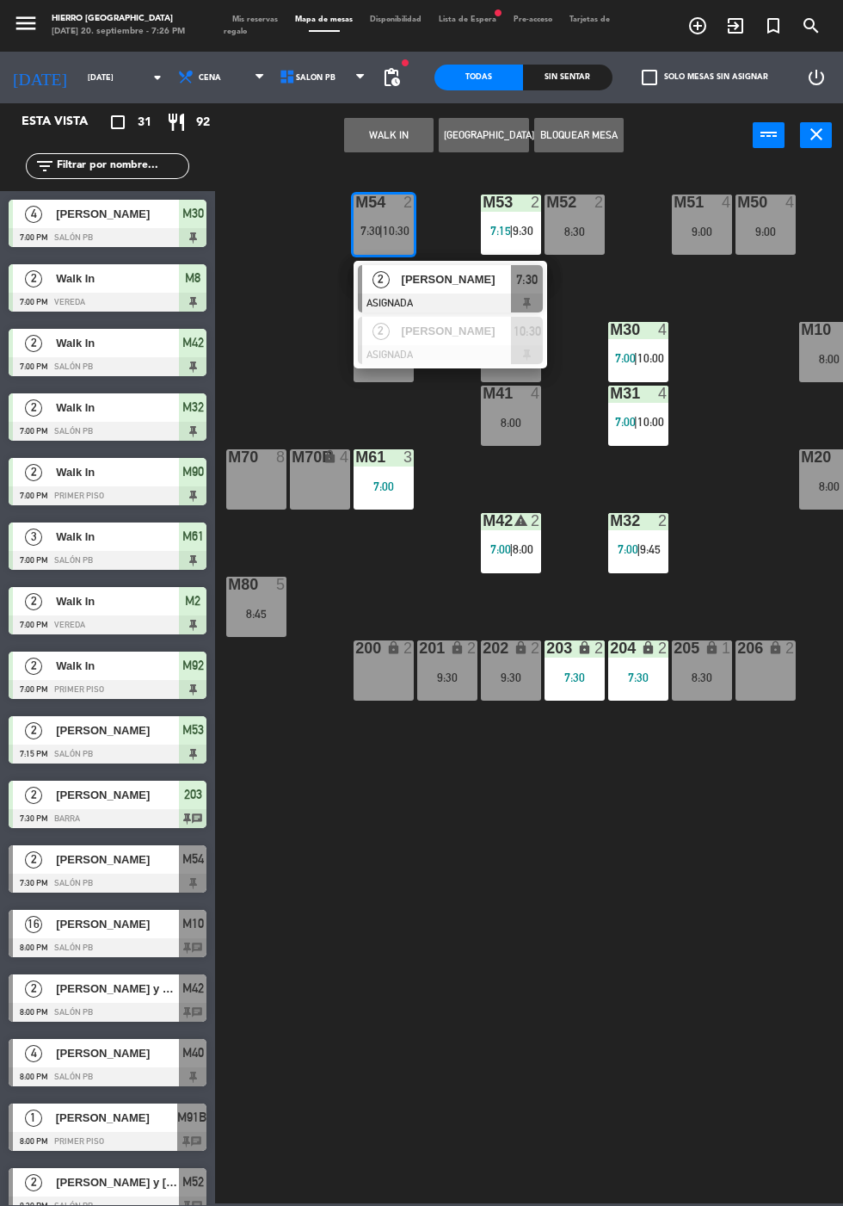
click at [263, 19] on span "Mis reservas" at bounding box center [255, 19] width 63 height 8
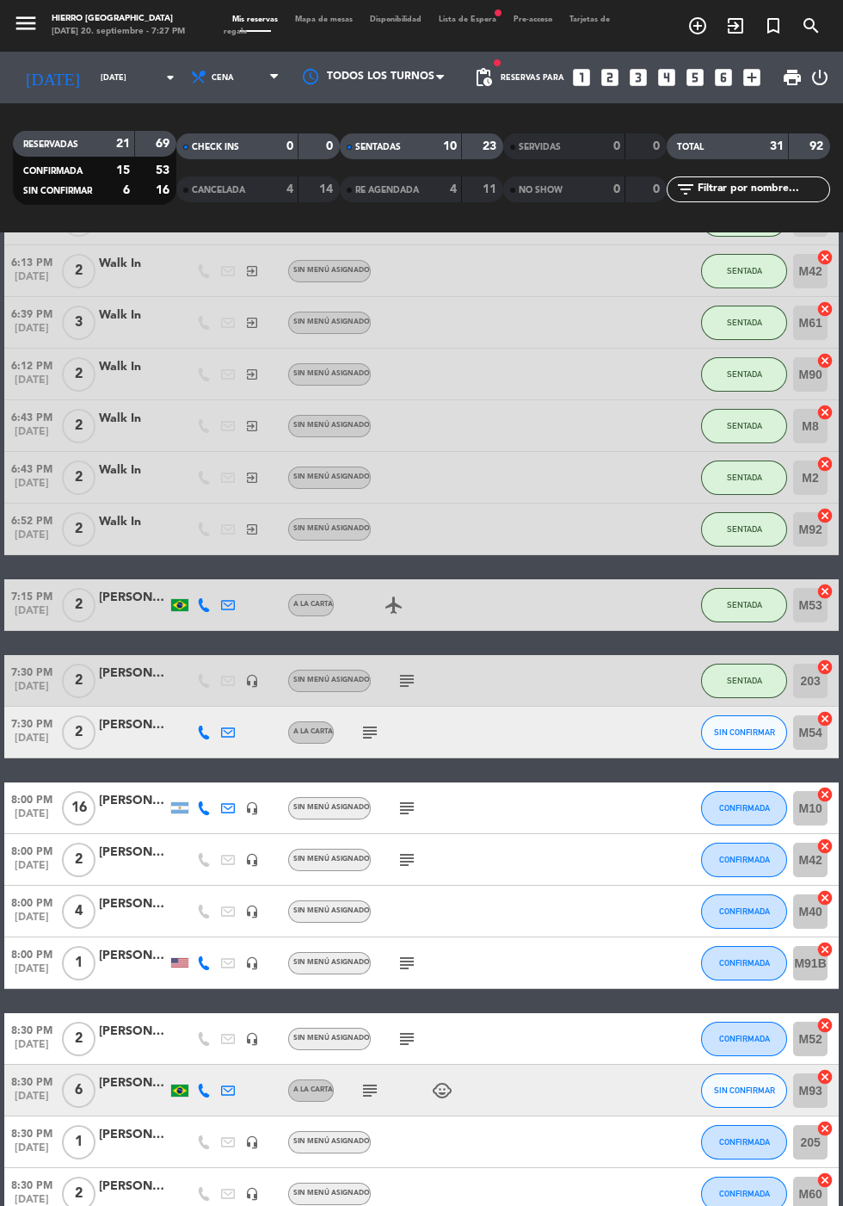
scroll to position [261, 0]
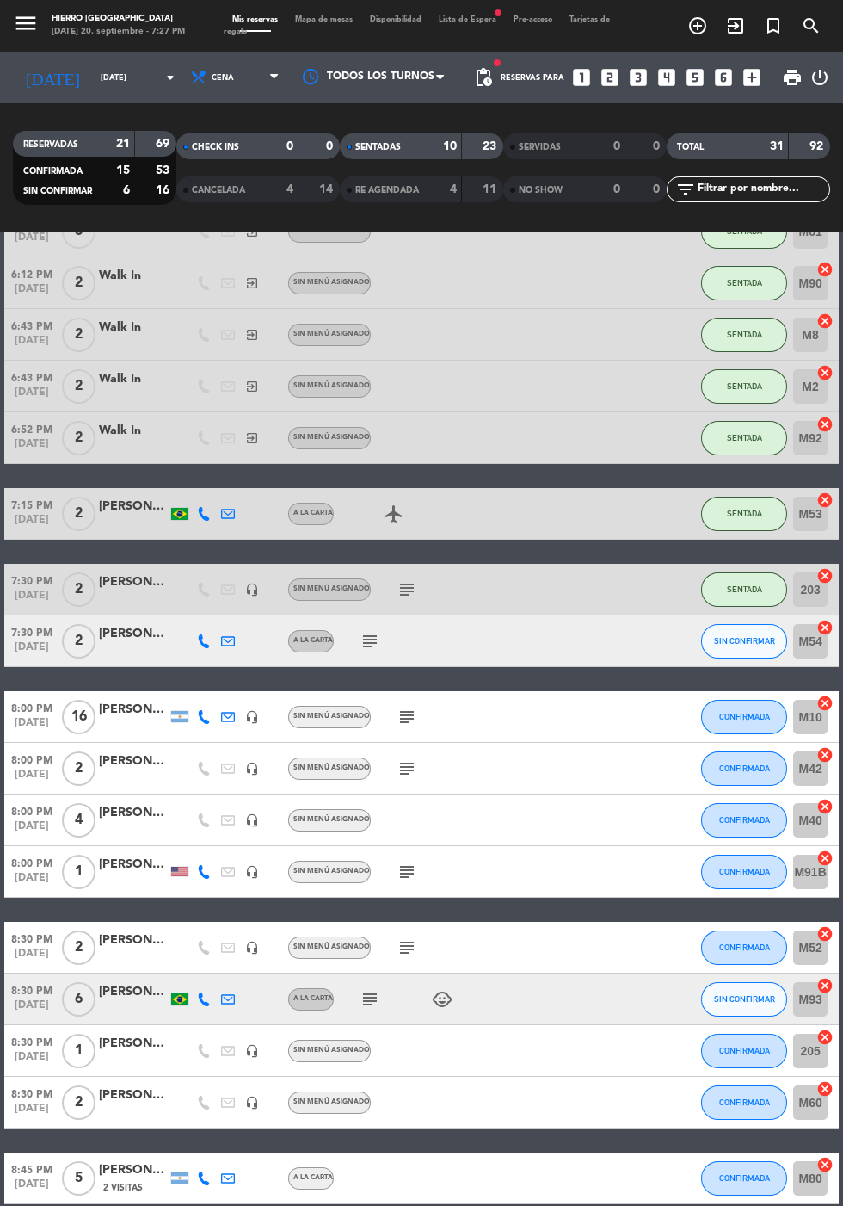
click at [822, 622] on icon "cancel" at bounding box center [825, 627] width 17 height 17
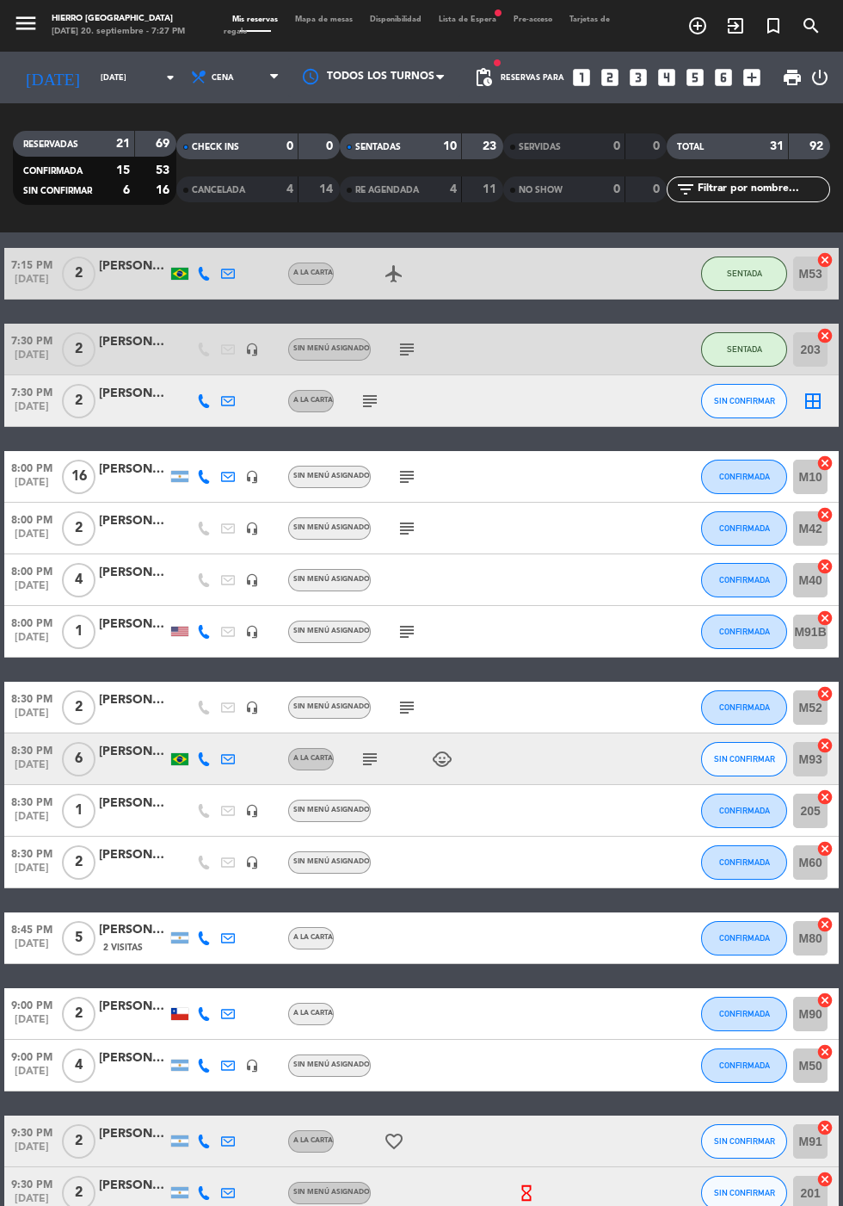
click at [824, 1130] on icon "cancel" at bounding box center [825, 1127] width 17 height 17
click at [816, 403] on icon "border_all" at bounding box center [813, 401] width 21 height 21
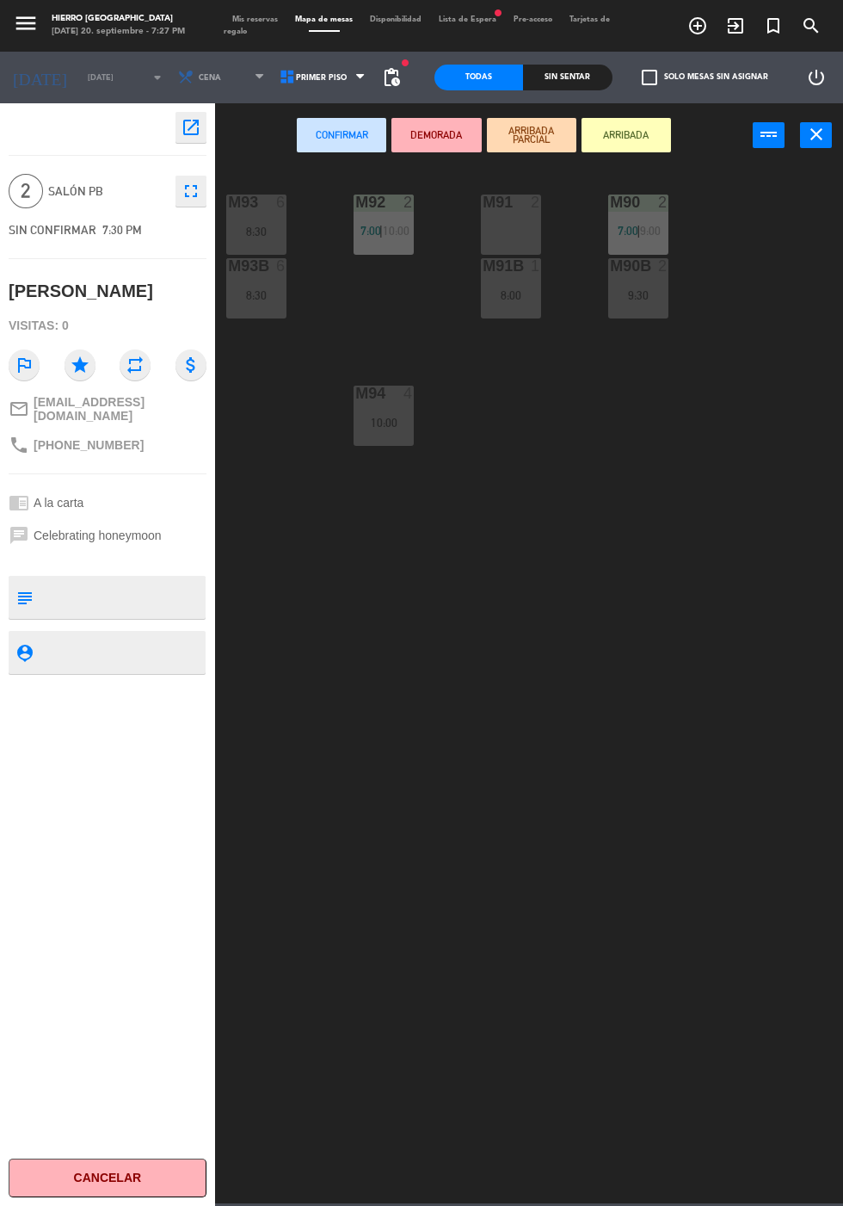
click at [507, 223] on div "M91 2" at bounding box center [511, 224] width 60 height 60
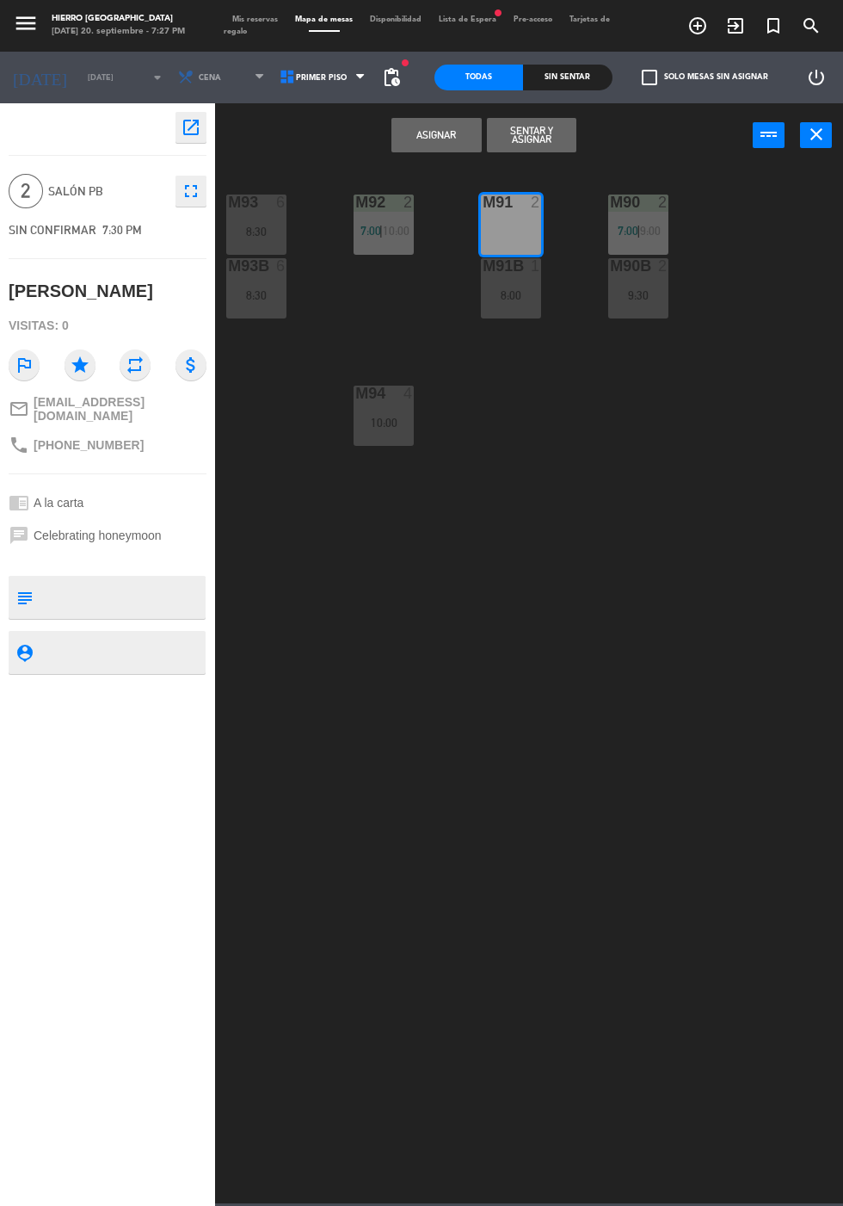
click at [424, 144] on button "Asignar" at bounding box center [436, 135] width 89 height 34
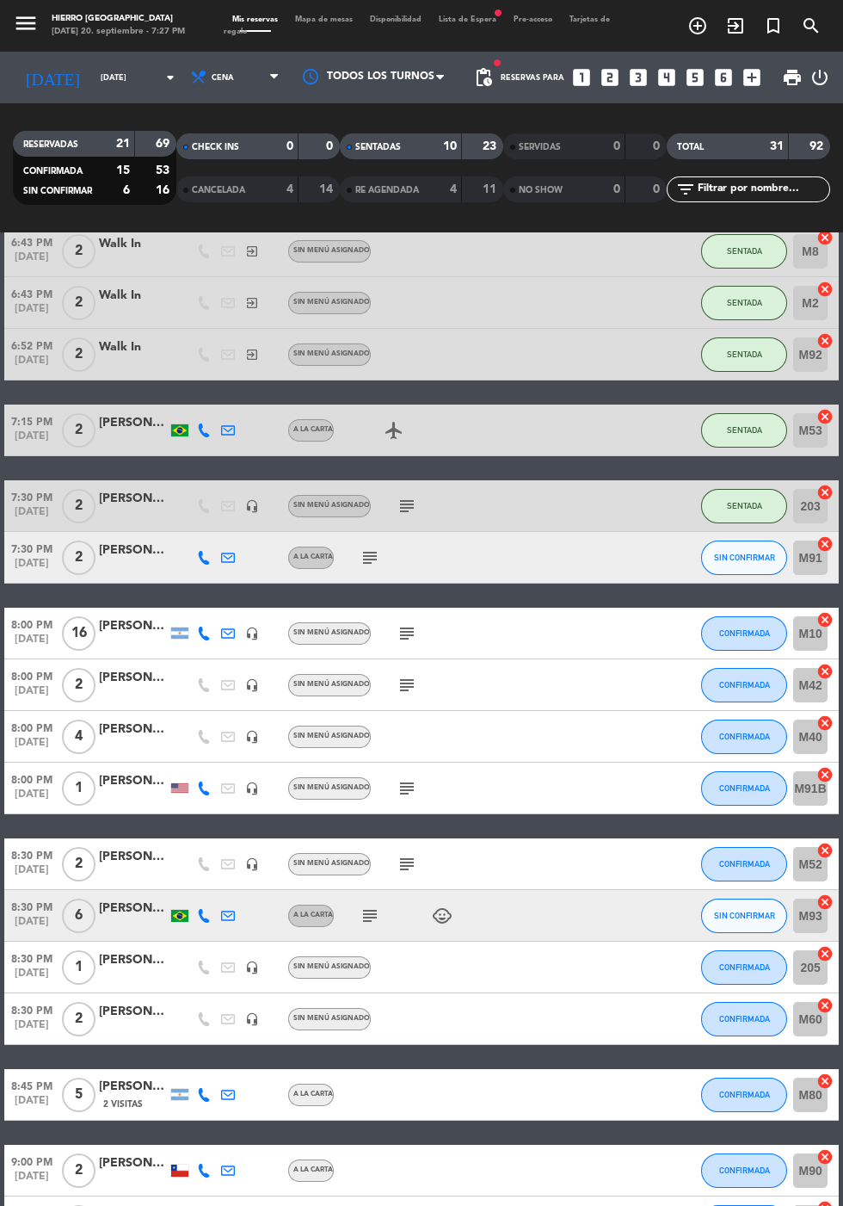
scroll to position [472, 0]
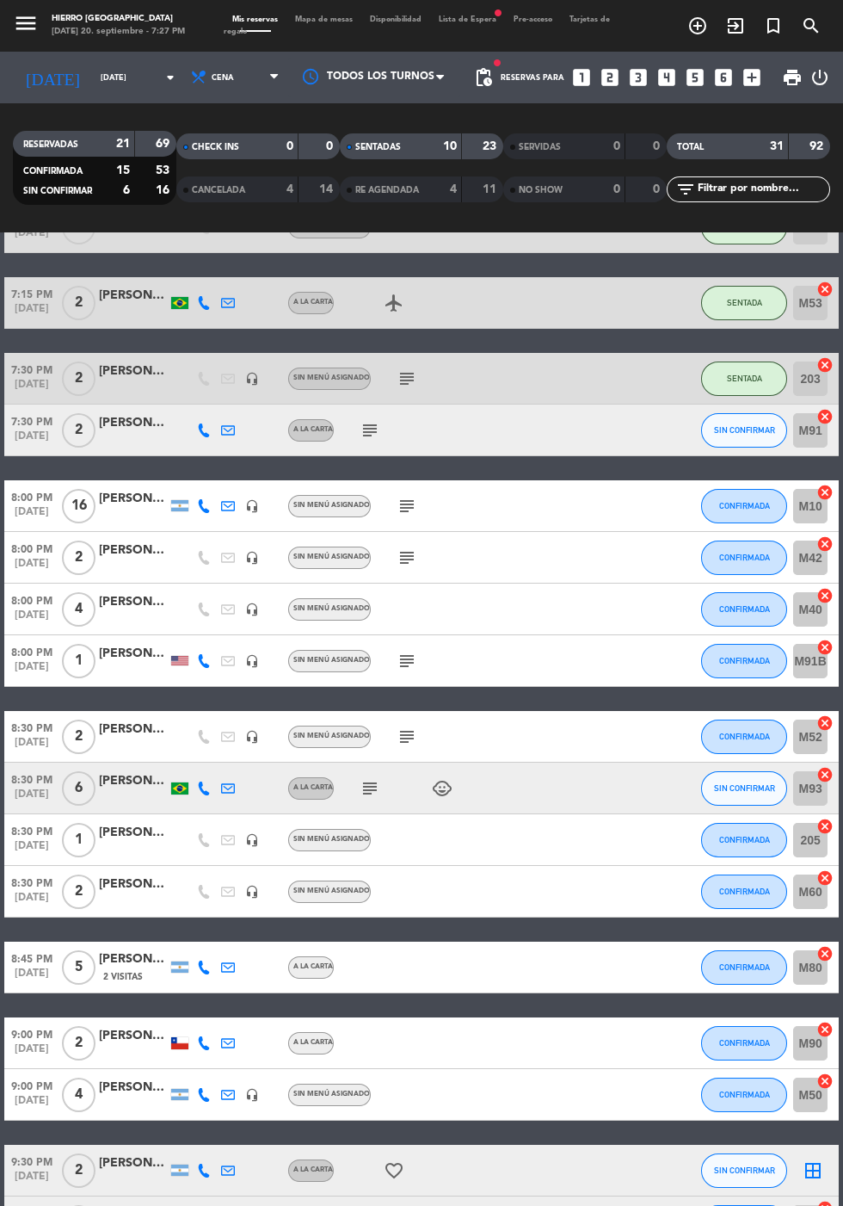
click at [821, 541] on icon "cancel" at bounding box center [825, 543] width 17 height 17
click at [812, 550] on icon "border_all" at bounding box center [813, 557] width 21 height 21
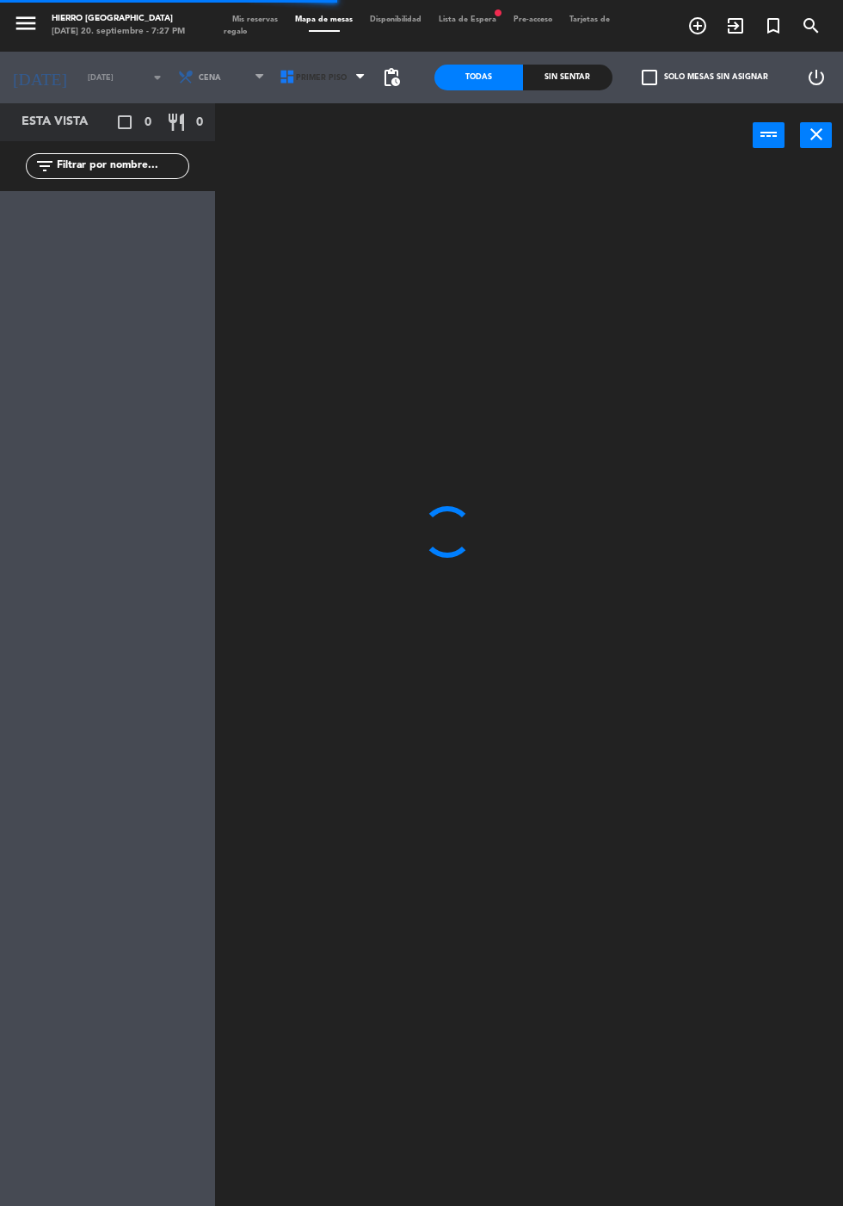
click at [309, 77] on span "Primer Piso" at bounding box center [321, 77] width 51 height 9
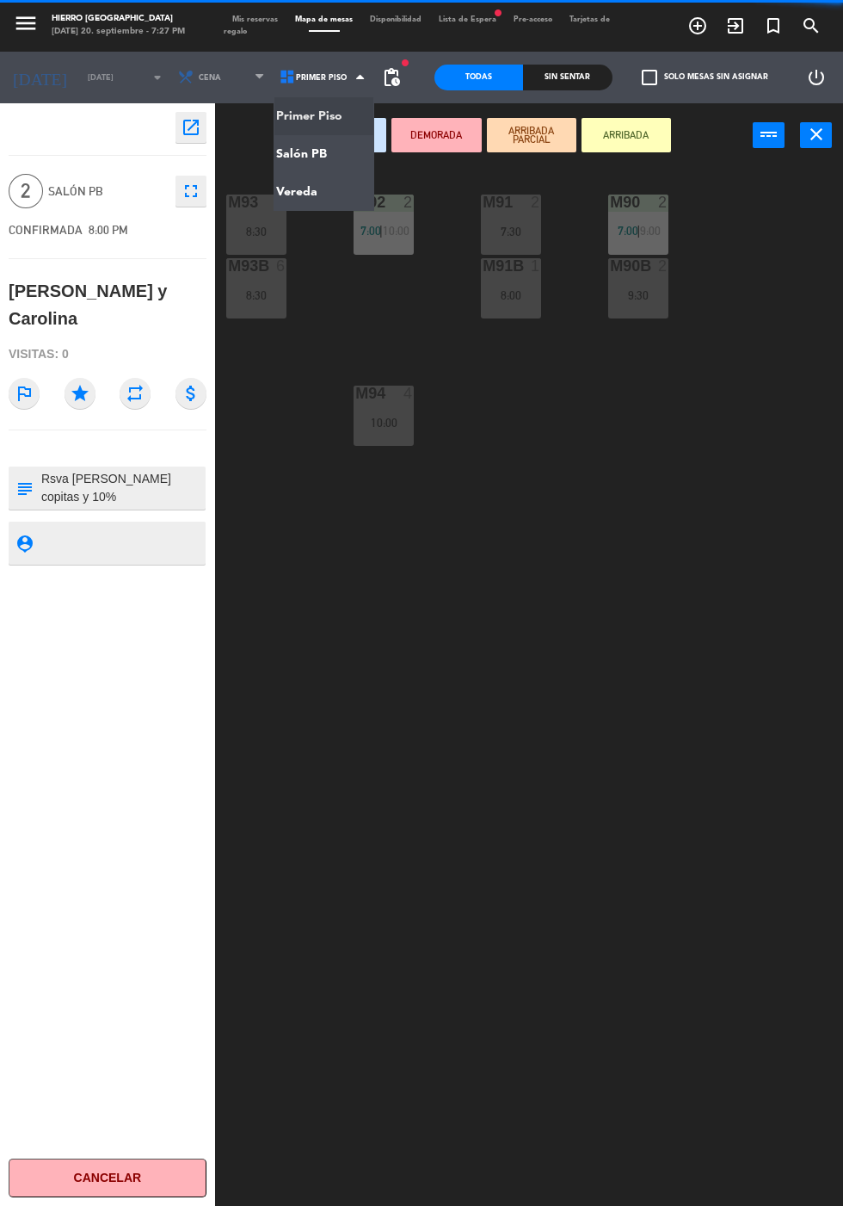
click at [342, 161] on ng-component "menu Hierro [PERSON_NAME] [DATE] 20. septiembre - 7:27 PM Mis reservas Mapa de …" at bounding box center [421, 644] width 843 height 1288
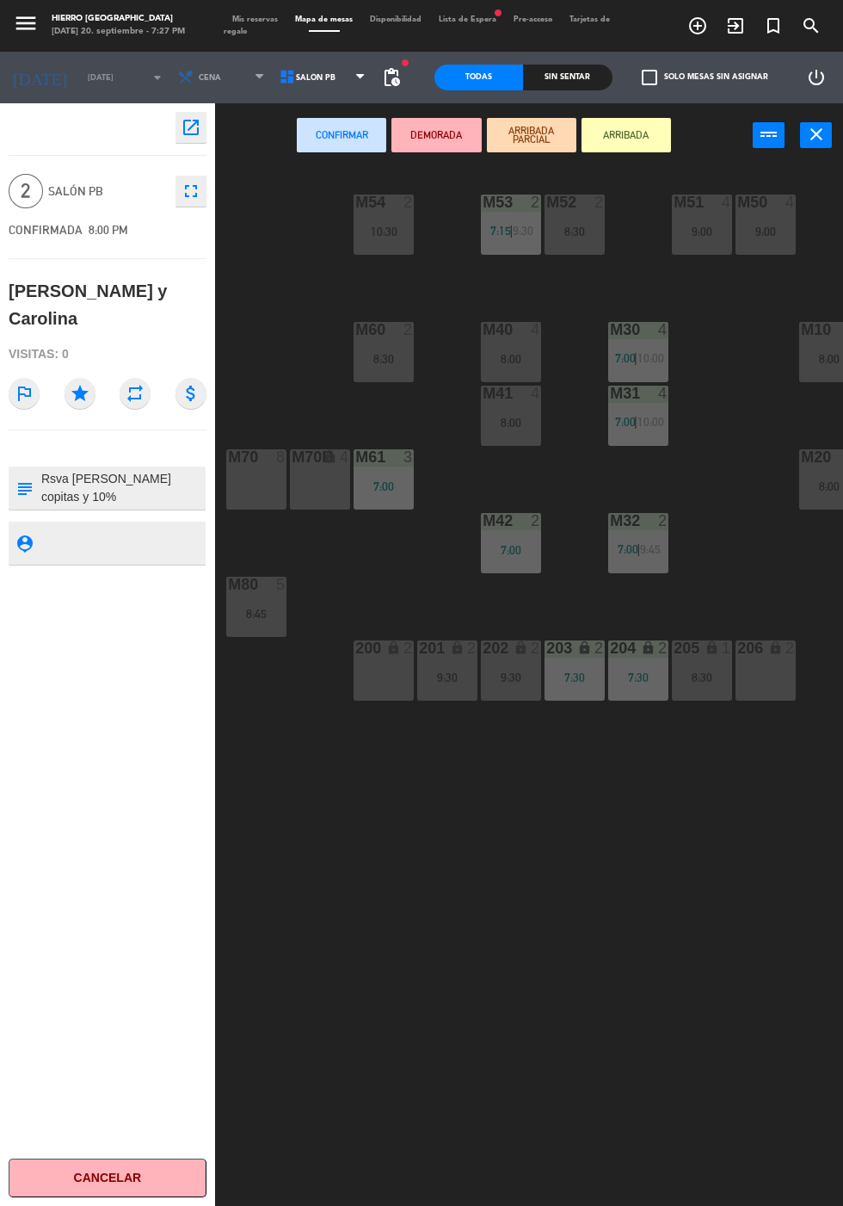
click at [375, 231] on div "10:30" at bounding box center [384, 231] width 60 height 12
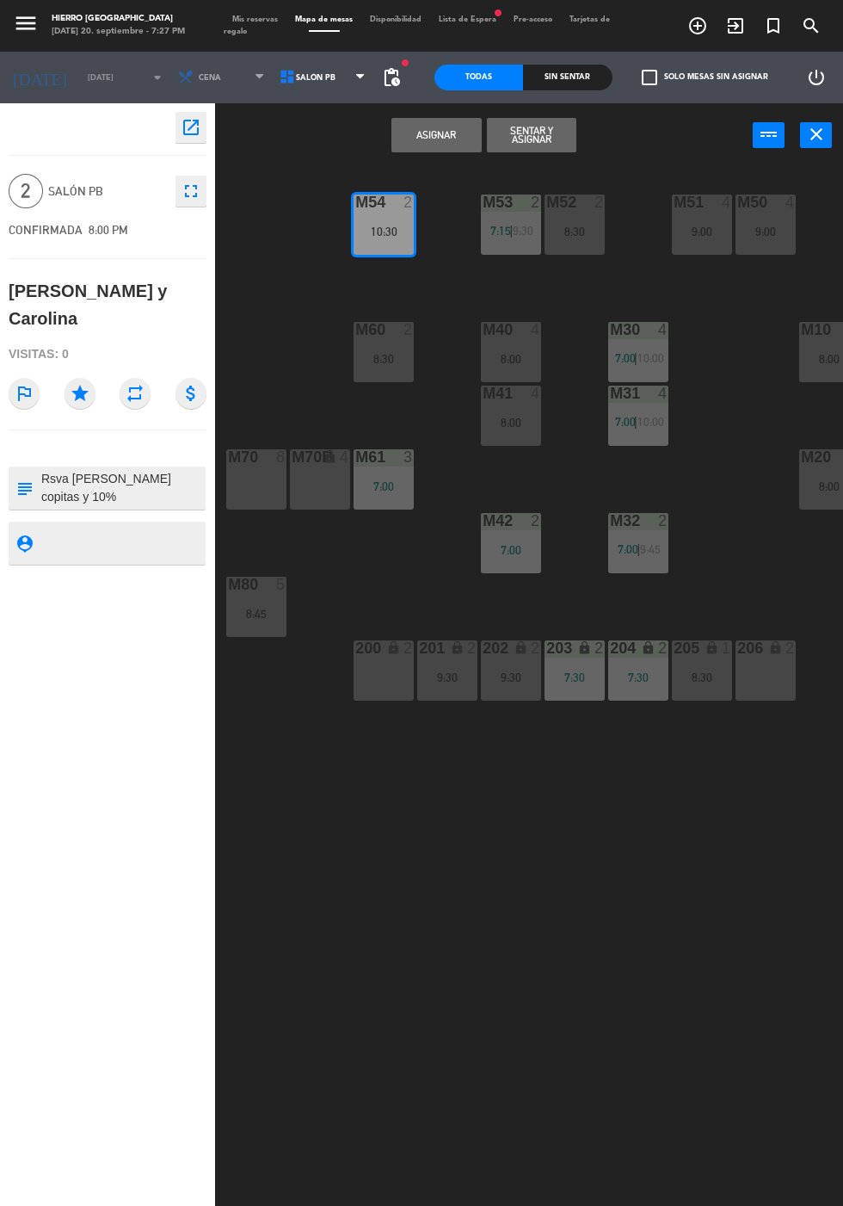
click at [443, 133] on button "Asignar" at bounding box center [436, 135] width 89 height 34
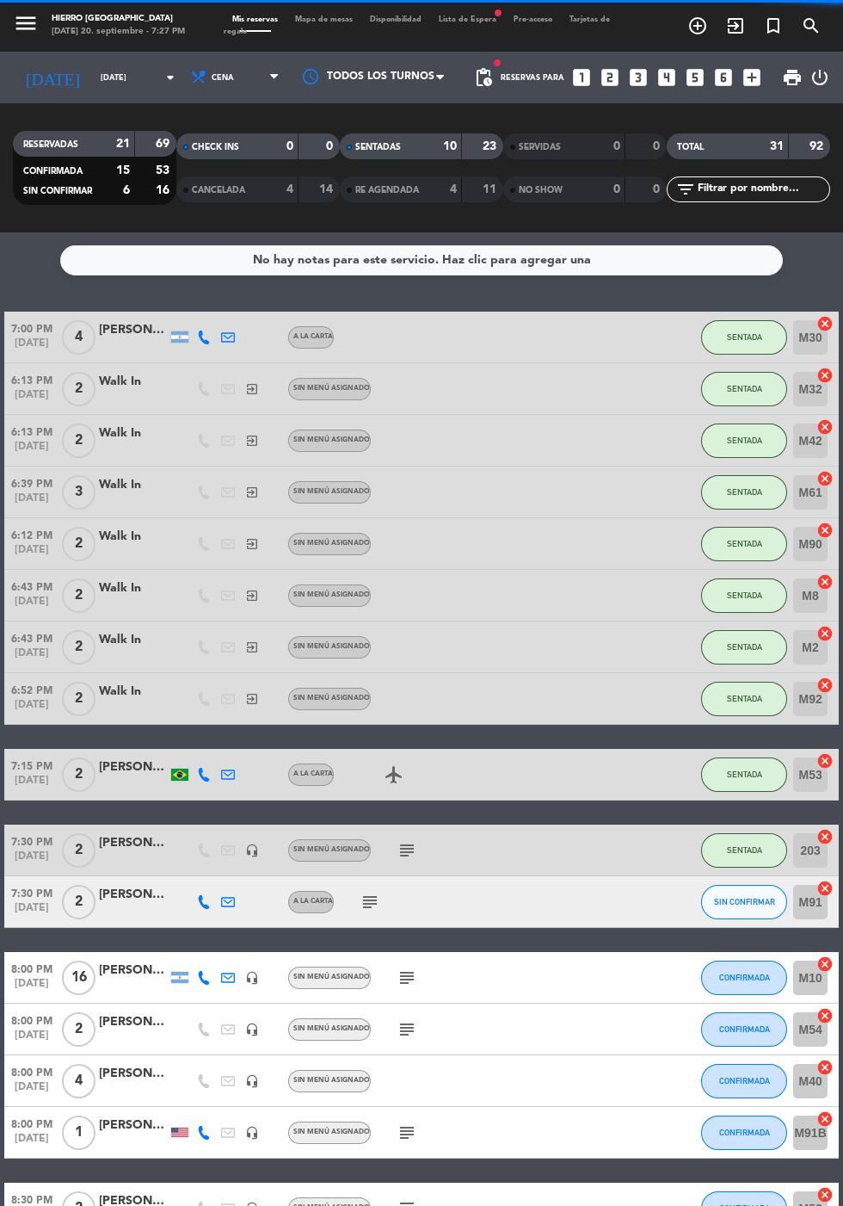
scroll to position [947, 0]
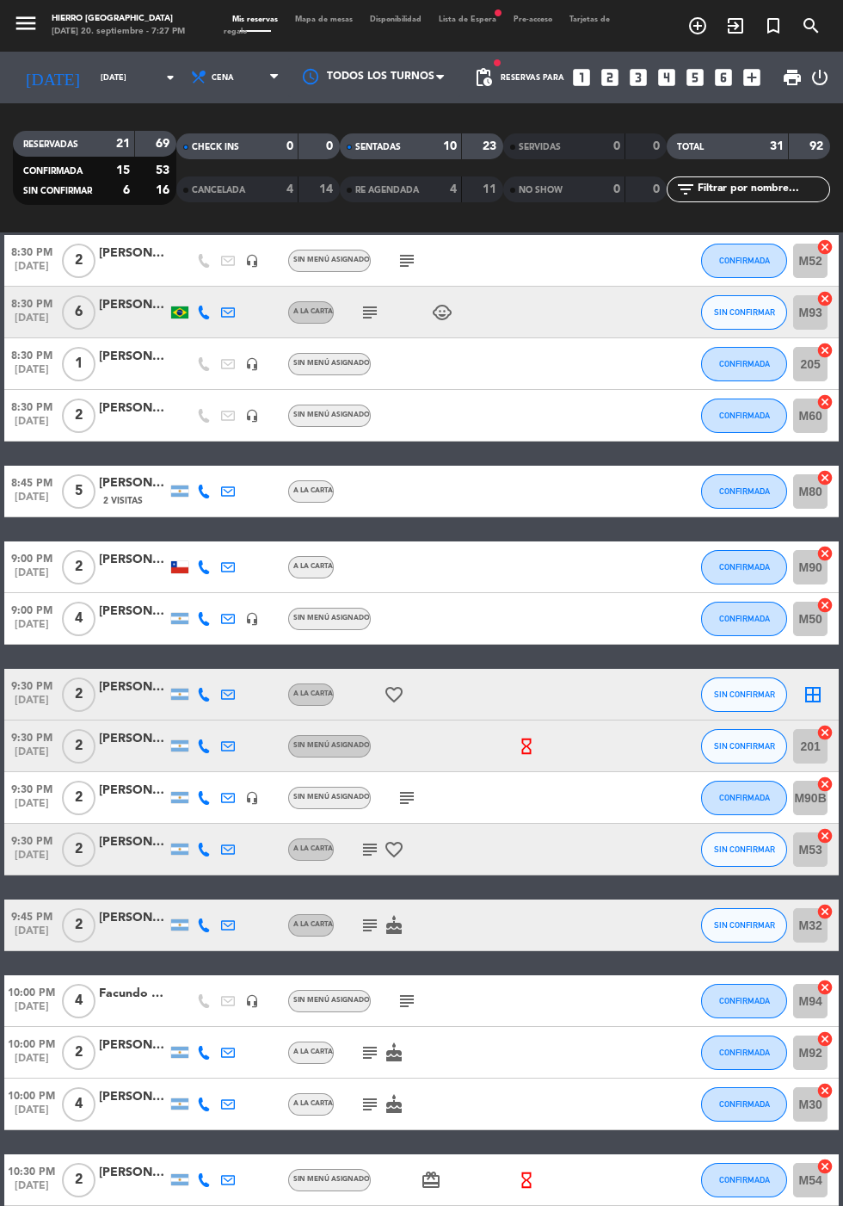
click at [812, 684] on icon "border_all" at bounding box center [813, 694] width 21 height 21
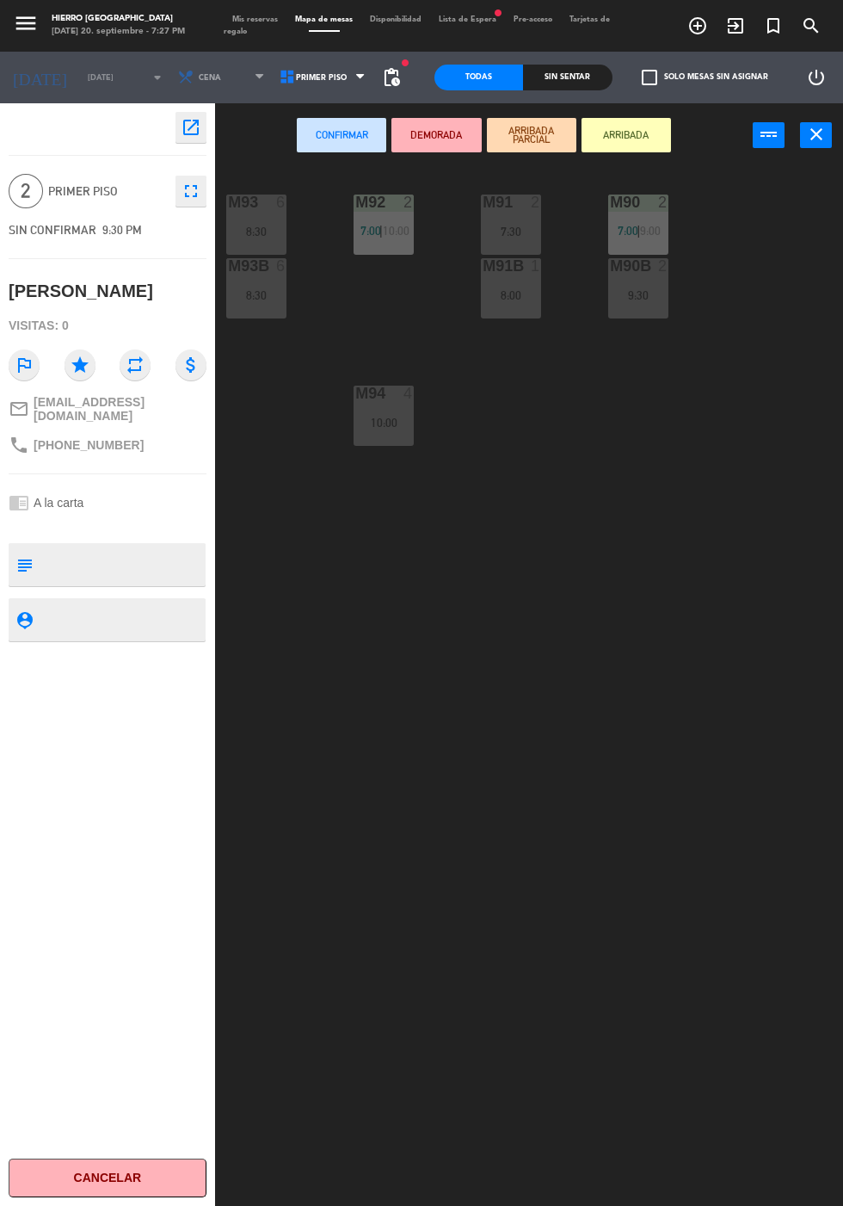
click at [521, 210] on div "M91 2" at bounding box center [511, 202] width 60 height 17
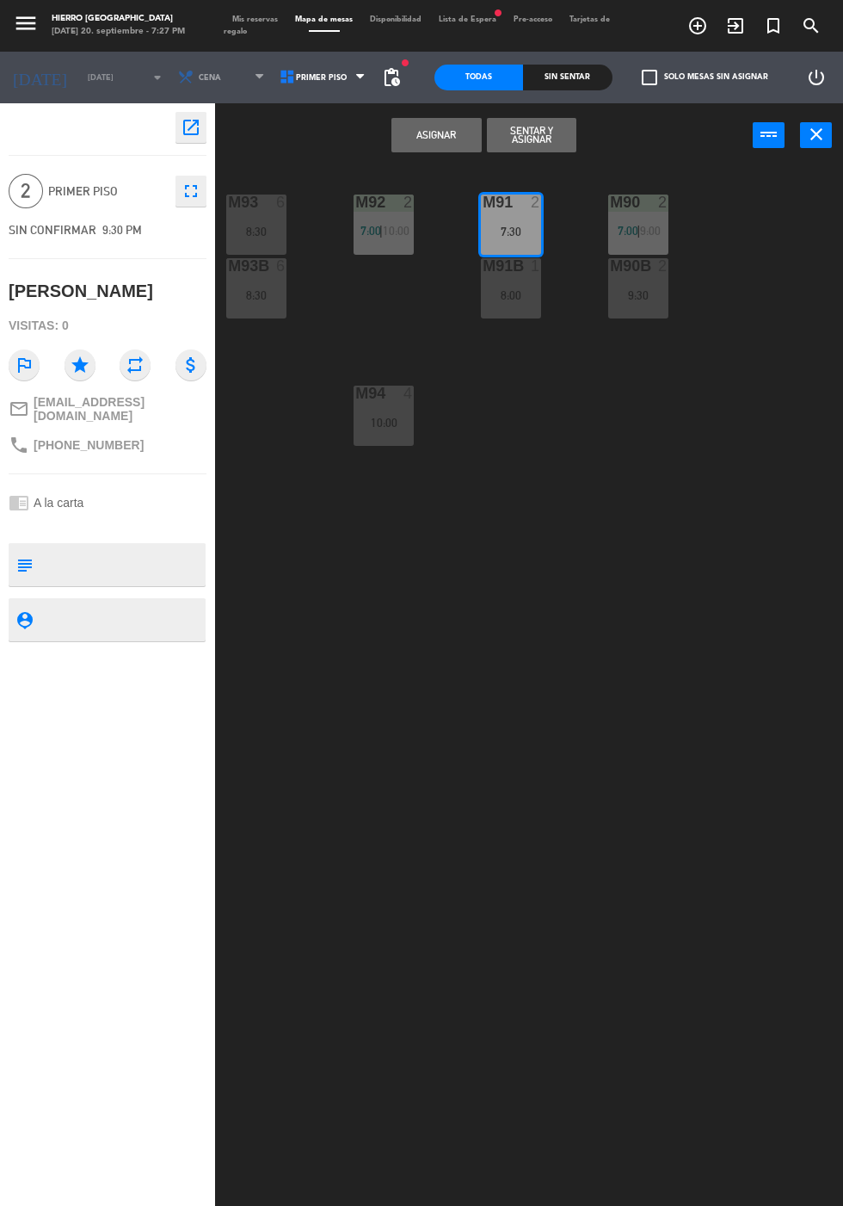
click at [439, 139] on button "Asignar" at bounding box center [436, 135] width 89 height 34
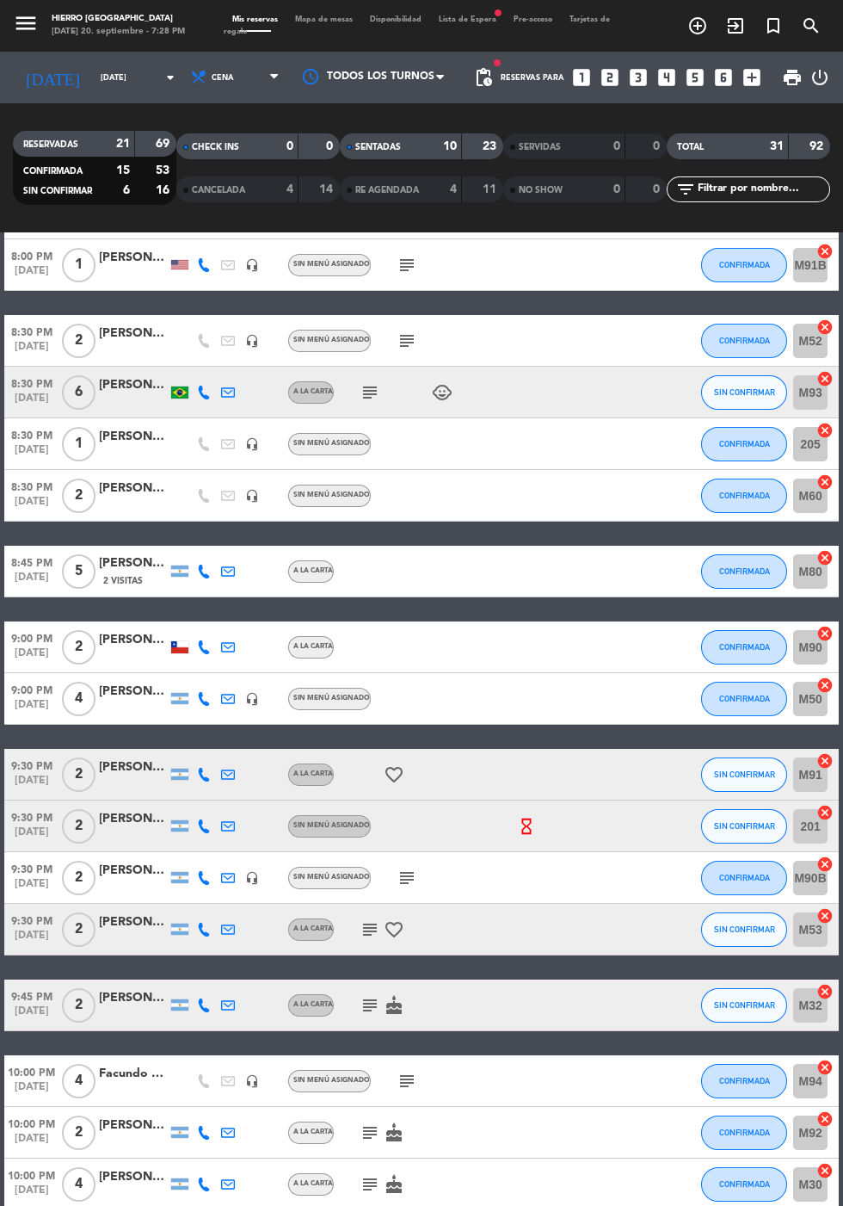
scroll to position [678, 0]
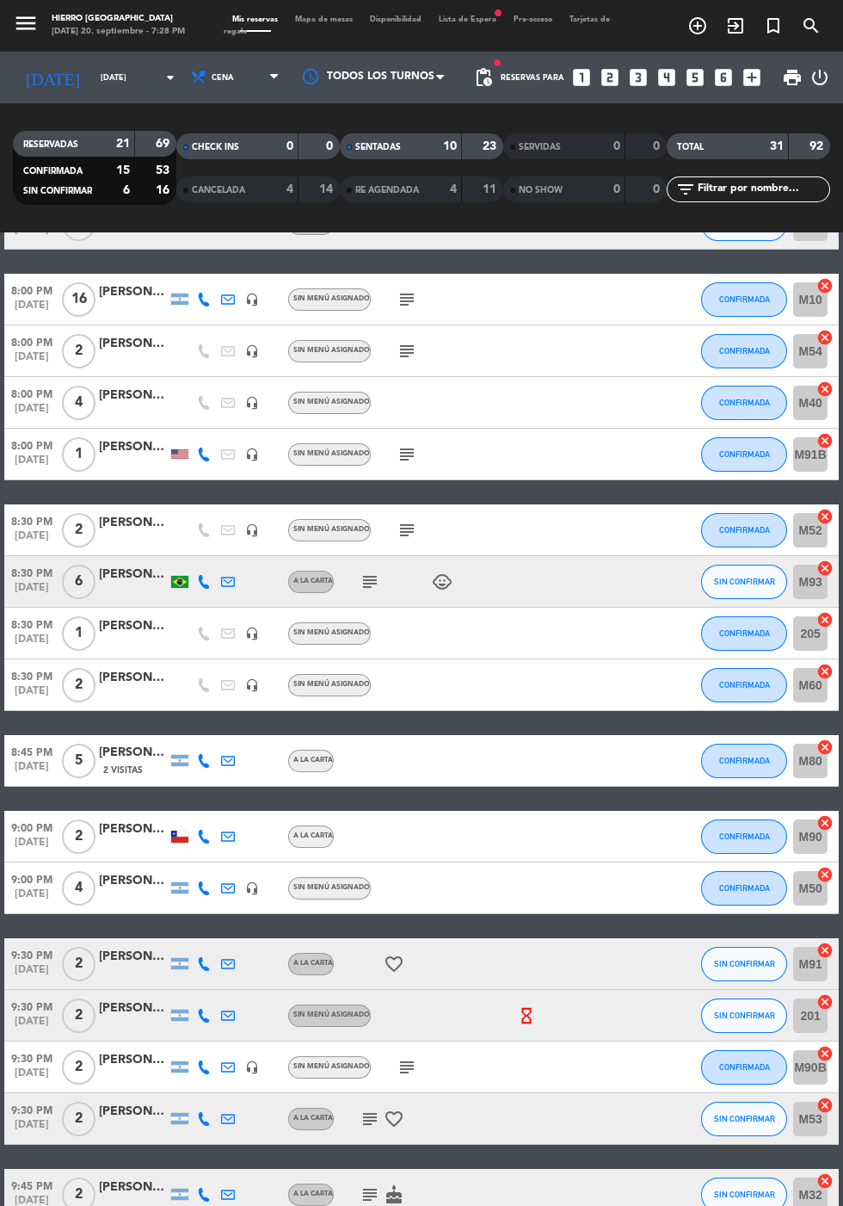
click at [321, 19] on span "Mapa de mesas" at bounding box center [324, 19] width 75 height 8
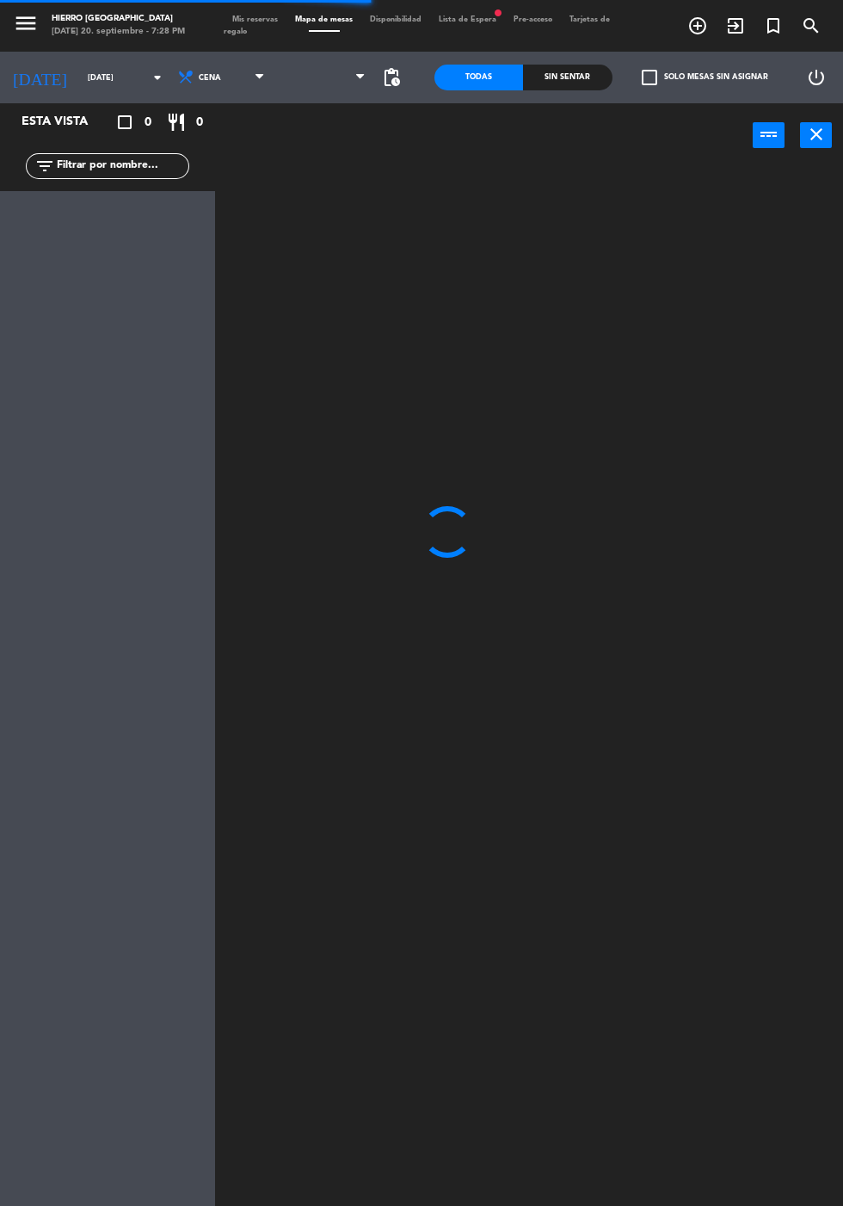
click at [304, 80] on span at bounding box center [325, 78] width 102 height 38
click at [321, 88] on span "Primer Piso" at bounding box center [325, 78] width 102 height 38
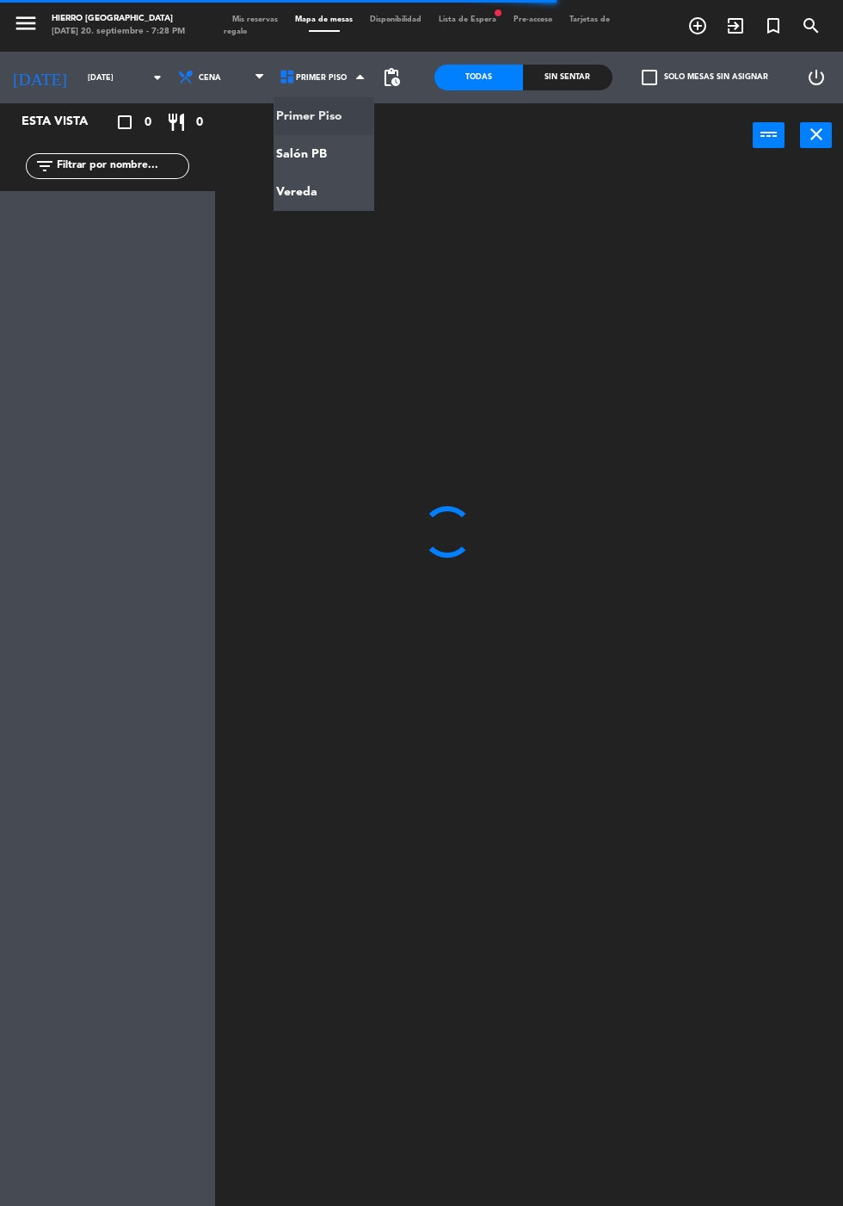
click at [332, 149] on ng-component "menu Hierro [PERSON_NAME] [DATE] 20. septiembre - 7:28 PM Mis reservas Mapa de …" at bounding box center [421, 644] width 843 height 1288
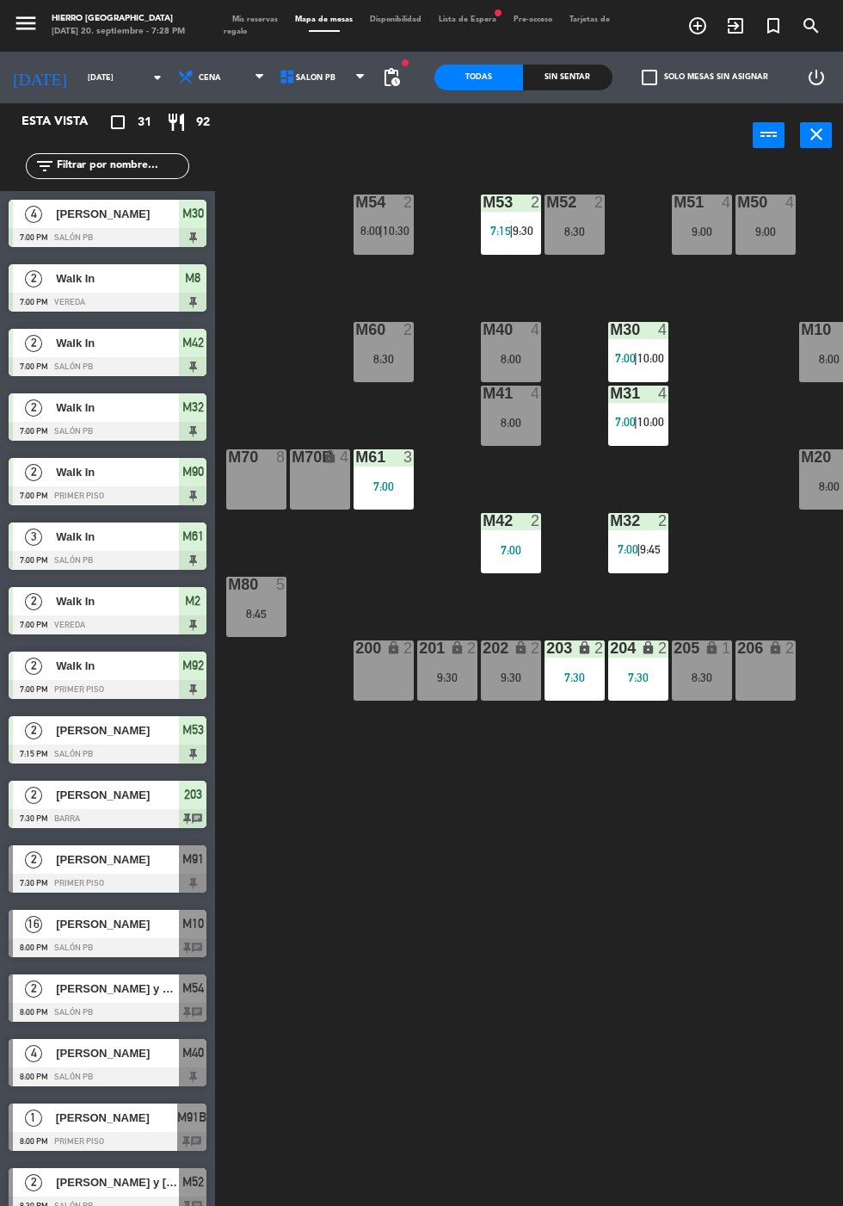
click at [265, 19] on span "Mis reservas" at bounding box center [255, 19] width 63 height 8
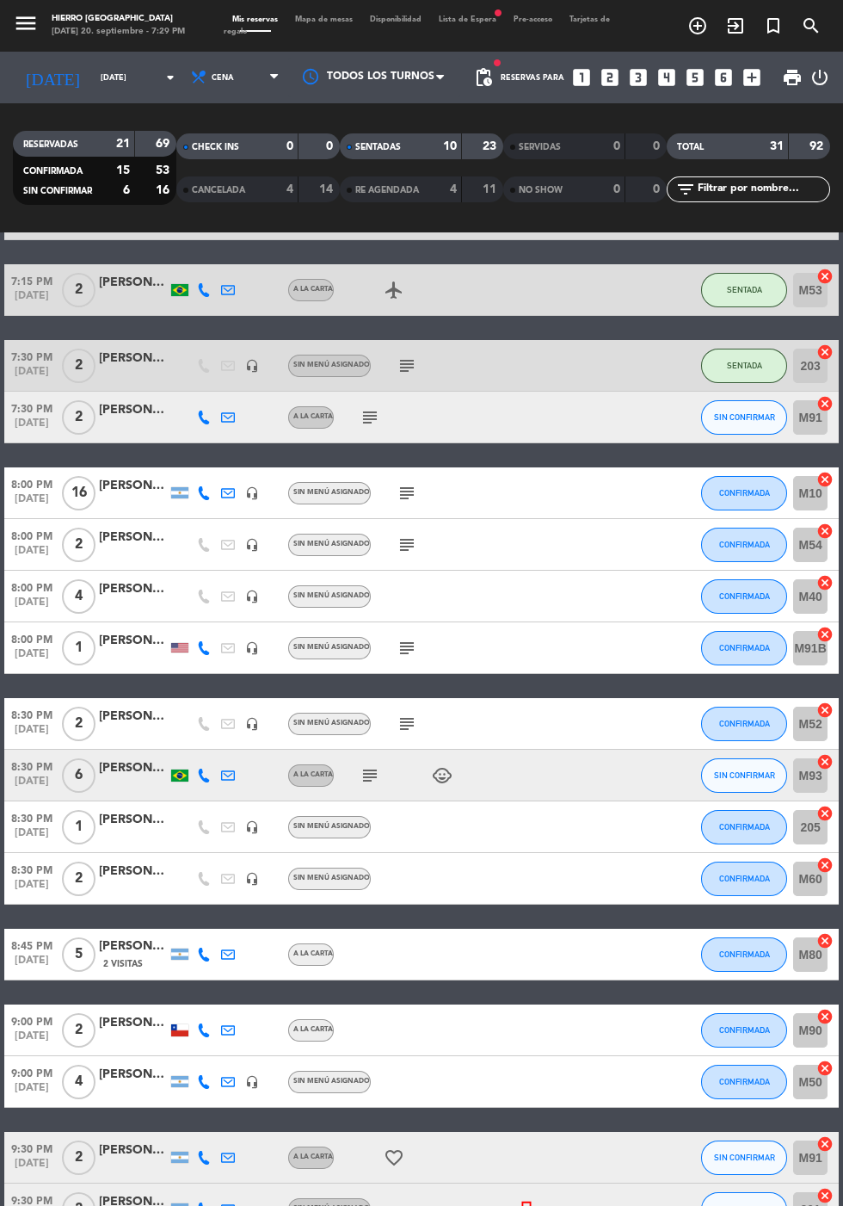
scroll to position [947, 0]
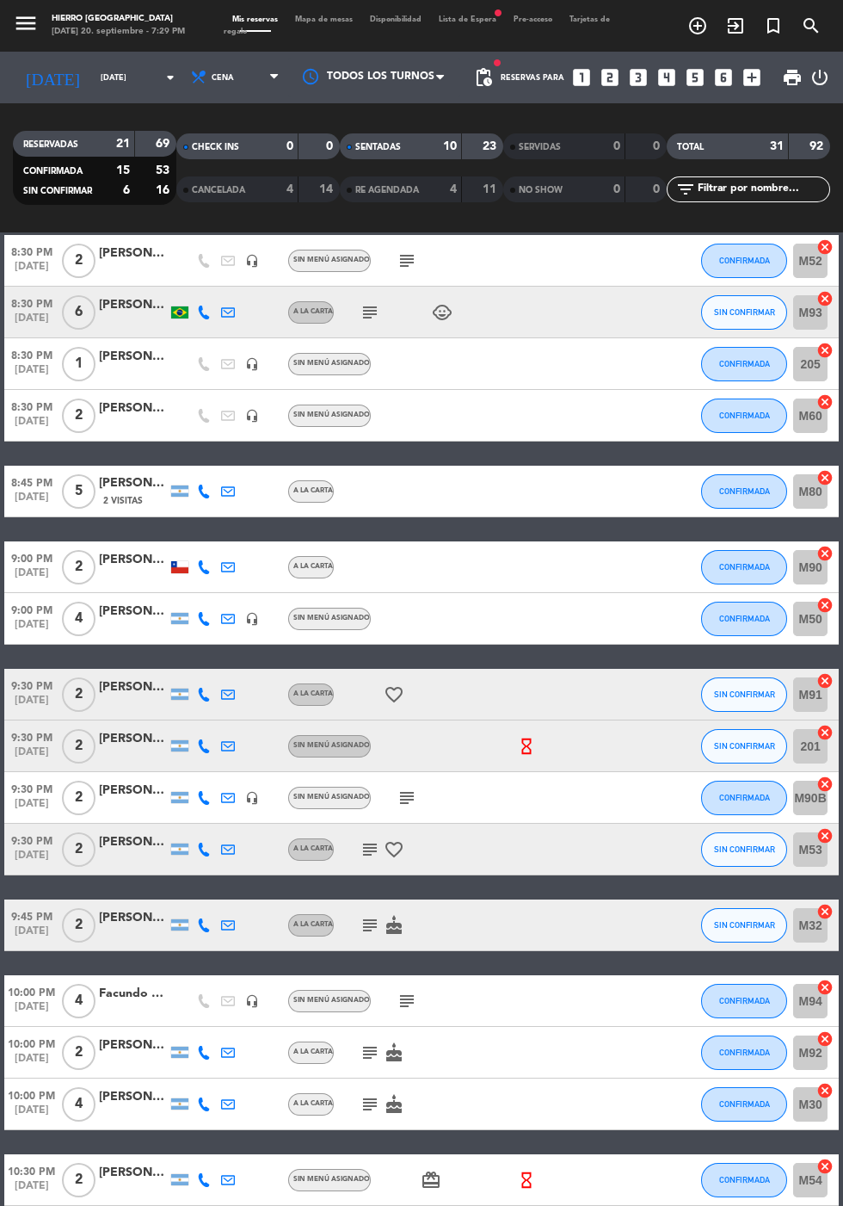
click at [817, 1159] on icon "cancel" at bounding box center [825, 1165] width 17 height 17
click at [818, 1181] on icon "border_all" at bounding box center [813, 1179] width 21 height 21
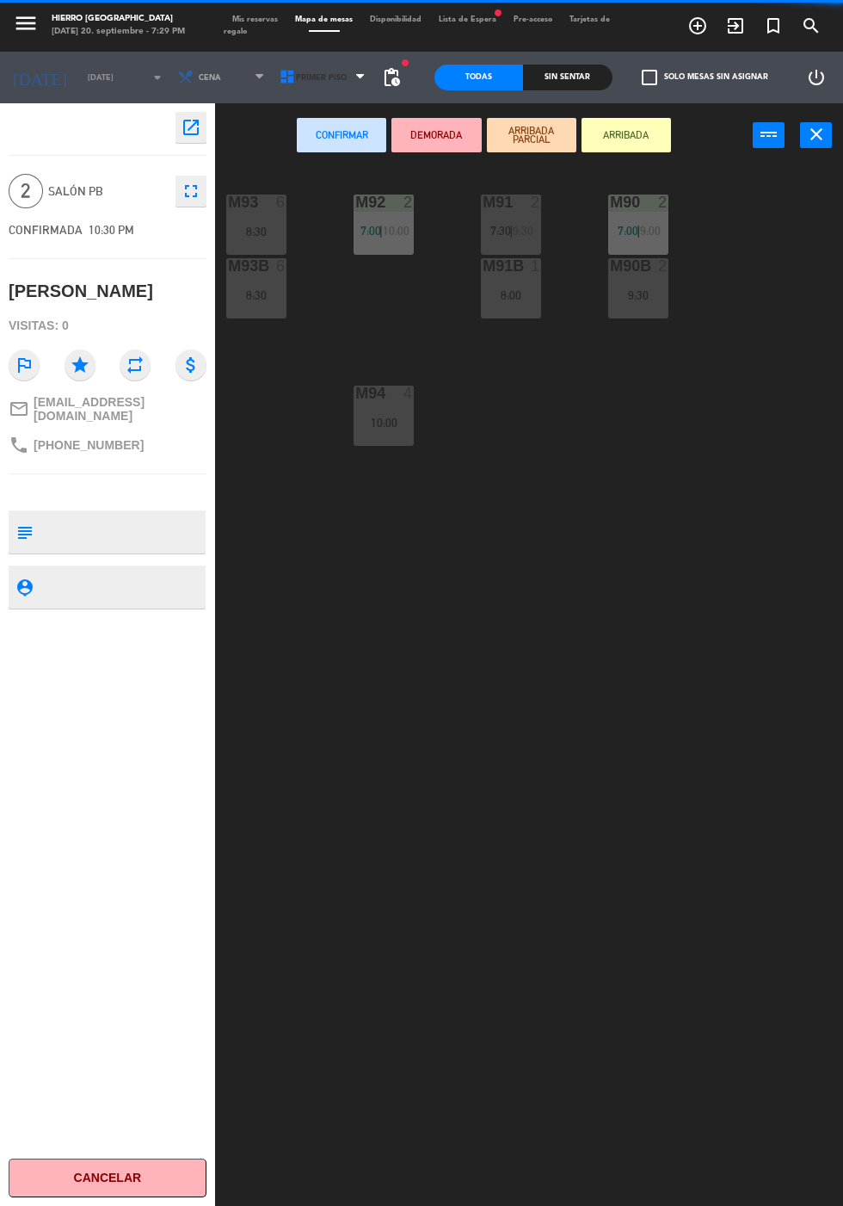
click at [281, 79] on icon at bounding box center [287, 77] width 17 height 17
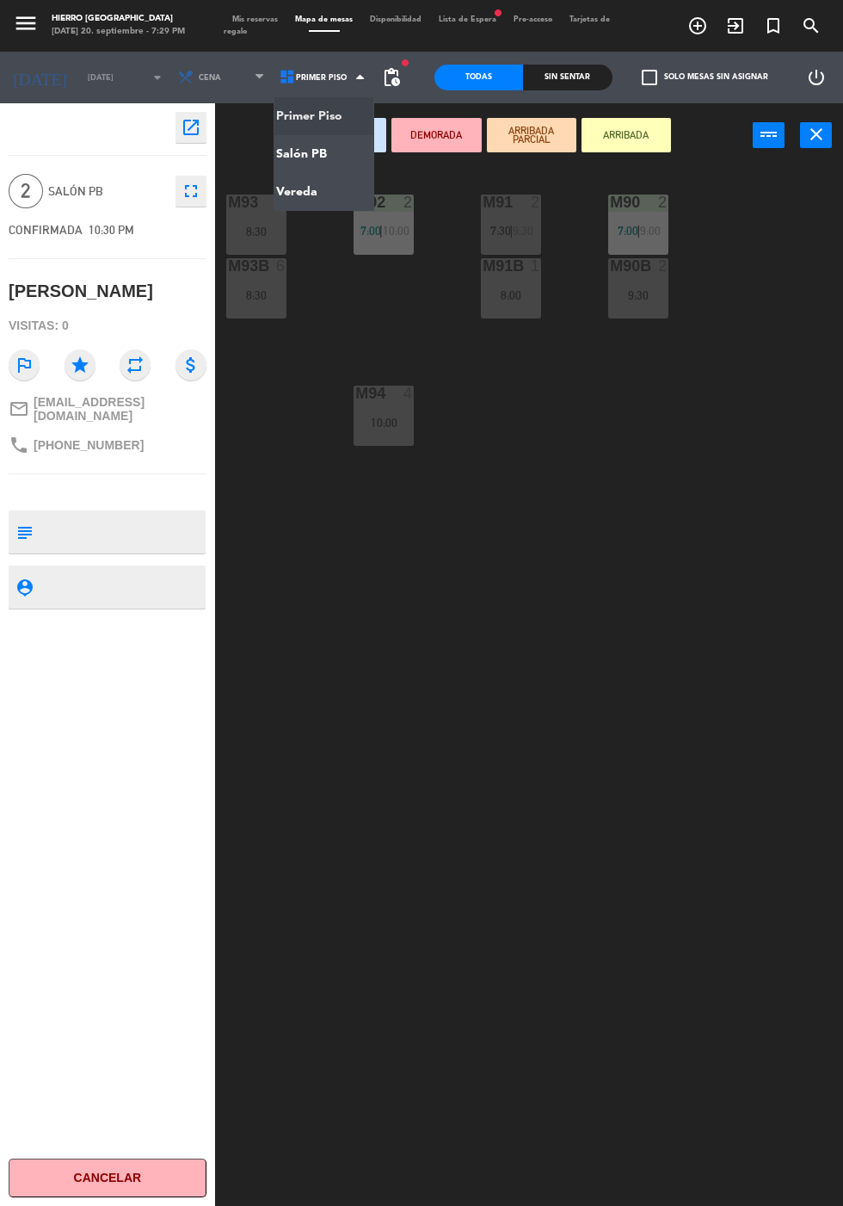
click at [336, 160] on ng-component "menu Hierro [PERSON_NAME] [DATE] 20. septiembre - 7:29 PM Mis reservas Mapa de …" at bounding box center [421, 644] width 843 height 1288
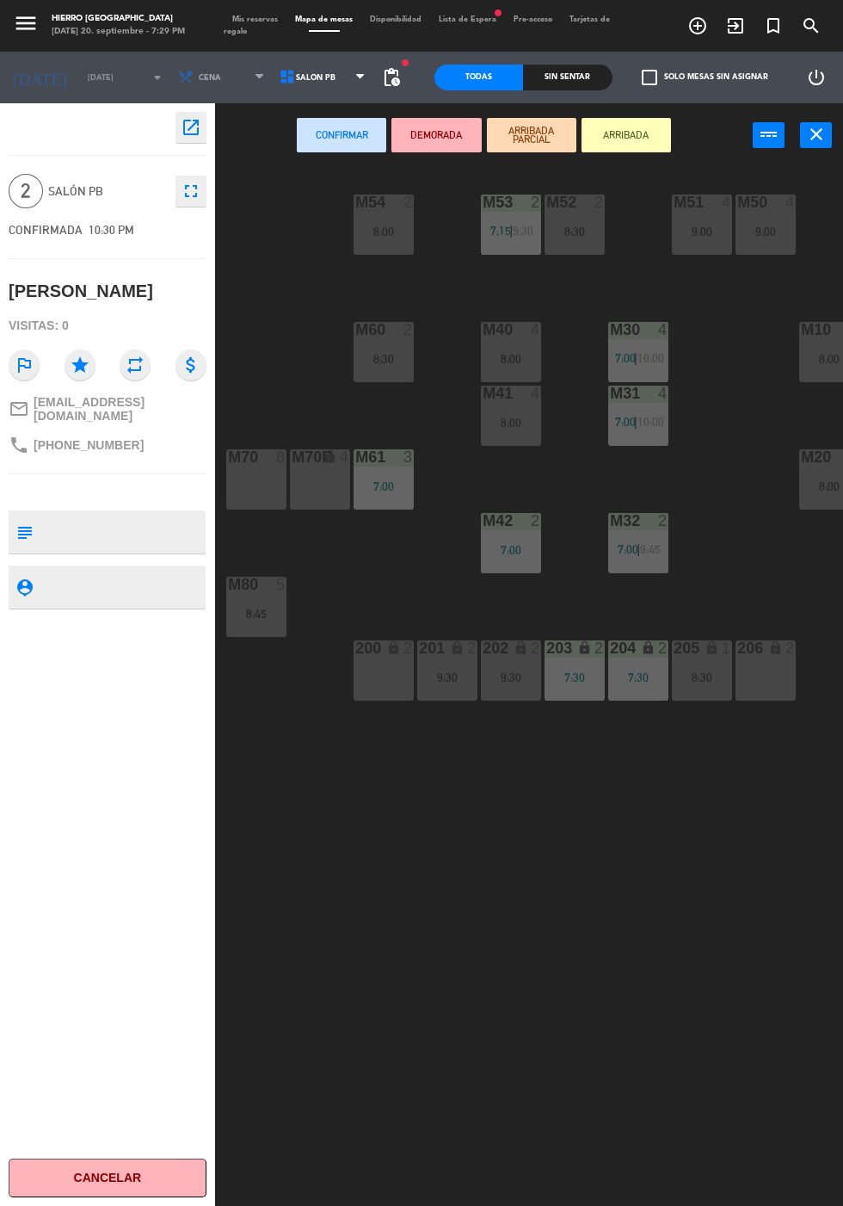
click at [511, 556] on div "7:00" at bounding box center [511, 550] width 60 height 12
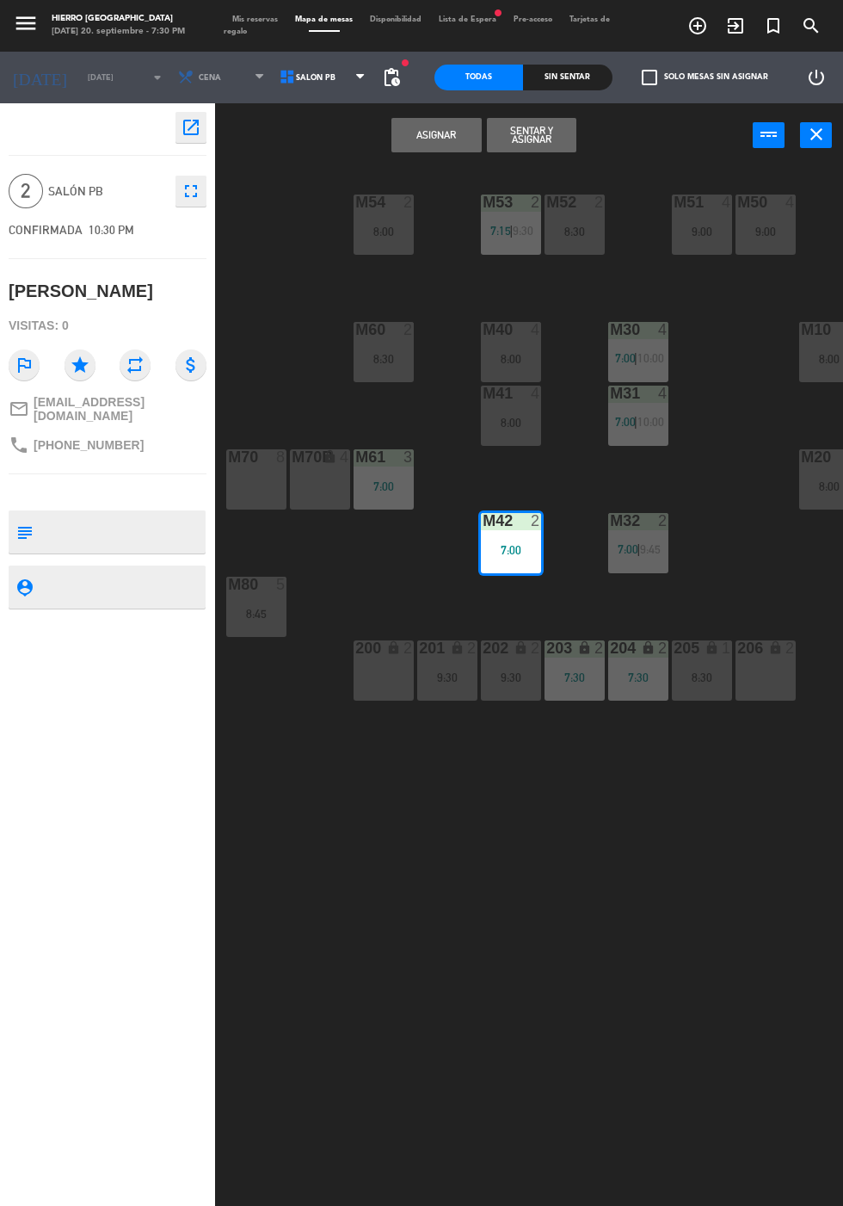
click at [448, 142] on button "Asignar" at bounding box center [436, 135] width 89 height 34
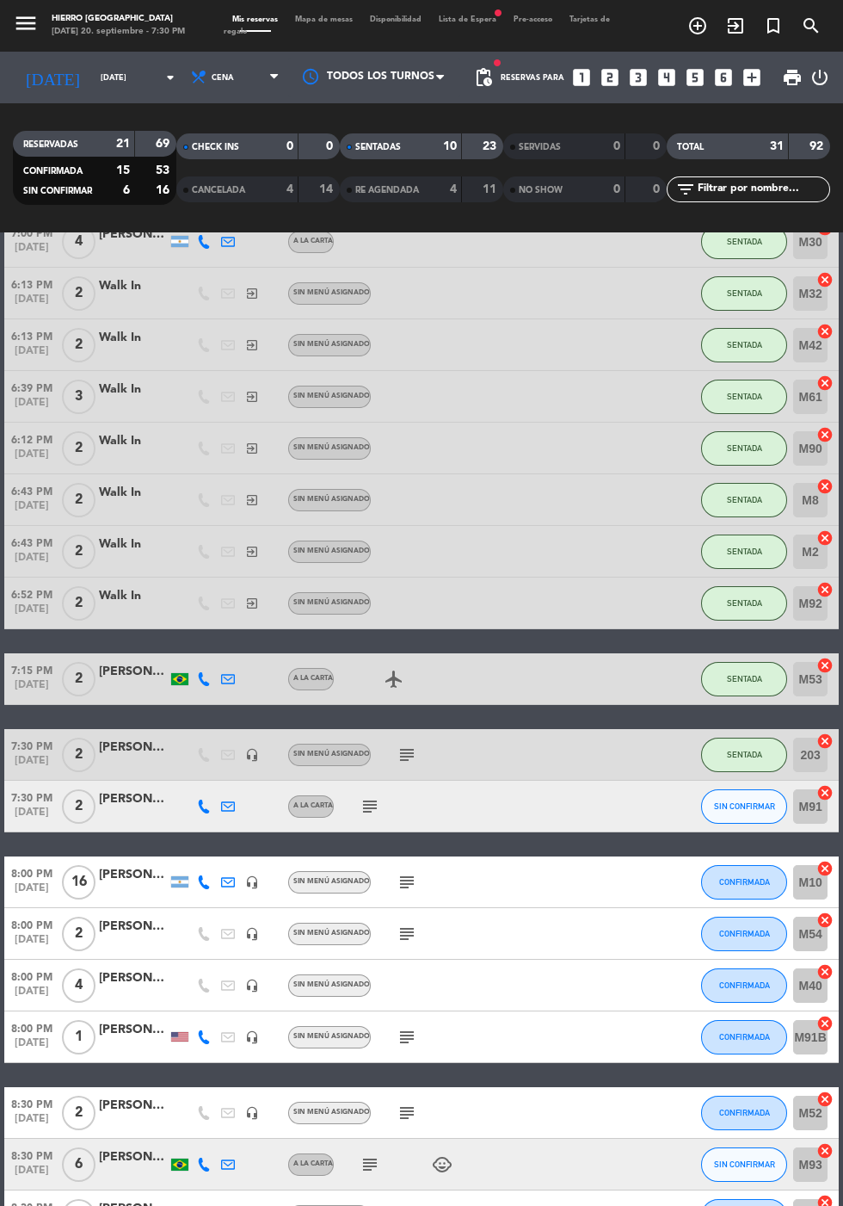
scroll to position [99, 0]
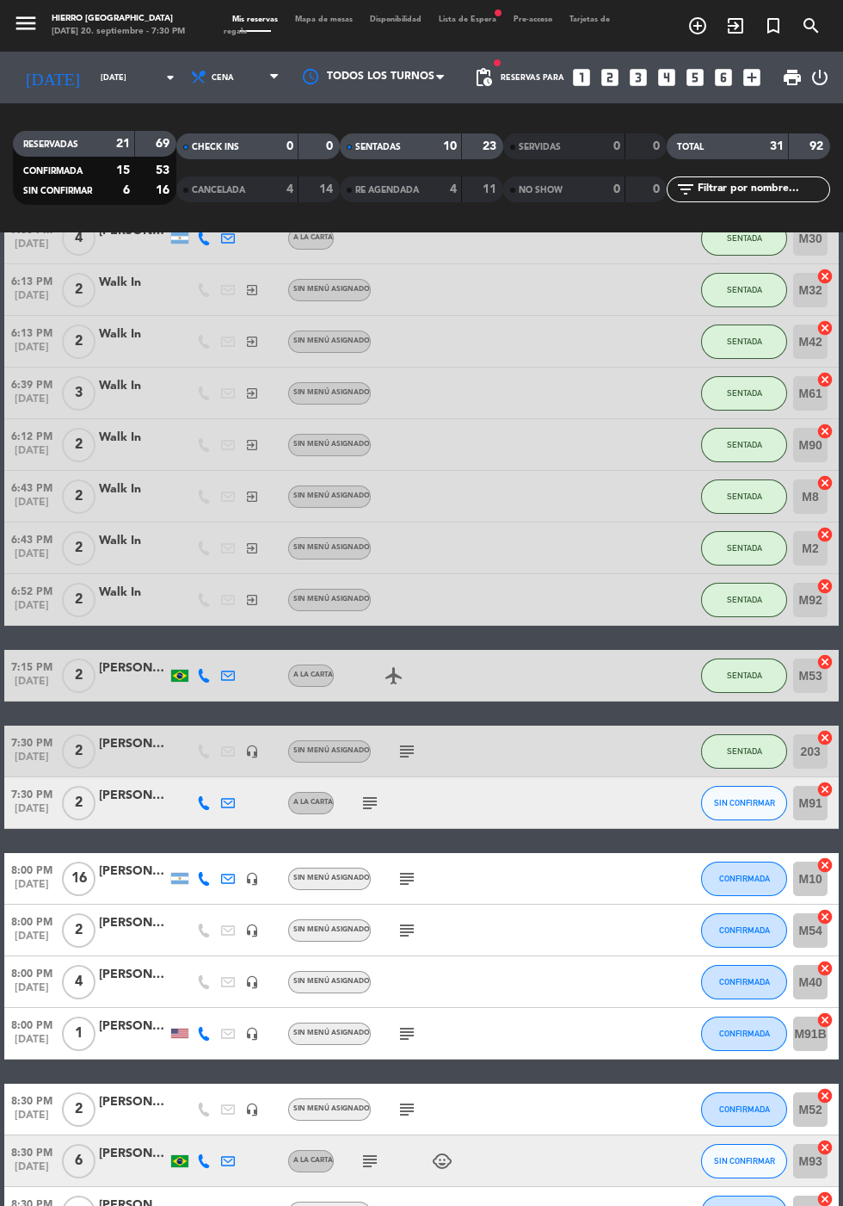
click at [378, 805] on icon "subject" at bounding box center [370, 803] width 21 height 21
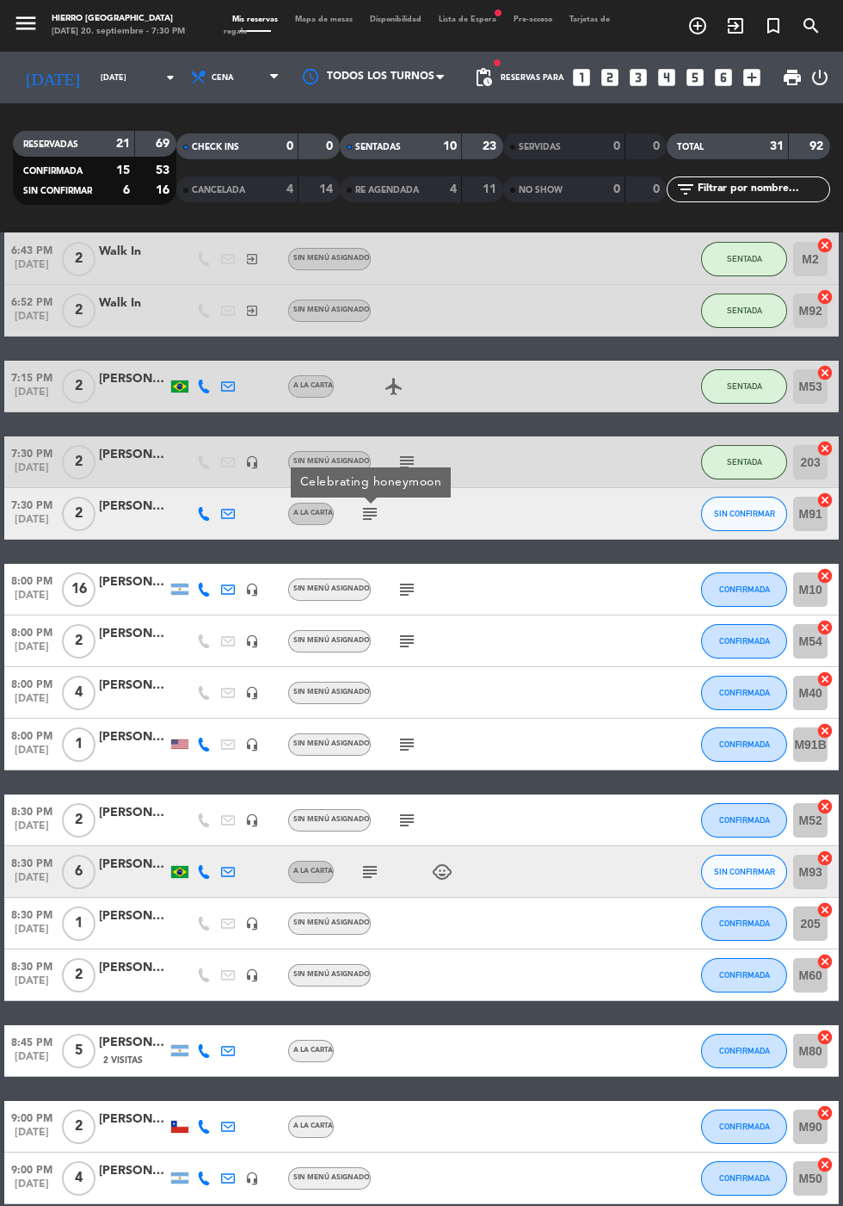
scroll to position [667, 0]
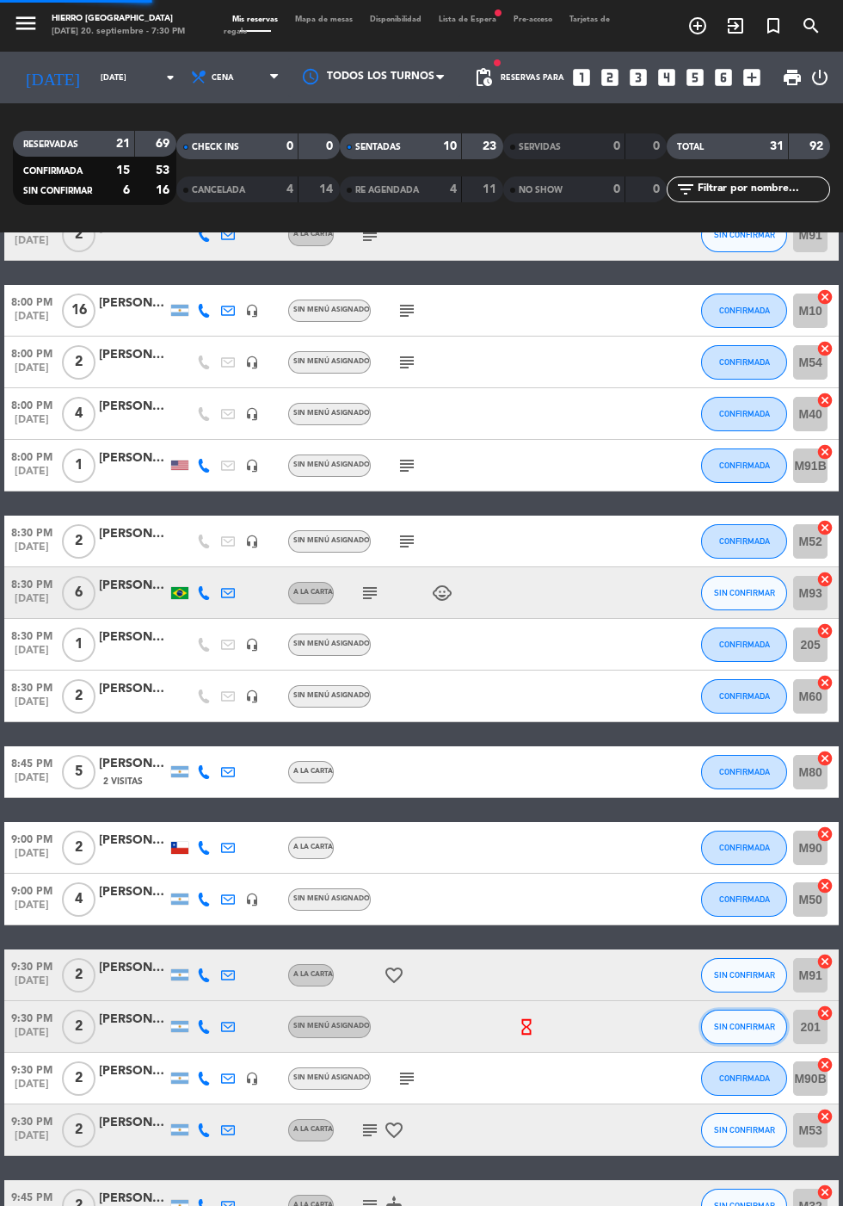
click at [743, 1028] on span "SIN CONFIRMAR" at bounding box center [744, 1025] width 61 height 9
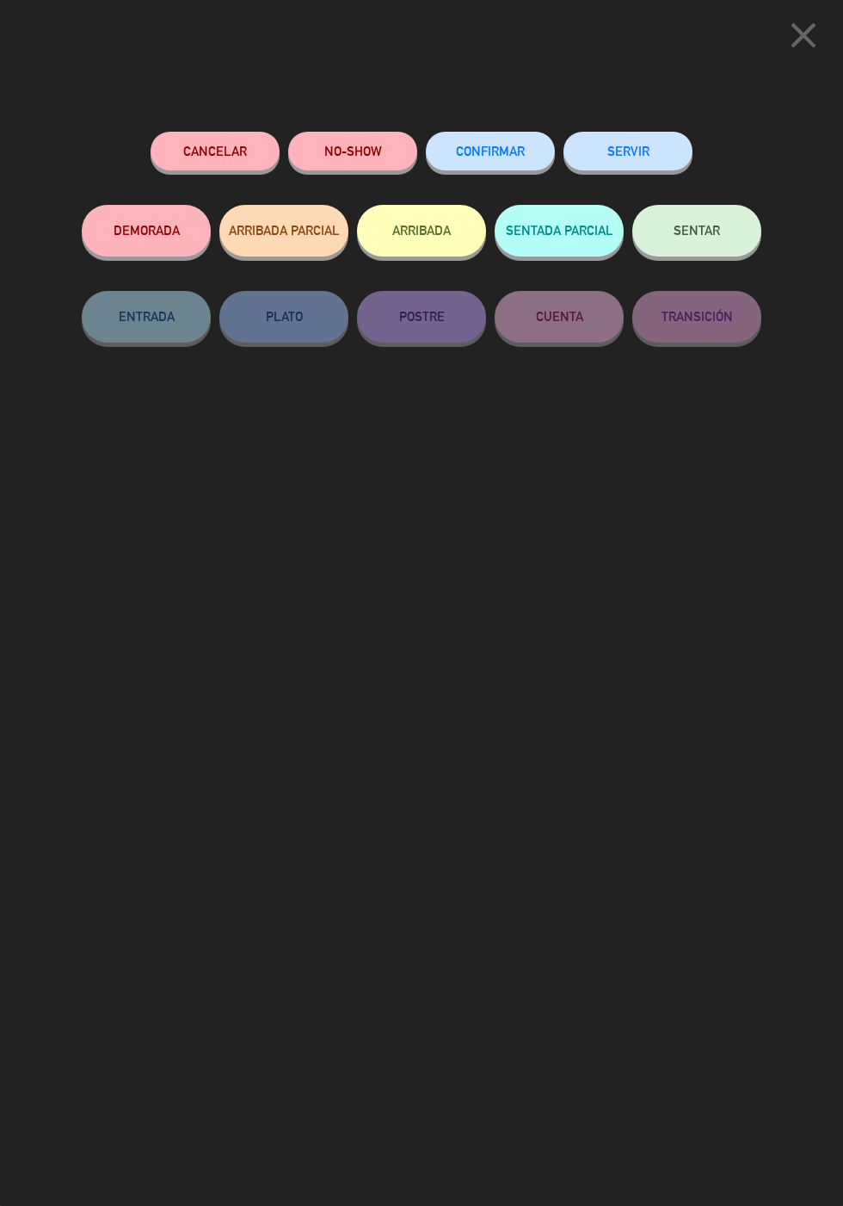
click at [505, 156] on span "CONFIRMAR" at bounding box center [490, 151] width 69 height 15
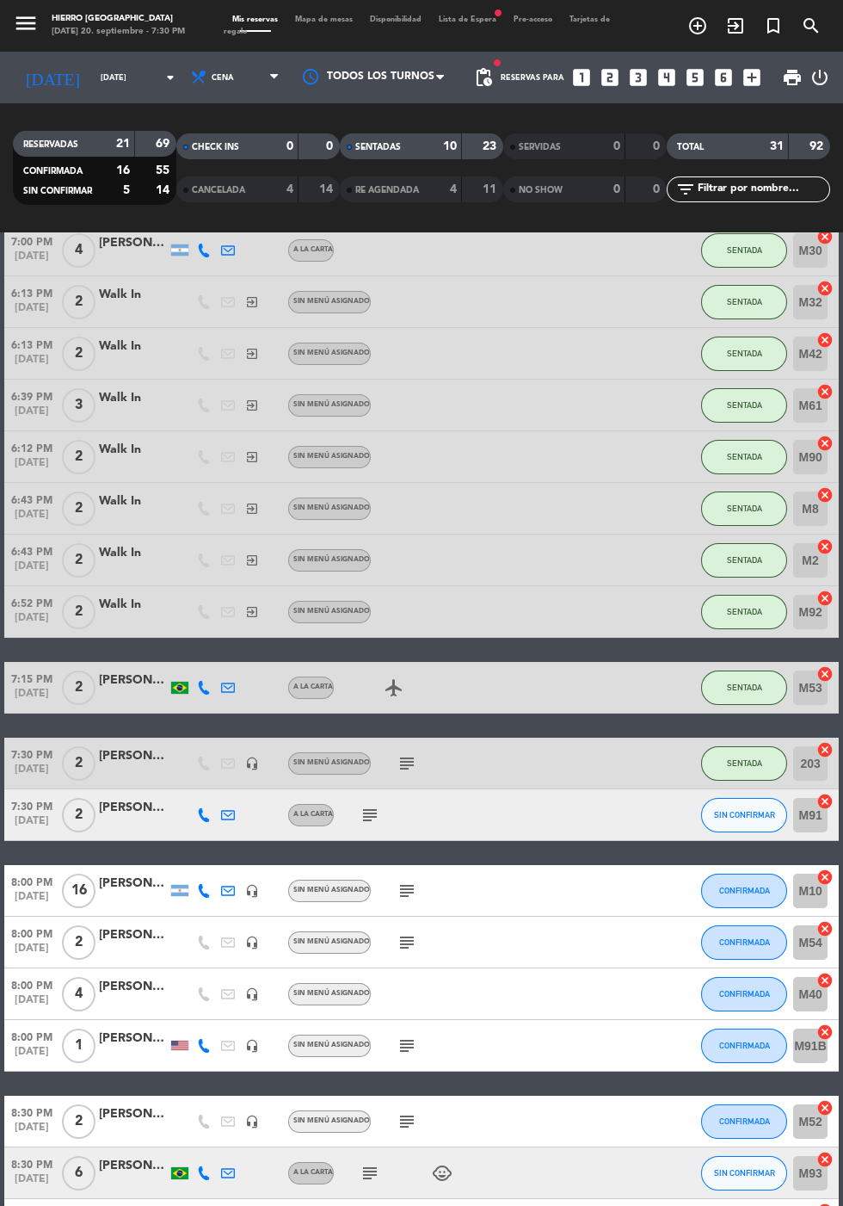
scroll to position [0, 0]
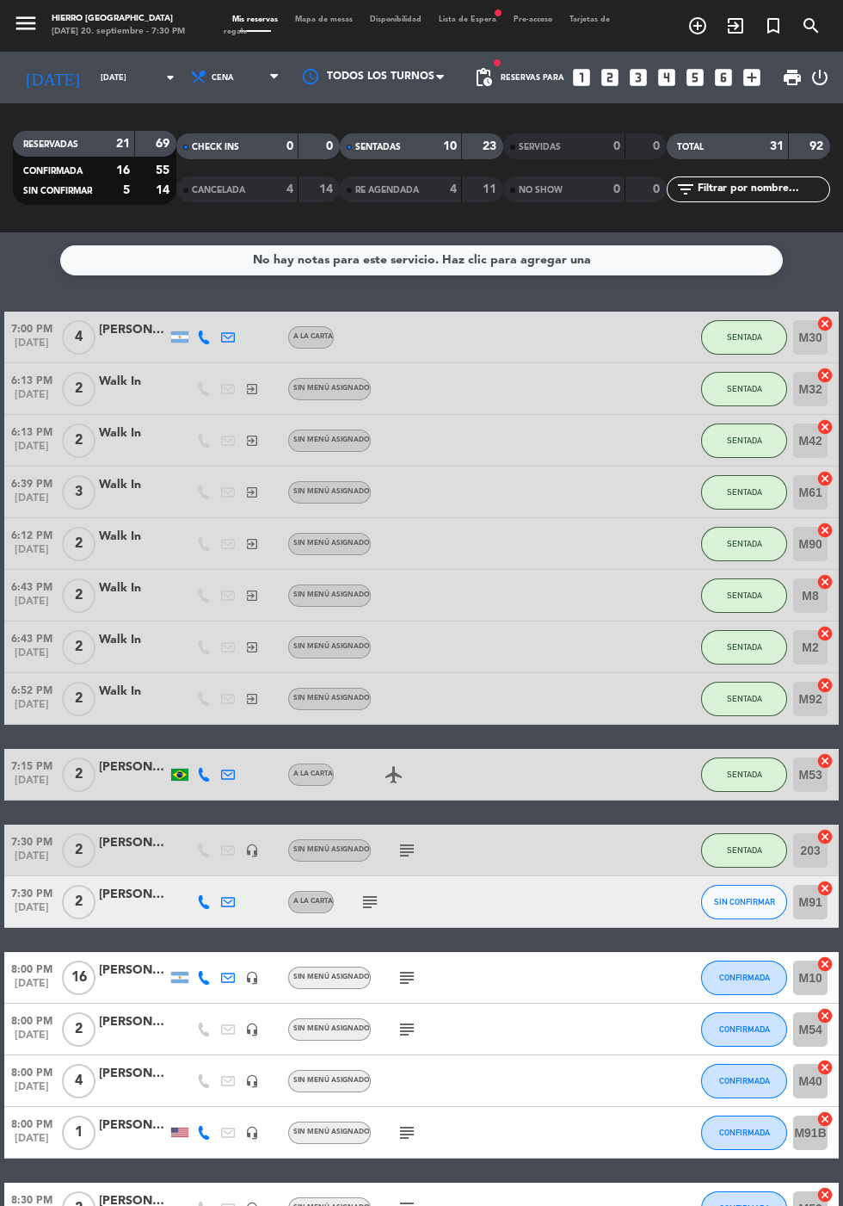
click at [326, 19] on span "Mapa de mesas" at bounding box center [324, 19] width 75 height 8
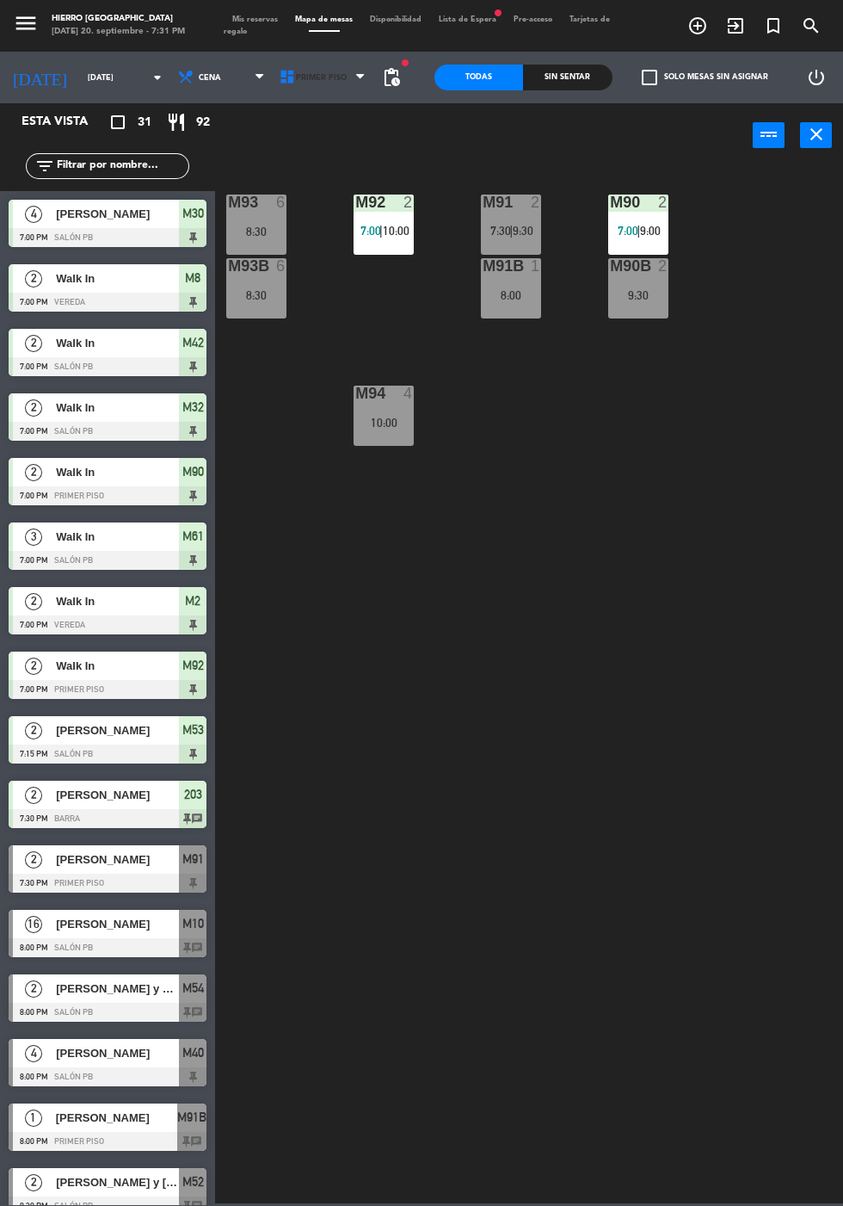
click at [305, 77] on span "Primer Piso" at bounding box center [321, 77] width 51 height 9
click at [329, 152] on ng-component "menu Hierro [PERSON_NAME] [DATE] 20. septiembre - 7:31 PM Mis reservas Mapa de …" at bounding box center [421, 601] width 843 height 1203
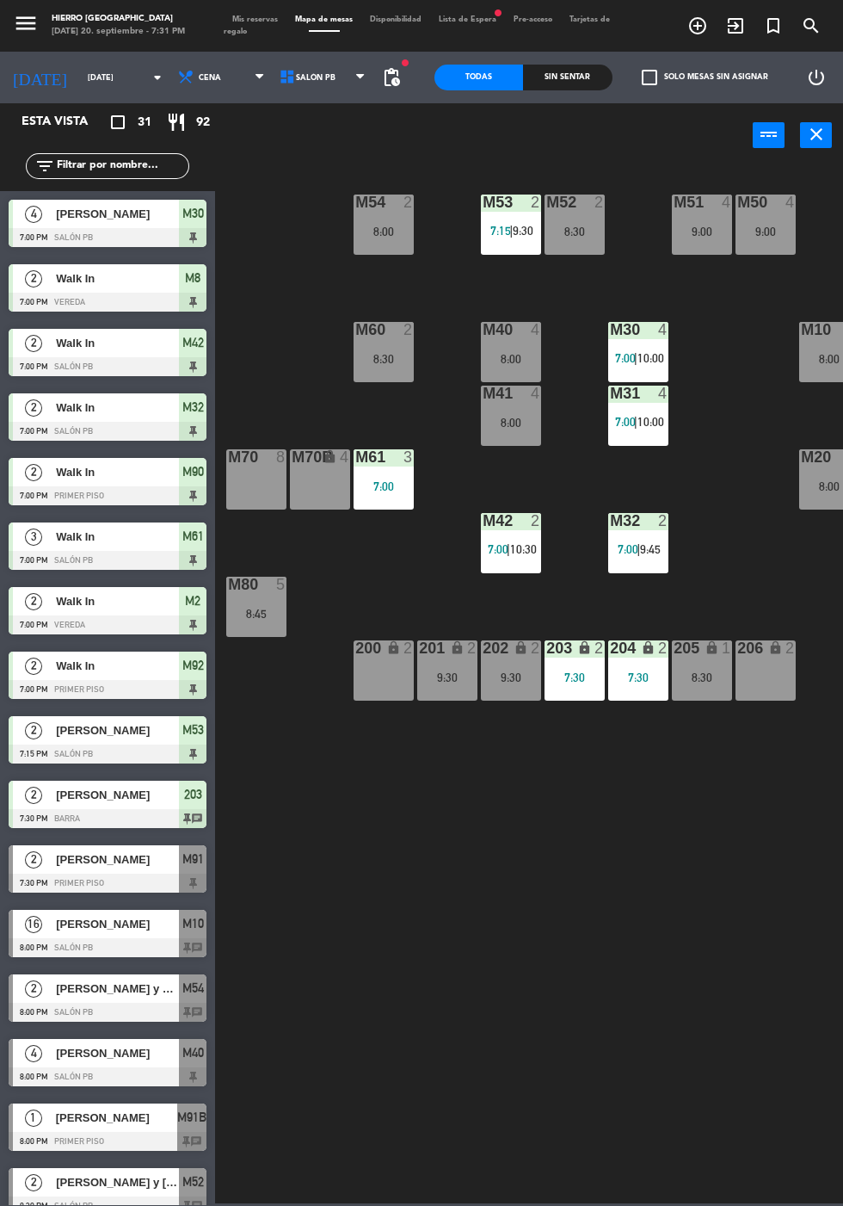
click at [261, 15] on span "Mis reservas" at bounding box center [255, 19] width 63 height 8
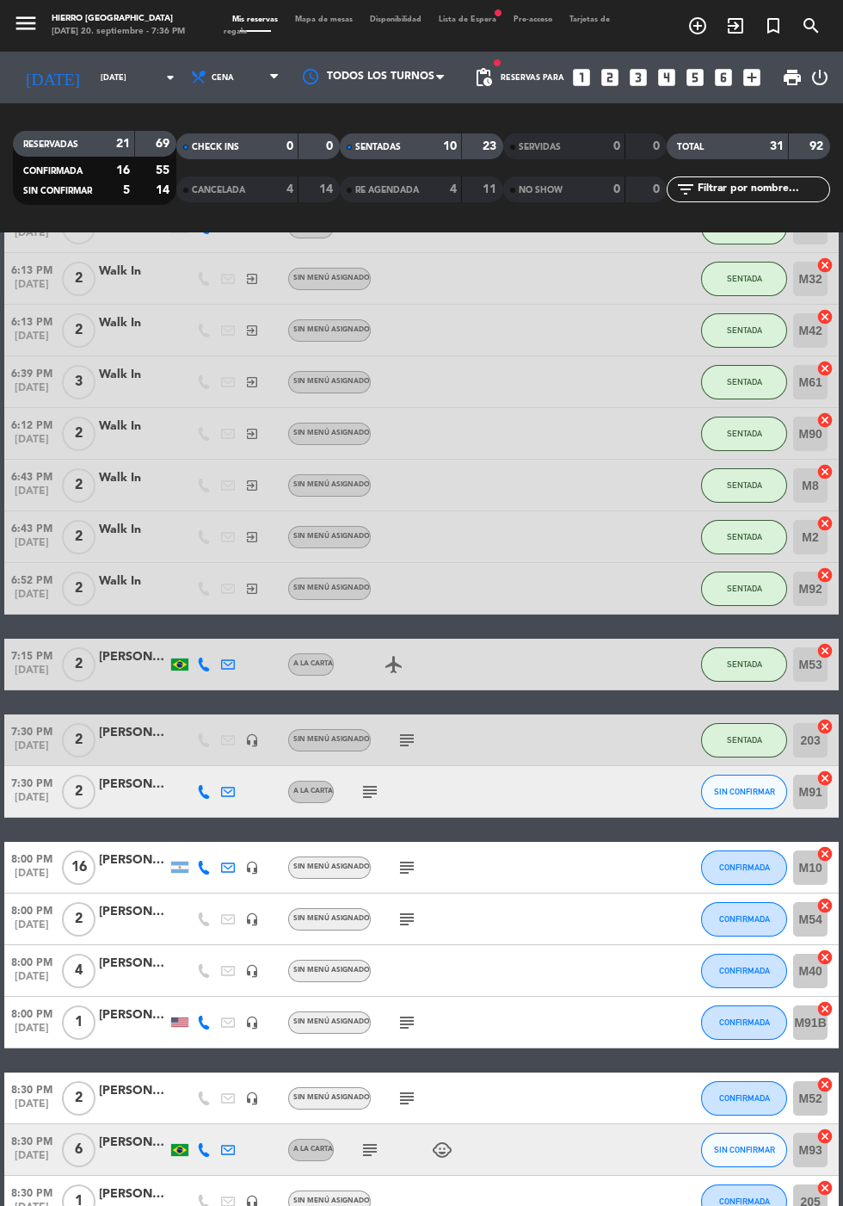
scroll to position [76, 0]
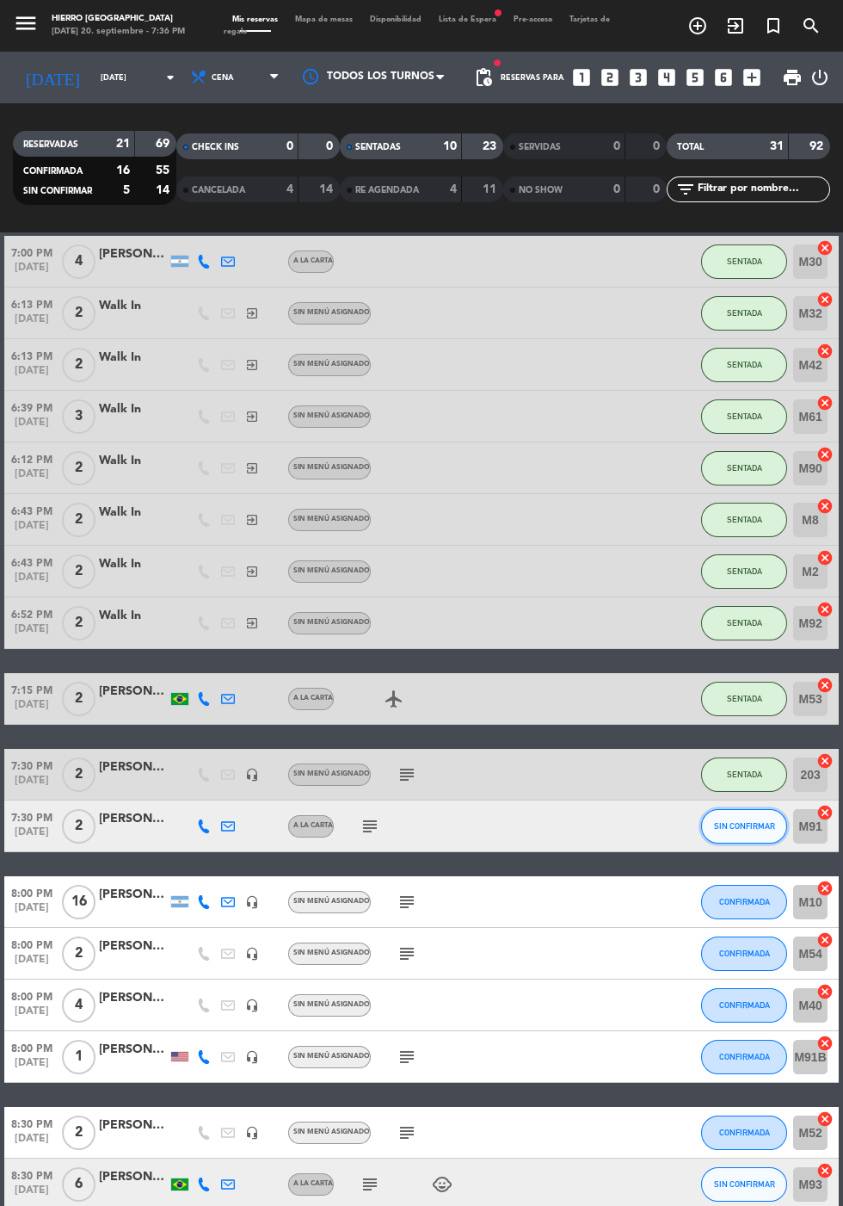
click at [722, 834] on button "SIN CONFIRMAR" at bounding box center [744, 826] width 86 height 34
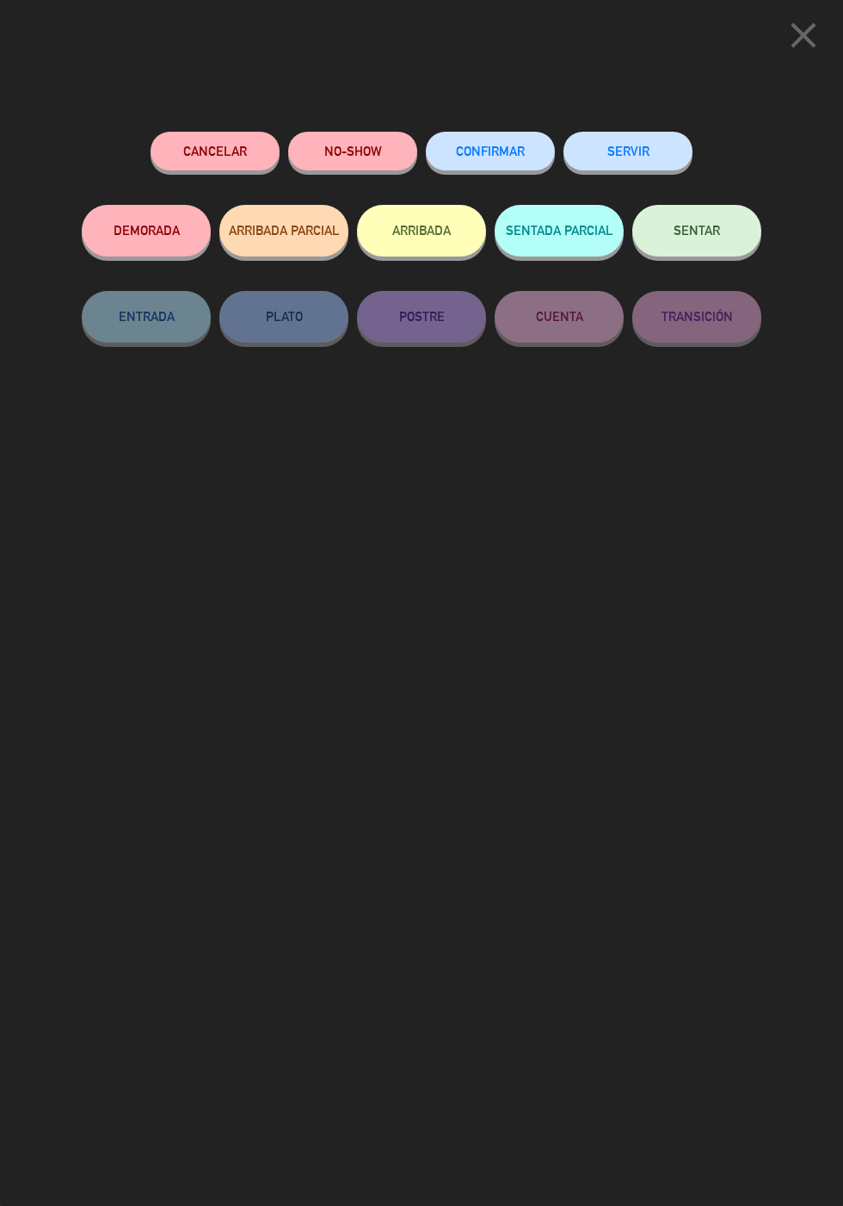
click at [675, 223] on button "SENTAR" at bounding box center [696, 231] width 129 height 52
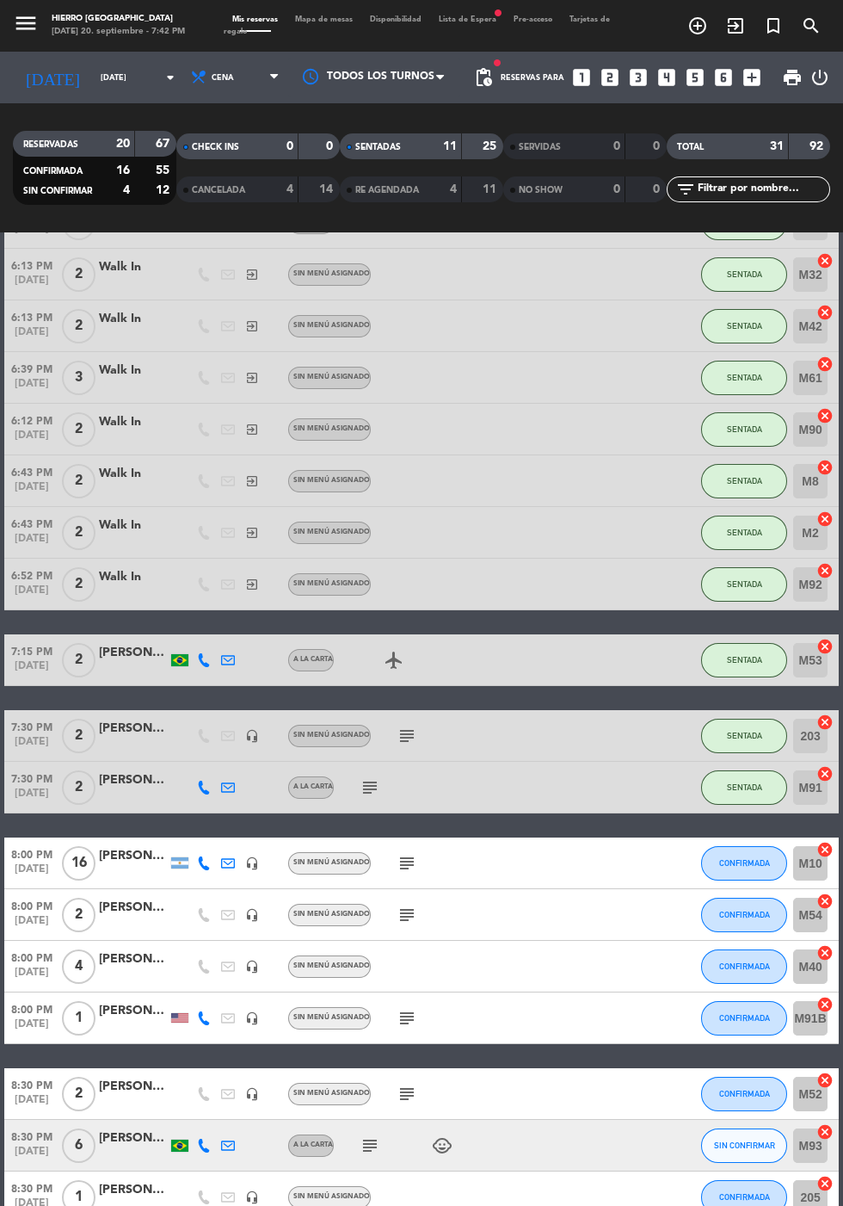
scroll to position [120, 0]
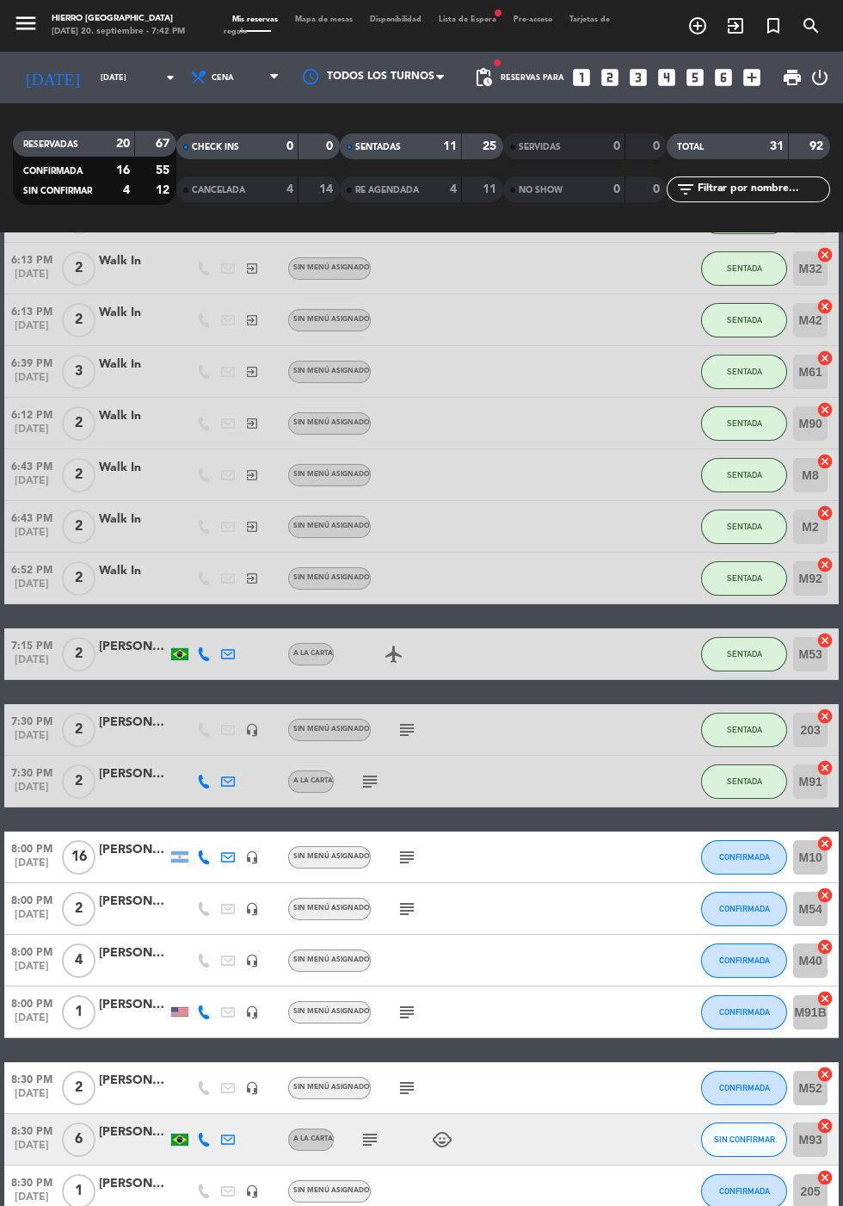
click at [338, 18] on span "Mapa de mesas" at bounding box center [324, 19] width 75 height 8
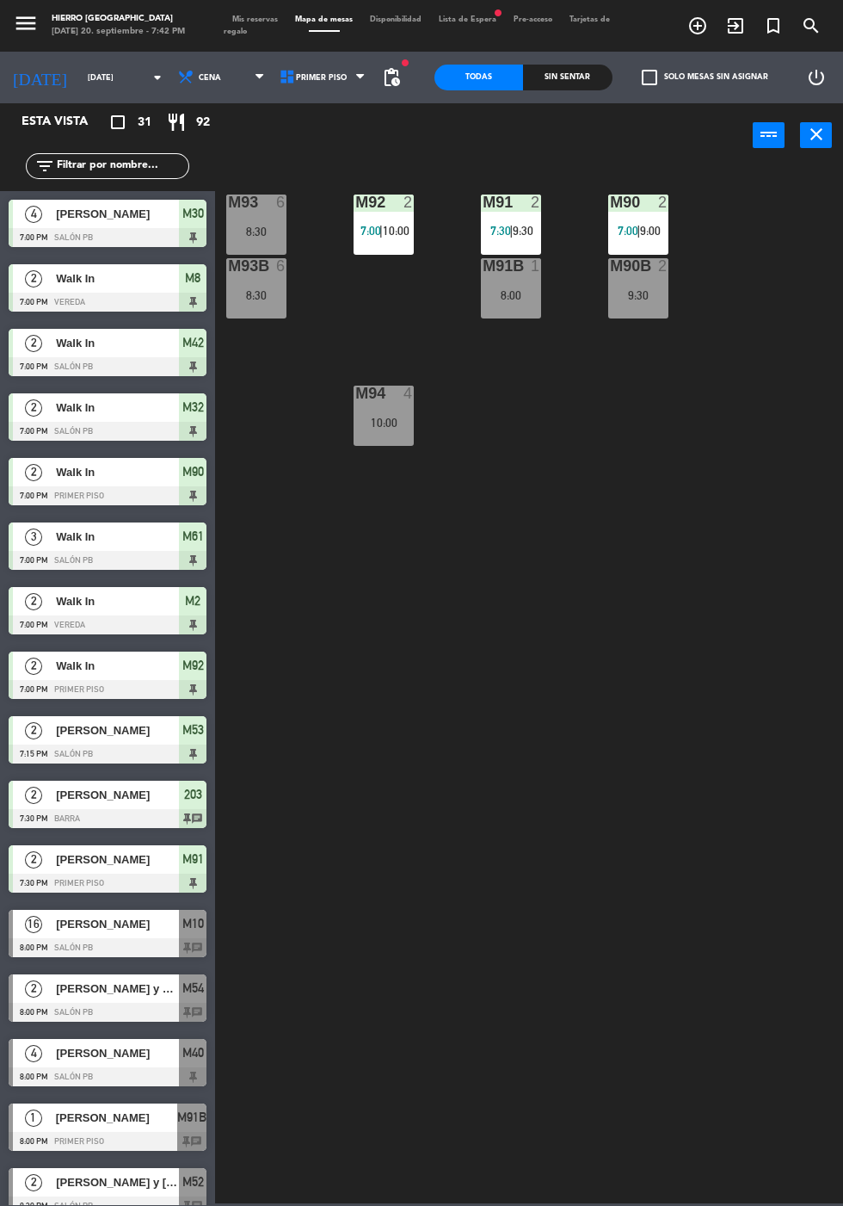
click at [392, 432] on div "M94 4 10:00" at bounding box center [384, 416] width 60 height 60
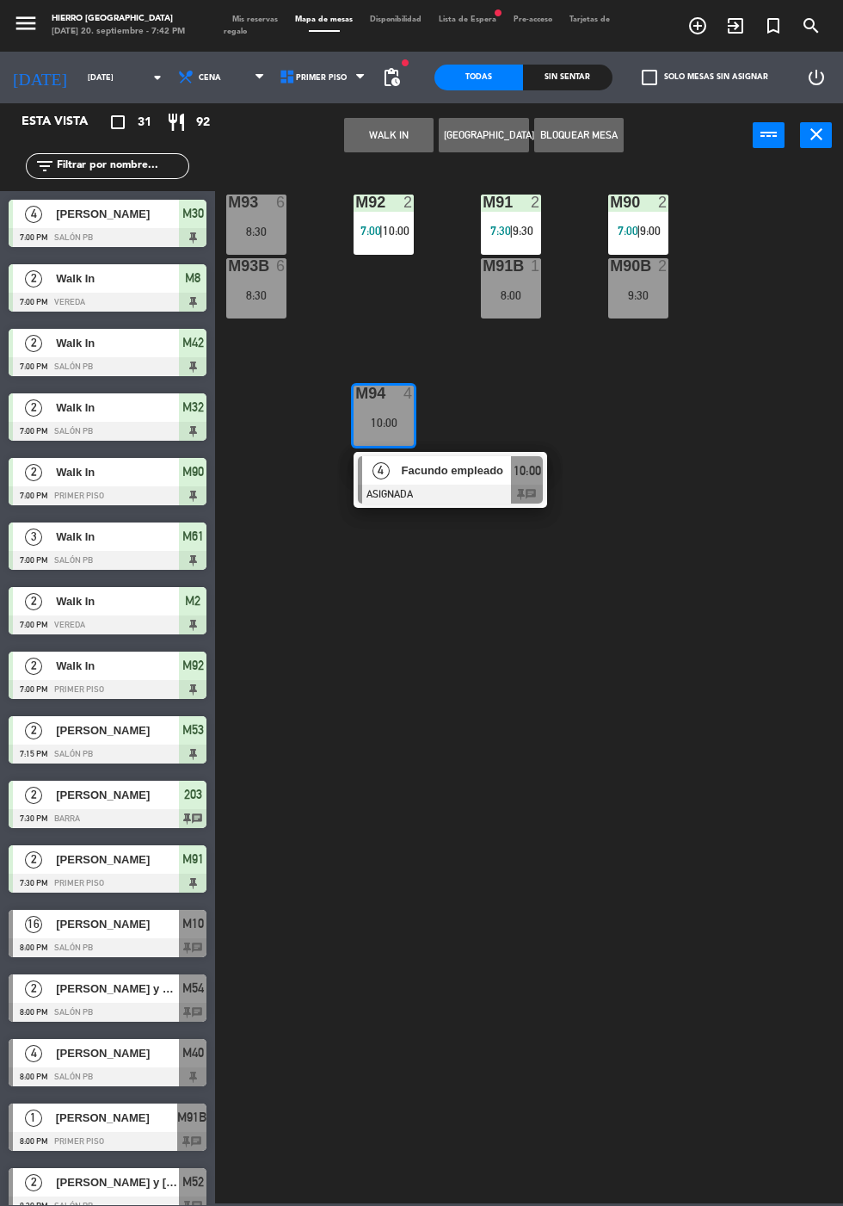
click at [397, 130] on button "WALK IN" at bounding box center [388, 135] width 89 height 34
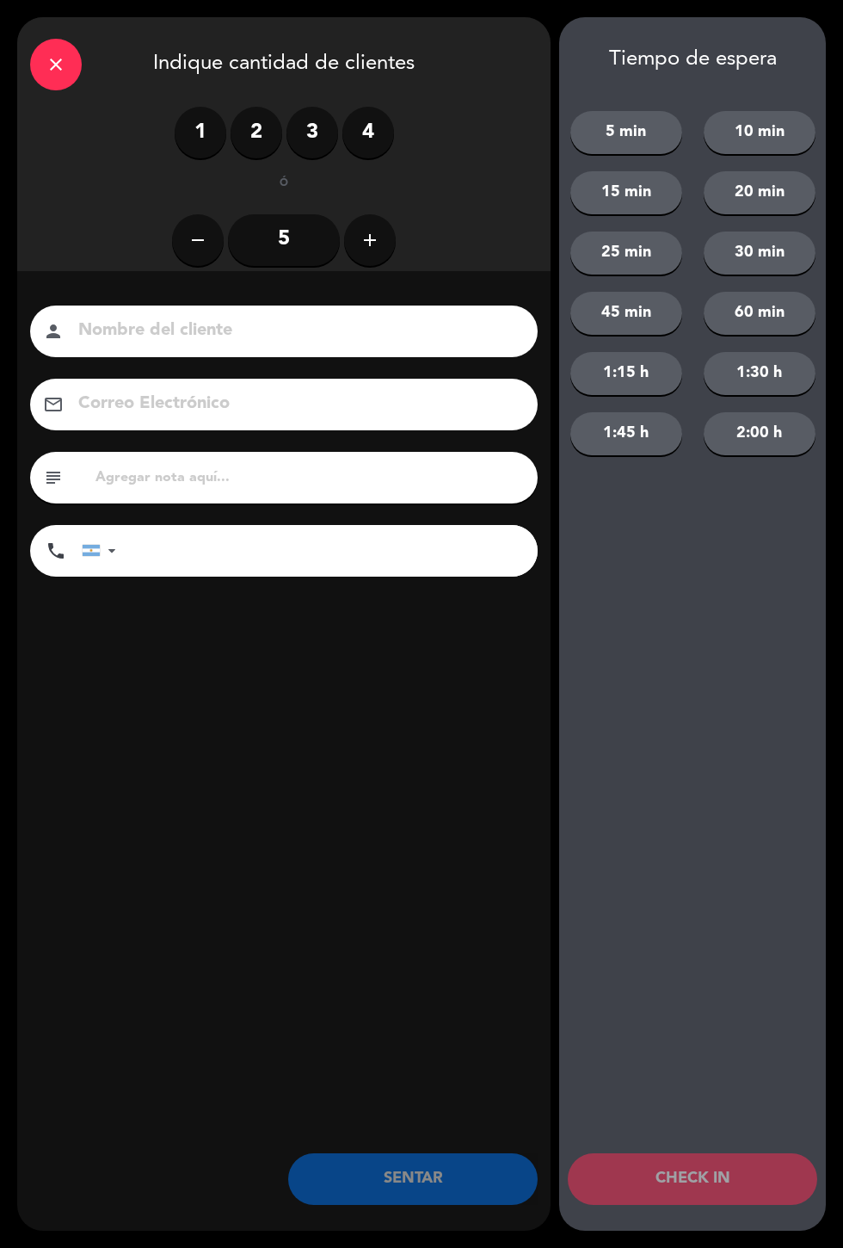
click at [312, 137] on label "3" at bounding box center [313, 133] width 52 height 52
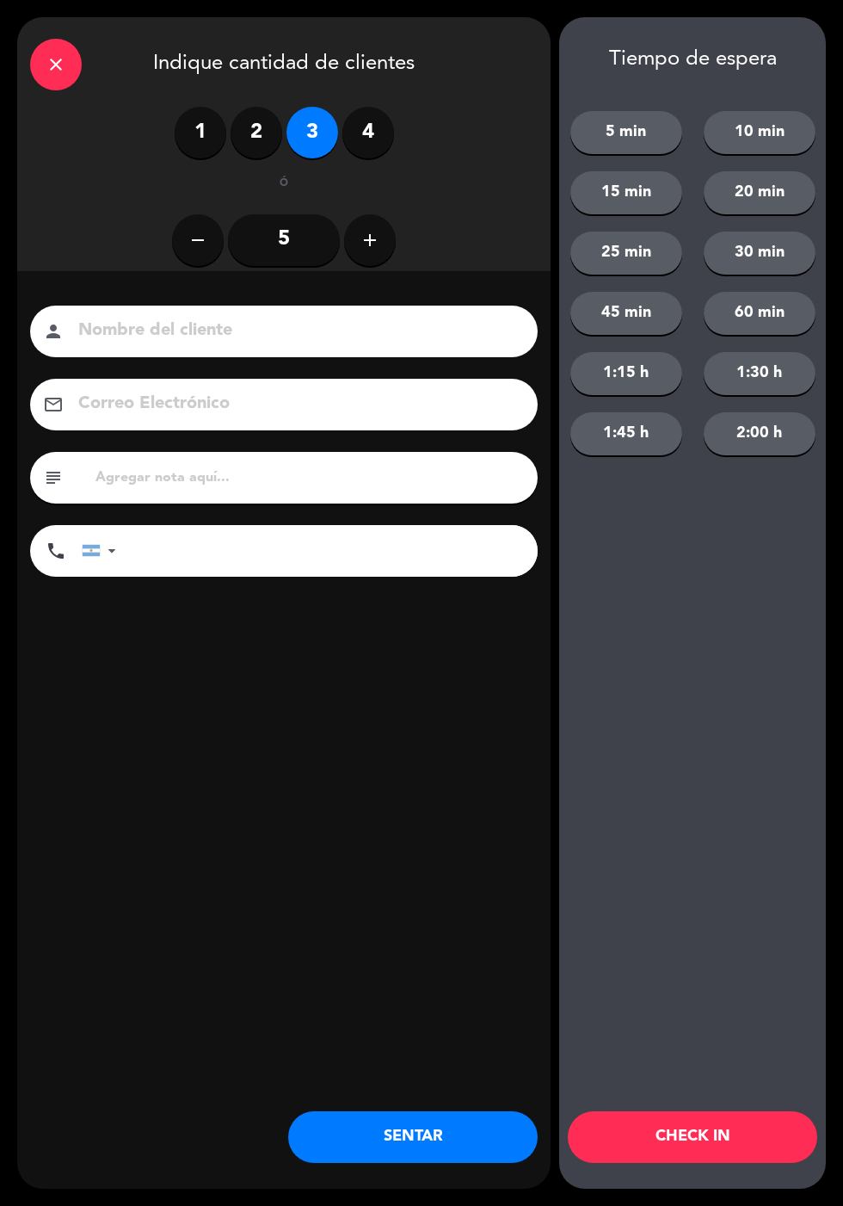
click at [444, 1128] on button "SENTAR" at bounding box center [413, 1137] width 250 height 52
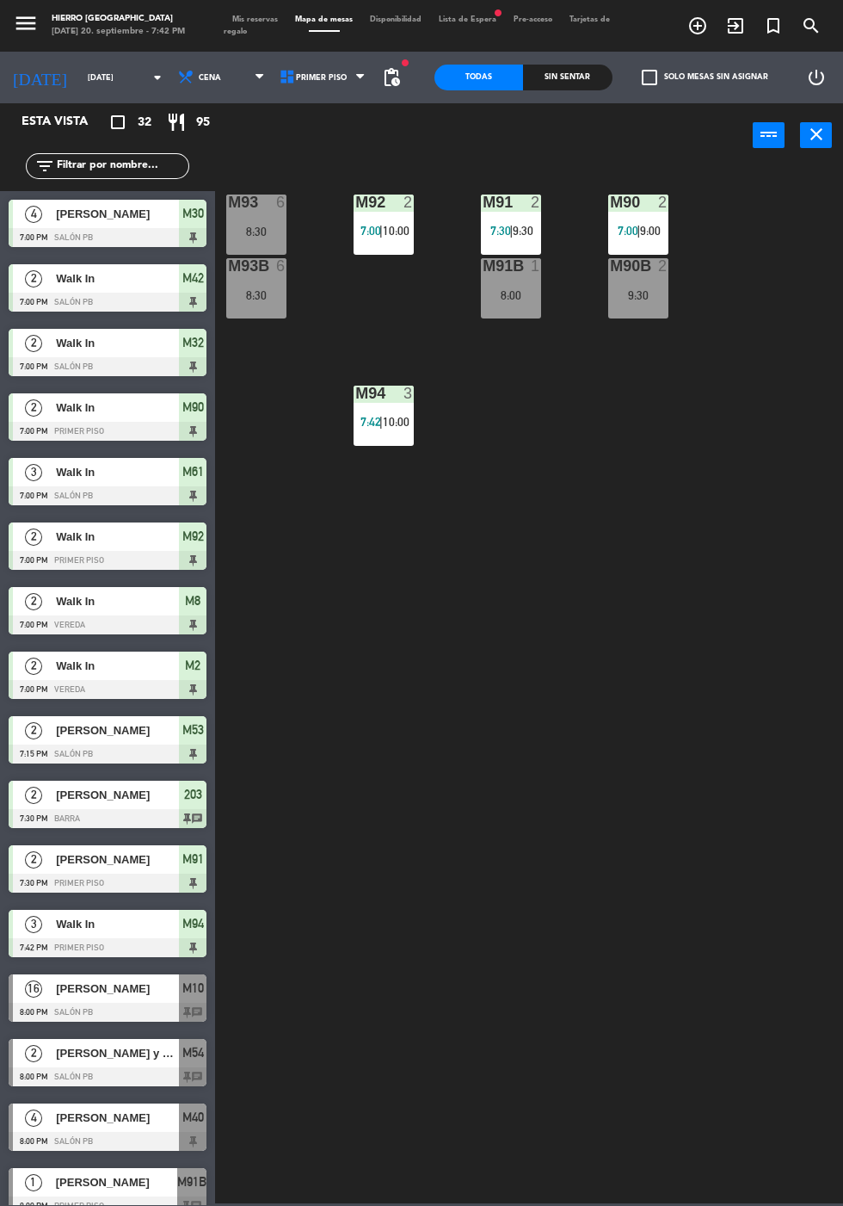
click at [257, 17] on span "Mis reservas" at bounding box center [255, 19] width 63 height 8
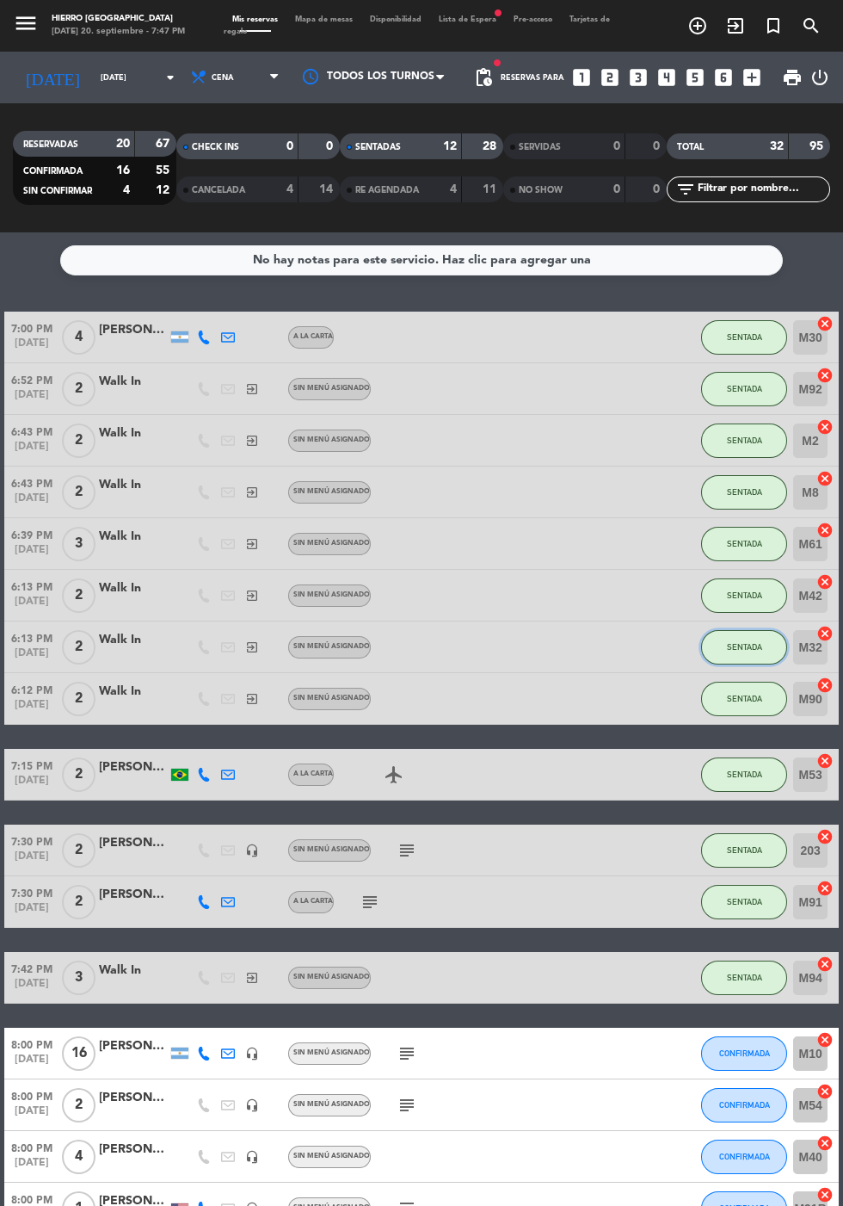
click at [710, 657] on button "SENTADA" at bounding box center [744, 647] width 86 height 34
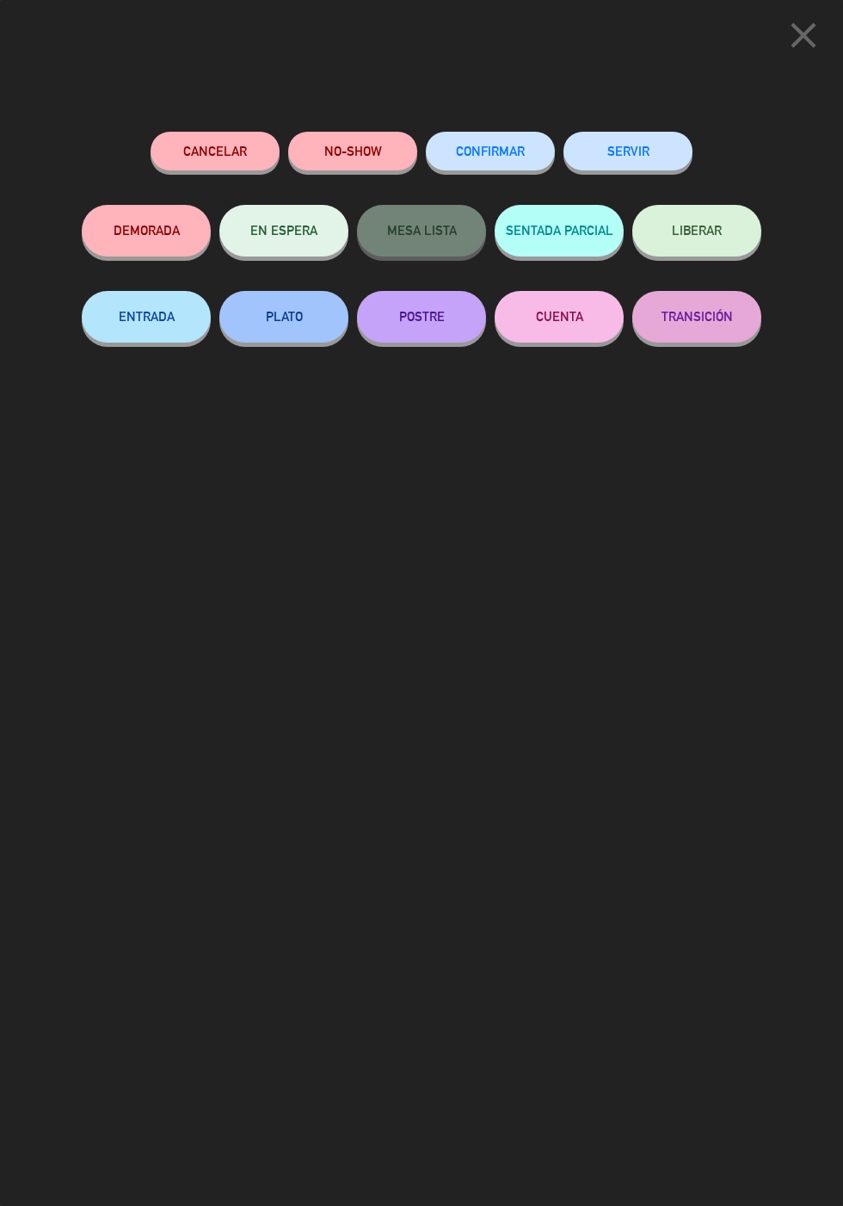
click at [609, 151] on button "SERVIR" at bounding box center [628, 151] width 129 height 39
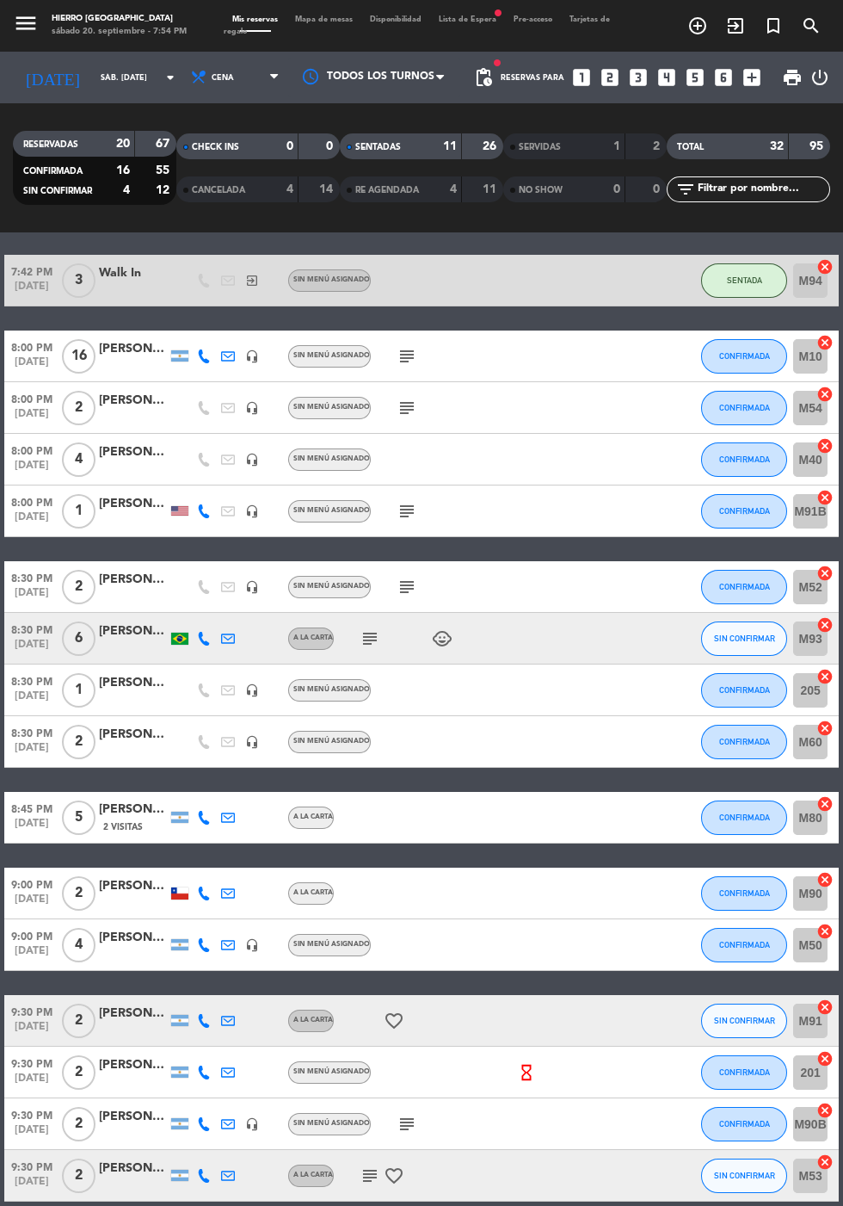
scroll to position [637, 0]
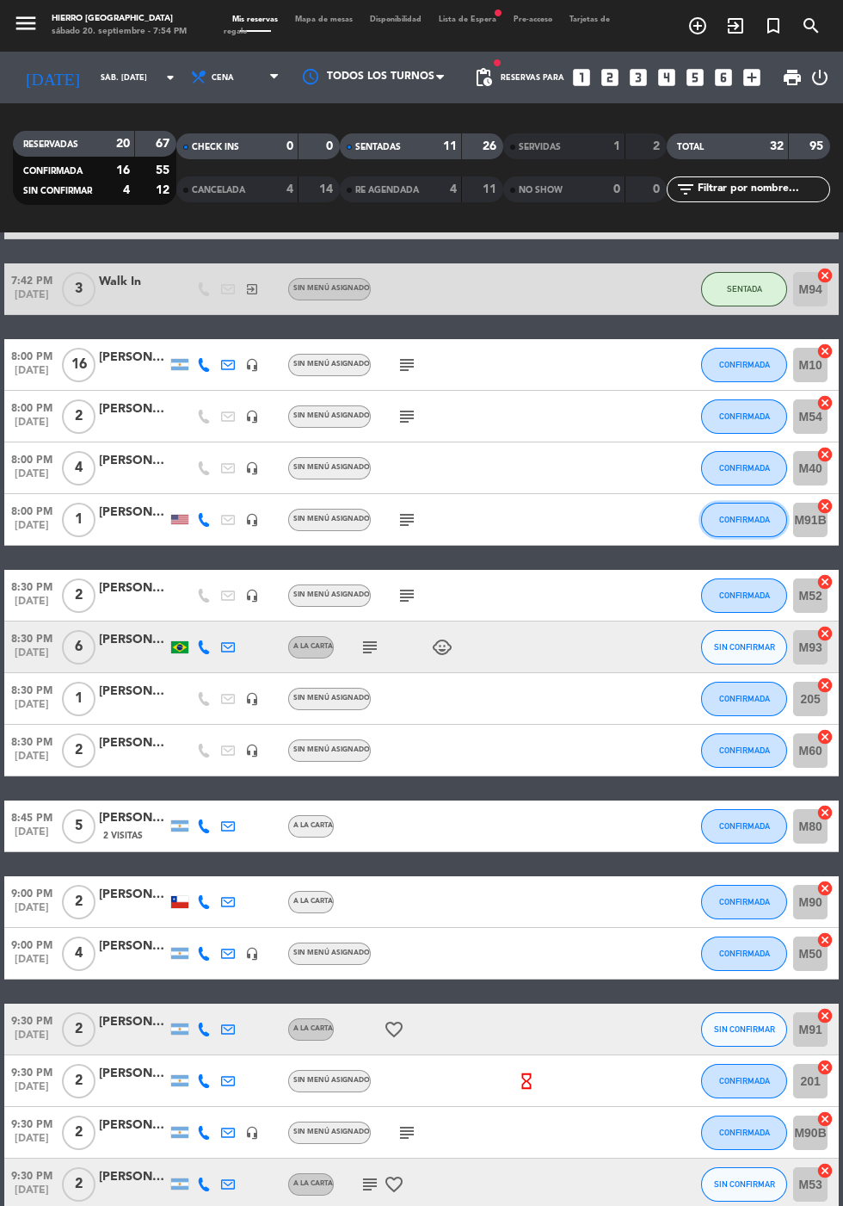
click at [707, 529] on button "CONFIRMADA" at bounding box center [744, 520] width 86 height 34
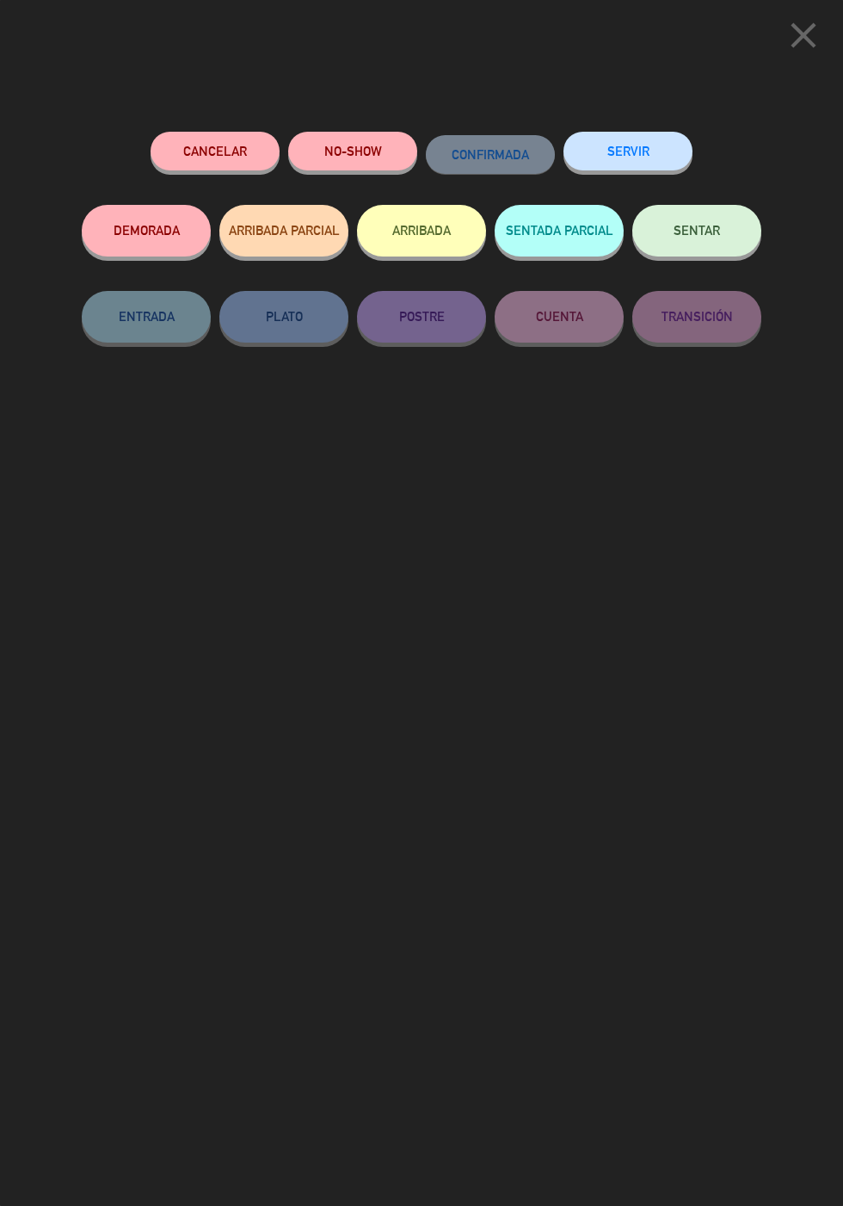
click at [676, 238] on span "SENTAR" at bounding box center [697, 230] width 46 height 15
